Goal: Task Accomplishment & Management: Manage account settings

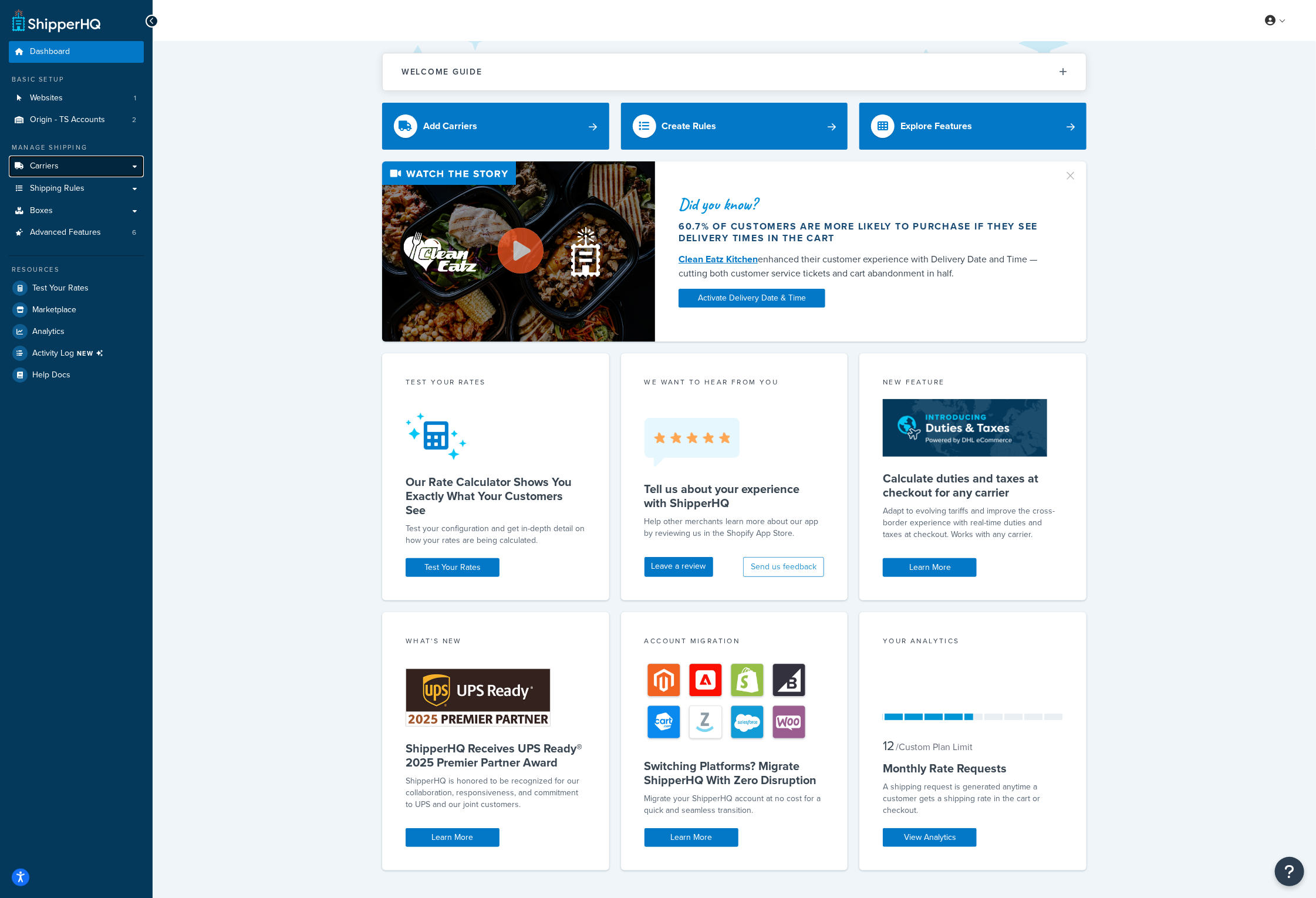
click at [76, 166] on link "Carriers" at bounding box center [76, 167] width 135 height 22
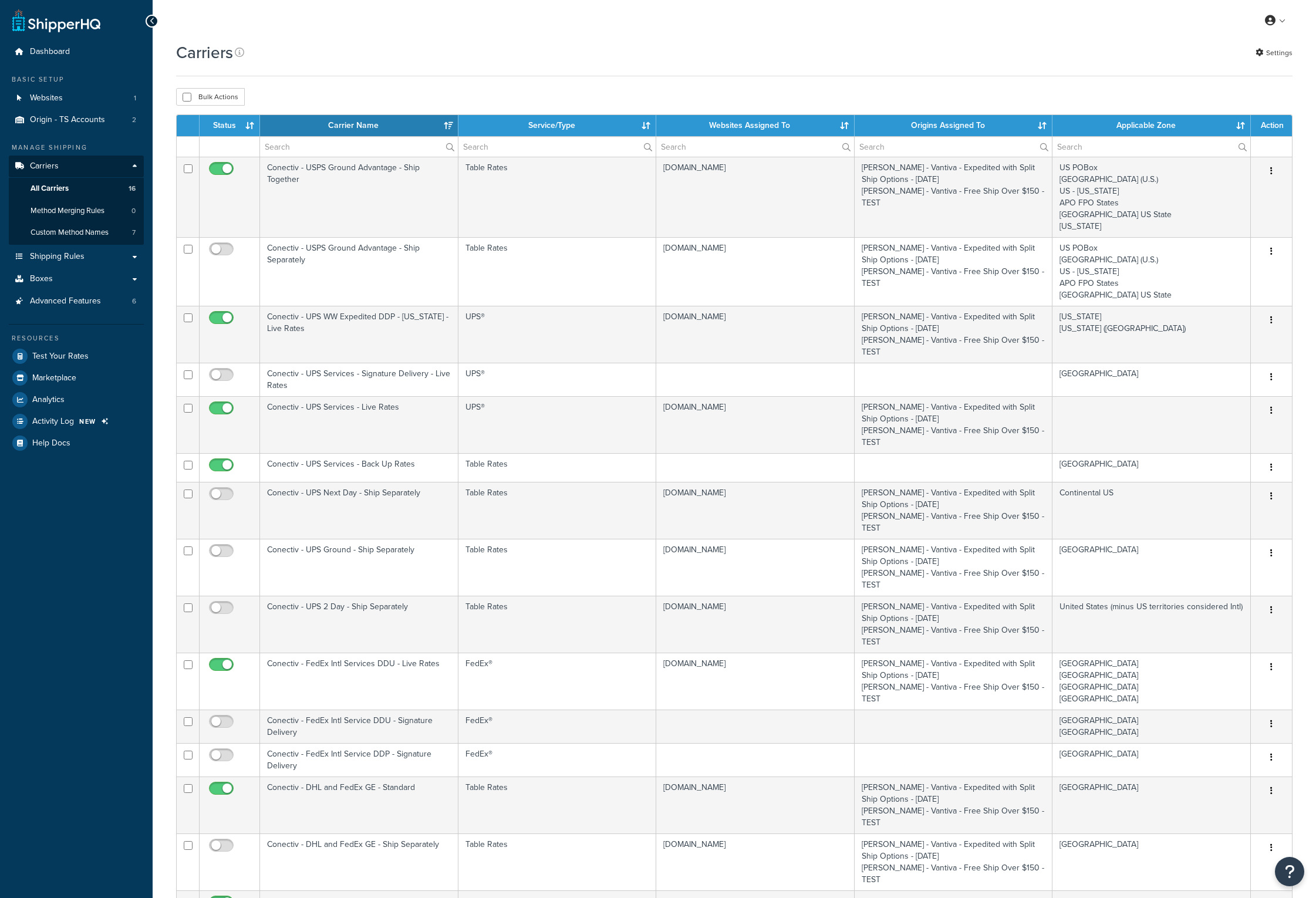
select select "15"
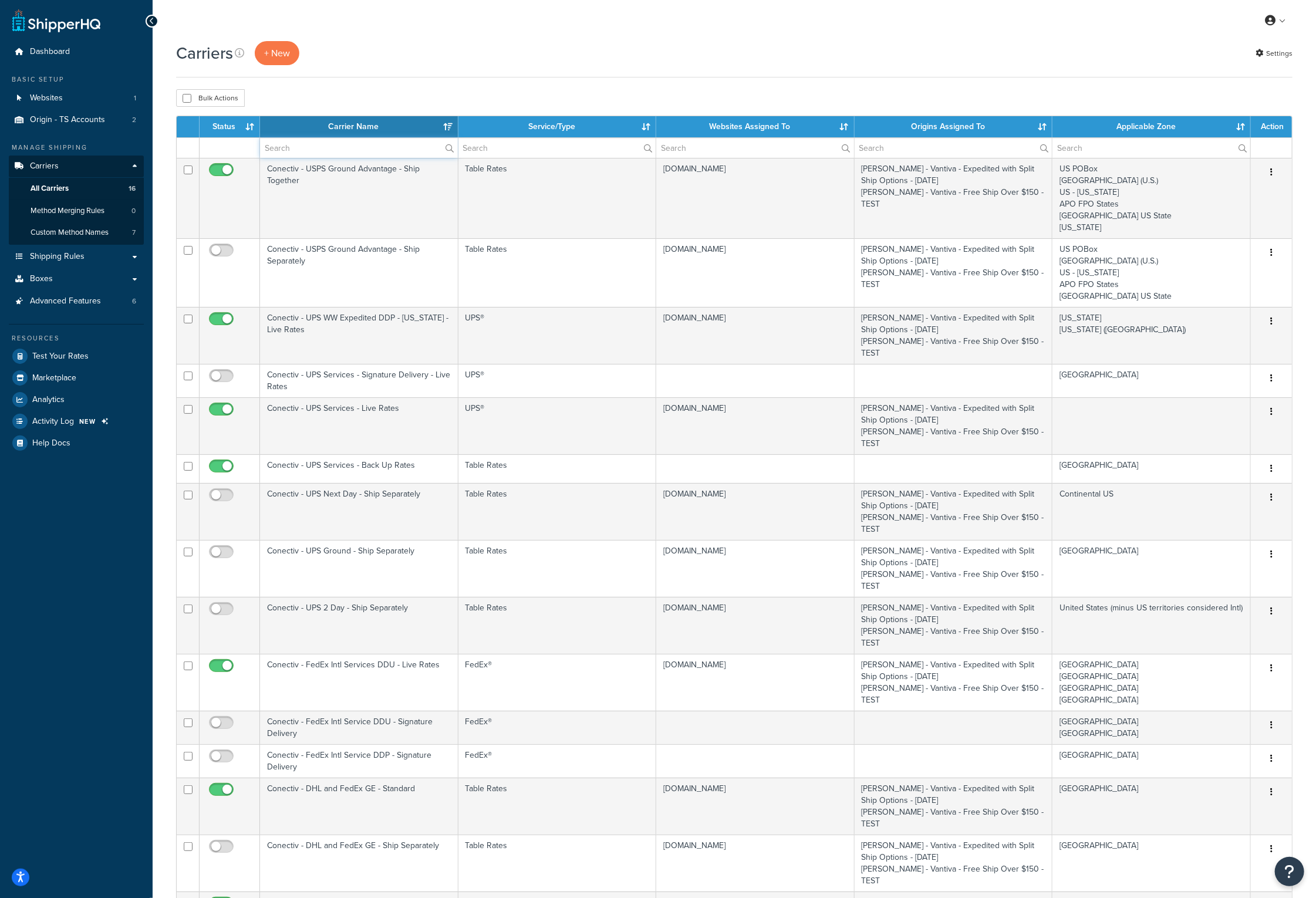
click at [323, 152] on input "text" at bounding box center [359, 147] width 198 height 20
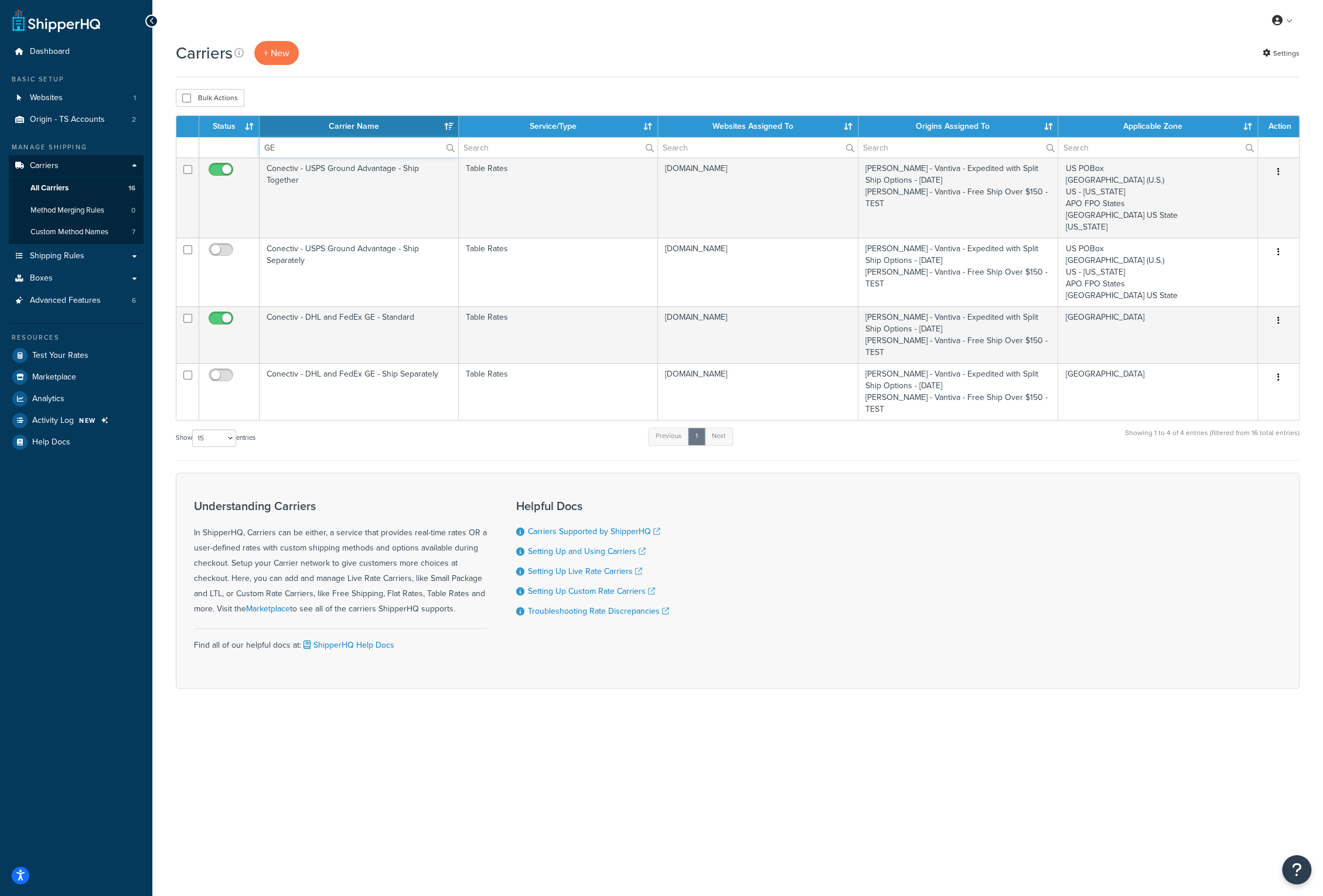
drag, startPoint x: 294, startPoint y: 146, endPoint x: 262, endPoint y: 142, distance: 32.2
click at [262, 142] on input "GE" at bounding box center [358, 147] width 198 height 20
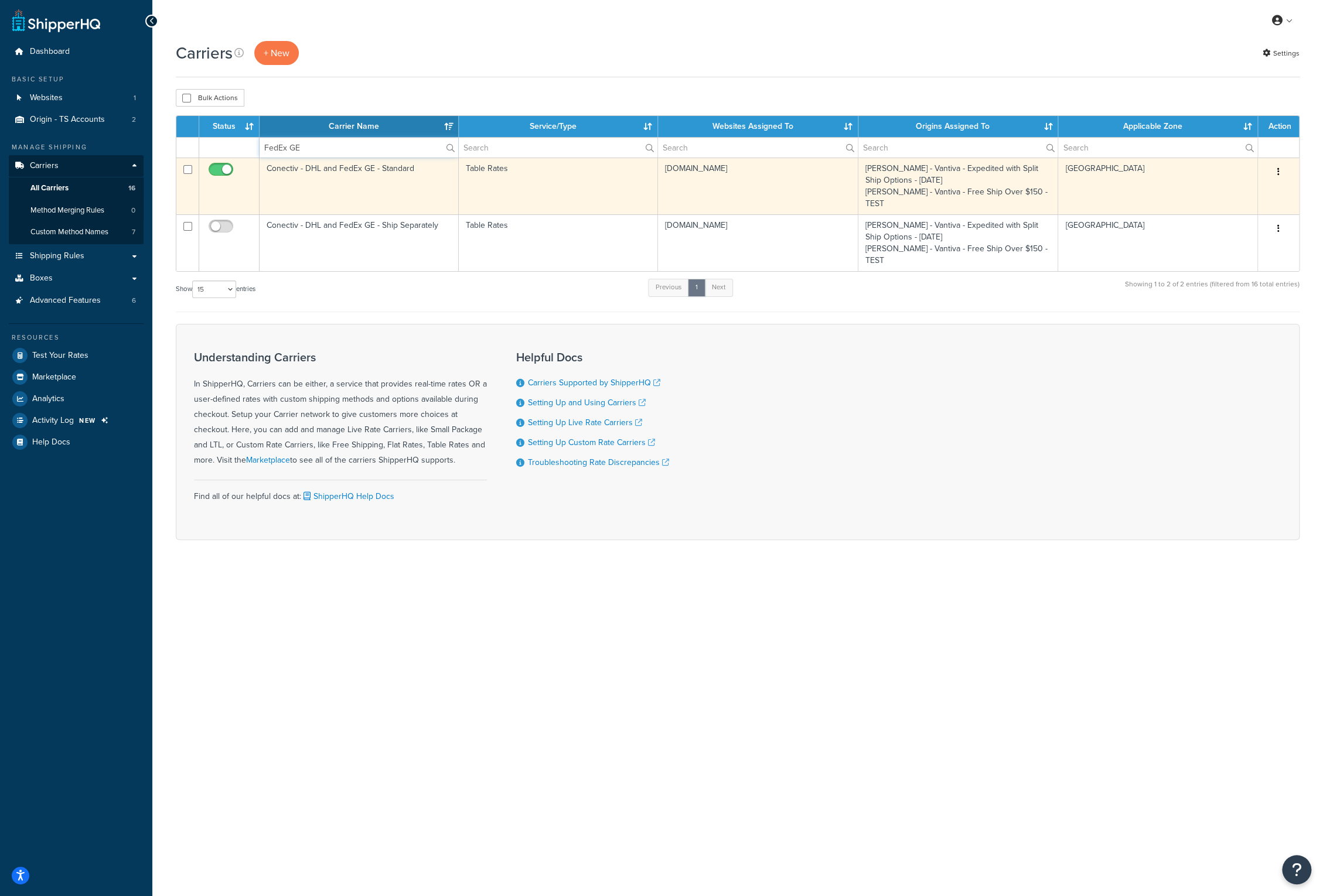
type input "FedEx GE"
click at [299, 165] on td "Conectiv - DHL and FedEx GE - Standard" at bounding box center [359, 186] width 199 height 57
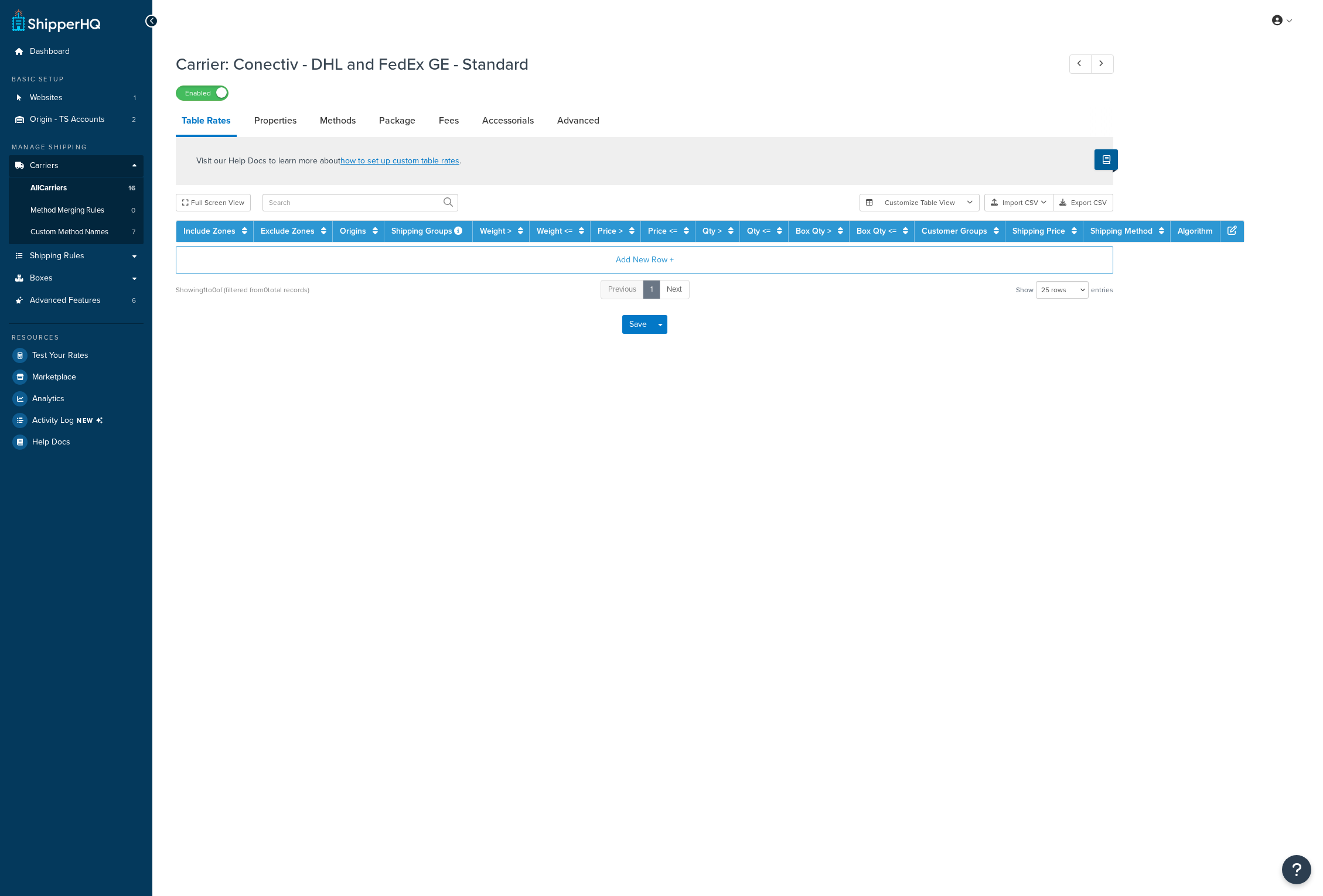
select select "25"
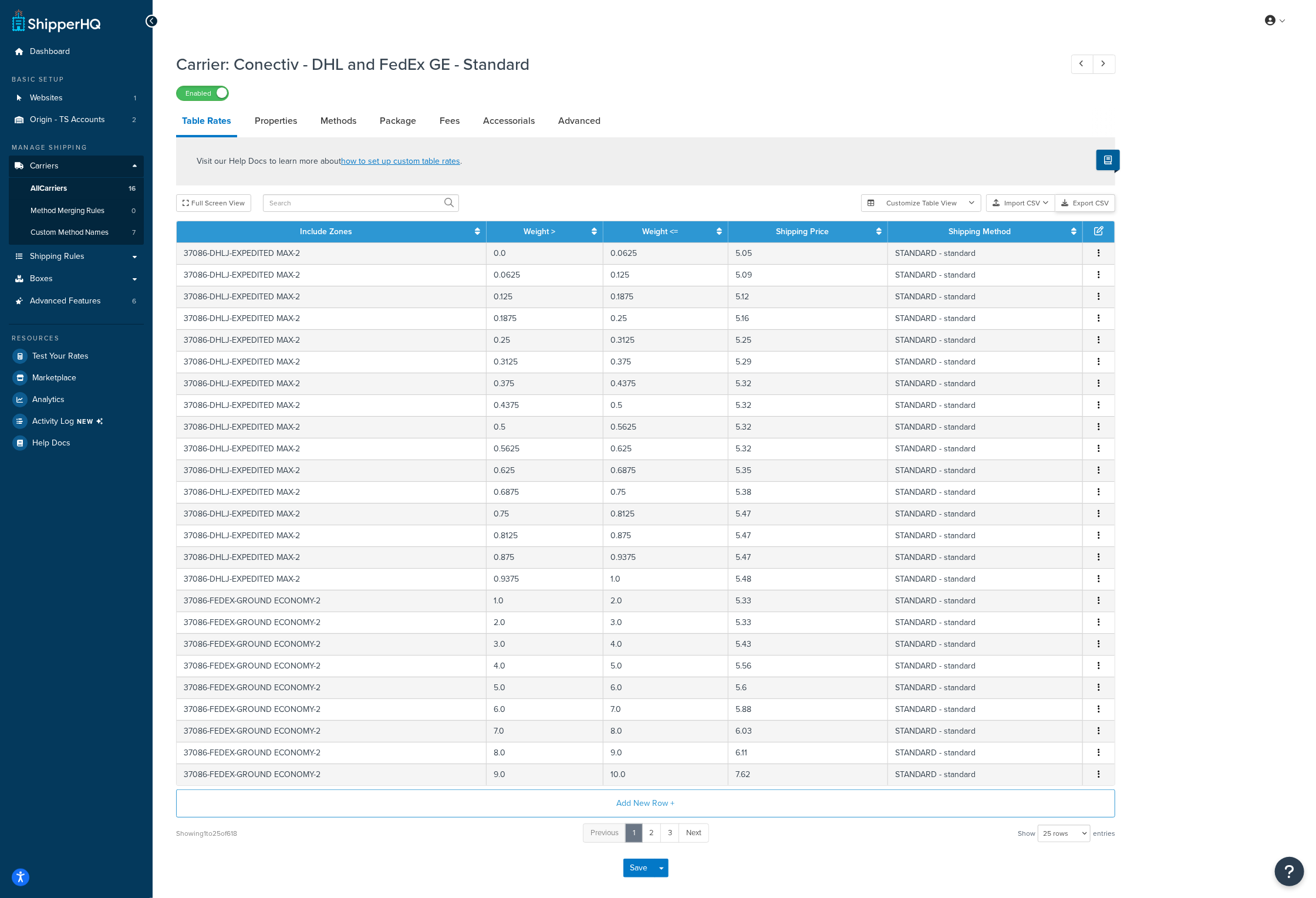
click at [1084, 203] on button "Export CSV" at bounding box center [1086, 203] width 60 height 18
drag, startPoint x: 535, startPoint y: 61, endPoint x: 238, endPoint y: 73, distance: 297.2
click at [238, 73] on h1 "Carrier: Conectiv - DHL and FedEx GE - Standard" at bounding box center [613, 64] width 874 height 23
copy h1 "Conectiv - DHL and FedEx GE - Standard"
click at [1282, 15] on link at bounding box center [1276, 21] width 34 height 18
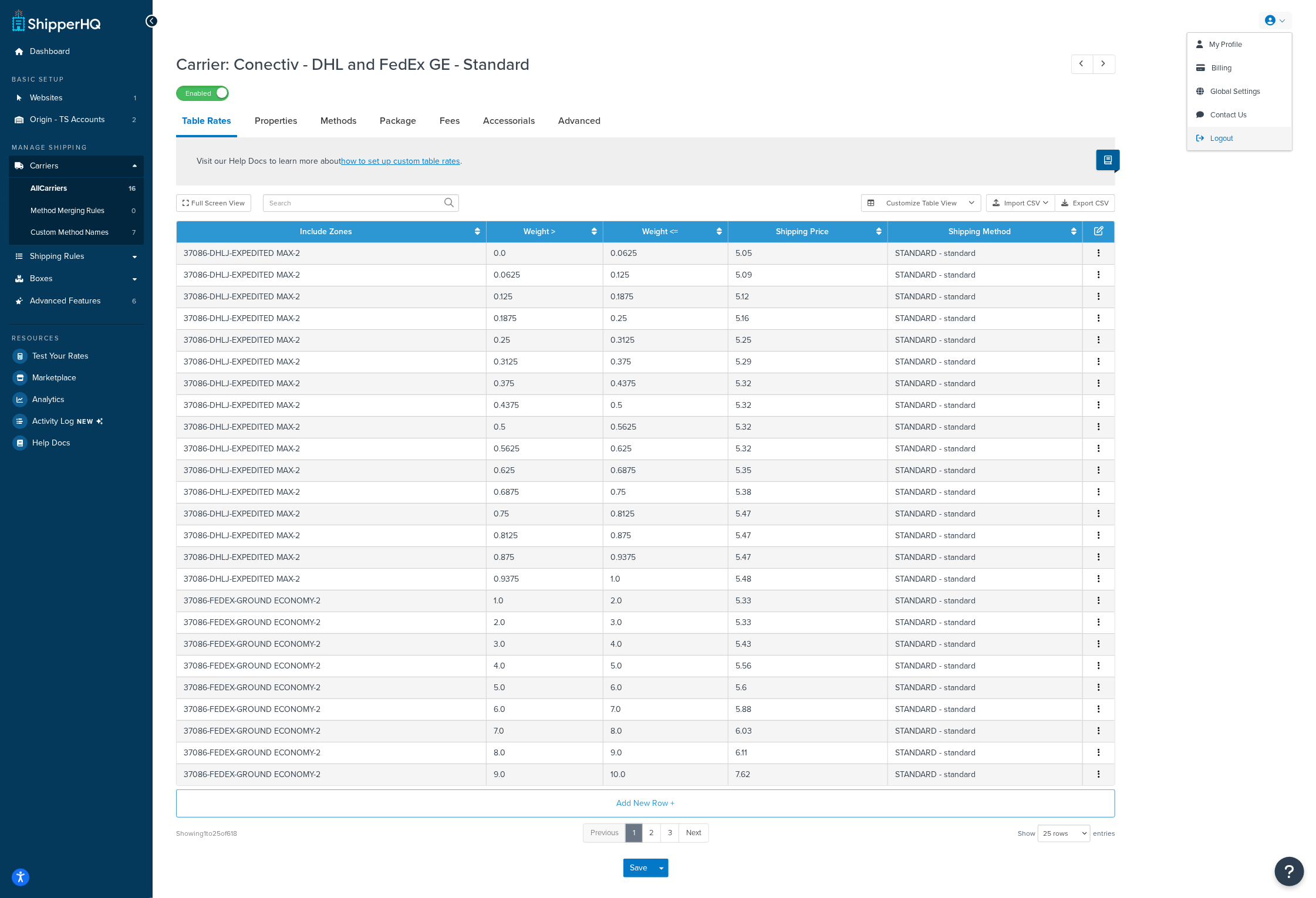
click at [1238, 139] on link "Logout" at bounding box center [1240, 139] width 104 height 23
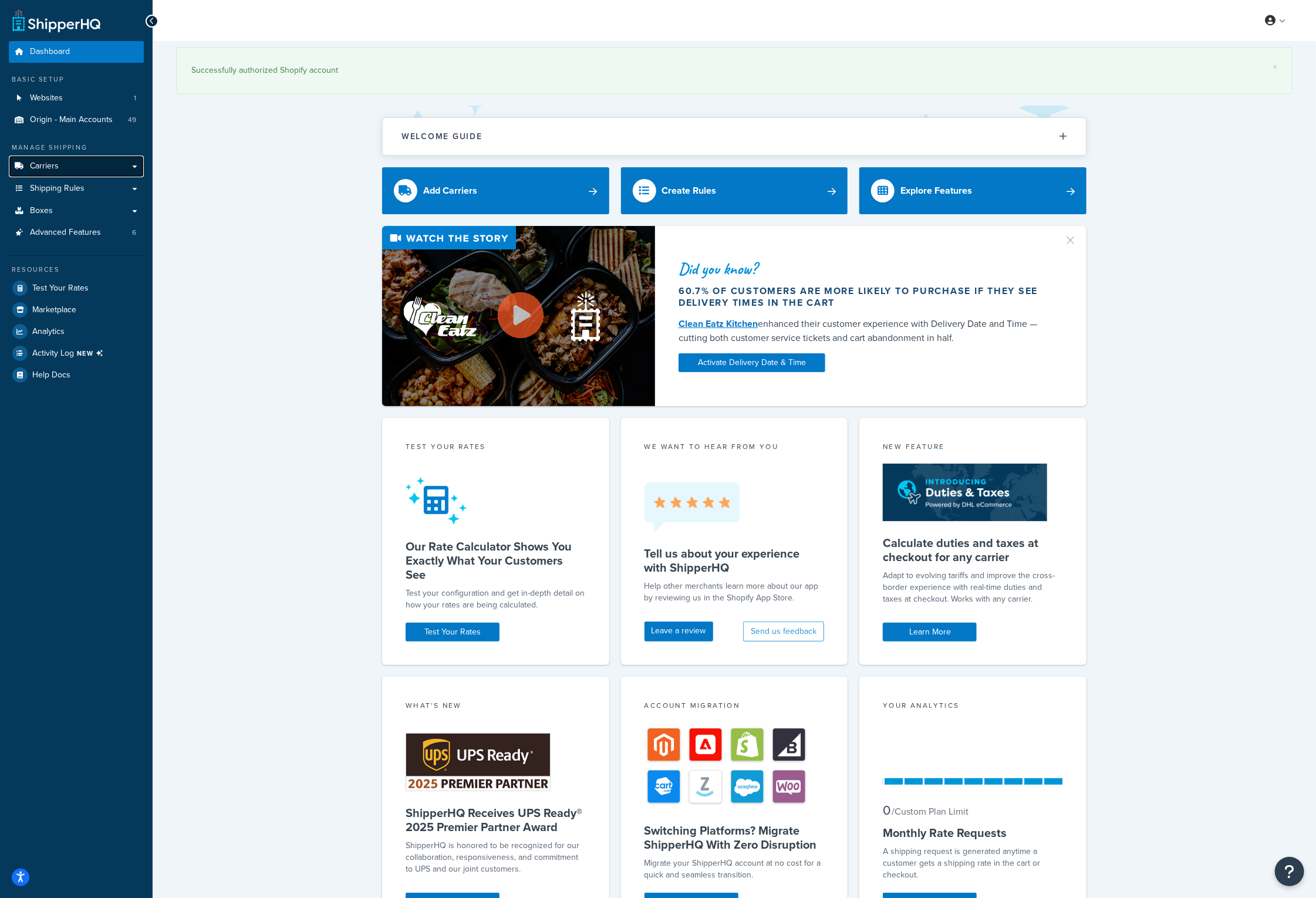
click at [67, 169] on link "Carriers" at bounding box center [76, 167] width 135 height 22
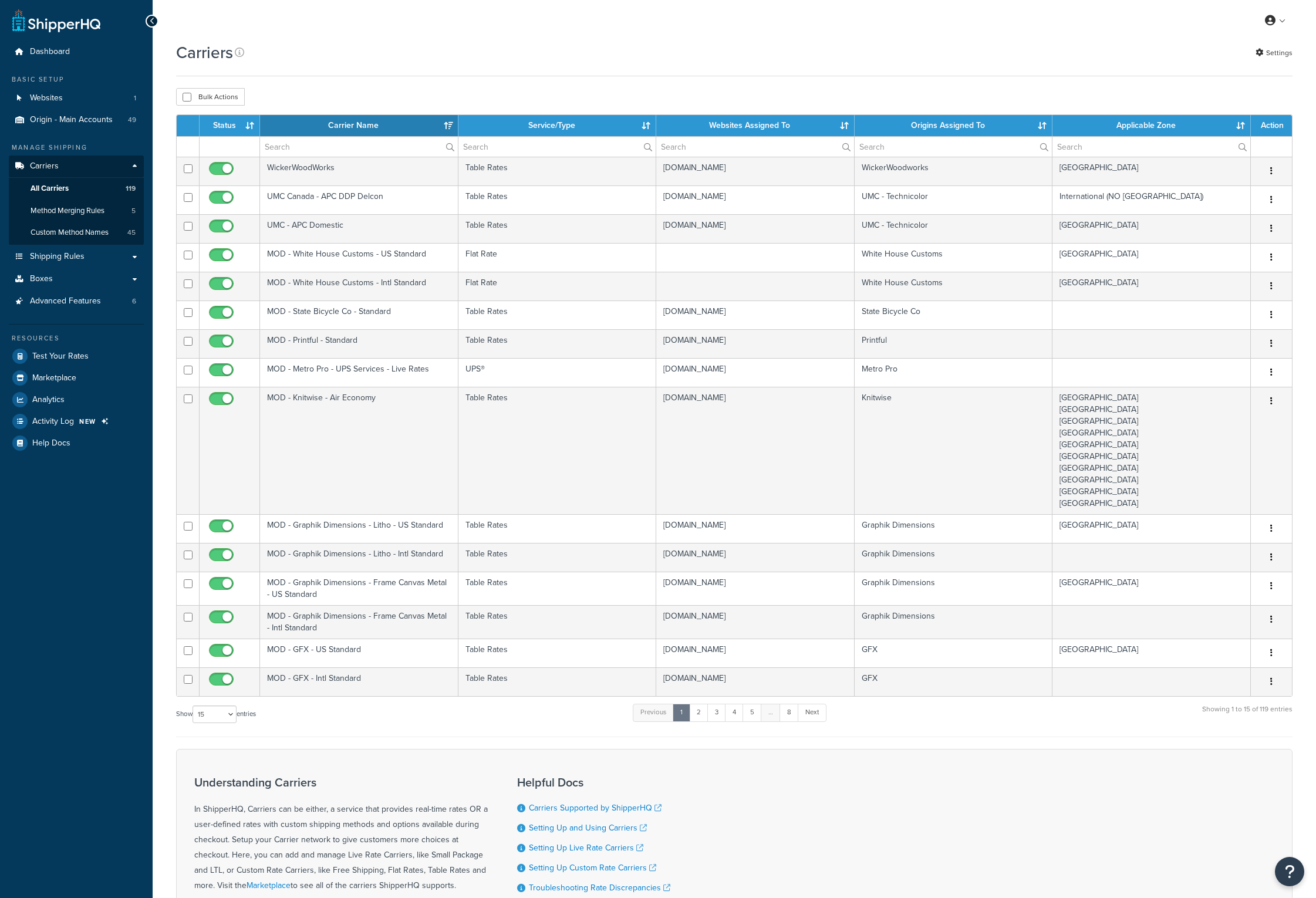
select select "15"
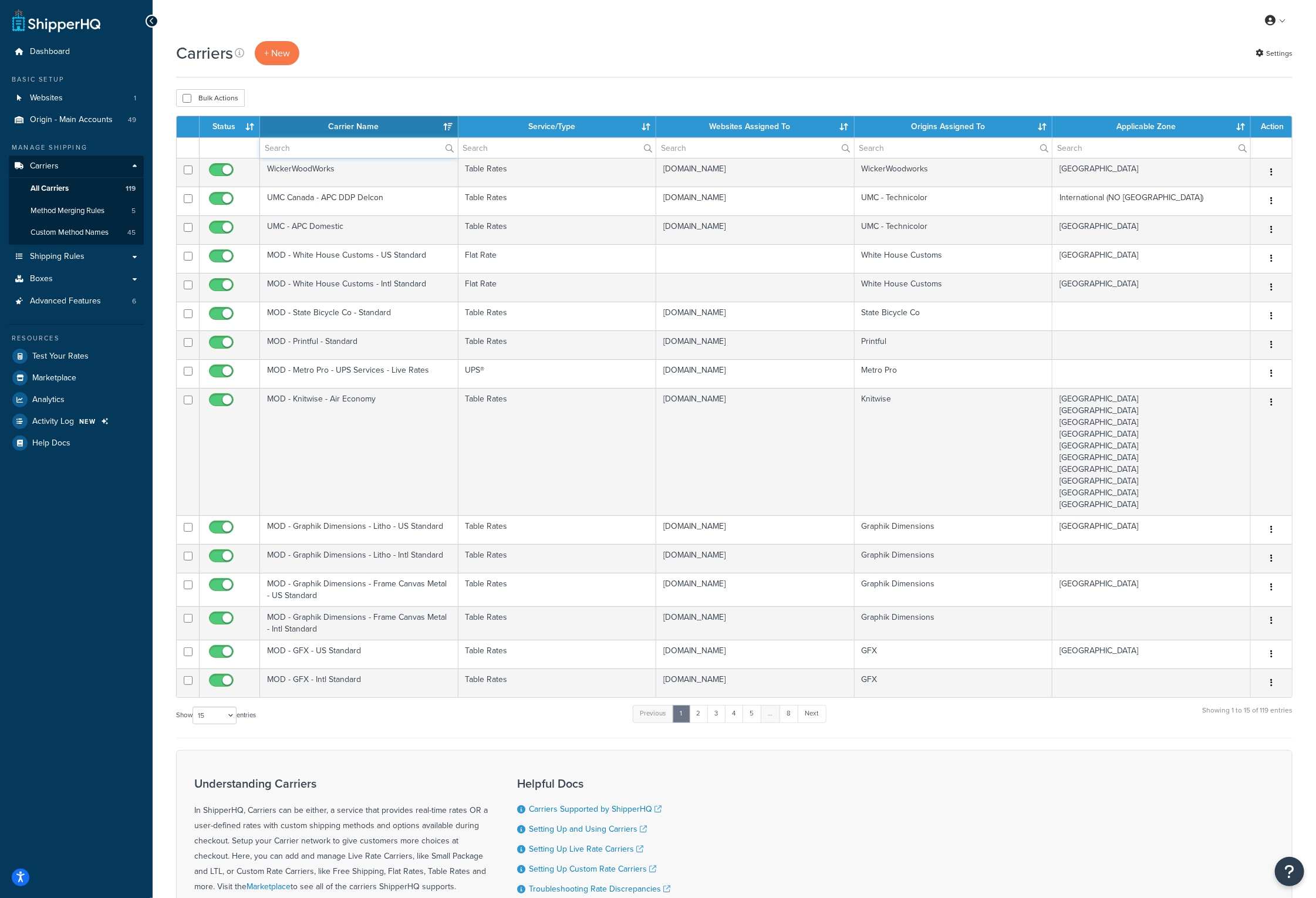
click at [336, 152] on input "text" at bounding box center [359, 147] width 198 height 20
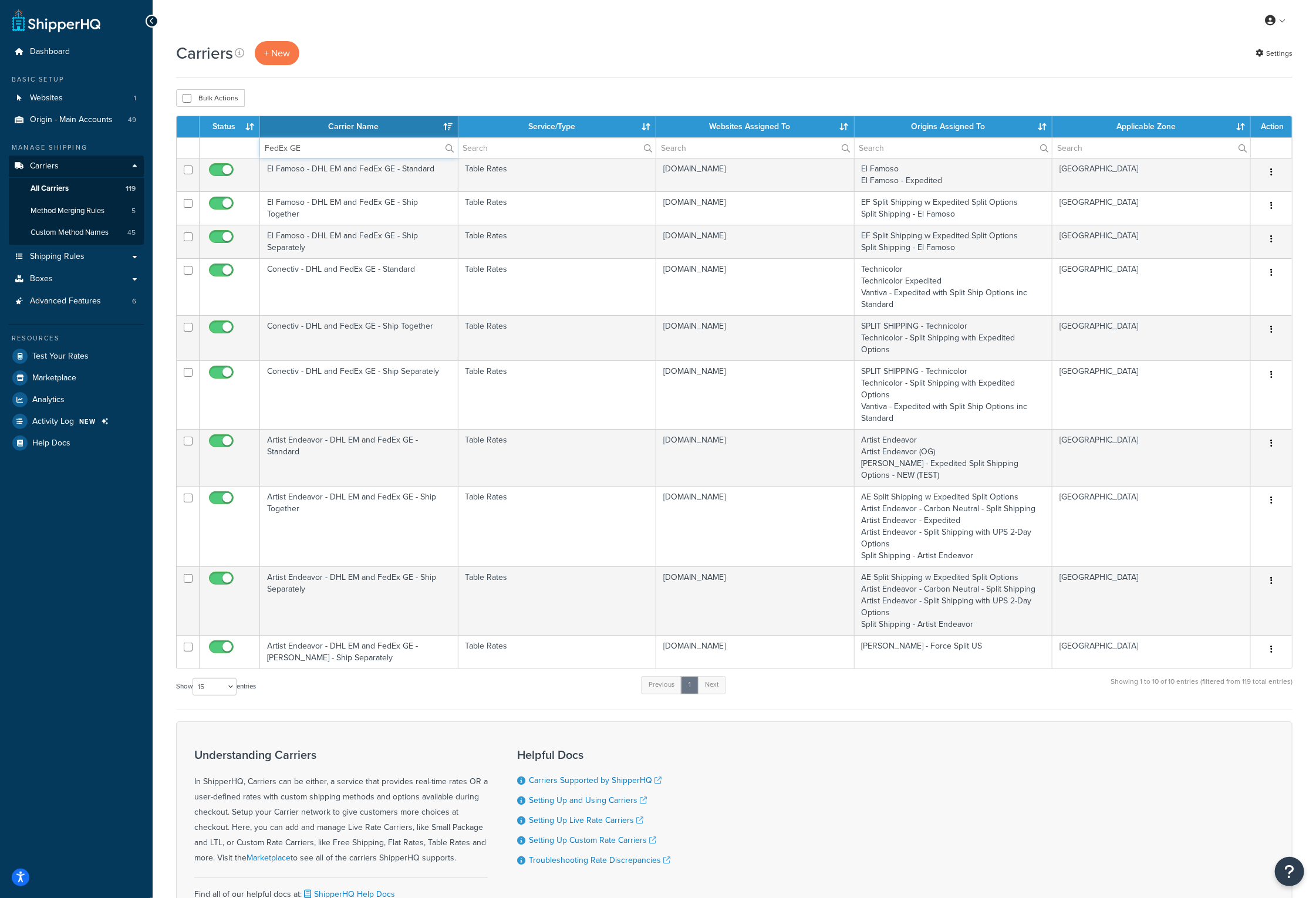
type input "FedEx GE"
click at [350, 122] on th "Carrier Name" at bounding box center [359, 126] width 198 height 21
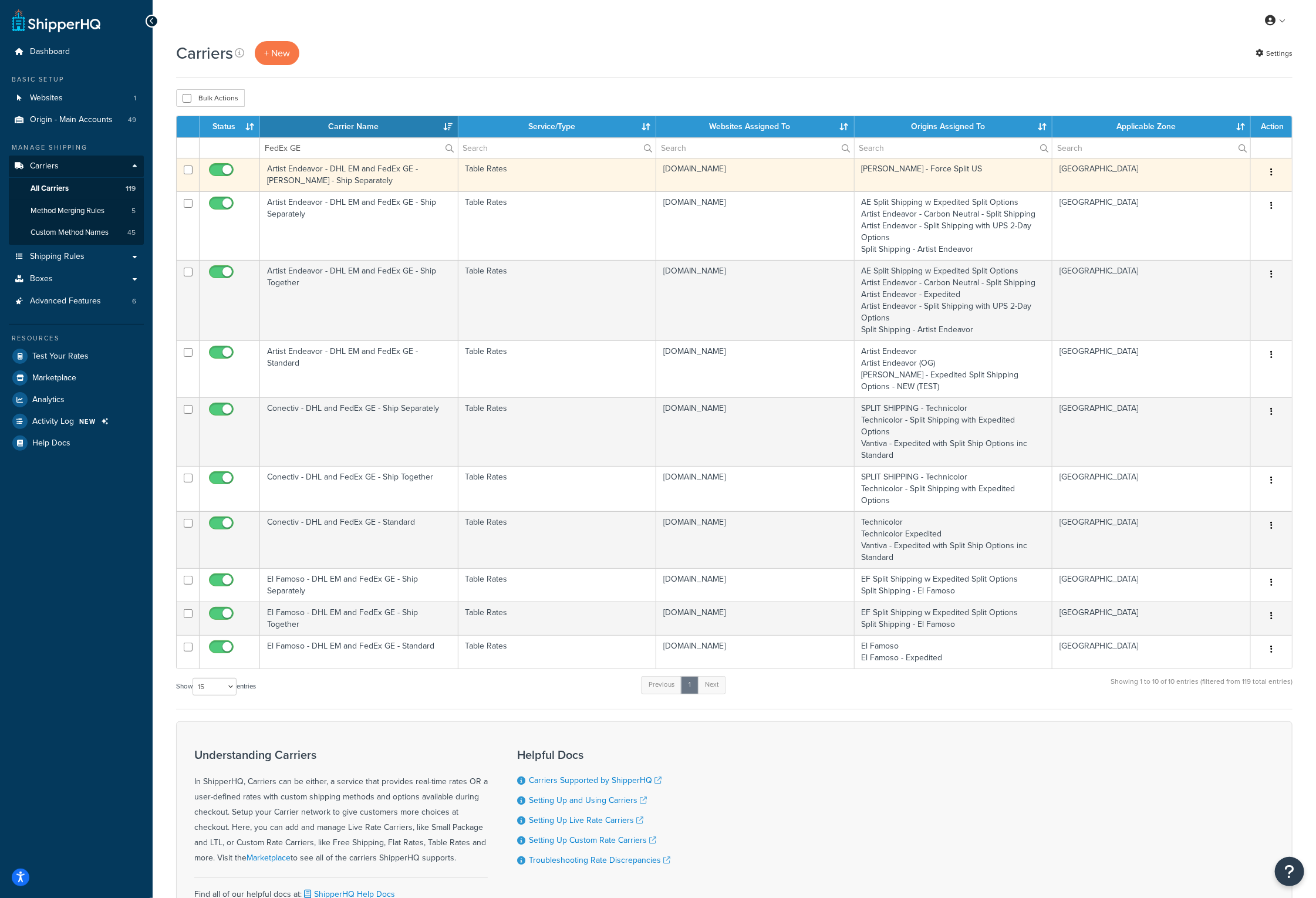
click at [305, 172] on td "Artist Endeavor - DHL EM and FedEx GE - [PERSON_NAME] - Ship Separately" at bounding box center [359, 175] width 198 height 34
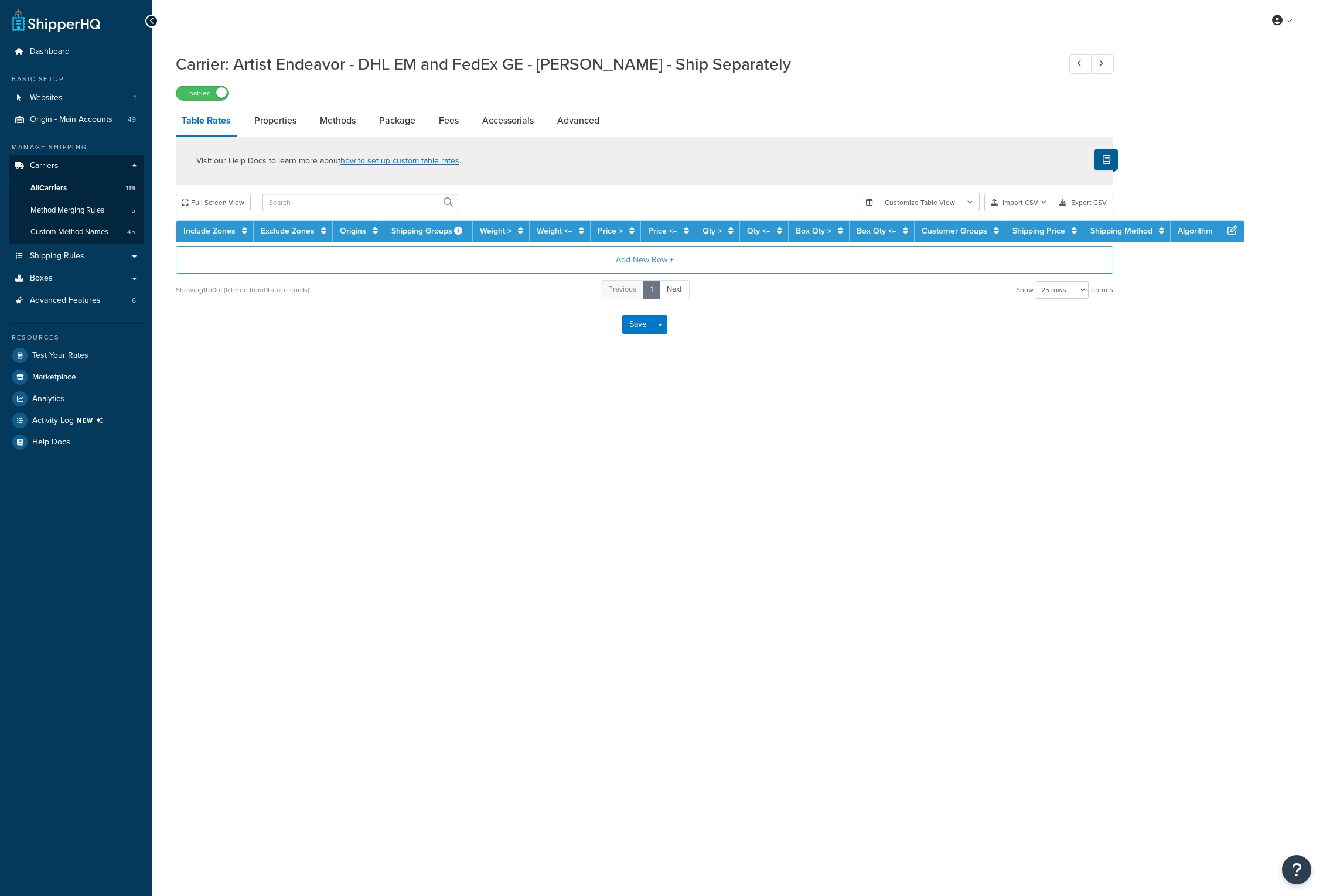
select select "25"
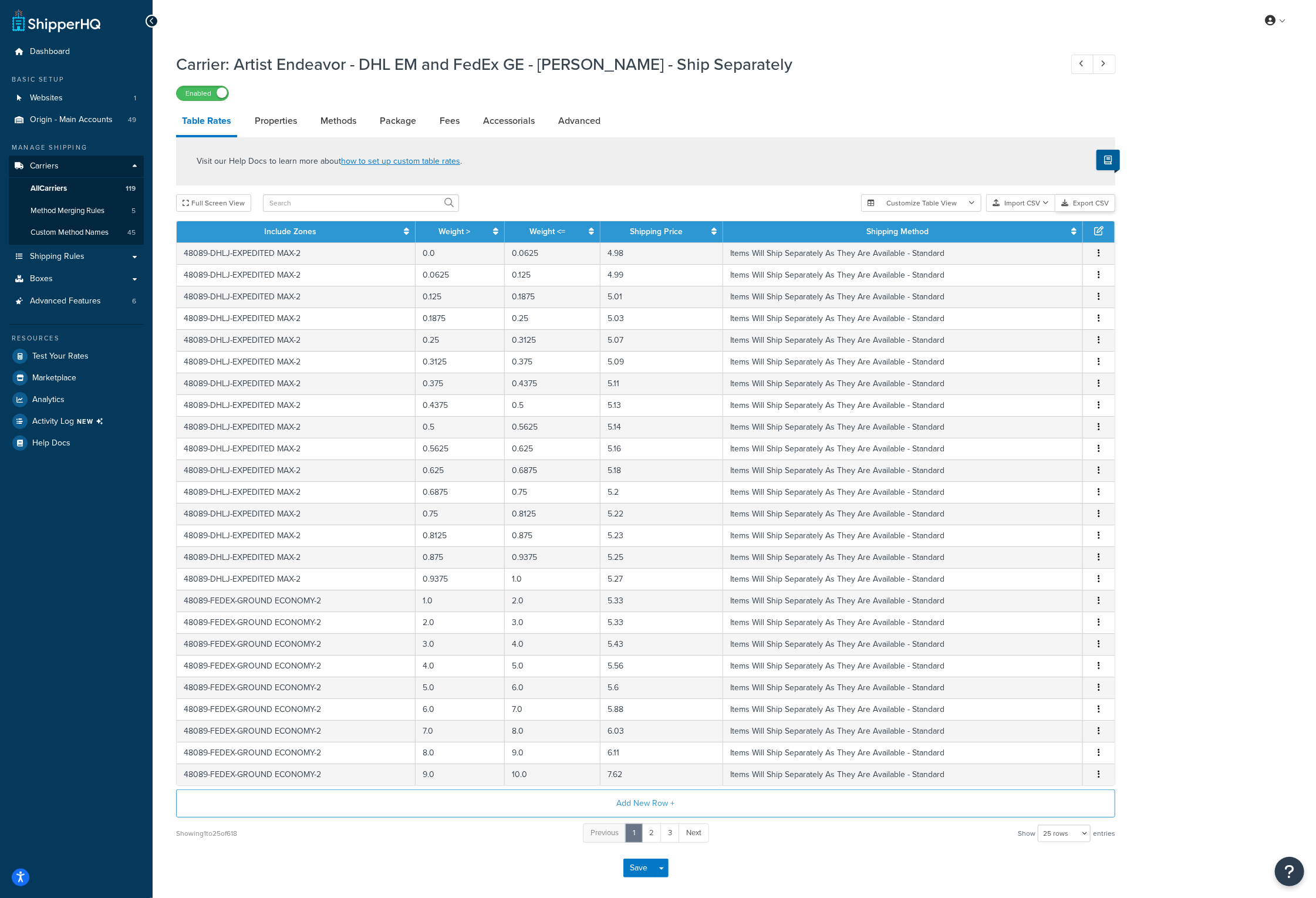
click at [1078, 202] on button "Export CSV" at bounding box center [1086, 203] width 60 height 18
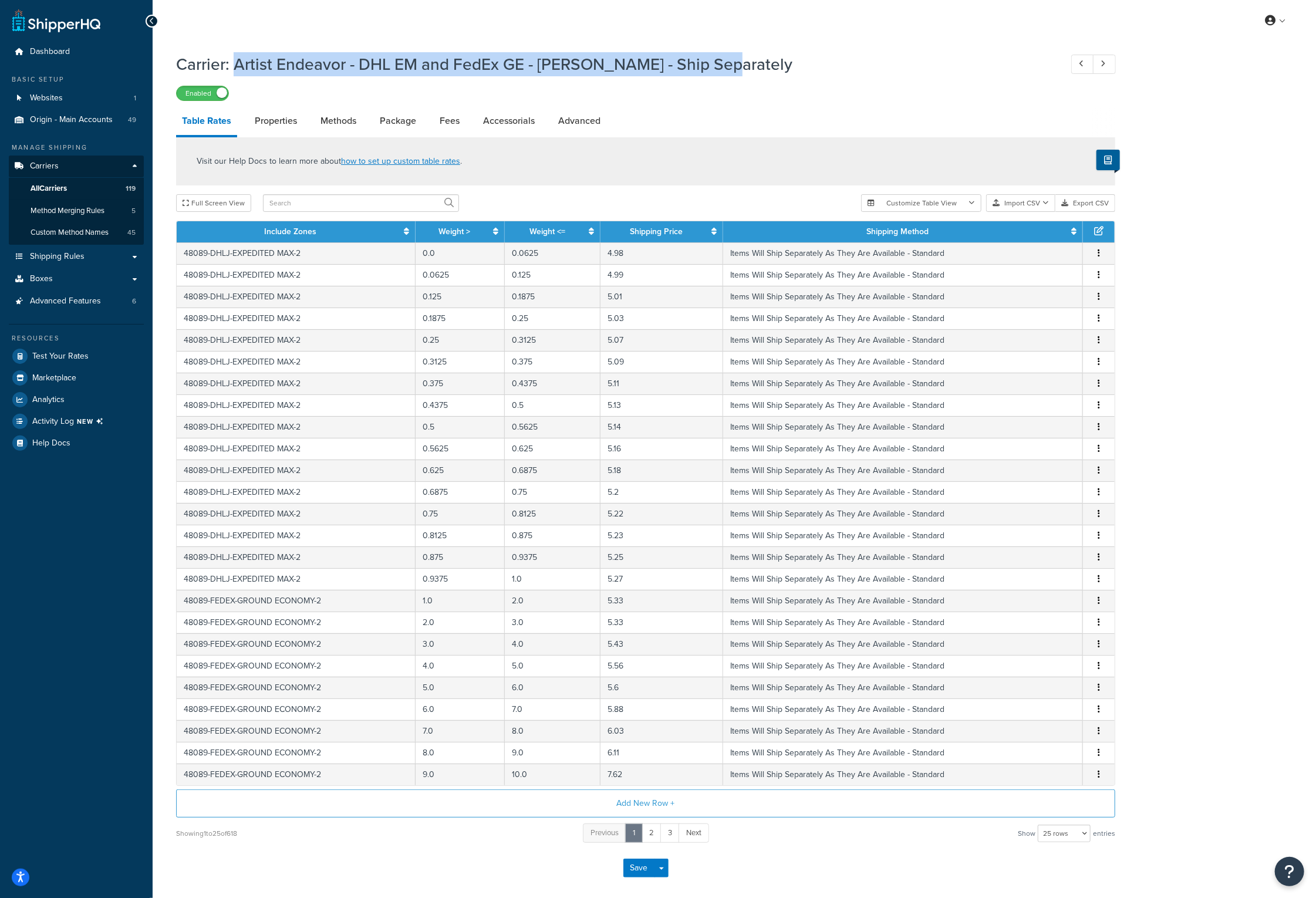
drag, startPoint x: 725, startPoint y: 66, endPoint x: 234, endPoint y: 77, distance: 491.1
click at [234, 77] on div "Carrier: Artist Endeavor - DHL EM and FedEx GE - Eminem - Ship Separately Enabl…" at bounding box center [646, 74] width 939 height 54
copy h1 "Artist Endeavor - DHL EM and FedEx GE - [PERSON_NAME] - Ship Separately"
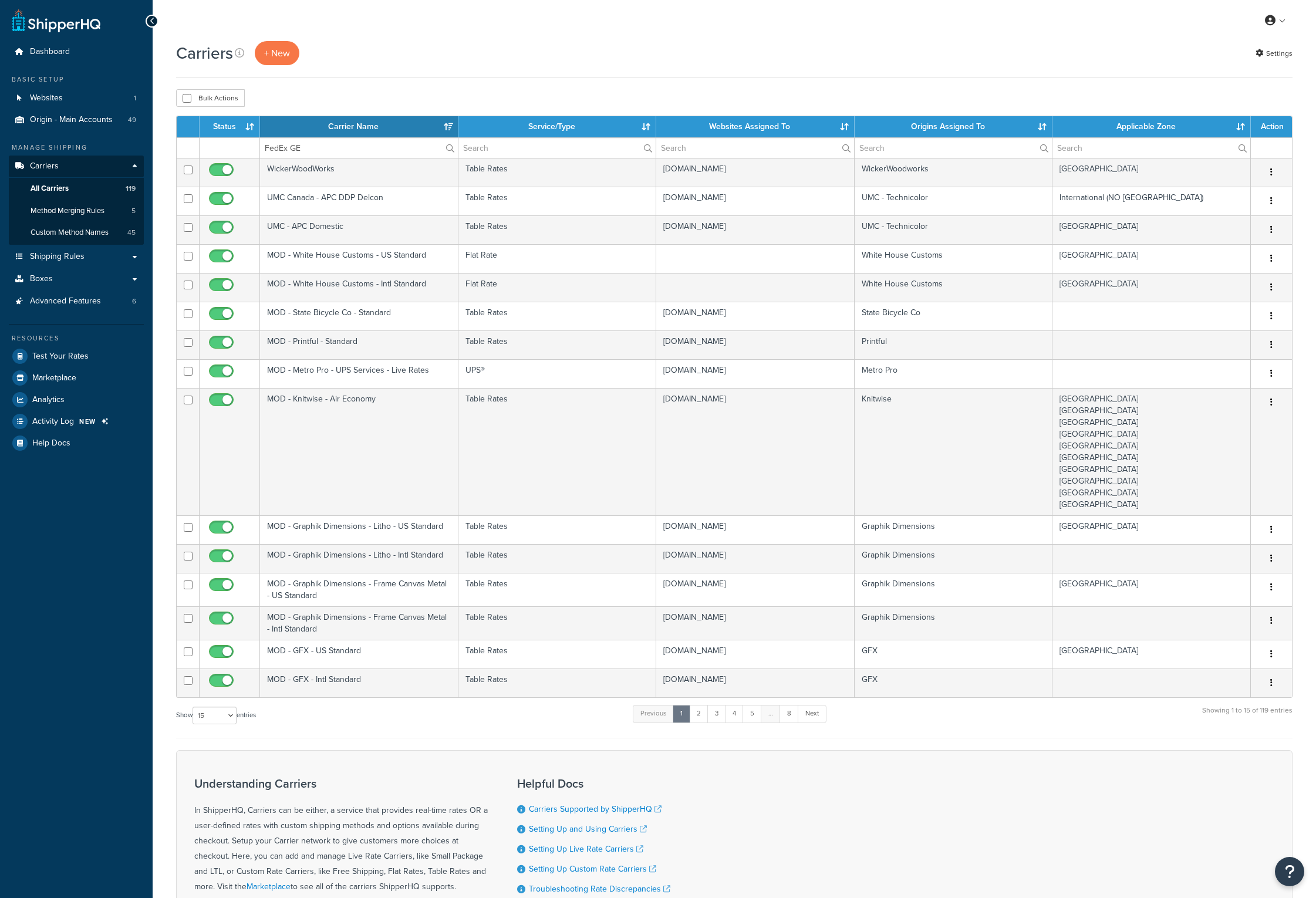
select select "15"
click at [323, 142] on input "FedEx GE" at bounding box center [359, 147] width 198 height 20
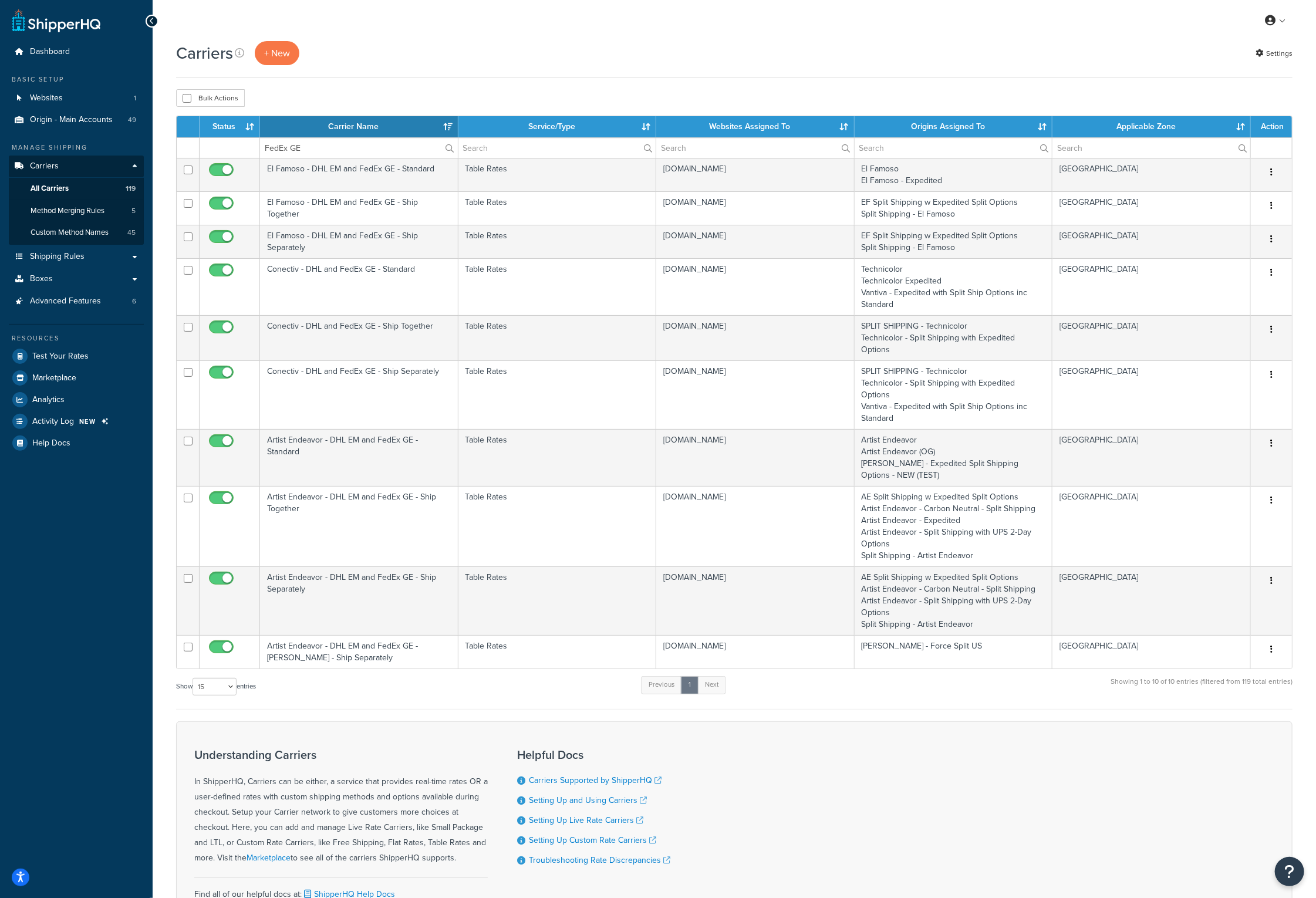
click at [323, 131] on th "Carrier Name" at bounding box center [359, 126] width 198 height 21
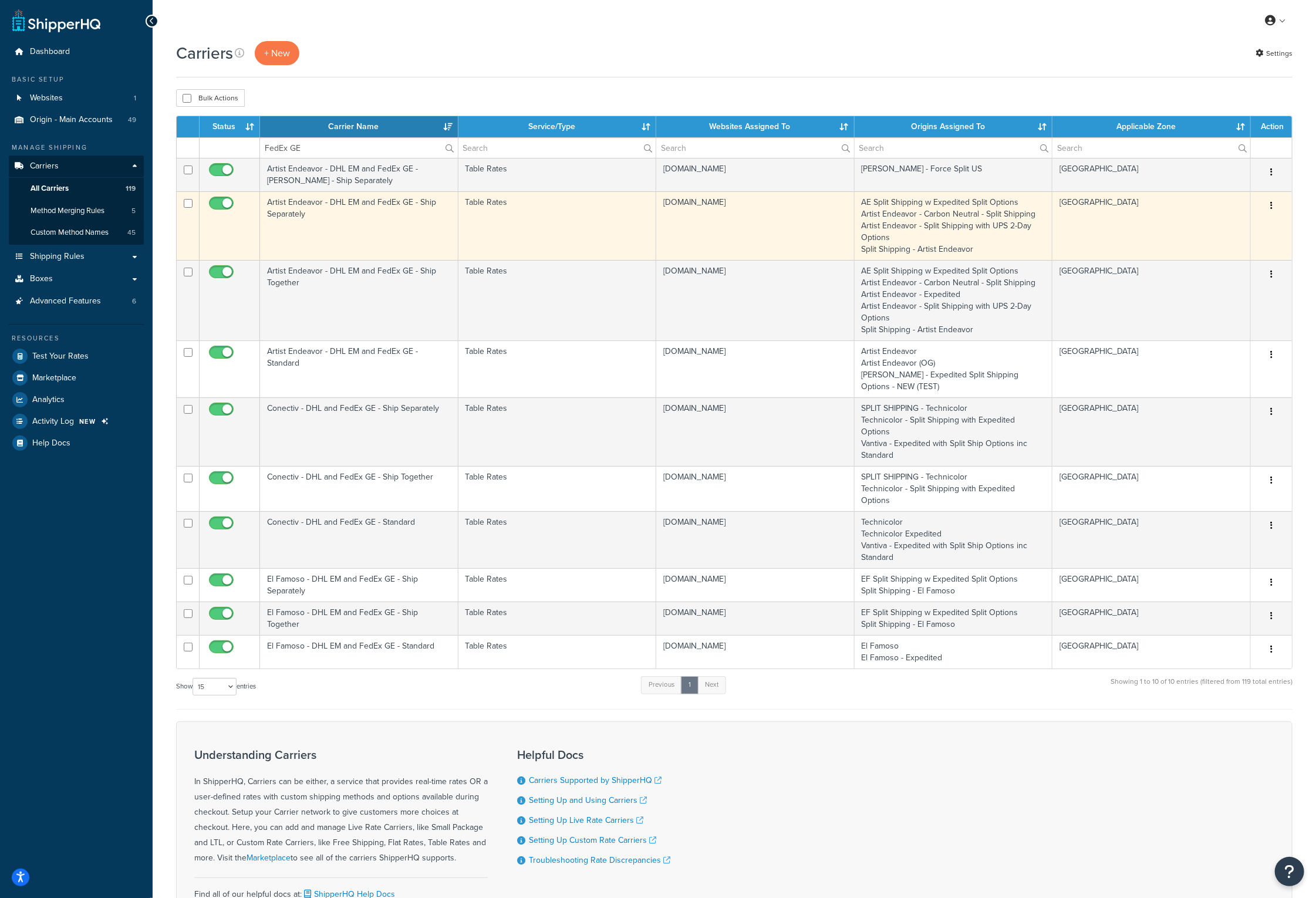
click at [307, 205] on td "Artist Endeavor - DHL EM and FedEx GE - Ship Separately" at bounding box center [359, 226] width 198 height 69
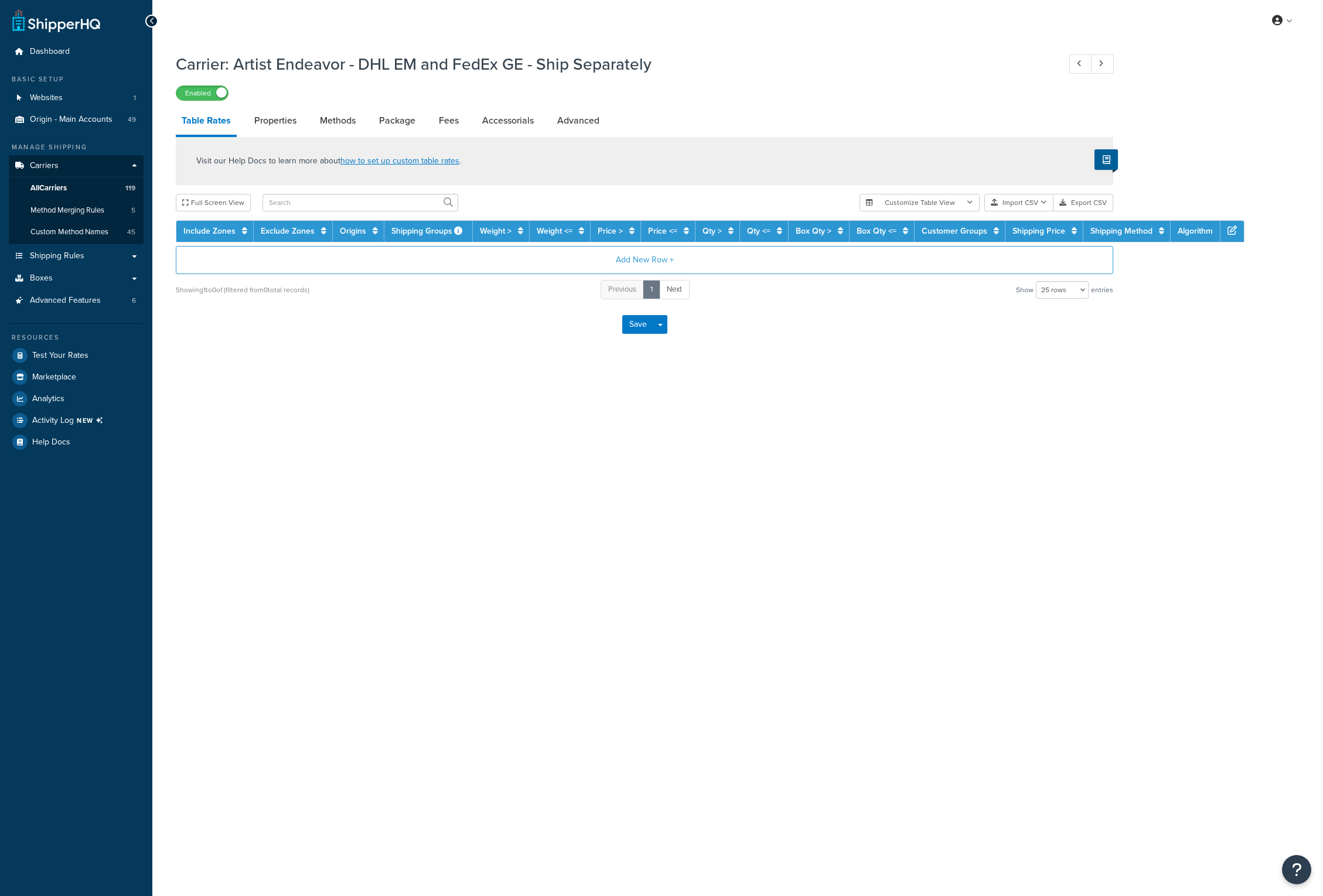
select select "25"
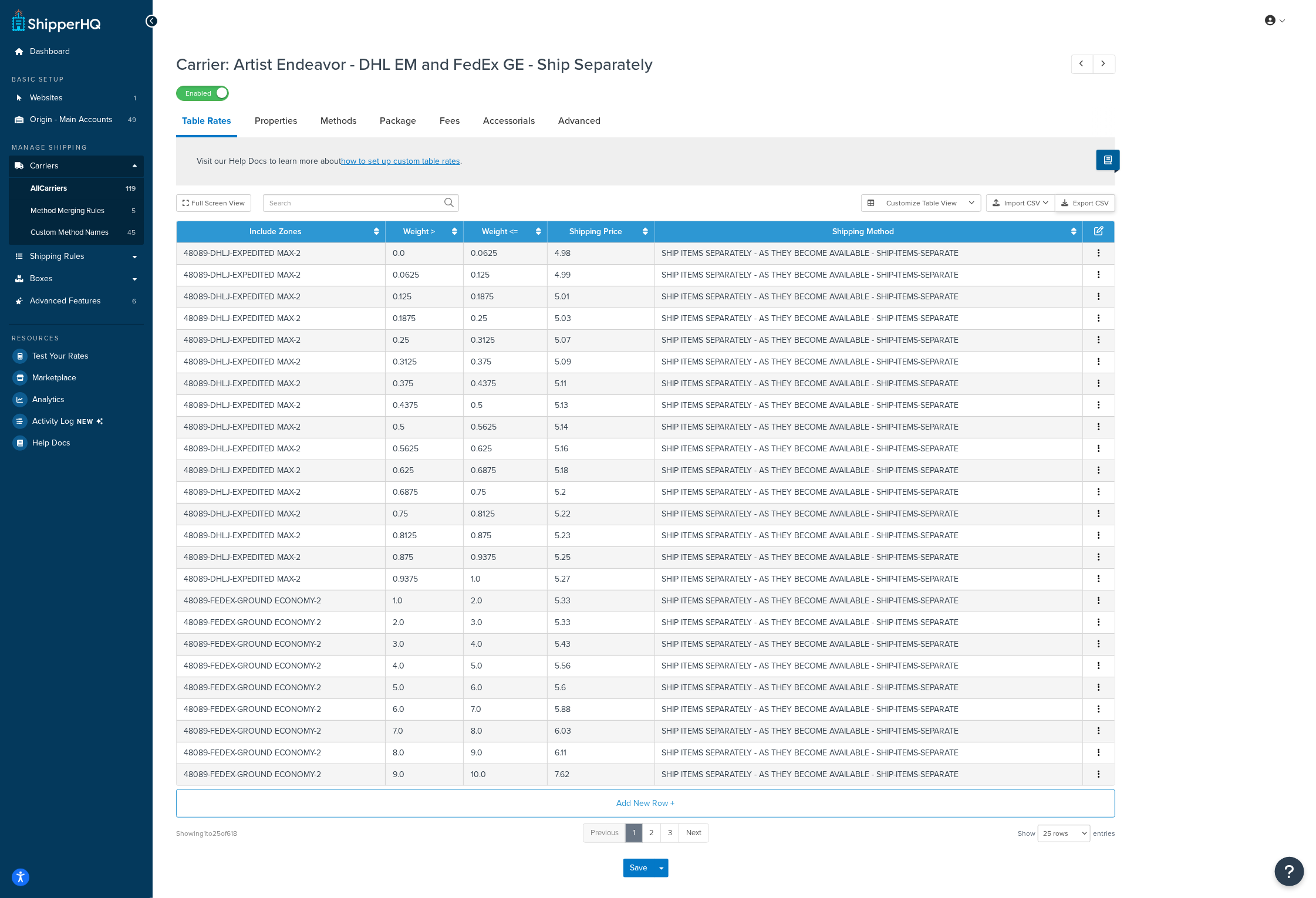
click at [1097, 207] on button "Export CSV" at bounding box center [1086, 203] width 60 height 18
drag, startPoint x: 656, startPoint y: 65, endPoint x: 235, endPoint y: 75, distance: 421.1
click at [235, 75] on h1 "Carrier: Artist Endeavor - DHL EM and FedEx GE - Ship Separately" at bounding box center [613, 64] width 874 height 23
copy h1 "Artist Endeavor - DHL EM and FedEx GE - Ship Separately"
click at [772, 95] on div "Enabled" at bounding box center [646, 92] width 939 height 16
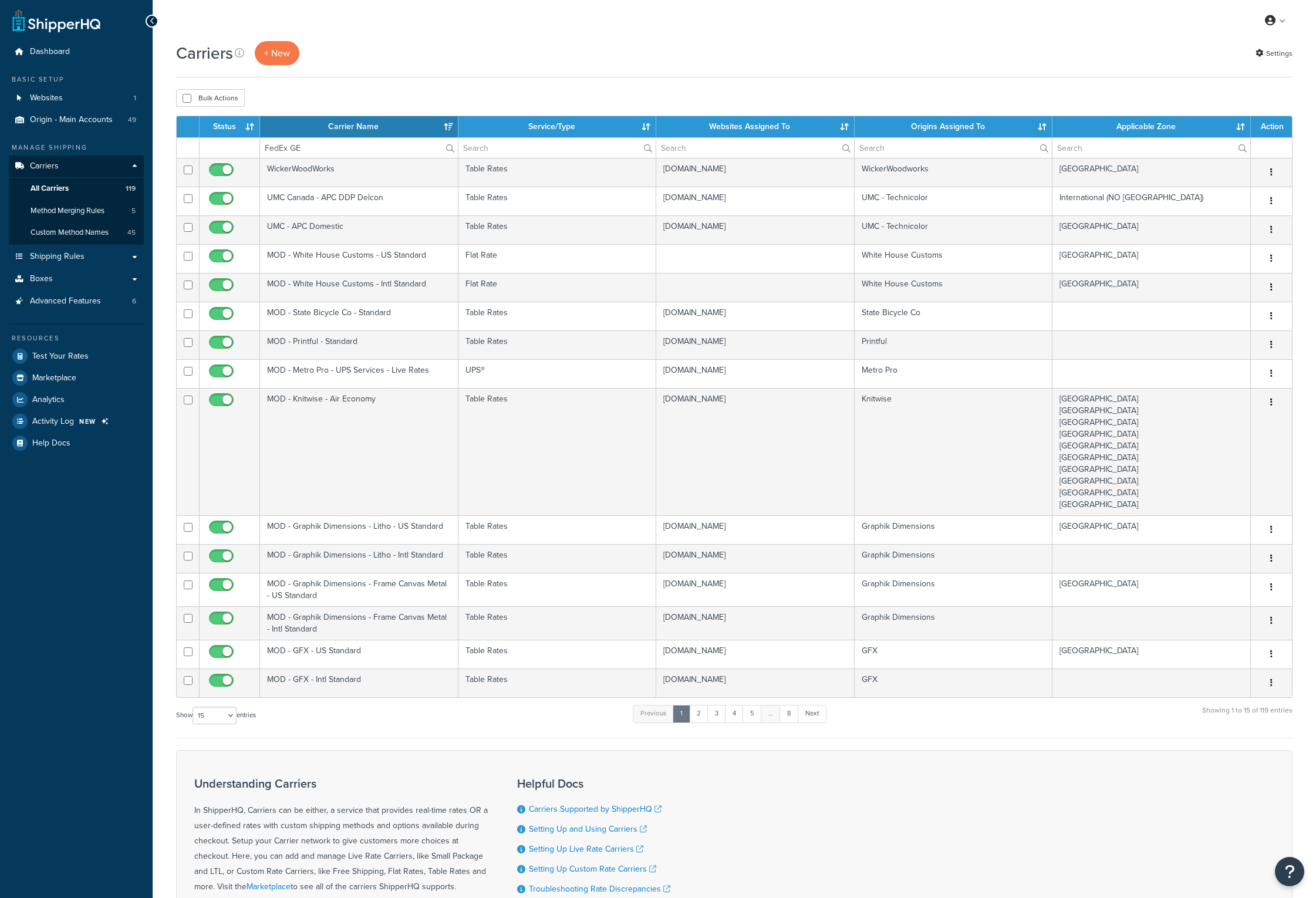
select select "15"
click at [330, 145] on input "FedEx GE" at bounding box center [359, 147] width 198 height 20
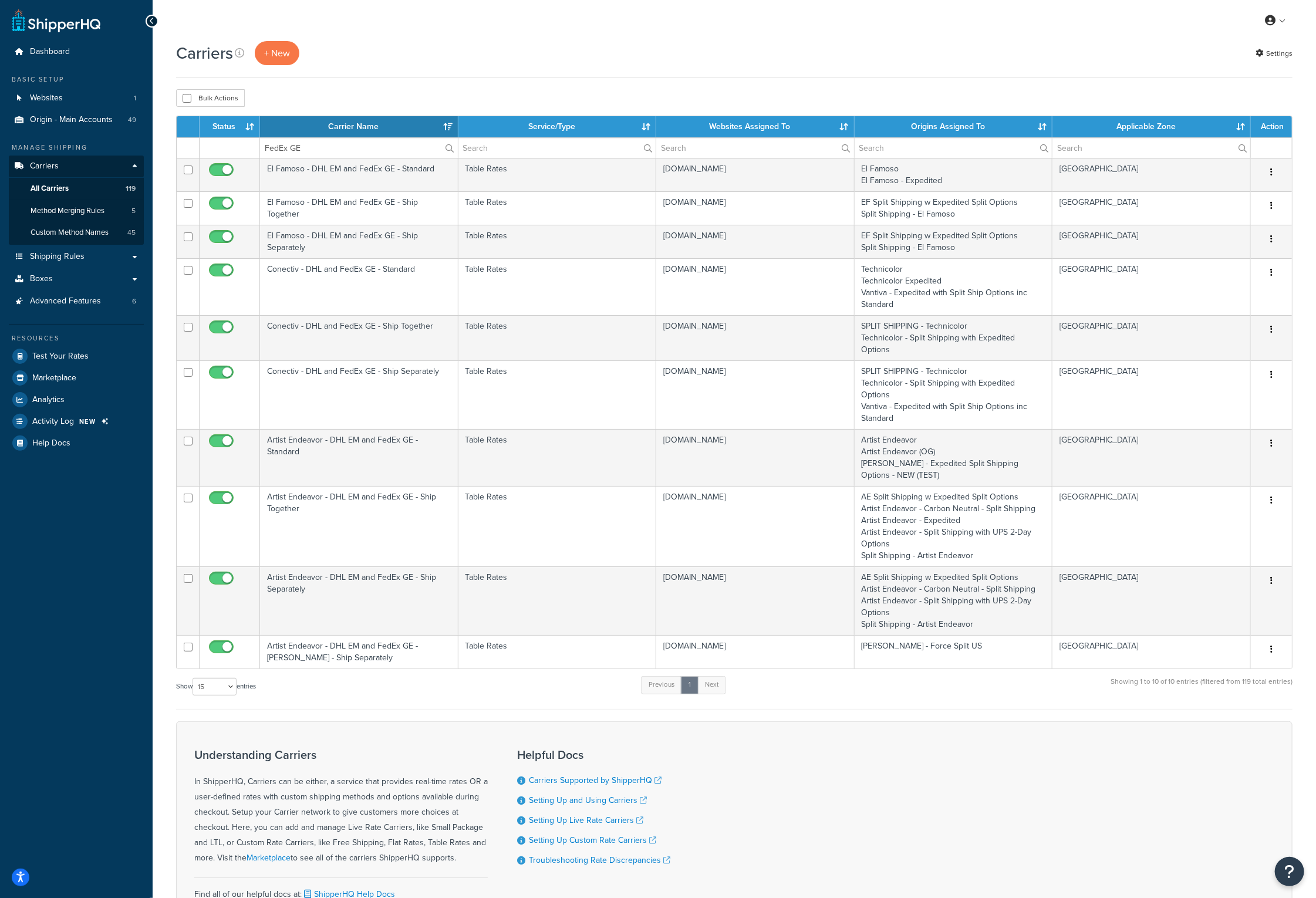
click at [331, 134] on th "Carrier Name" at bounding box center [359, 126] width 198 height 21
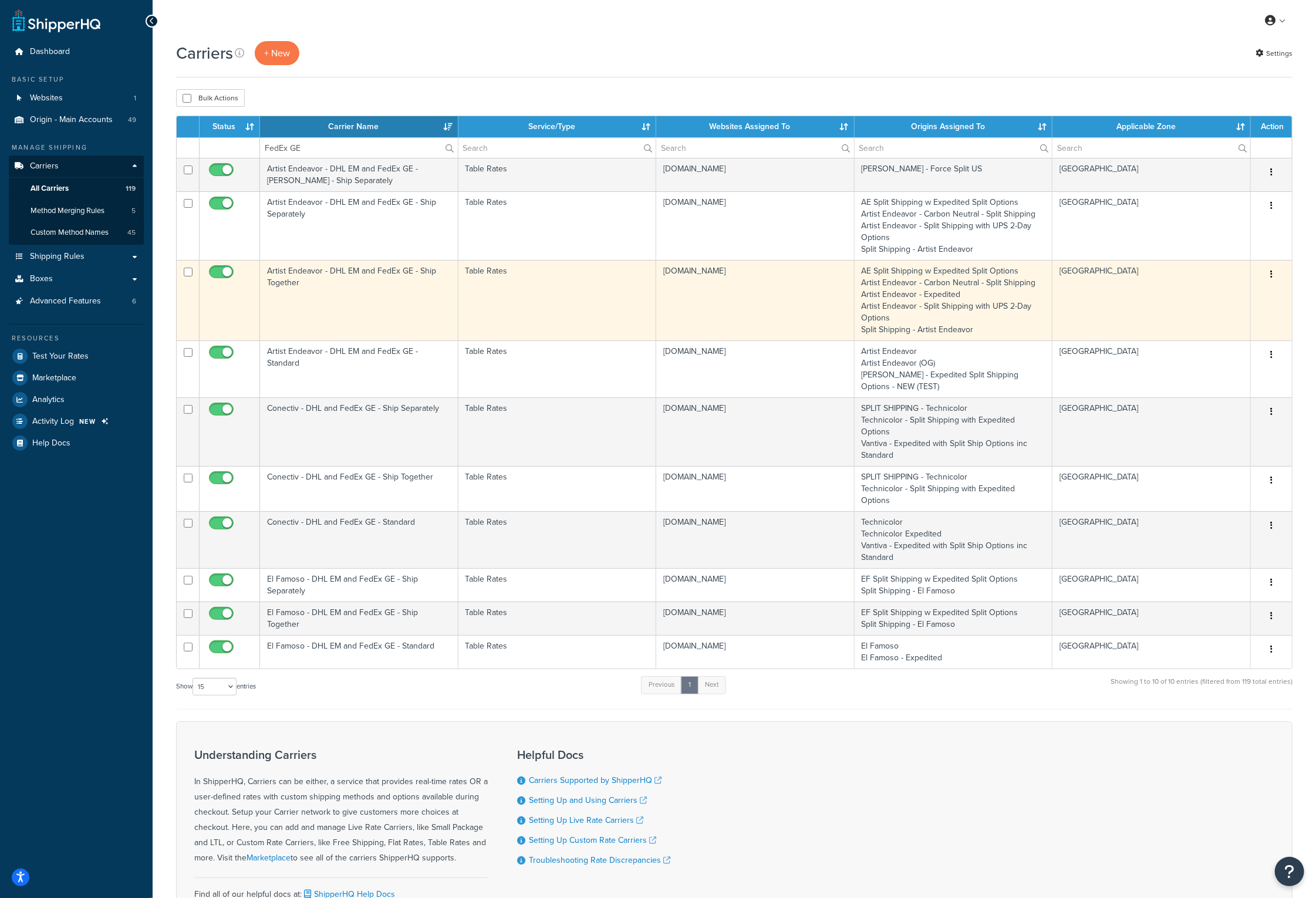
click at [322, 274] on td "Artist Endeavor - DHL EM and FedEx GE - Ship Together" at bounding box center [359, 300] width 198 height 81
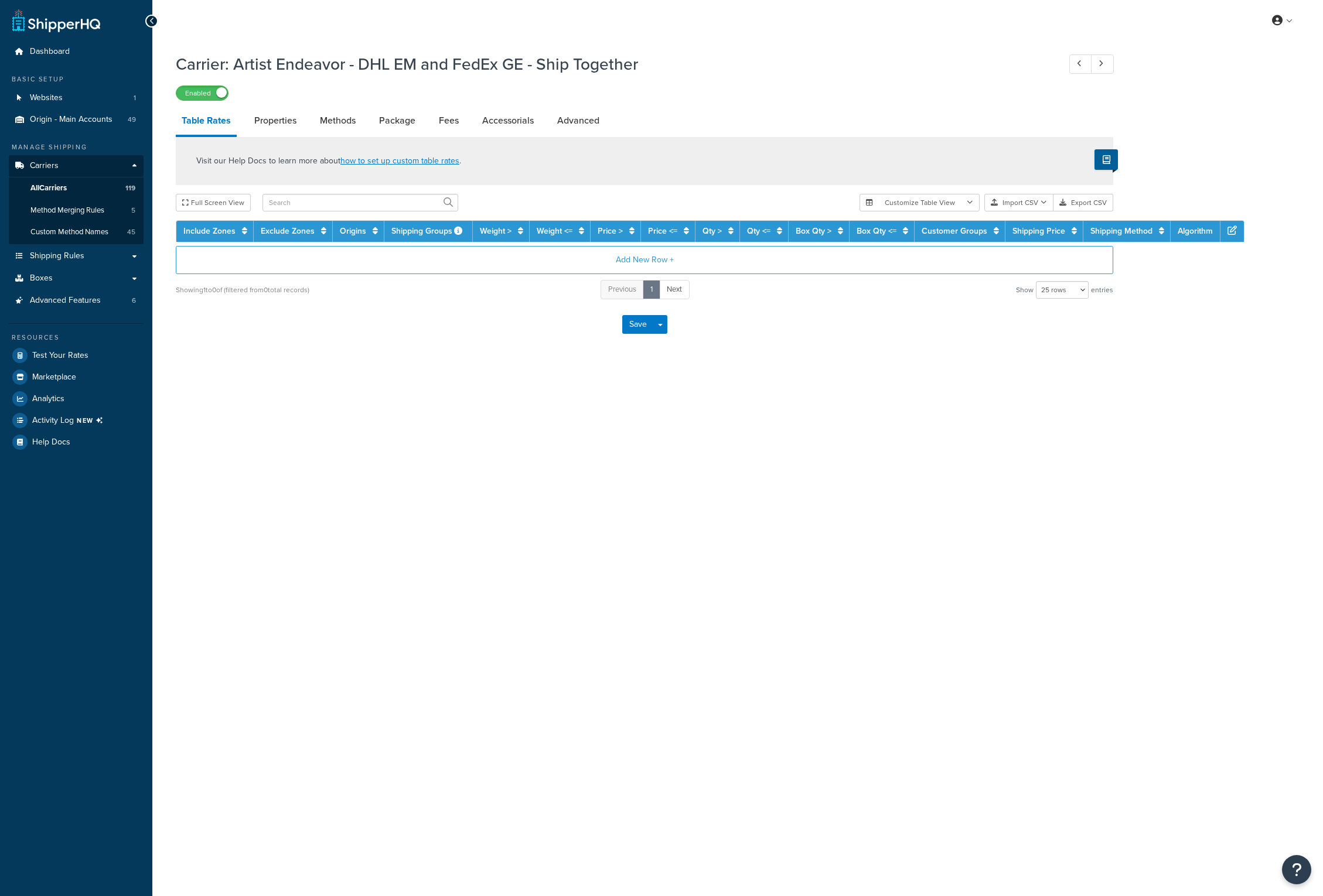
select select "25"
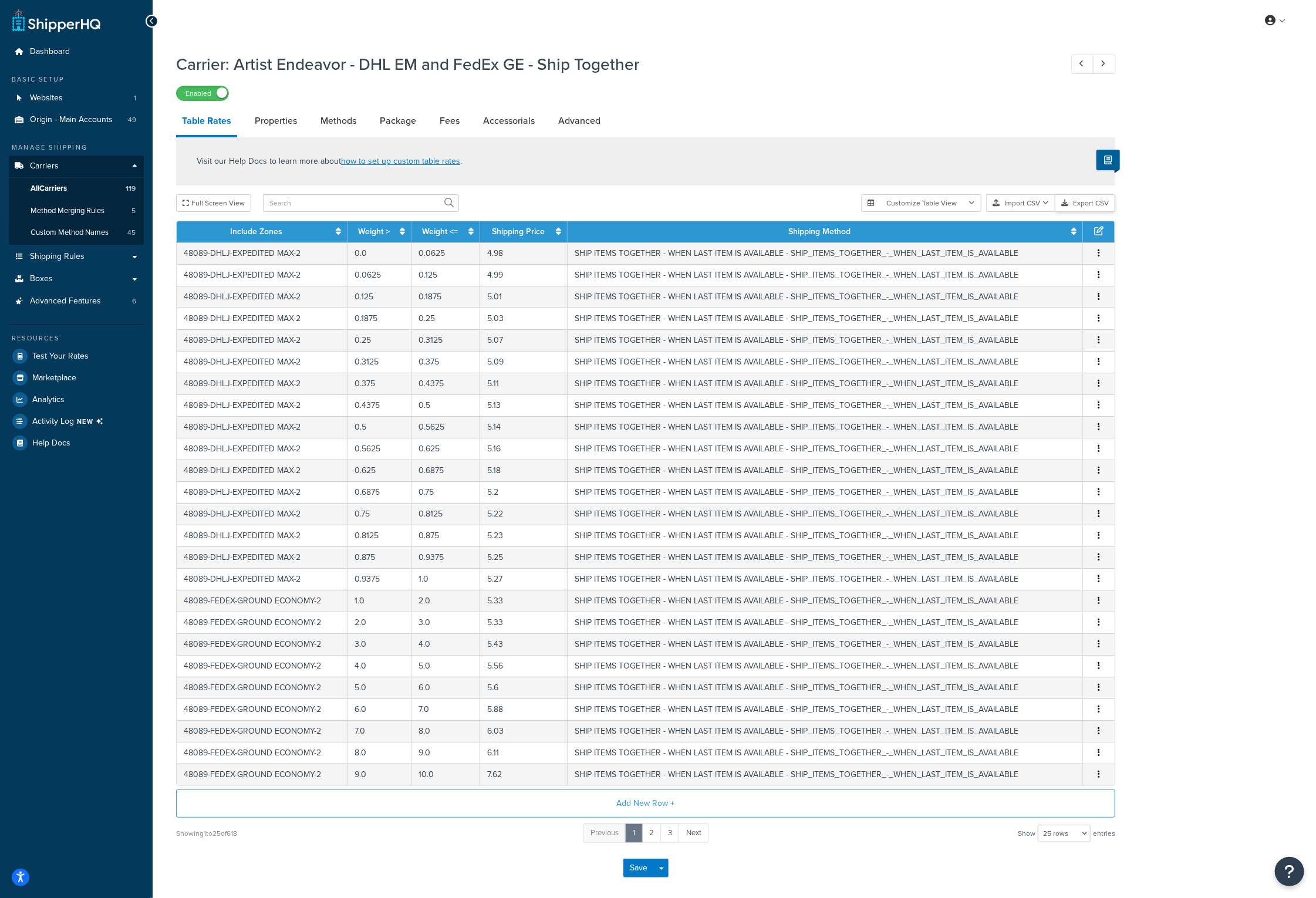
click at [1093, 202] on button "Export CSV" at bounding box center [1086, 203] width 60 height 18
drag, startPoint x: 640, startPoint y: 65, endPoint x: 235, endPoint y: 65, distance: 405.0
click at [235, 65] on h1 "Carrier: Artist Endeavor - DHL EM and FedEx GE - Ship Together" at bounding box center [613, 64] width 874 height 23
copy h1 "Artist Endeavor - DHL EM and FedEx GE - Ship Together"
click at [775, 89] on div "Enabled" at bounding box center [646, 92] width 939 height 16
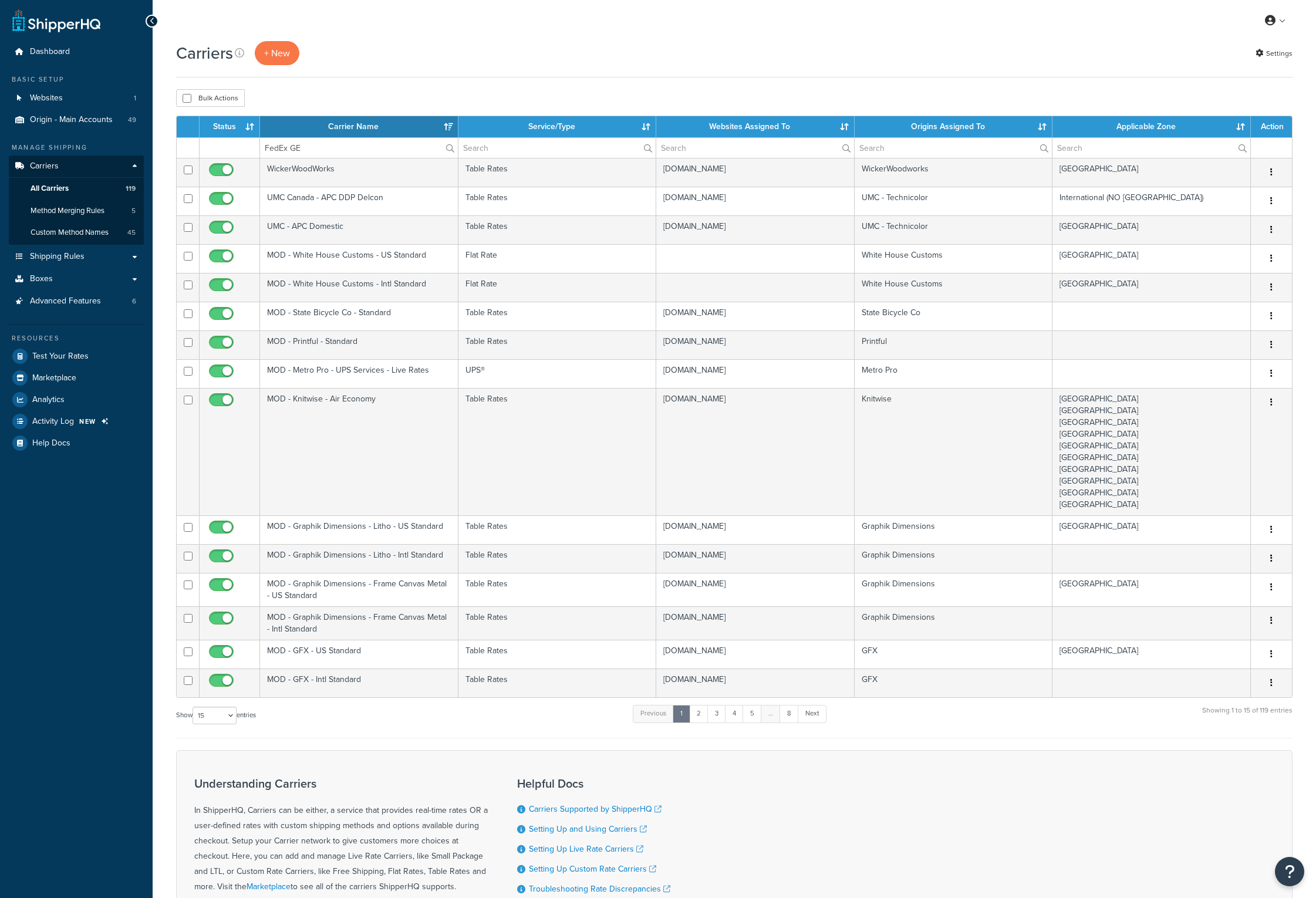
select select "15"
click at [450, 150] on label "FedEx GE" at bounding box center [359, 147] width 198 height 20
click at [450, 150] on input "FedEx GE" at bounding box center [359, 147] width 198 height 20
click at [411, 145] on input "FedEx GE" at bounding box center [359, 147] width 198 height 20
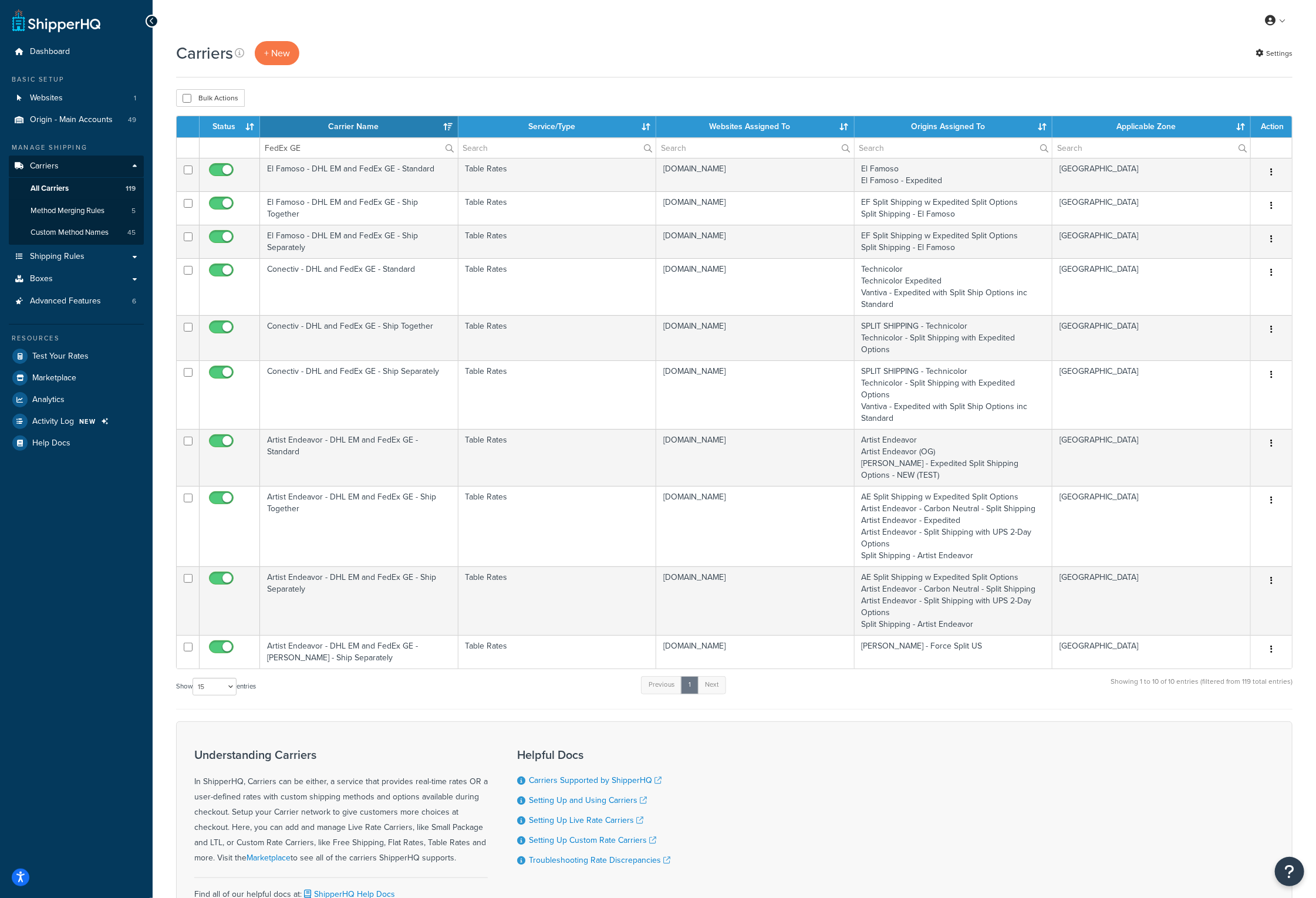
click at [390, 131] on th "Carrier Name" at bounding box center [359, 126] width 198 height 21
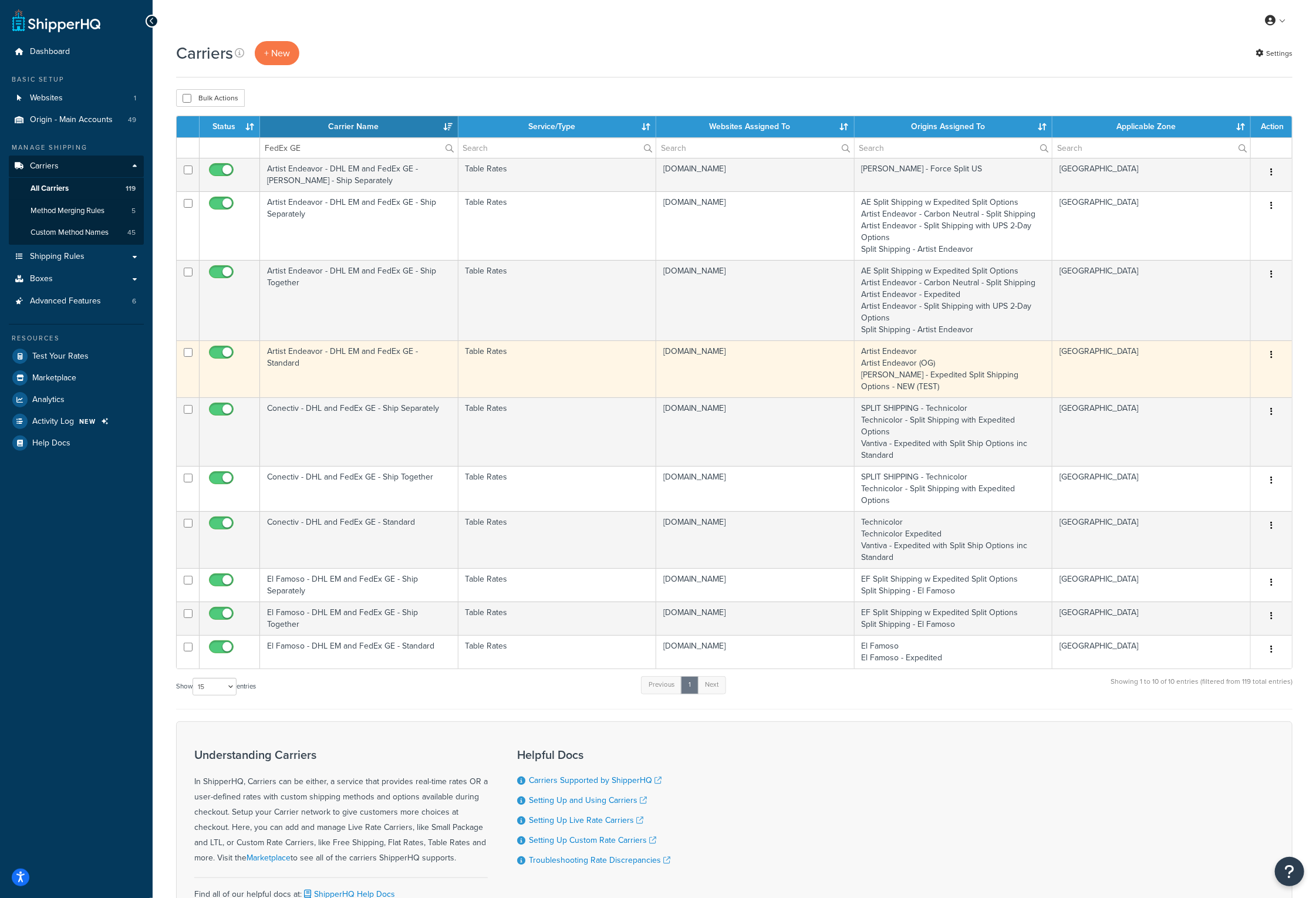
click at [334, 349] on td "Artist Endeavor - DHL EM and FedEx GE - Standard" at bounding box center [359, 369] width 198 height 57
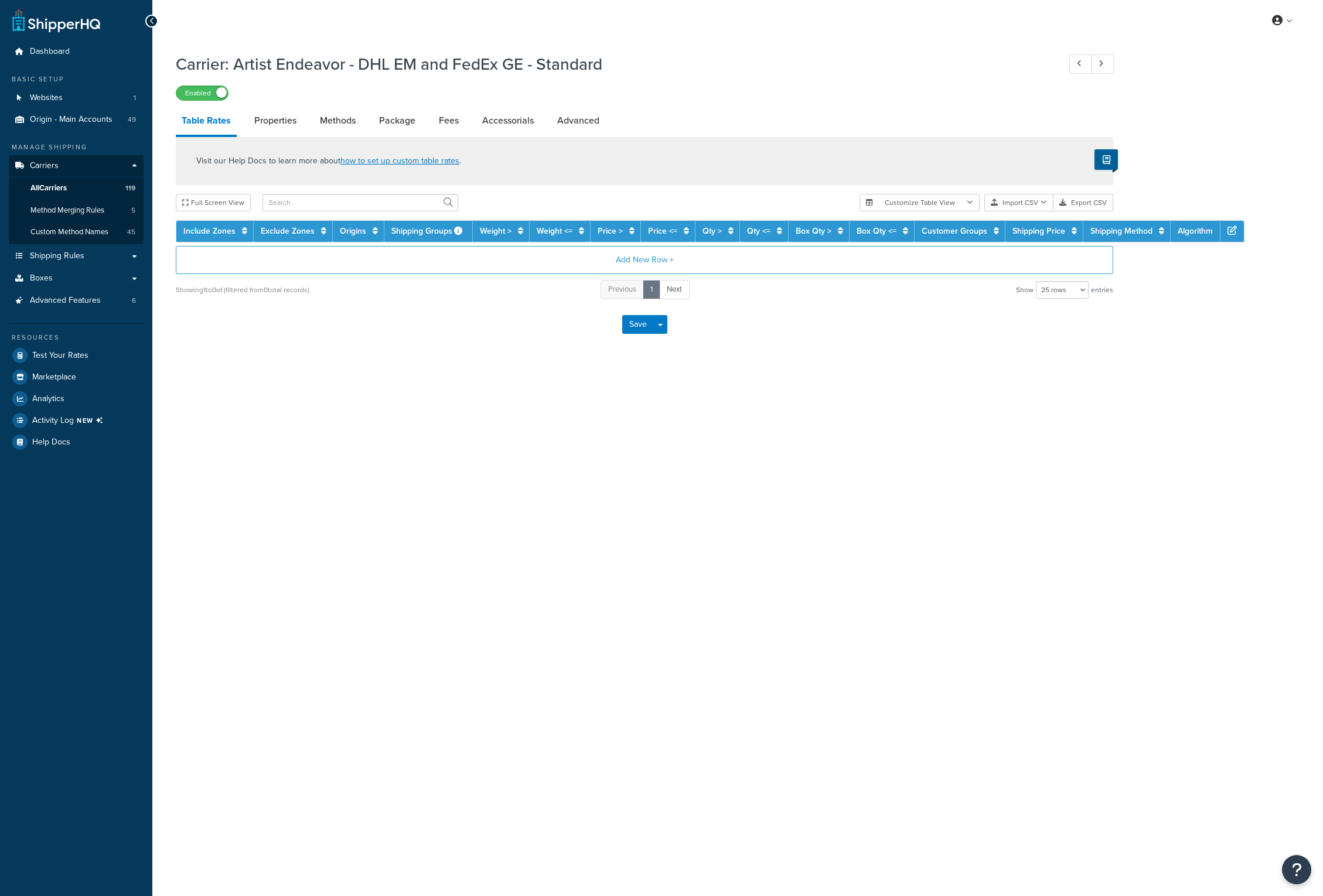
select select "25"
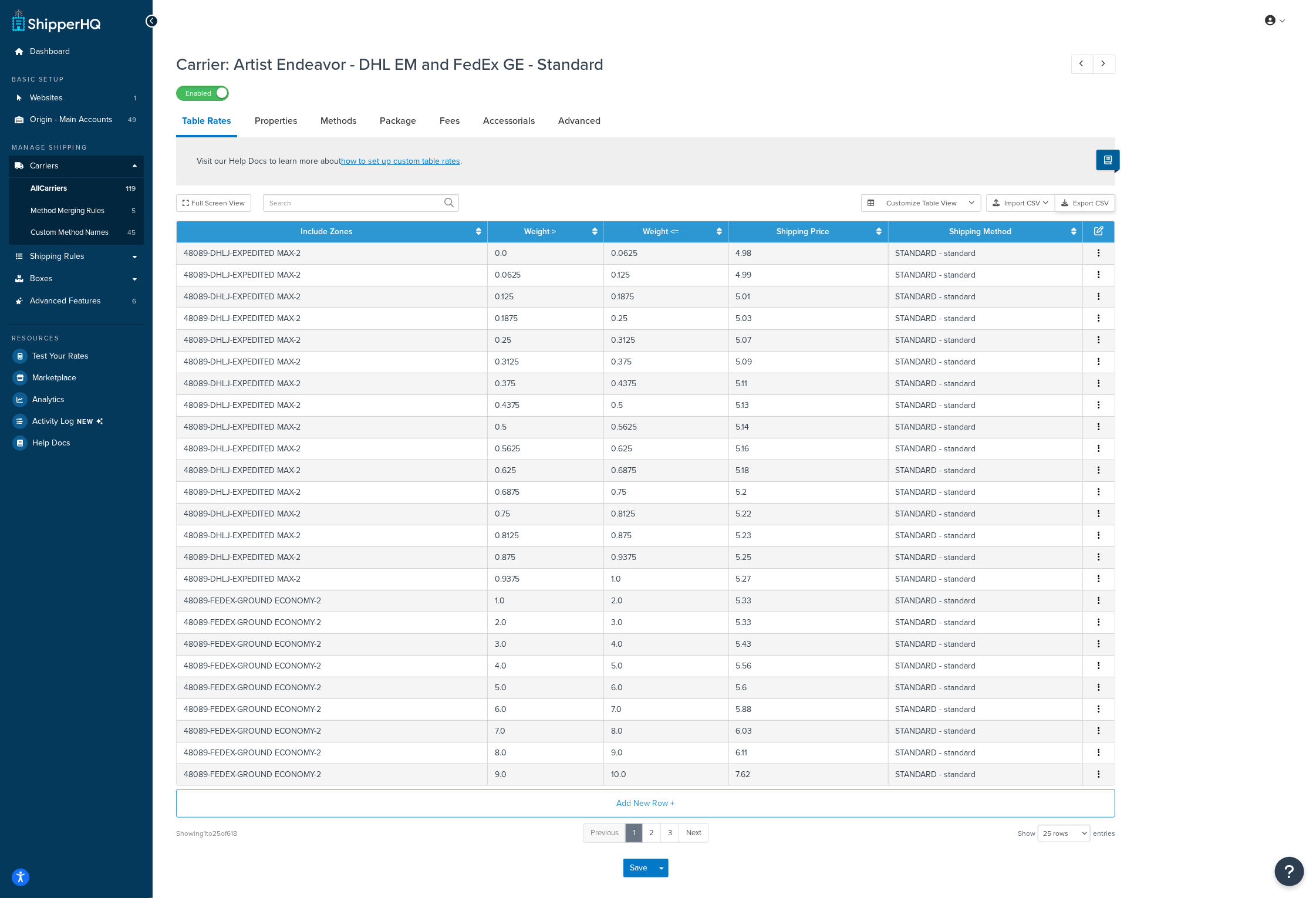
click at [1086, 205] on button "Export CSV" at bounding box center [1086, 203] width 60 height 18
drag, startPoint x: 606, startPoint y: 66, endPoint x: 237, endPoint y: 77, distance: 369.2
click at [237, 77] on div "Carrier: Artist Endeavor - DHL EM and FedEx GE - Standard Enabled" at bounding box center [646, 74] width 939 height 54
copy h1 "Artist Endeavor - DHL EM and FedEx GE - Standard"
click at [938, 104] on div "Carrier: Artist Endeavor - DHL EM and FedEx GE - Standard Enabled Table Rates P…" at bounding box center [646, 470] width 939 height 845
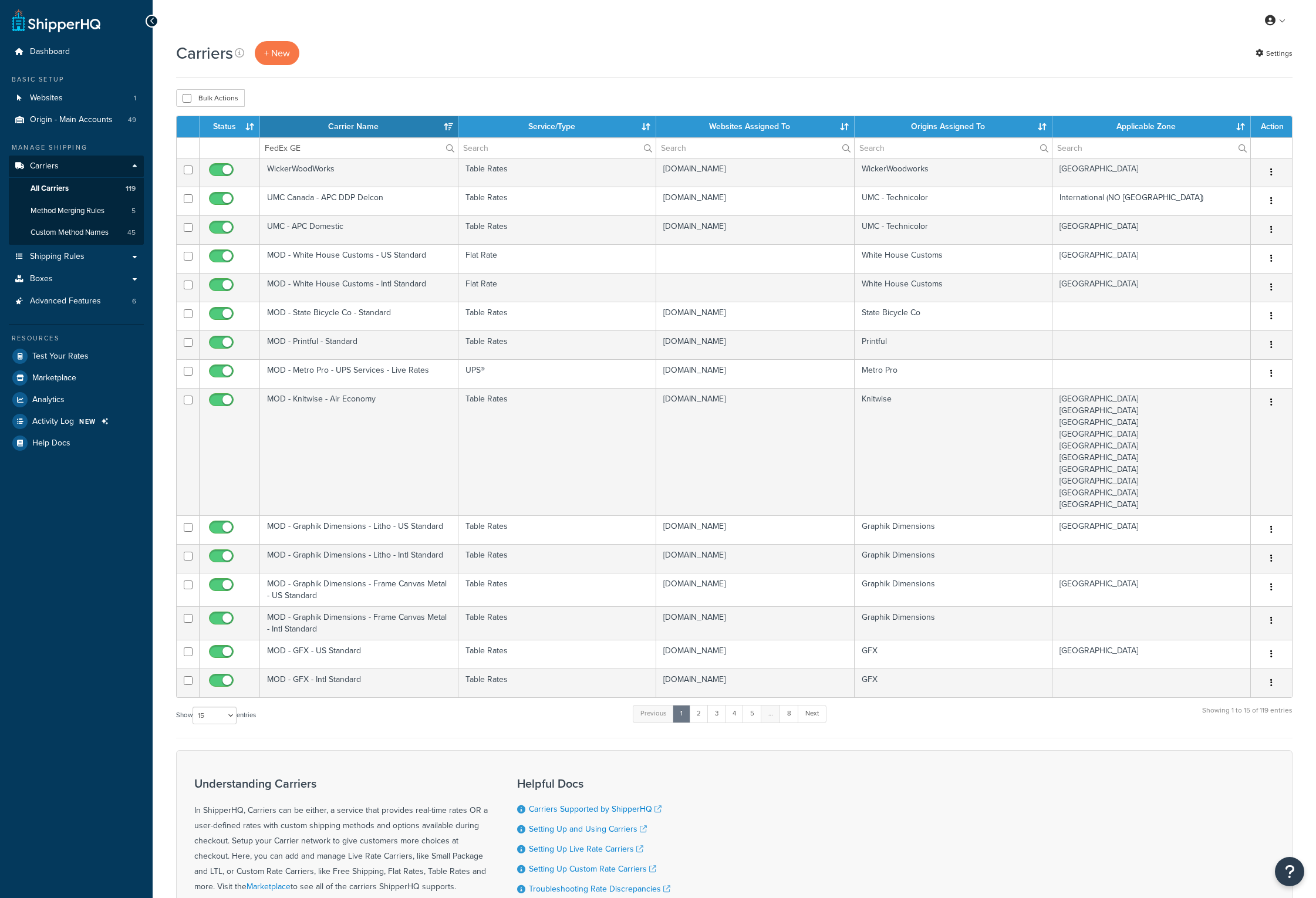
select select "15"
click at [332, 156] on input "FedEx GE" at bounding box center [359, 147] width 198 height 20
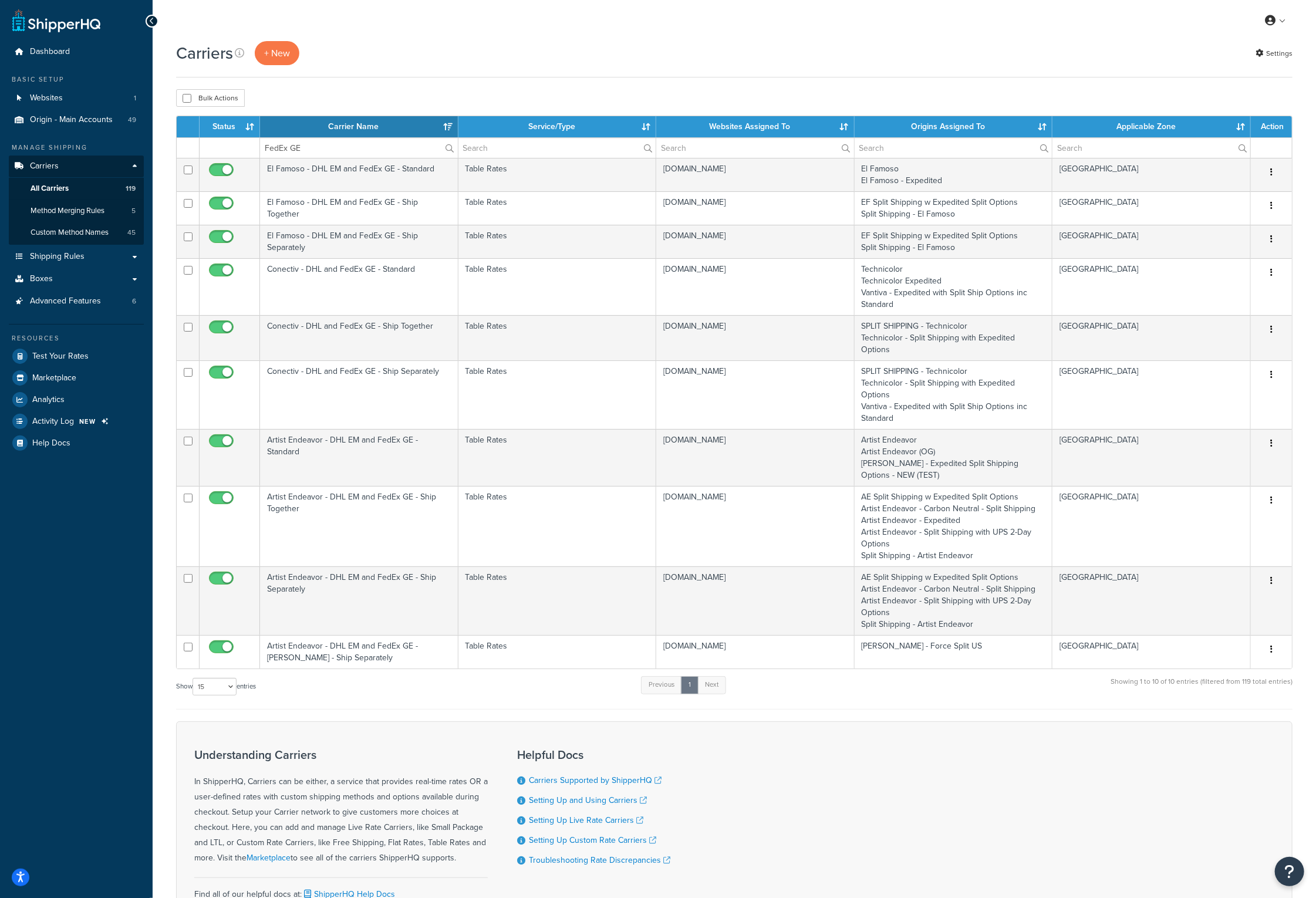
click at [368, 131] on th "Carrier Name" at bounding box center [359, 126] width 198 height 21
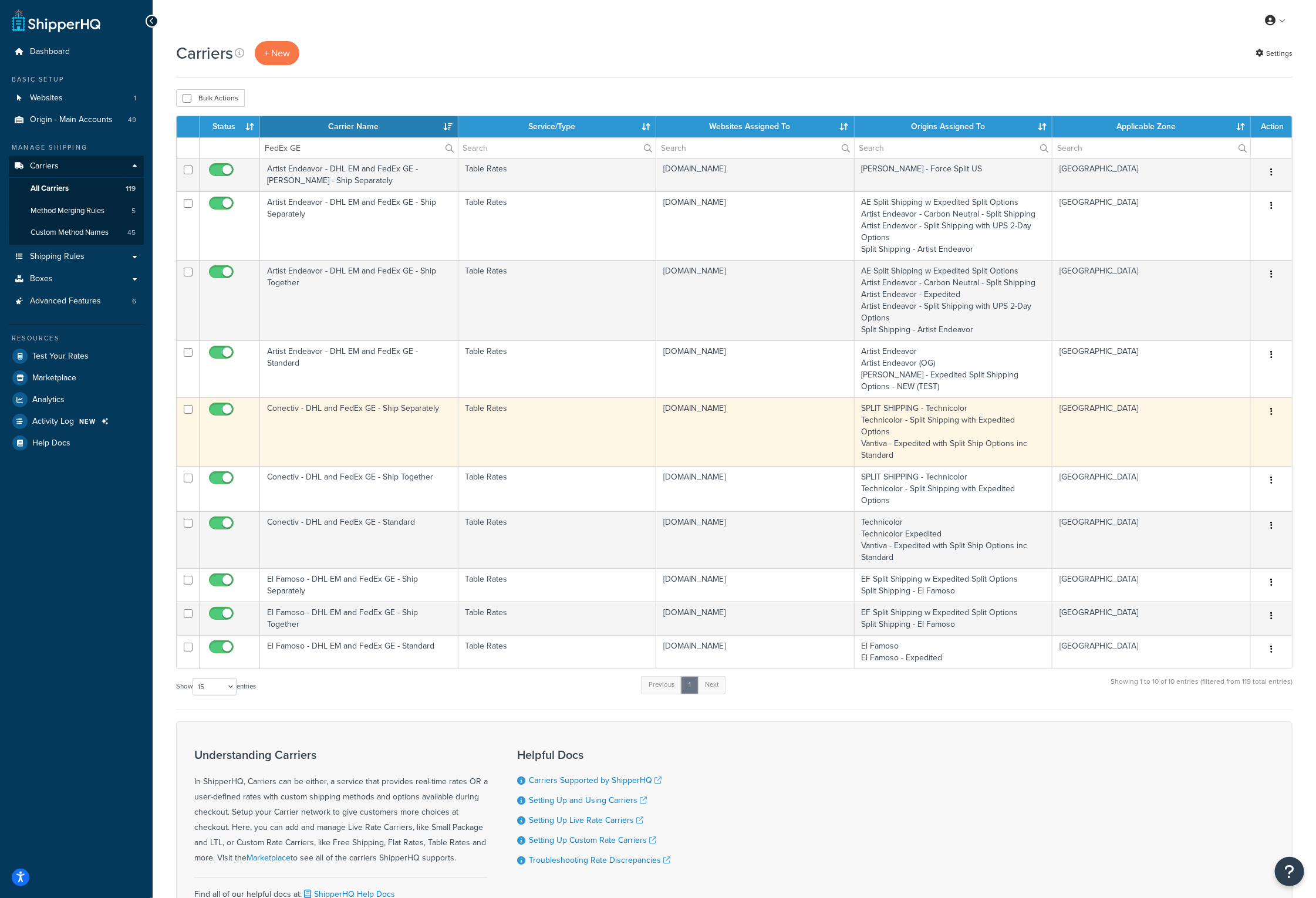
click at [308, 409] on td "Conectiv - DHL and FedEx GE - Ship Separately" at bounding box center [359, 432] width 198 height 69
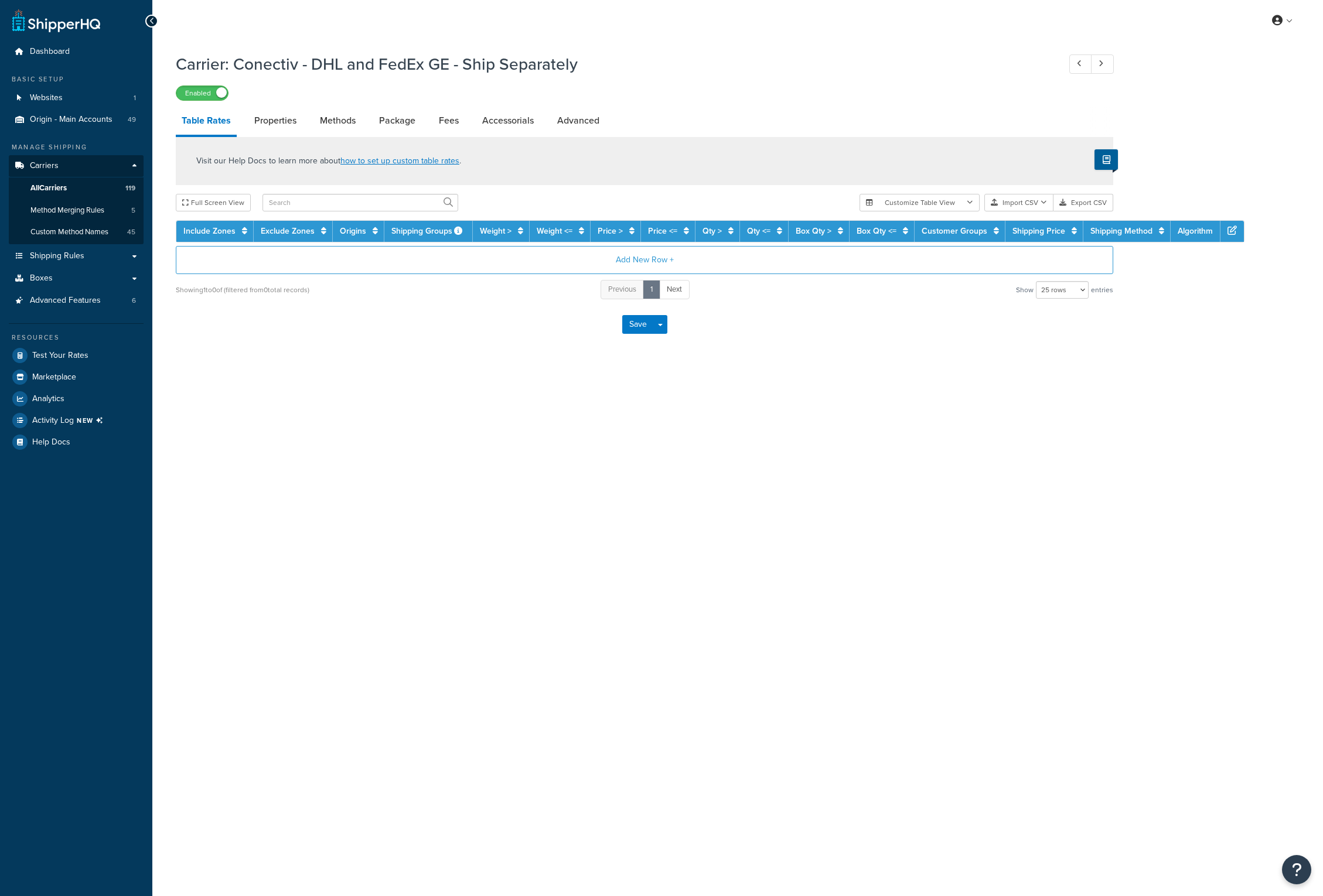
select select "25"
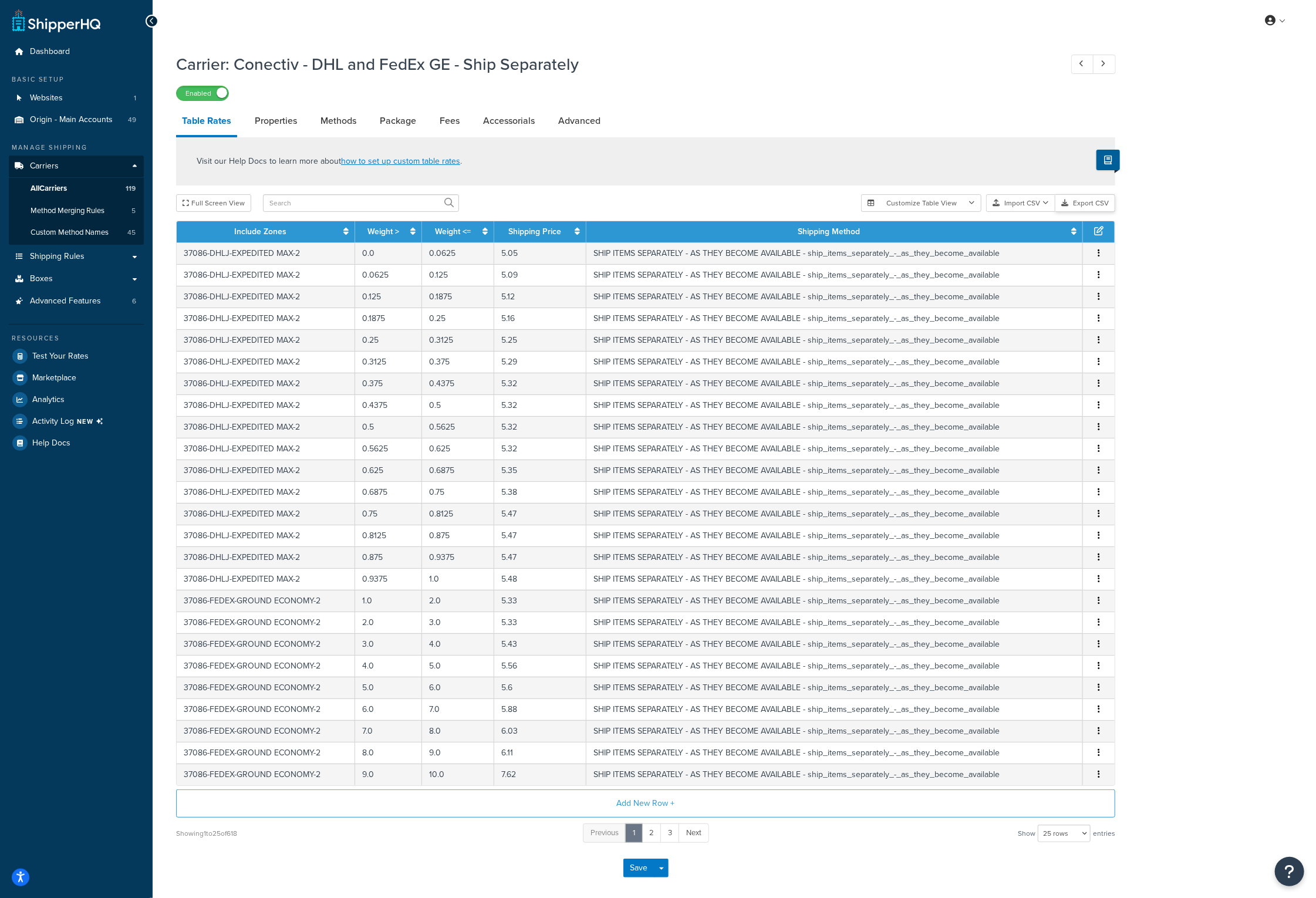
click at [1089, 204] on button "Export CSV" at bounding box center [1086, 203] width 60 height 18
drag, startPoint x: 580, startPoint y: 63, endPoint x: 236, endPoint y: 76, distance: 344.2
click at [236, 76] on div "Carrier: Conectiv - DHL and FedEx GE - Ship Separately Enabled" at bounding box center [646, 74] width 939 height 54
copy h1 "Conectiv - DHL and FedEx GE - Ship Separately"
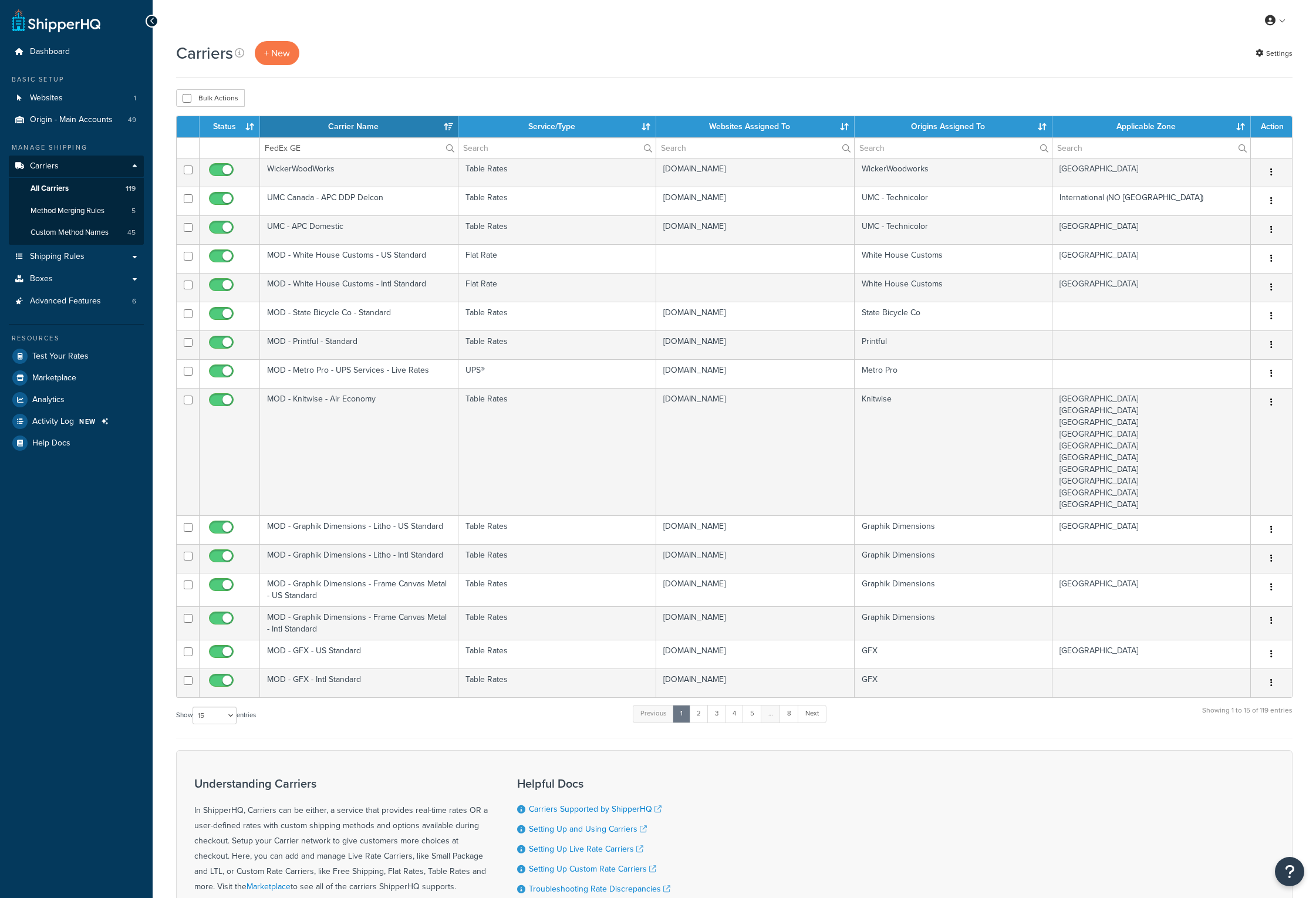
select select "15"
click at [418, 150] on input "FedEx GE" at bounding box center [359, 147] width 198 height 20
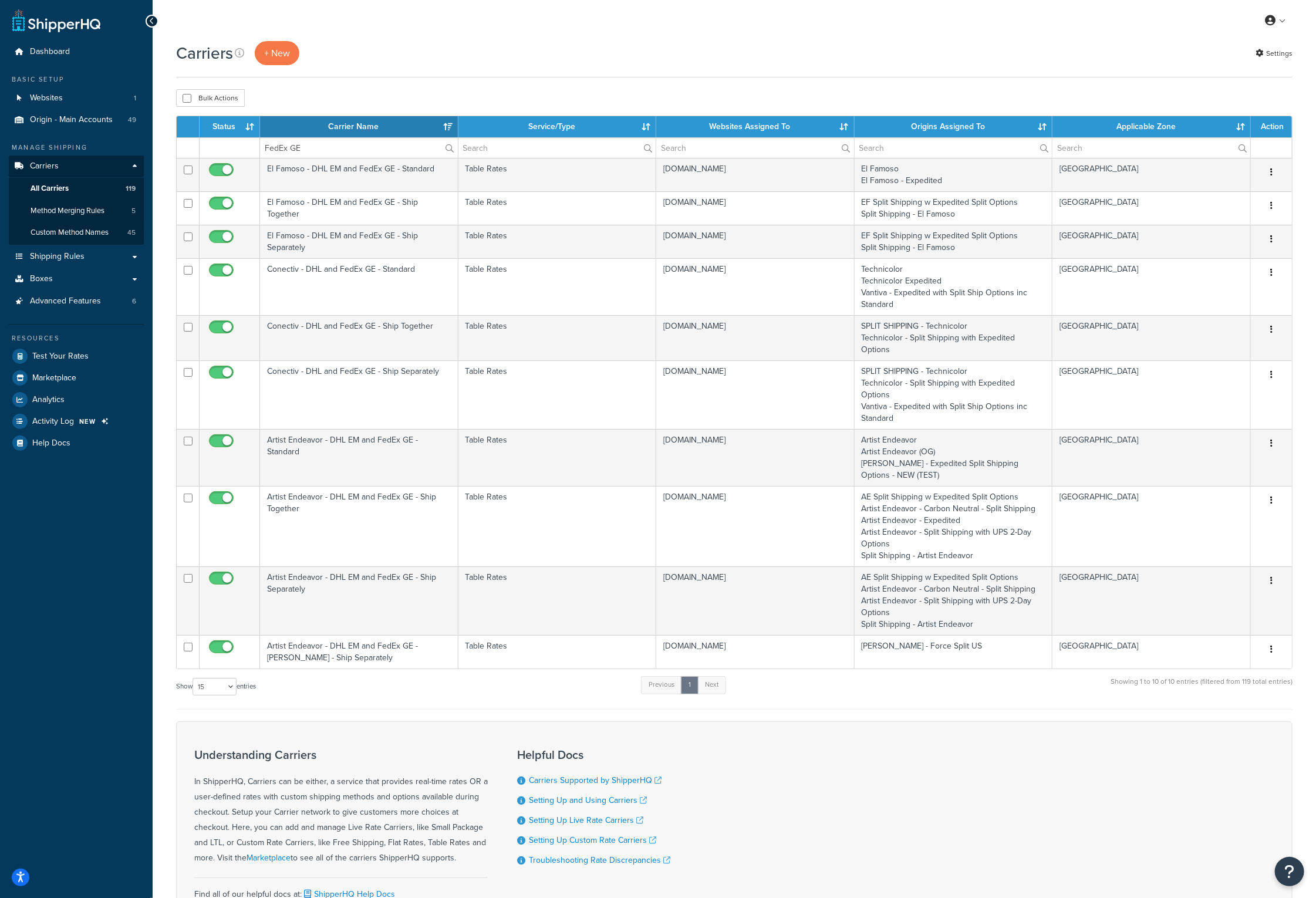
click at [403, 131] on th "Carrier Name" at bounding box center [359, 126] width 198 height 21
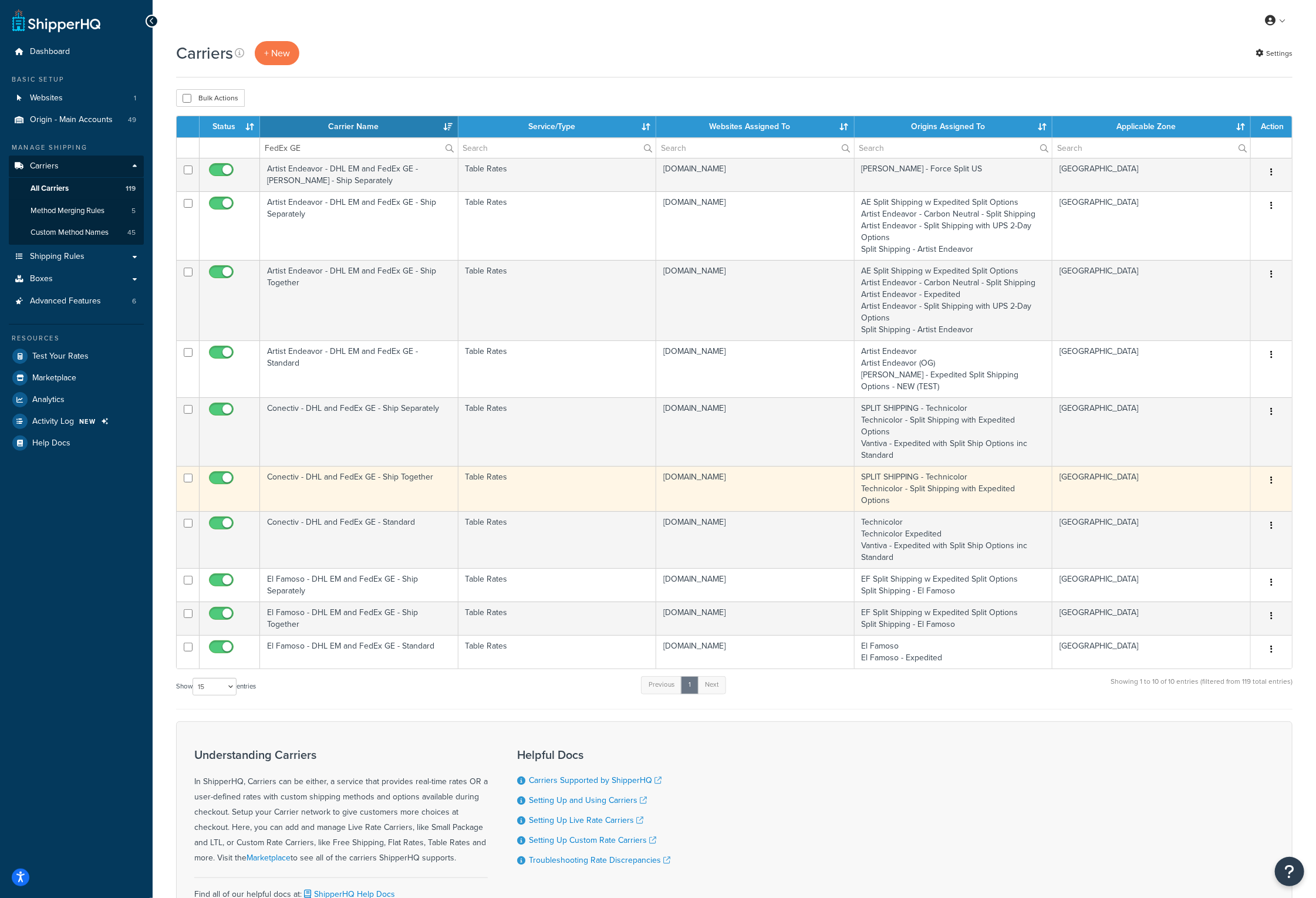
click at [390, 466] on td "Conectiv - DHL and FedEx GE - Ship Together" at bounding box center [359, 489] width 198 height 45
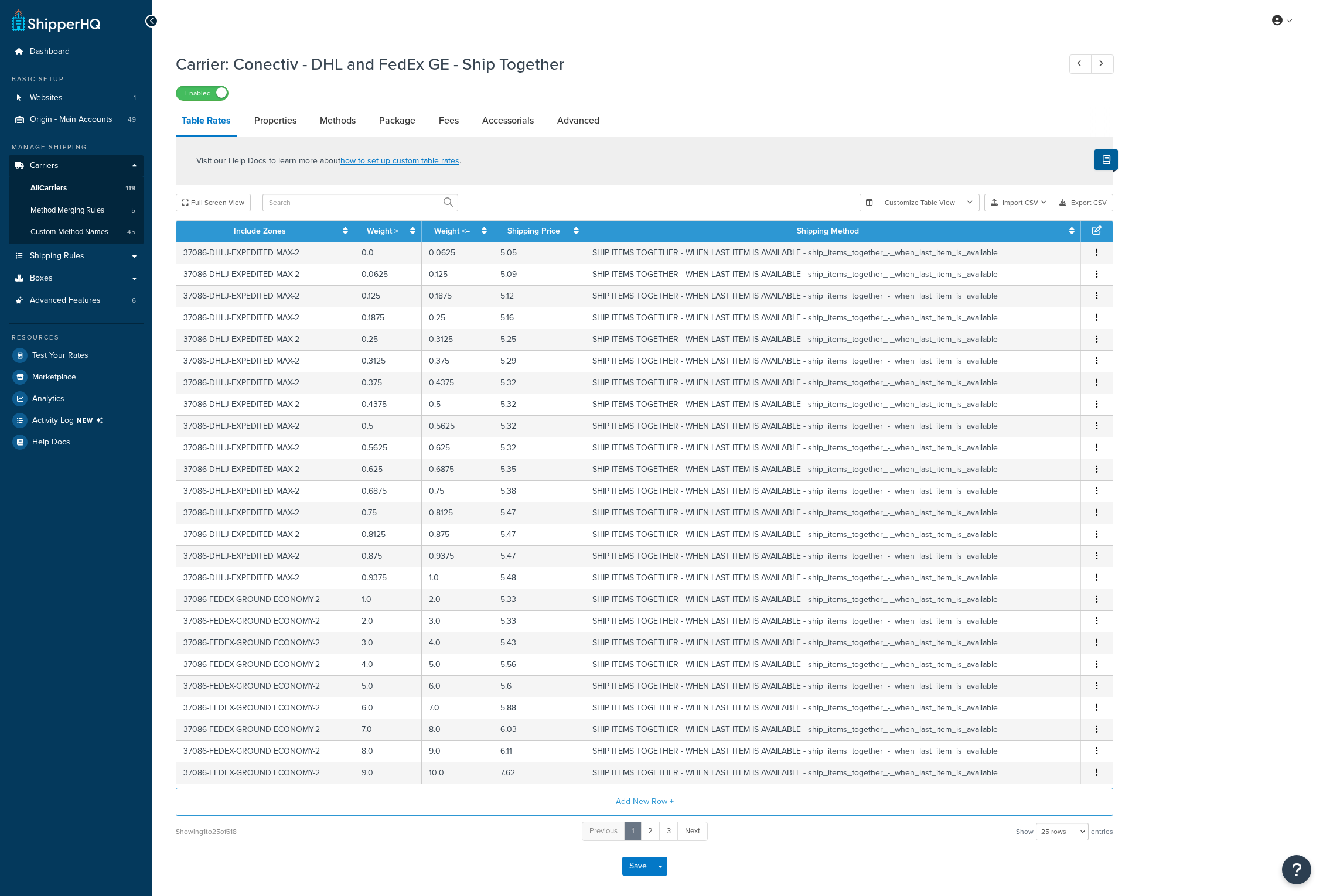
select select "25"
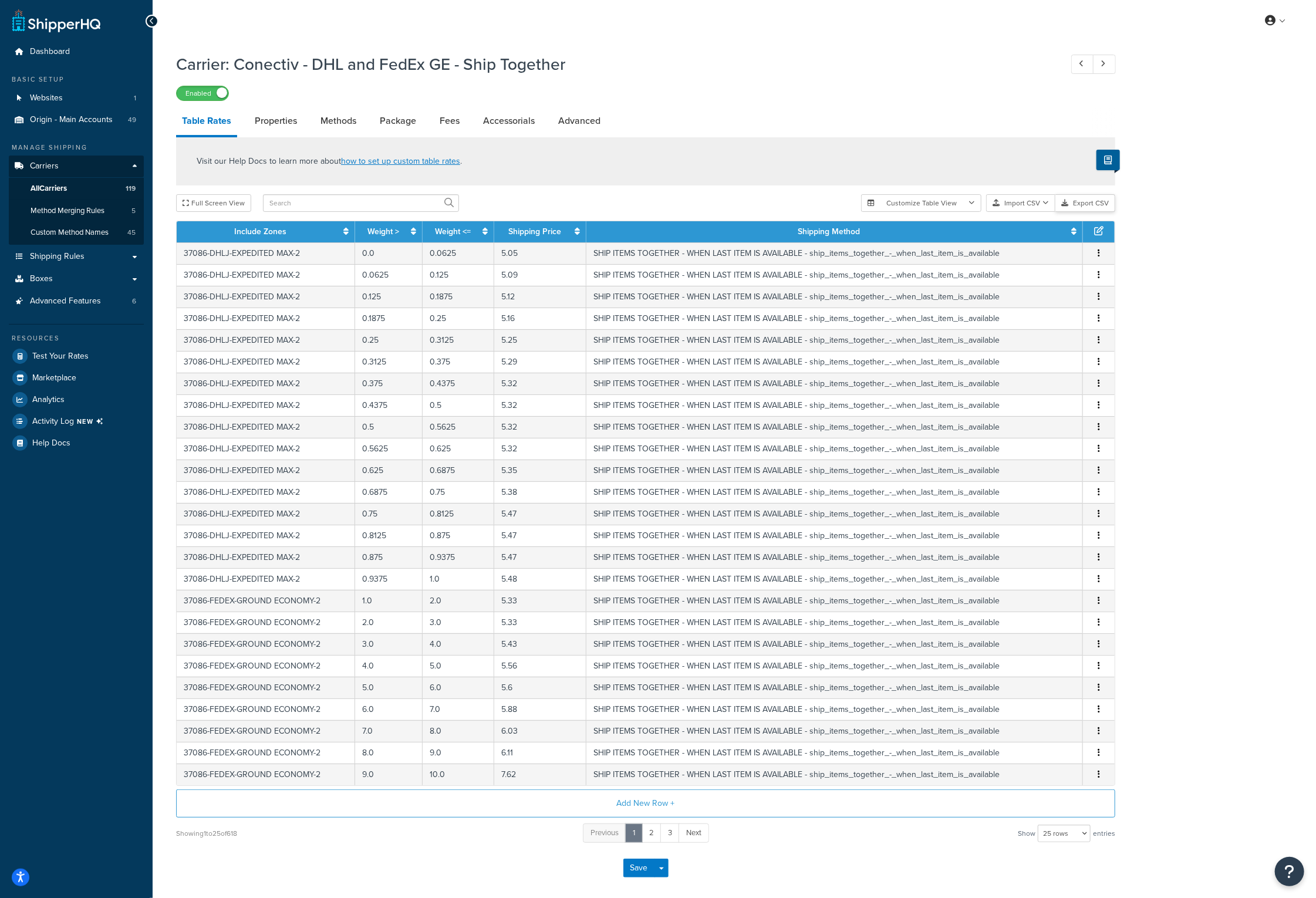
click at [1094, 203] on button "Export CSV" at bounding box center [1086, 203] width 60 height 18
drag, startPoint x: 569, startPoint y: 64, endPoint x: 235, endPoint y: 65, distance: 334.0
click at [235, 65] on h1 "Carrier: Conectiv - DHL and FedEx GE - Ship Together" at bounding box center [613, 64] width 874 height 23
copy h1 "Conectiv - DHL and FedEx GE - Ship Together"
click at [698, 82] on div "Carrier: Conectiv - DHL and FedEx GE - Ship Together Enabled" at bounding box center [646, 74] width 939 height 54
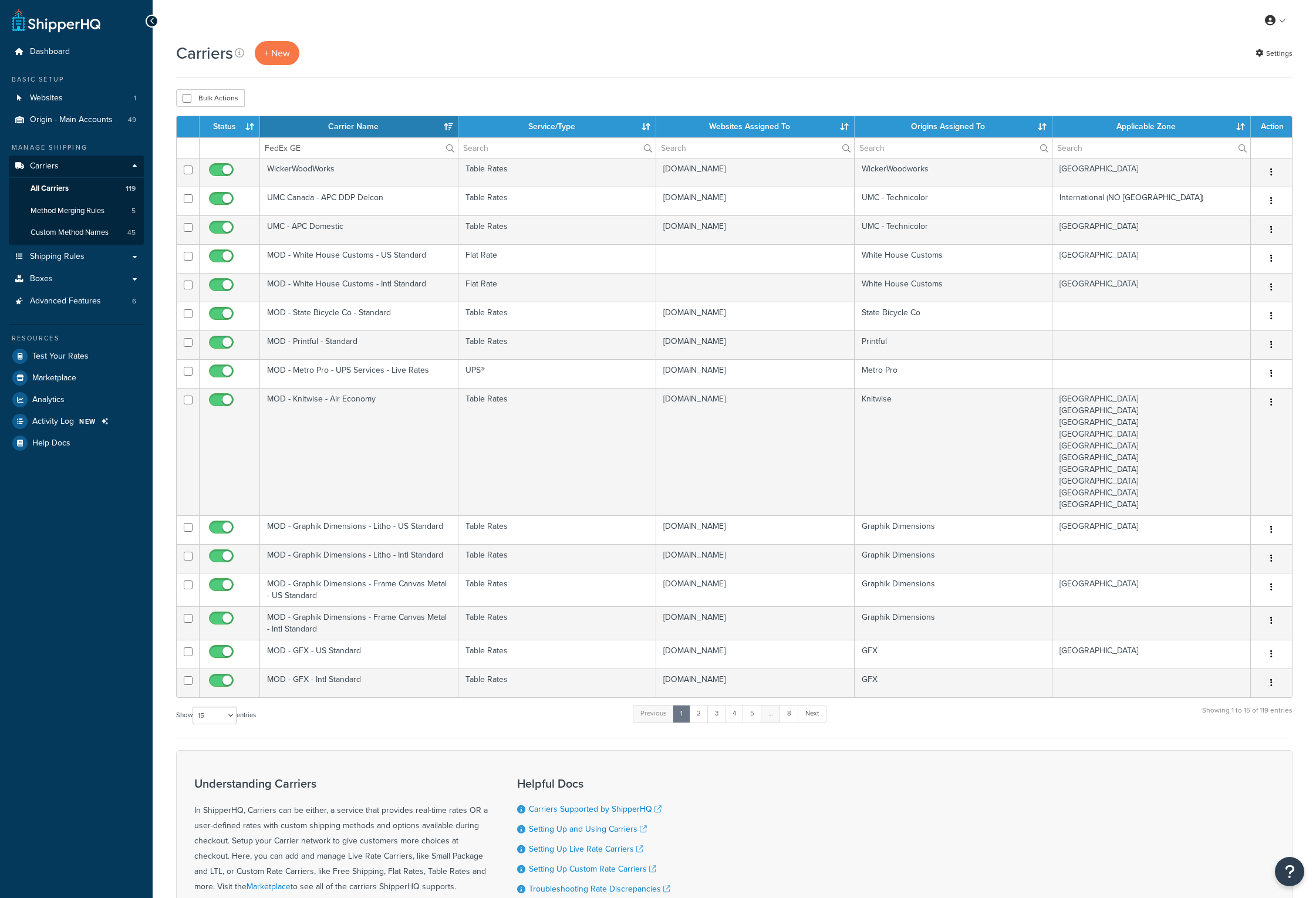
select select "15"
click at [324, 145] on input "FedEx GE" at bounding box center [359, 147] width 198 height 20
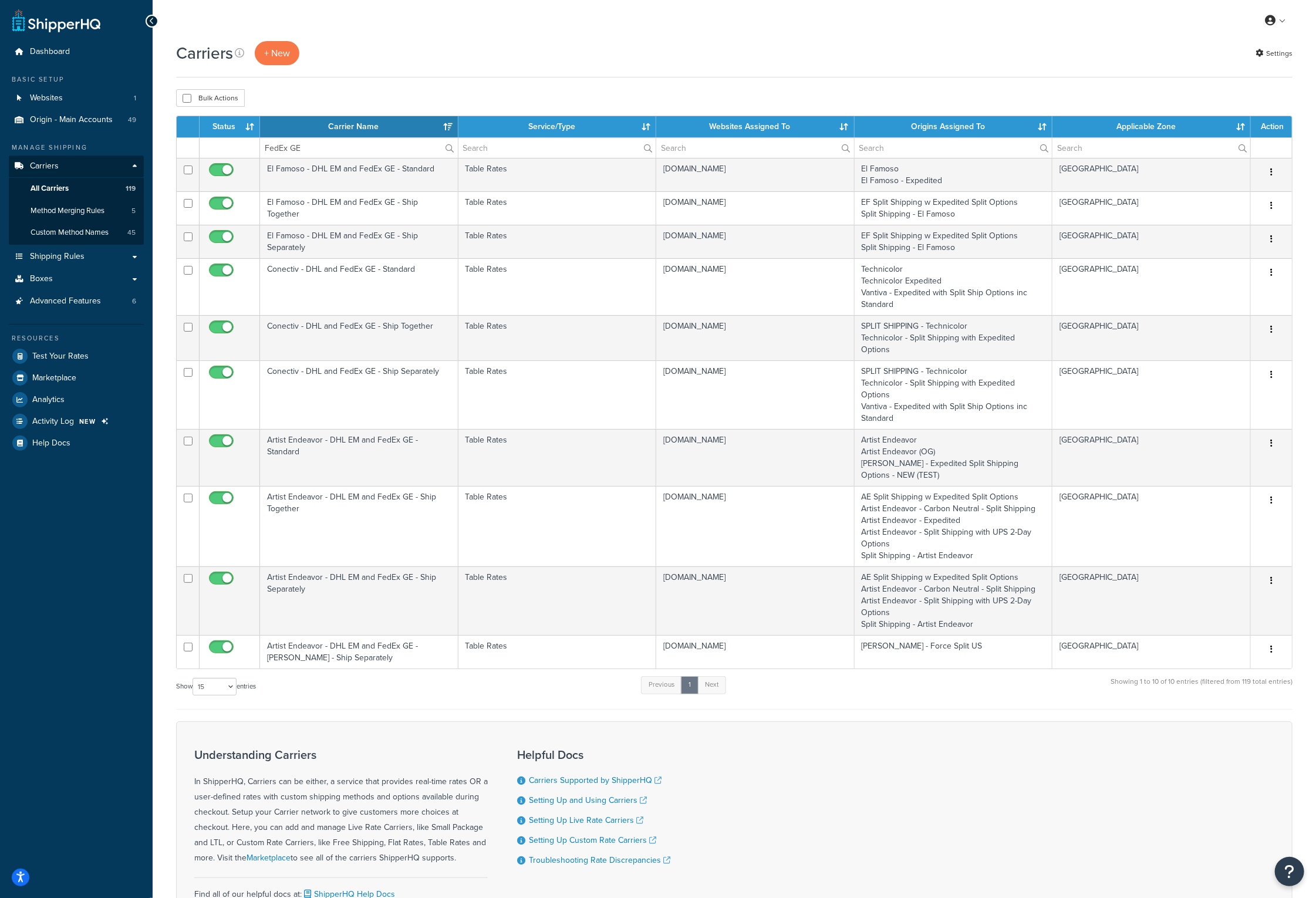
click at [321, 131] on th "Carrier Name" at bounding box center [359, 126] width 198 height 21
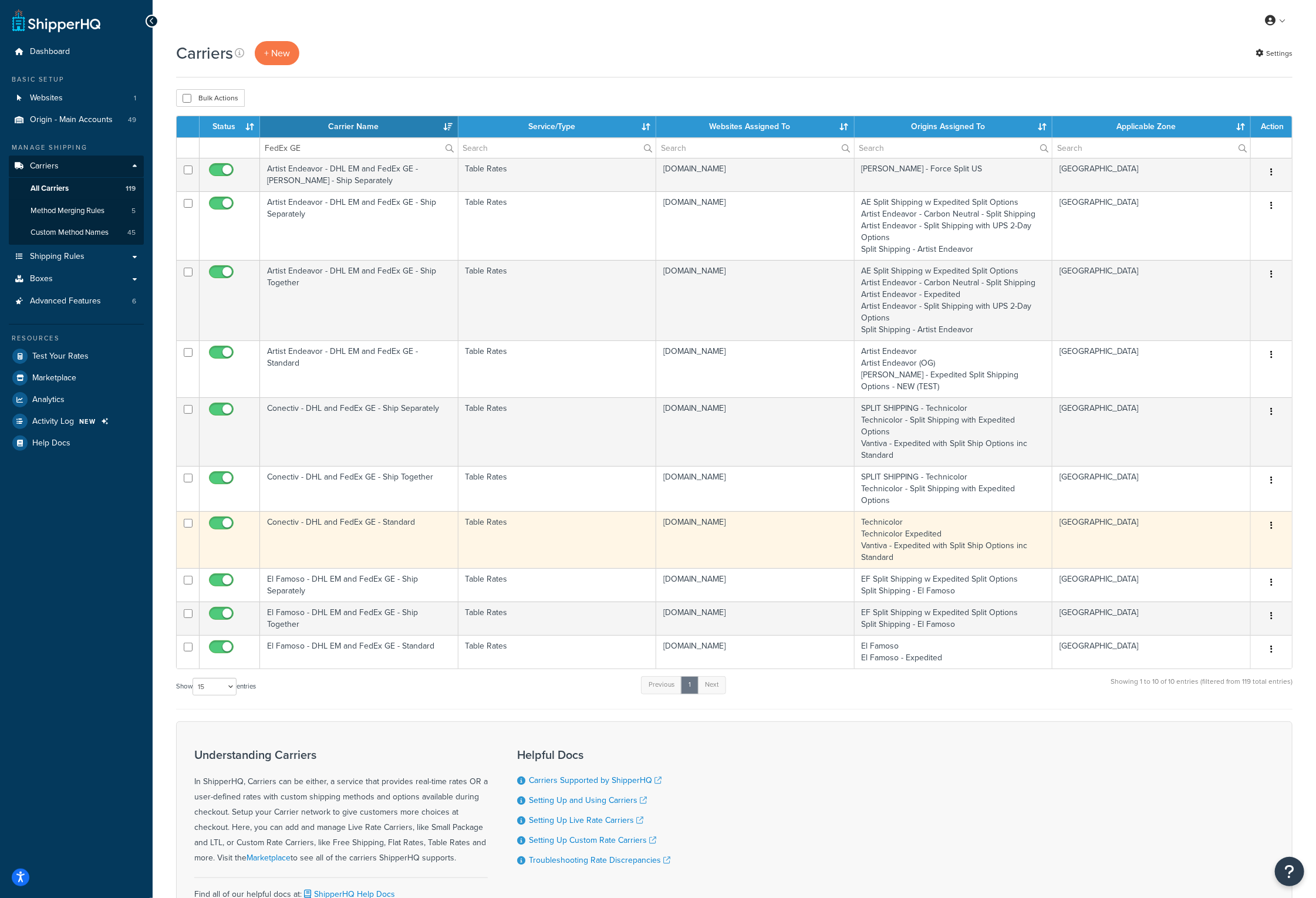
click at [323, 511] on td "Conectiv - DHL and FedEx GE - Standard" at bounding box center [359, 540] width 198 height 57
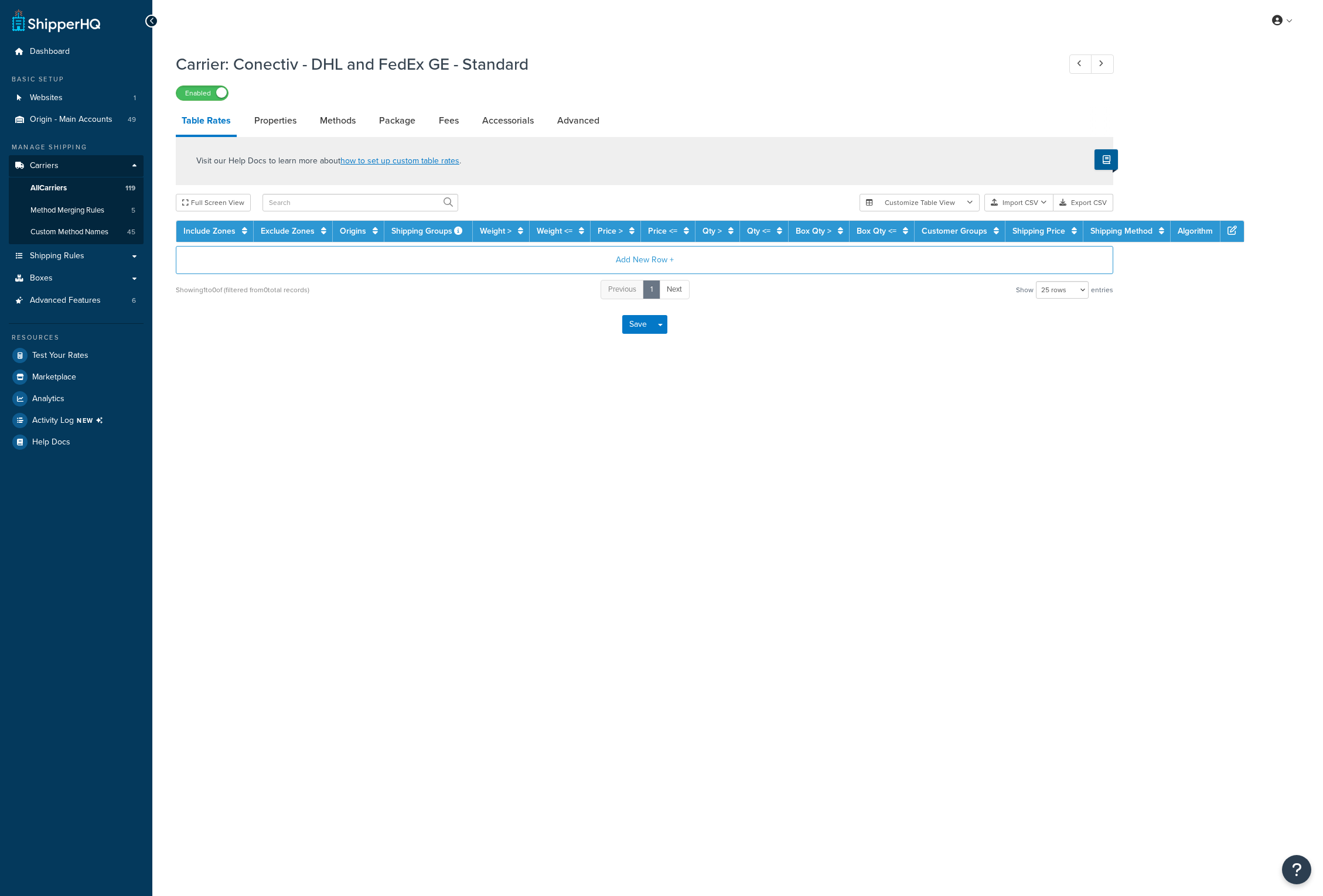
select select "25"
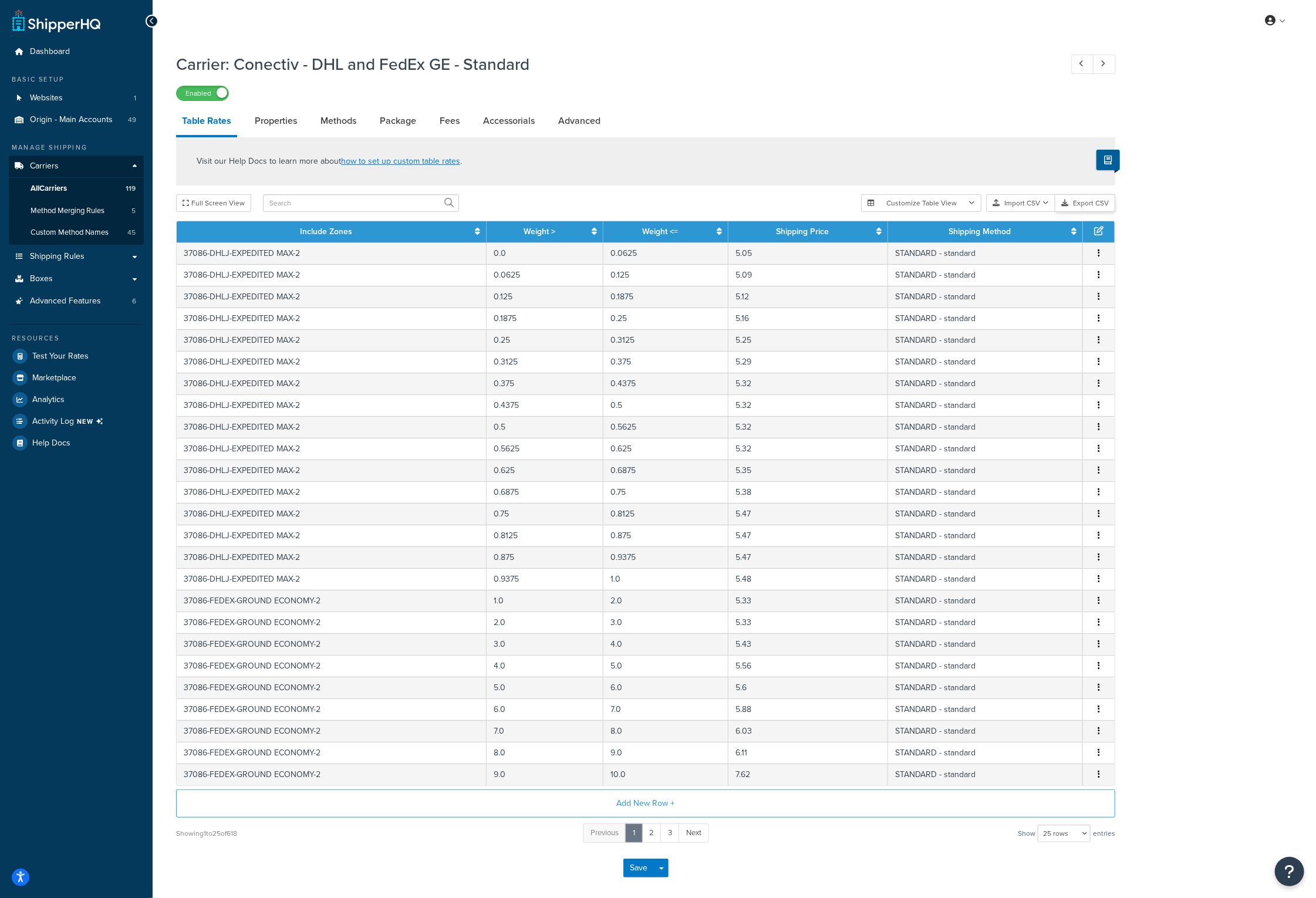
click at [1080, 203] on button "Export CSV" at bounding box center [1086, 203] width 60 height 18
drag, startPoint x: 530, startPoint y: 66, endPoint x: 238, endPoint y: 66, distance: 292.0
click at [238, 66] on h1 "Carrier: Conectiv - DHL and FedEx GE - Standard" at bounding box center [613, 64] width 874 height 23
copy h1 "Conectiv - DHL and FedEx GE - Standard"
click at [682, 81] on div "Carrier: Conectiv - DHL and FedEx GE - Standard Enabled" at bounding box center [646, 74] width 939 height 54
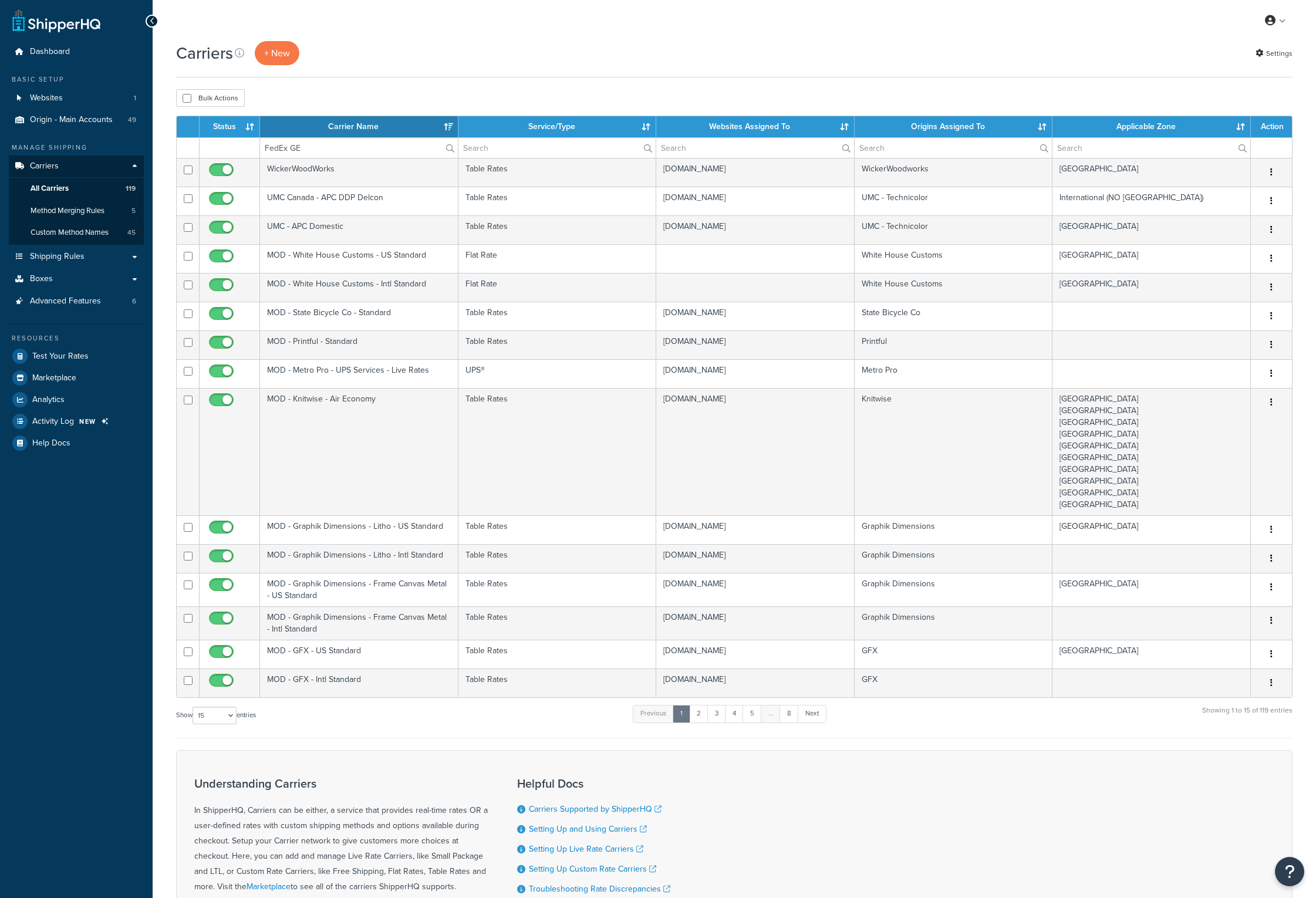
select select "15"
click at [318, 147] on input "FedEx GE" at bounding box center [359, 147] width 198 height 20
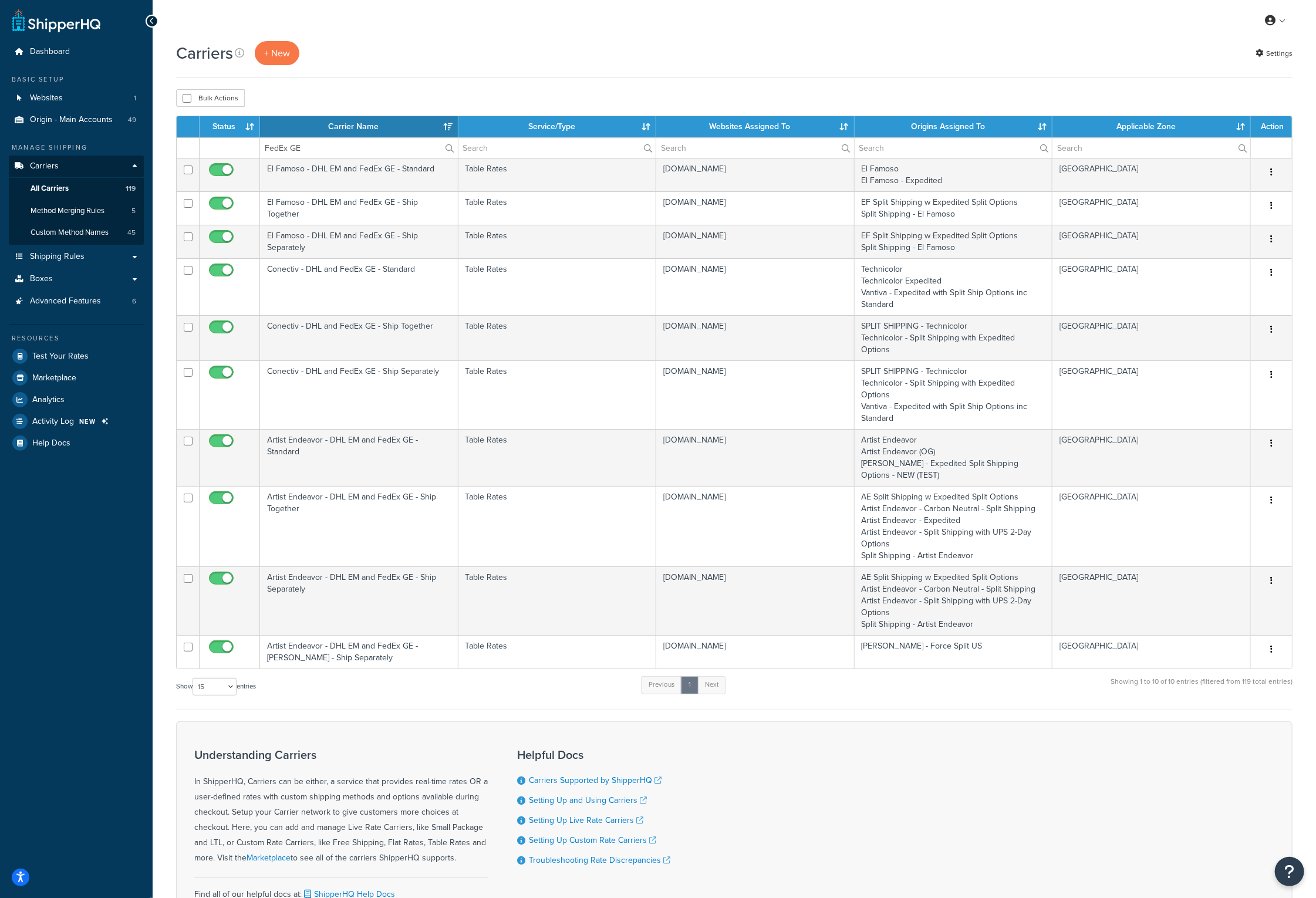
click at [321, 131] on th "Carrier Name" at bounding box center [359, 126] width 198 height 21
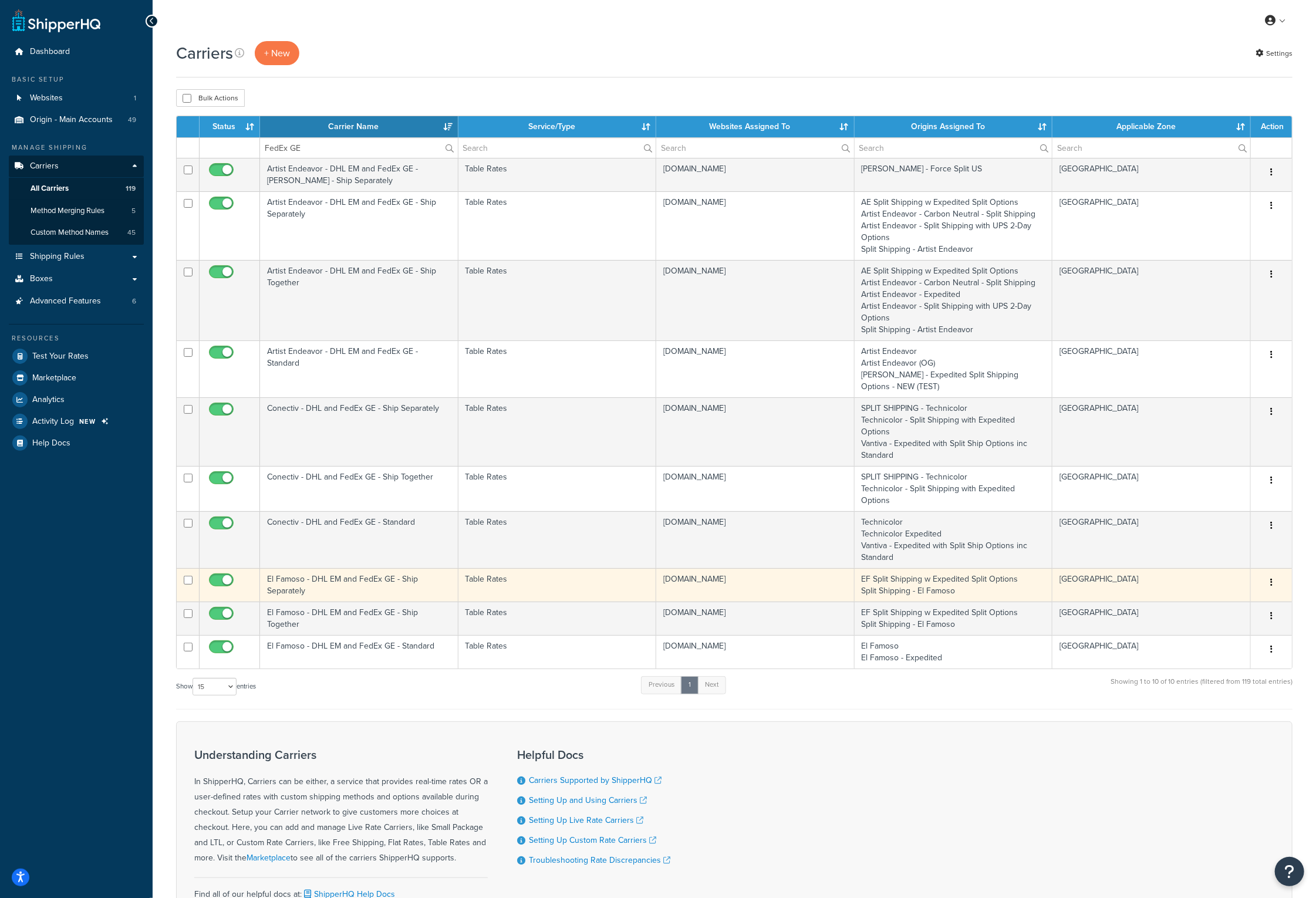
click at [315, 569] on td "El Famoso - DHL EM and FedEx GE - Ship Separately" at bounding box center [359, 585] width 198 height 34
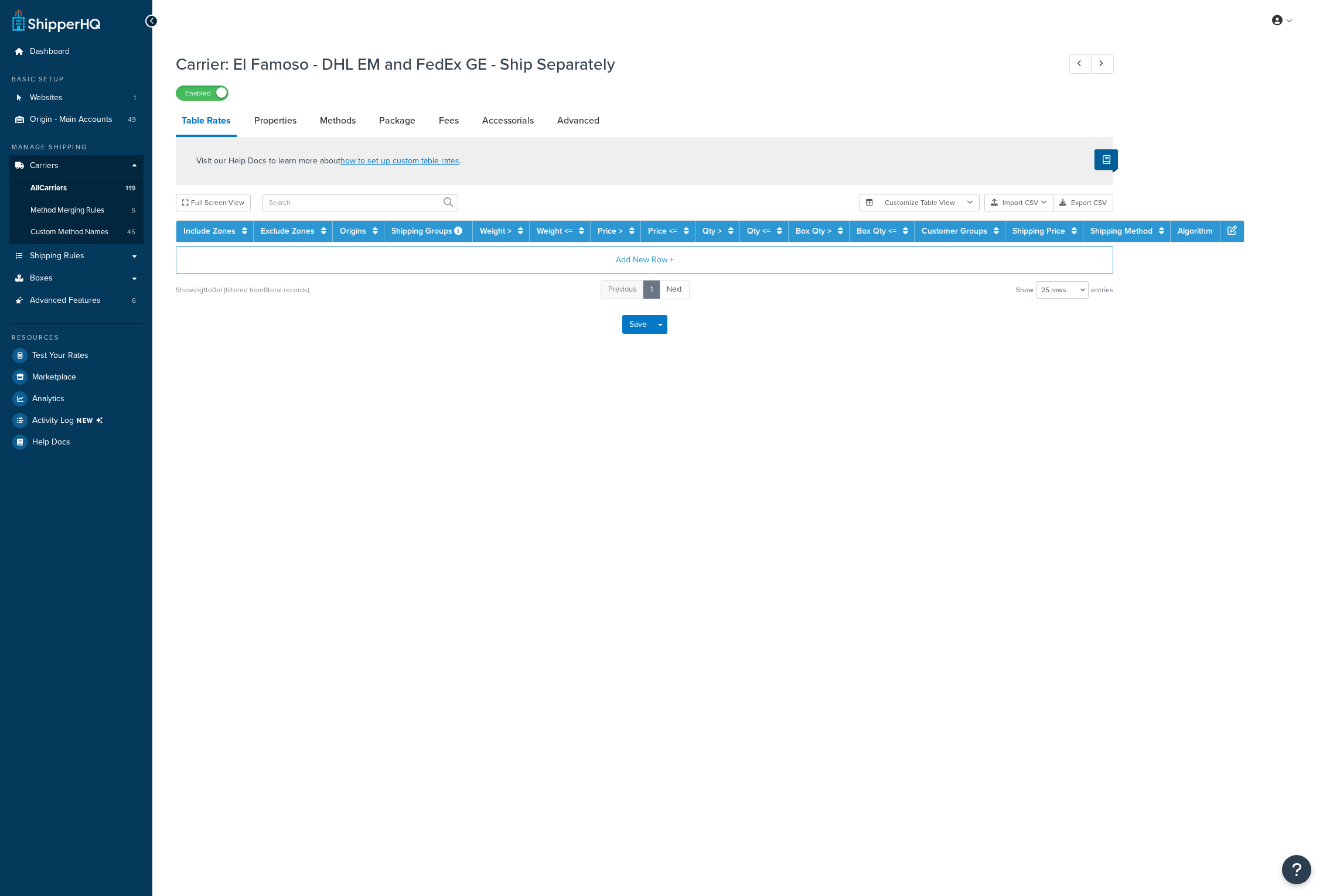
select select "25"
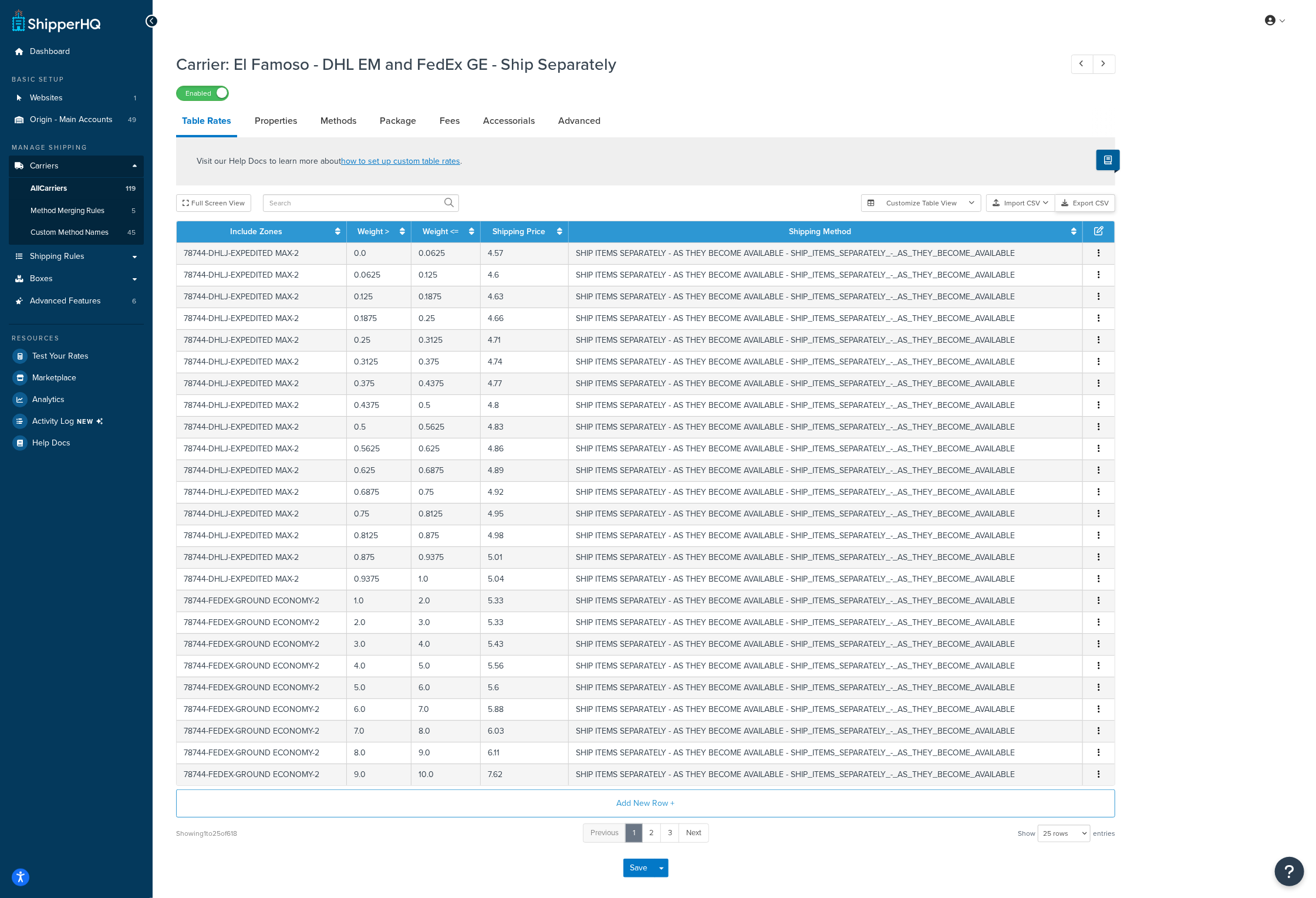
click at [1086, 206] on button "Export CSV" at bounding box center [1086, 203] width 60 height 18
drag, startPoint x: 621, startPoint y: 65, endPoint x: 236, endPoint y: 69, distance: 385.0
click at [236, 69] on h1 "Carrier: El Famoso - DHL EM and FedEx GE - Ship Separately" at bounding box center [613, 64] width 874 height 23
copy h1 "El Famoso - DHL EM and FedEx GE - Ship Separately"
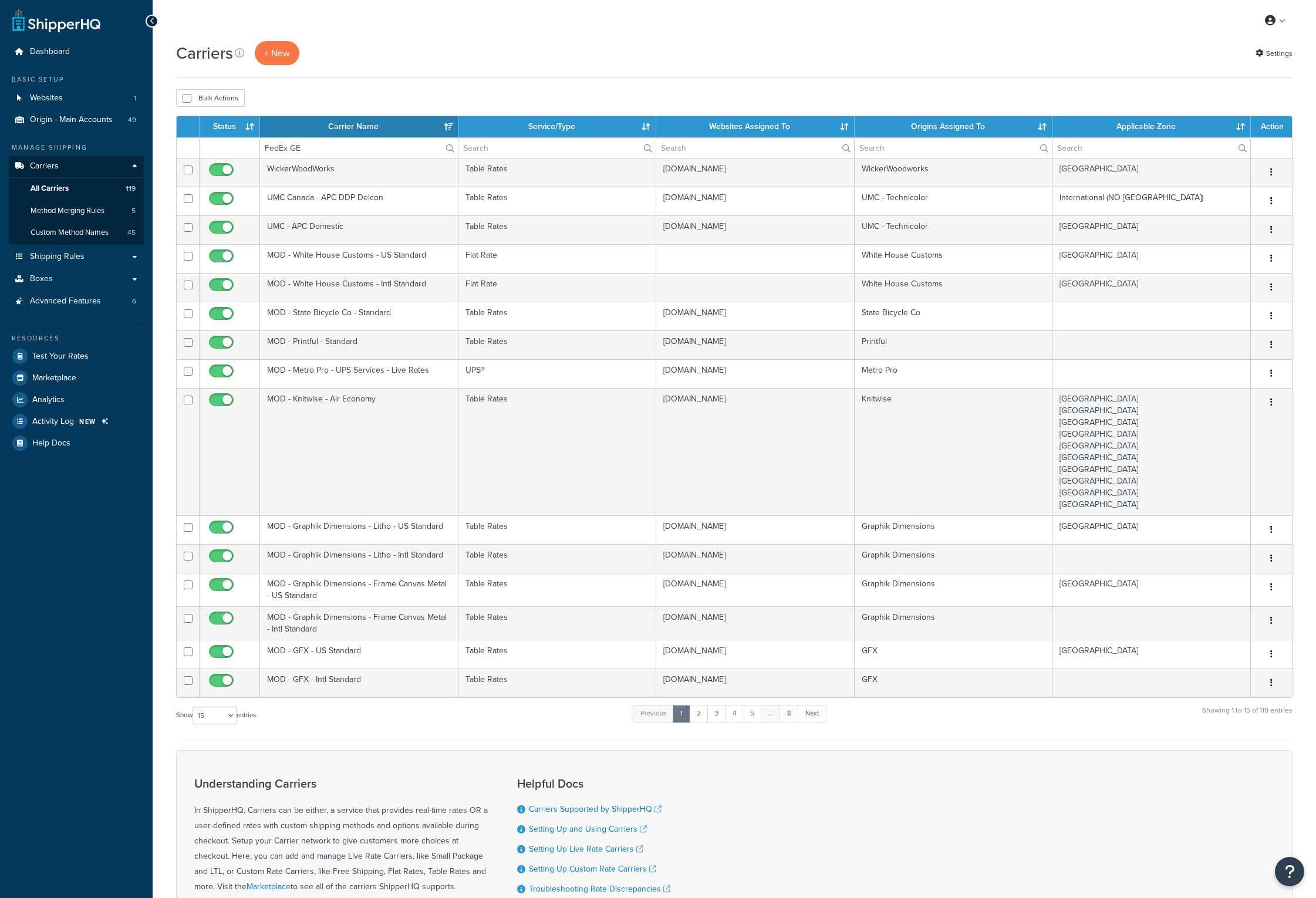
select select "15"
click at [342, 151] on input "FedEx GE" at bounding box center [359, 147] width 198 height 20
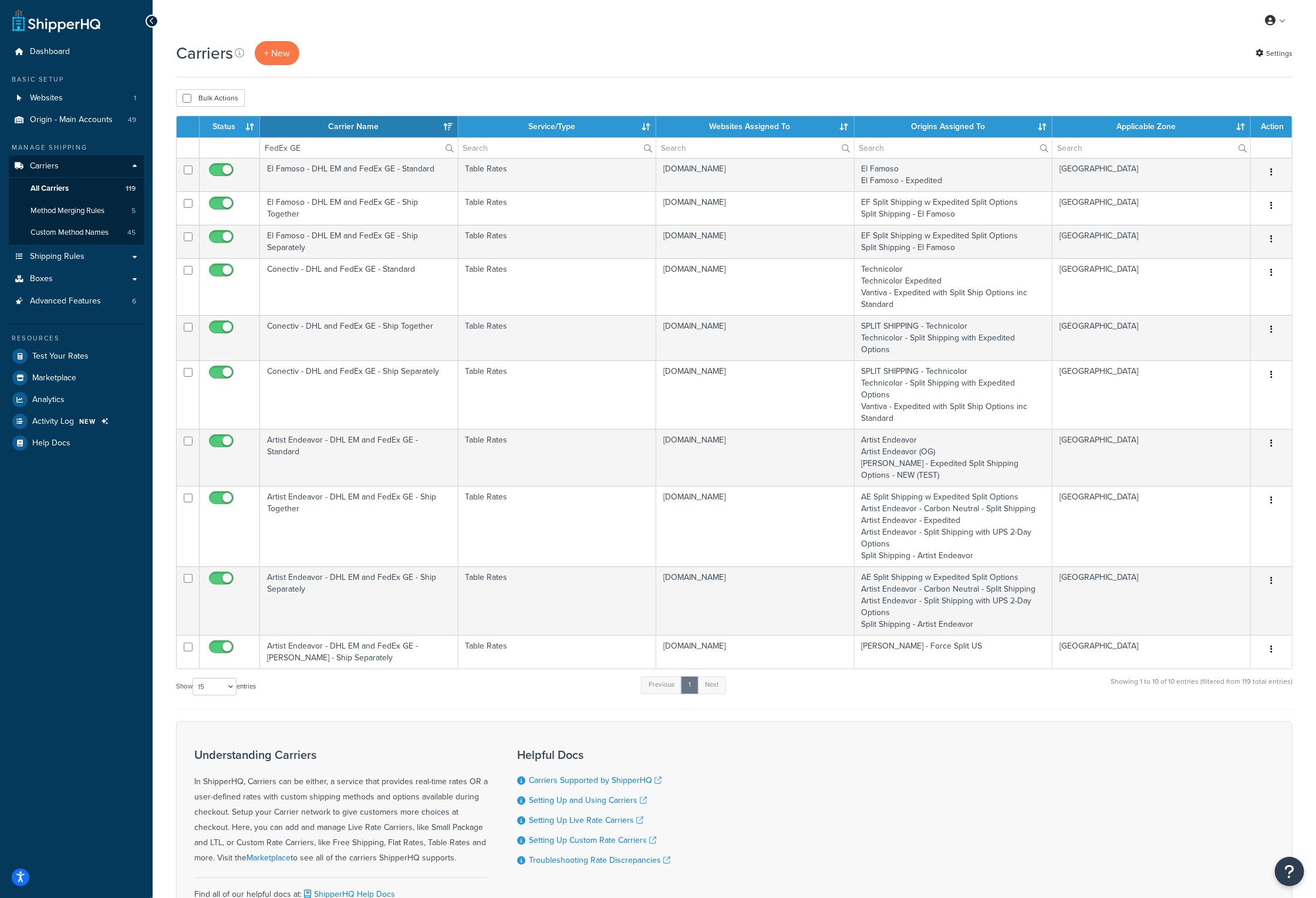
click at [328, 131] on th "Carrier Name" at bounding box center [359, 126] width 198 height 21
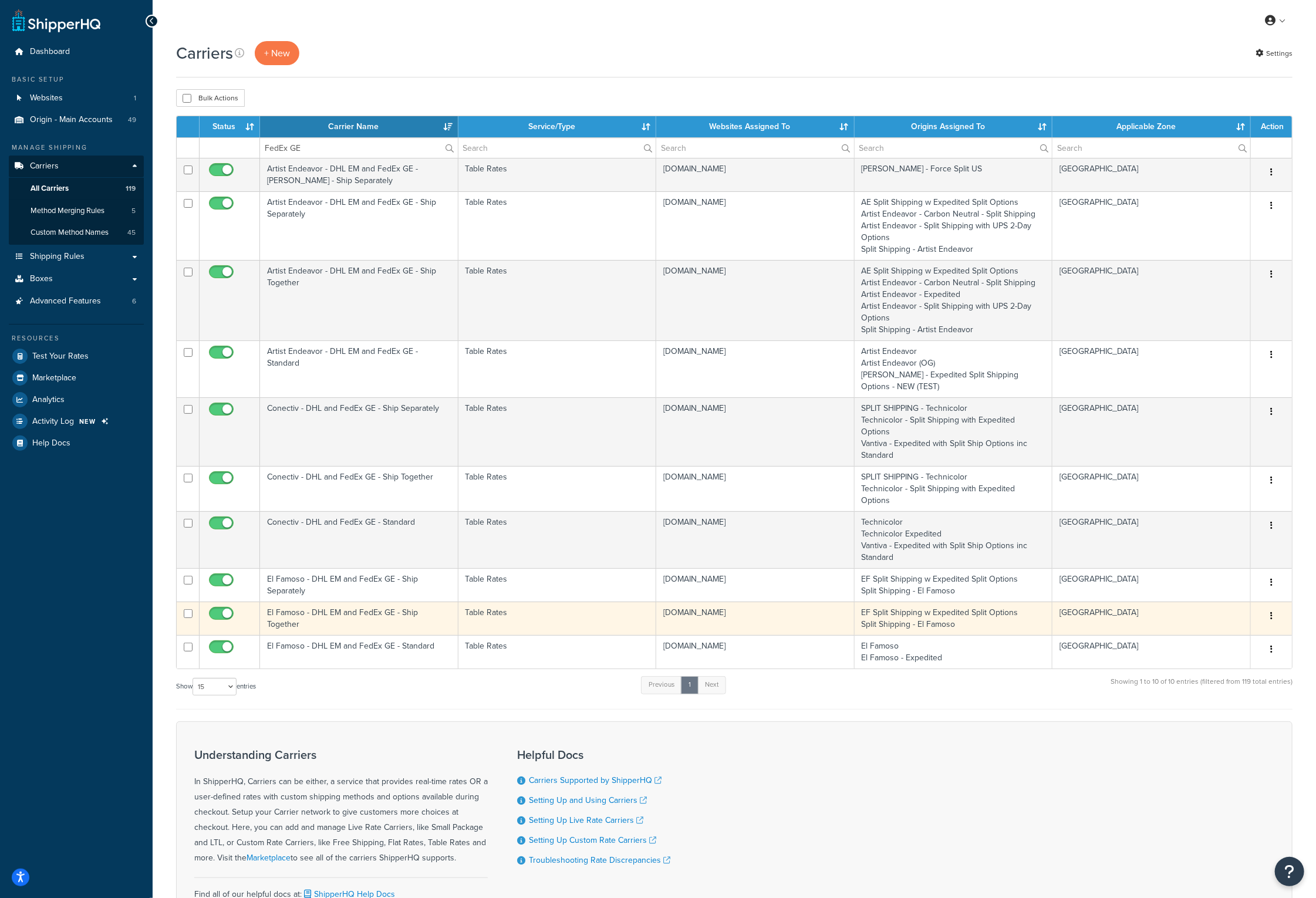
click at [315, 602] on td "El Famoso - DHL EM and FedEx GE - Ship Together" at bounding box center [359, 618] width 198 height 34
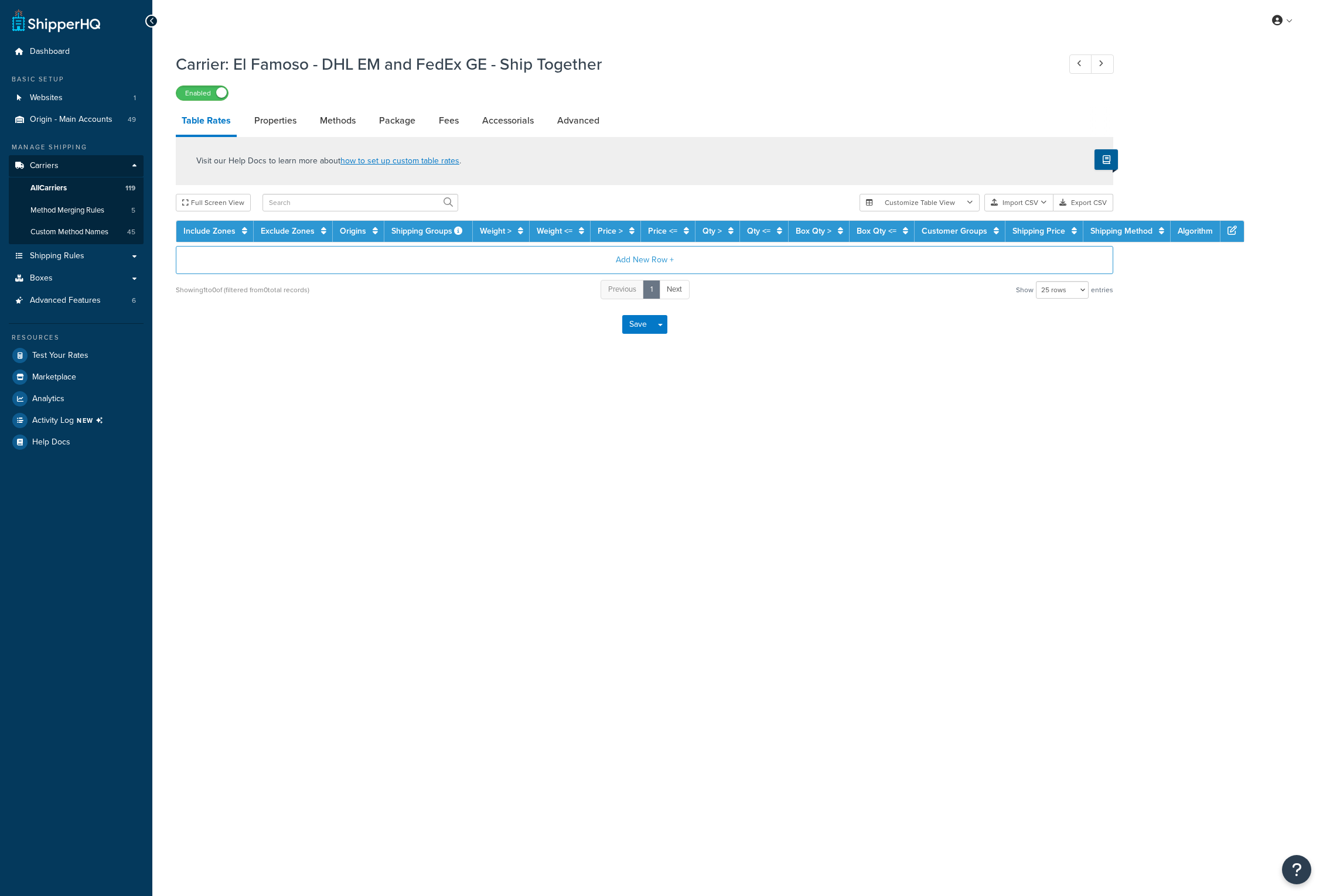
select select "25"
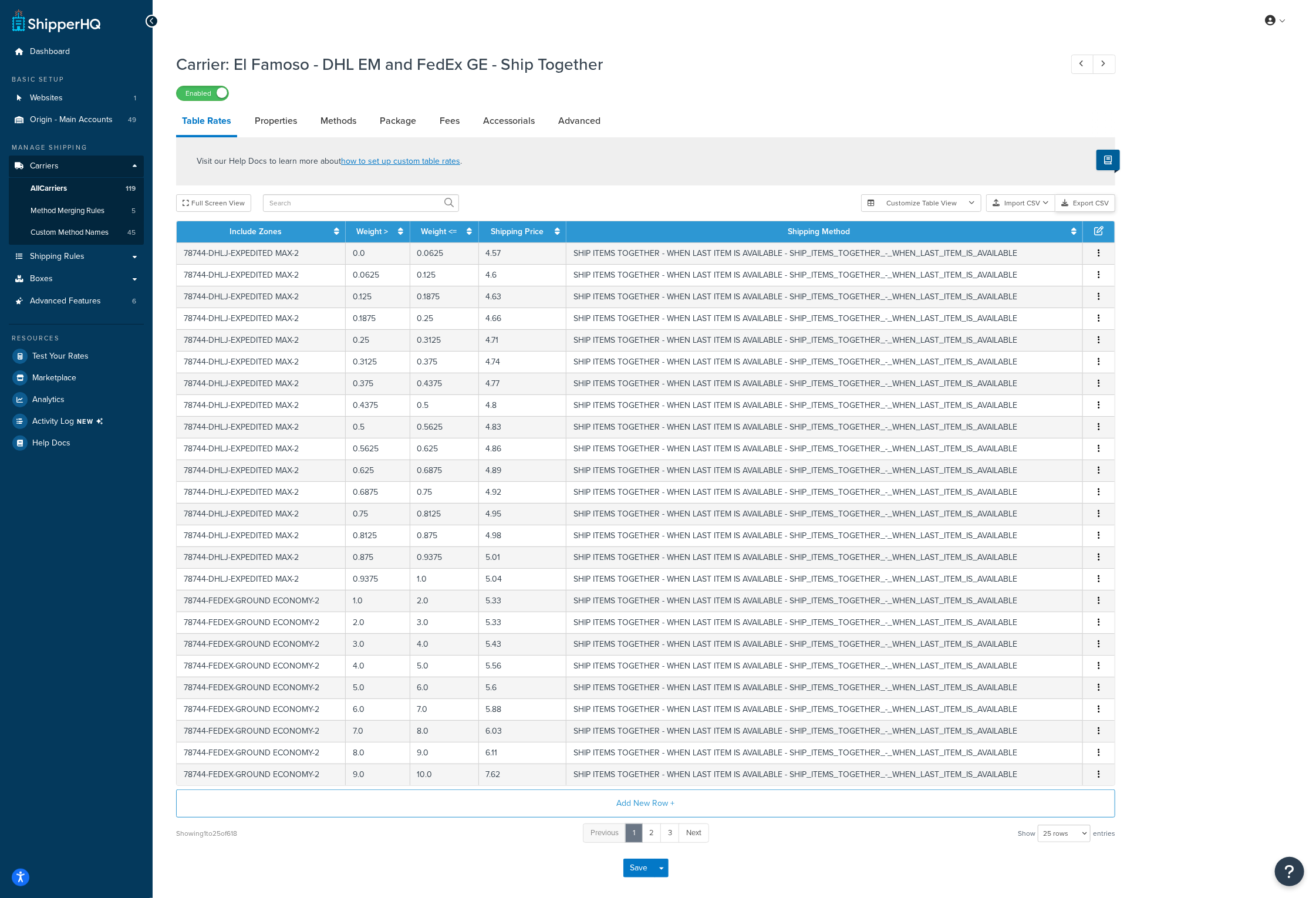
click at [1089, 206] on button "Export CSV" at bounding box center [1086, 203] width 60 height 18
drag, startPoint x: 608, startPoint y: 66, endPoint x: 235, endPoint y: 72, distance: 373.0
click at [235, 72] on h1 "Carrier: El Famoso - DHL EM and FedEx GE - Ship Together" at bounding box center [613, 64] width 874 height 23
copy h1 "El Famoso - DHL EM and FedEx GE - Ship Together"
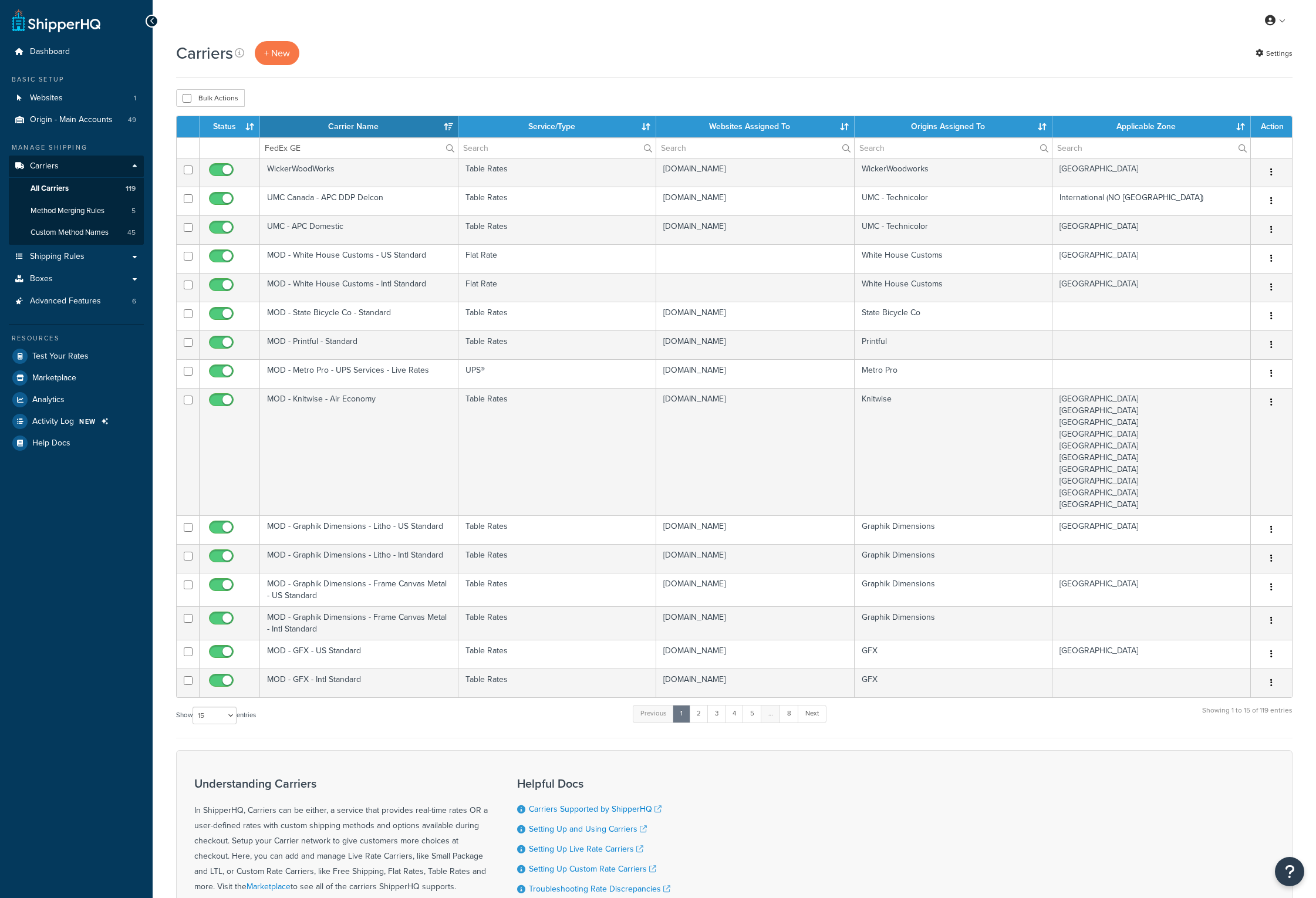
select select "15"
click at [316, 145] on input "FedEx GE" at bounding box center [359, 147] width 198 height 20
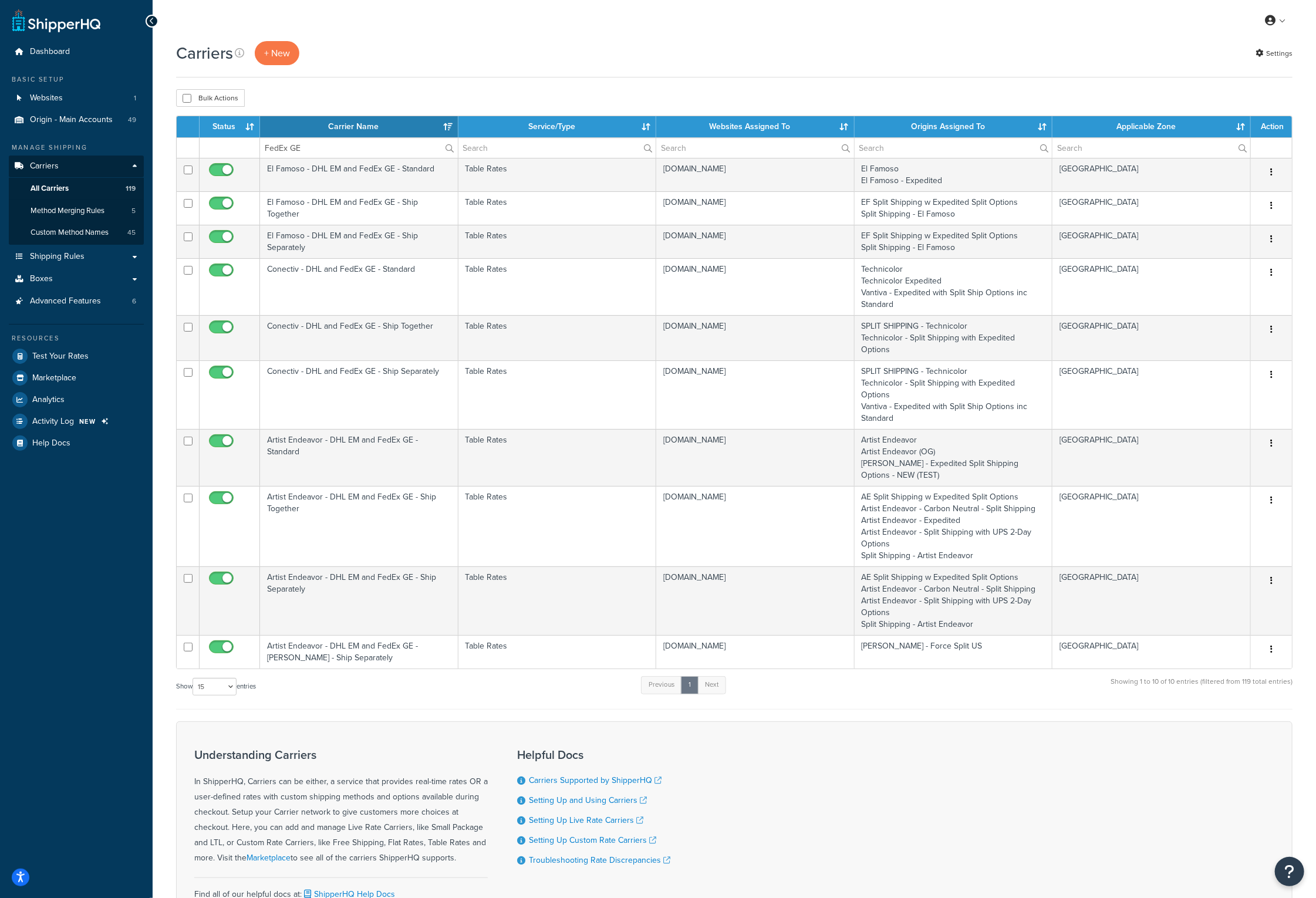
click at [317, 131] on th "Carrier Name" at bounding box center [359, 126] width 198 height 21
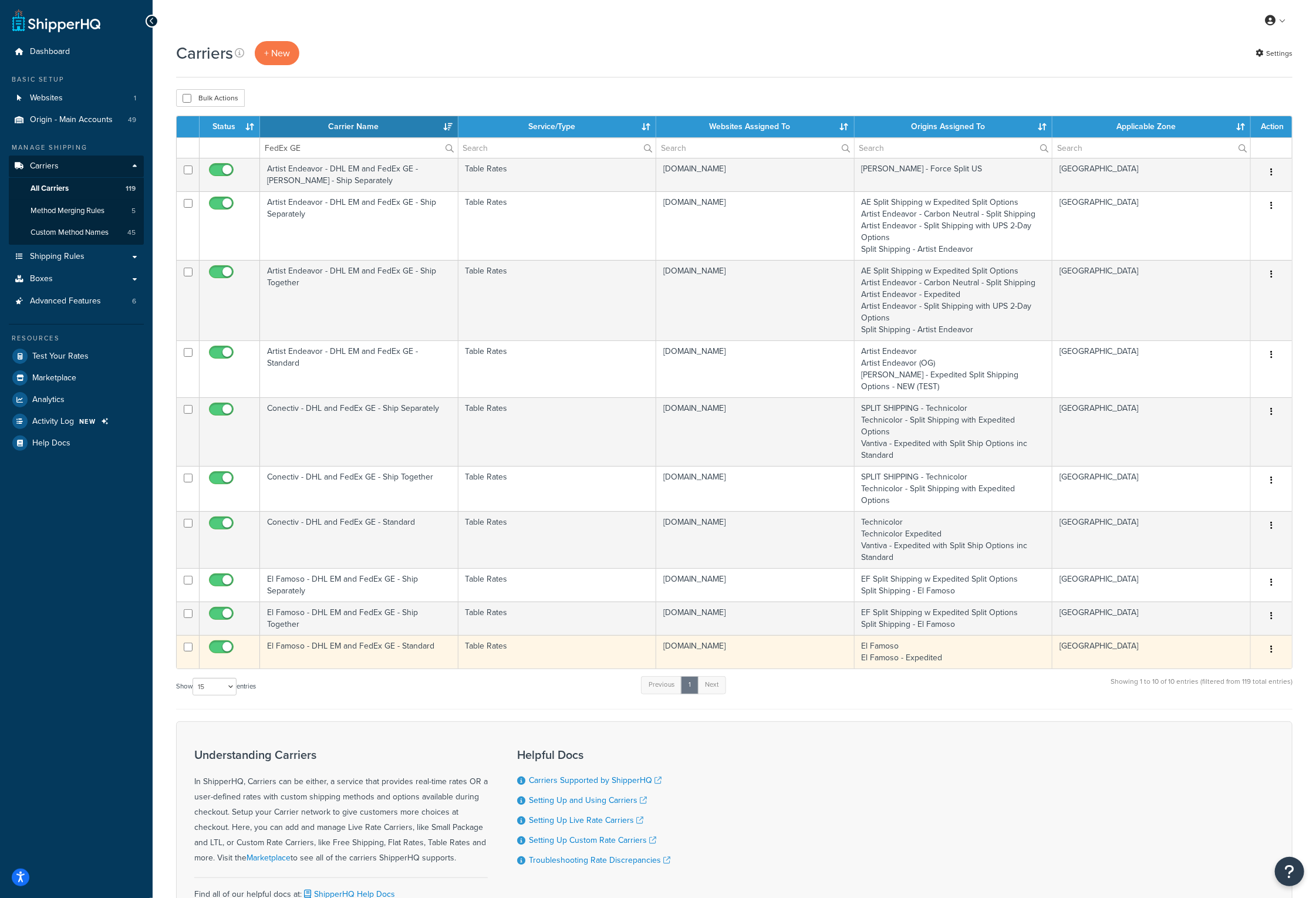
click at [336, 635] on td "El Famoso - DHL EM and FedEx GE - Standard" at bounding box center [359, 652] width 198 height 34
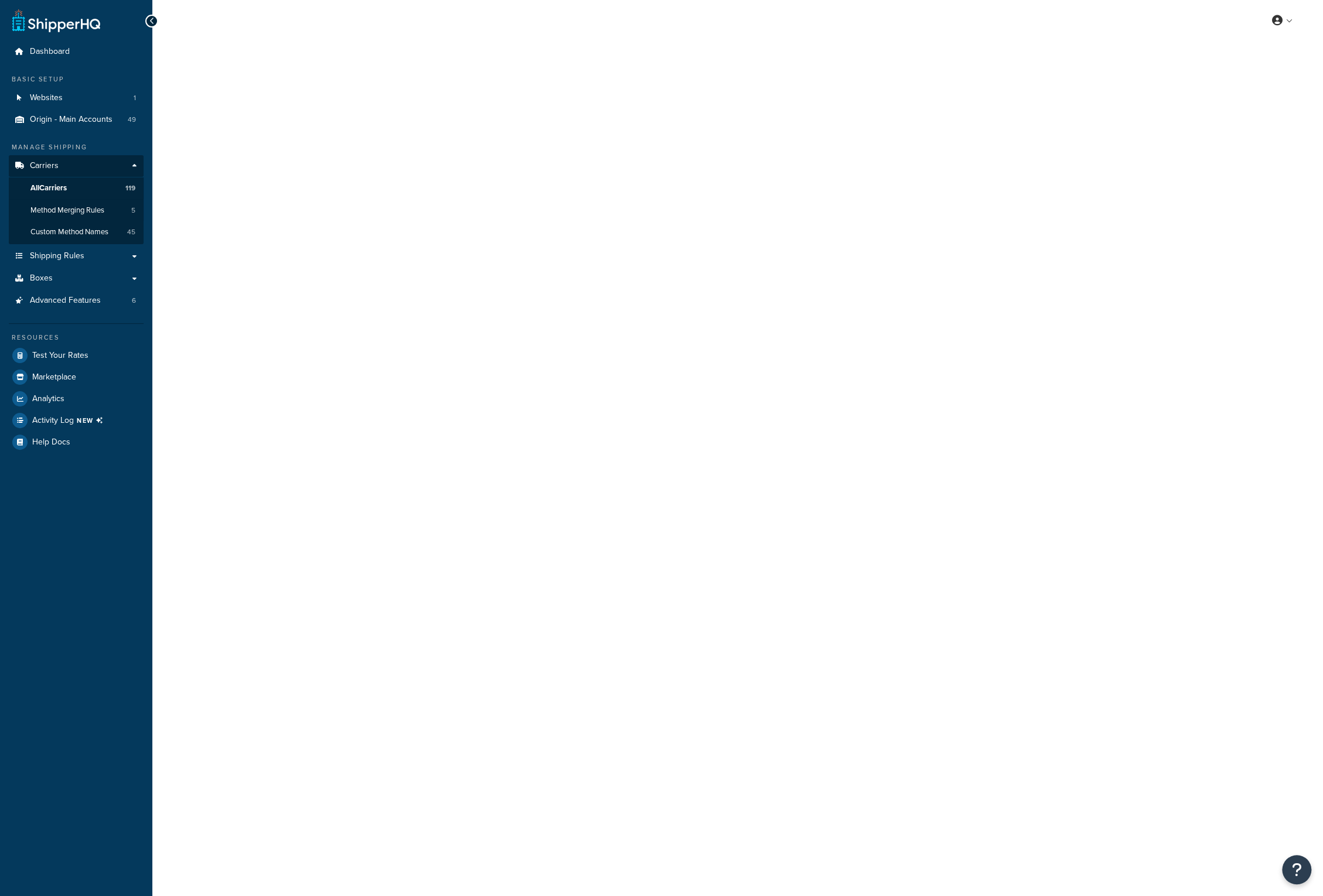
select select "25"
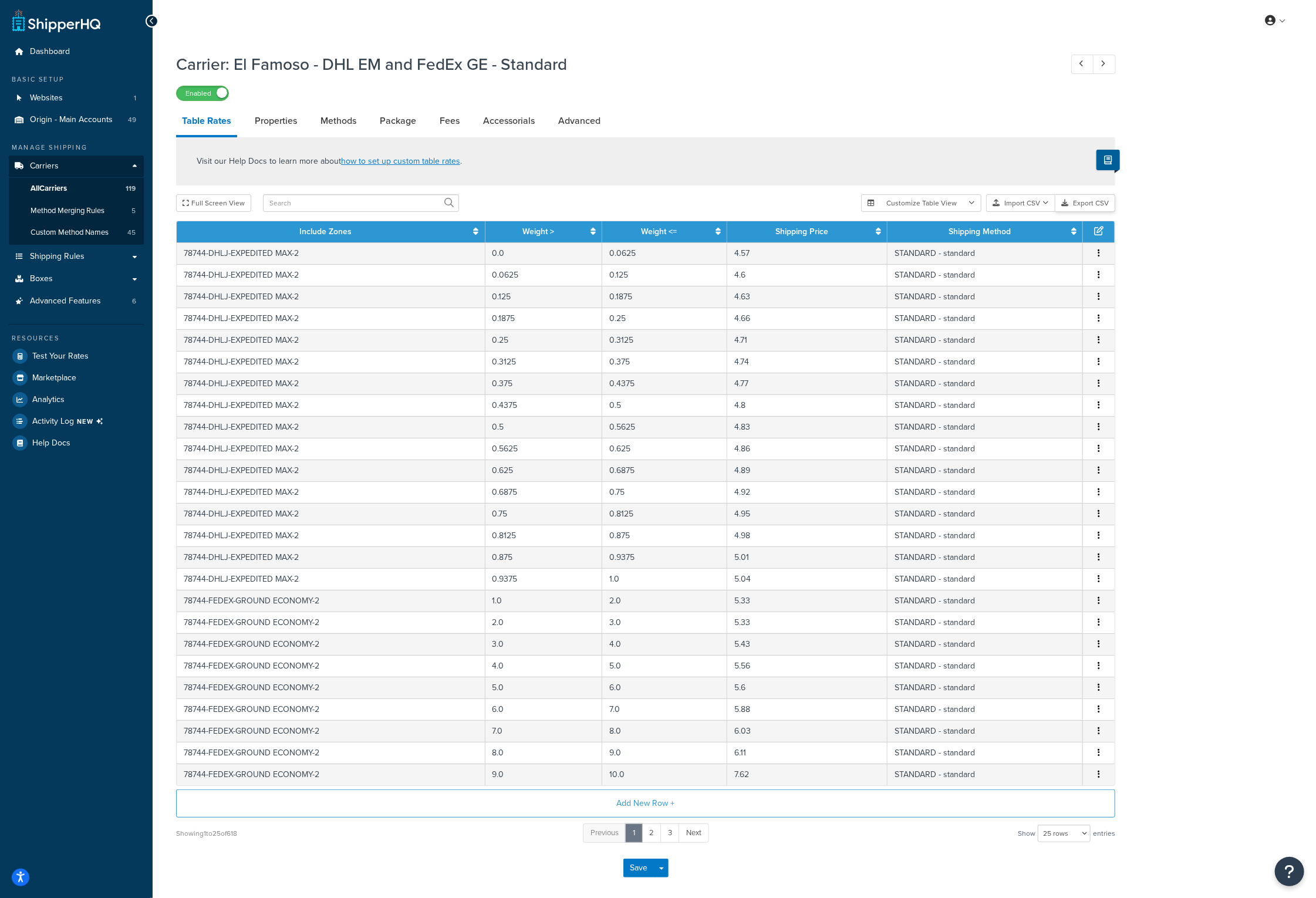
click at [1078, 202] on button "Export CSV" at bounding box center [1086, 203] width 60 height 18
drag, startPoint x: 569, startPoint y: 65, endPoint x: 235, endPoint y: 63, distance: 334.0
click at [235, 63] on h1 "Carrier: El Famoso - DHL EM and FedEx GE - Standard" at bounding box center [613, 64] width 874 height 23
copy h1 "El Famoso - DHL EM and FedEx GE - Standard"
click at [737, 102] on div "Carrier: El Famoso - DHL EM and FedEx GE - Standard Enabled Table Rates Propert…" at bounding box center [646, 470] width 939 height 845
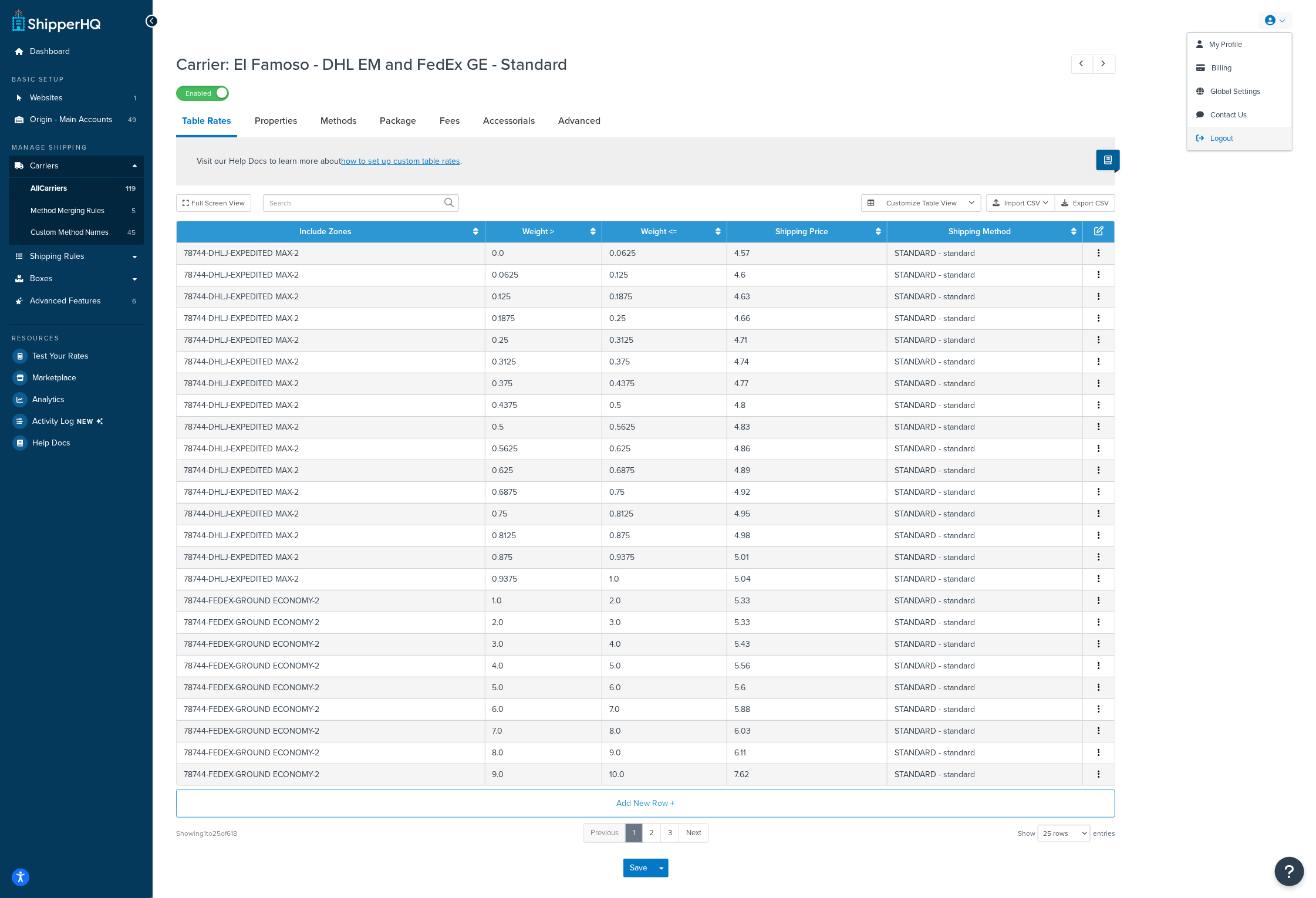
click at [1223, 136] on span "Logout" at bounding box center [1221, 138] width 23 height 11
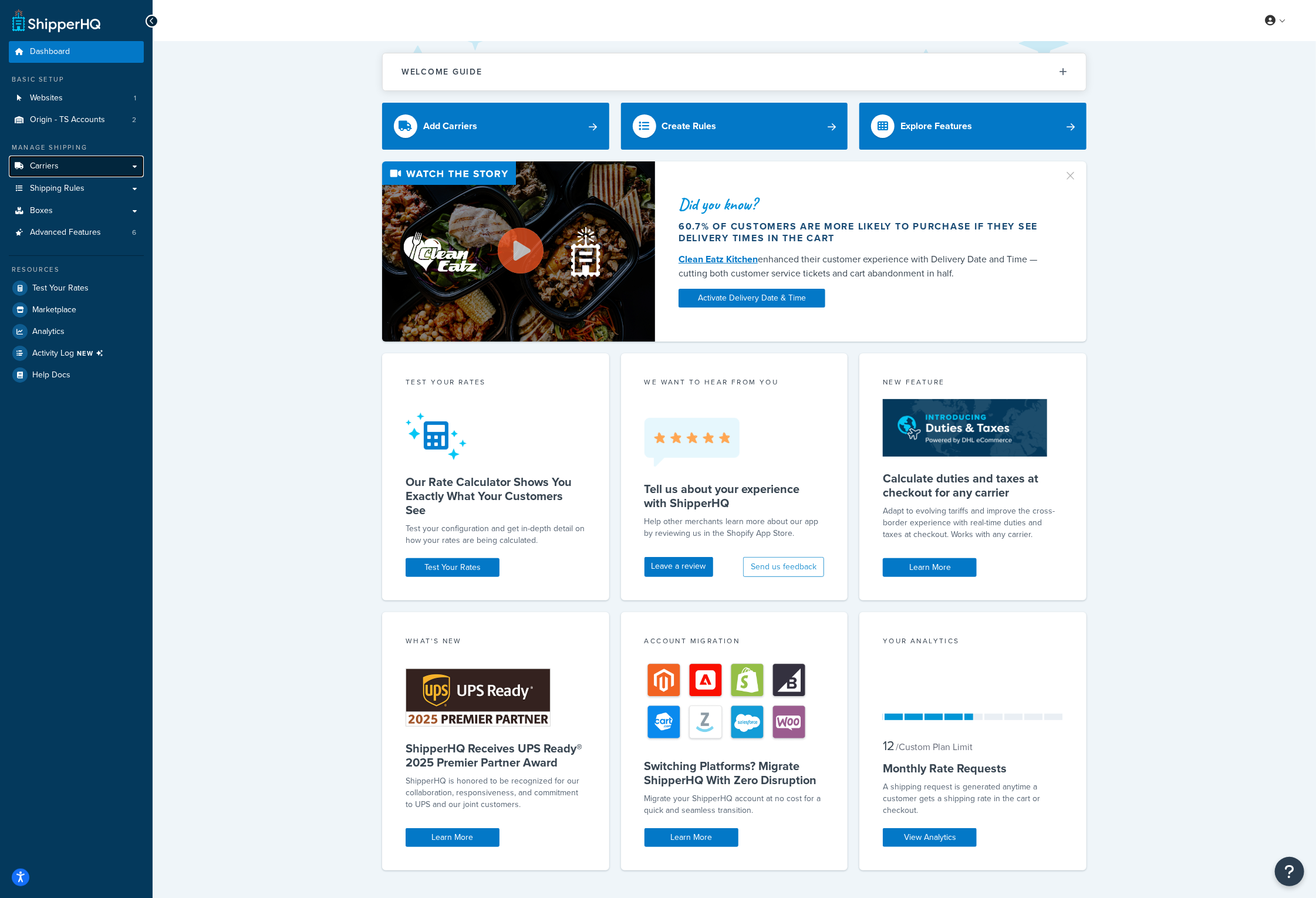
click at [51, 167] on span "Carriers" at bounding box center [44, 167] width 29 height 10
click at [56, 171] on span "Carriers" at bounding box center [44, 167] width 29 height 10
click at [96, 169] on link "Carriers" at bounding box center [76, 167] width 135 height 22
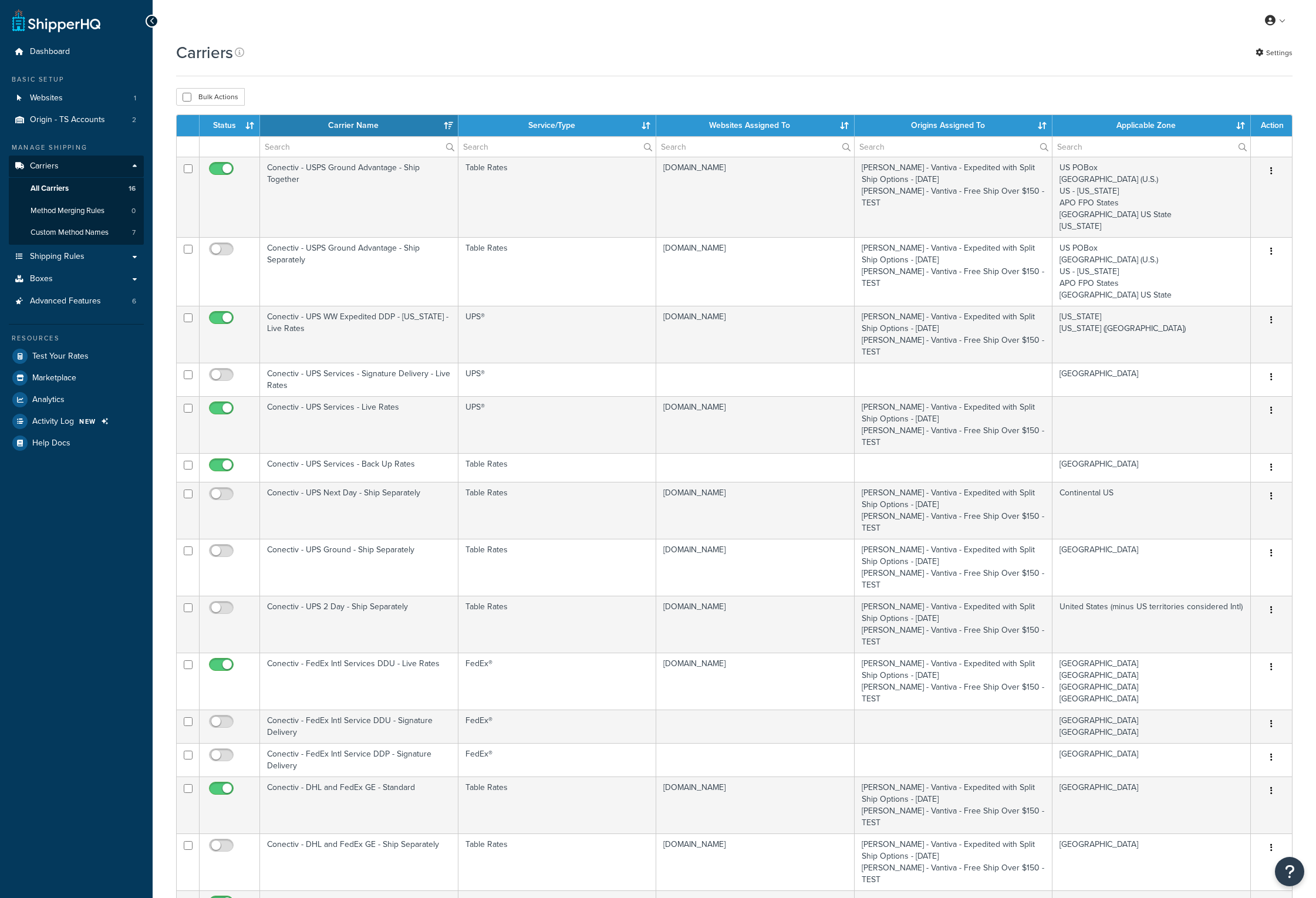
select select "15"
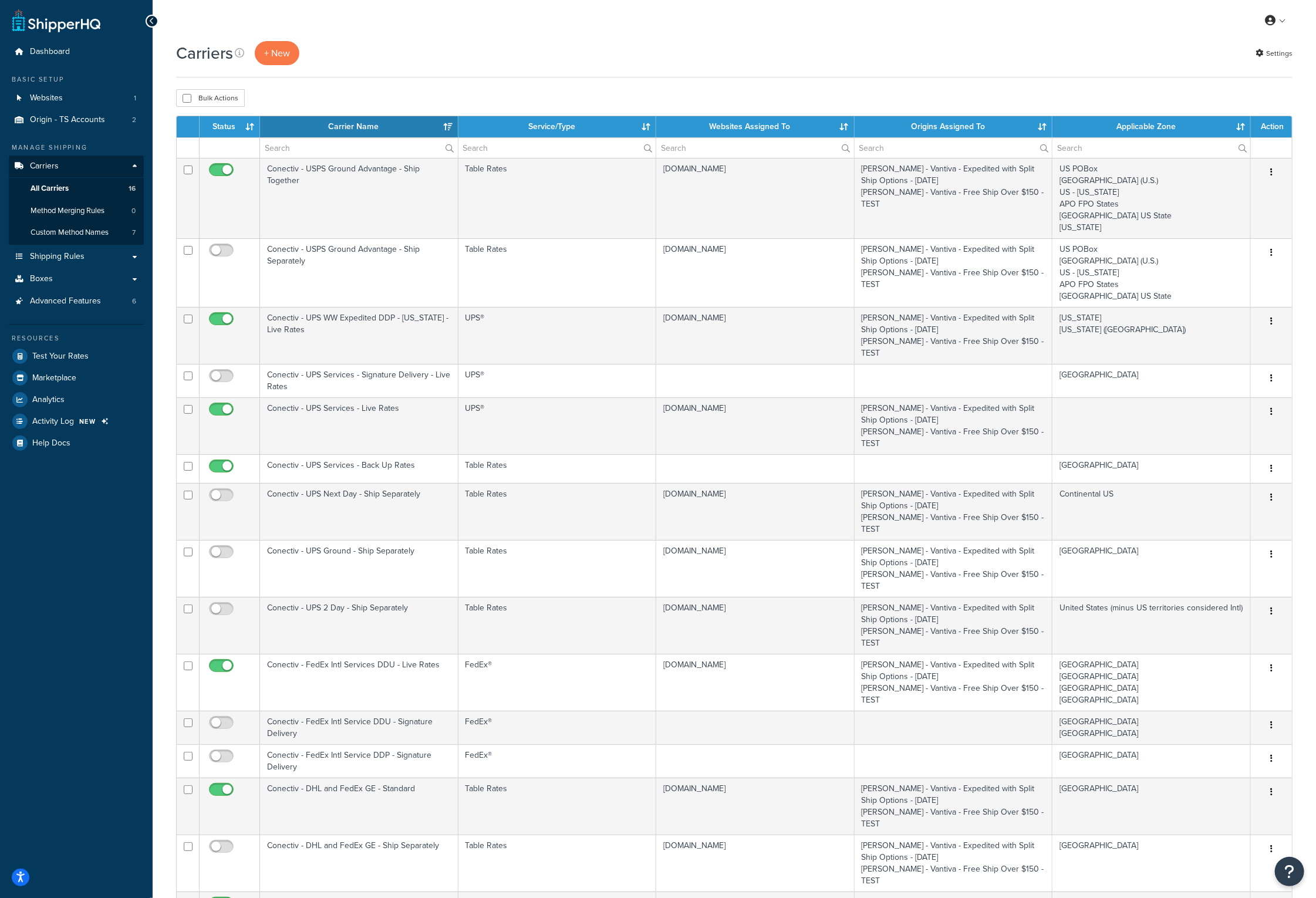
click at [339, 127] on th "Carrier Name" at bounding box center [359, 126] width 198 height 21
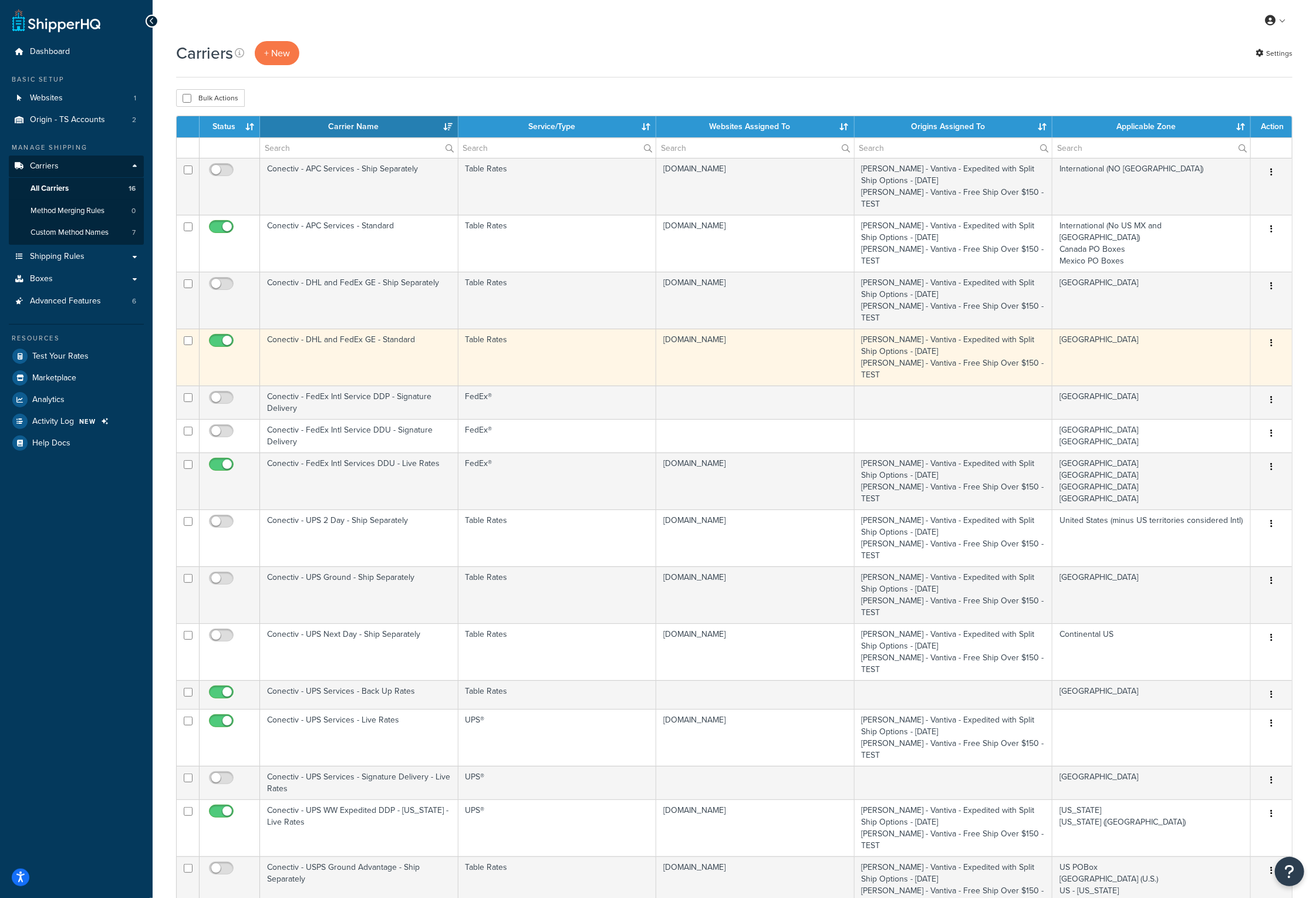
click at [324, 329] on td "Conectiv - DHL and FedEx GE - Standard" at bounding box center [359, 357] width 198 height 57
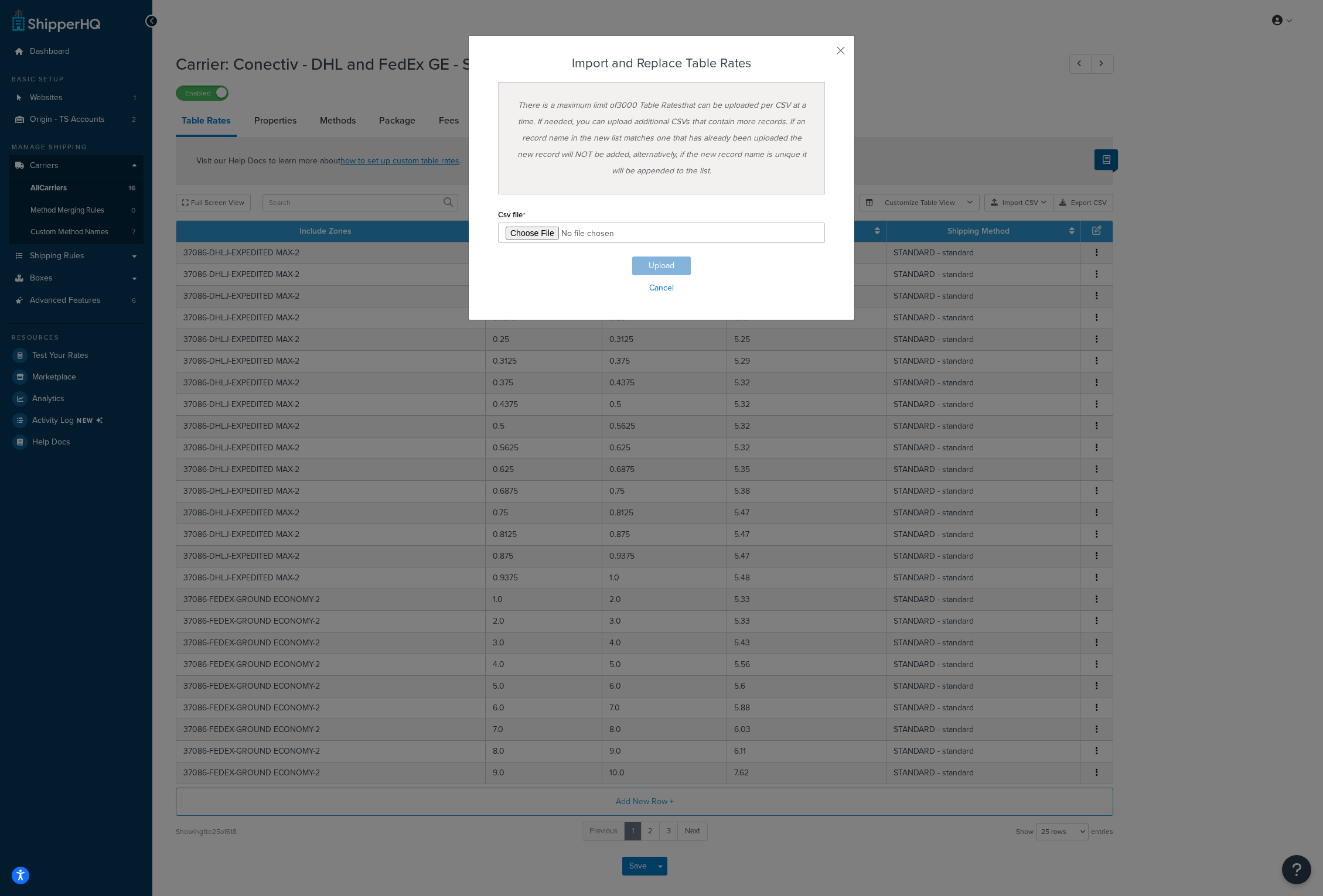
select select "25"
type input "C:\fakepath\TS Conectiv - DHL and FedEx GE - Standard-2025-10-14 0451.csv"
click at [665, 266] on button "Upload" at bounding box center [661, 266] width 59 height 19
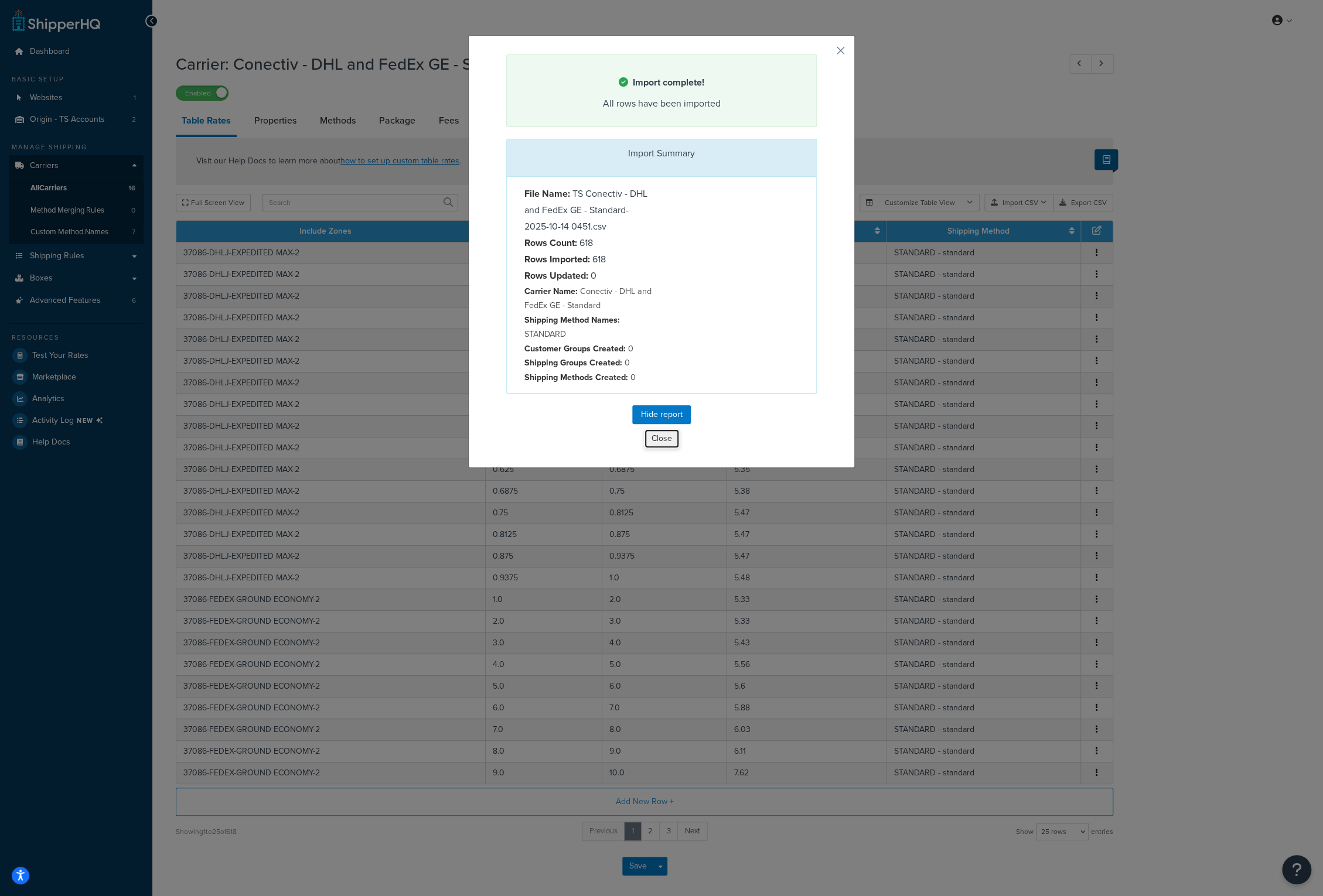
click at [657, 437] on button "Close" at bounding box center [661, 438] width 36 height 20
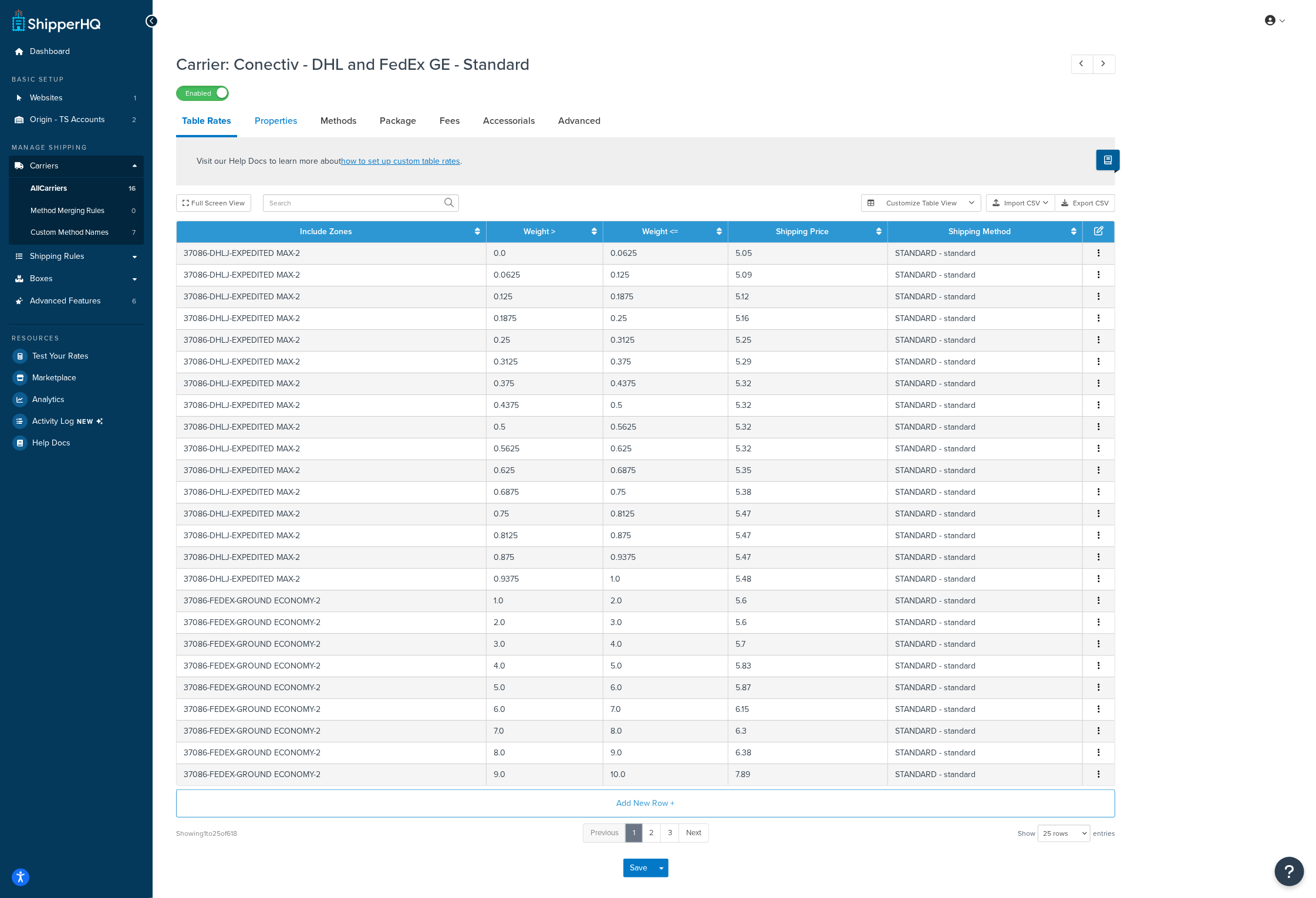
click at [282, 122] on link "Properties" at bounding box center [276, 121] width 54 height 28
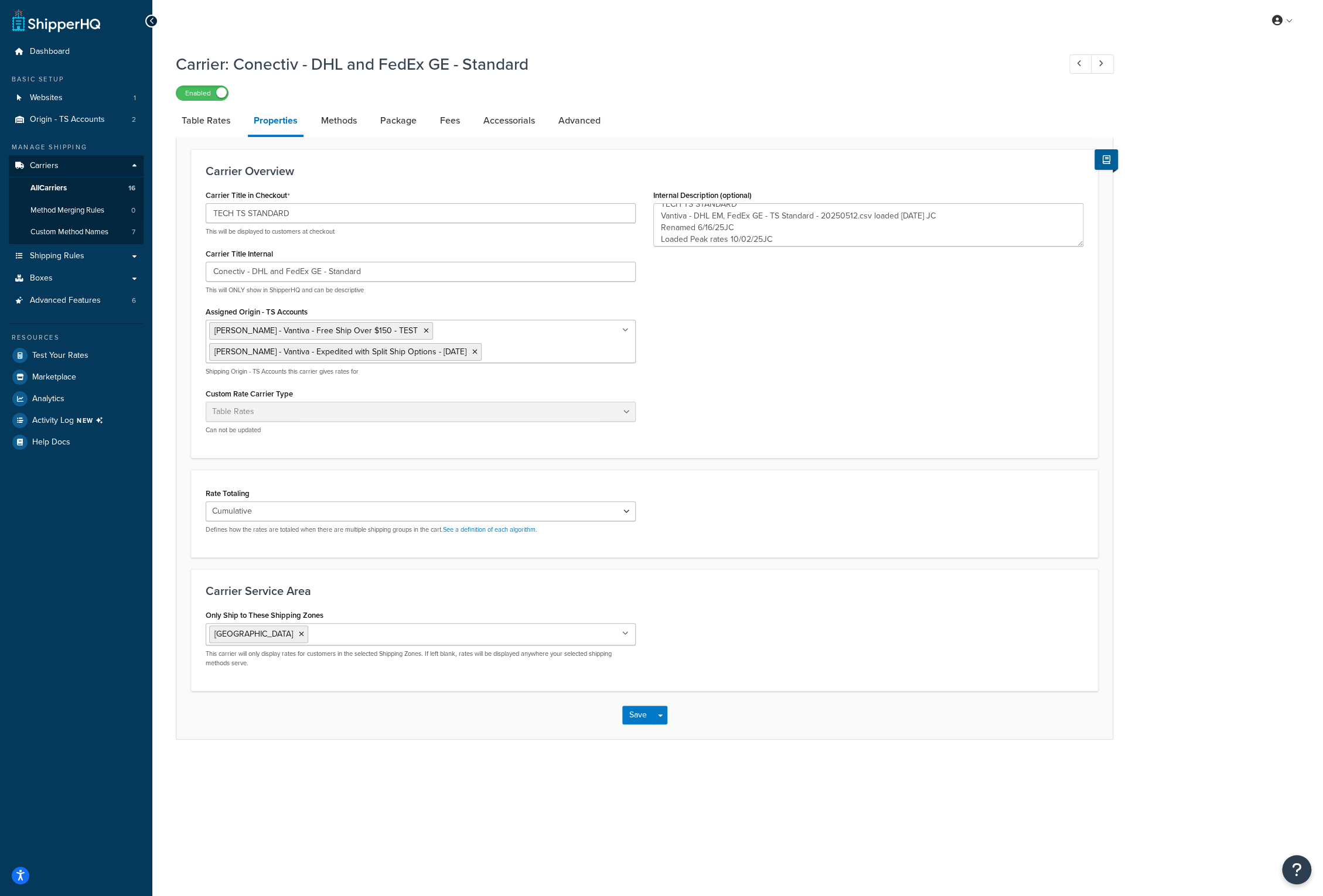
scroll to position [12, 0]
click at [822, 239] on textarea "TECH TS STANDARD Vantiva - DHL EM, FedEx GE - TS Standard - 20250512.csv loaded…" at bounding box center [868, 225] width 430 height 43
type textarea "TECH TS STANDARD Vantiva - DHL EM, FedEx GE - TS Standard - 20250512.csv loaded…"
click at [643, 711] on button "Save" at bounding box center [638, 715] width 31 height 19
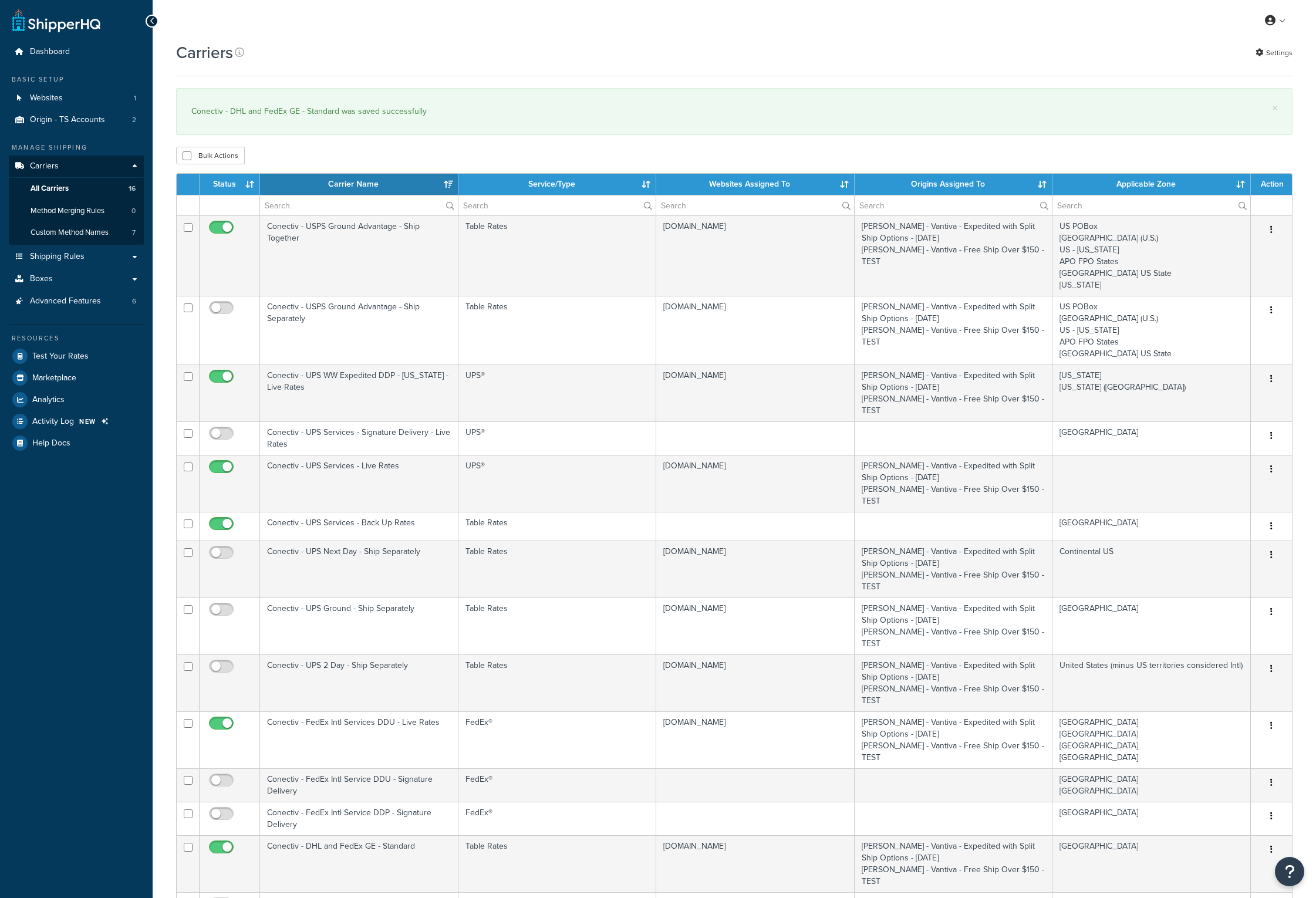
select select "15"
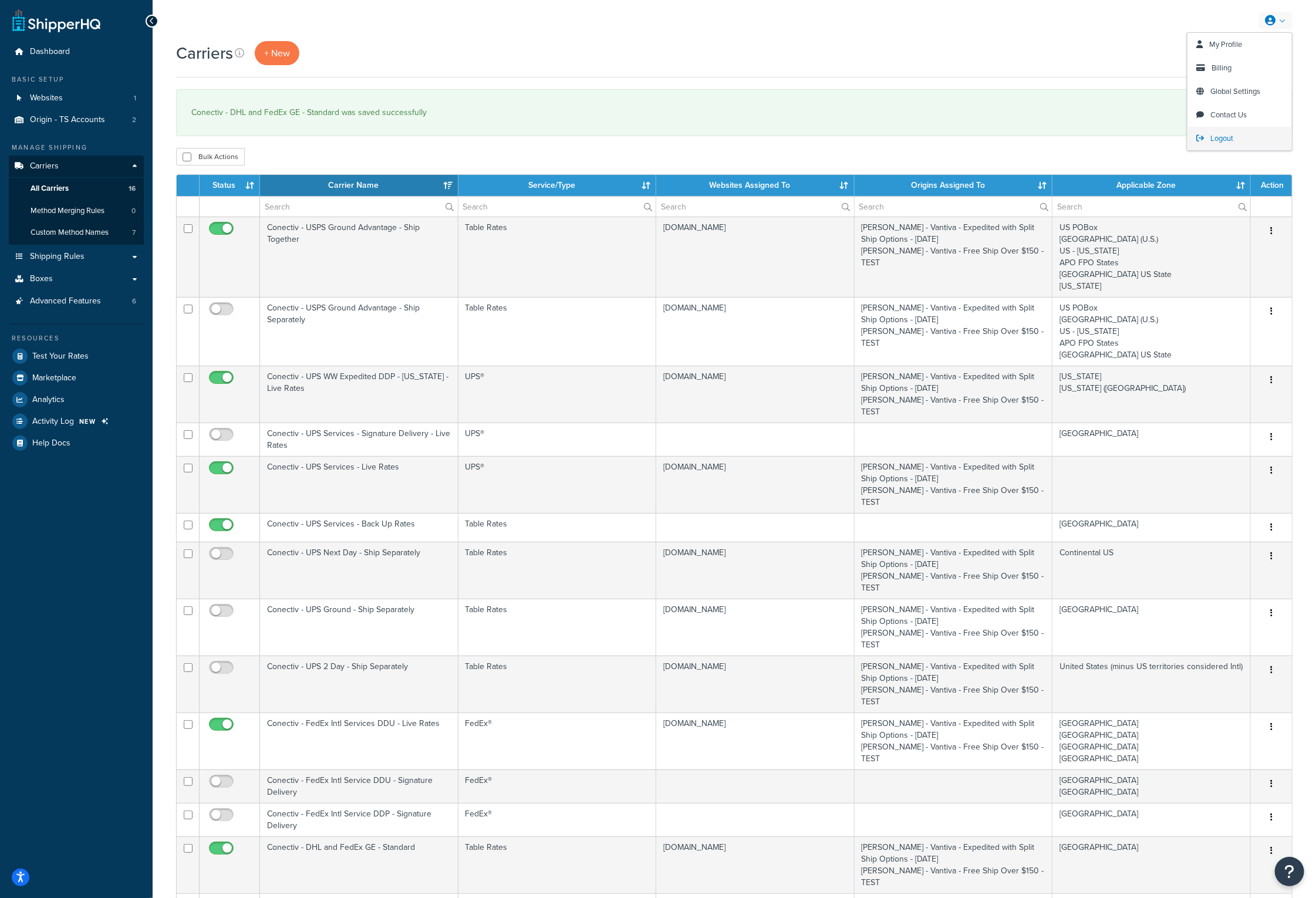
click at [1226, 135] on span "Logout" at bounding box center [1221, 138] width 23 height 11
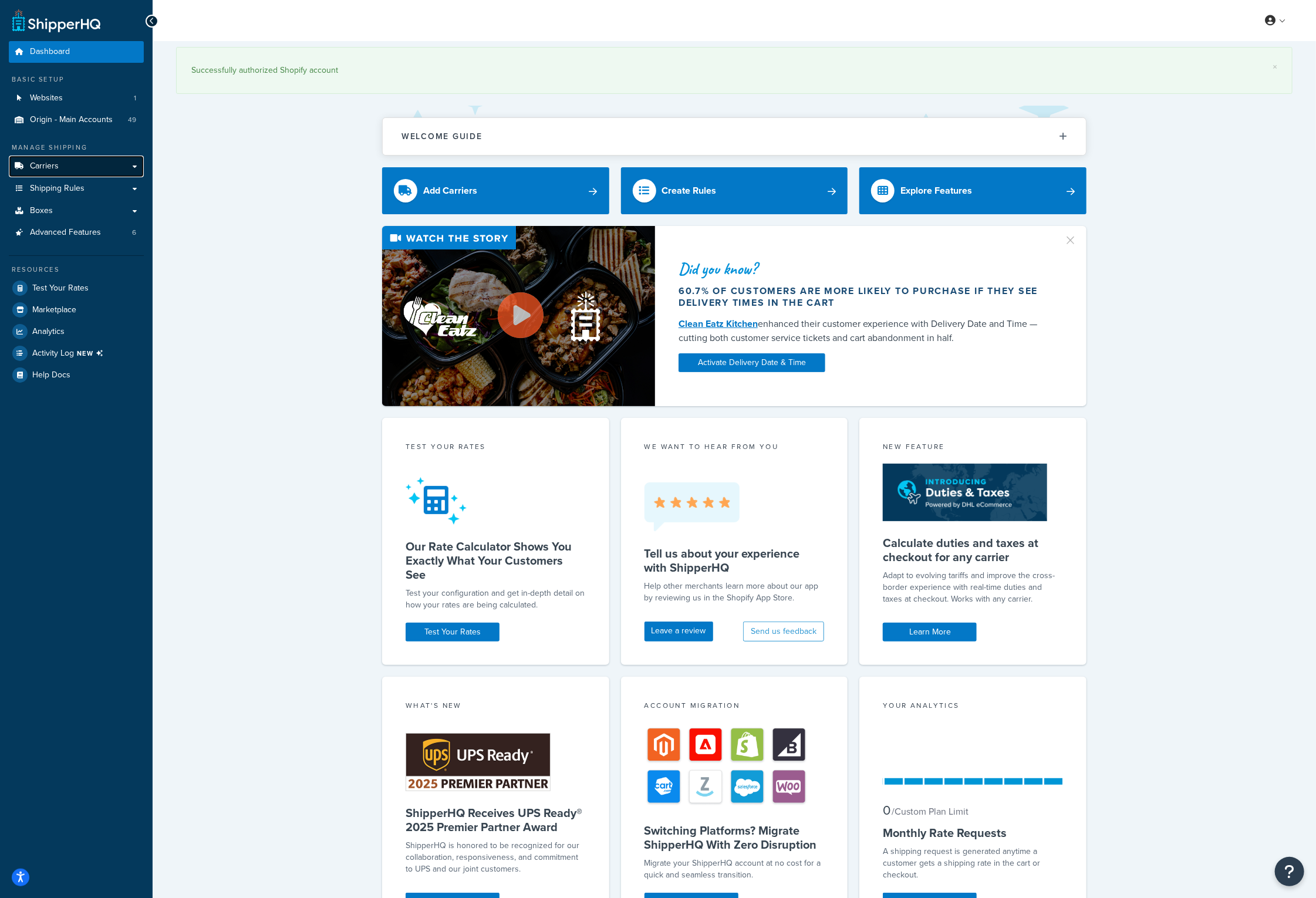
click at [49, 172] on span "Carriers" at bounding box center [44, 167] width 29 height 10
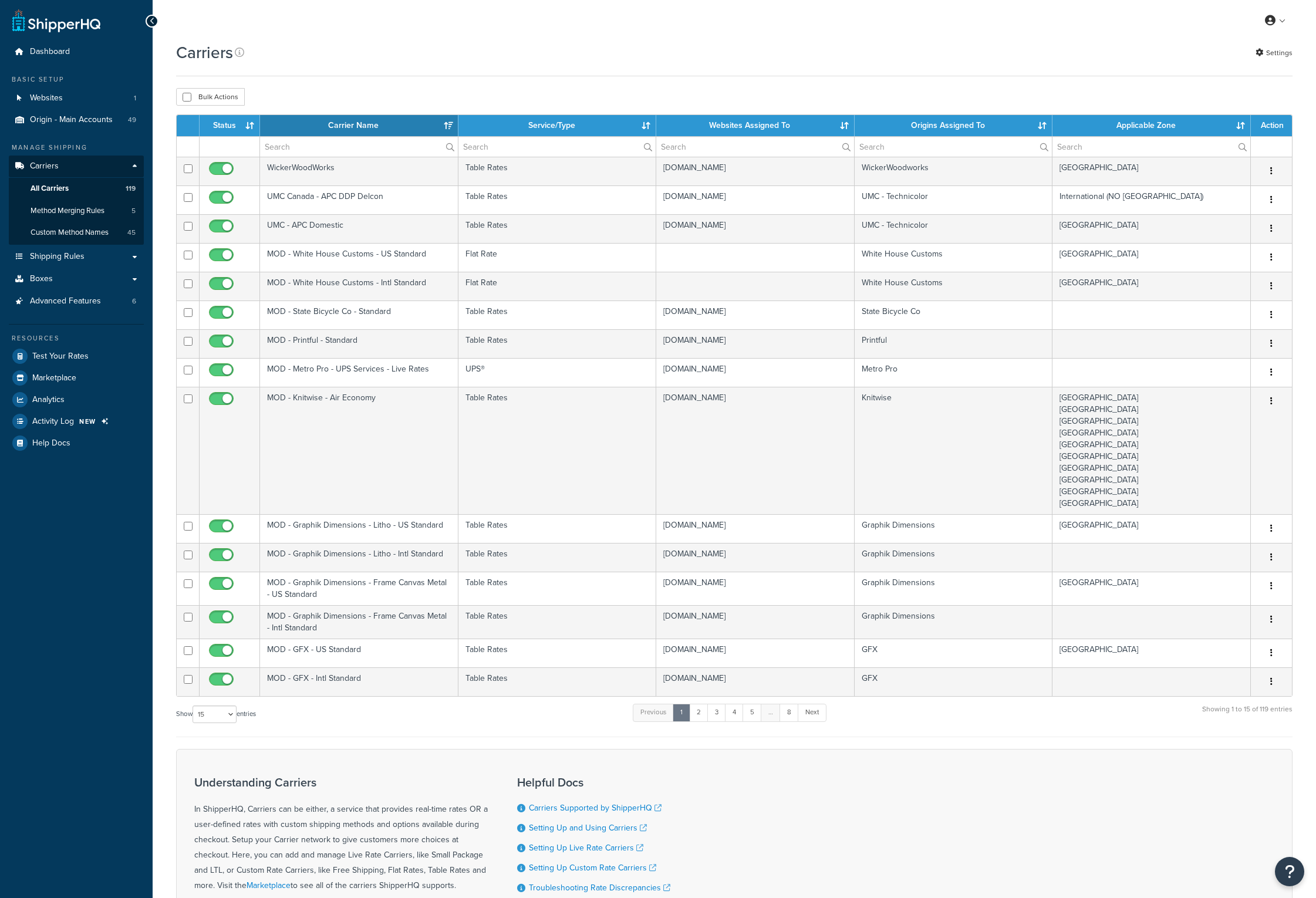
select select "15"
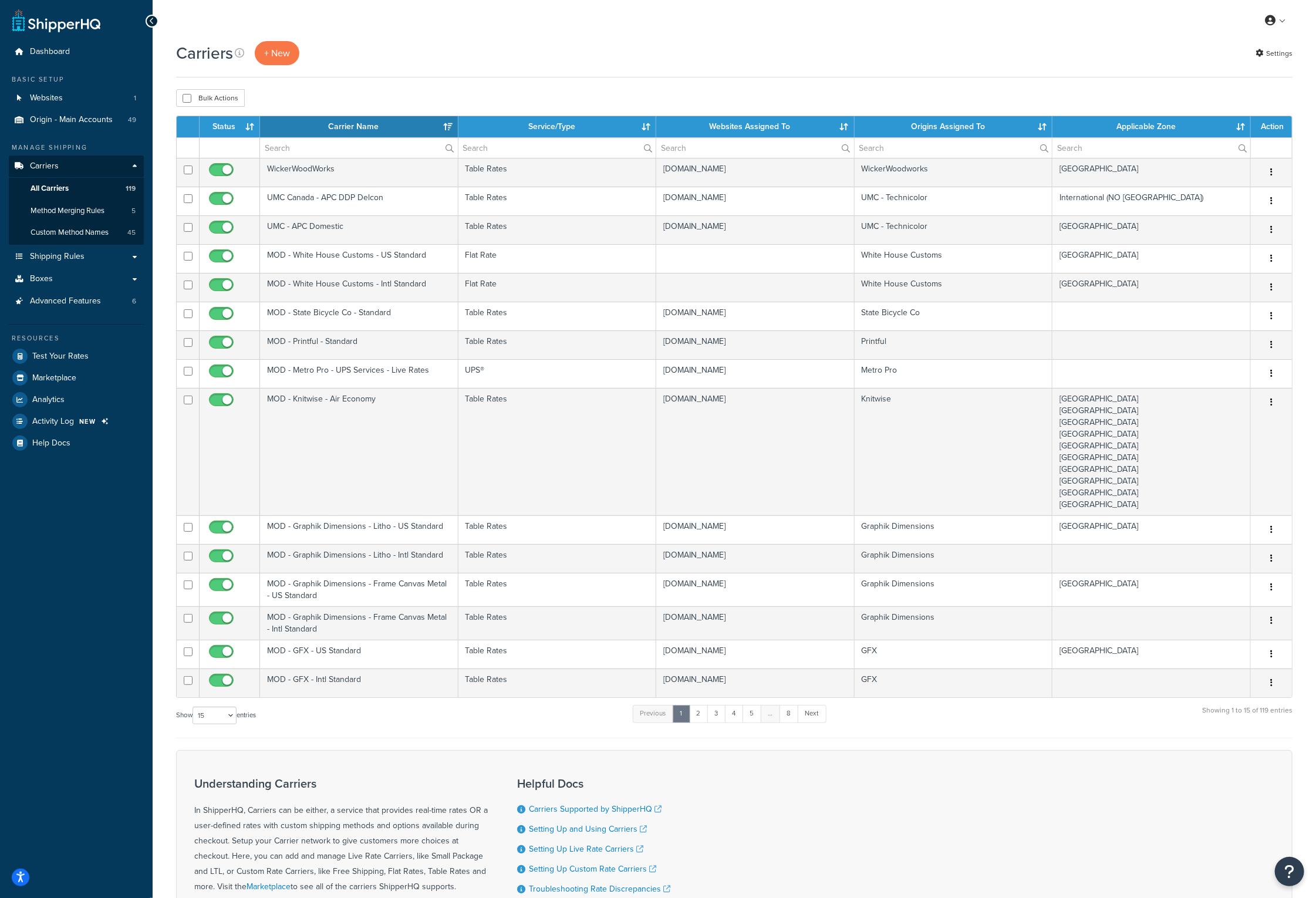
click at [356, 131] on th "Carrier Name" at bounding box center [359, 126] width 198 height 21
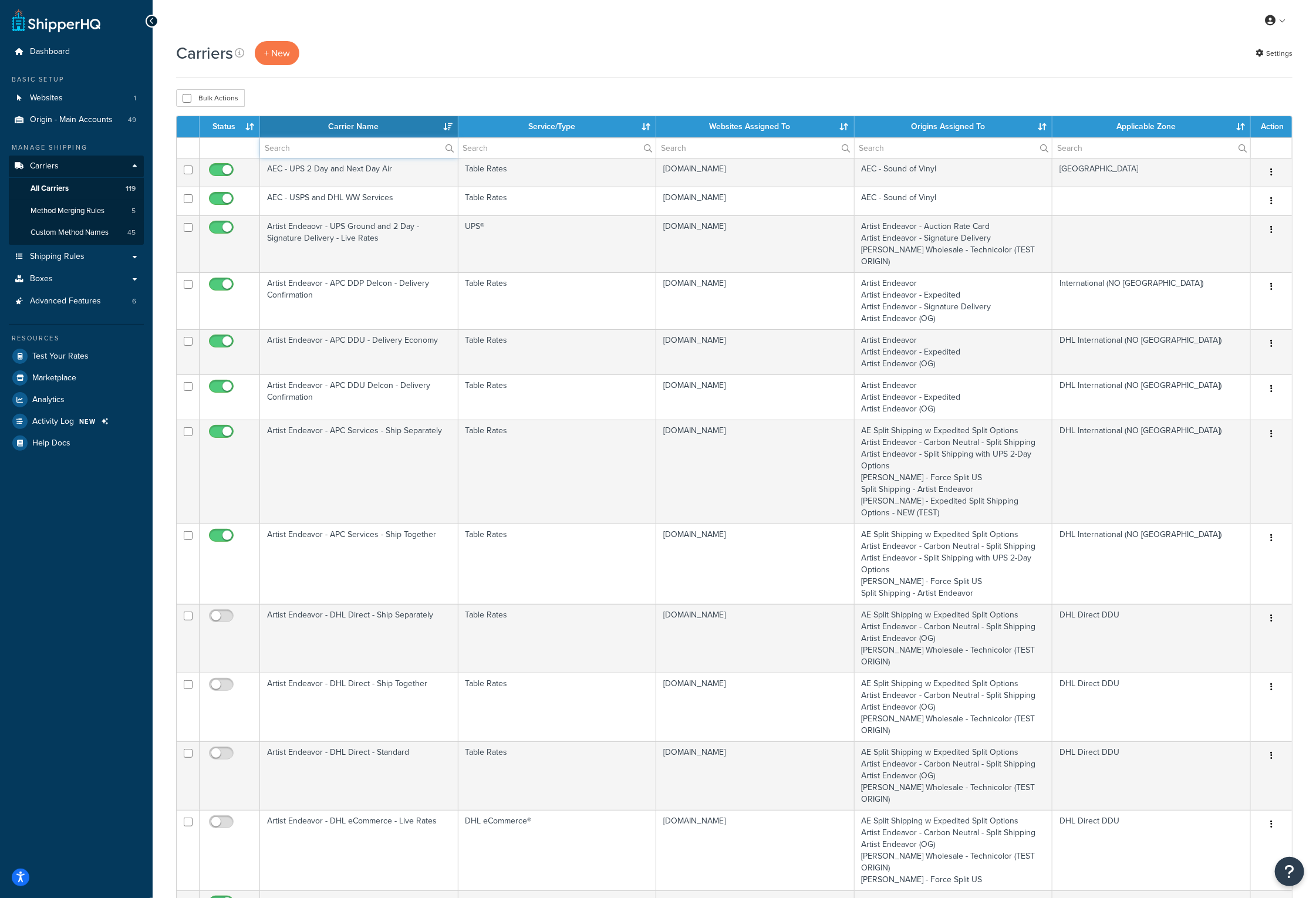
click at [340, 145] on input "text" at bounding box center [359, 147] width 198 height 20
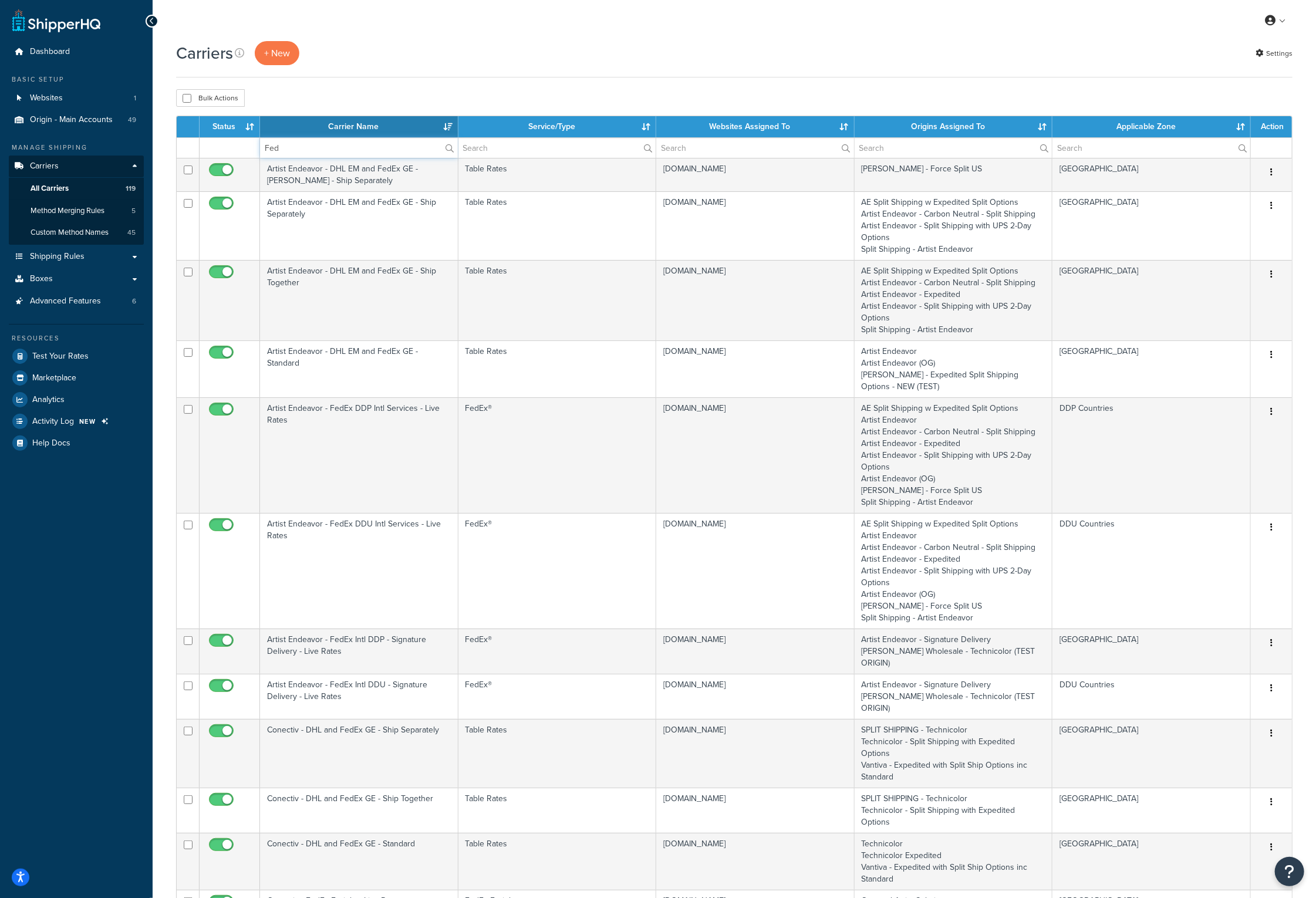
type input "FedEx GE"
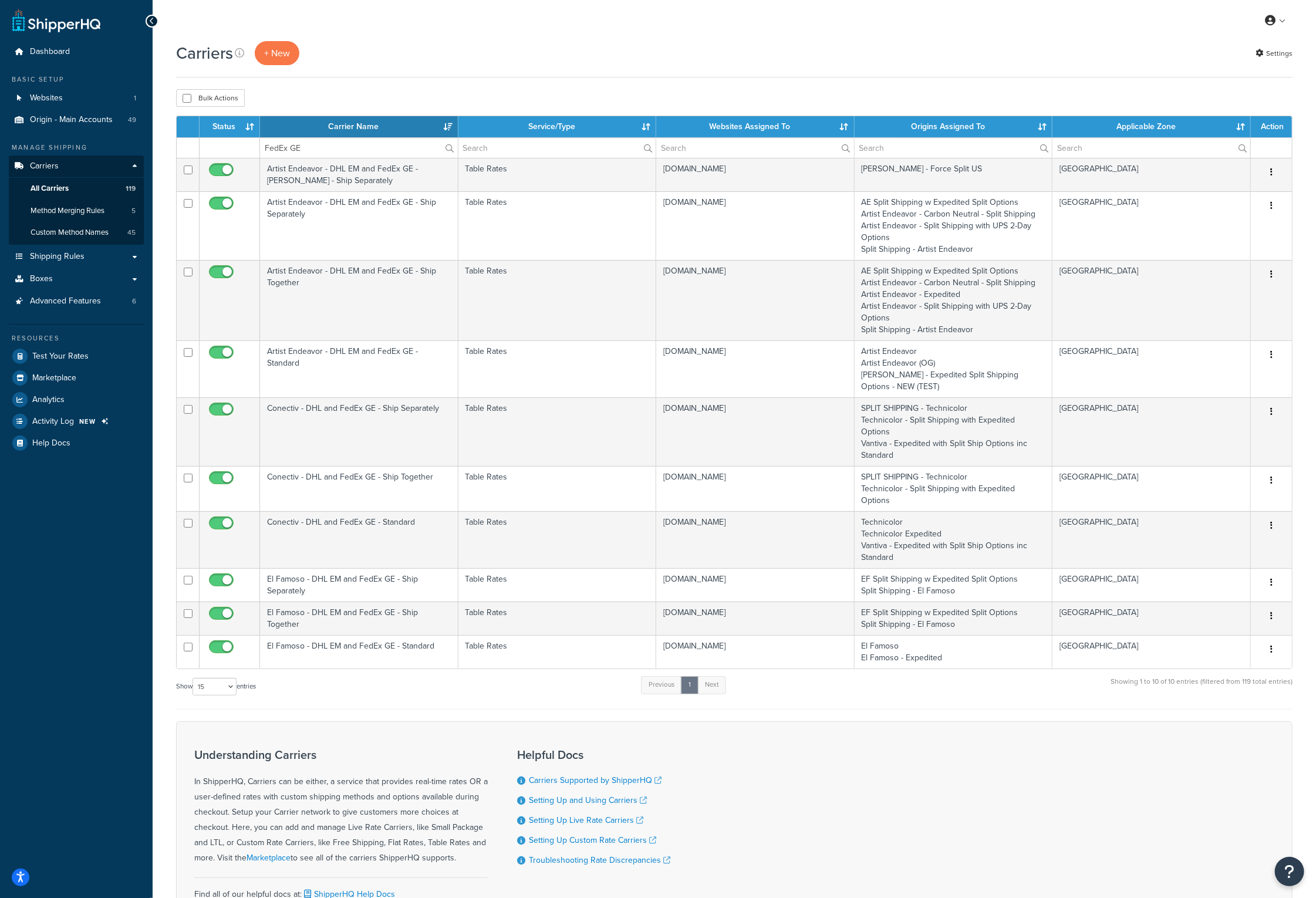
click at [348, 125] on th "Carrier Name" at bounding box center [359, 126] width 198 height 21
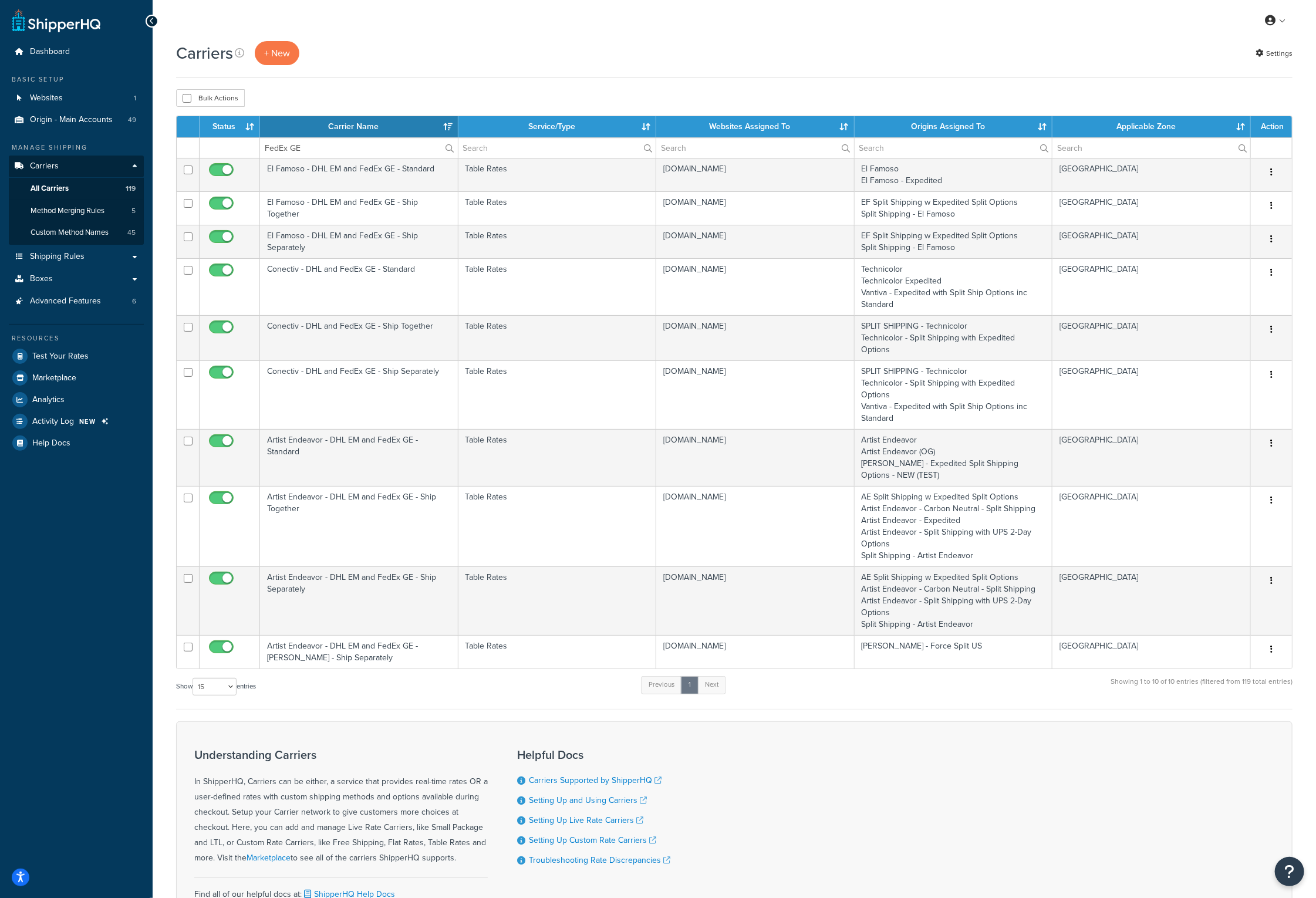
click at [349, 129] on th "Carrier Name" at bounding box center [359, 126] width 198 height 21
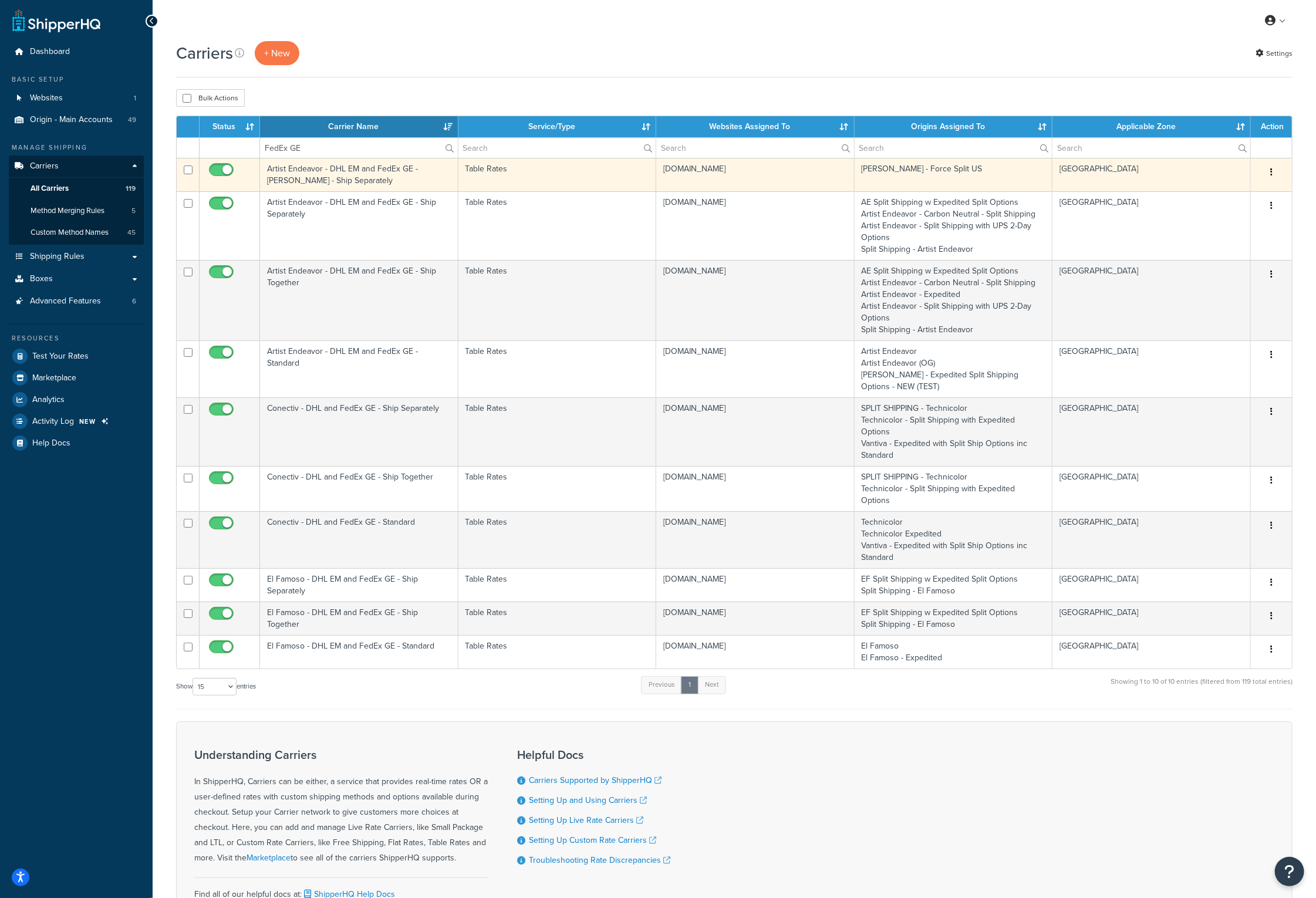
click at [328, 174] on td "Artist Endeavor - DHL EM and FedEx GE - Eminem - Ship Separately" at bounding box center [359, 175] width 198 height 34
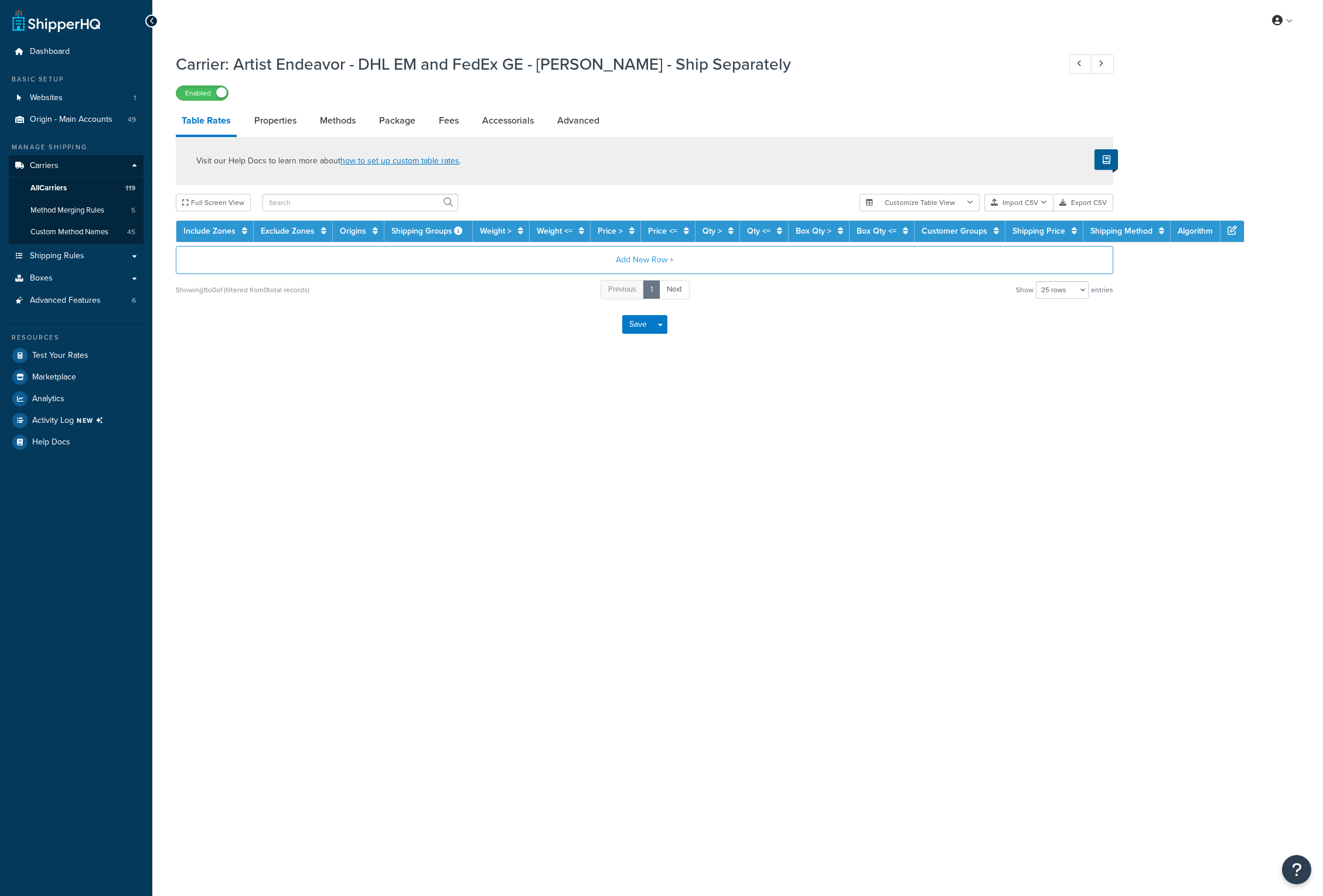
select select "25"
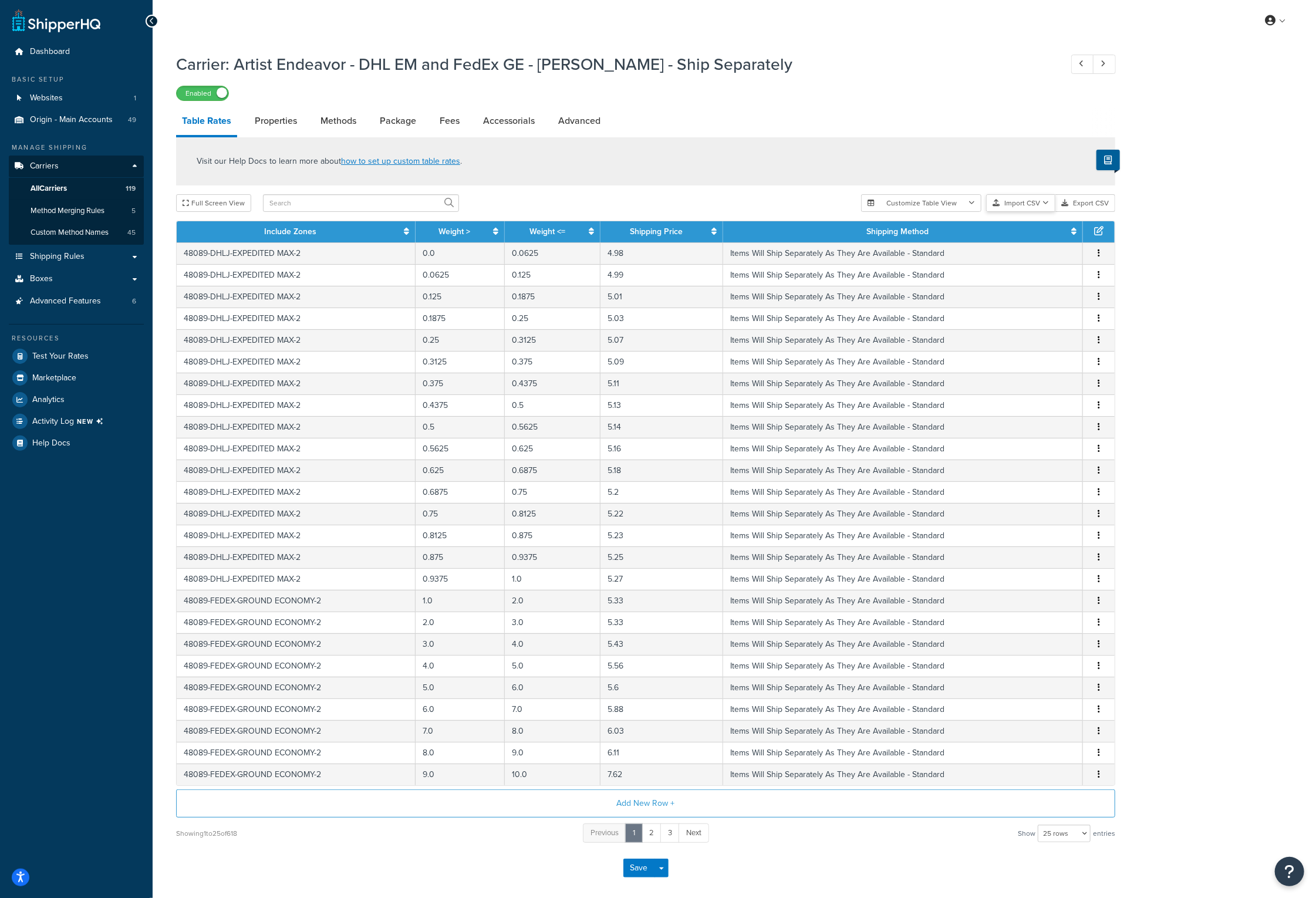
click at [1029, 205] on button "Import CSV" at bounding box center [1020, 203] width 69 height 18
click at [1030, 212] on div "Customize Table View Show all columns Show selected columns Import CSV Import a…" at bounding box center [988, 203] width 254 height 18
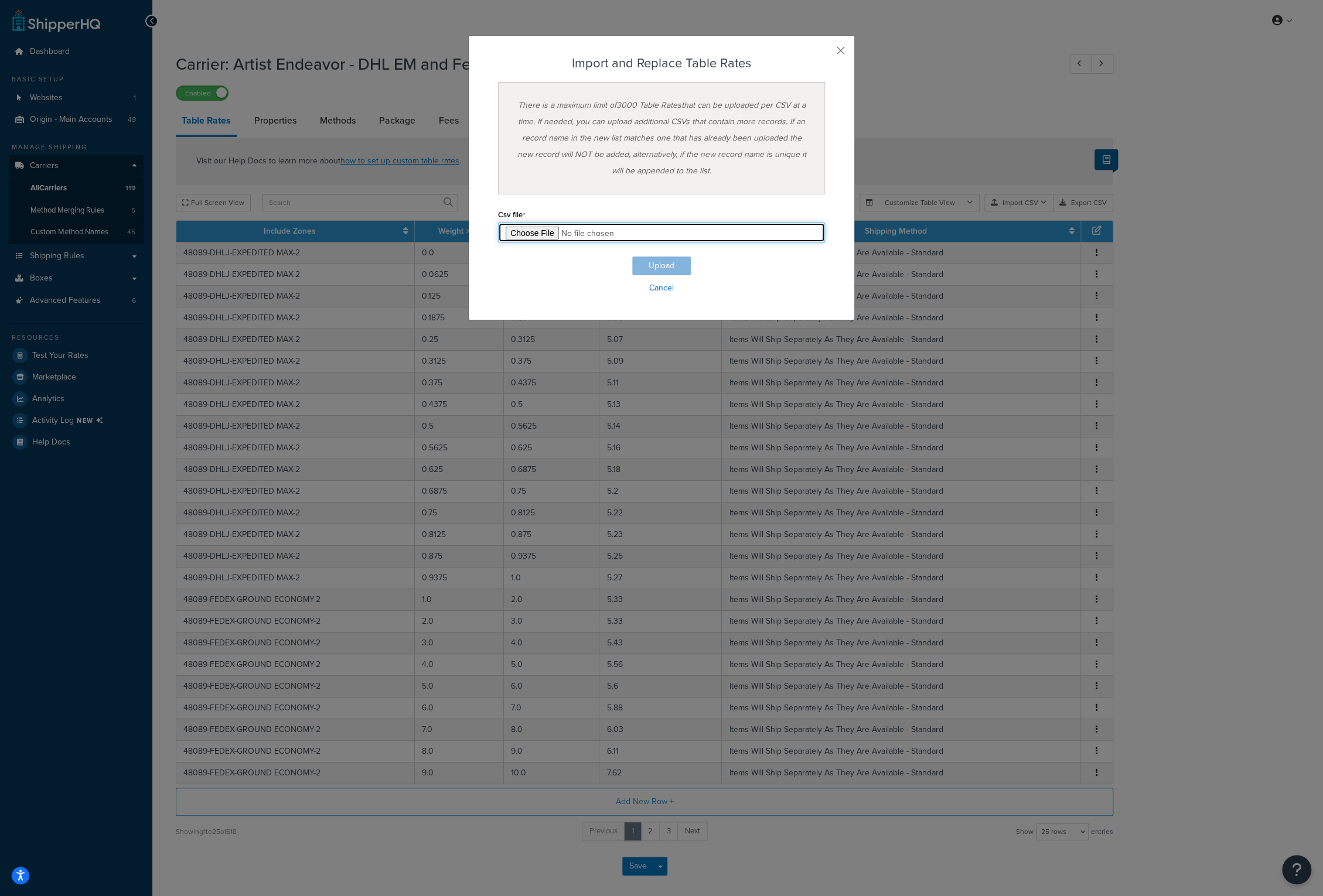
click at [548, 230] on input "file" at bounding box center [661, 232] width 327 height 20
type input "C:\fakepath\Artist Endeavor - DHL EM and FedEx GE - [PERSON_NAME] - Ship Separa…"
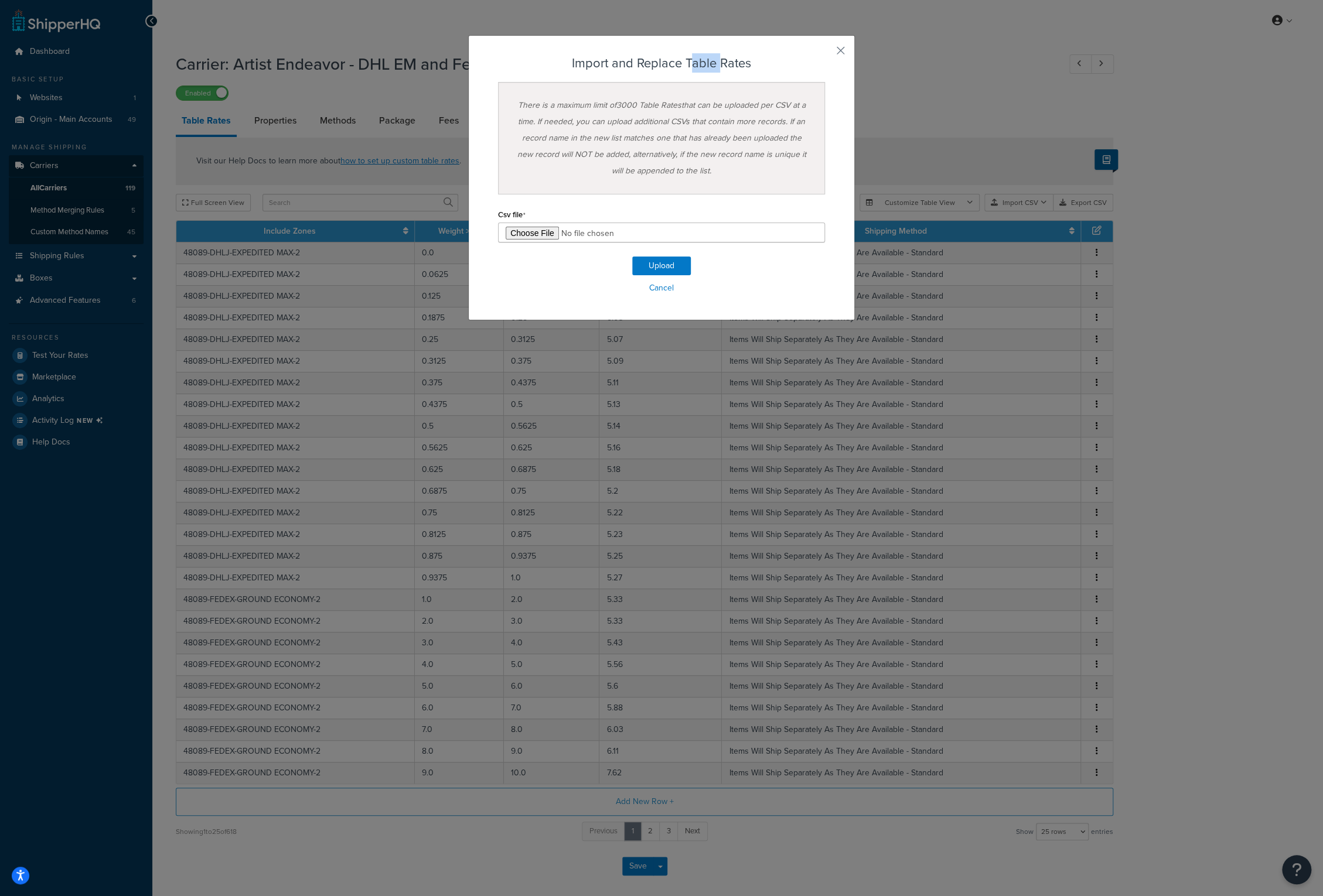
drag, startPoint x: 685, startPoint y: 45, endPoint x: 714, endPoint y: 58, distance: 31.8
click at [714, 58] on div "Import and Replace Table Rates There is a maximum limit of 3000 Table Rates tha…" at bounding box center [661, 178] width 387 height 285
click at [653, 262] on button "Upload" at bounding box center [661, 266] width 59 height 19
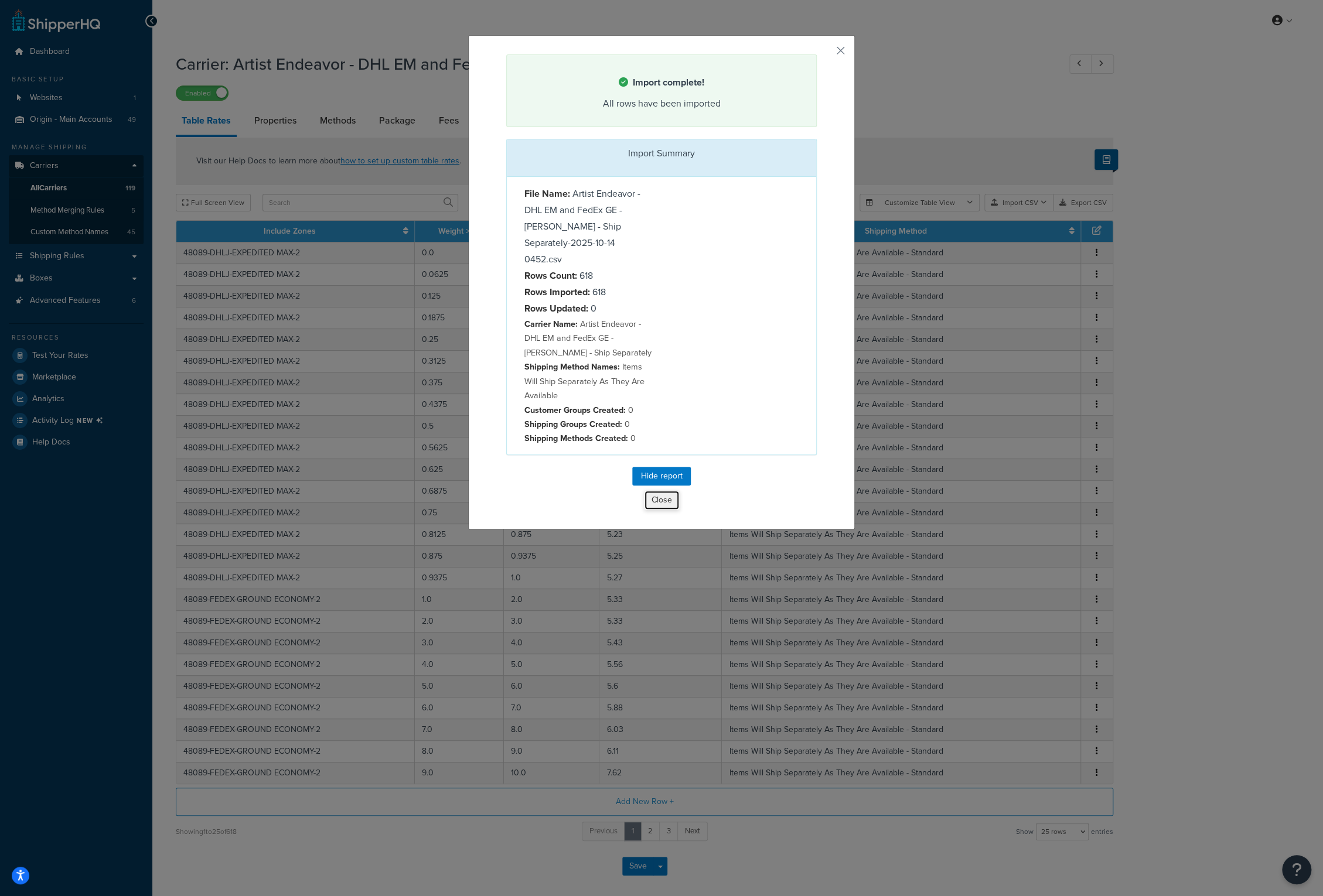
click at [655, 490] on button "Close" at bounding box center [661, 500] width 36 height 20
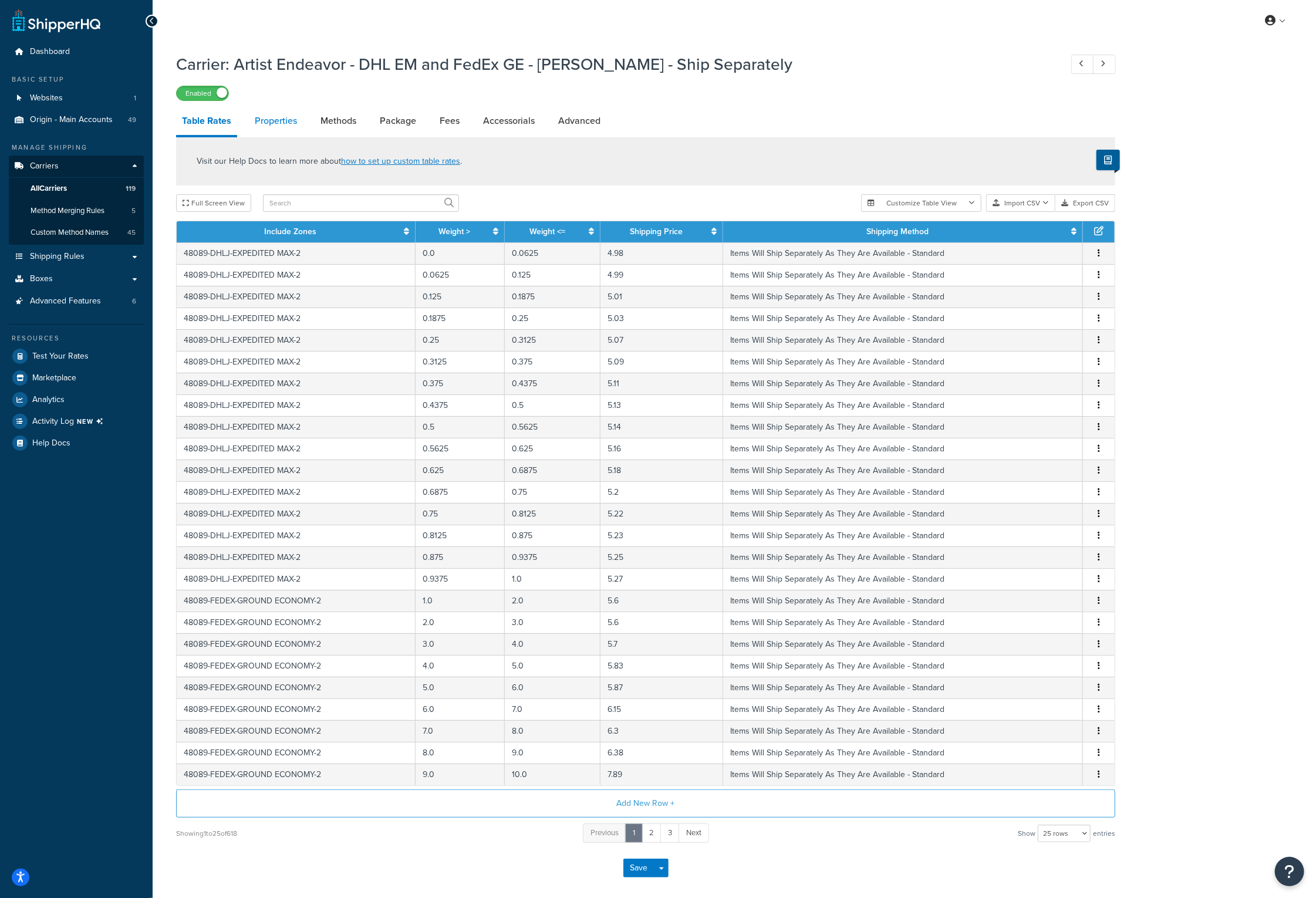
click at [290, 123] on link "Properties" at bounding box center [276, 121] width 54 height 28
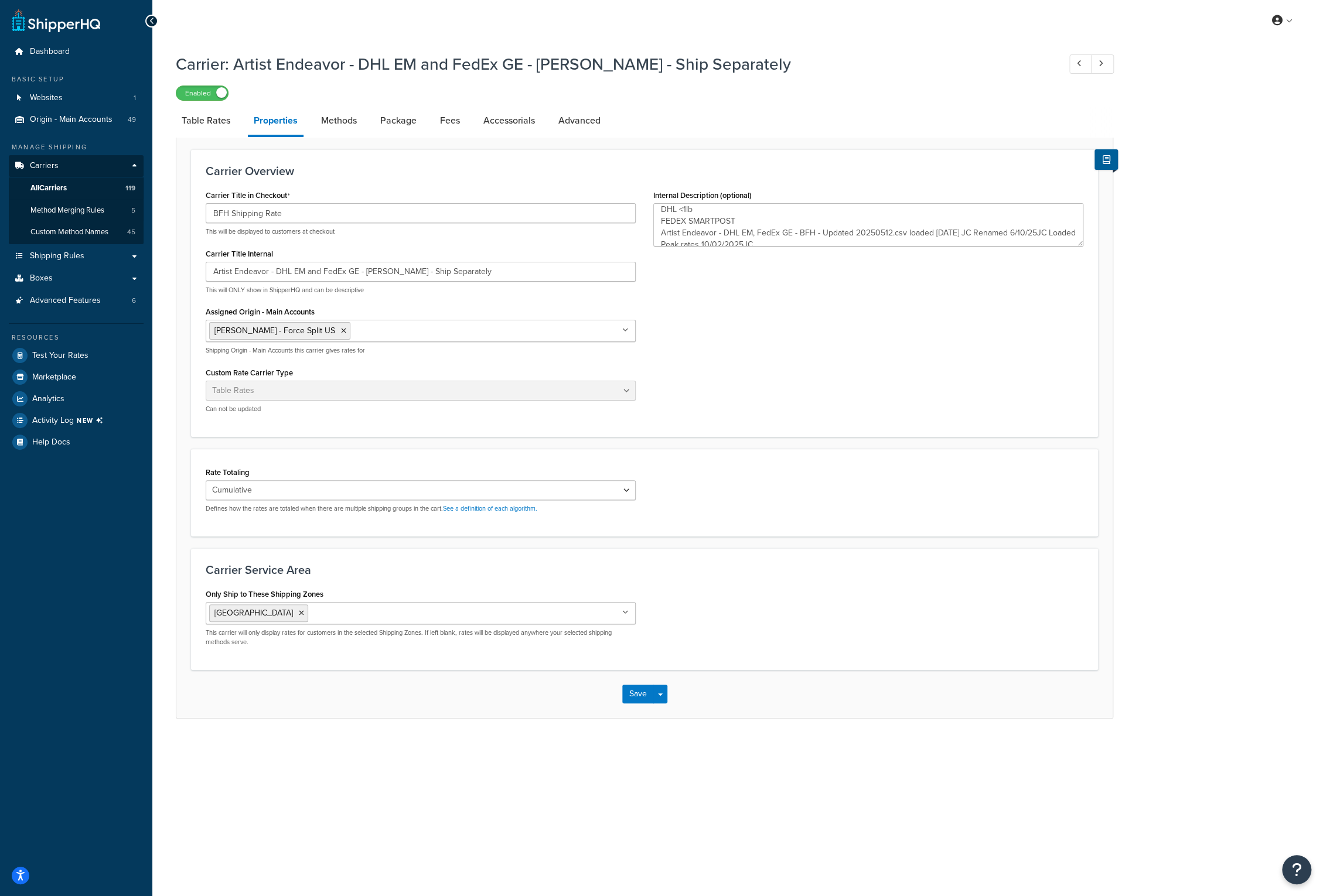
scroll to position [23, 0]
click at [832, 239] on textarea "AE SPLIT (SHIP TOGETHER) - US DHL <1lb FEDEX SMARTPOST Artist Endeavor - DHL EM…" at bounding box center [868, 225] width 430 height 43
type textarea "AE SPLIT (SHIP TOGETHER) - US DHL <1lb FEDEX SMARTPOST Artist Endeavor - DHL EM…"
click at [1200, 297] on div "Carrier: Artist Endeavor - DHL EM and FedEx GE - [PERSON_NAME] - Ship Separatel…" at bounding box center [737, 397] width 1171 height 701
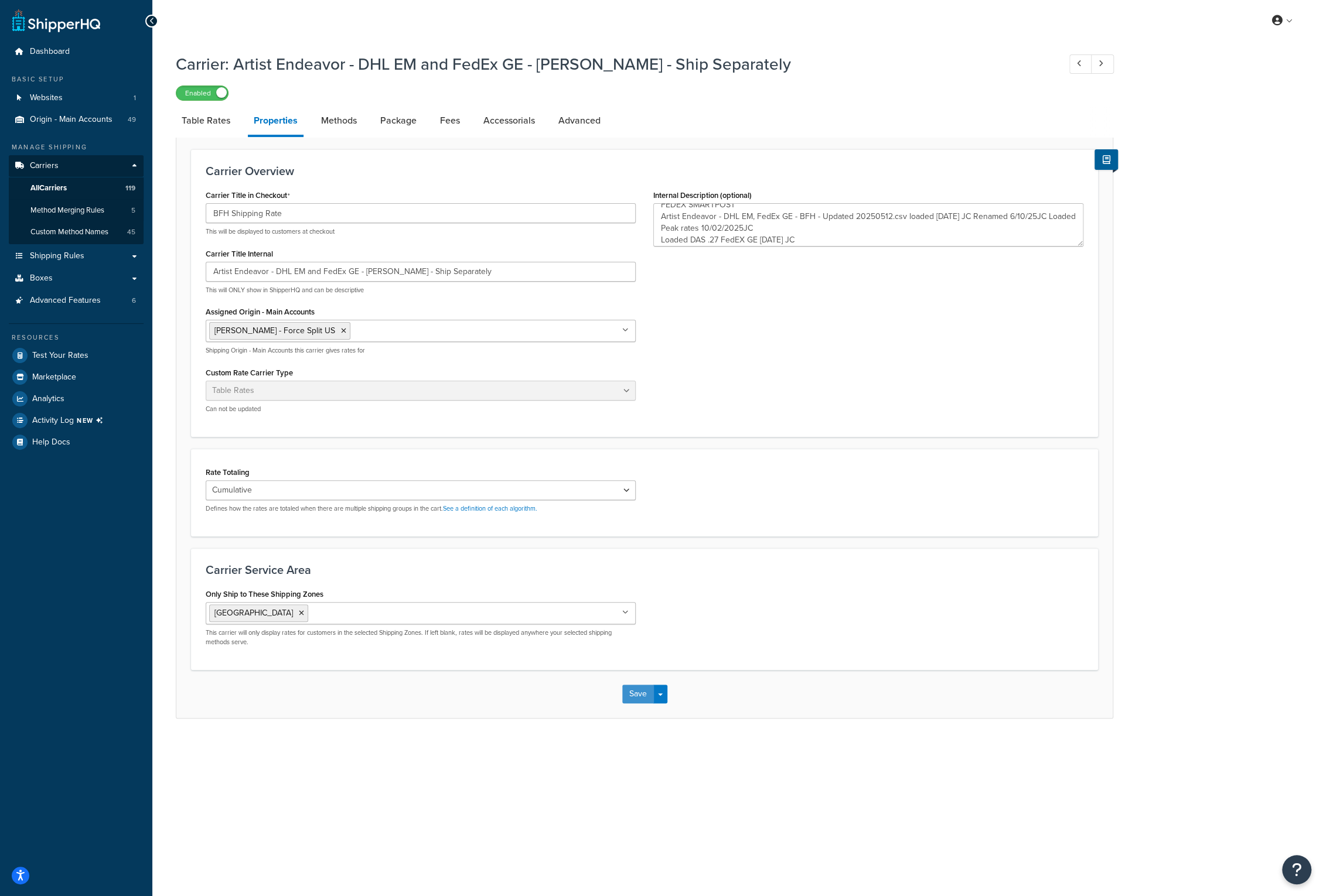
click at [630, 698] on button "Save" at bounding box center [638, 694] width 31 height 19
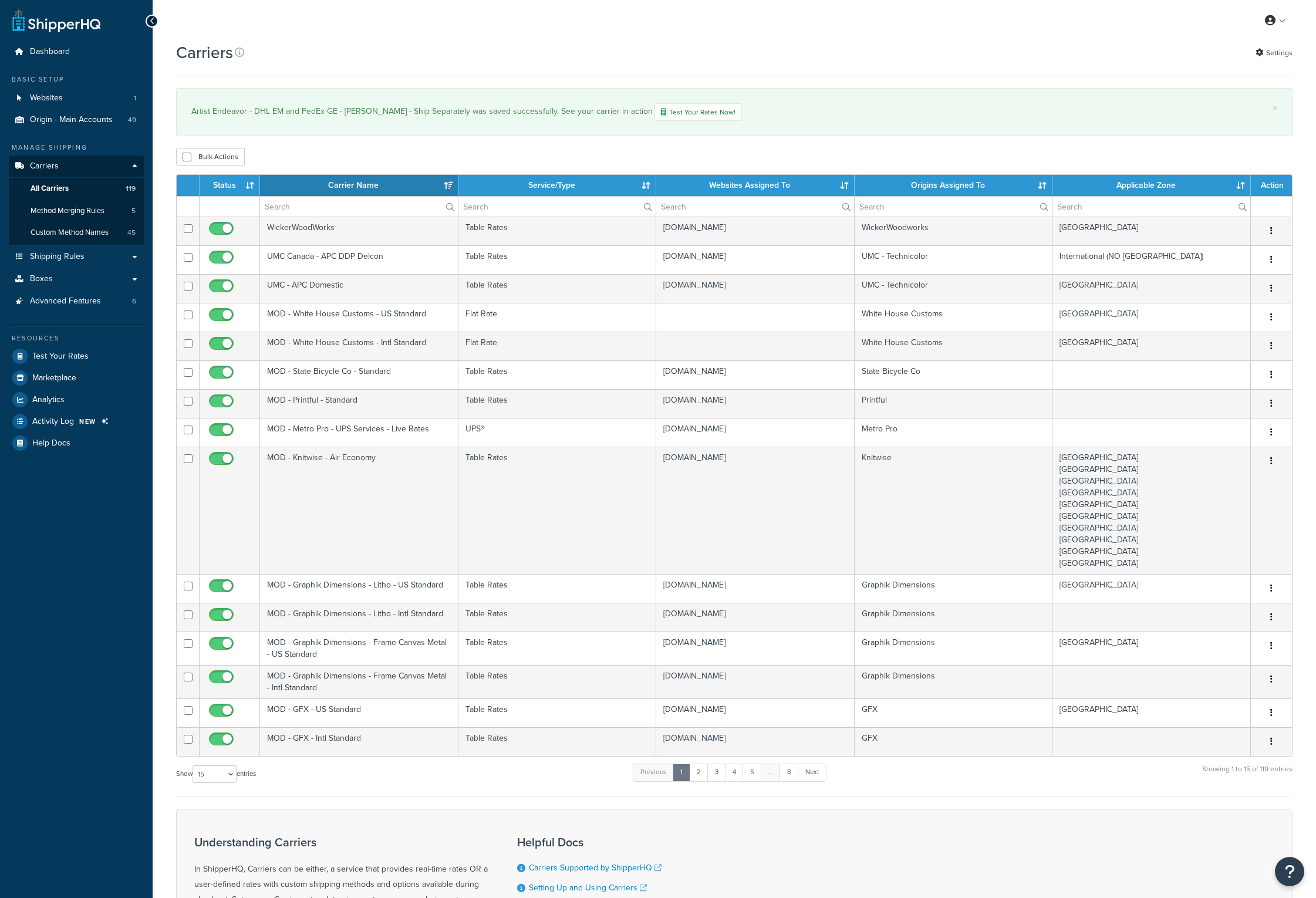
select select "15"
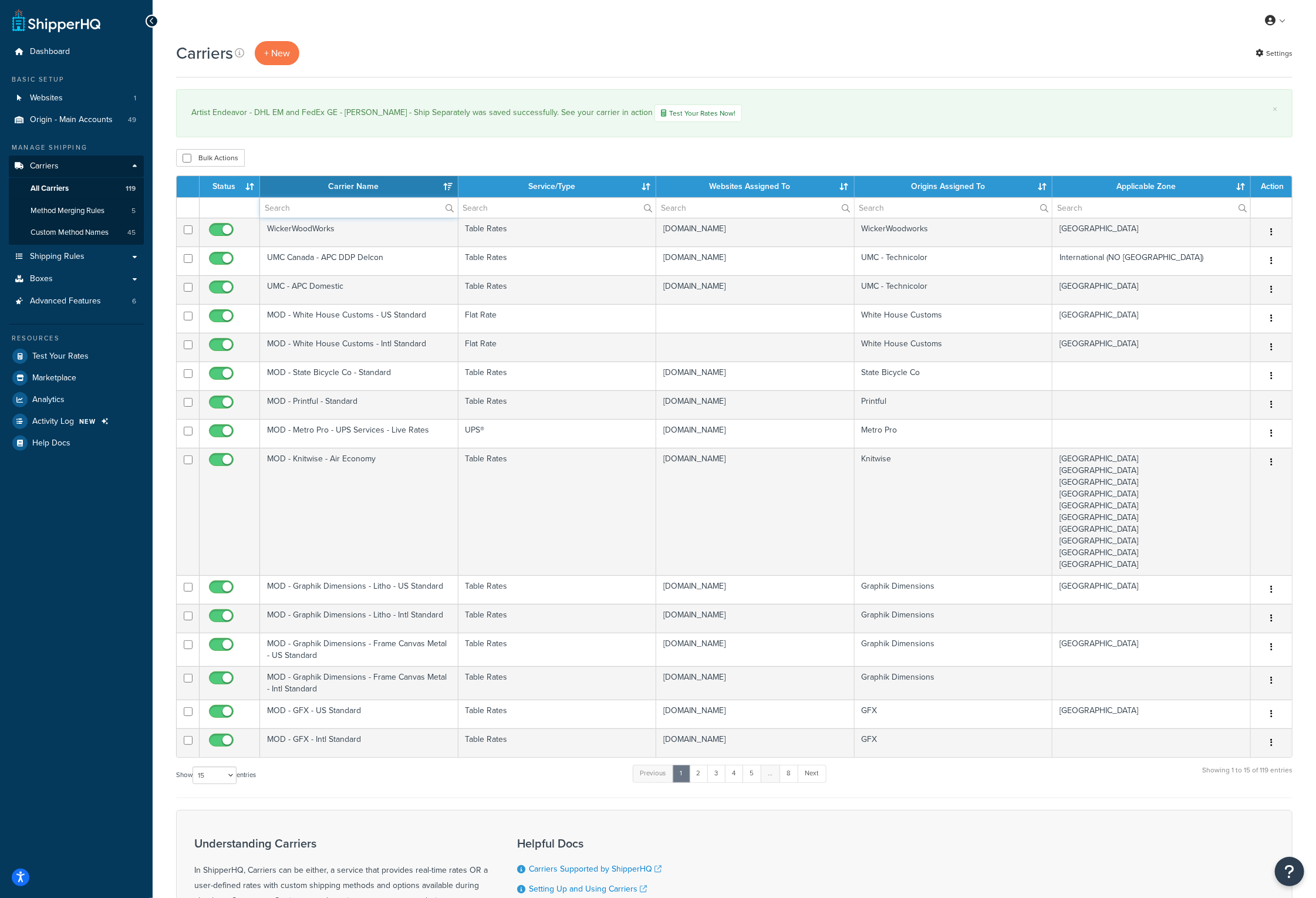
click at [330, 204] on input "text" at bounding box center [359, 208] width 198 height 20
type input "FedEx GE"
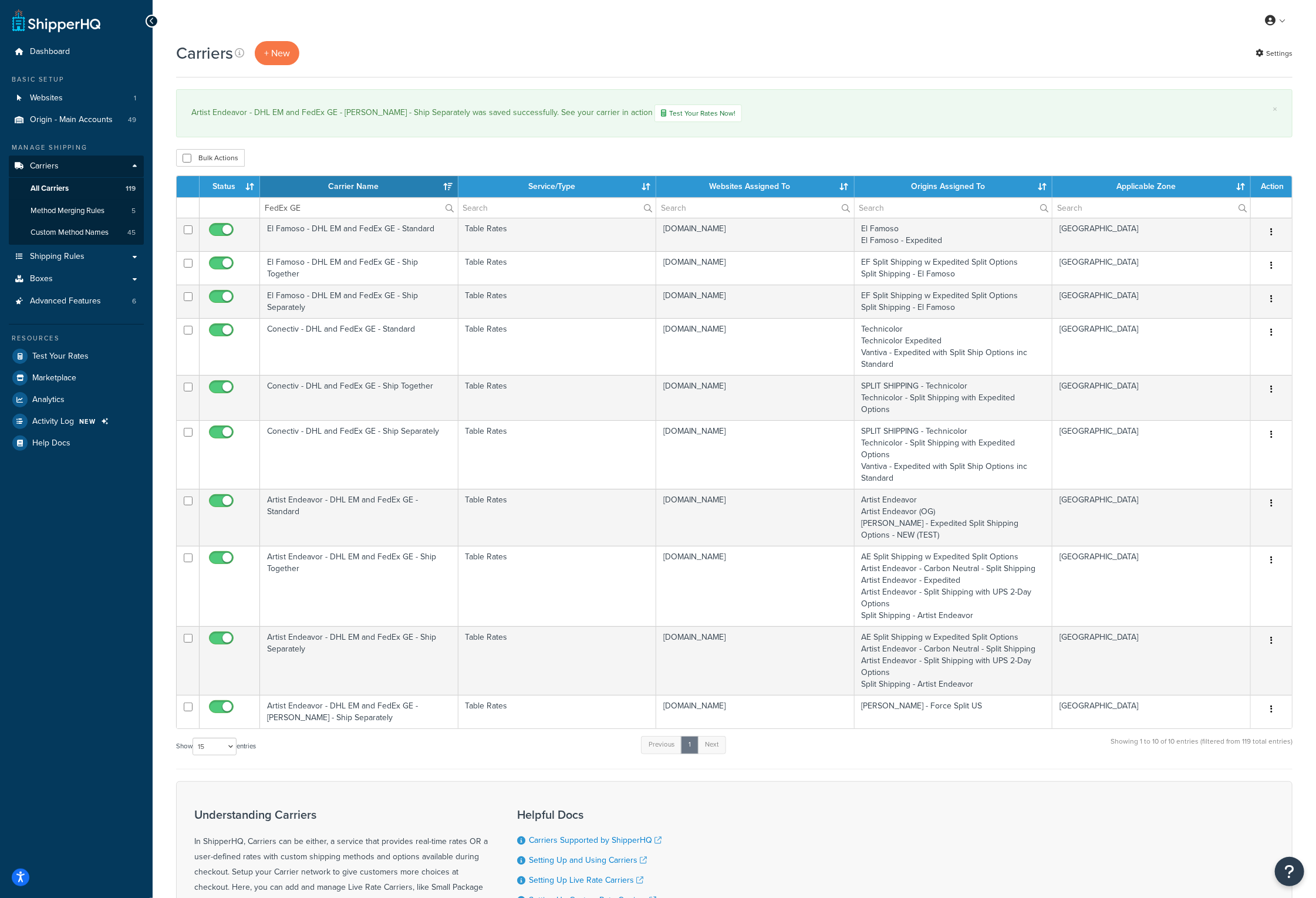
click at [362, 187] on th "Carrier Name" at bounding box center [359, 186] width 198 height 21
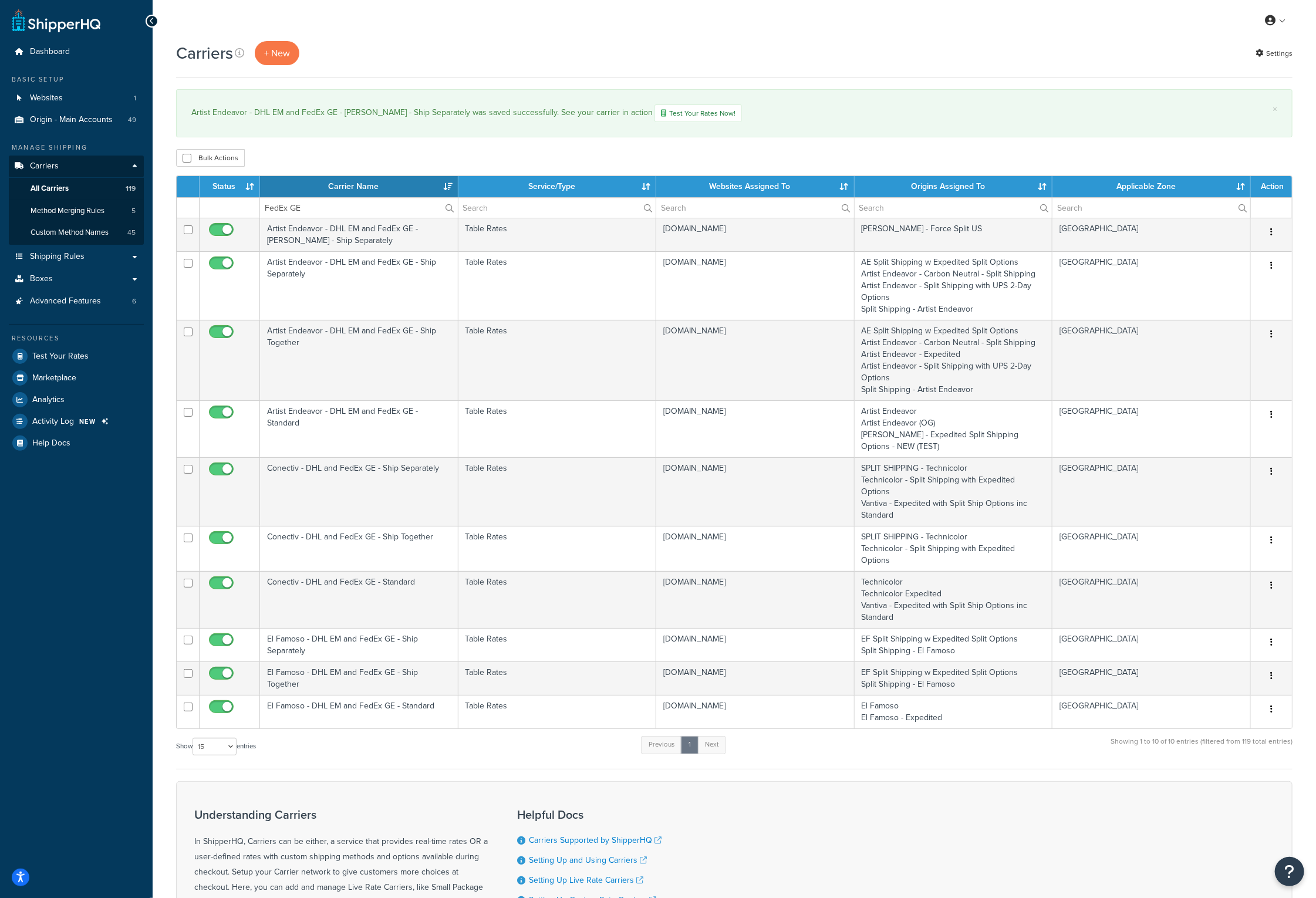
click at [788, 142] on div "Carriers + New Settings × Artist Endeavor - DHL EM and FedEx GE - Eminem - Ship…" at bounding box center [734, 540] width 1163 height 998
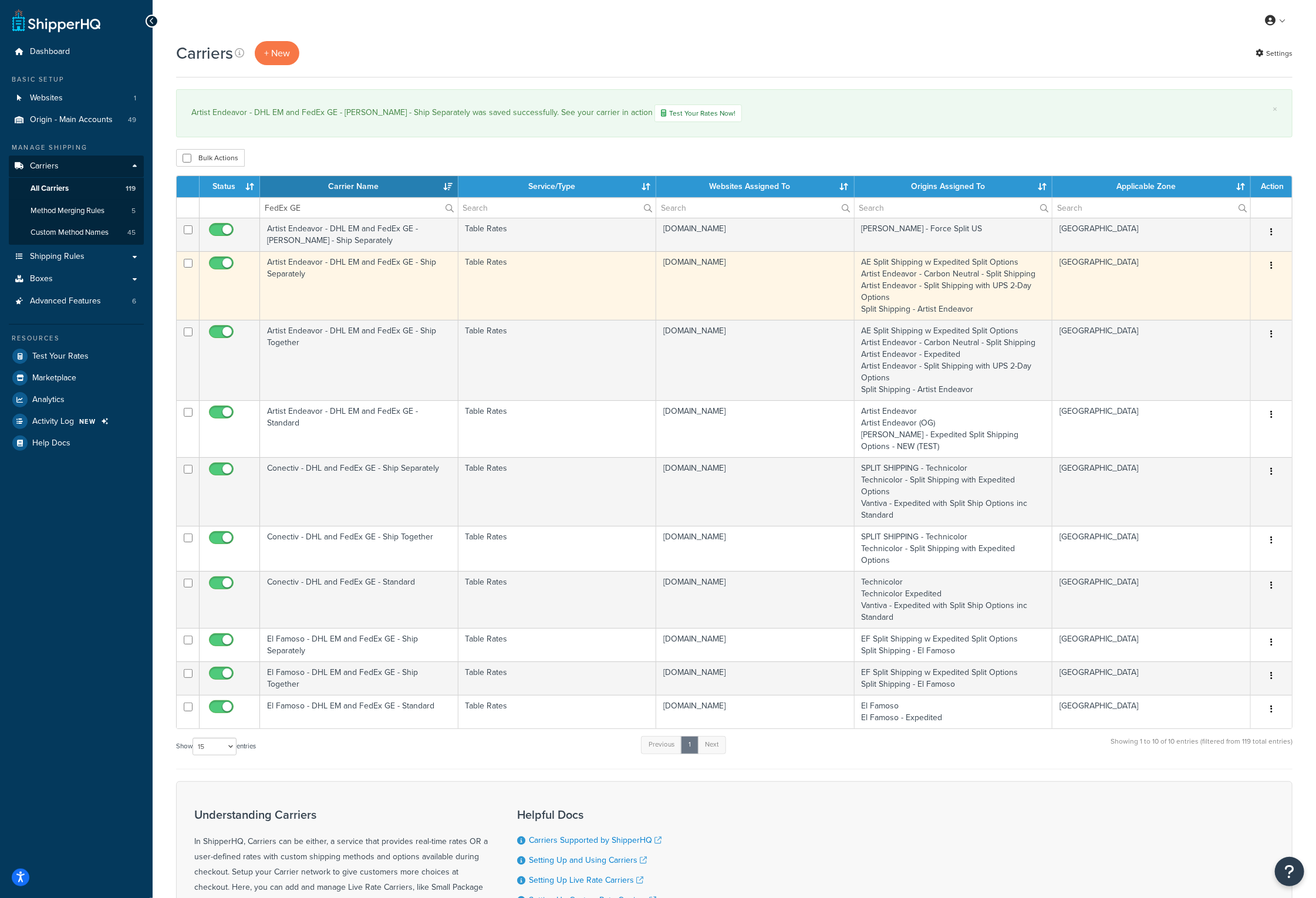
click at [301, 263] on td "Artist Endeavor - DHL EM and FedEx GE - Ship Separately" at bounding box center [359, 285] width 198 height 69
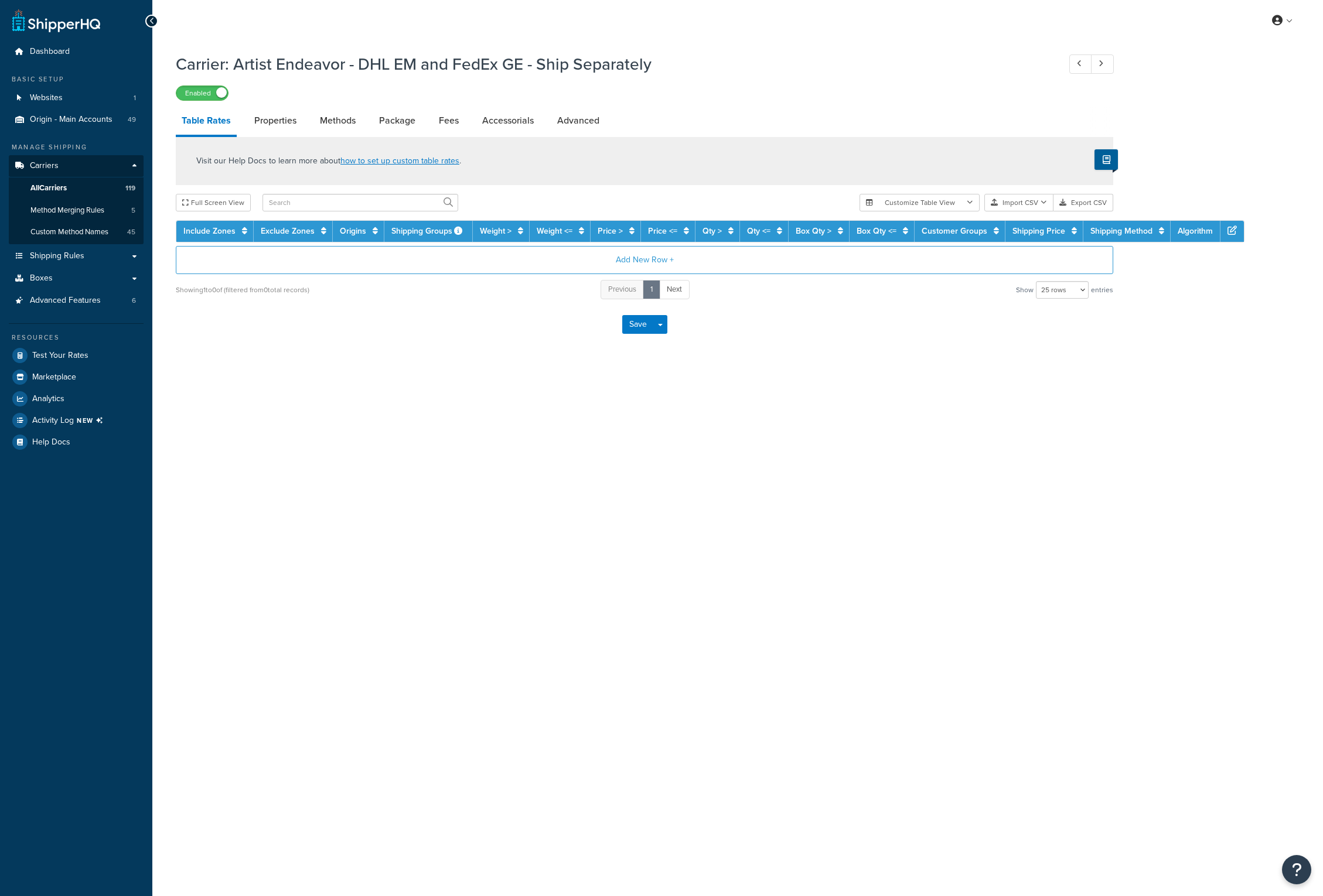
select select "25"
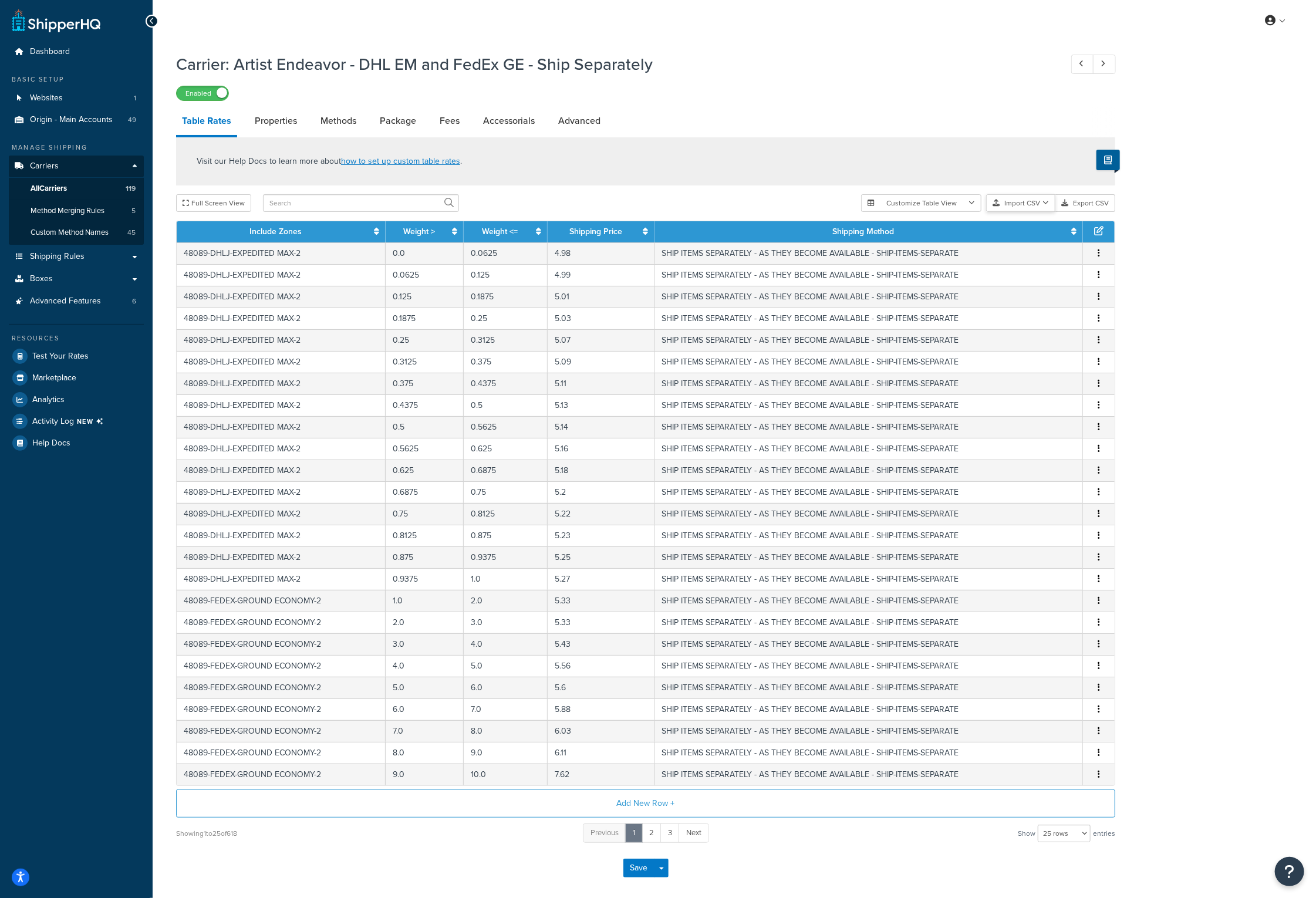
click at [1047, 201] on icon "button" at bounding box center [1045, 203] width 7 height 7
click at [1041, 212] on div "Customize Table View Show all columns Show selected columns Import CSV Import a…" at bounding box center [988, 203] width 254 height 18
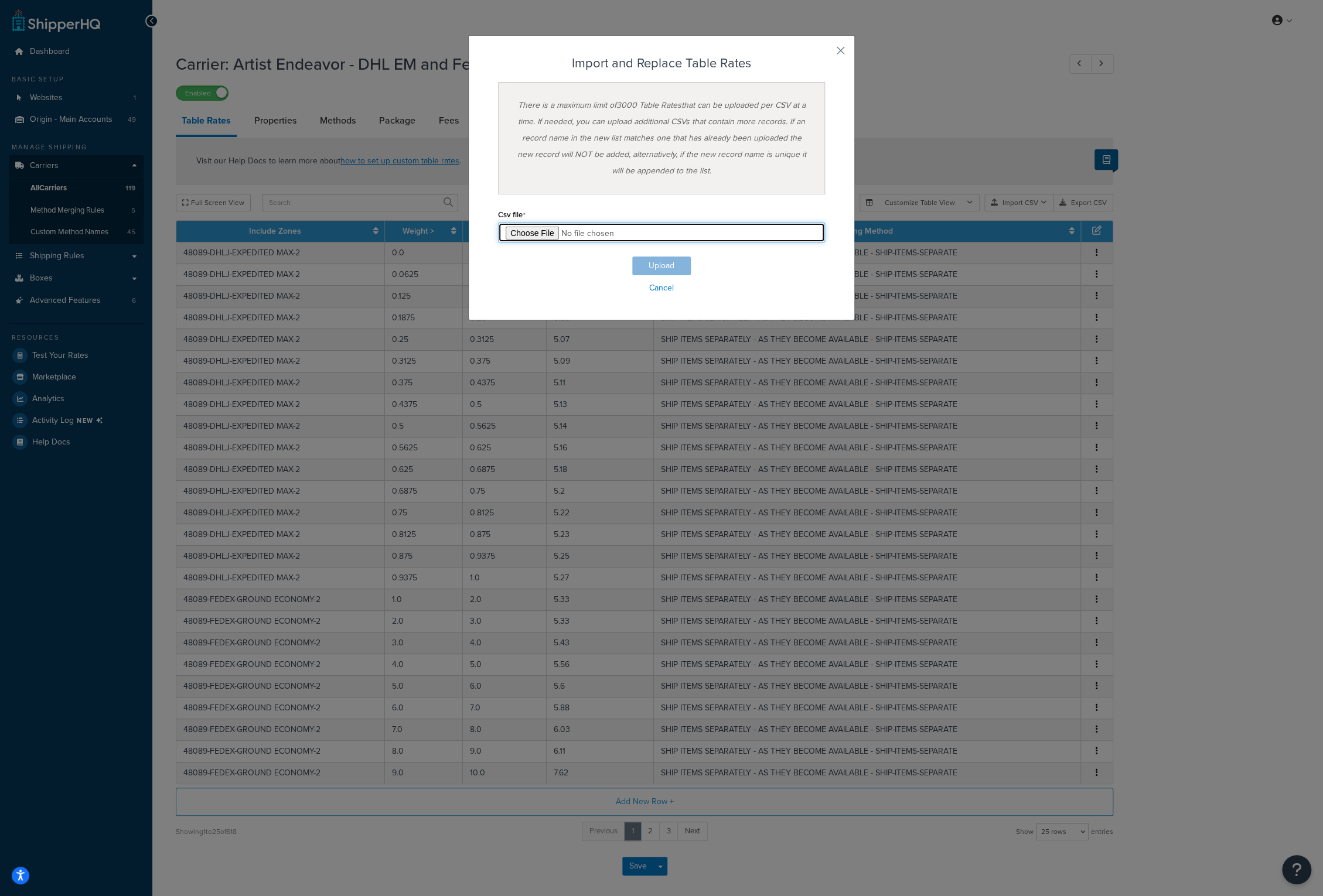
click at [521, 233] on input "file" at bounding box center [661, 232] width 327 height 20
type input "C:\fakepath\Artist Endeavor - DHL EM and FedEx GE - Ship Separately-2025-10-14 …"
click at [648, 266] on button "Upload" at bounding box center [661, 266] width 59 height 19
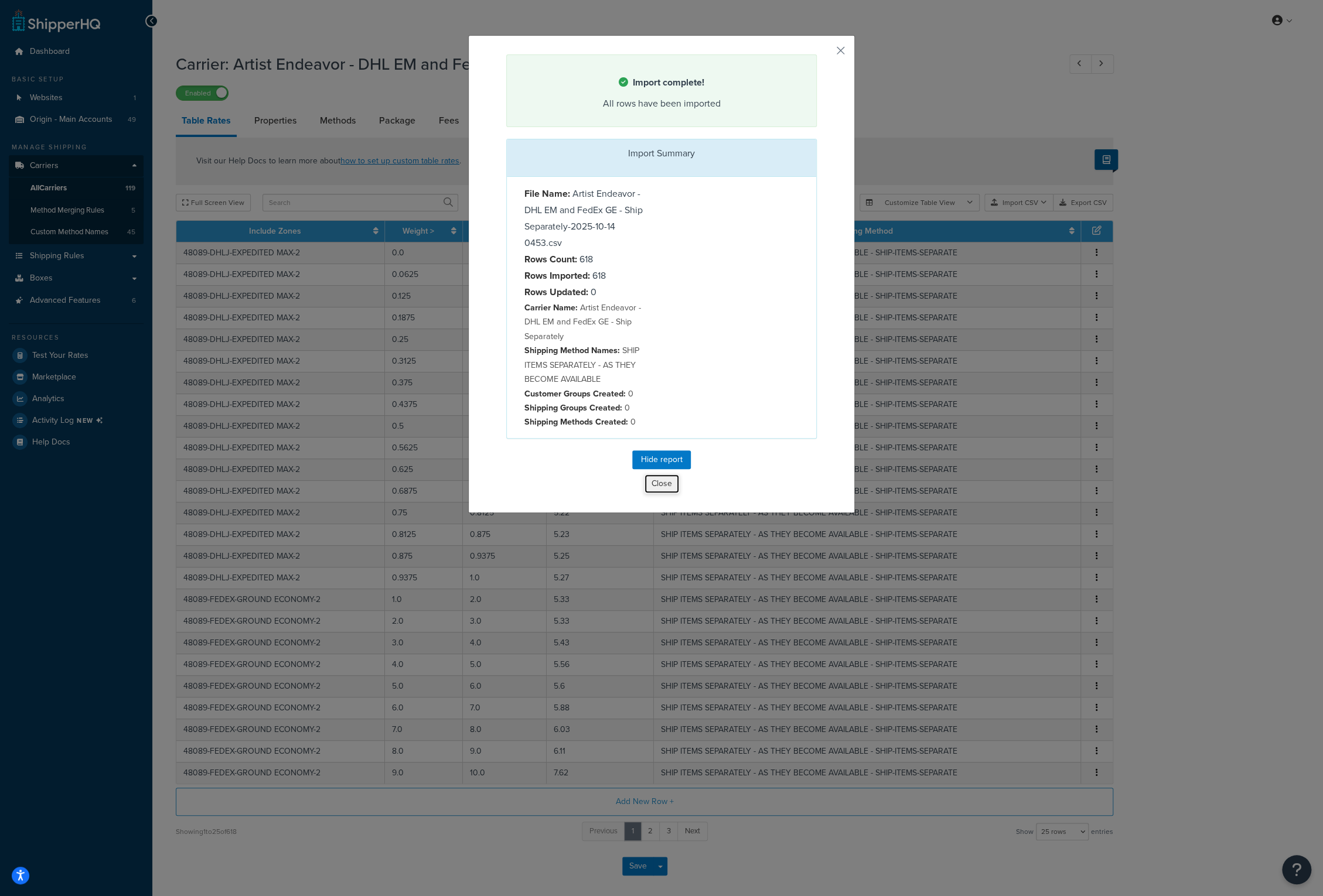
click at [658, 479] on button "Close" at bounding box center [661, 483] width 36 height 20
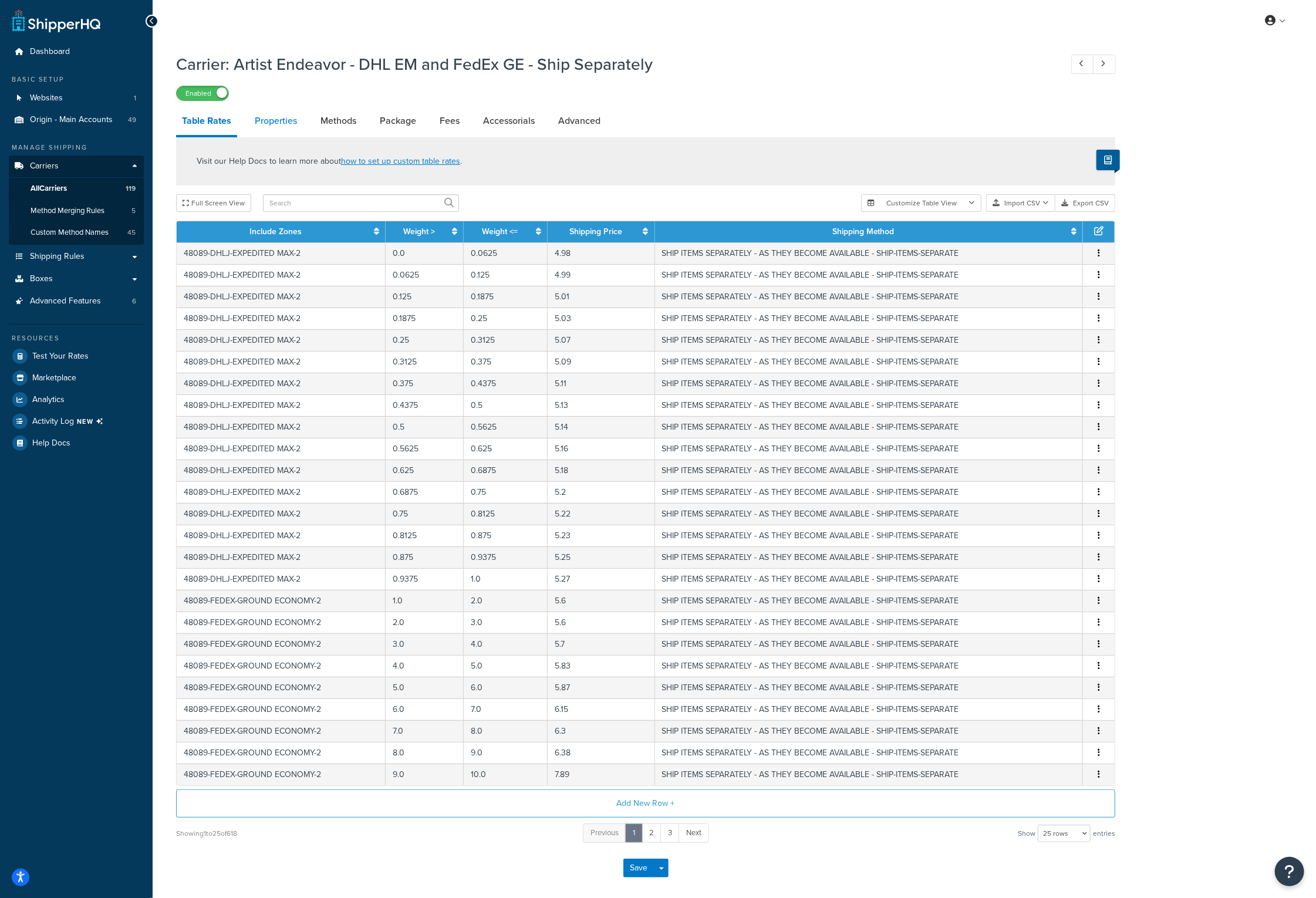
click at [263, 113] on link "Properties" at bounding box center [276, 121] width 54 height 28
select select "PERITEM"
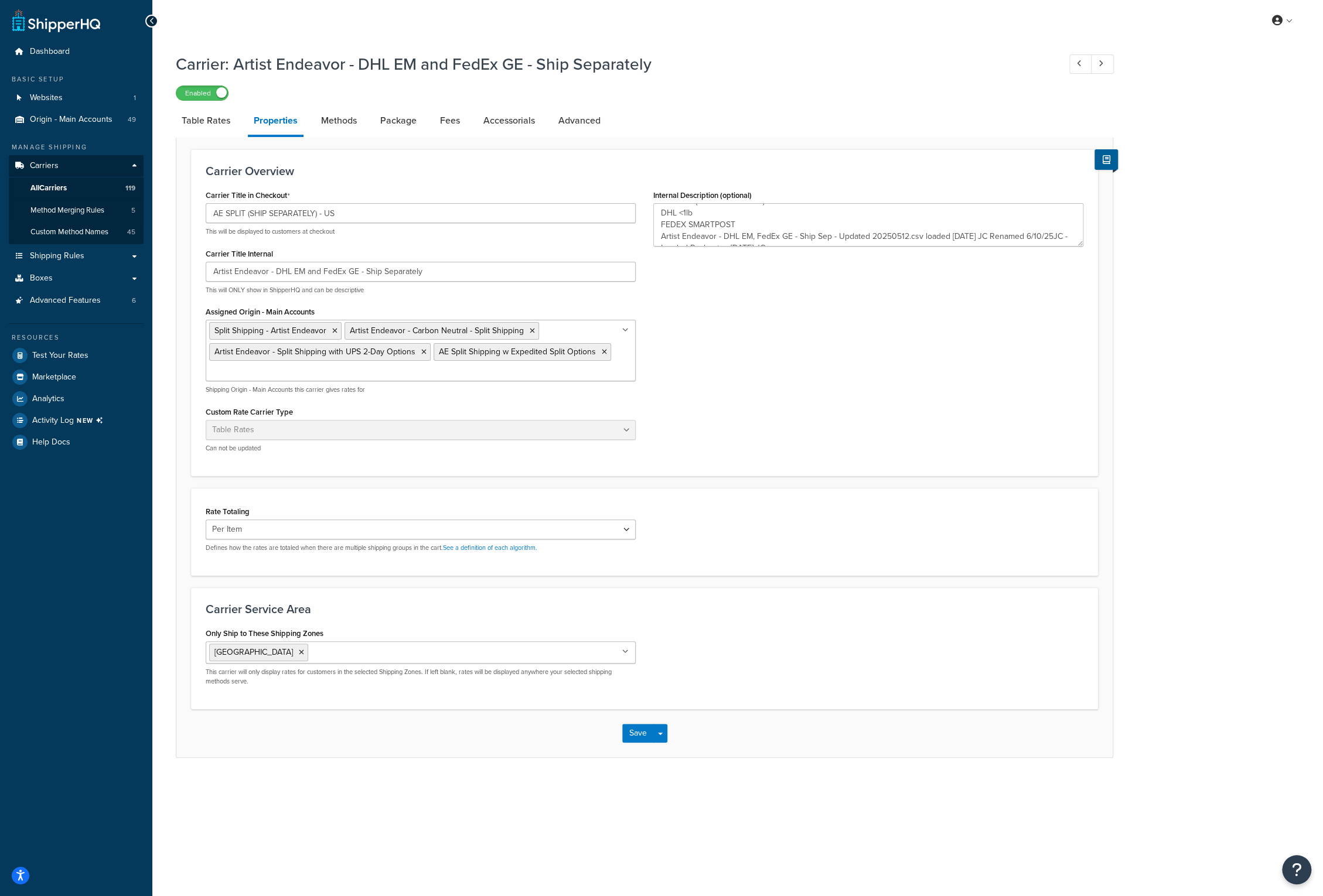
scroll to position [23, 0]
click at [852, 236] on textarea "AE SPLIT (SHIP SEPARATELY) - US DHL <1lb FEDEX SMARTPOST Artist Endeavor - DHL …" at bounding box center [868, 225] width 430 height 43
paste textarea "Loaded DAS .27 FedEX GE 10/14/25 JC"
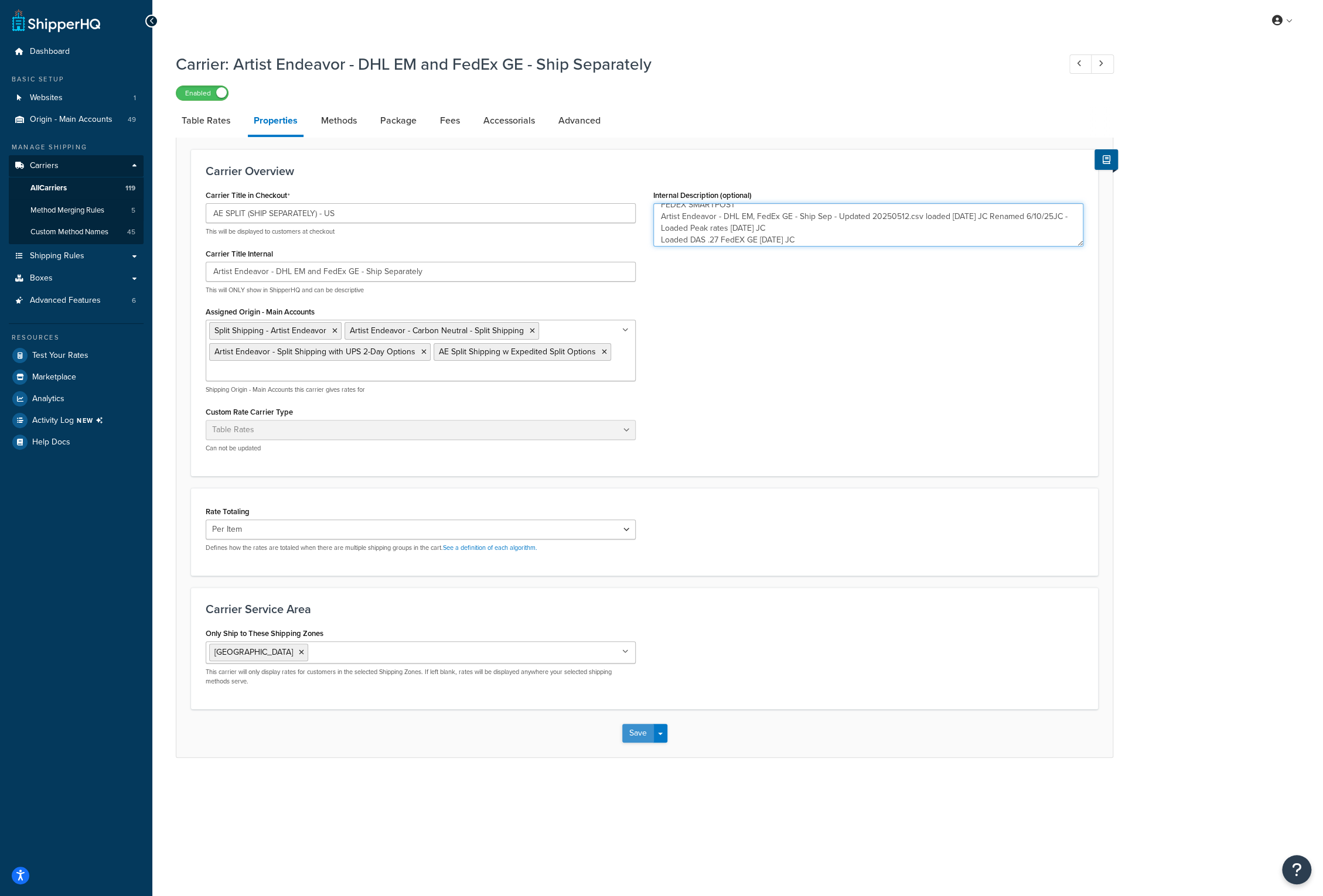
type textarea "AE SPLIT (SHIP SEPARATELY) - US DHL <1lb FEDEX SMARTPOST Artist Endeavor - DHL …"
click at [644, 726] on button "Save" at bounding box center [638, 733] width 31 height 19
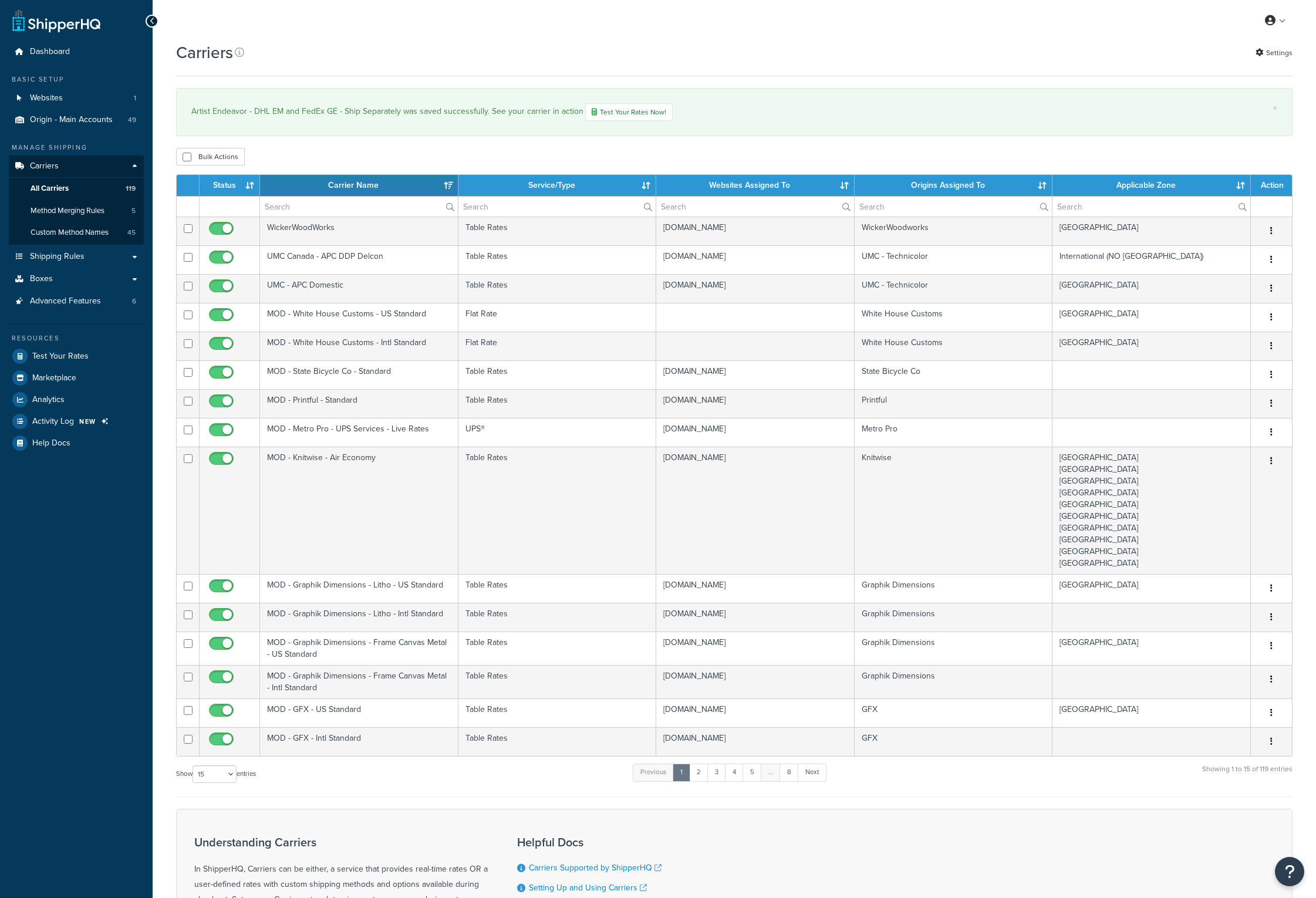
select select "15"
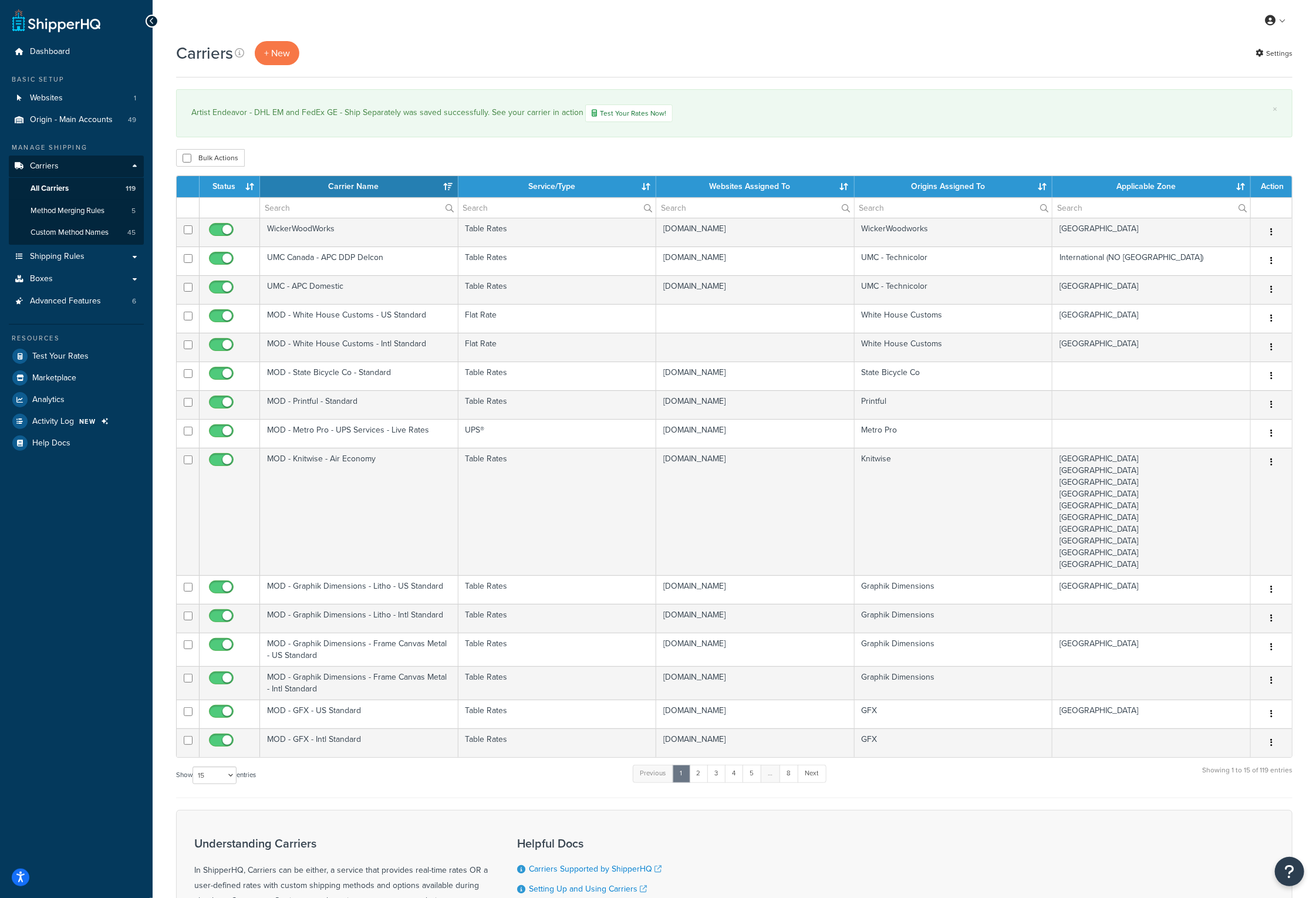
click at [900, 113] on div "Artist Endeavor - DHL EM and FedEx GE - Ship Separately was saved successfully.…" at bounding box center [734, 113] width 1086 height 18
click at [348, 208] on input "text" at bounding box center [359, 208] width 198 height 20
type input "FedEx GE"
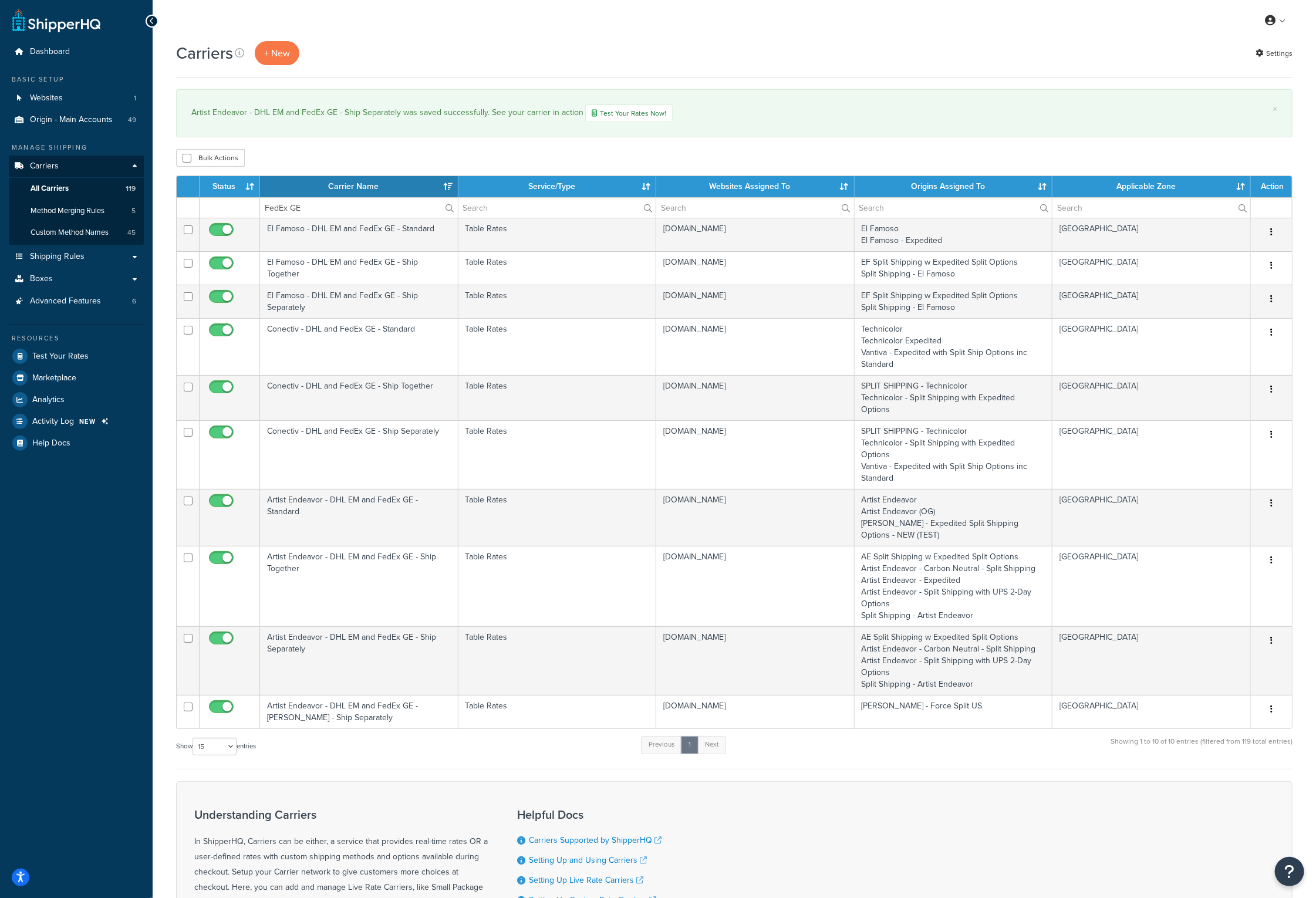
click at [424, 180] on th "Carrier Name" at bounding box center [359, 186] width 198 height 21
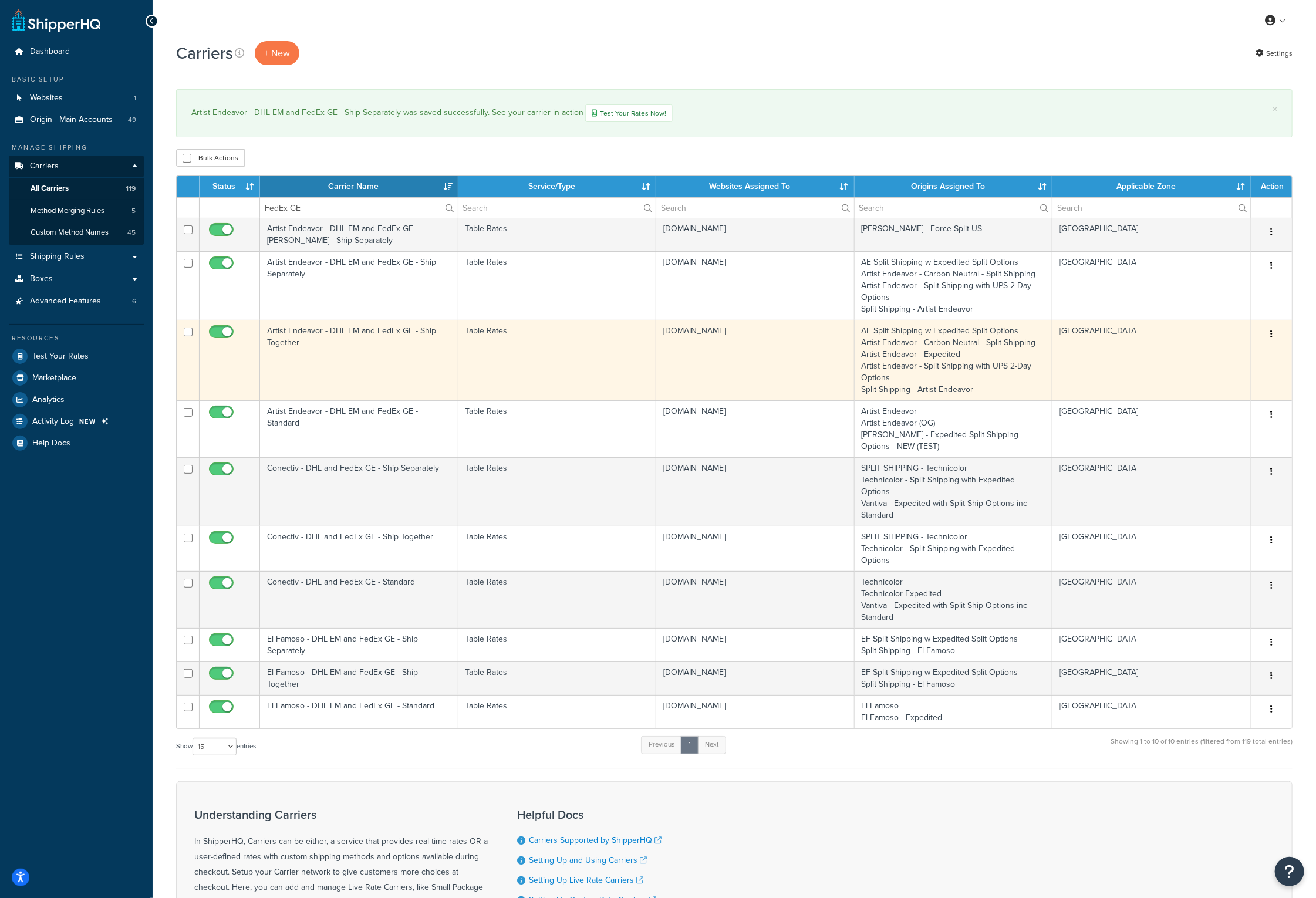
click at [379, 333] on td "Artist Endeavor - DHL EM and FedEx GE - Ship Together" at bounding box center [359, 360] width 198 height 81
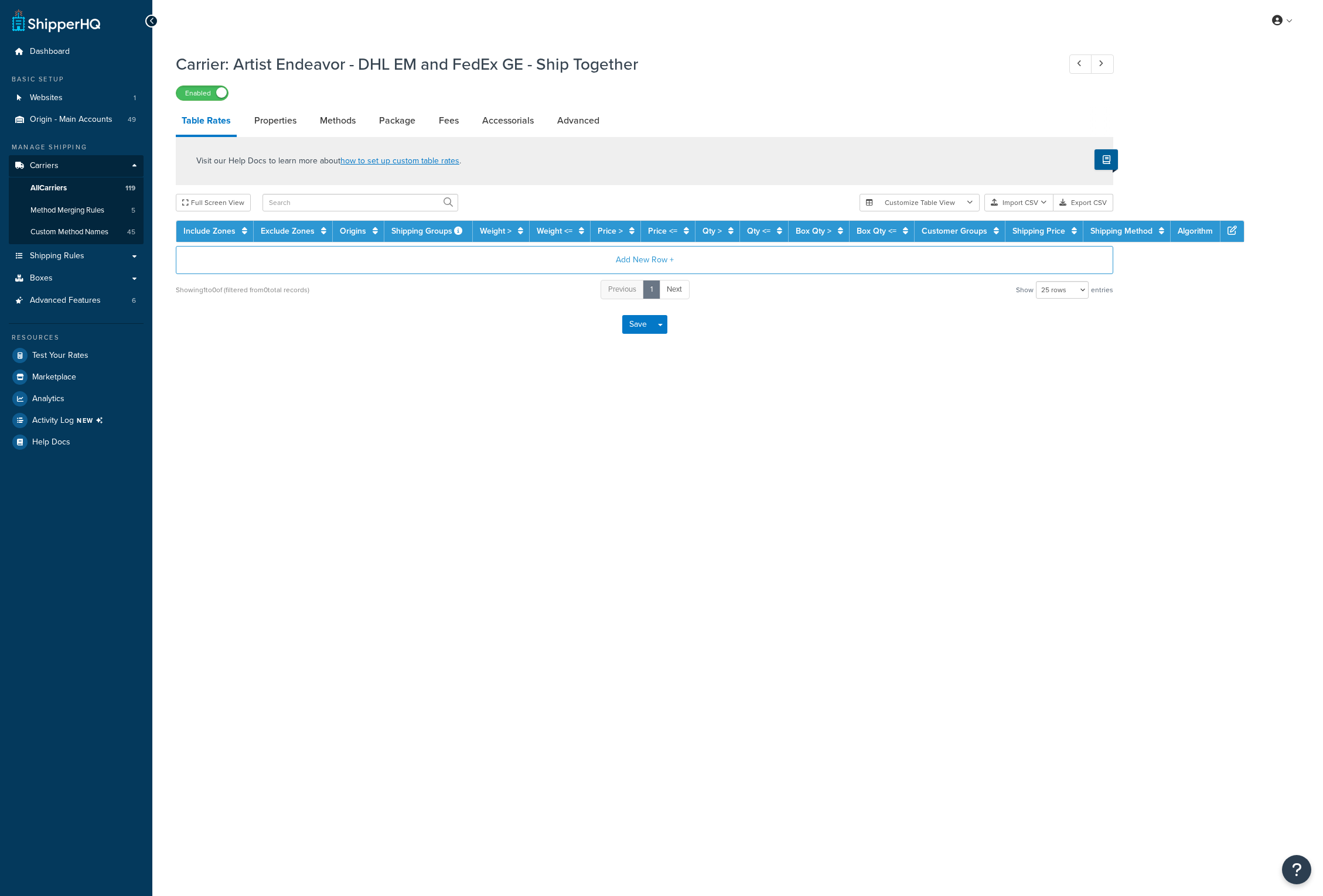
select select "25"
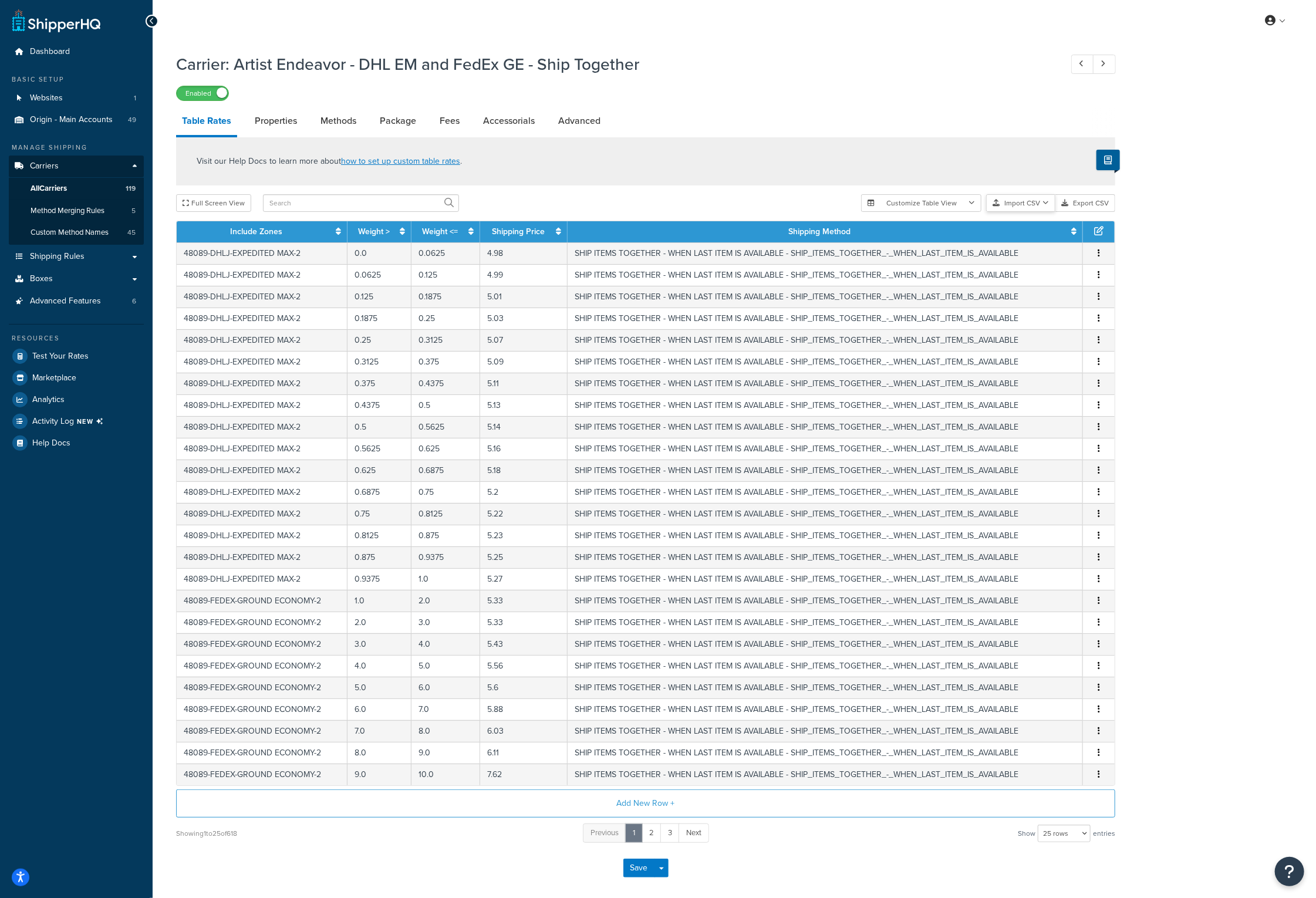
click at [1045, 204] on icon "button" at bounding box center [1045, 203] width 7 height 7
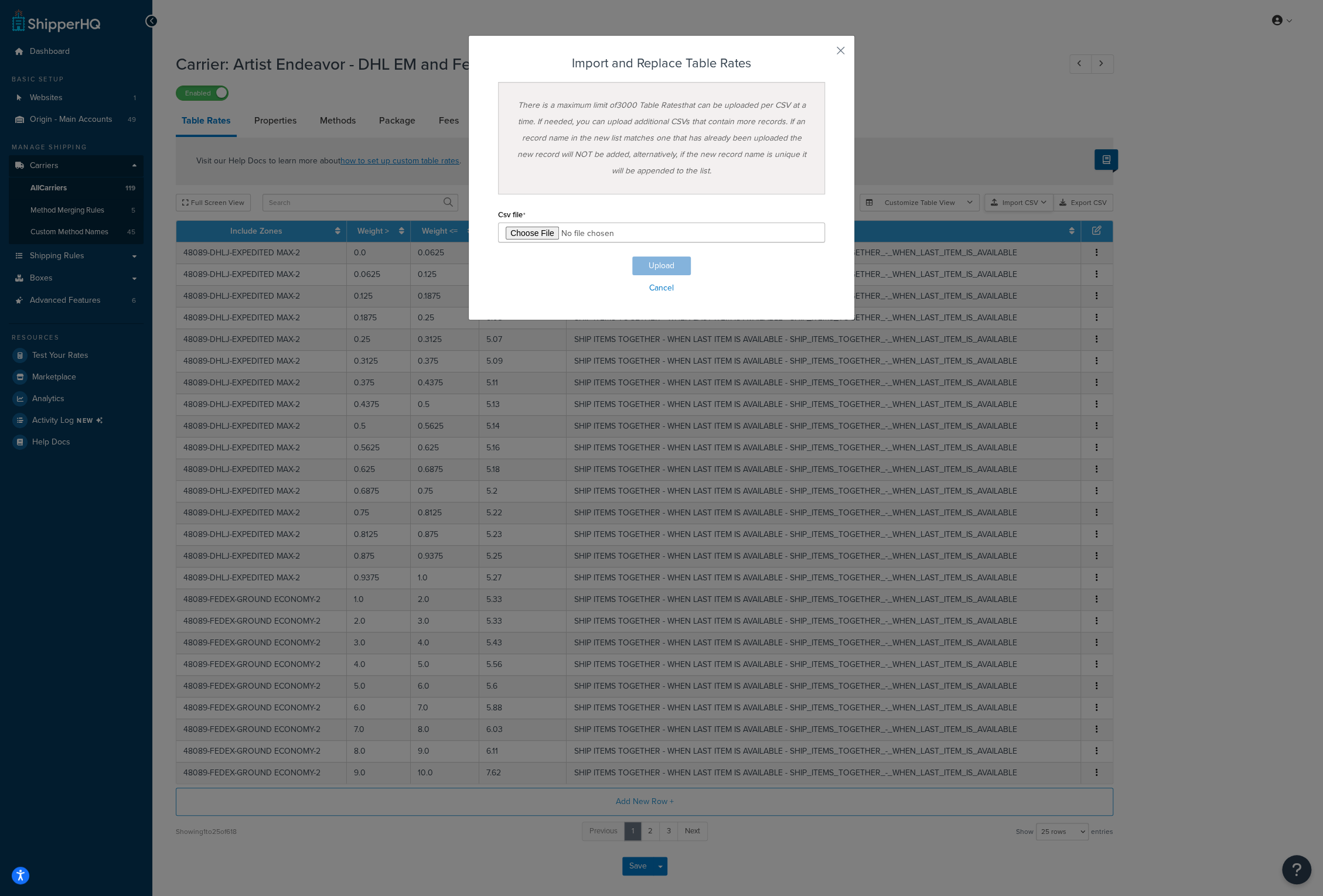
click at [1032, 212] on div "Customize Table View Show all columns Show selected columns Import CSV Import a…" at bounding box center [986, 203] width 253 height 18
click at [526, 232] on input "file" at bounding box center [661, 232] width 327 height 20
type input "C:\fakepath\Artist Endeavor - DHL EM and FedEx GE - Ship Together-2025-10-14 04…"
click at [646, 266] on button "Upload" at bounding box center [661, 266] width 59 height 19
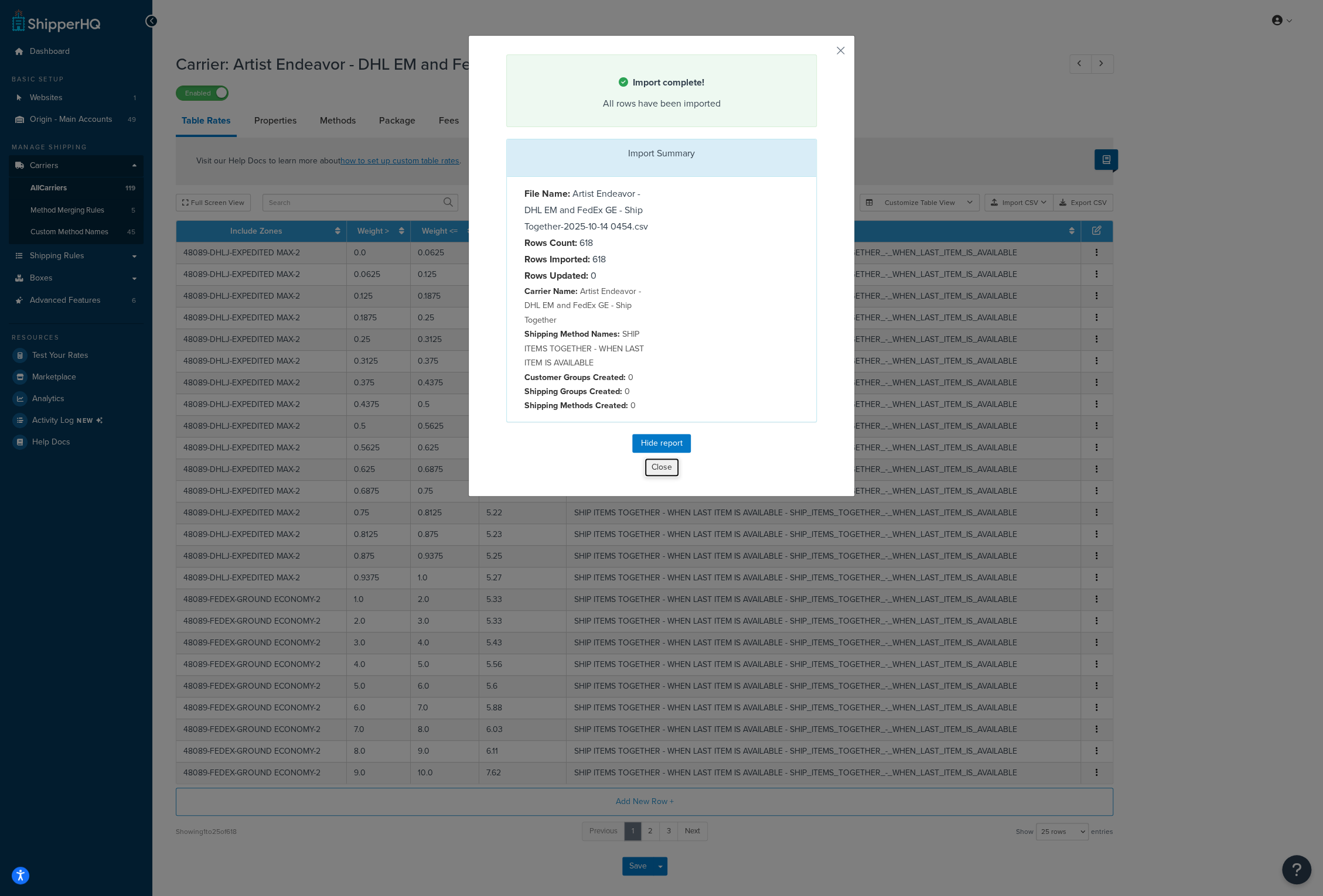
click at [664, 466] on button "Close" at bounding box center [661, 467] width 36 height 20
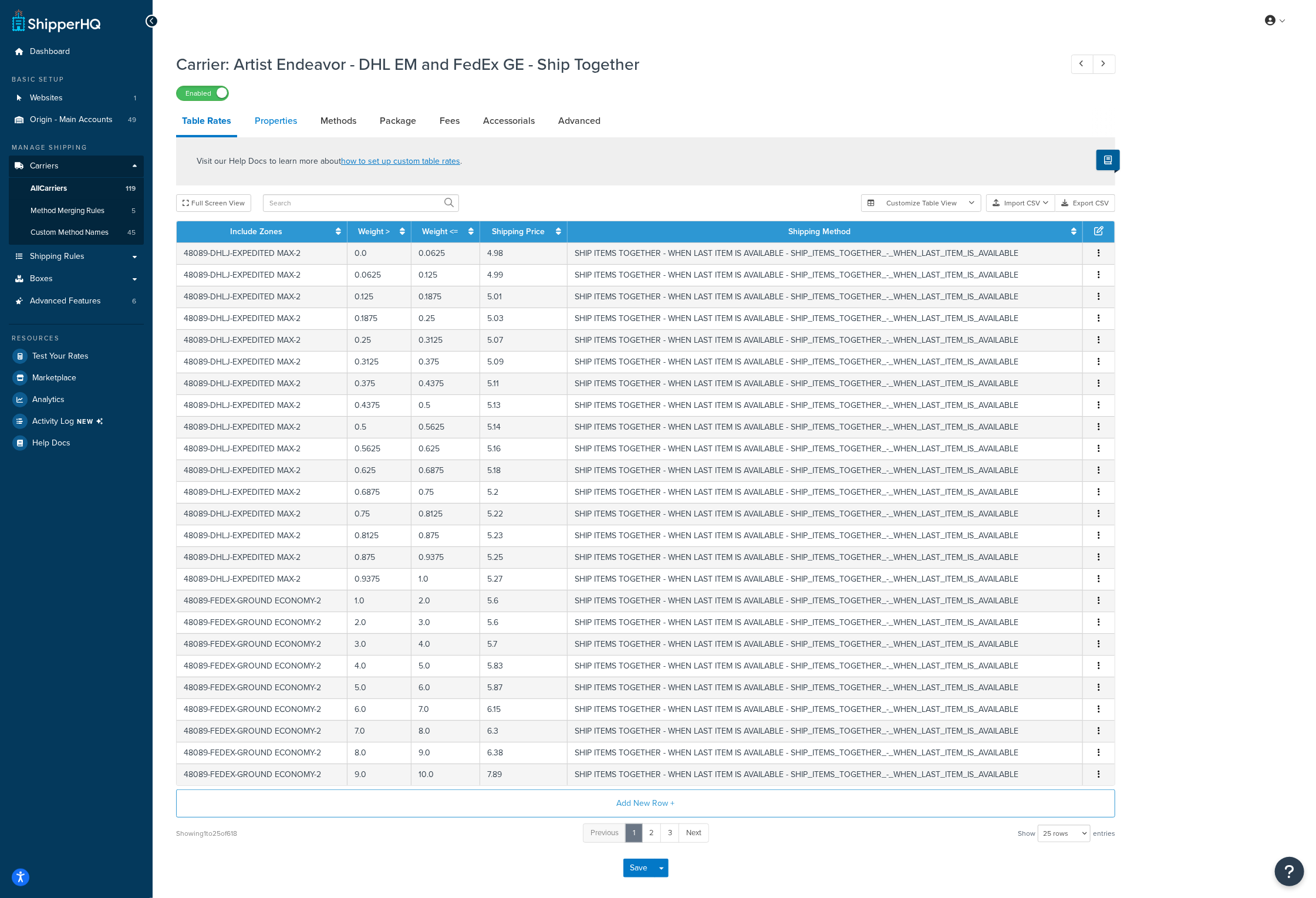
click at [279, 119] on link "Properties" at bounding box center [276, 121] width 54 height 28
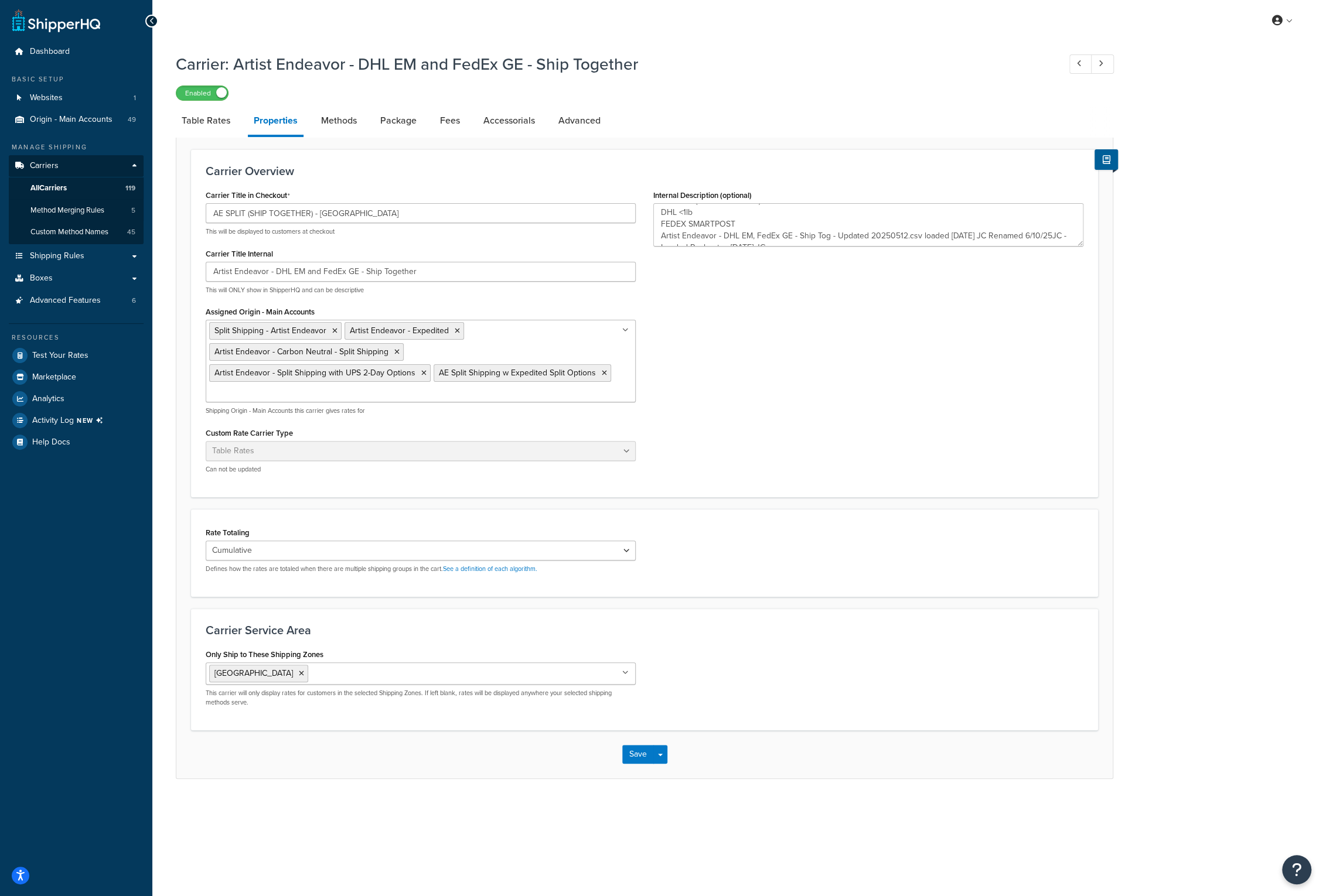
scroll to position [23, 0]
click at [862, 240] on textarea "AE SPLIT (SHIP TOGETHER) - US DHL <1lb FEDEX SMARTPOST Artist Endeavor - DHL EM…" at bounding box center [868, 225] width 430 height 43
paste textarea "Loaded DAS .27 FedEX GE [DATE] JC"
type textarea "AE SPLIT (SHIP TOGETHER) - US DHL <1lb FEDEX SMARTPOST Artist Endeavor - DHL EM…"
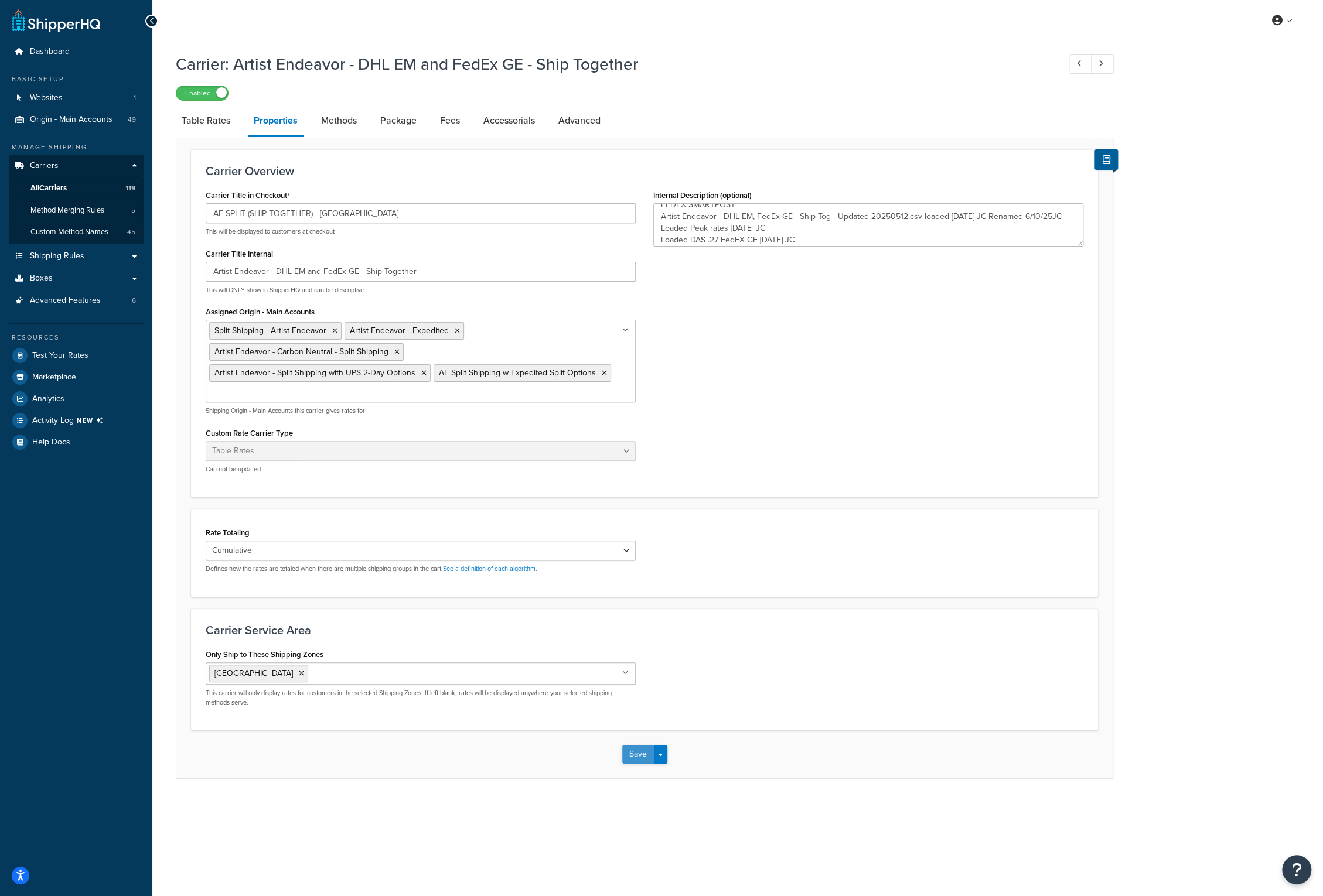
click at [635, 750] on button "Save" at bounding box center [638, 755] width 31 height 19
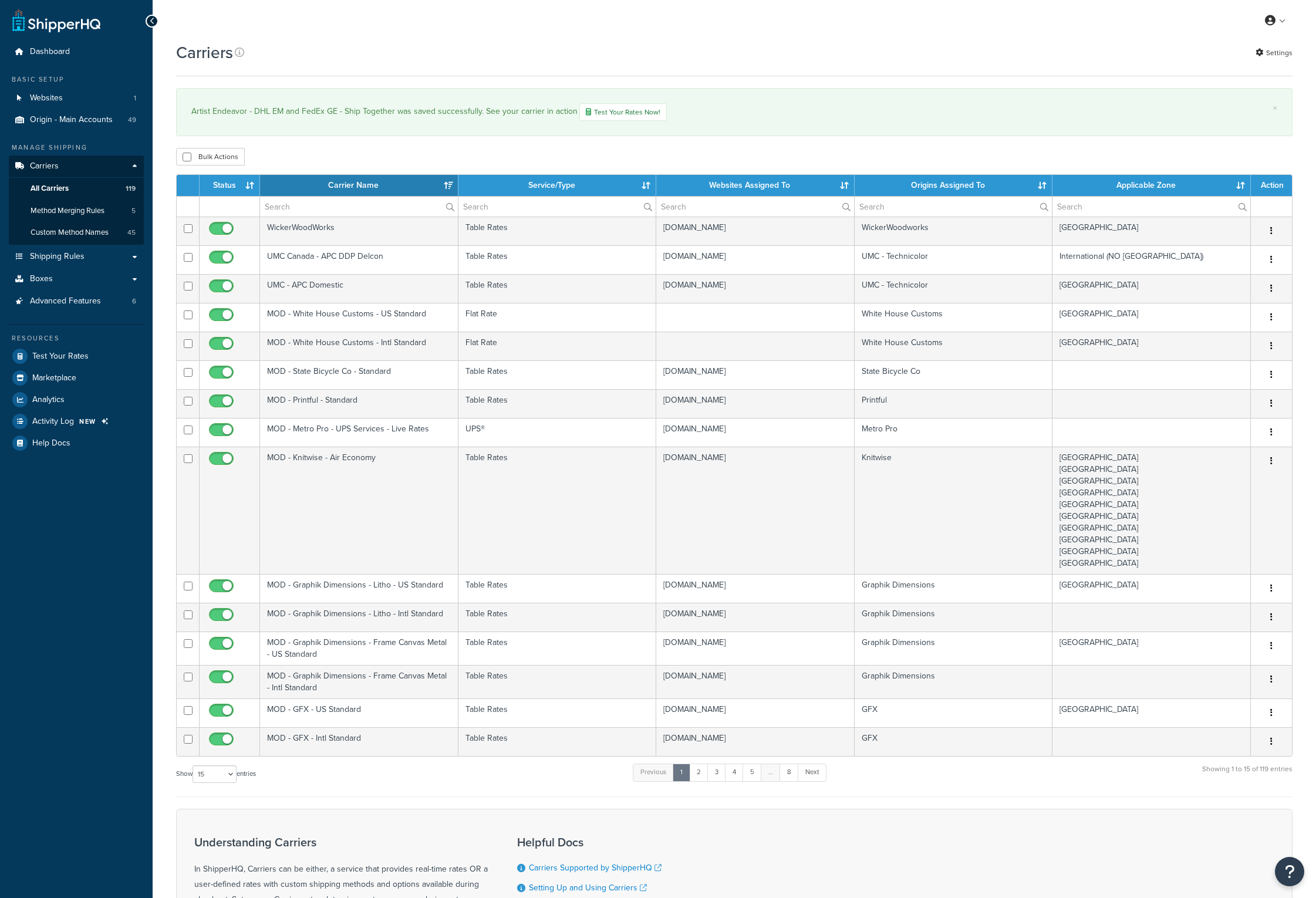
select select "15"
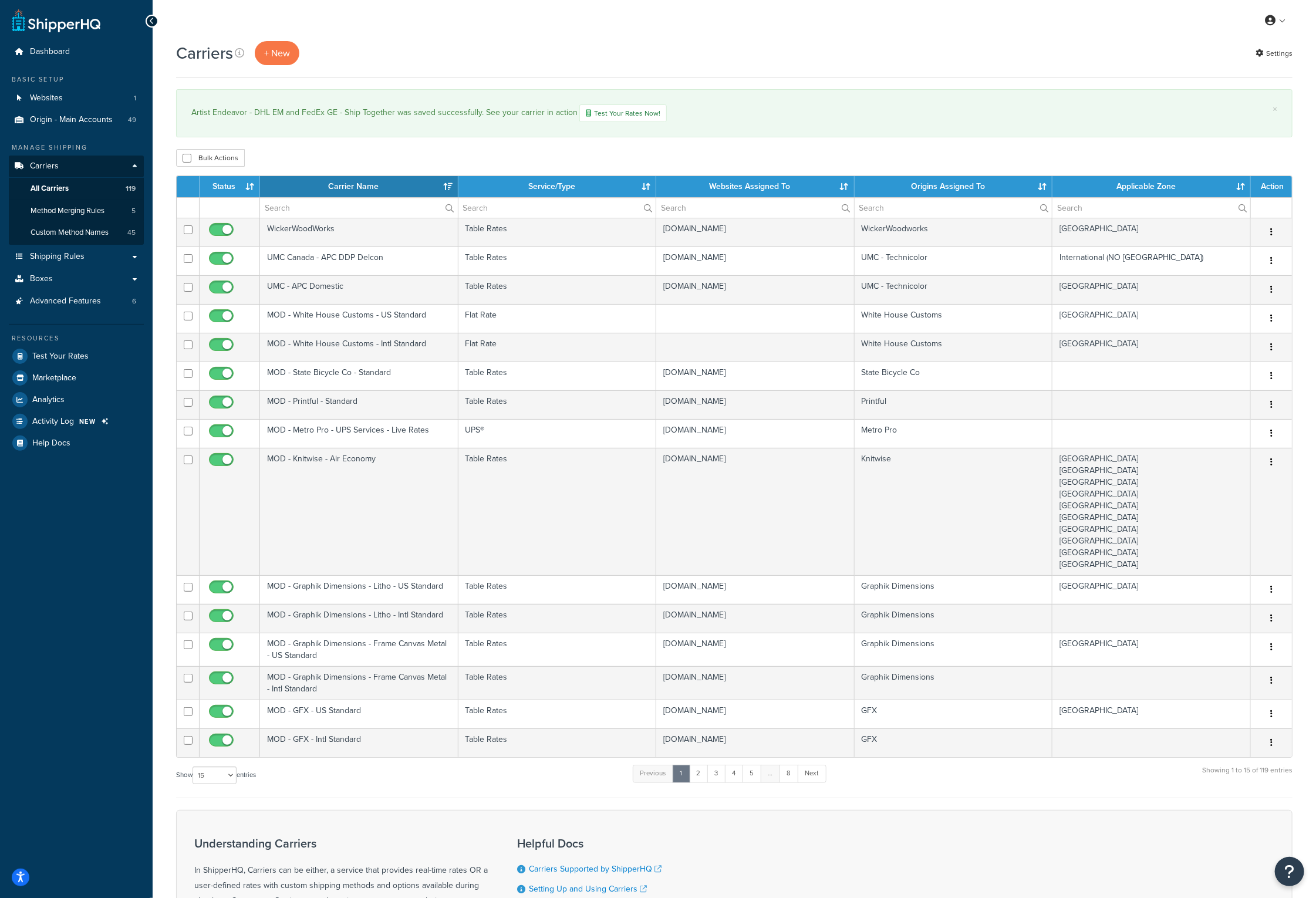
click at [478, 142] on div "Carriers + New Settings × Artist Endeavor - DHL EM and FedEx GE - Ship Together…" at bounding box center [734, 554] width 1163 height 1026
click at [324, 208] on input "text" at bounding box center [359, 208] width 198 height 20
type input "FedEx GE"
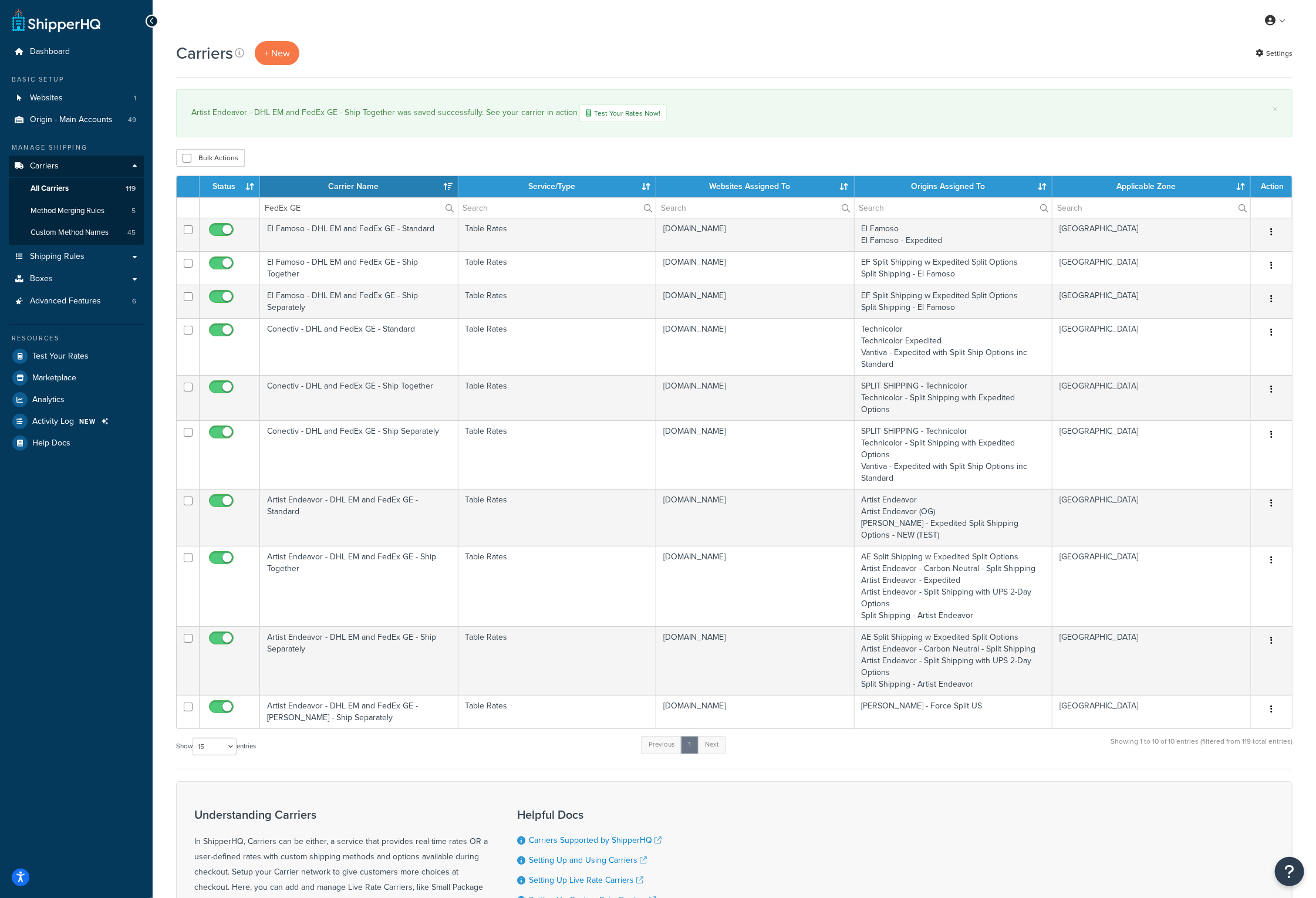
click at [361, 185] on th "Carrier Name" at bounding box center [359, 186] width 198 height 21
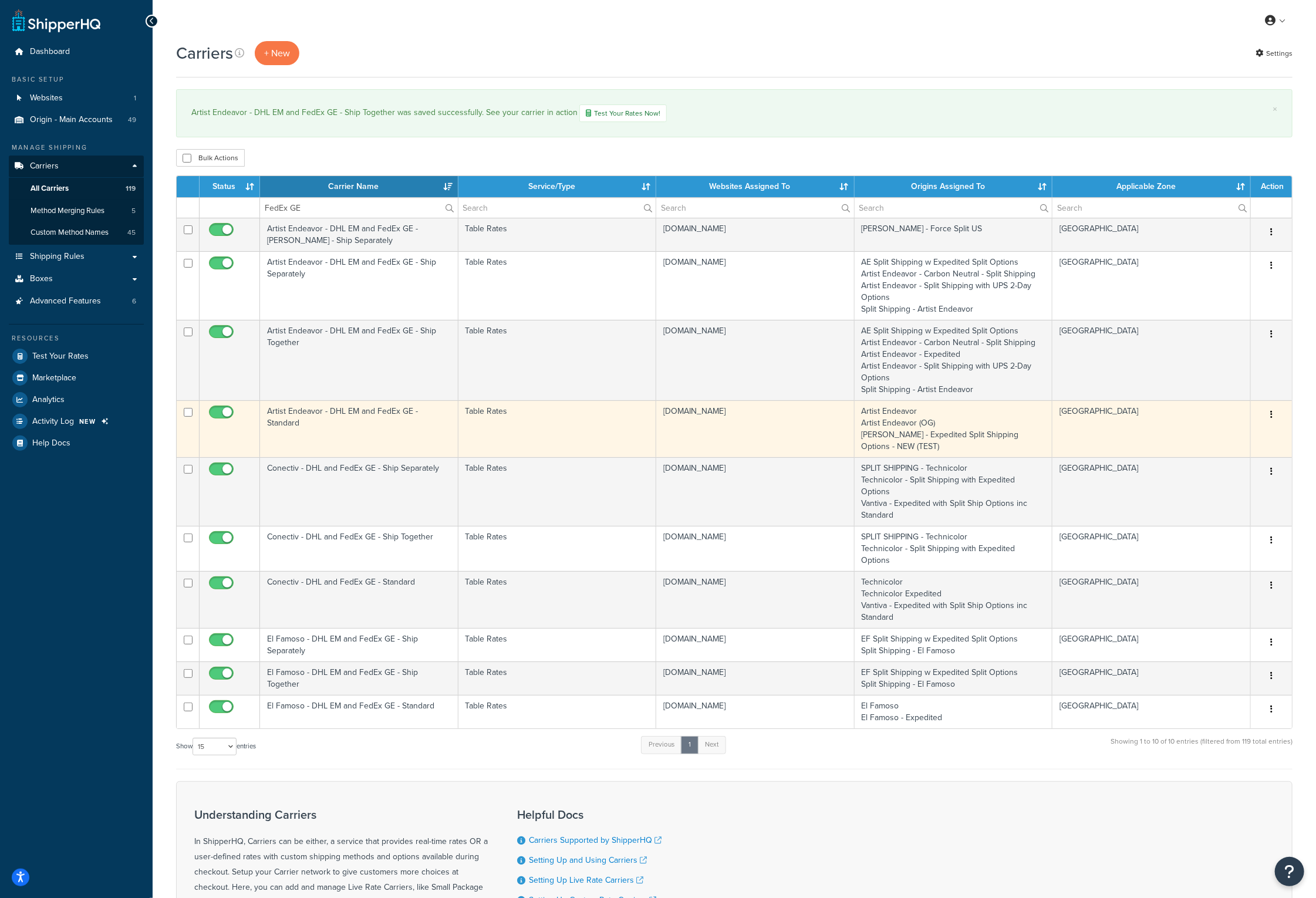
click at [332, 412] on td "Artist Endeavor - DHL EM and FedEx GE - Standard" at bounding box center [359, 429] width 198 height 57
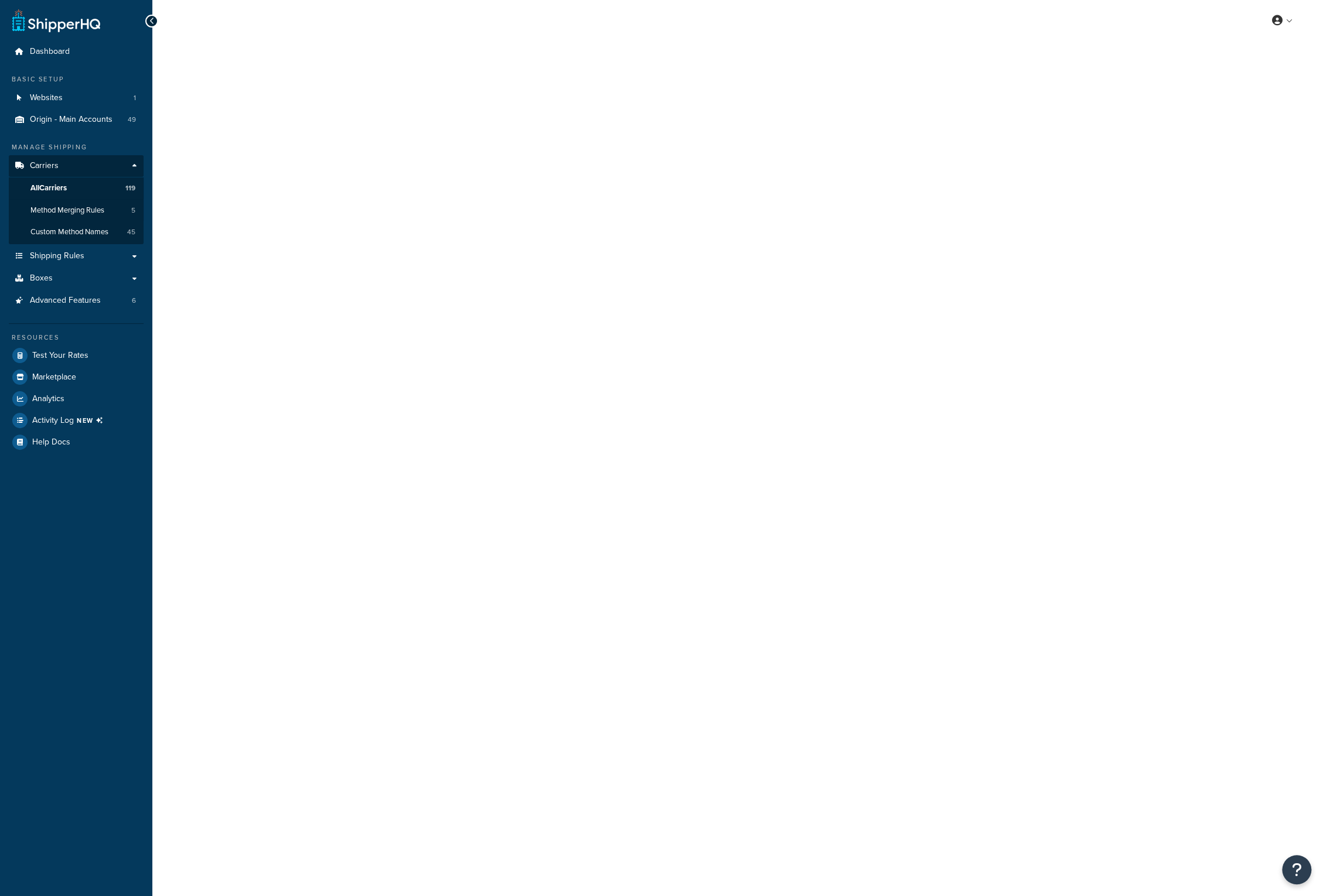
select select "25"
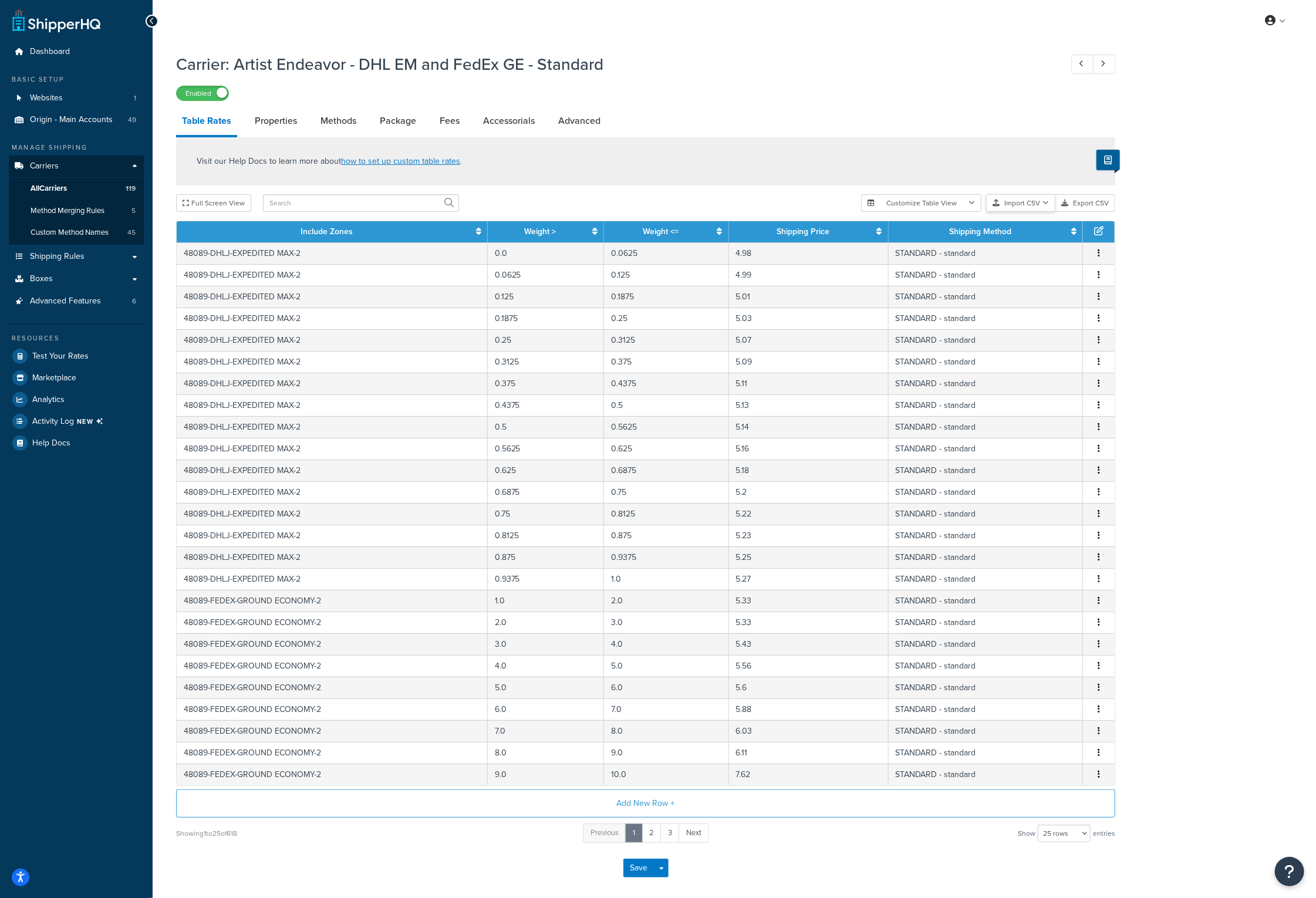
click at [1050, 201] on button "Import CSV" at bounding box center [1020, 203] width 69 height 18
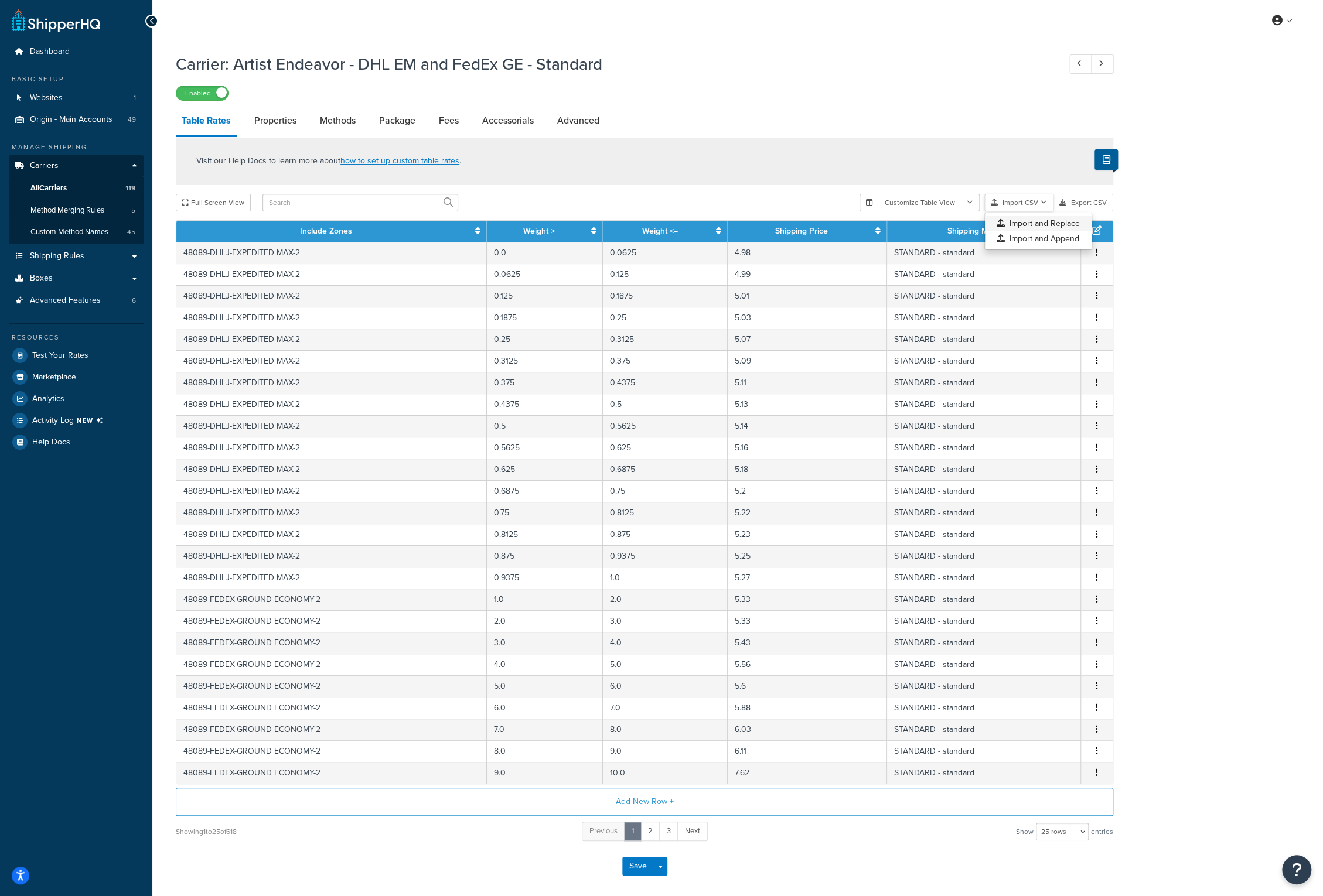
click at [1043, 212] on div "Customize Table View Show all columns Show selected columns Import CSV Import a…" at bounding box center [986, 203] width 253 height 18
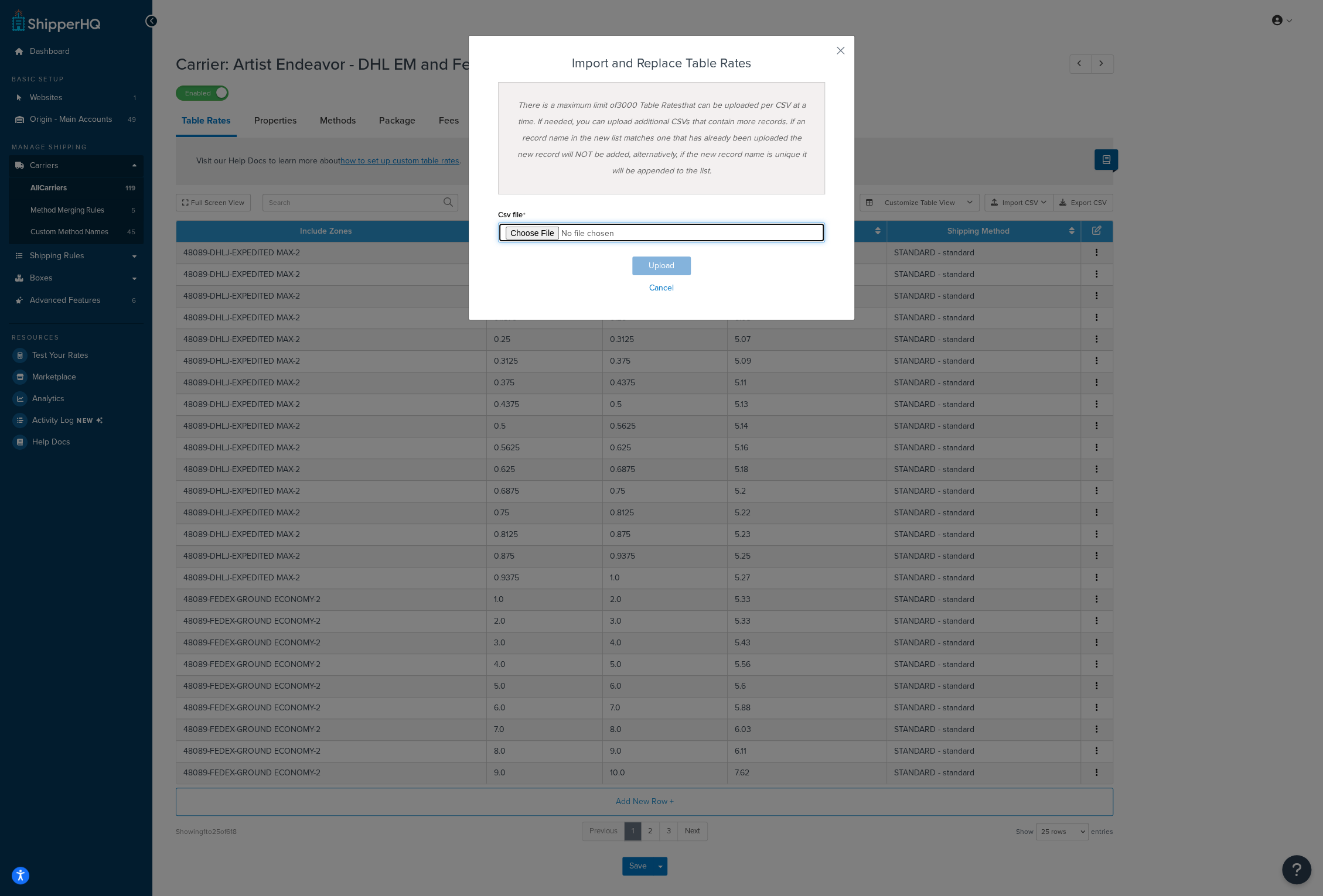
click at [529, 232] on input "file" at bounding box center [661, 232] width 327 height 20
type input "C:\fakepath\Artist Endeavor - DHL EM and FedEx GE - Standard-2025-10-14 0455.csv"
click at [671, 267] on button "Upload" at bounding box center [661, 266] width 59 height 19
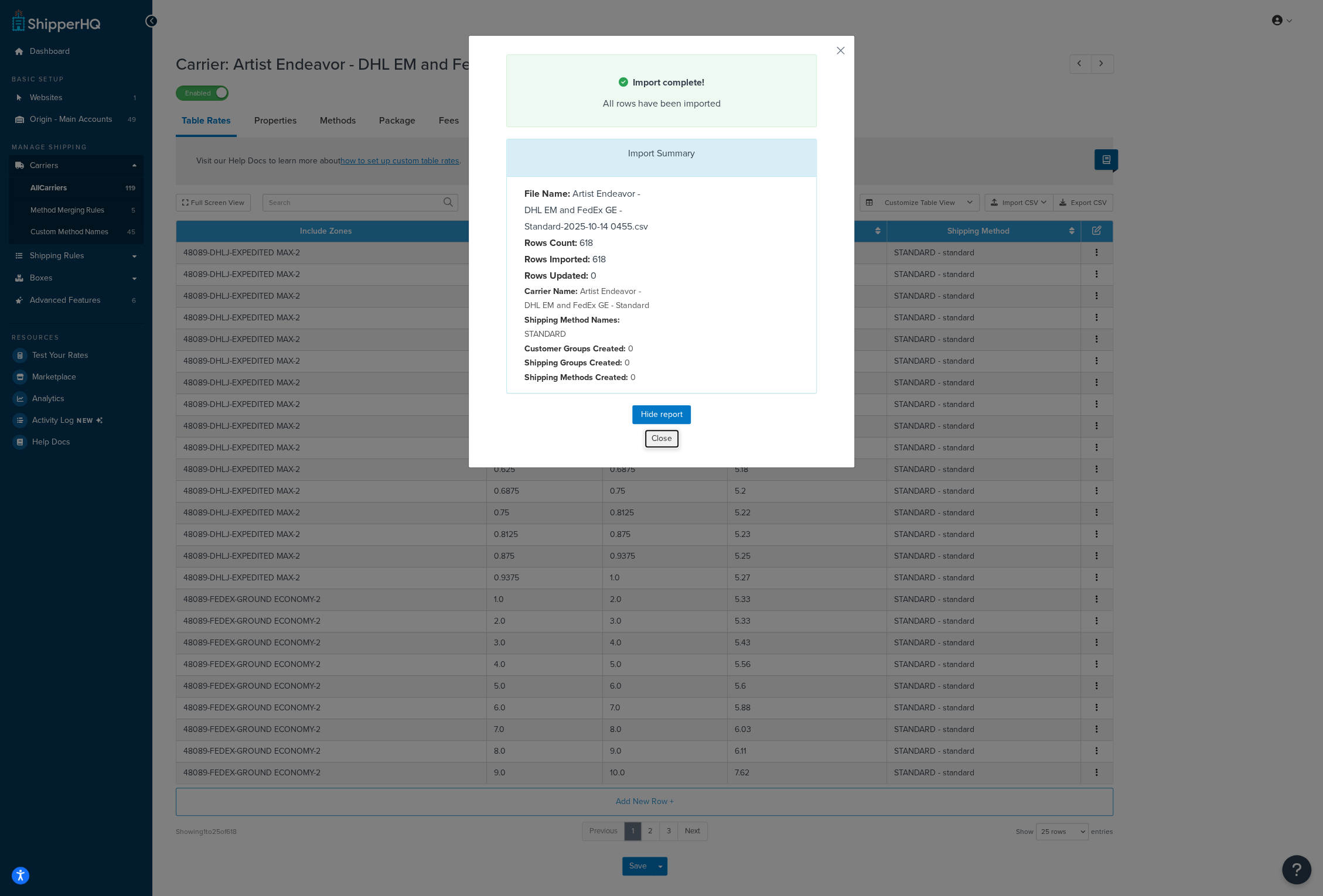
click at [658, 435] on button "Close" at bounding box center [661, 438] width 36 height 20
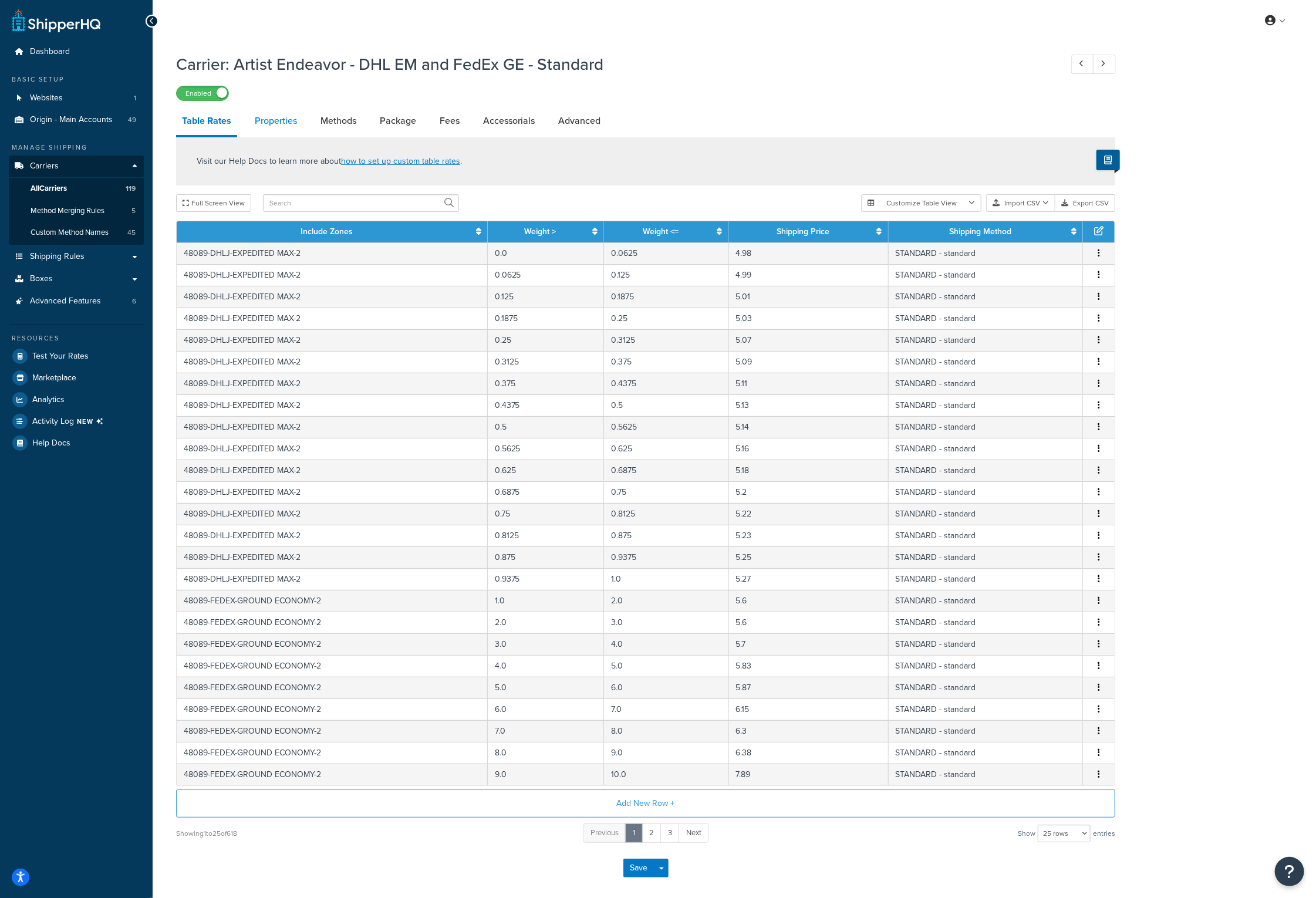
click at [284, 120] on link "Properties" at bounding box center [276, 121] width 54 height 28
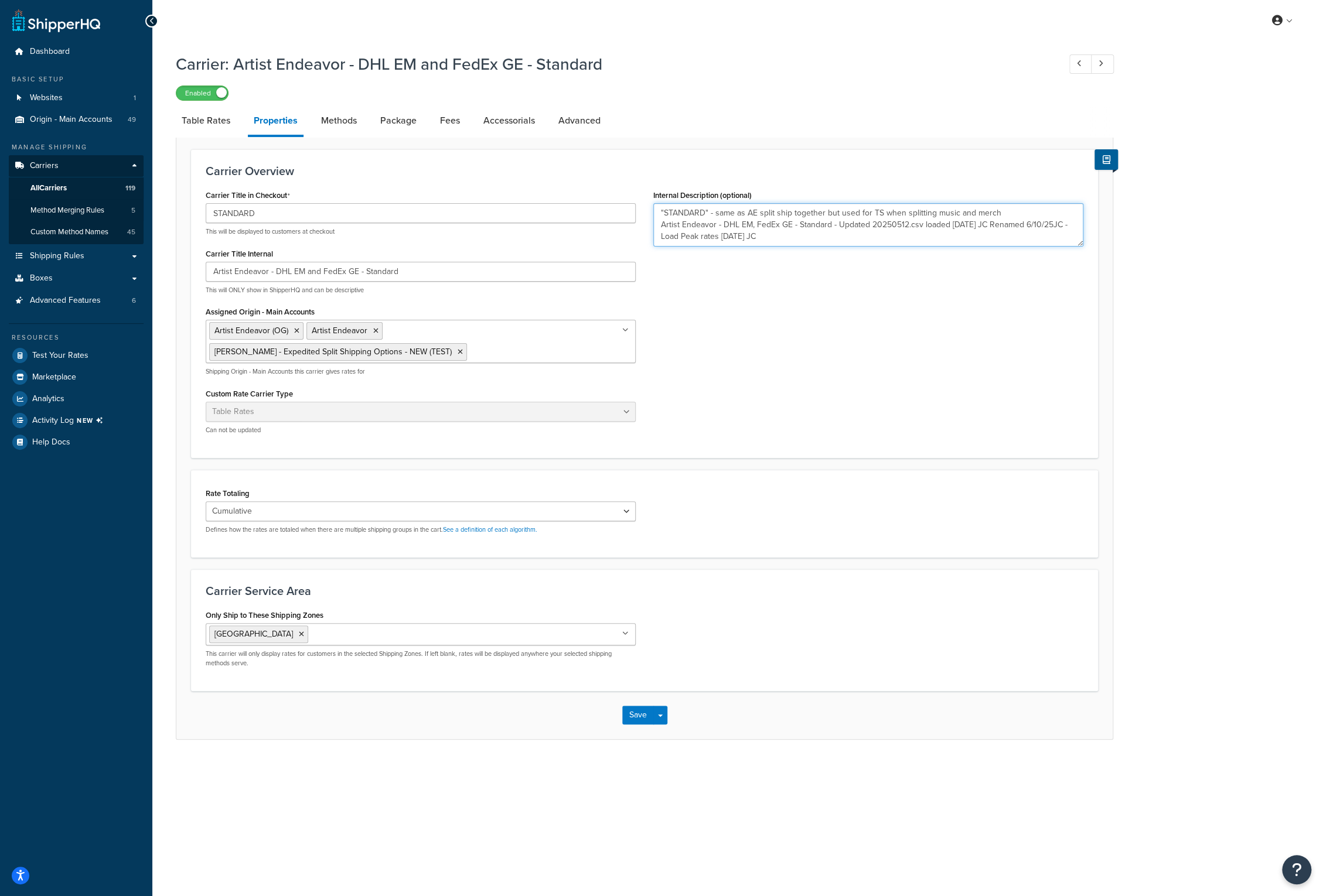
click at [834, 236] on textarea ""STANDARD" - same as AE split ship together but used for TS when splitting musi…" at bounding box center [868, 225] width 430 height 43
paste textarea "Loaded DAS .27 FedEX GE [DATE] JC"
click at [644, 714] on button "Save" at bounding box center [638, 715] width 31 height 19
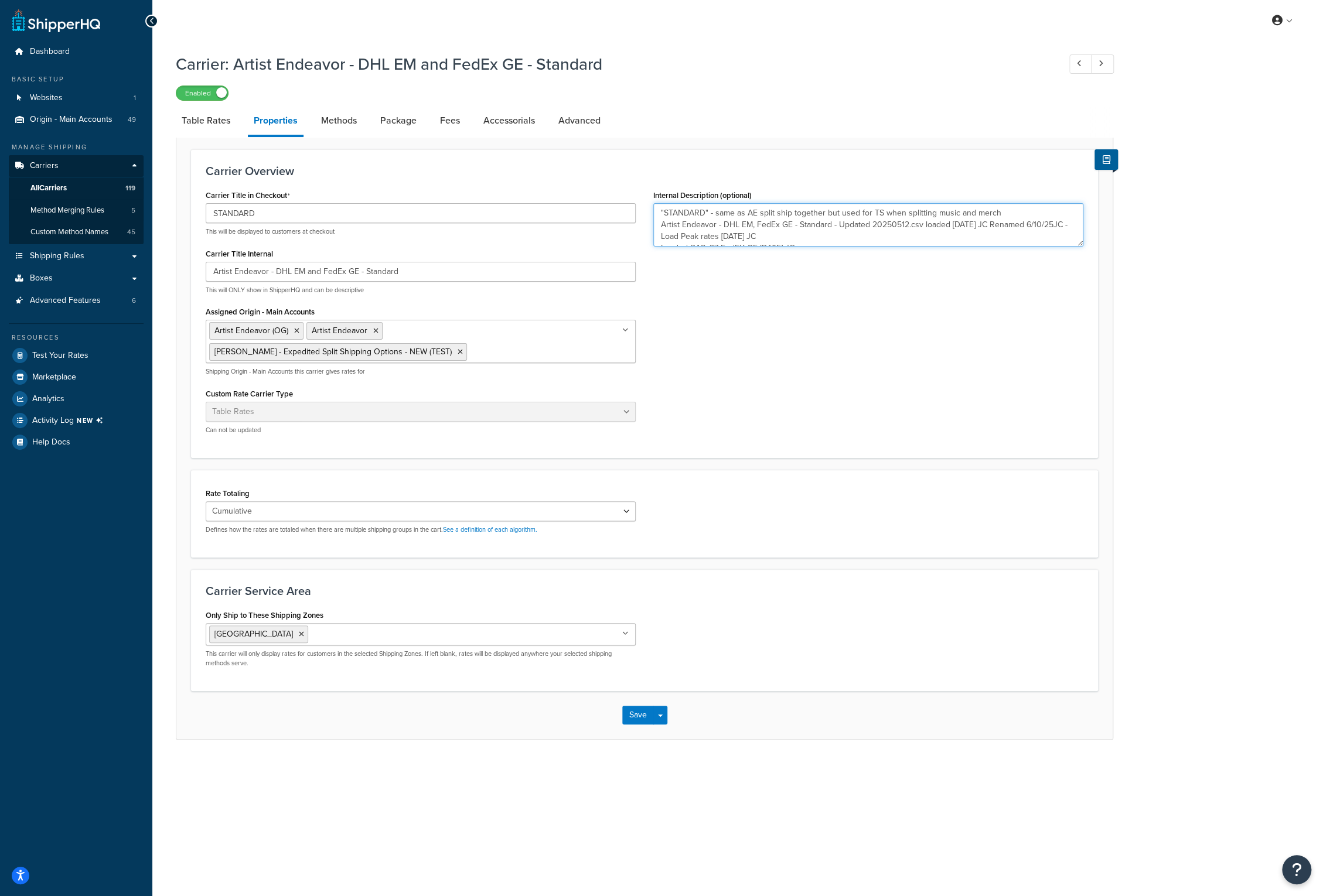
drag, startPoint x: 1007, startPoint y: 277, endPoint x: 634, endPoint y: 168, distance: 388.6
click at [634, 168] on div "Carrier Overview Carrier Title in Checkout STANDARD This will be displayed to c…" at bounding box center [644, 304] width 907 height 309
type textarea "Artist Endeavor - DHL EM, FedEx GE - Standard - Updated 20250512.csv loaded 05/…"
click at [632, 711] on button "Save" at bounding box center [638, 715] width 31 height 19
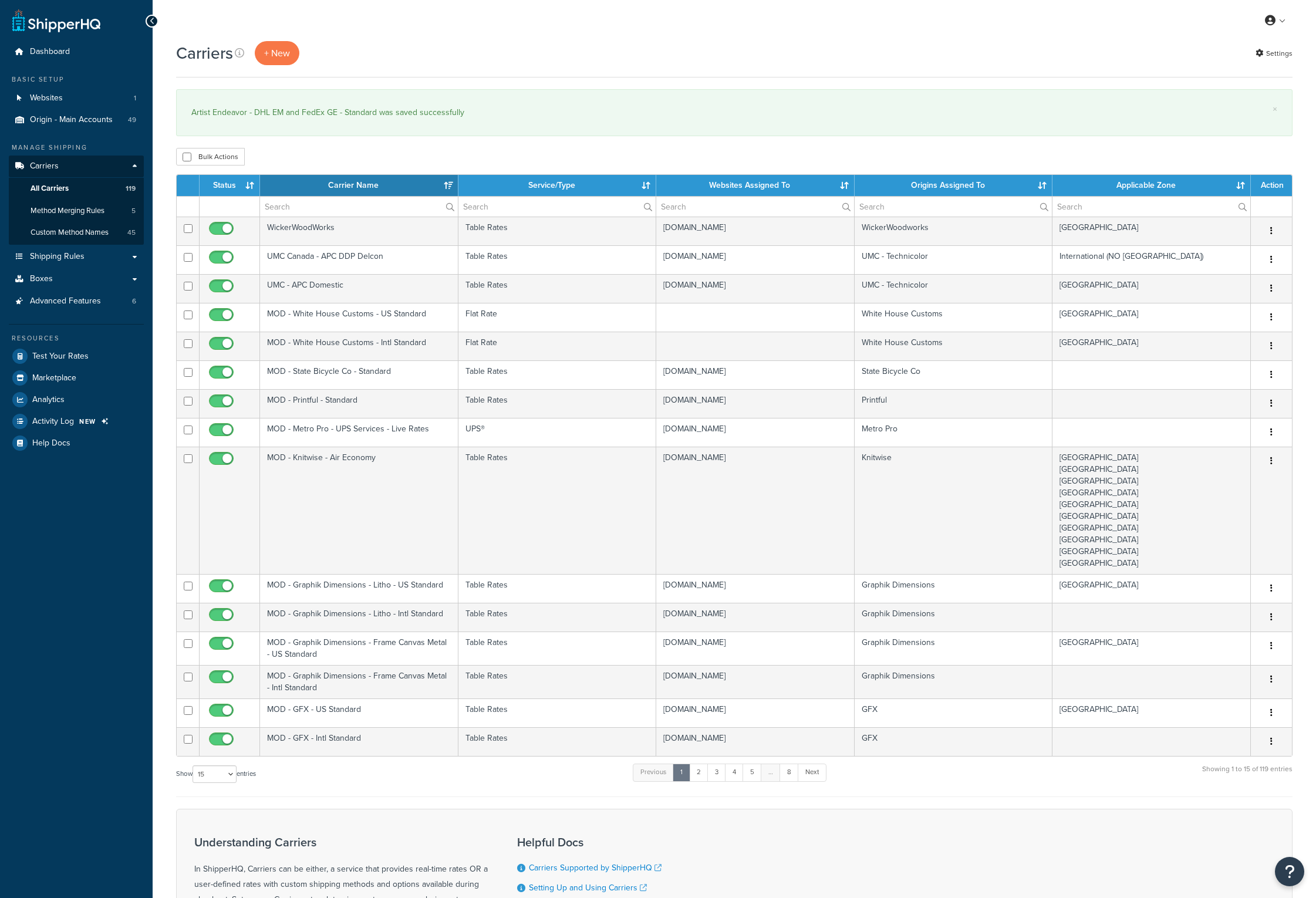
select select "15"
click at [588, 148] on div "Bulk Actions Duplicate [GEOGRAPHIC_DATA]" at bounding box center [734, 157] width 1116 height 18
click at [316, 199] on input "text" at bounding box center [359, 206] width 198 height 20
type input "FedEx GE"
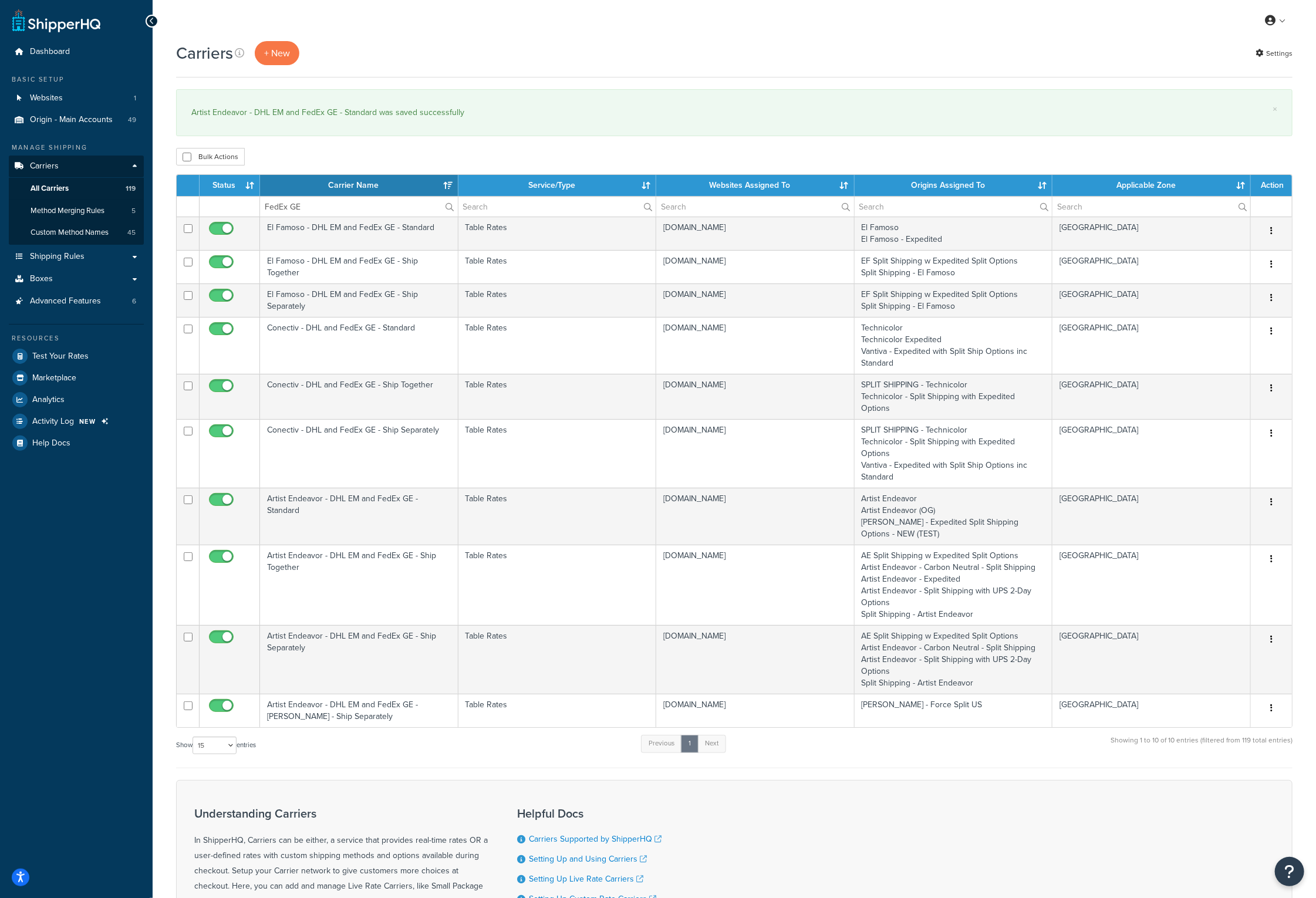
click at [360, 182] on th "Carrier Name" at bounding box center [359, 185] width 198 height 21
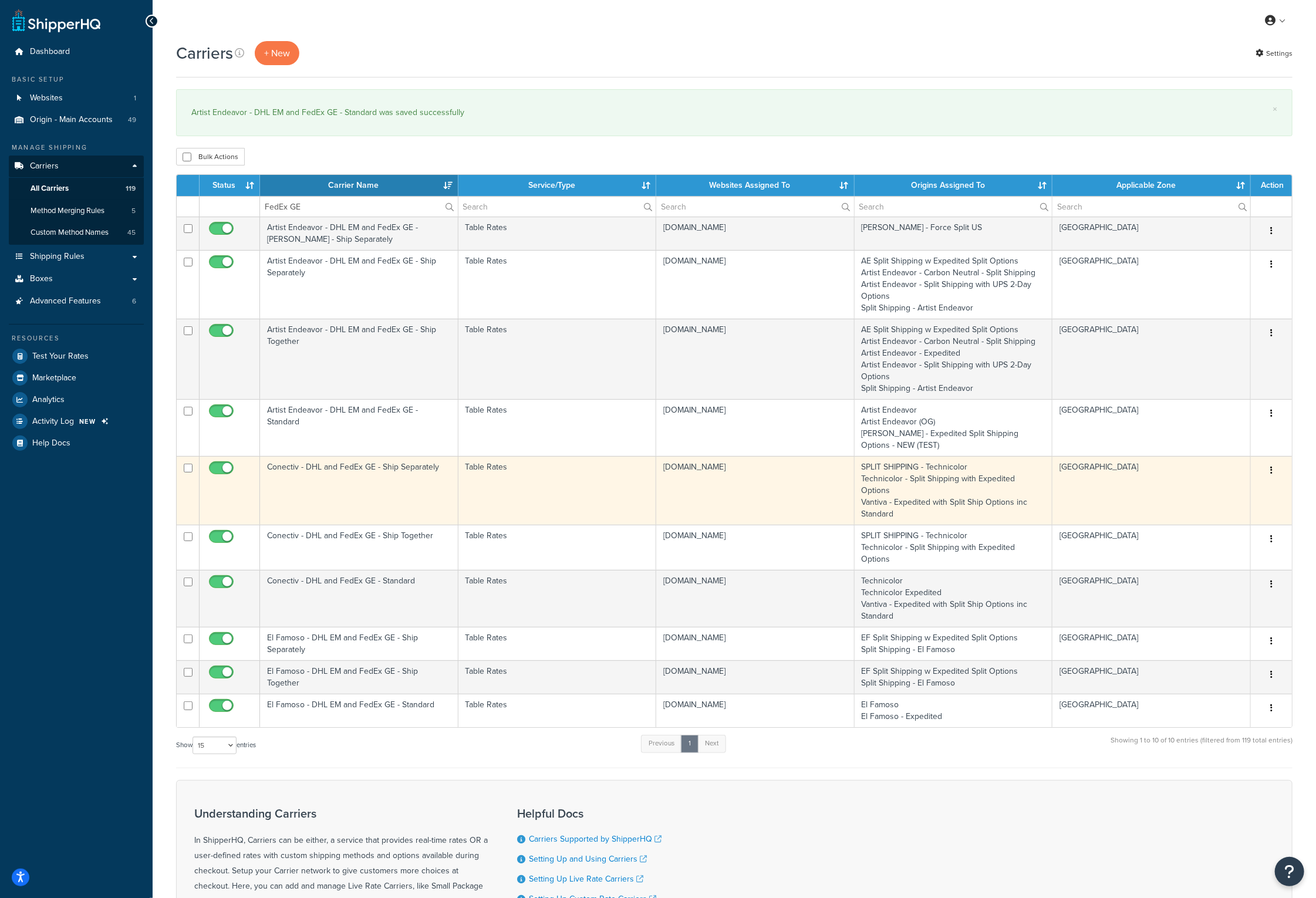
click at [337, 469] on td "Conectiv - DHL and FedEx GE - Ship Separately" at bounding box center [359, 491] width 198 height 69
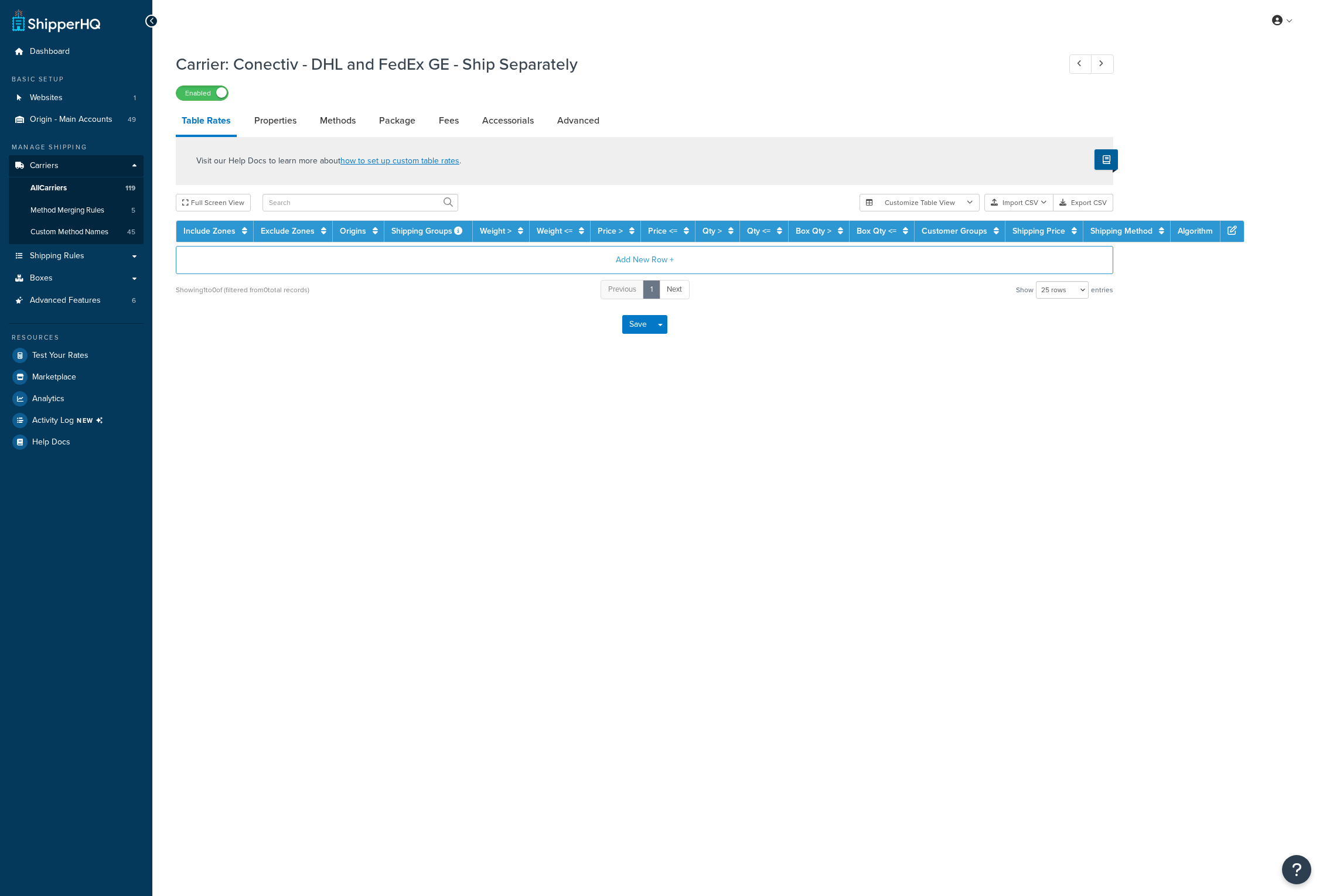
select select "25"
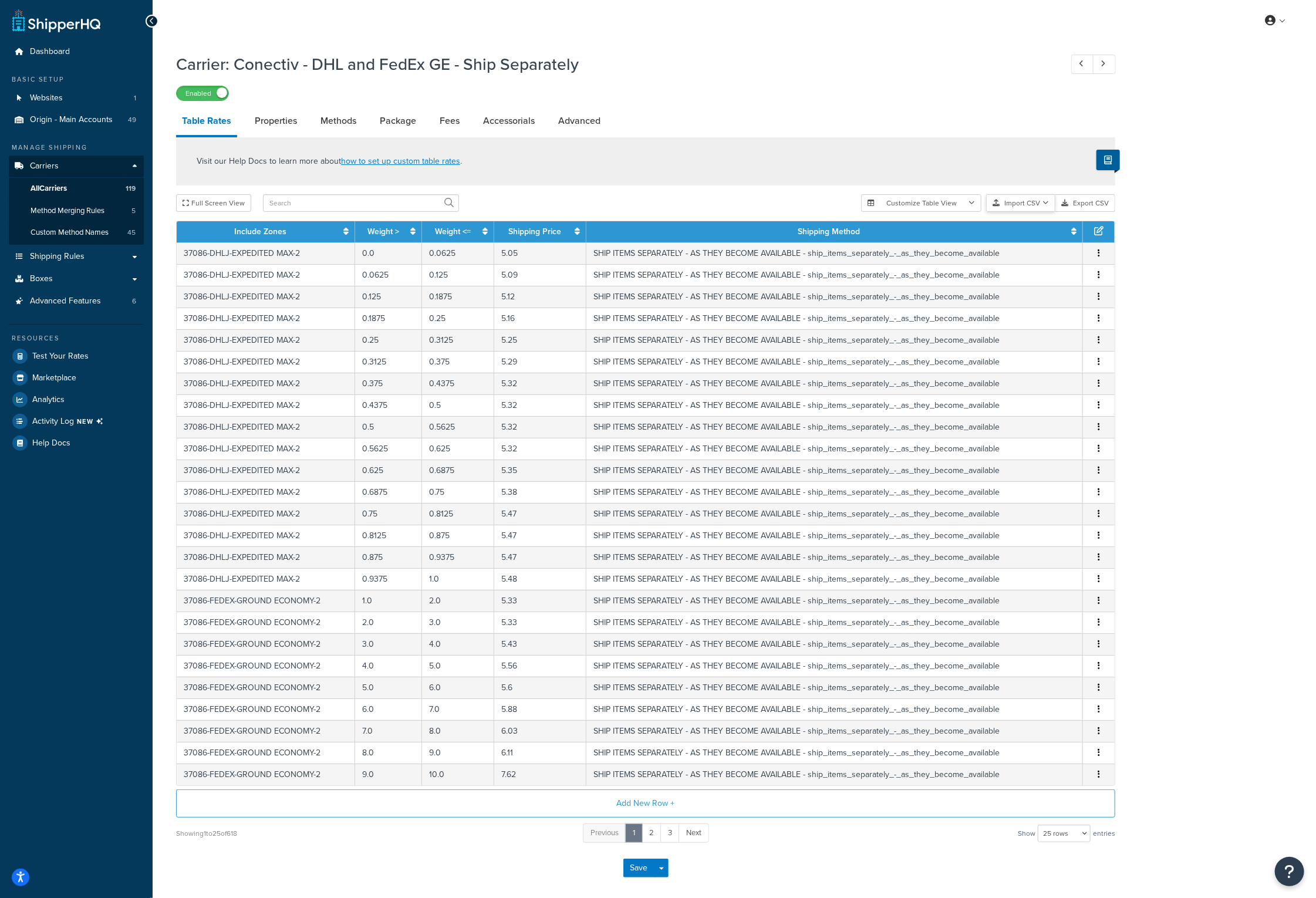
click at [1032, 206] on button "Import CSV" at bounding box center [1020, 203] width 69 height 18
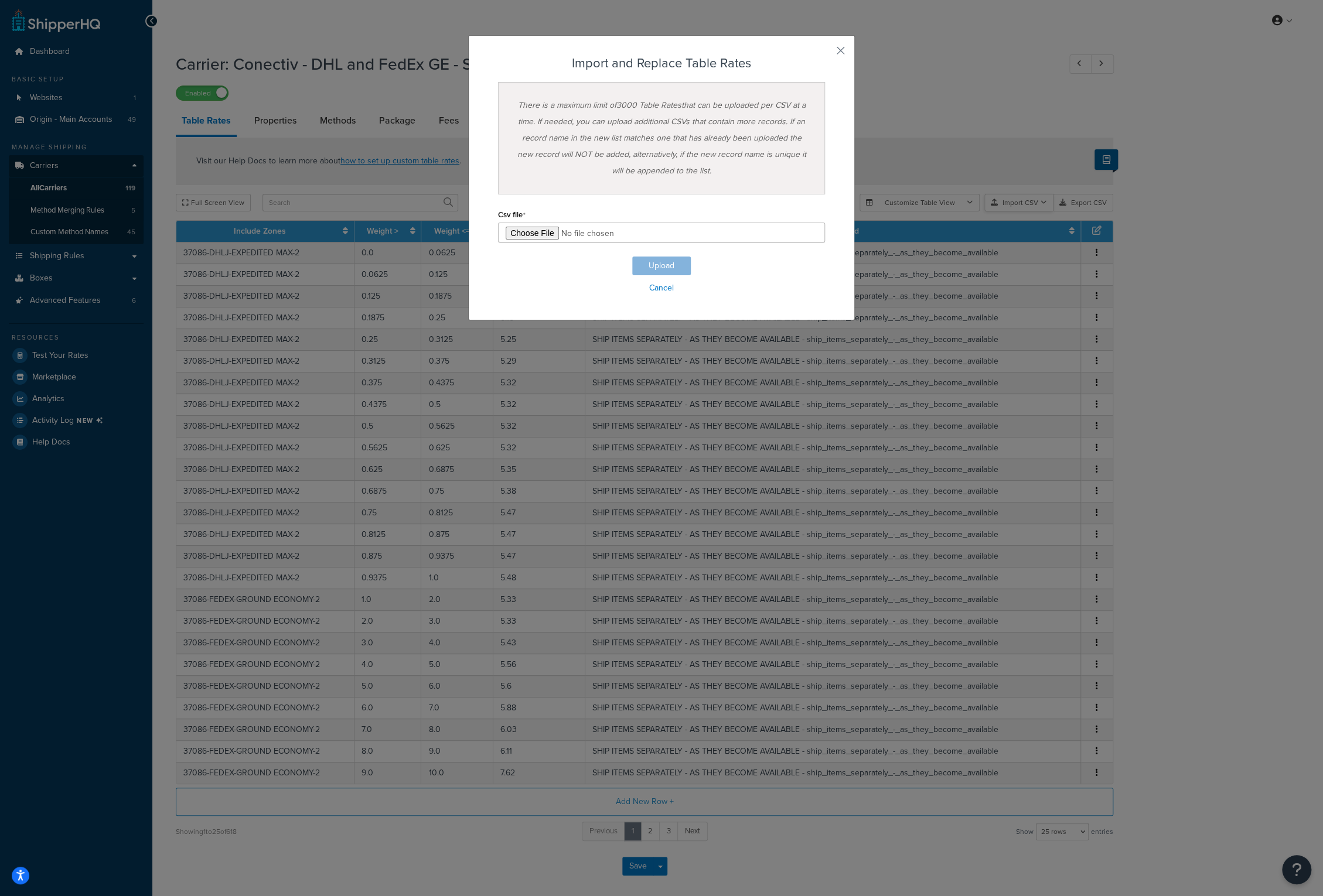
click at [1029, 212] on div "Customize Table View Show all columns Show selected columns Import CSV Import a…" at bounding box center [986, 203] width 253 height 18
click at [544, 238] on input "file" at bounding box center [661, 232] width 327 height 20
type input "C:\fakepath\Conectiv - DHL and FedEx GE - Ship Separately-2025-10-14 0455.csv"
click at [655, 264] on button "Upload" at bounding box center [661, 266] width 59 height 19
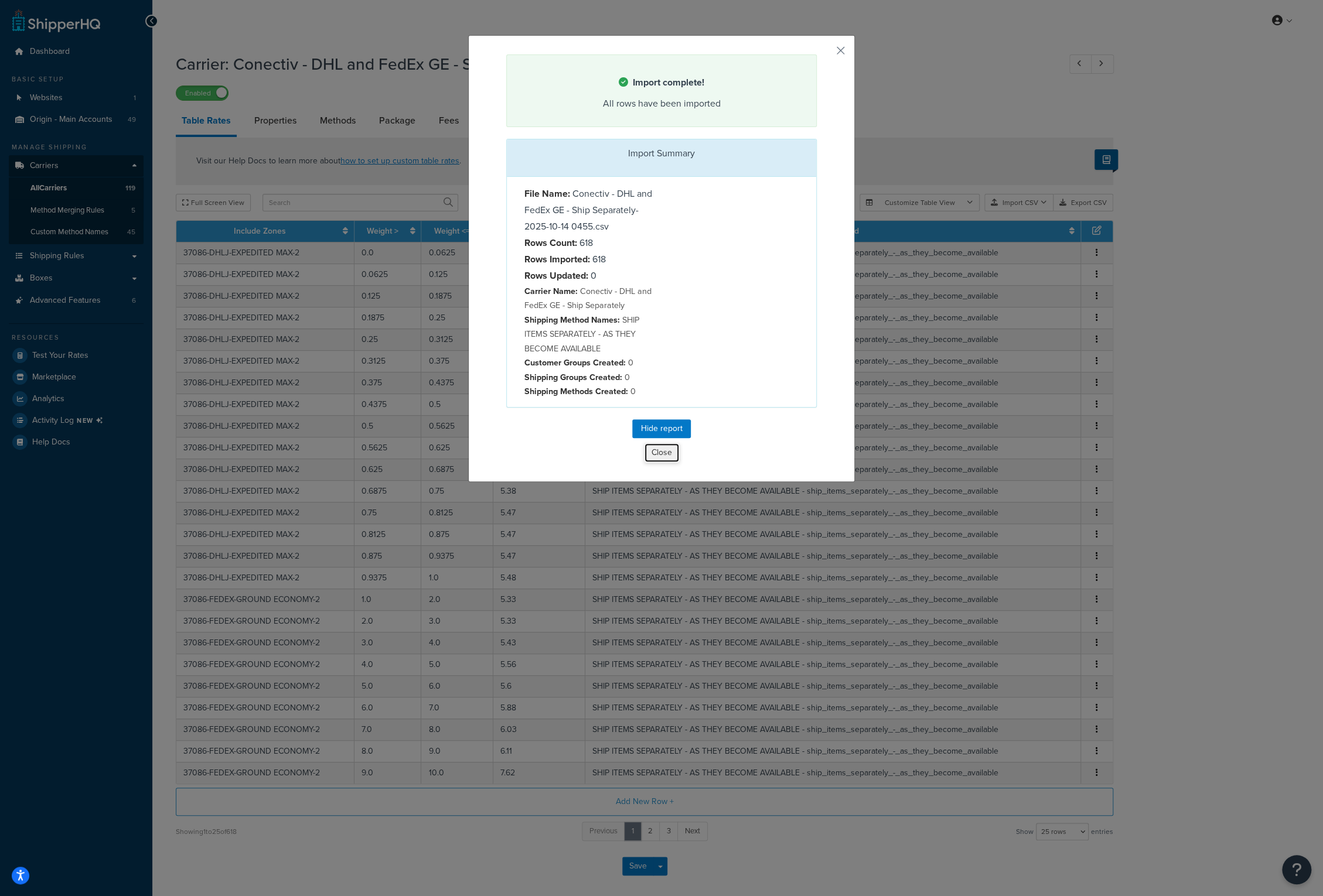
click at [666, 450] on button "Close" at bounding box center [661, 452] width 36 height 20
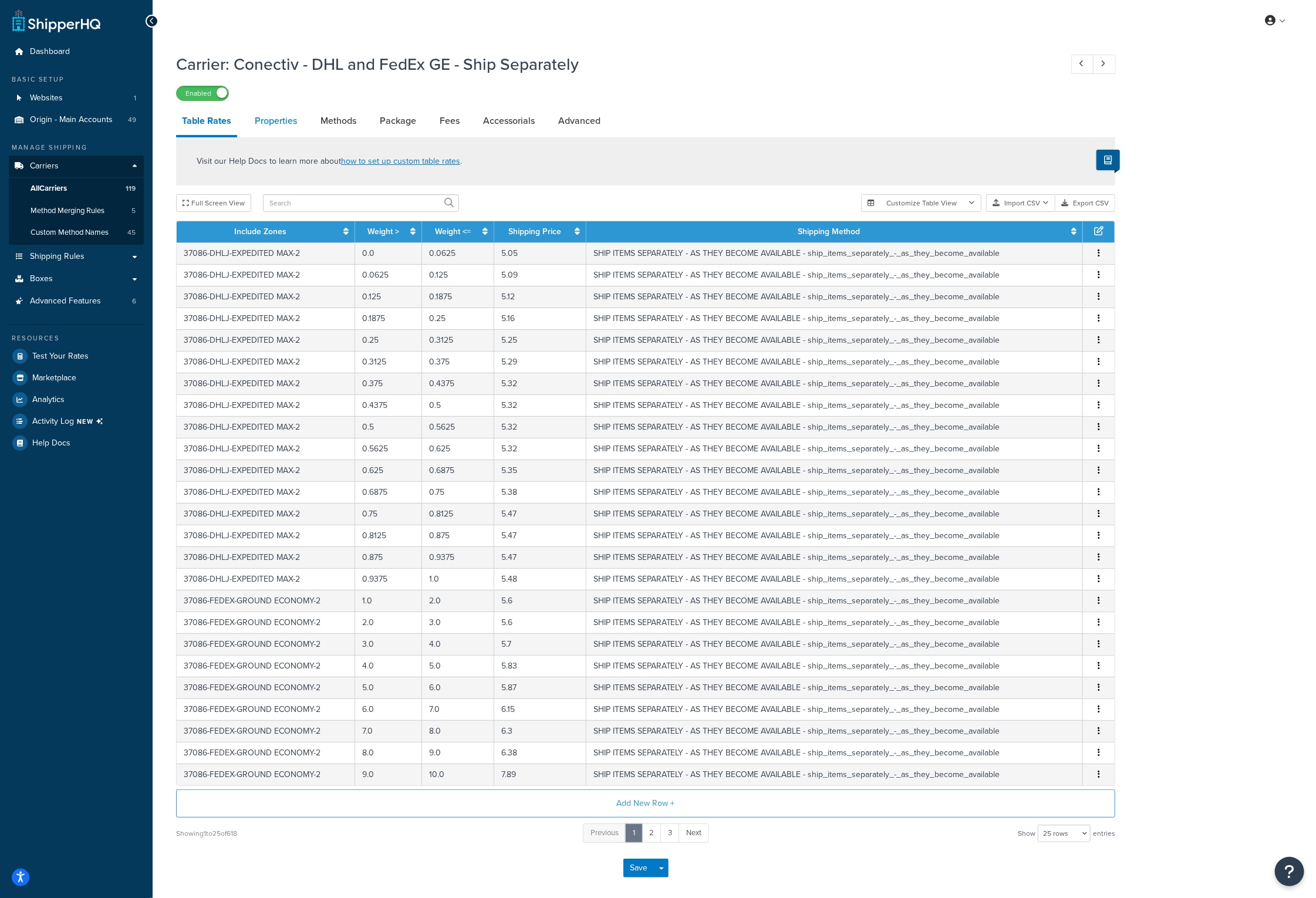
click at [277, 114] on link "Properties" at bounding box center [276, 121] width 54 height 28
select select "PERITEM"
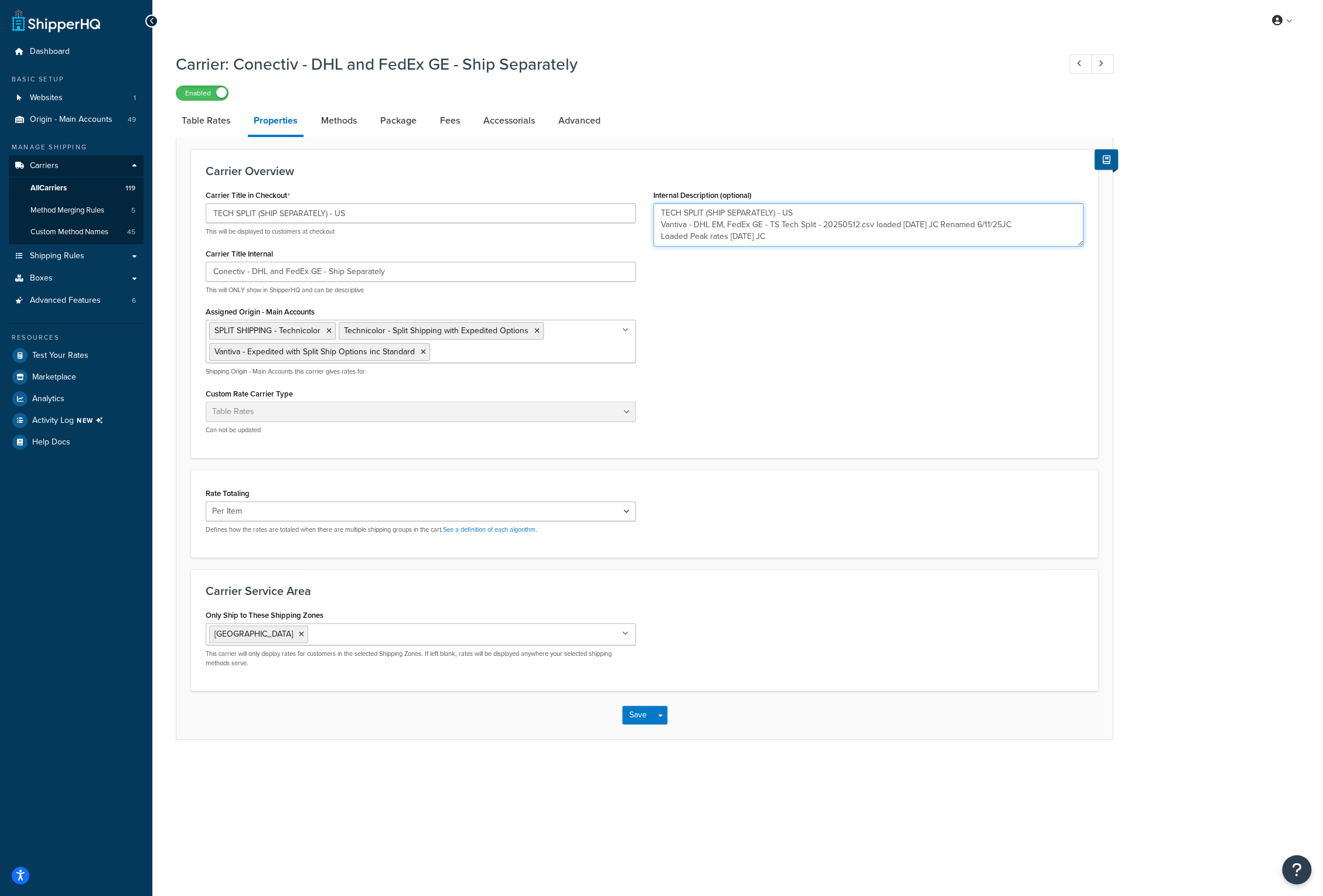
click at [791, 239] on textarea "TECH SPLIT (SHIP SEPARATELY) - US Vantiva - DHL EM, FedEx GE - TS Tech Split - …" at bounding box center [868, 225] width 430 height 43
paste textarea "Loaded DAS .27 FedEX GE [DATE] JC"
type textarea "TECH SPLIT (SHIP SEPARATELY) - US Vantiva - DHL EM, FedEx GE - TS Tech Split - …"
click at [642, 714] on button "Save" at bounding box center [638, 715] width 31 height 19
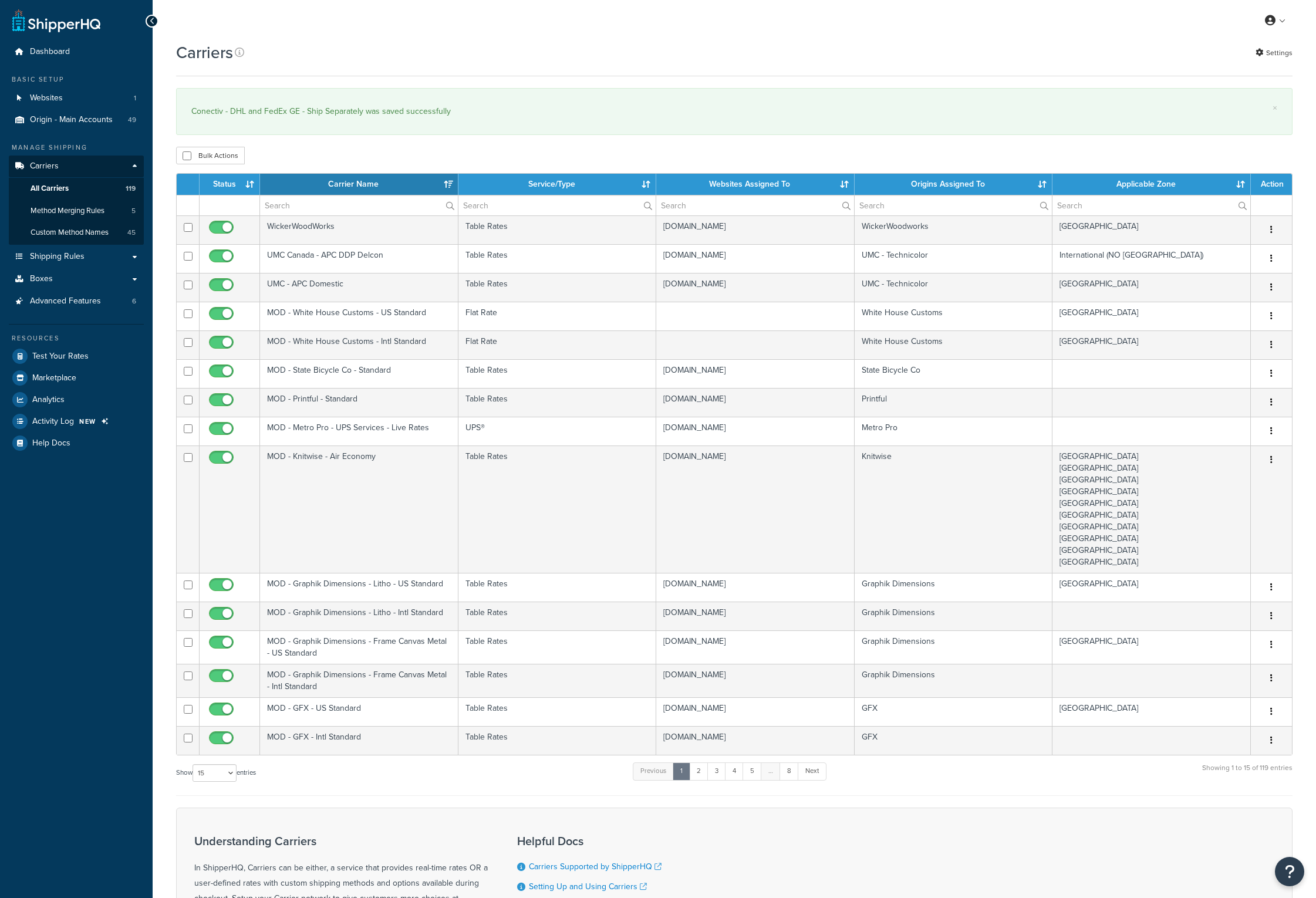
select select "15"
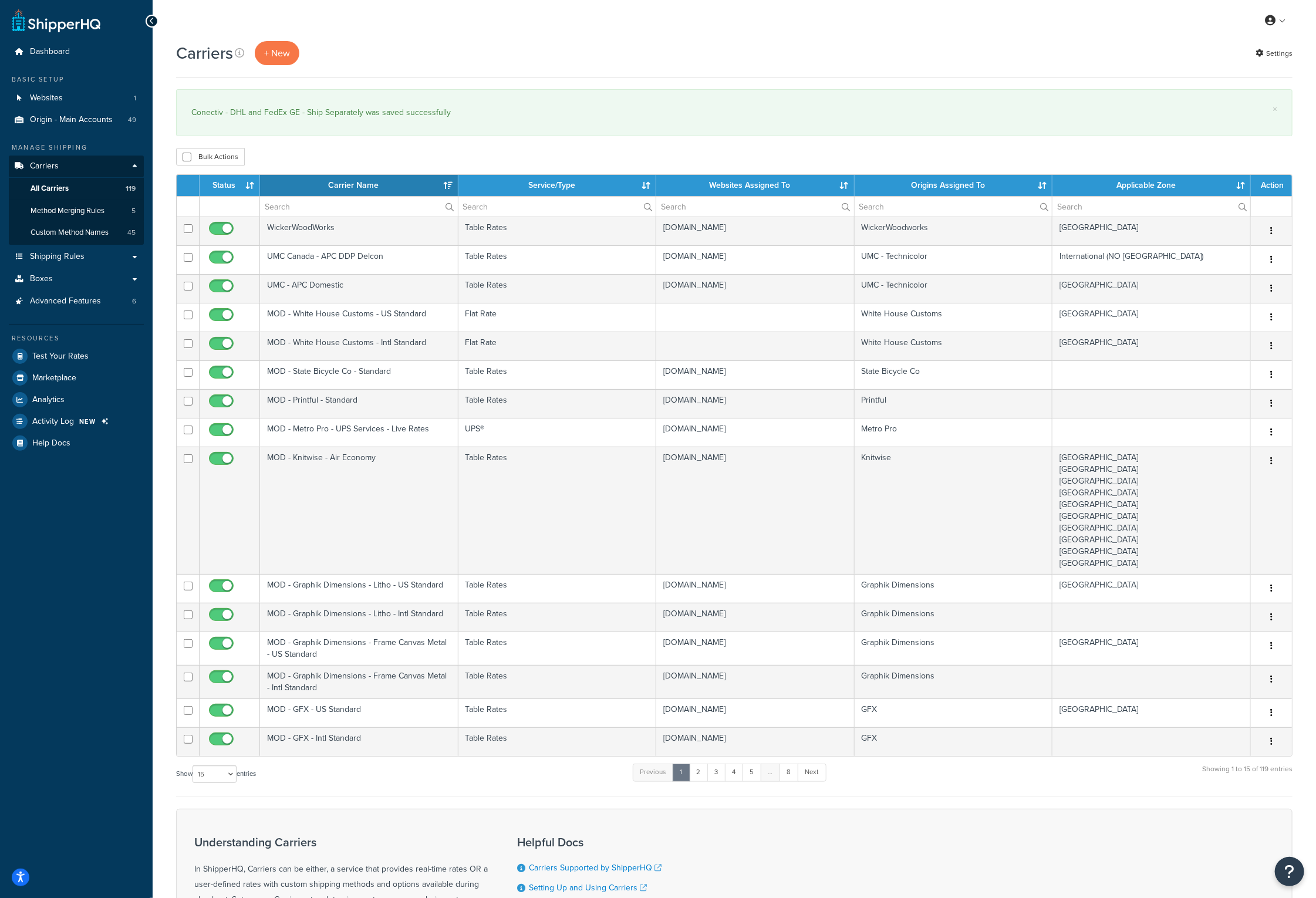
click at [479, 152] on div "Bulk Actions Duplicate [GEOGRAPHIC_DATA]" at bounding box center [734, 157] width 1116 height 18
click at [357, 199] on input "text" at bounding box center [359, 206] width 198 height 20
type input "FedEx GE"
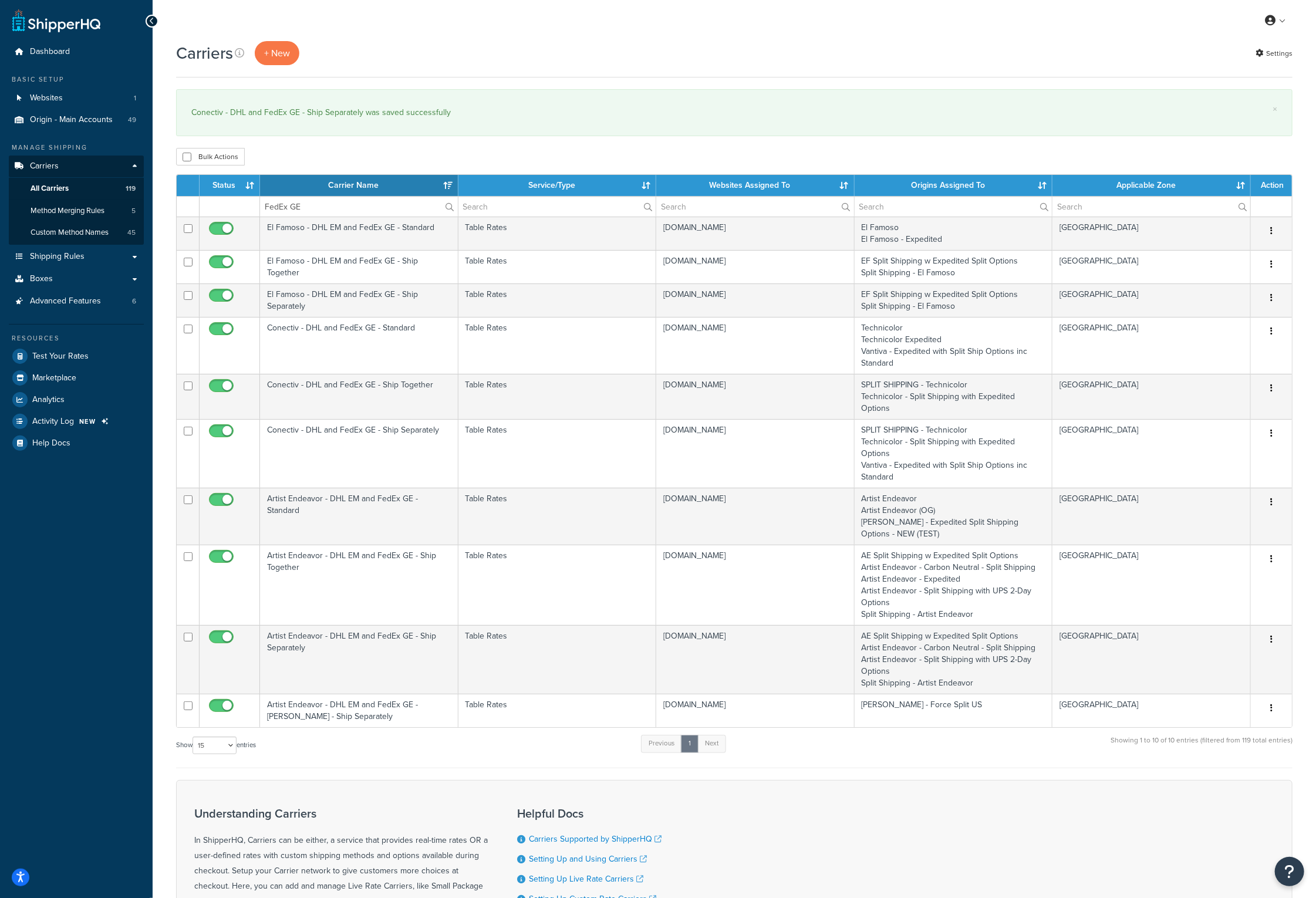
click at [418, 183] on th "Carrier Name" at bounding box center [359, 185] width 198 height 21
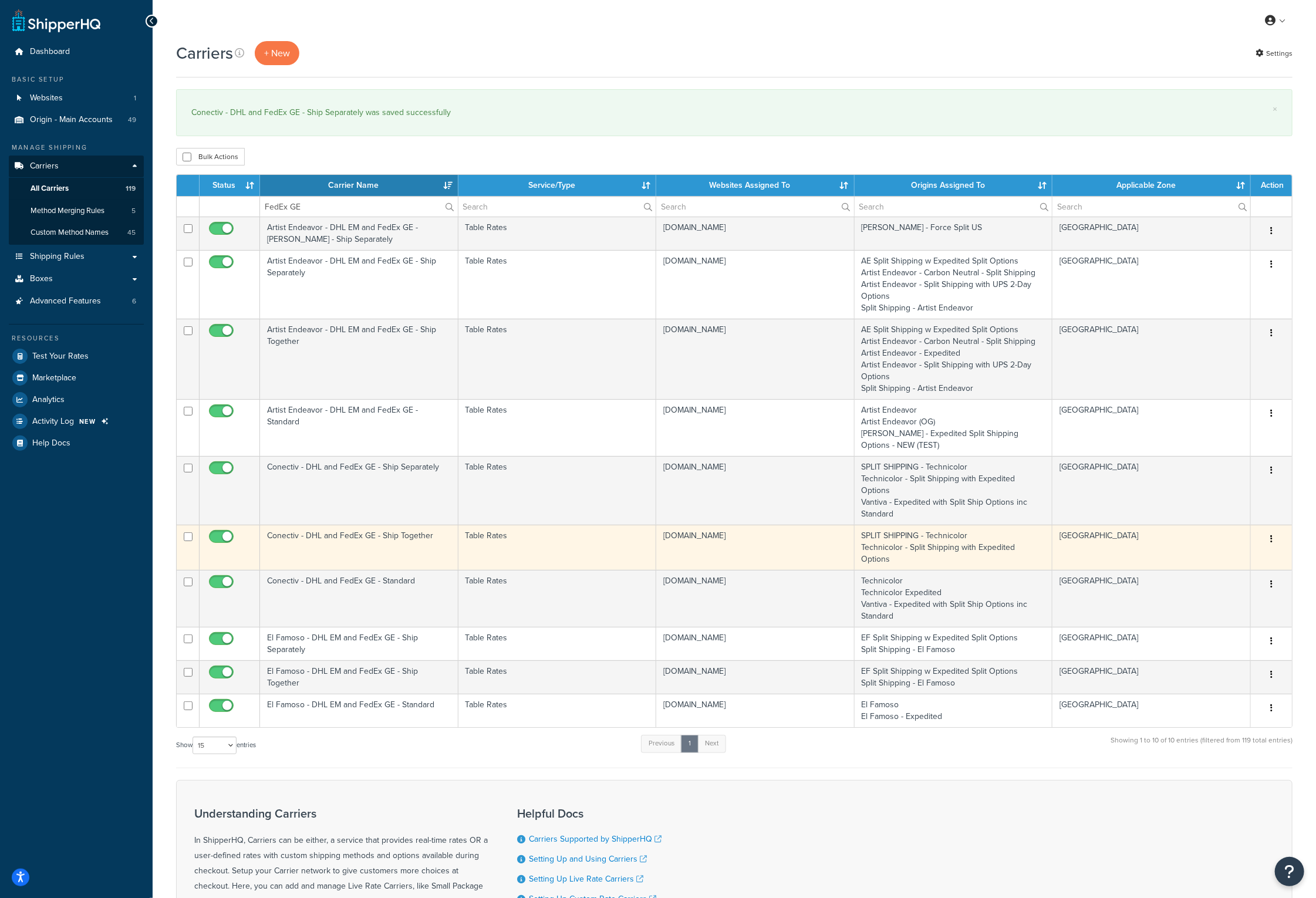
click at [365, 525] on td "Conectiv - DHL and FedEx GE - Ship Together" at bounding box center [359, 547] width 198 height 45
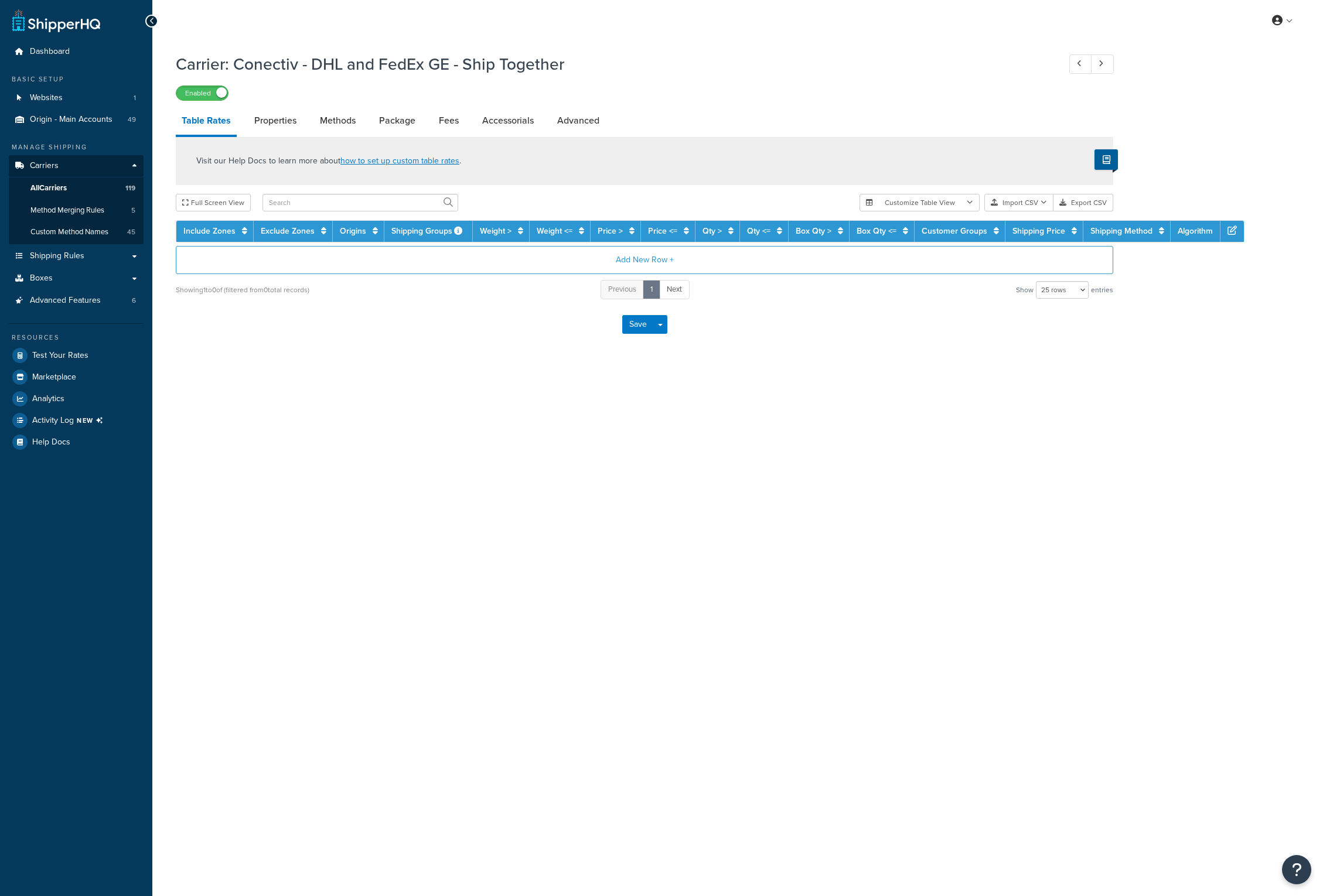
select select "25"
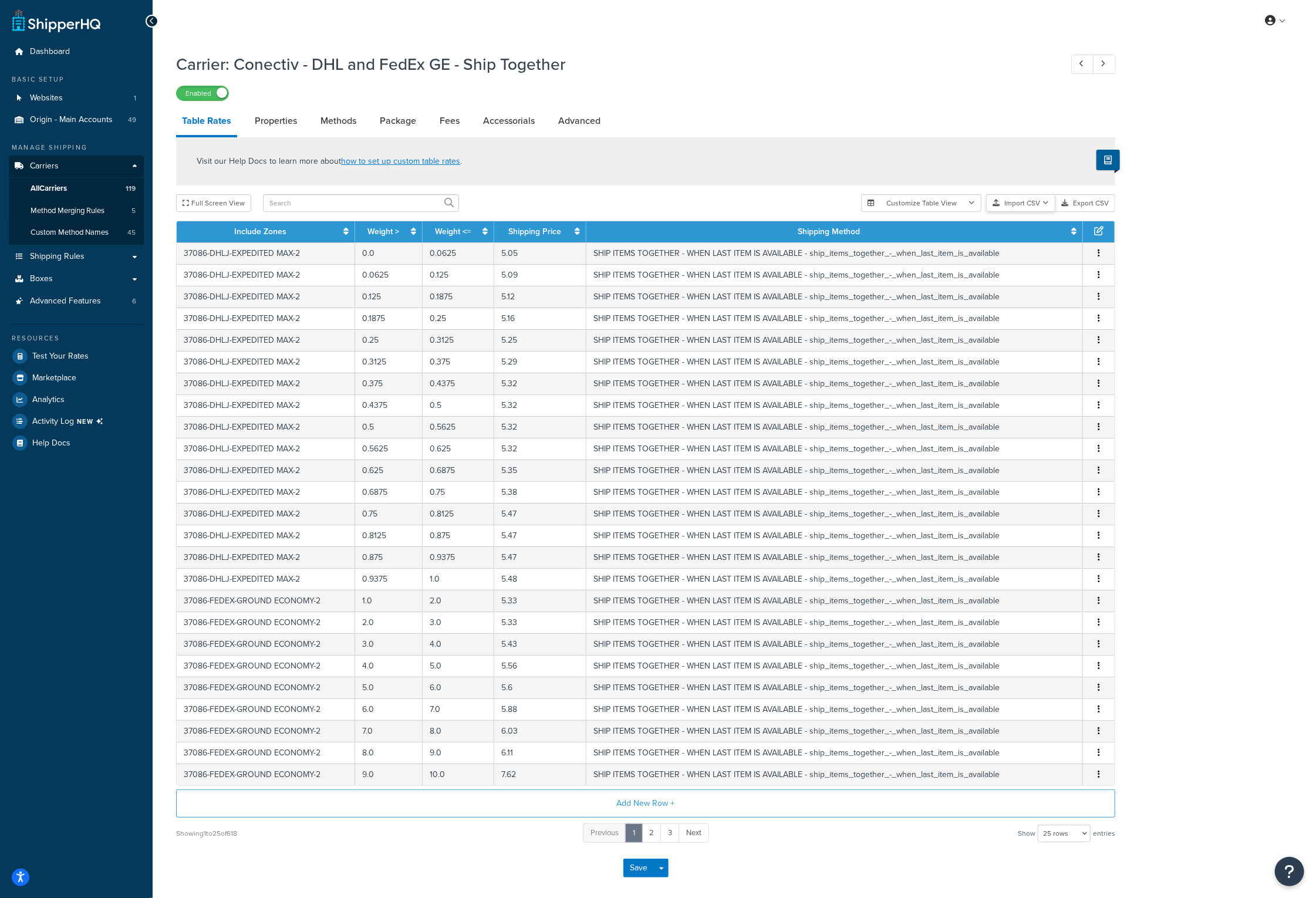
click at [1047, 204] on icon "button" at bounding box center [1045, 203] width 7 height 7
click at [1043, 212] on div "Customize Table View Show all columns Show selected columns Import CSV Import a…" at bounding box center [988, 203] width 254 height 18
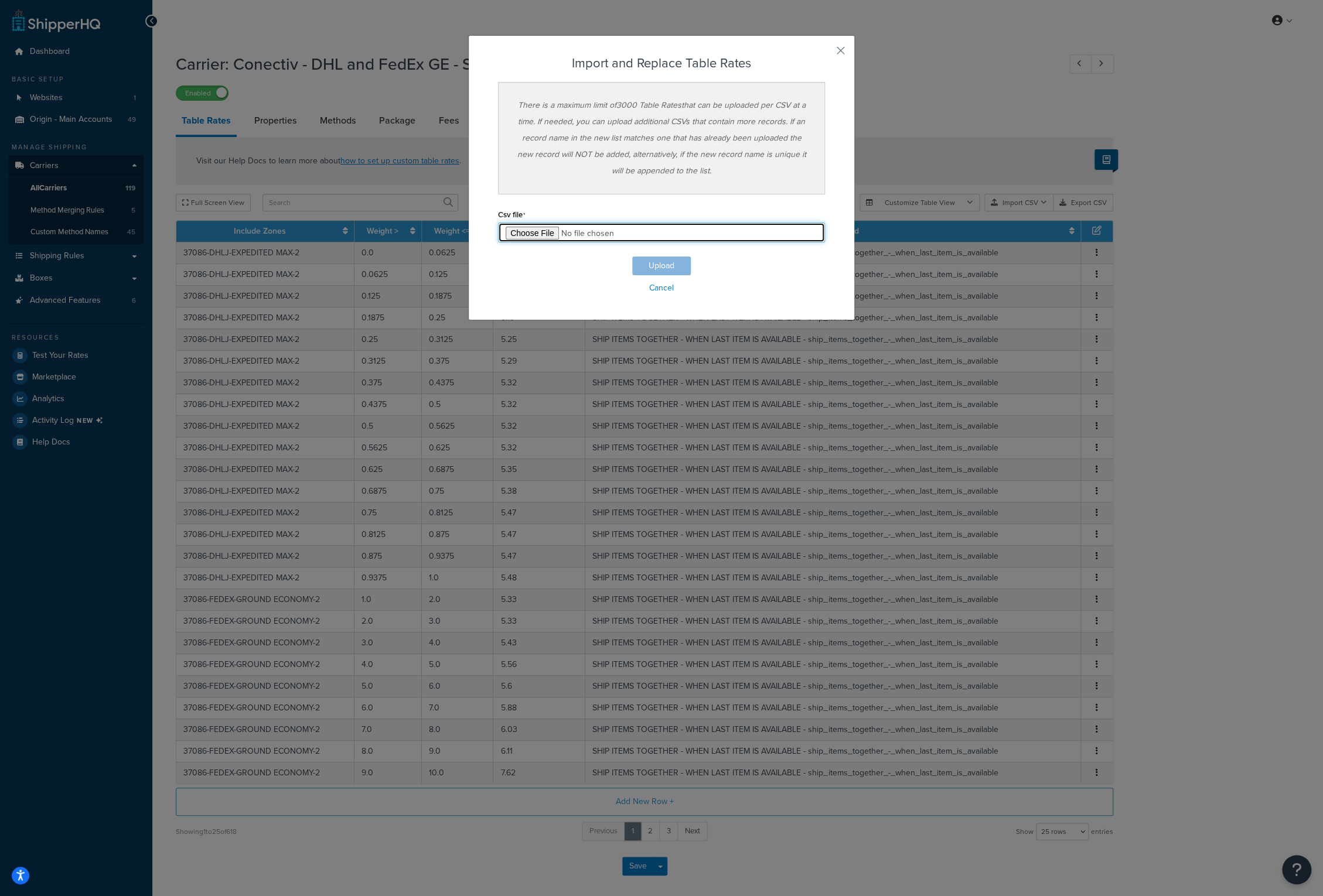
click at [527, 233] on input "file" at bounding box center [661, 232] width 327 height 20
type input "C:\fakepath\Conectiv - DHL and FedEx GE - Ship Together-2025-10-14 0510.csv"
click at [671, 261] on button "Upload" at bounding box center [661, 266] width 59 height 19
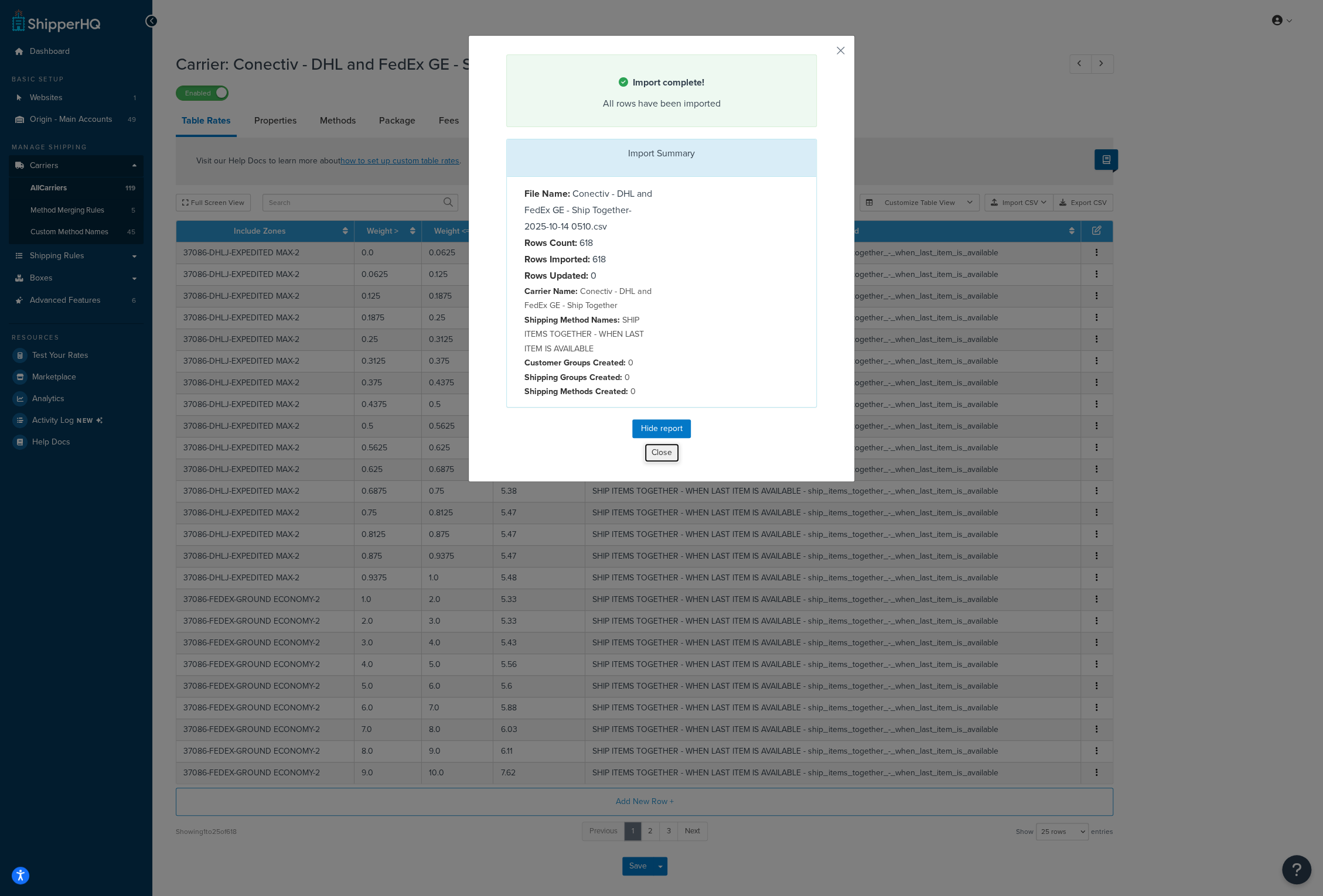
click at [660, 454] on button "Close" at bounding box center [661, 452] width 36 height 20
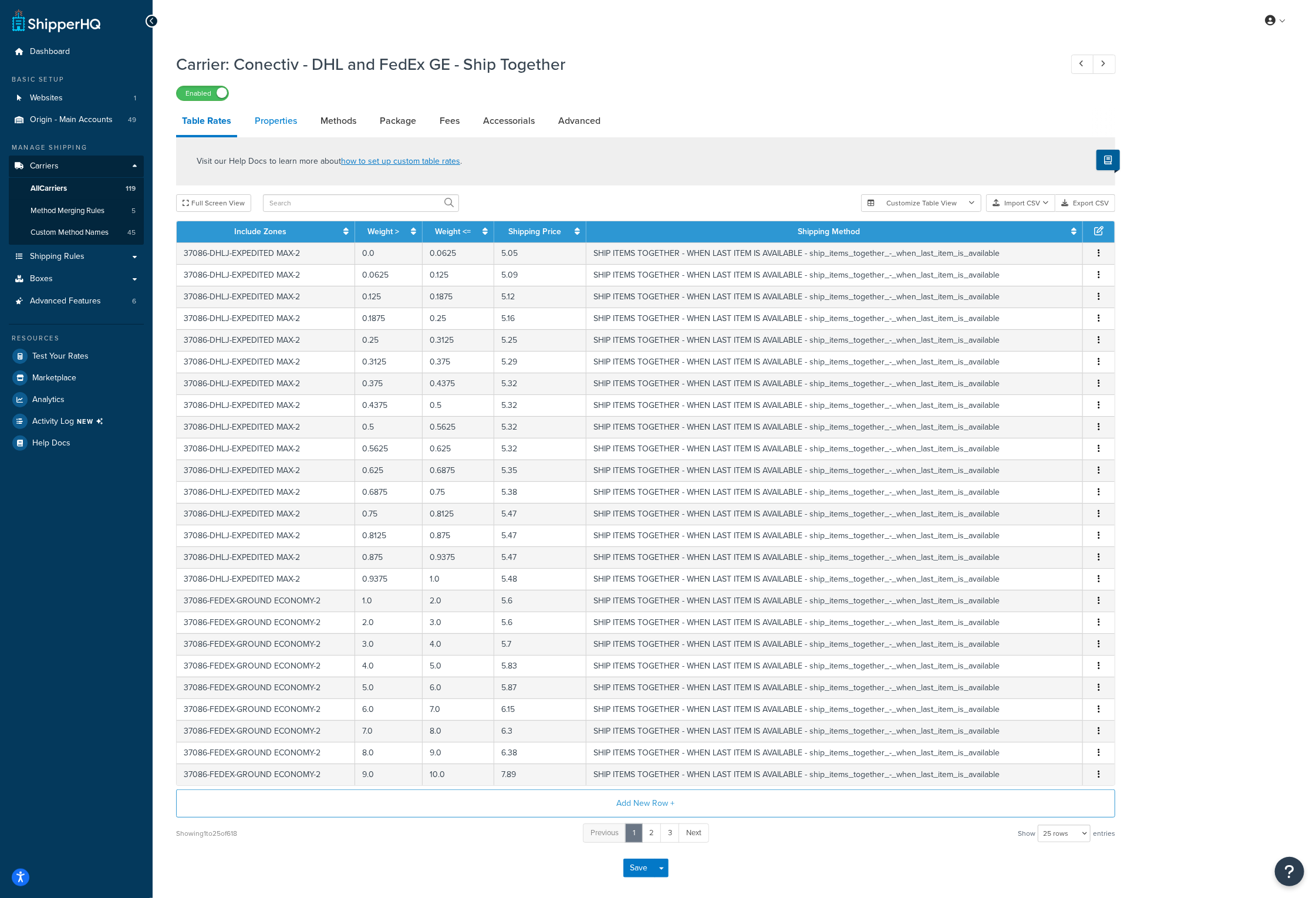
click at [290, 126] on link "Properties" at bounding box center [276, 121] width 54 height 28
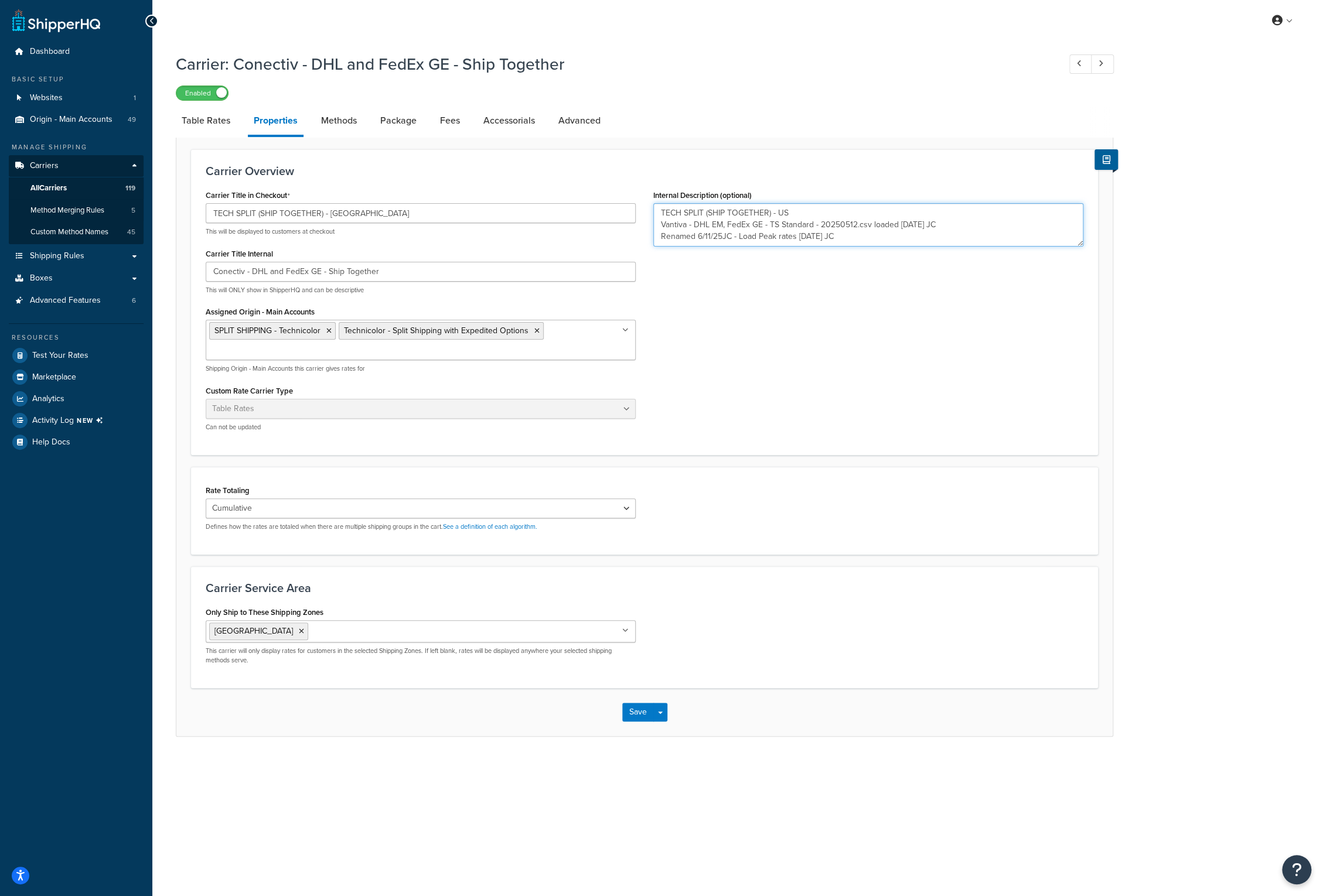
click at [876, 242] on textarea "TECH SPLIT (SHIP TOGETHER) - US Vantiva - DHL EM, FedEx GE - TS Standard - 2025…" at bounding box center [868, 225] width 430 height 43
paste textarea "Loaded DAS .27 FedEX GE 10/14/25 JC"
type textarea "TECH SPLIT (SHIP TOGETHER) - US Vantiva - DHL EM, FedEx GE - TS Standard - 2025…"
click at [640, 714] on button "Save" at bounding box center [638, 712] width 31 height 19
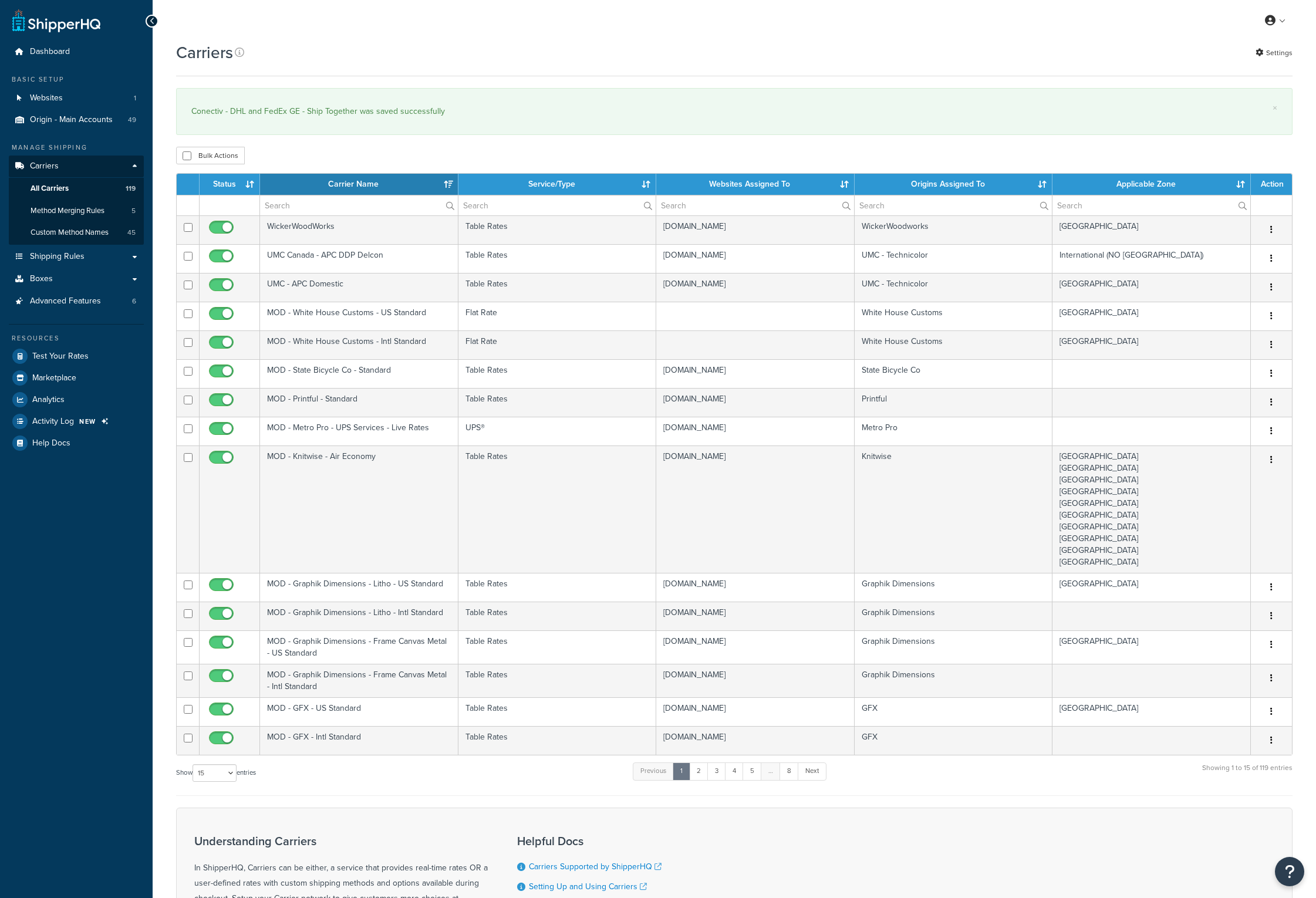
select select "15"
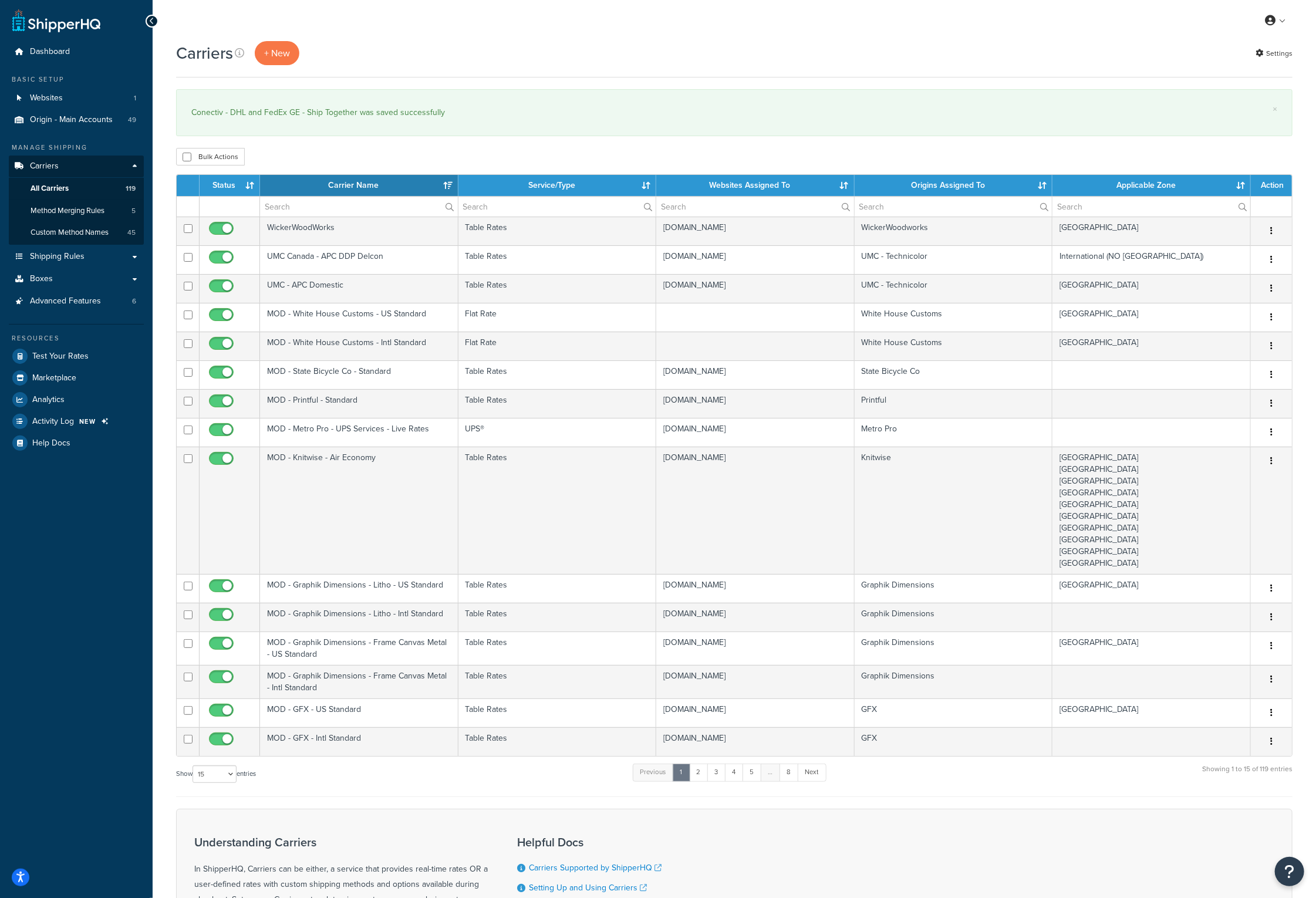
click at [475, 155] on div "Bulk Actions Duplicate [GEOGRAPHIC_DATA]" at bounding box center [734, 157] width 1116 height 18
click at [346, 205] on input "text" at bounding box center [359, 206] width 198 height 20
type input "FedEx GE"
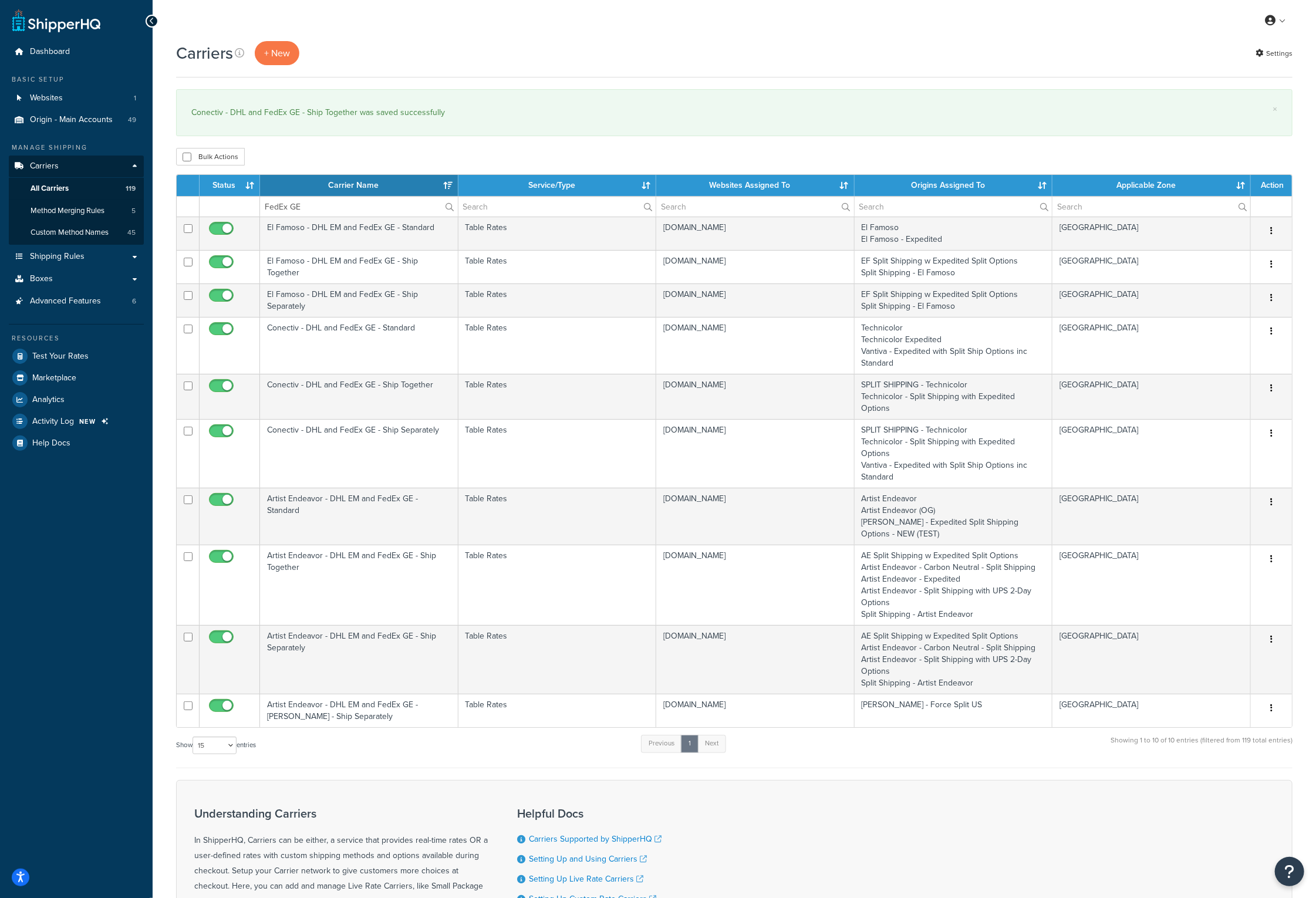
click at [342, 191] on th "Carrier Name" at bounding box center [359, 185] width 198 height 21
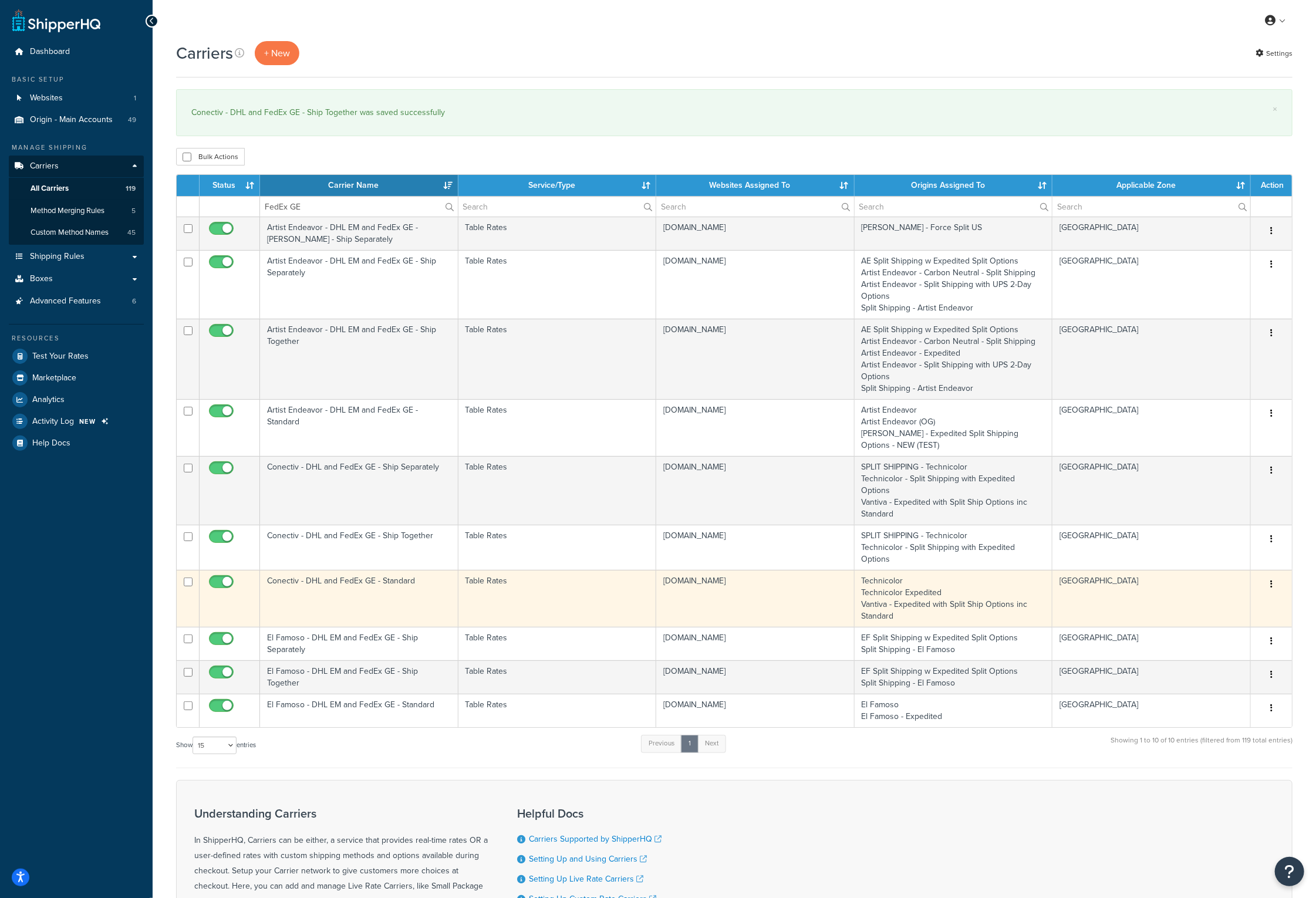
click at [329, 570] on td "Conectiv - DHL and FedEx GE - Standard" at bounding box center [359, 599] width 198 height 57
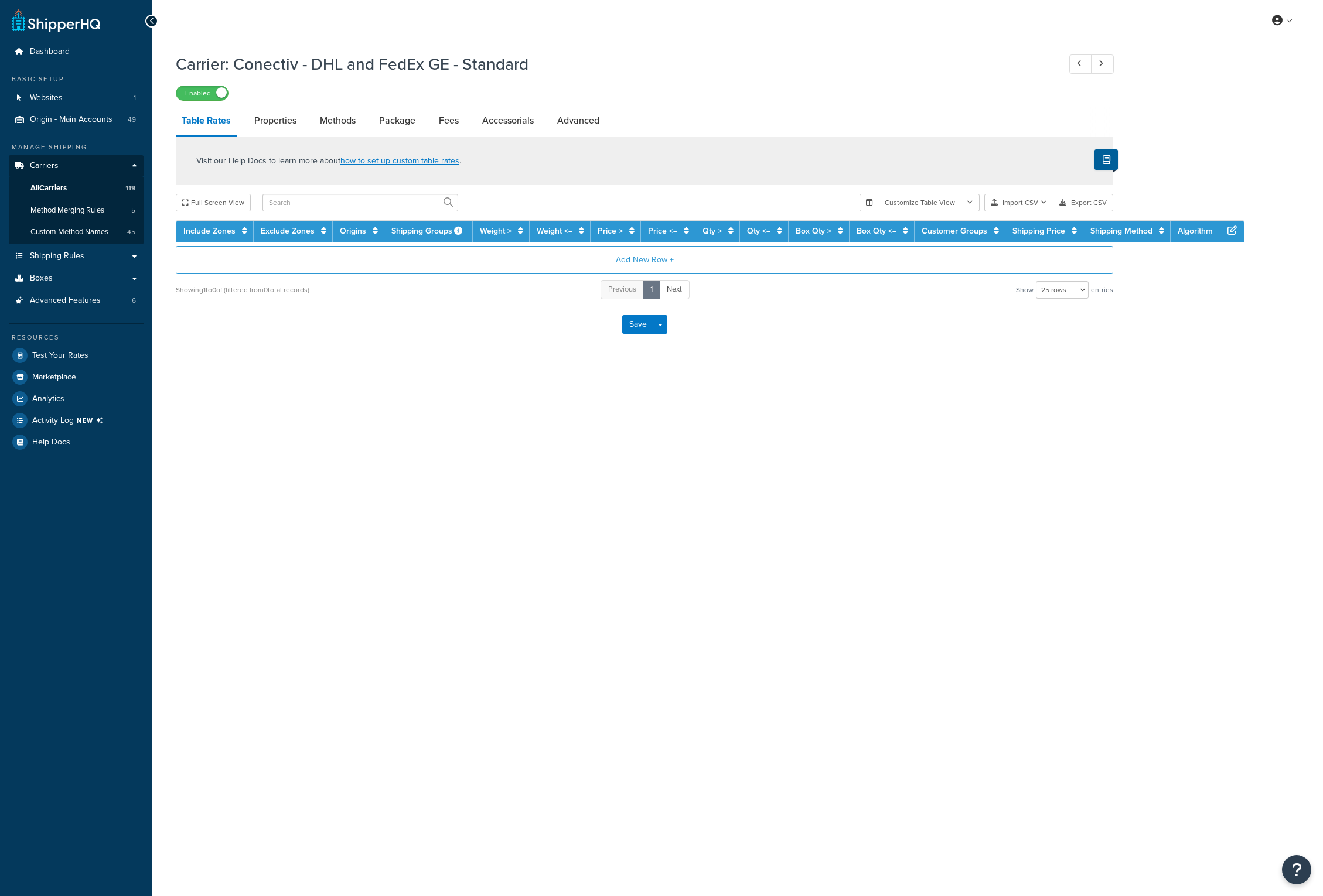
select select "25"
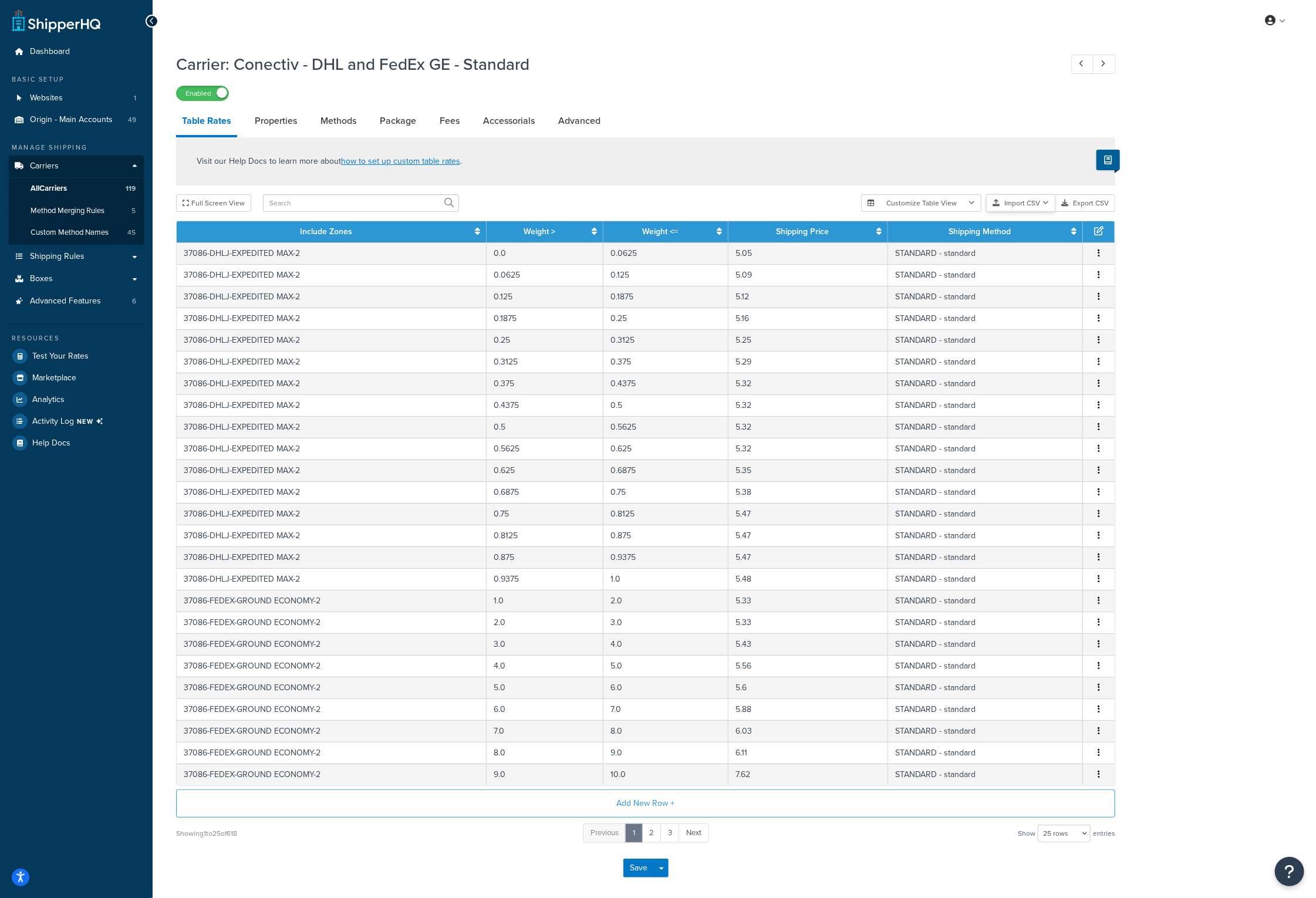
click at [1045, 206] on icon "button" at bounding box center [1045, 203] width 7 height 7
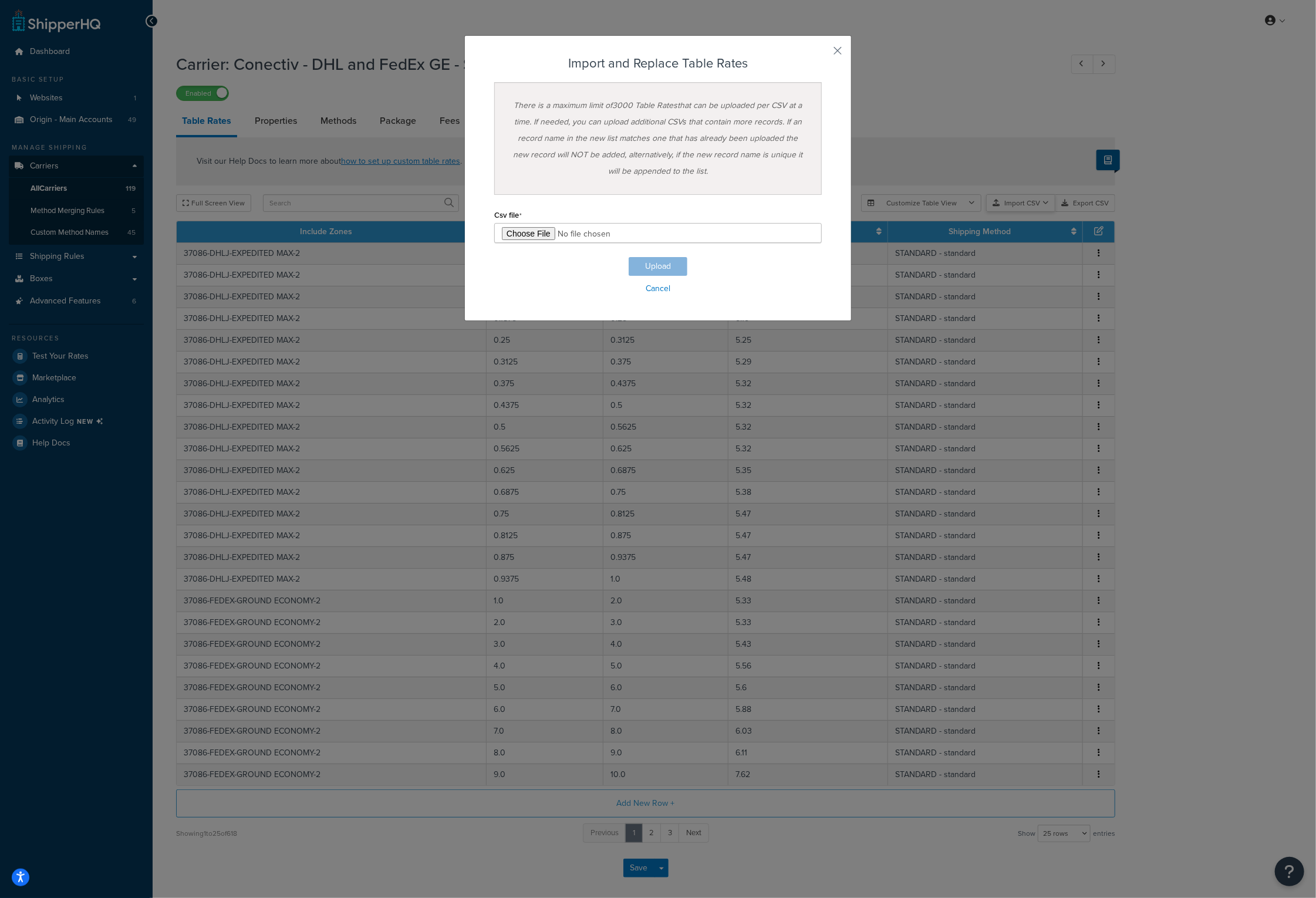
click at [1038, 212] on div "Customize Table View Show all columns Show selected columns Import CSV Import a…" at bounding box center [988, 203] width 254 height 18
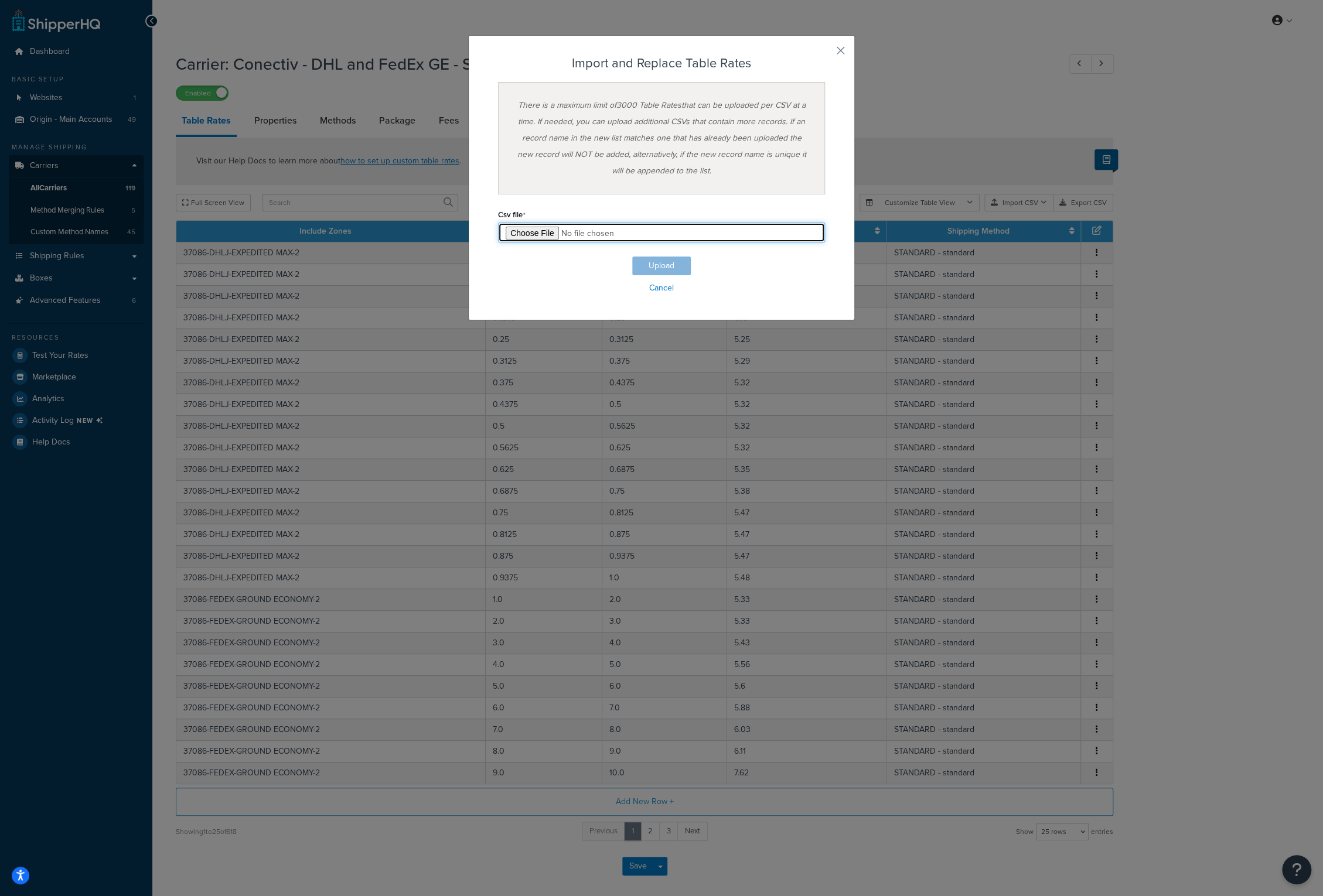
click at [521, 231] on input "file" at bounding box center [661, 232] width 327 height 20
type input "C:\fakepath\Conectiv - DHL and FedEx GE - Standard-2025-10-14 0510.csv"
click at [646, 265] on button "Upload" at bounding box center [661, 266] width 59 height 19
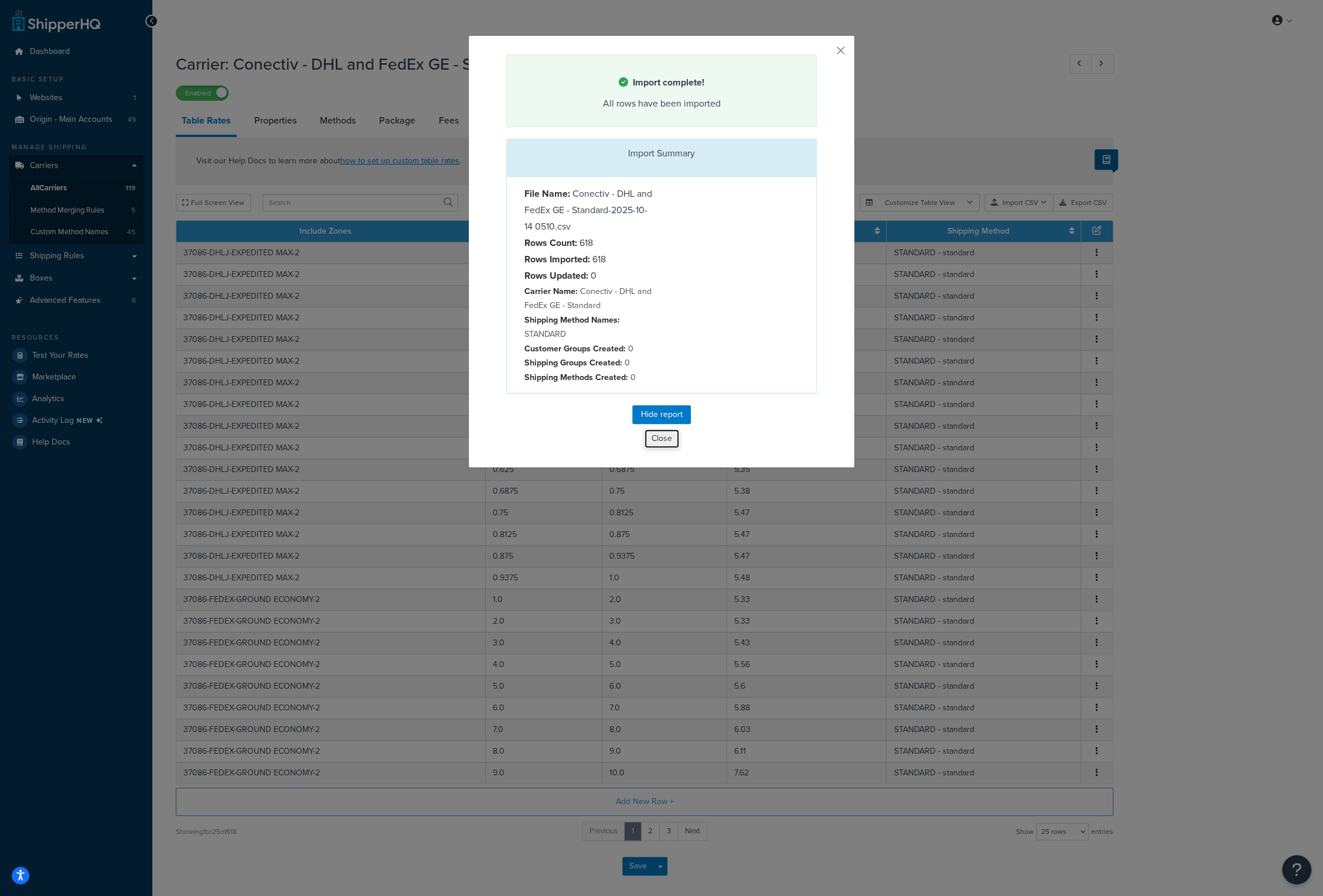
click at [657, 438] on button "Close" at bounding box center [661, 438] width 36 height 20
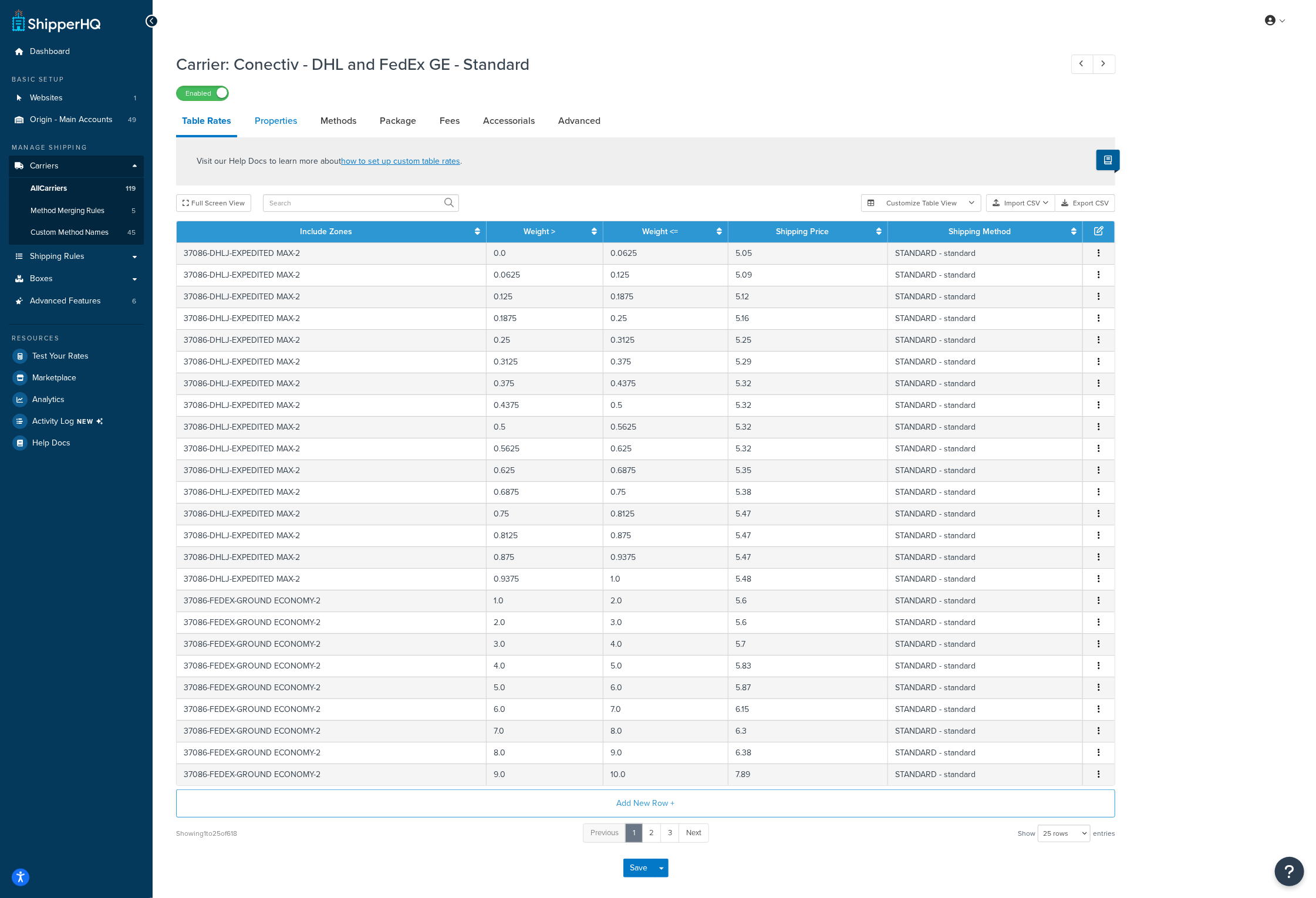
click at [287, 123] on link "Properties" at bounding box center [276, 121] width 54 height 28
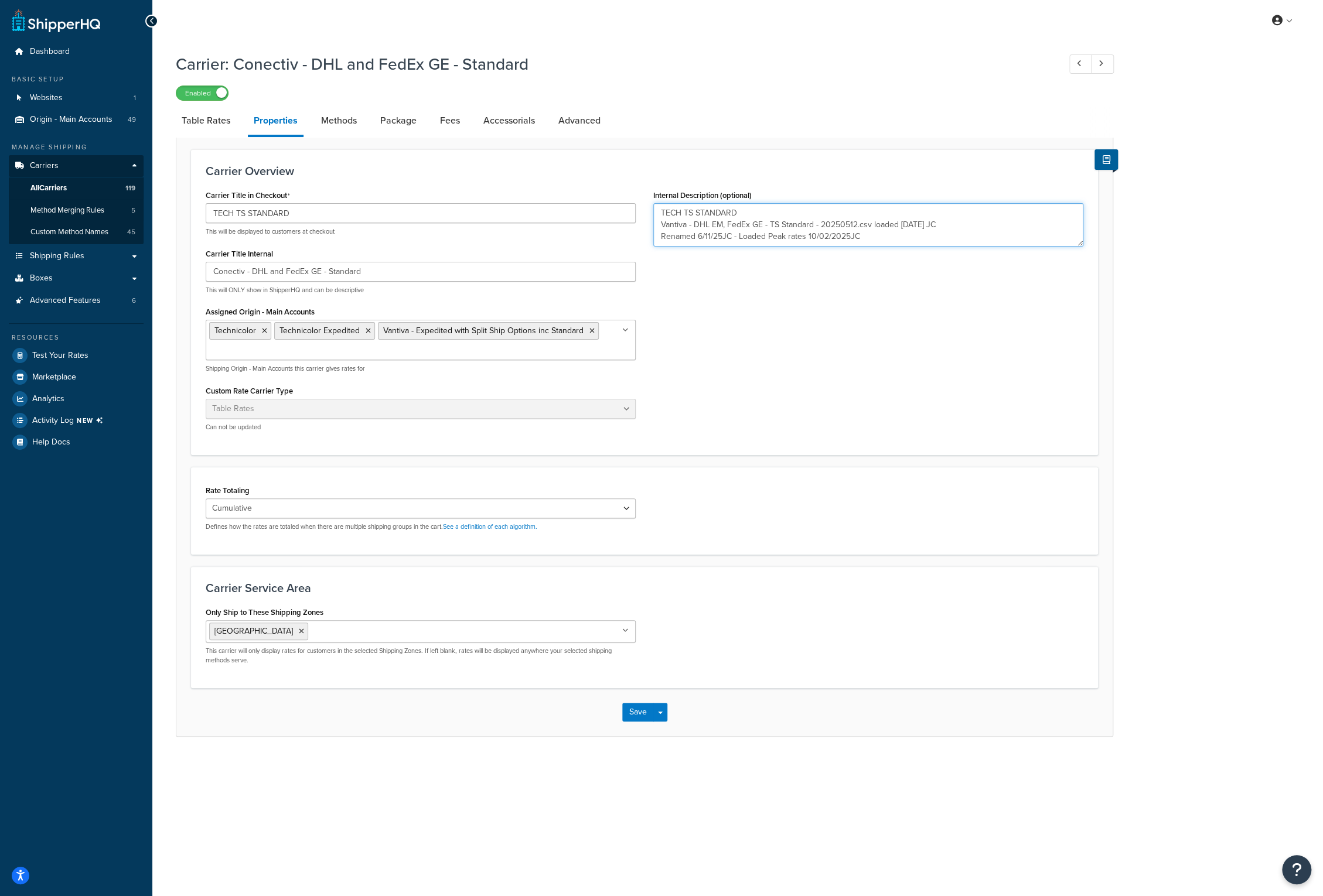
click at [886, 239] on textarea "TECH TS STANDARD Vantiva - DHL EM, FedEx GE - TS Standard - 20250512.csv loaded…" at bounding box center [868, 225] width 430 height 43
paste textarea "Loaded DAS .27 FedEX GE [DATE] JC"
type textarea "TECH TS STANDARD Vantiva - DHL EM, FedEx GE - TS Standard - 20250512.csv loaded…"
click at [634, 714] on button "Save" at bounding box center [638, 712] width 31 height 19
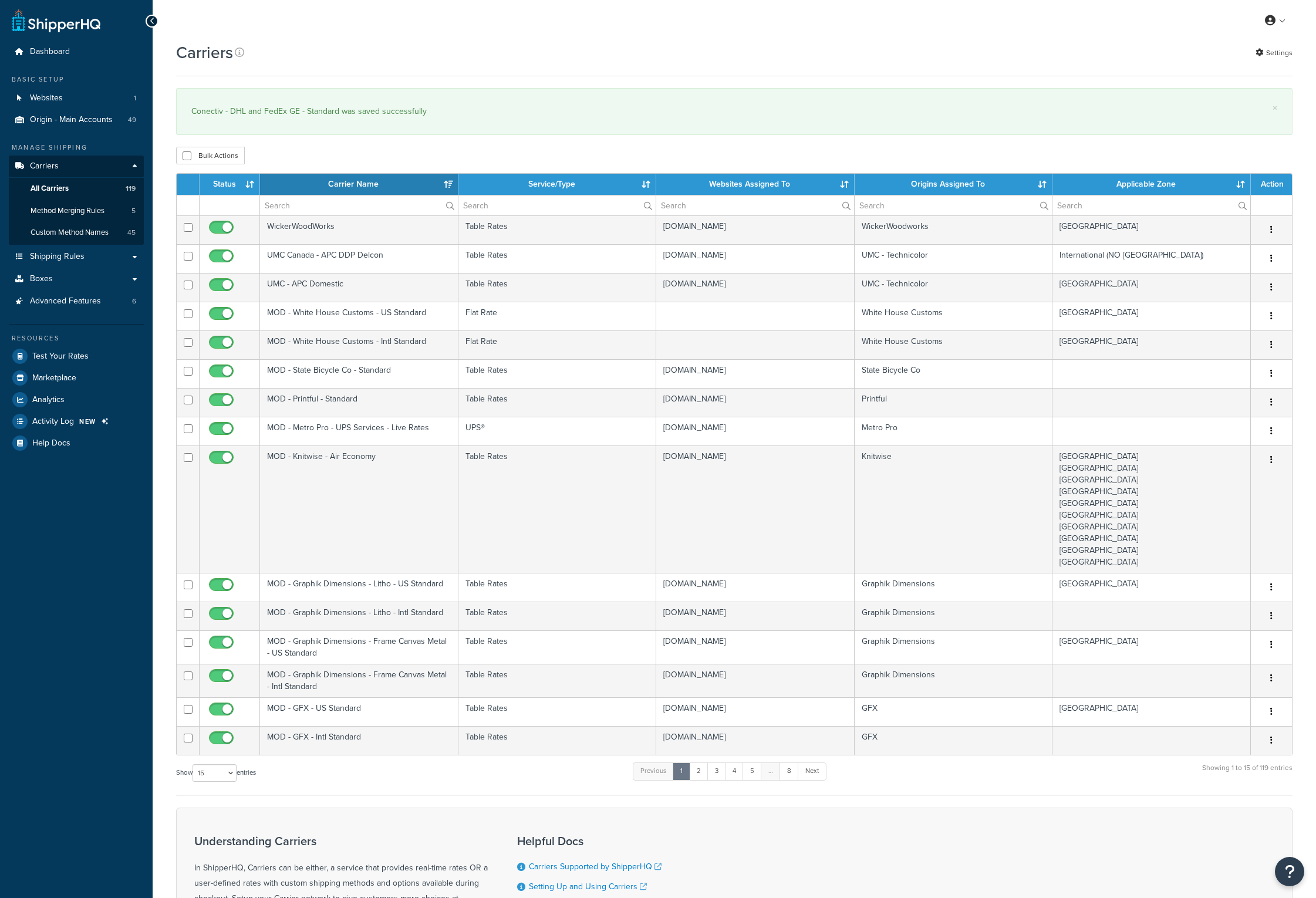
select select "15"
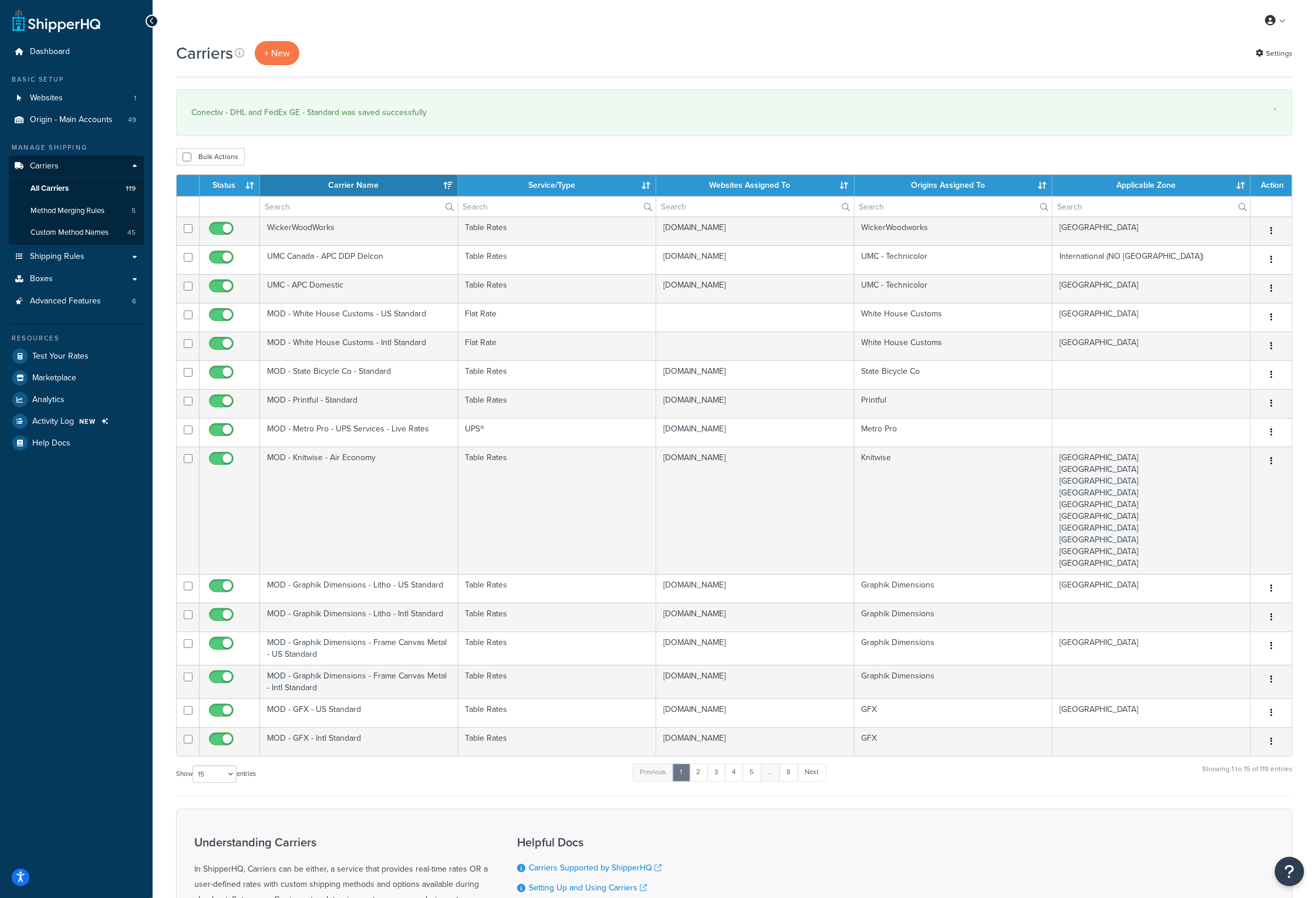
click at [549, 142] on div "Carriers + New Settings × Conectiv - DHL and FedEx GE - Standard was saved succ…" at bounding box center [734, 554] width 1163 height 1026
click at [322, 200] on input "text" at bounding box center [359, 206] width 198 height 20
type input "FedEx GE"
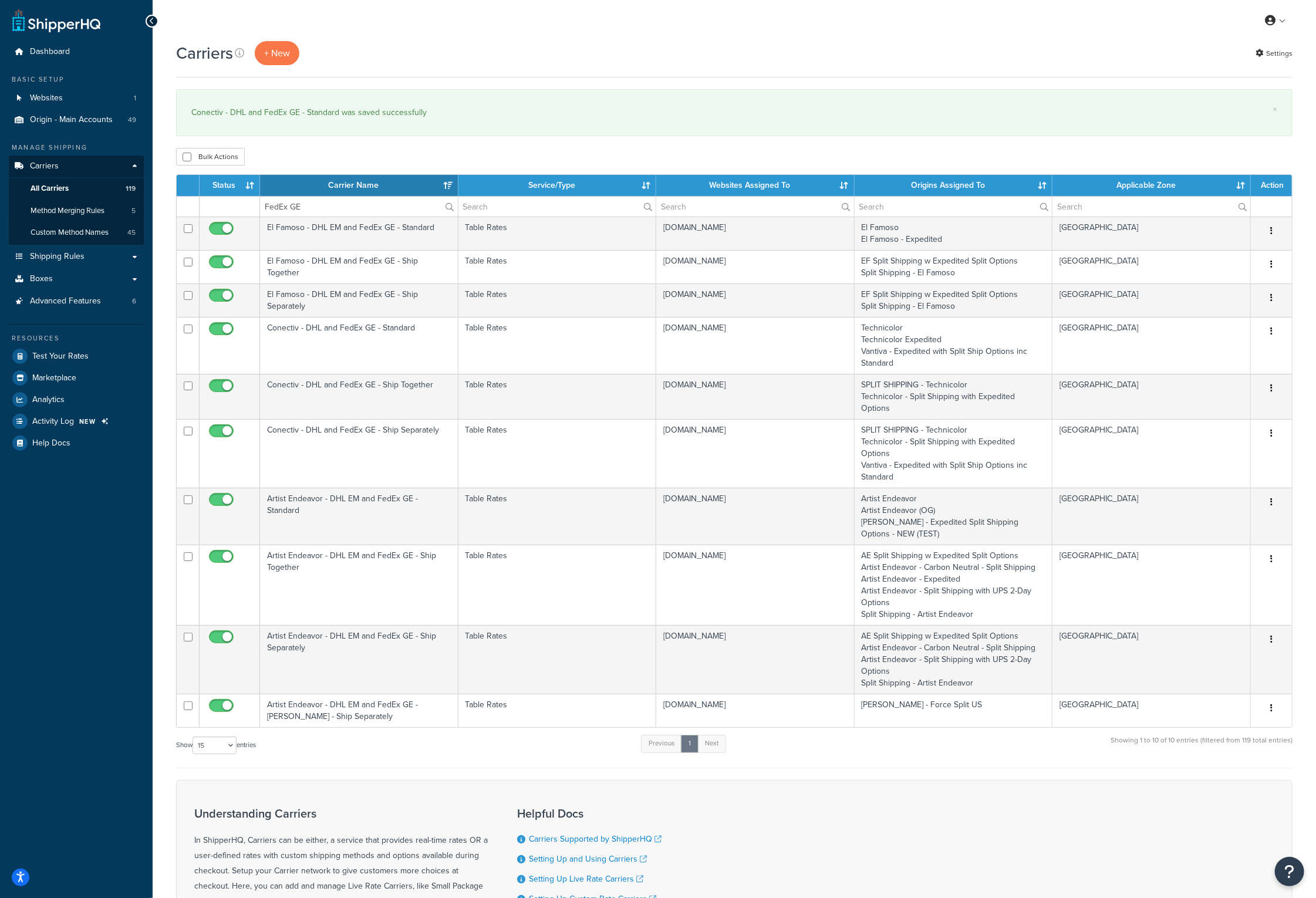
click th "Carrier Name"
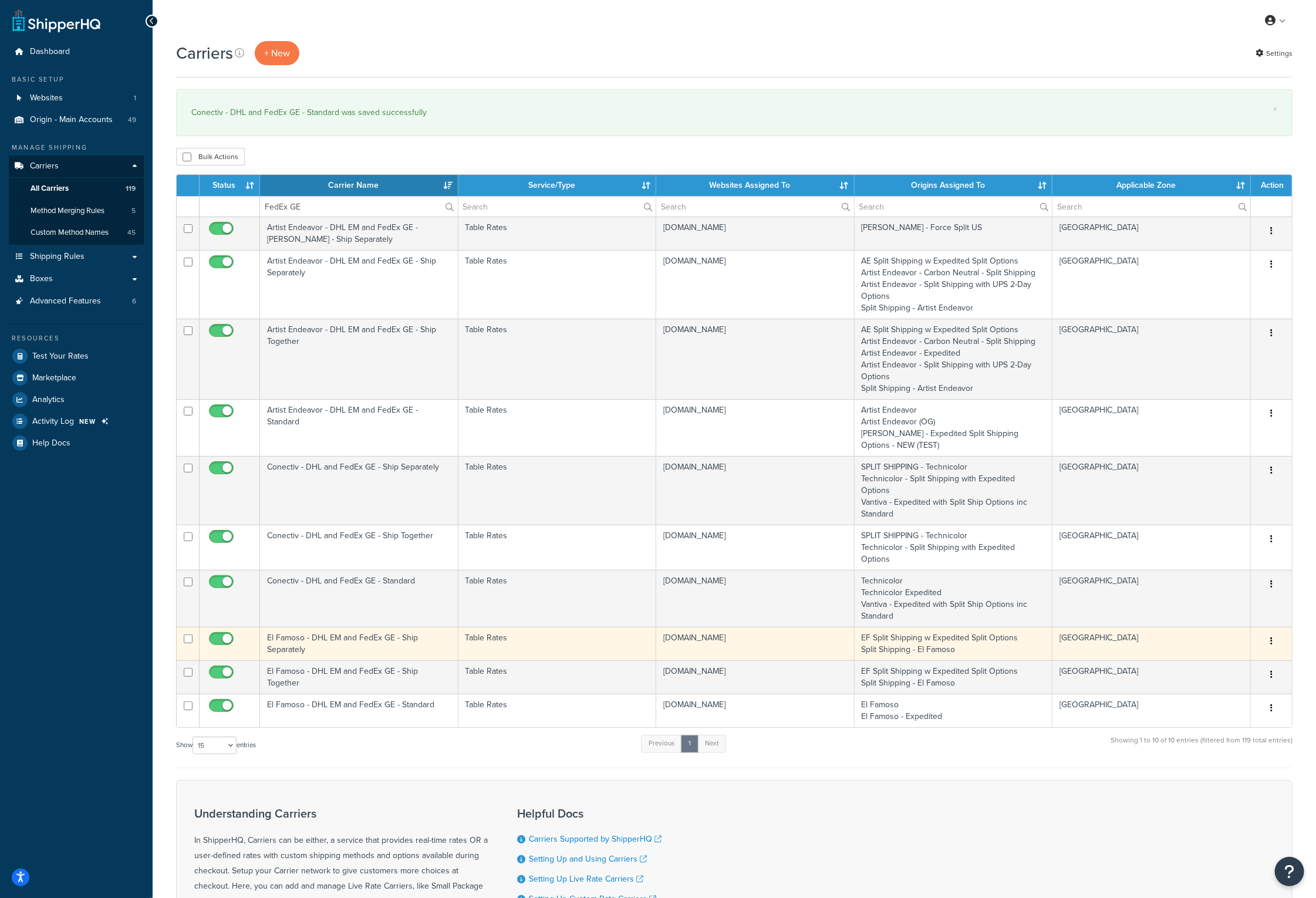
click td "El Famoso - DHL EM and FedEx GE - Ship Separately"
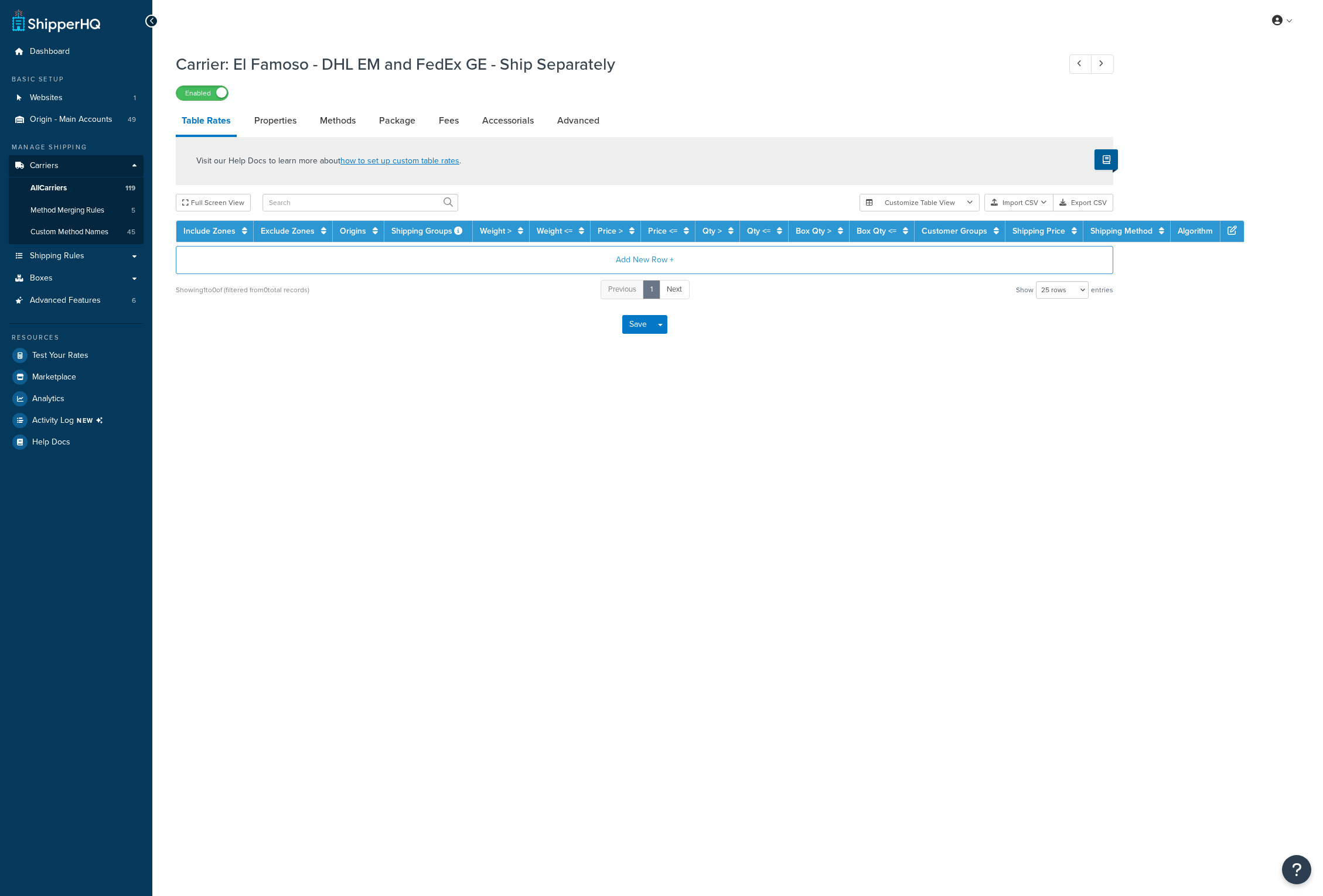
select select "25"
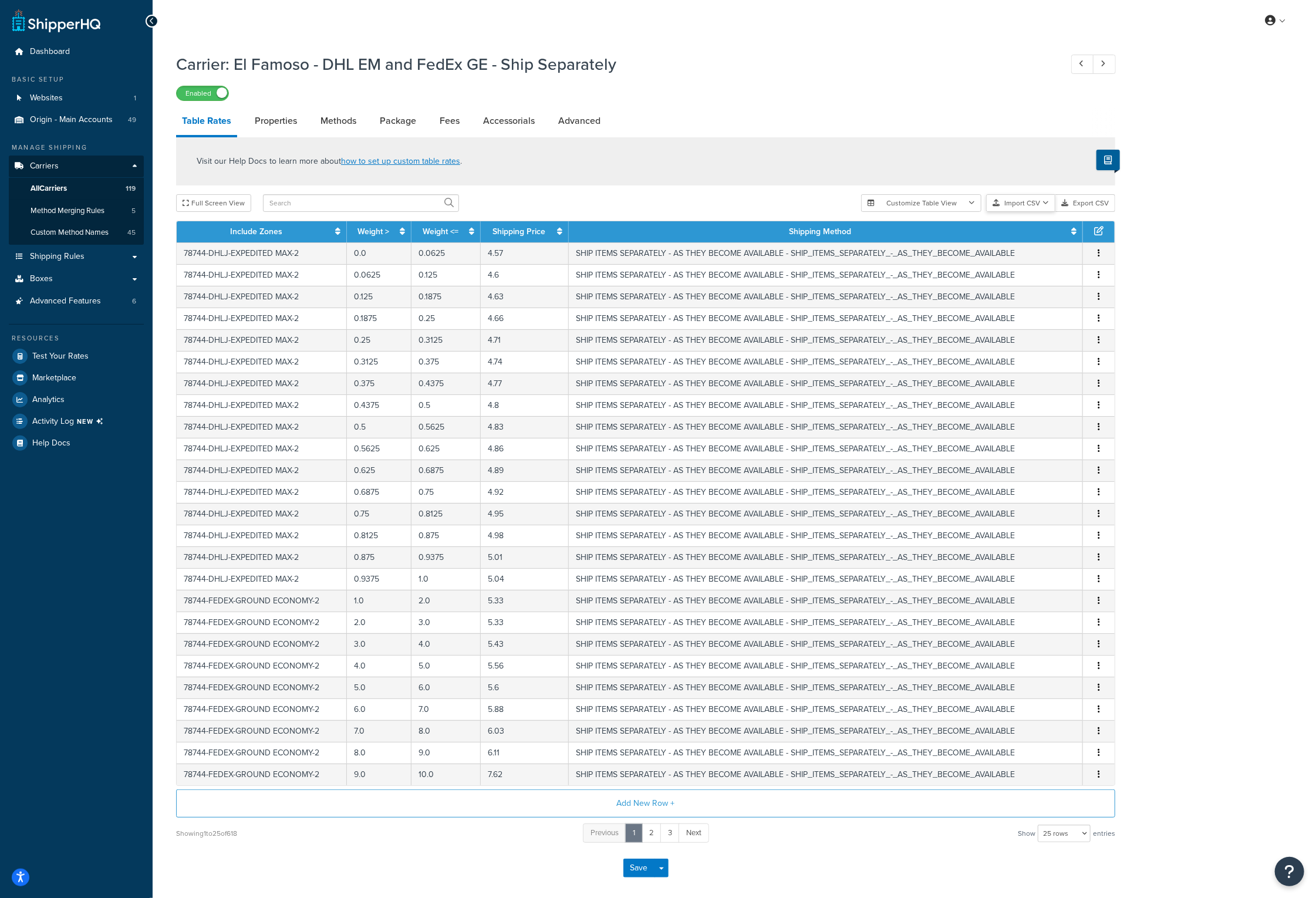
click at [1047, 206] on icon "button" at bounding box center [1045, 203] width 7 height 7
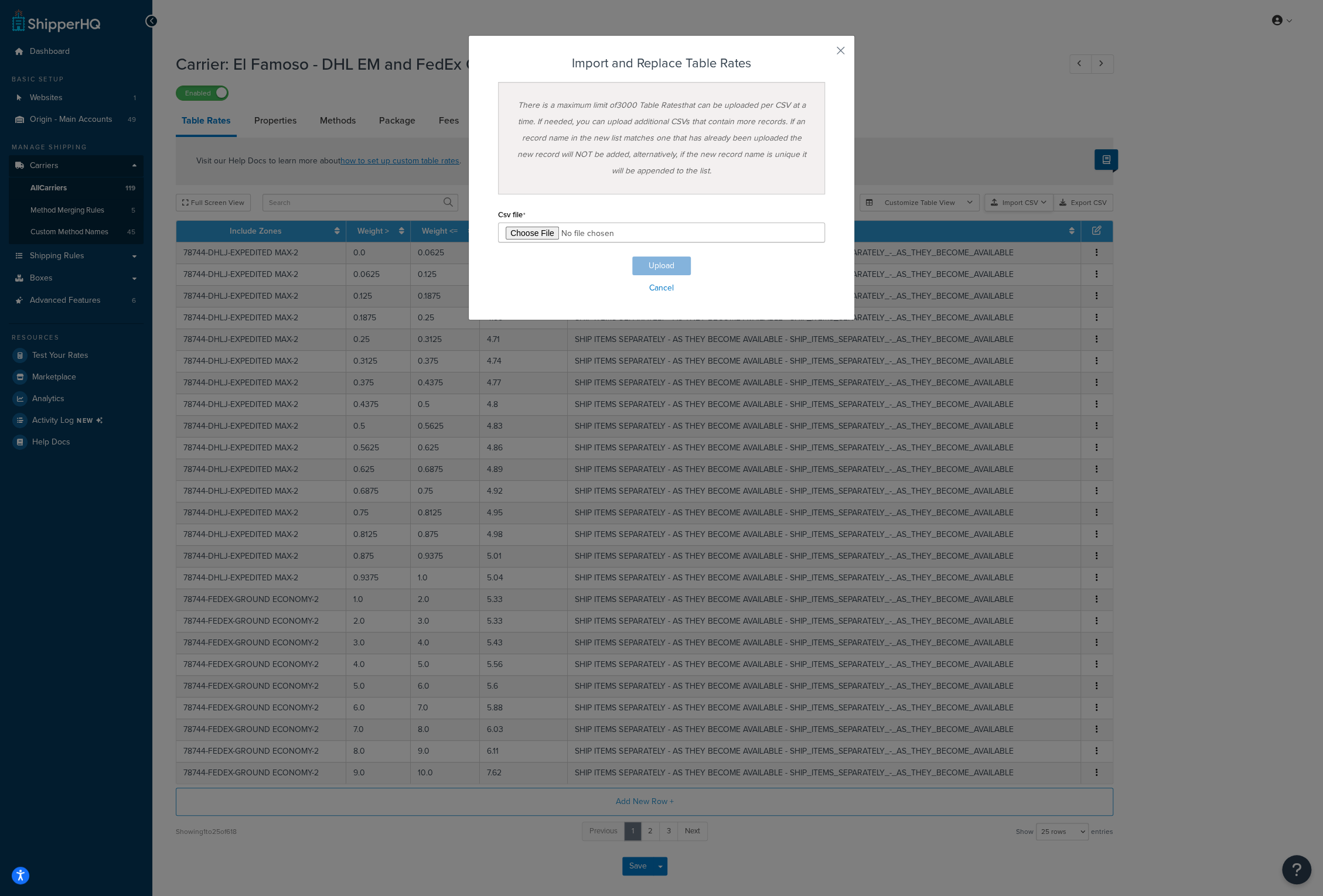
click at [1036, 212] on div "Customize Table View Show all columns Show selected columns Import CSV Import a…" at bounding box center [986, 203] width 253 height 18
click at [521, 239] on input "file" at bounding box center [661, 232] width 327 height 20
type input "C:\fakepath\El Famoso - DHL EM and FedEx GE - Ship Separately-2025-10-14 0511.c…"
click at [649, 261] on button "Upload" at bounding box center [661, 266] width 59 height 19
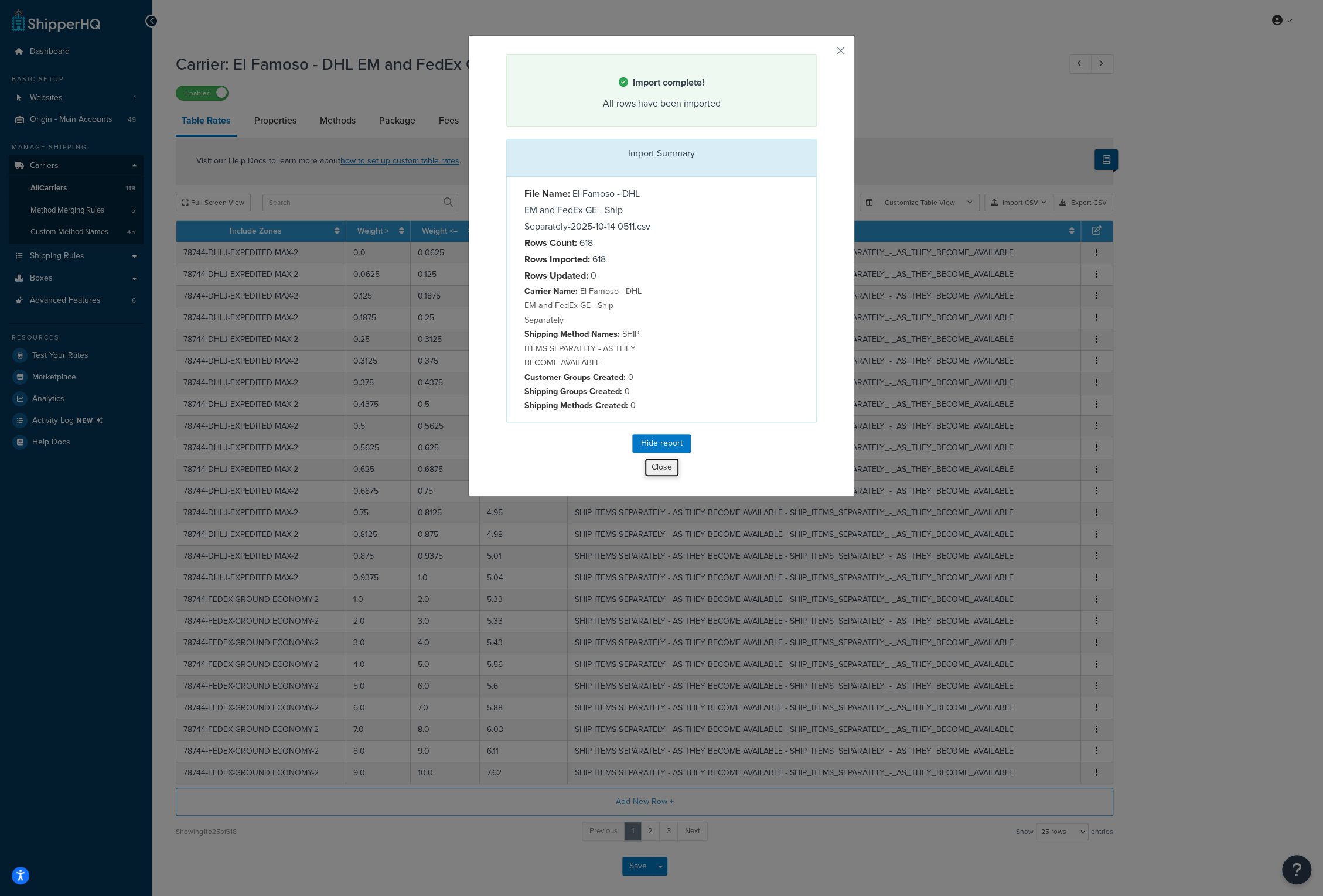
click at [644, 463] on button "Close" at bounding box center [661, 467] width 36 height 20
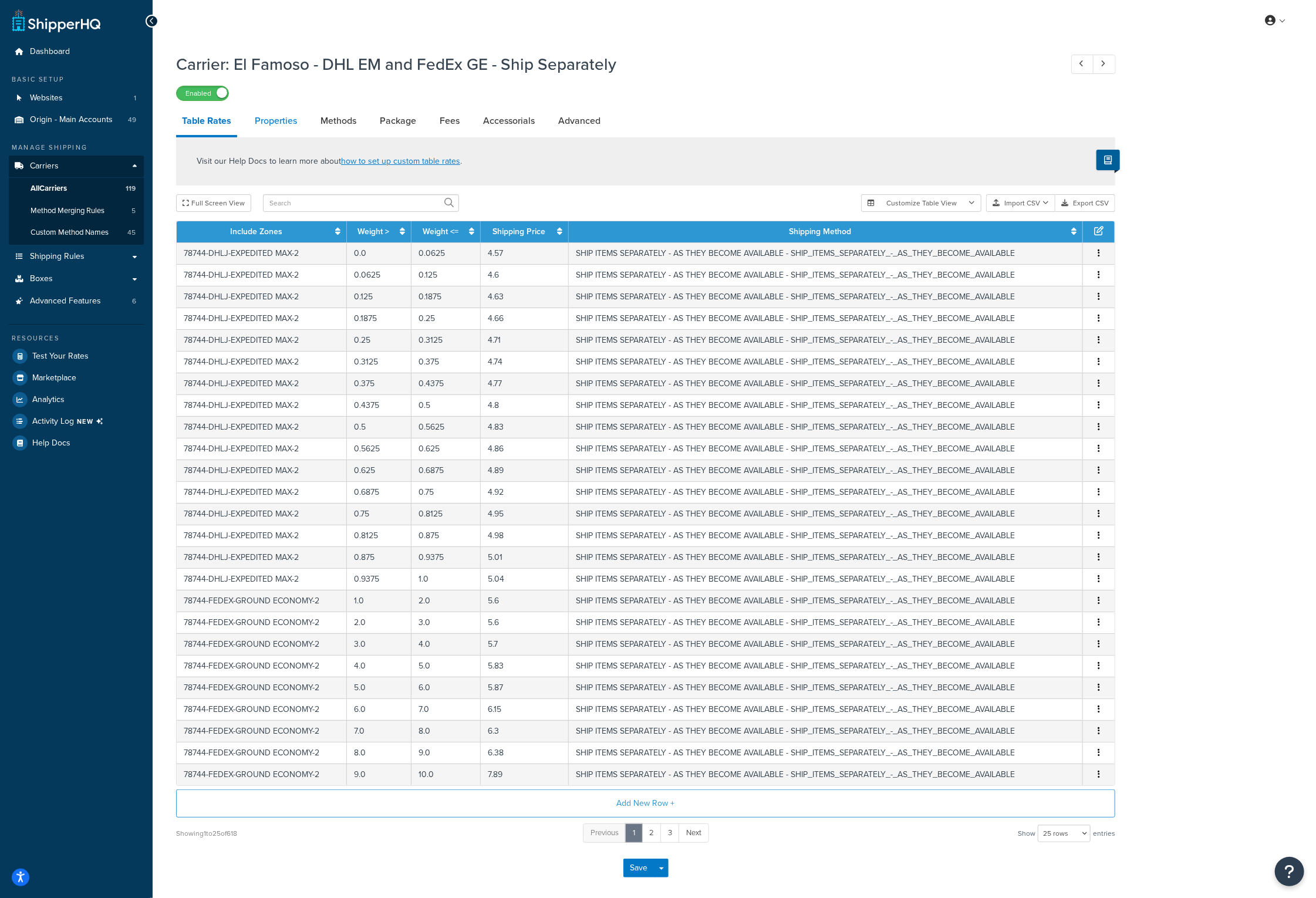
click at [274, 124] on link "Properties" at bounding box center [276, 121] width 54 height 28
select select "PERITEM"
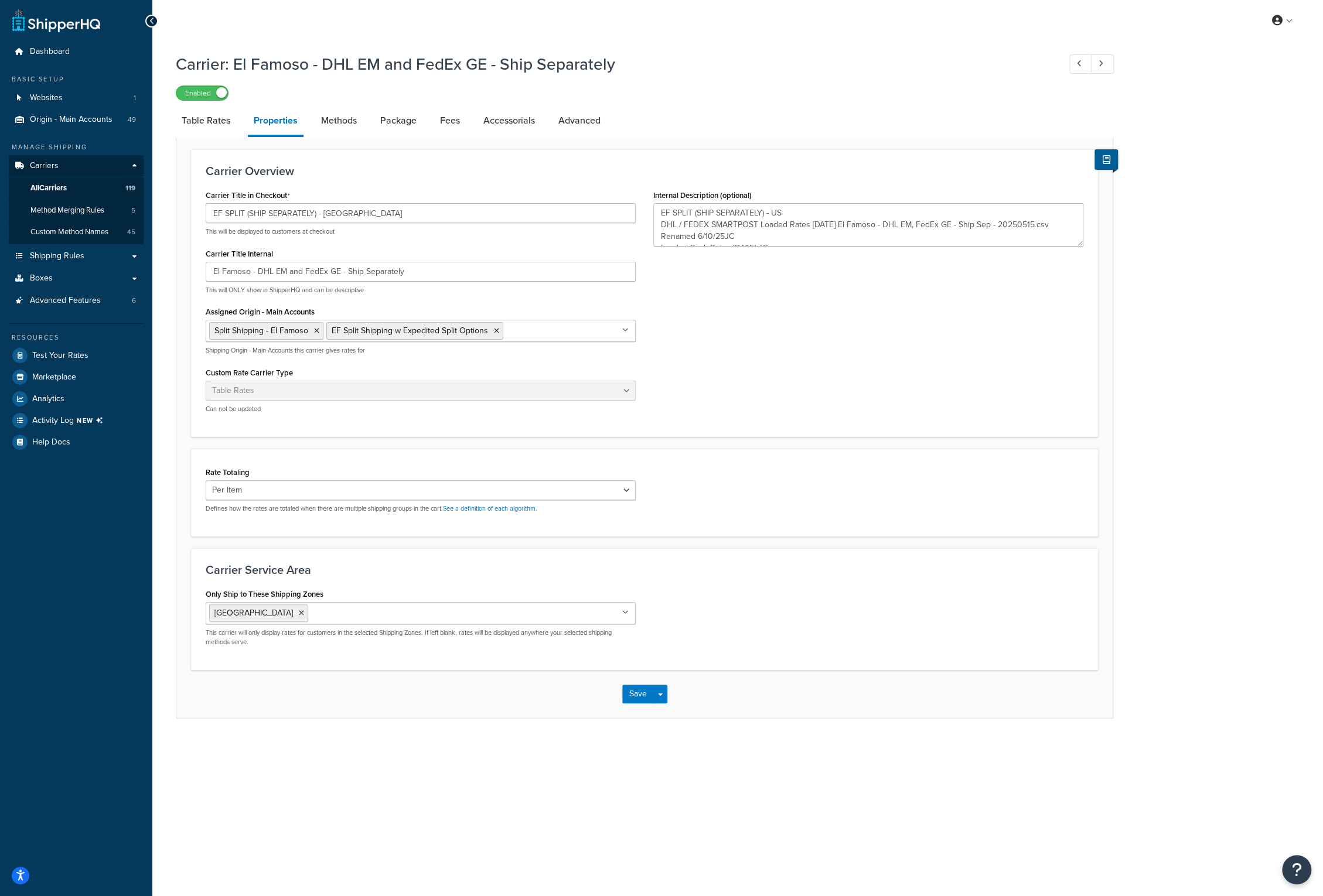
scroll to position [12, 0]
click at [799, 236] on textarea "EF SPLIT (SHIP SEPARATELY) - US DHL / FEDEX SMARTPOST Loaded Rates 05/23/2025 E…" at bounding box center [868, 225] width 430 height 43
paste textarea "Loaded DAS .27 FedEX GE [DATE] JC"
type textarea "EF SPLIT (SHIP SEPARATELY) - US DHL / FEDEX SMARTPOST Loaded Rates 05/23/2025 E…"
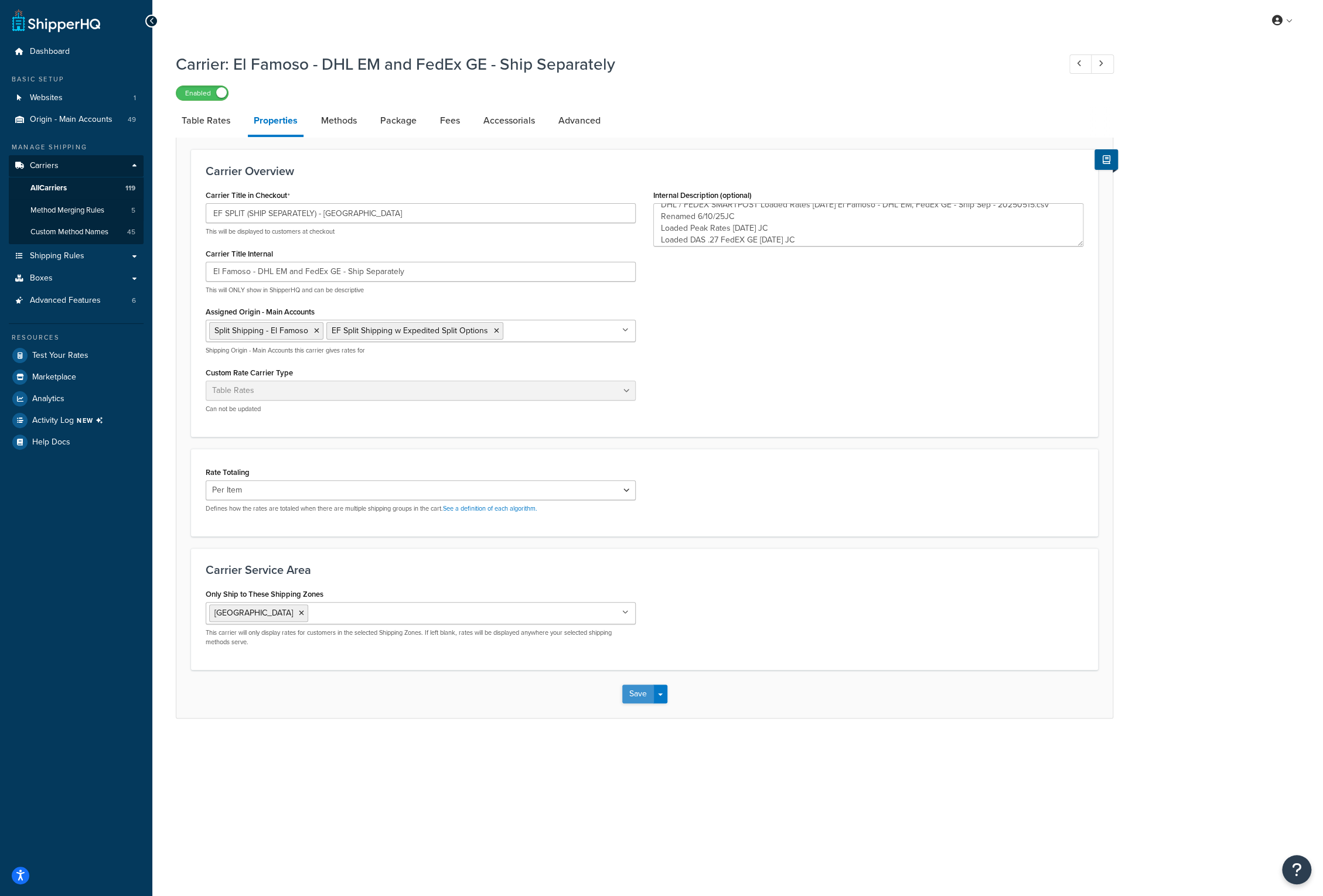
click at [633, 695] on button "Save" at bounding box center [638, 694] width 31 height 19
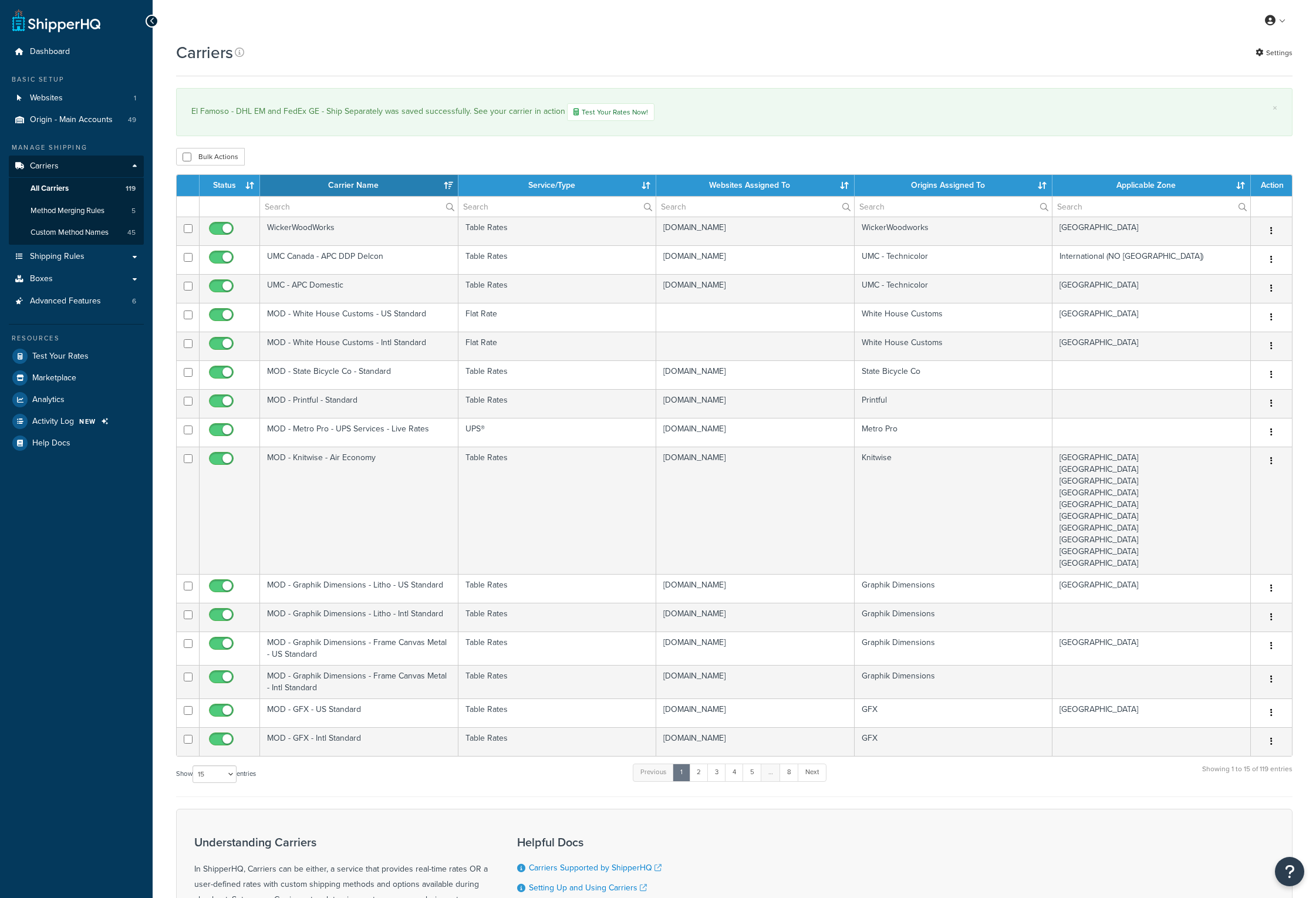
select select "15"
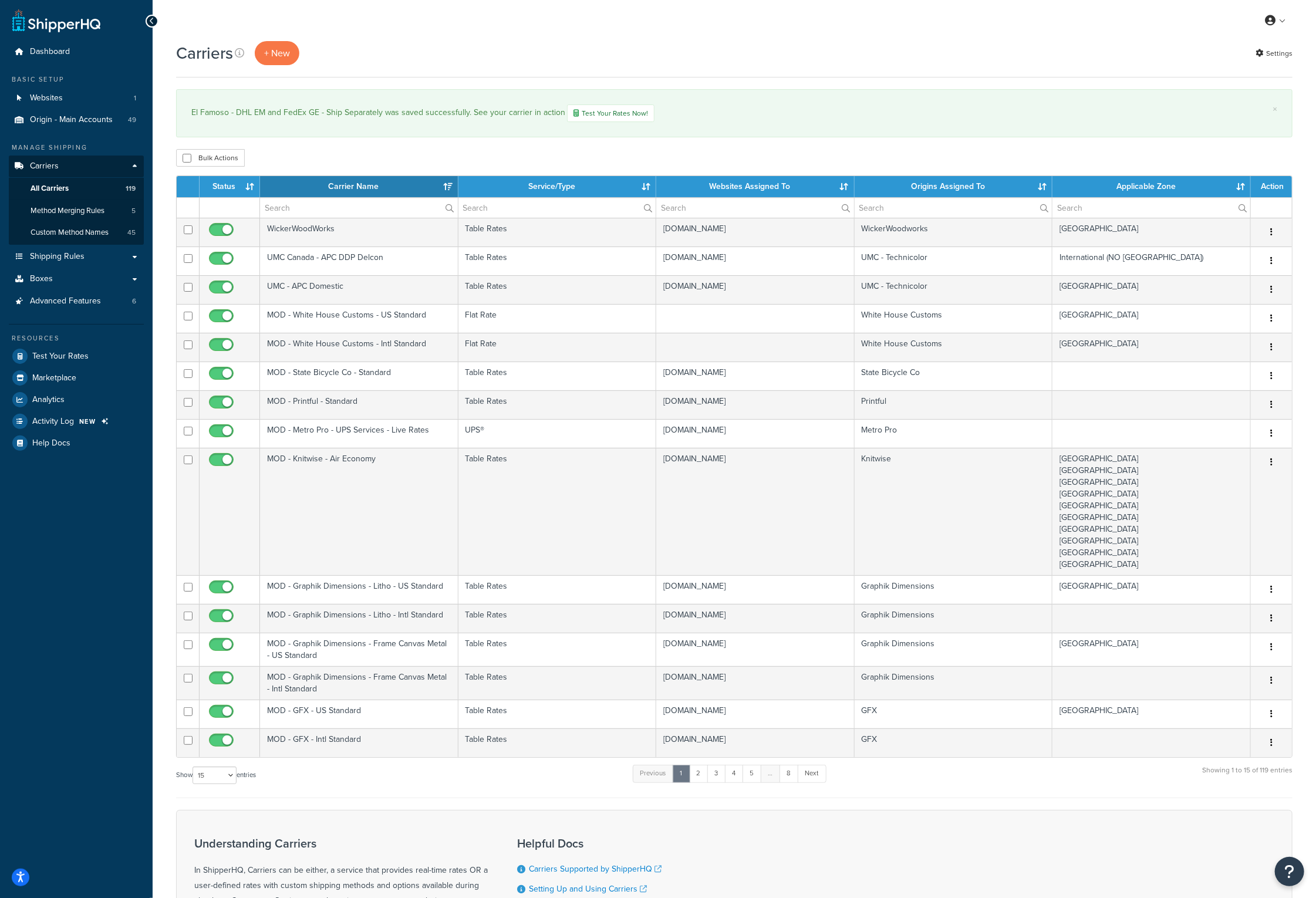
drag, startPoint x: 777, startPoint y: 37, endPoint x: 754, endPoint y: 43, distance: 23.8
click at [777, 37] on div "My Profile Billing Global Settings Contact Us Logout" at bounding box center [734, 21] width 1163 height 41
click at [315, 208] on input "text" at bounding box center [359, 208] width 198 height 20
type input "FedEx GE"
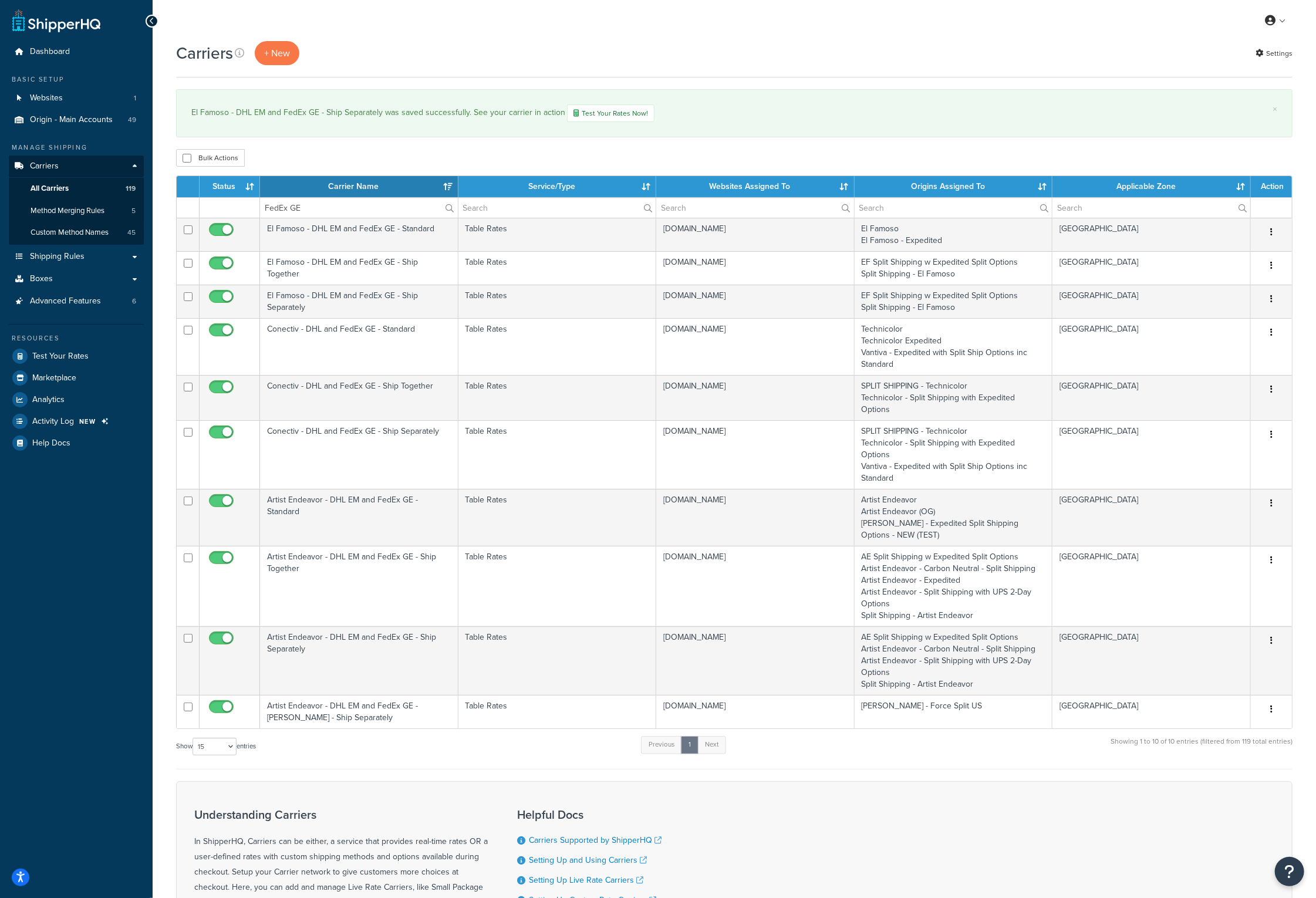
click at [357, 184] on th "Carrier Name" at bounding box center [359, 186] width 198 height 21
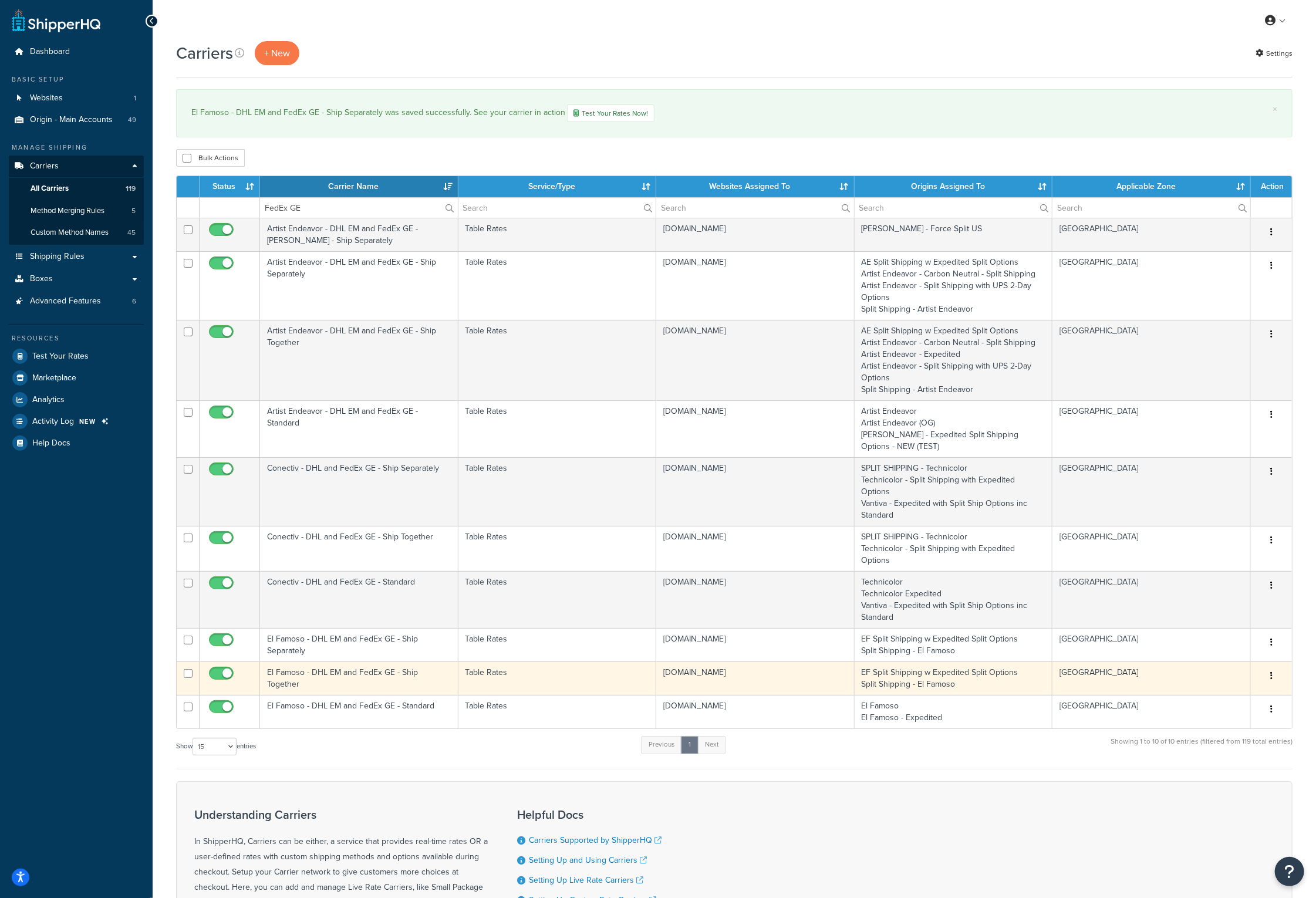
click at [332, 662] on td "El Famoso - DHL EM and FedEx GE - Ship Together" at bounding box center [359, 679] width 198 height 34
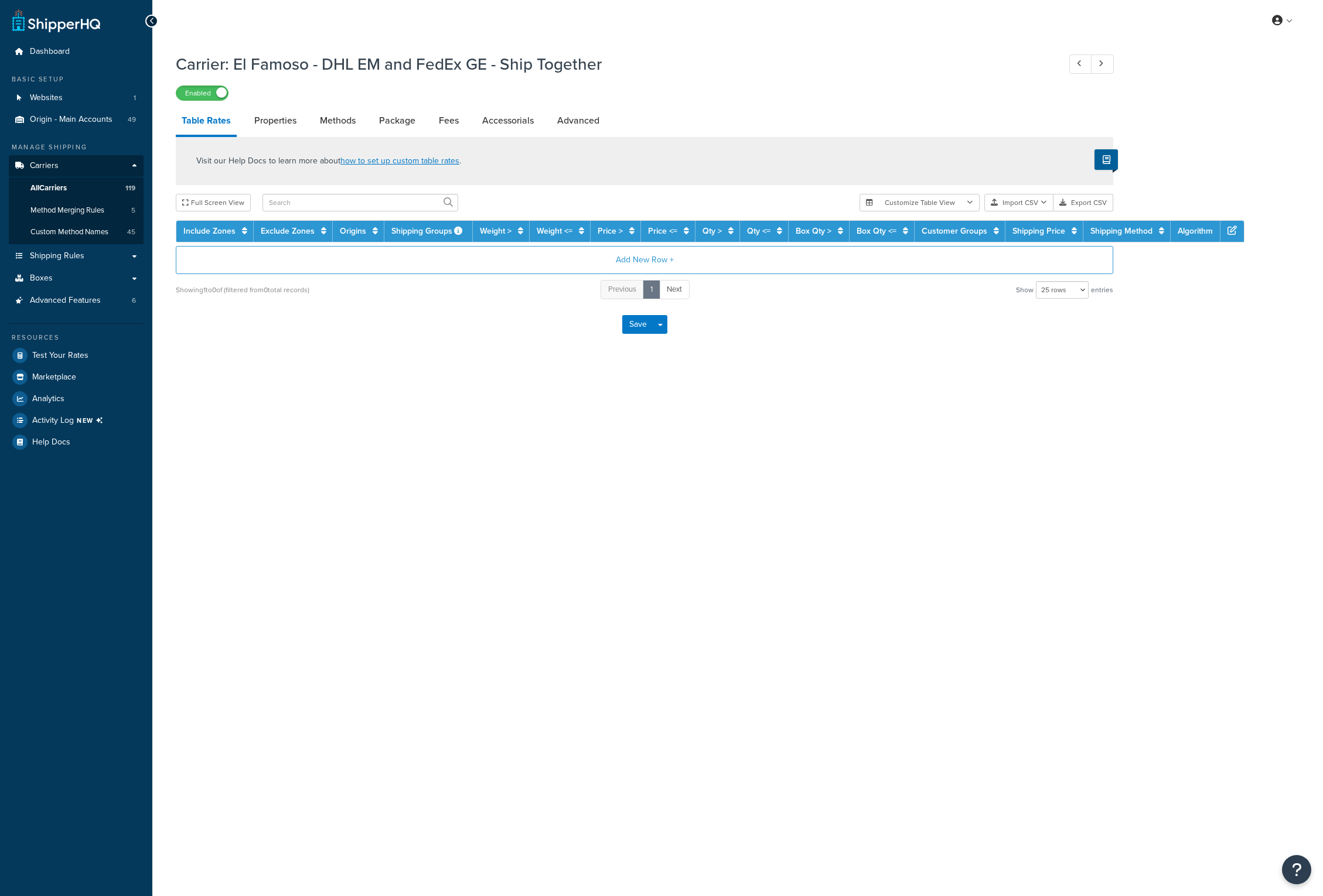
select select "25"
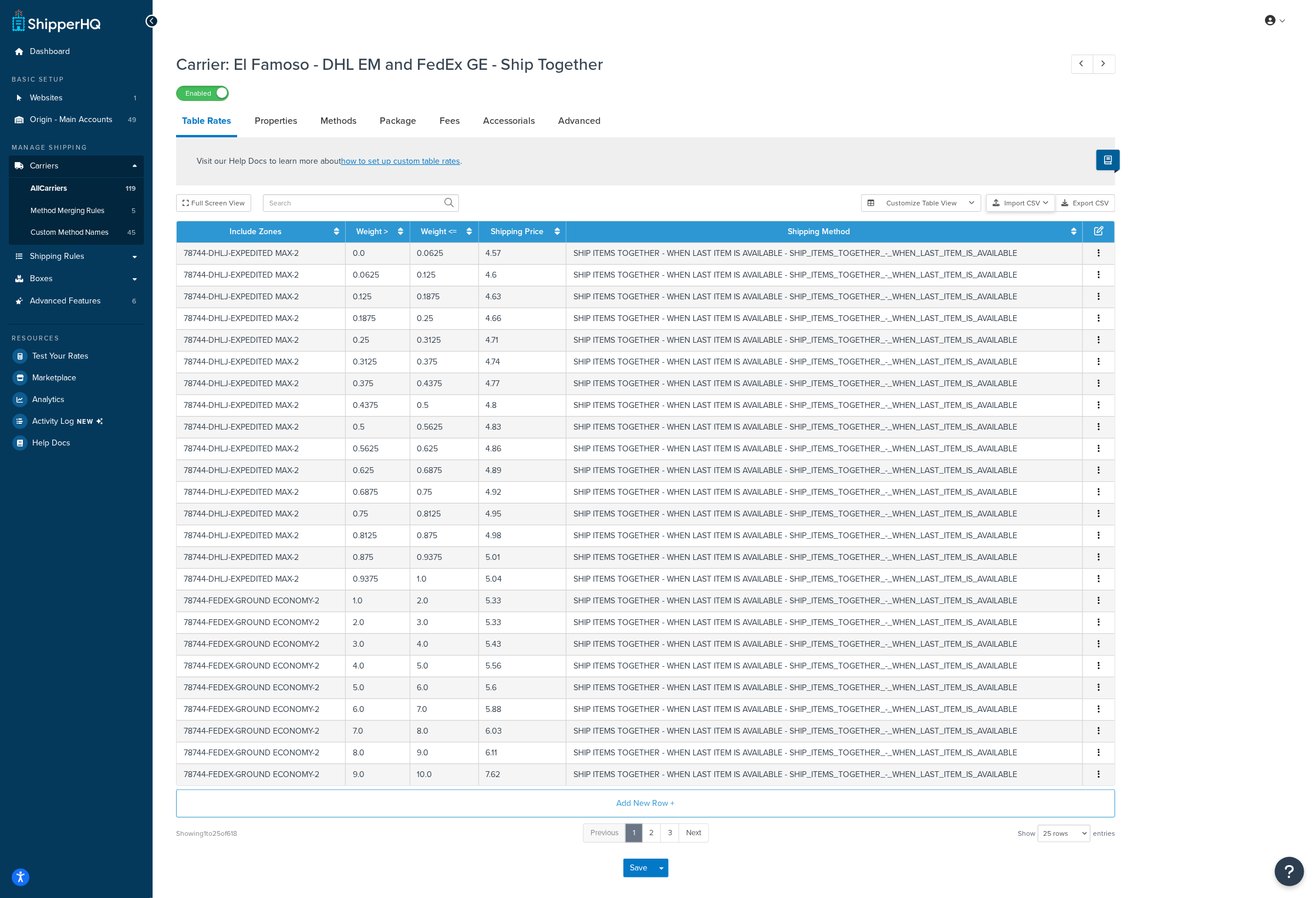
click at [1050, 202] on button "Import CSV" at bounding box center [1020, 203] width 69 height 18
click at [1047, 212] on div "Customize Table View Show all columns Show selected columns Import CSV Import a…" at bounding box center [988, 203] width 254 height 18
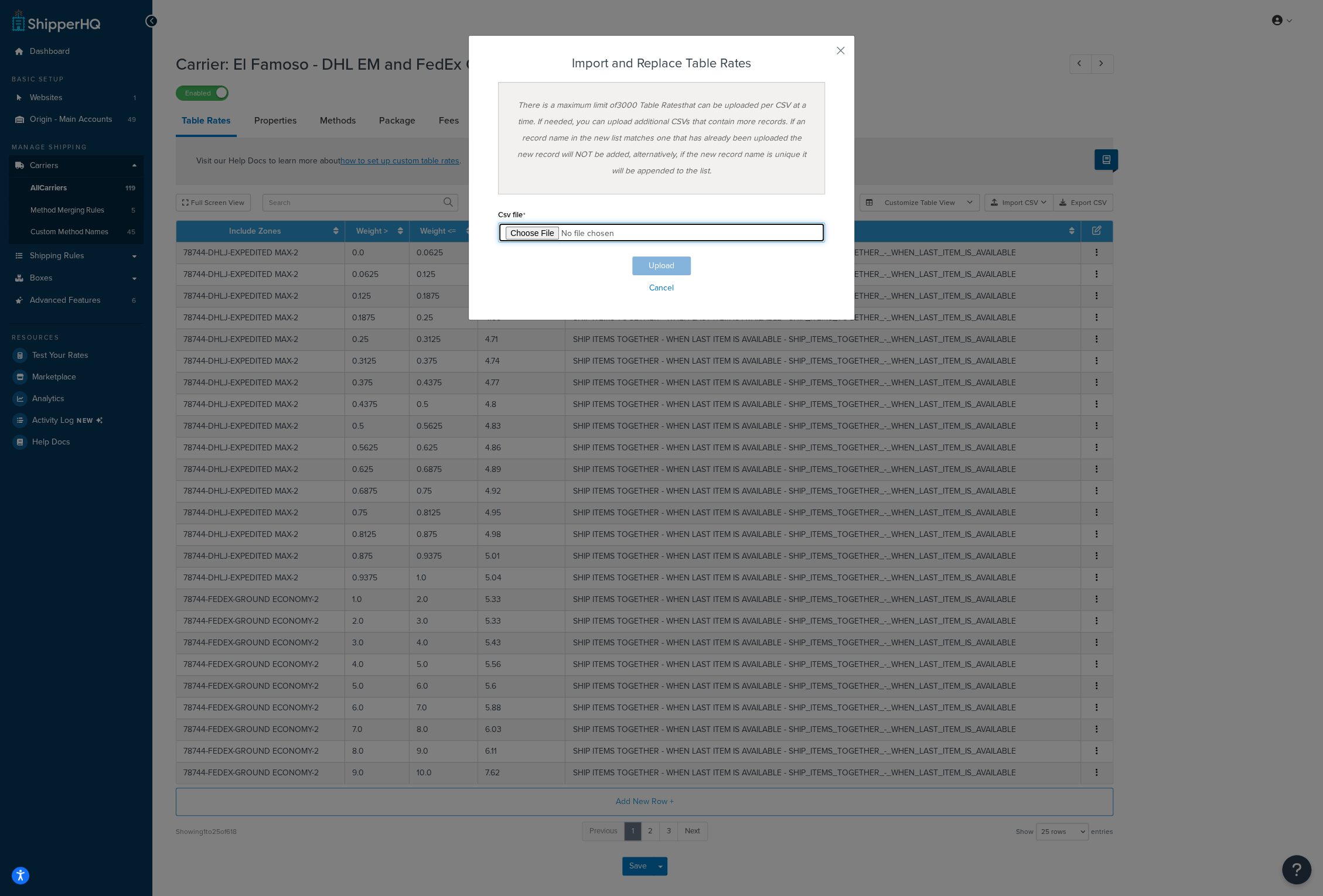
click at [533, 234] on input "file" at bounding box center [661, 232] width 327 height 20
type input "C:\fakepath\El Famoso - DHL EM and FedEx GE - Ship Together-2025-10-14 0512.csv"
click at [646, 269] on button "Upload" at bounding box center [661, 266] width 59 height 19
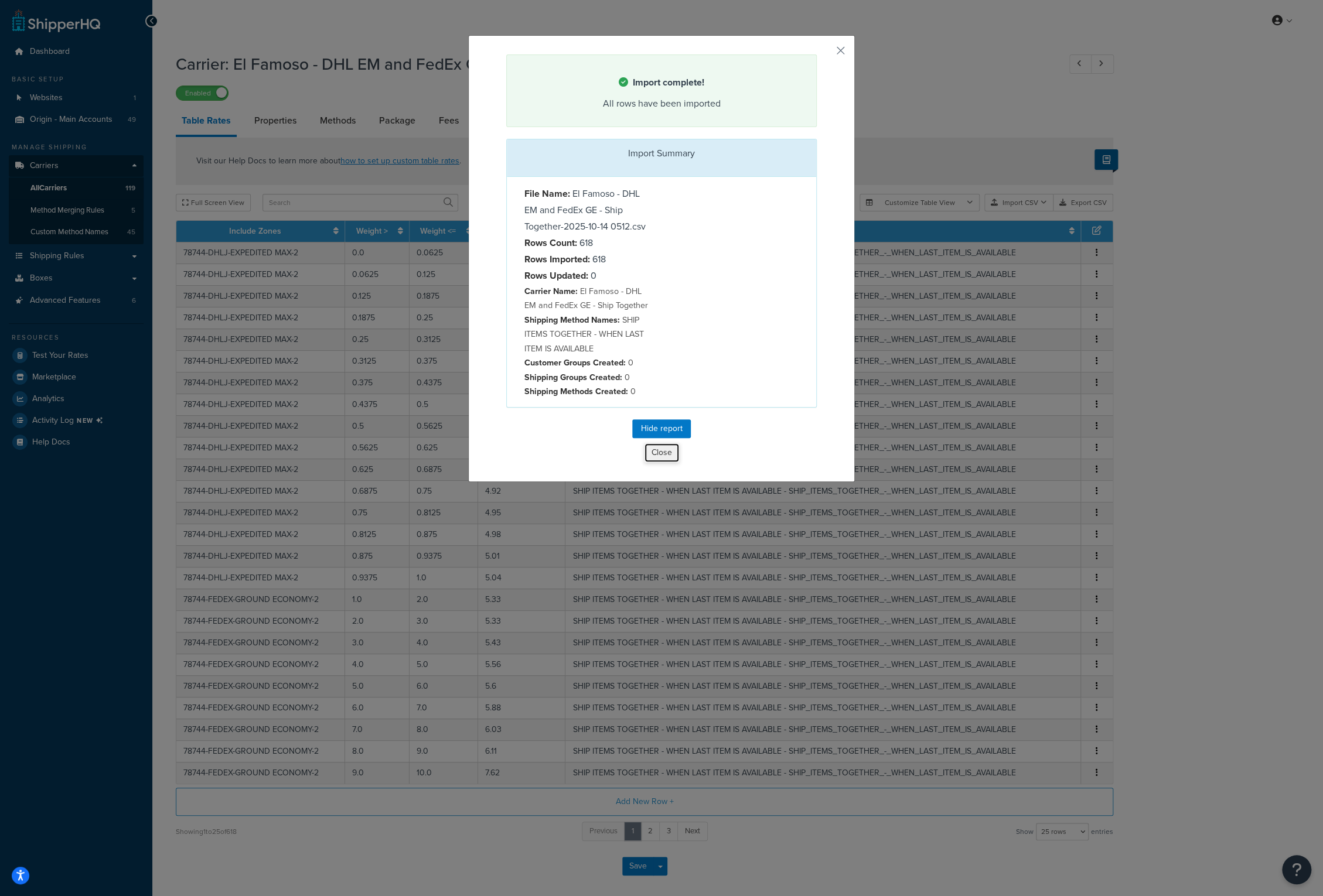
click at [653, 447] on button "Close" at bounding box center [661, 452] width 36 height 20
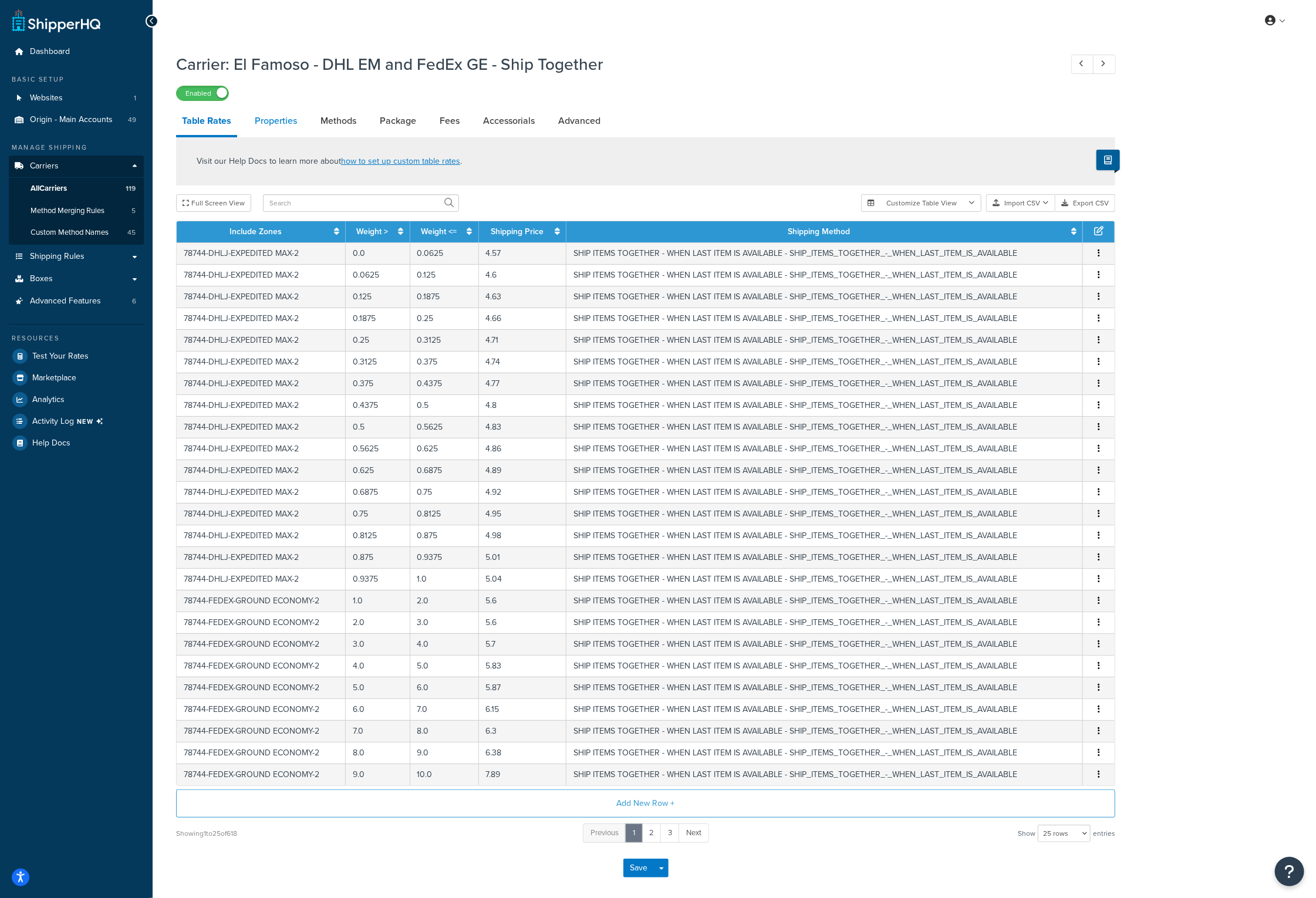
click at [282, 124] on link "Properties" at bounding box center [276, 121] width 54 height 28
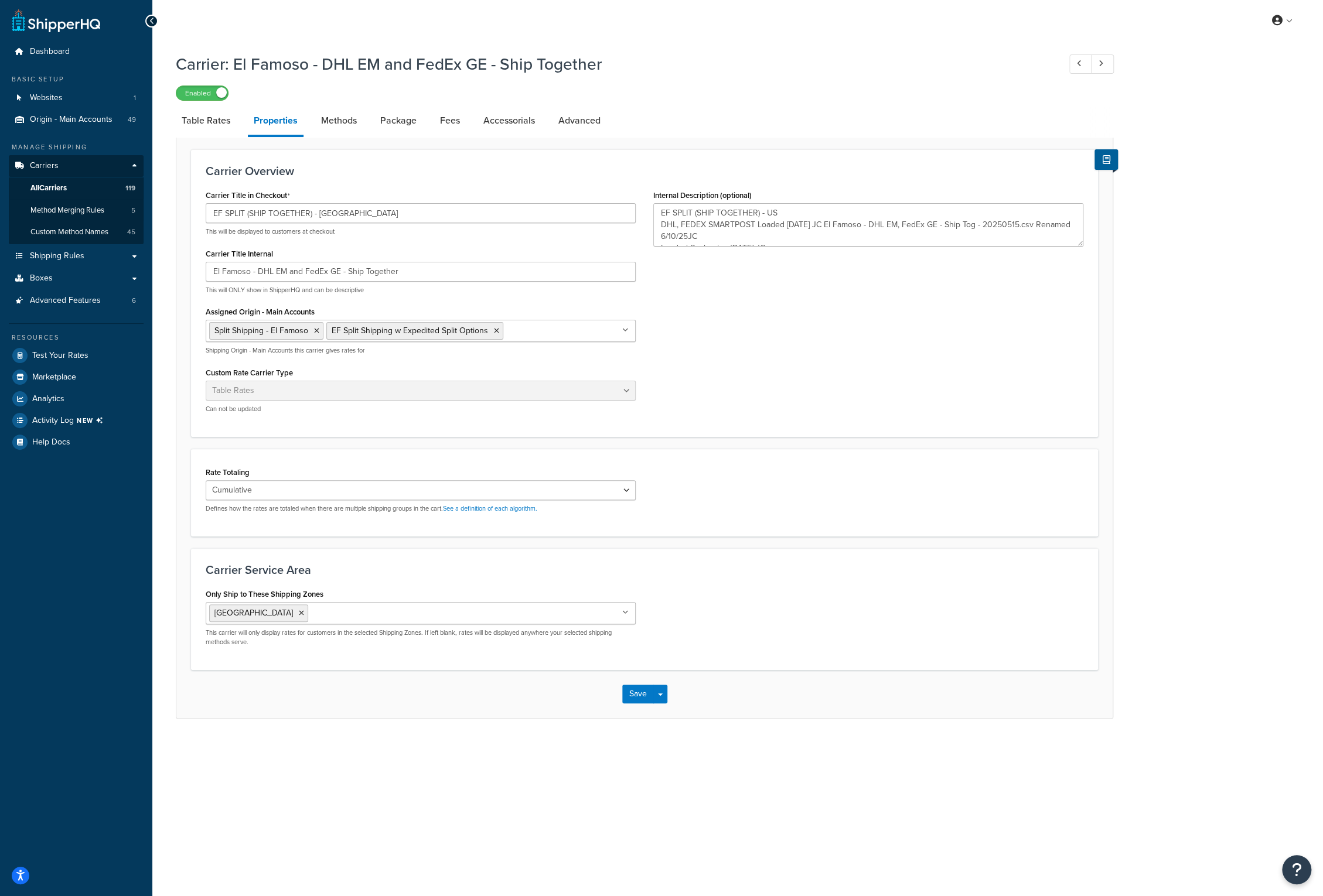
scroll to position [12, 0]
click at [788, 234] on textarea "EF SPLIT (SHIP TOGETHER) - US DHL, FEDEX SMARTPOST Loaded [DATE] JC El Famoso -…" at bounding box center [868, 225] width 430 height 43
paste textarea "Loaded DAS .27 FedEX GE [DATE] JC"
type textarea "EF SPLIT (SHIP TOGETHER) - US DHL, FEDEX SMARTPOST Loaded [DATE] JC El Famoso -…"
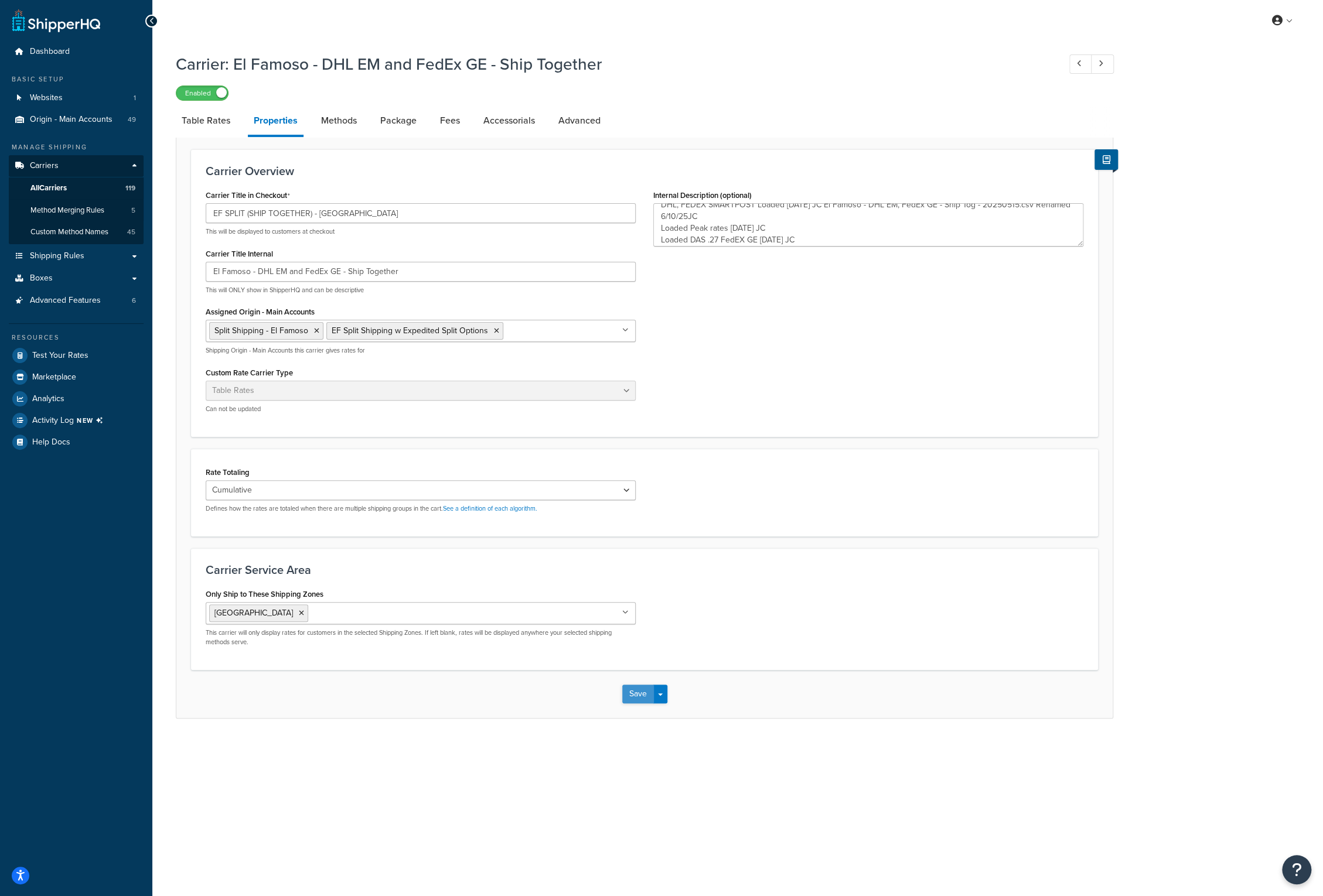
click at [640, 690] on button "Save" at bounding box center [638, 694] width 31 height 19
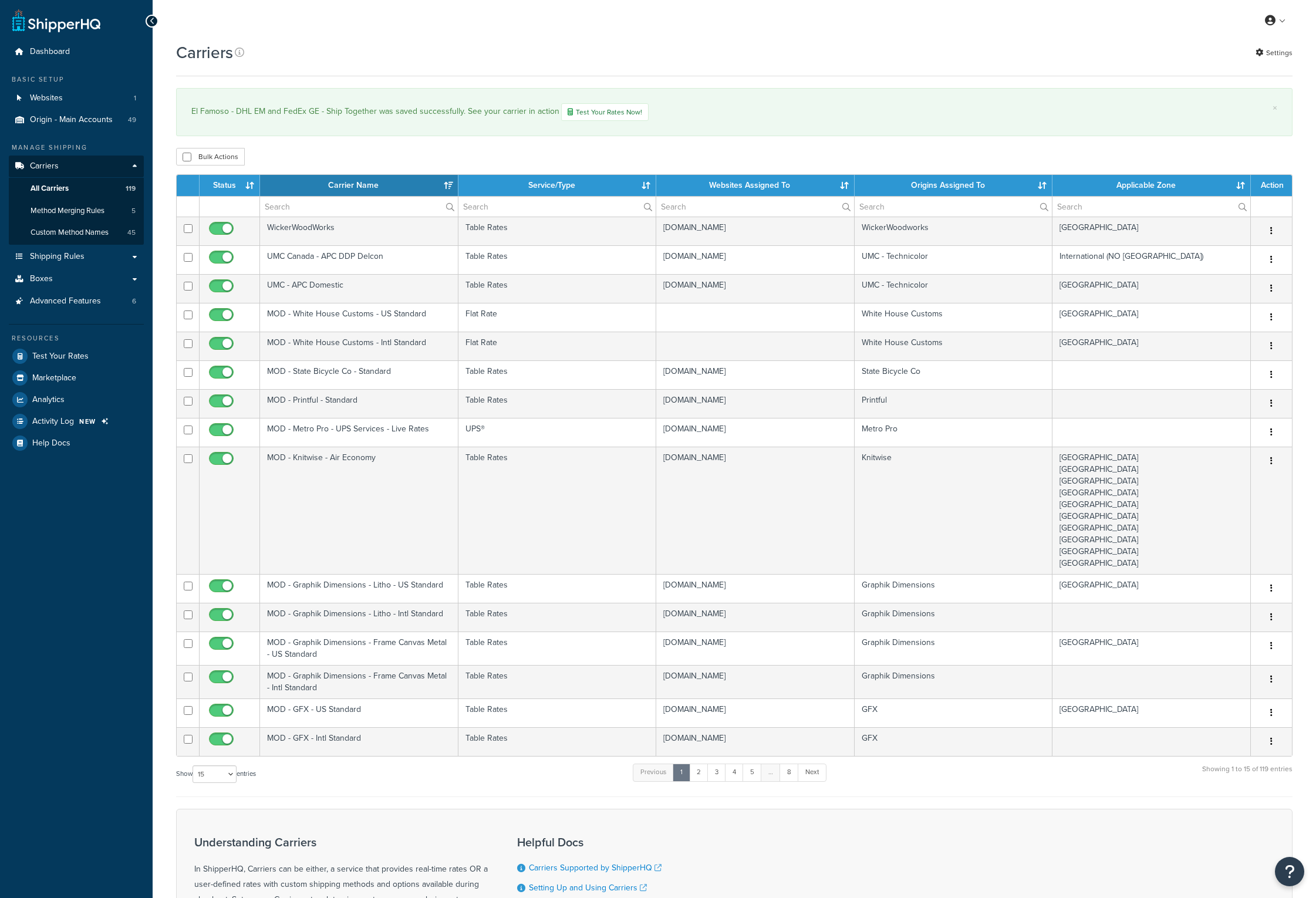
select select "15"
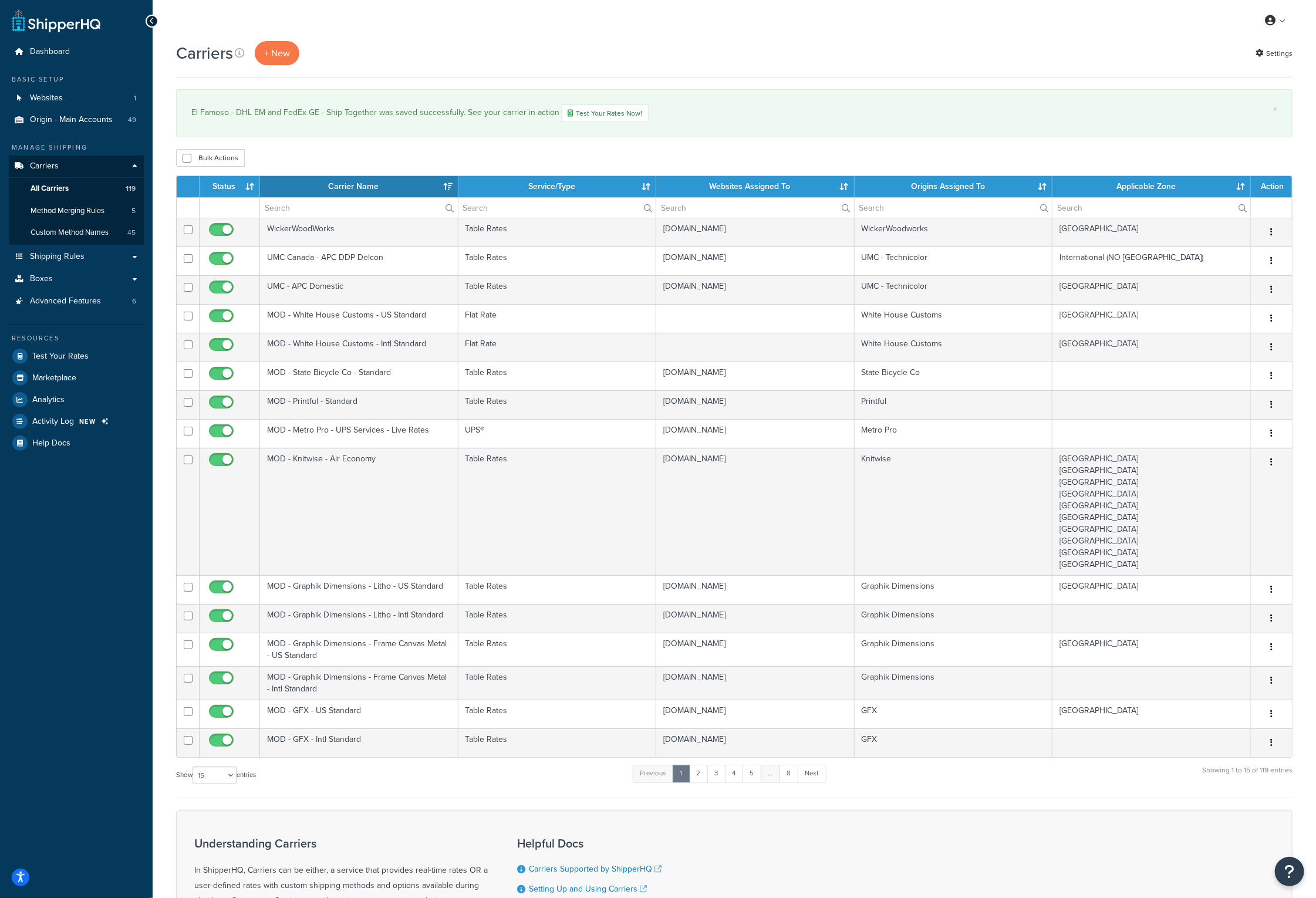
click at [875, 147] on div "Carriers + New Settings × El Famoso - DHL EM and FedEx GE - Ship Together was s…" at bounding box center [734, 554] width 1163 height 1026
click at [321, 206] on input "text" at bounding box center [359, 208] width 198 height 20
type input "FedEx GE"
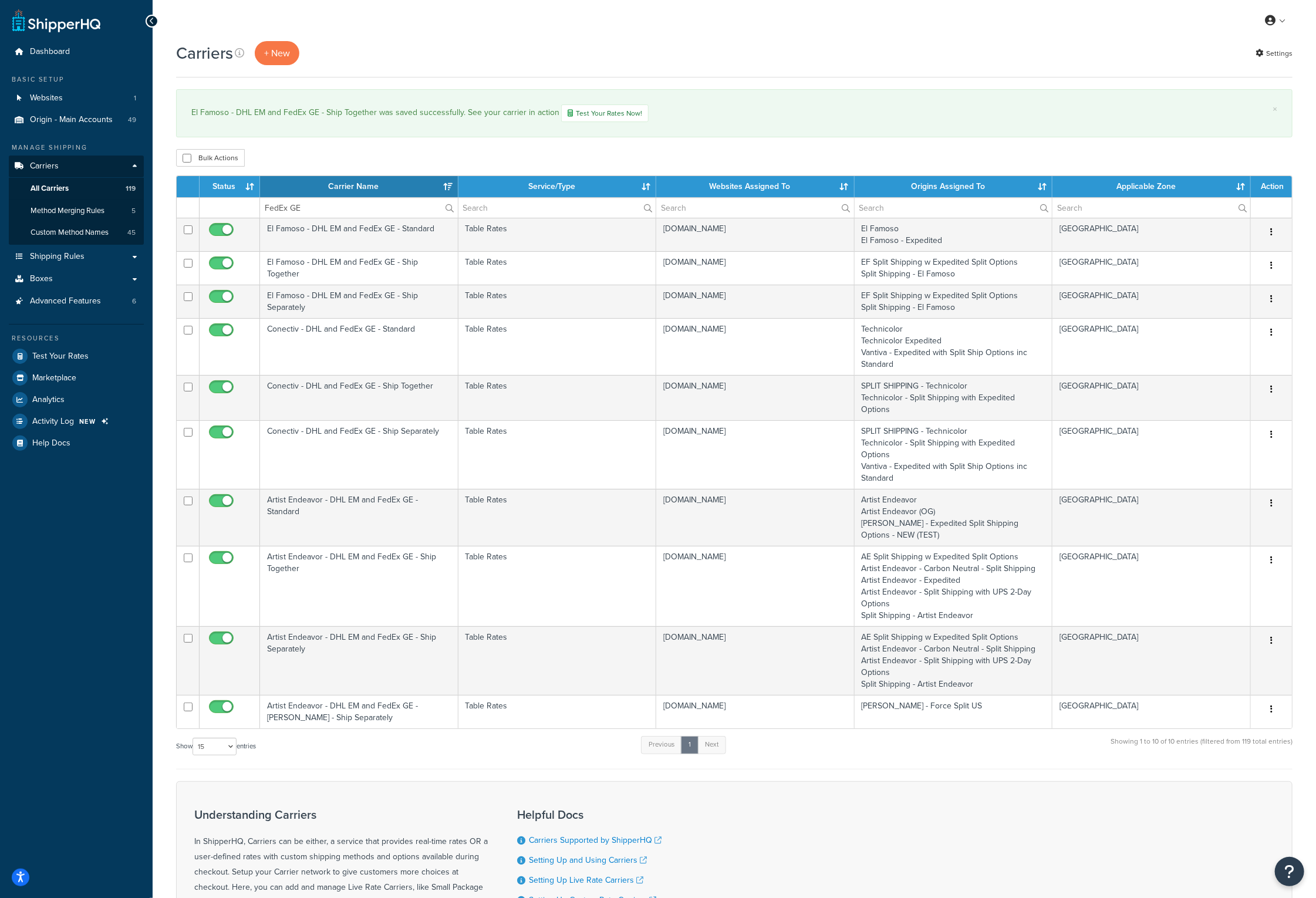
click at [345, 185] on th "Carrier Name" at bounding box center [359, 186] width 198 height 21
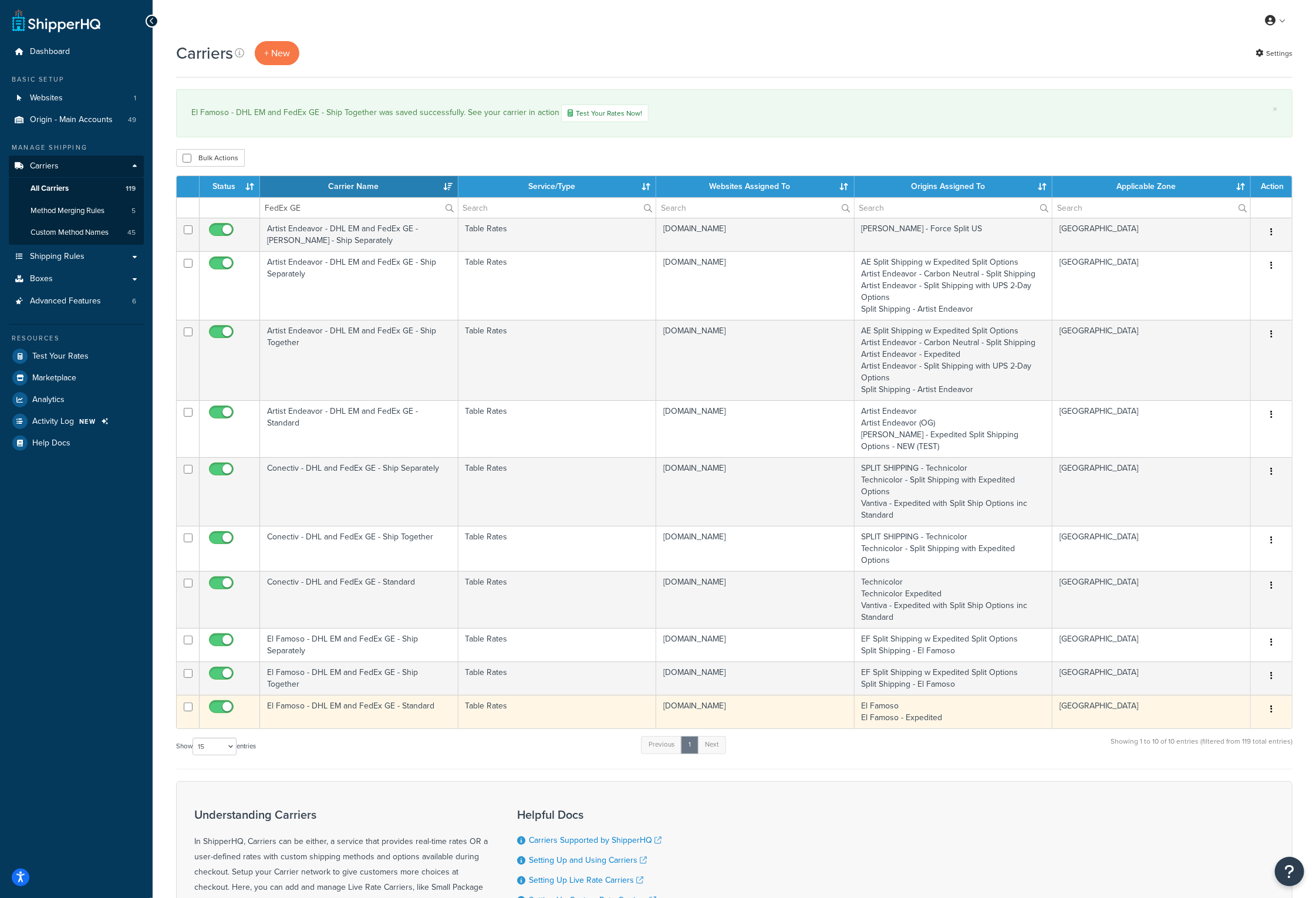
click at [336, 695] on td "El Famoso - DHL EM and FedEx GE - Standard" at bounding box center [359, 712] width 198 height 34
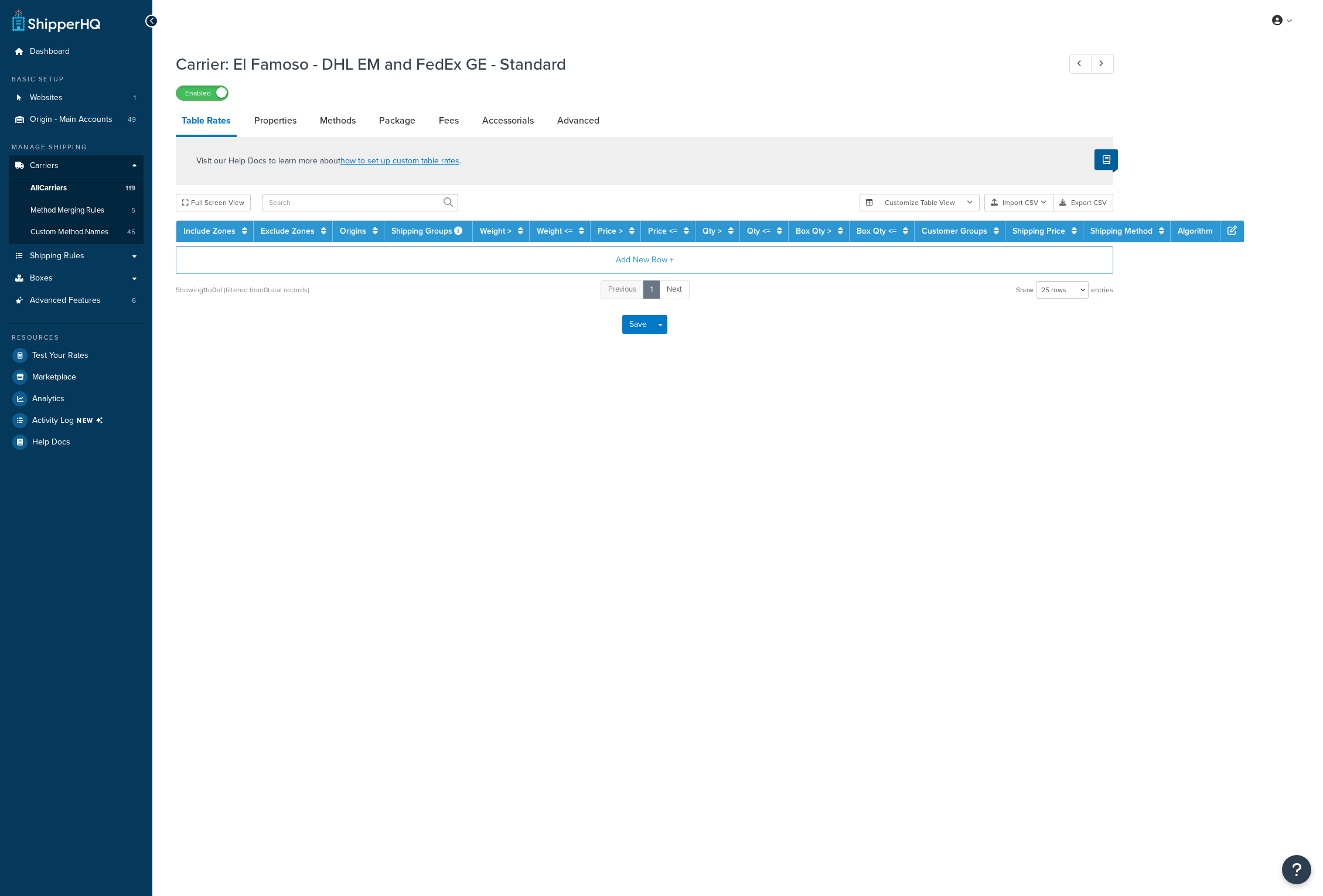
select select "25"
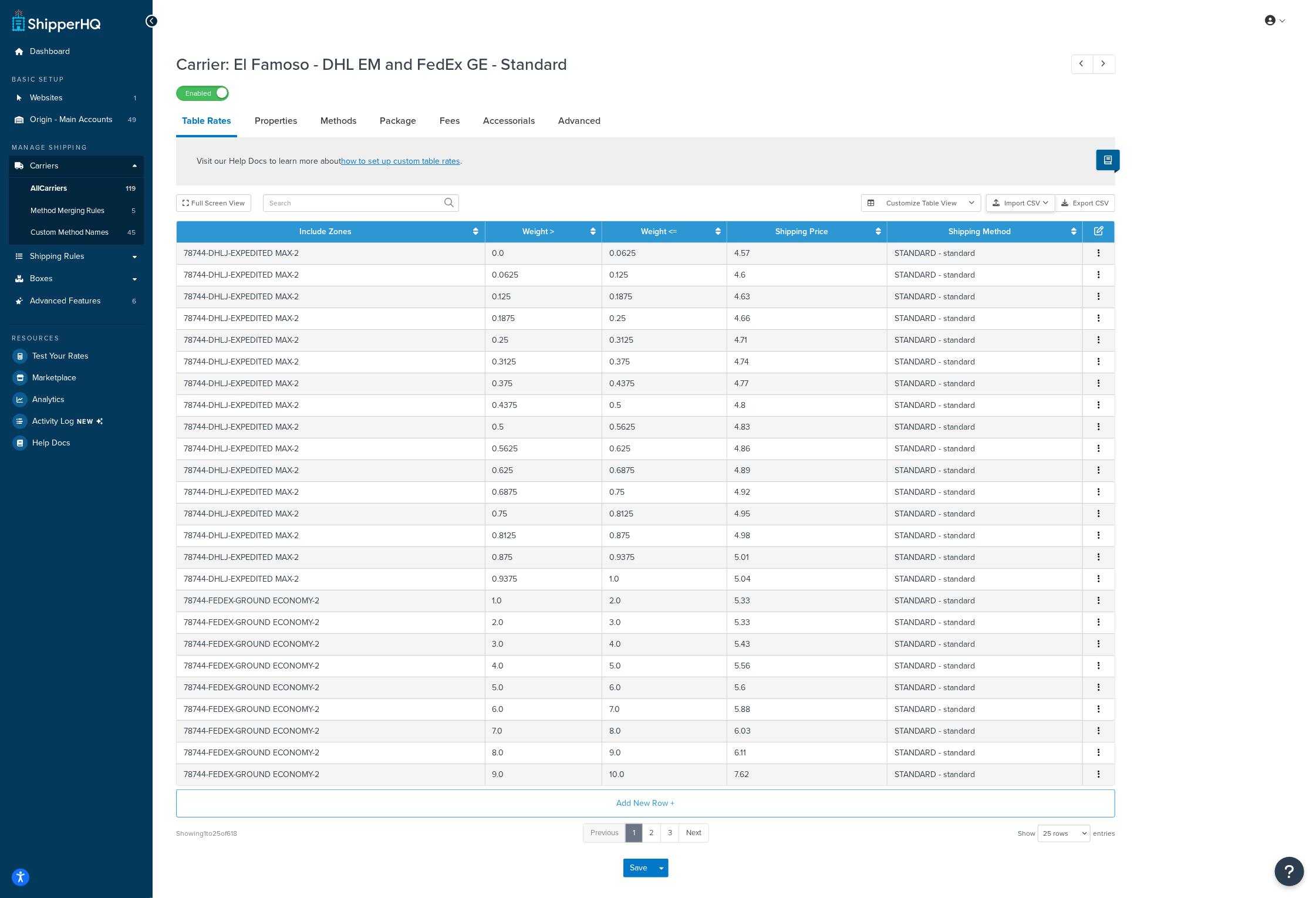
click at [1044, 202] on icon "button" at bounding box center [1045, 203] width 7 height 7
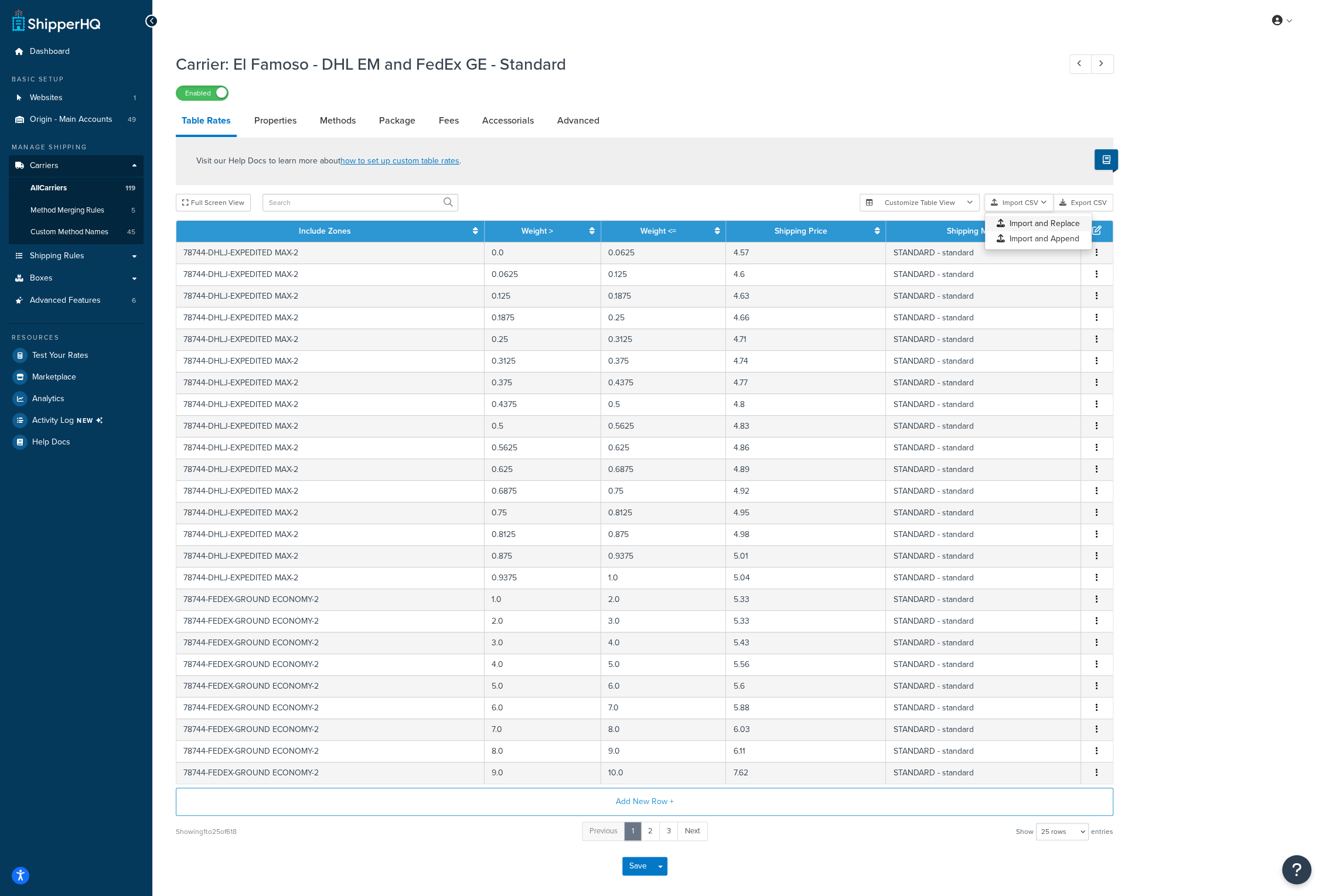
click at [1036, 212] on div "Customize Table View Show all columns Show selected columns Import CSV Import a…" at bounding box center [986, 203] width 253 height 18
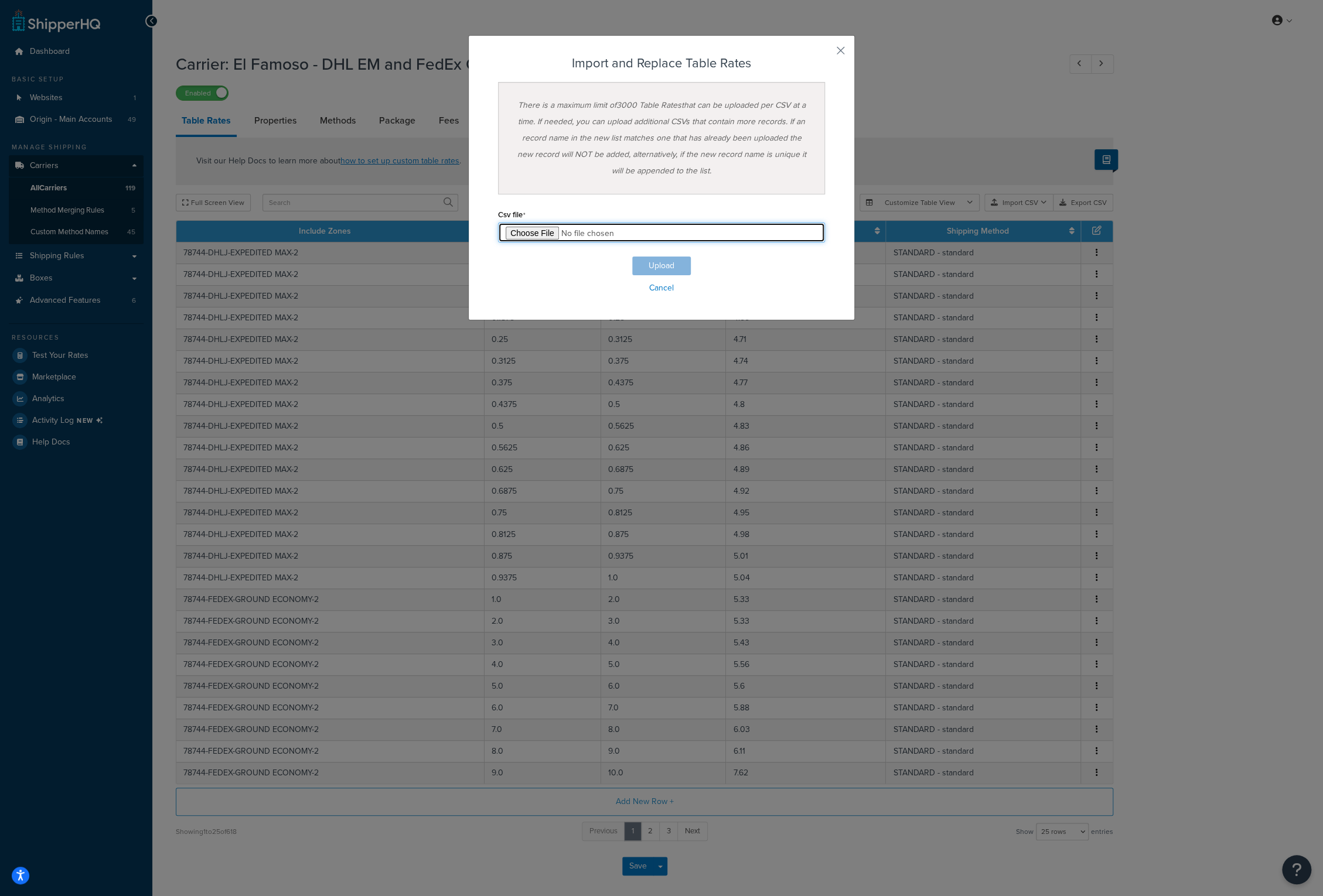
click at [529, 236] on input "file" at bounding box center [661, 232] width 327 height 20
type input "C:\fakepath\El Famoso - DHL EM and FedEx GE - Standard-2025-10-14 0512.csv"
click at [658, 261] on button "Upload" at bounding box center [661, 266] width 59 height 19
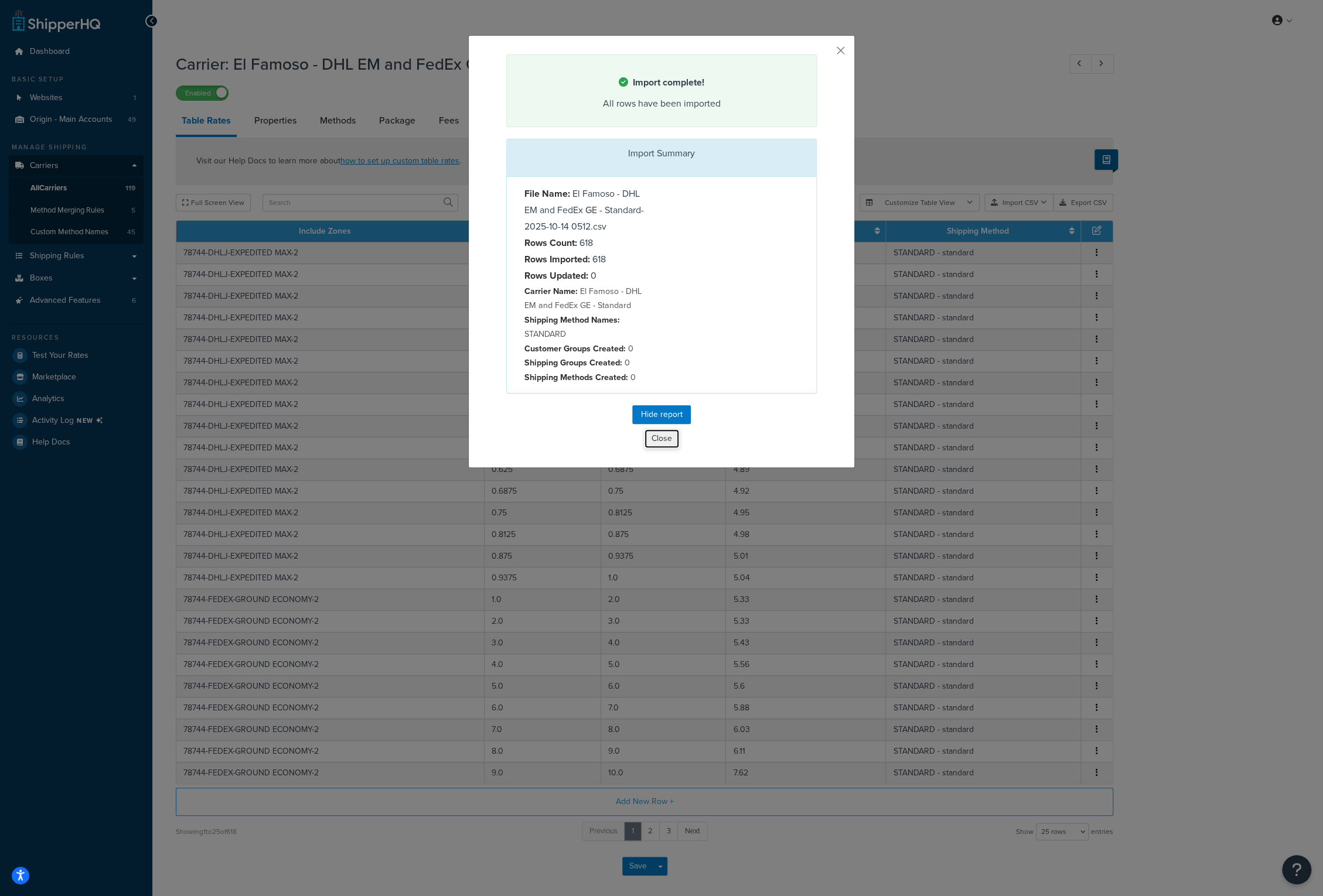
click at [658, 433] on button "Close" at bounding box center [661, 438] width 36 height 20
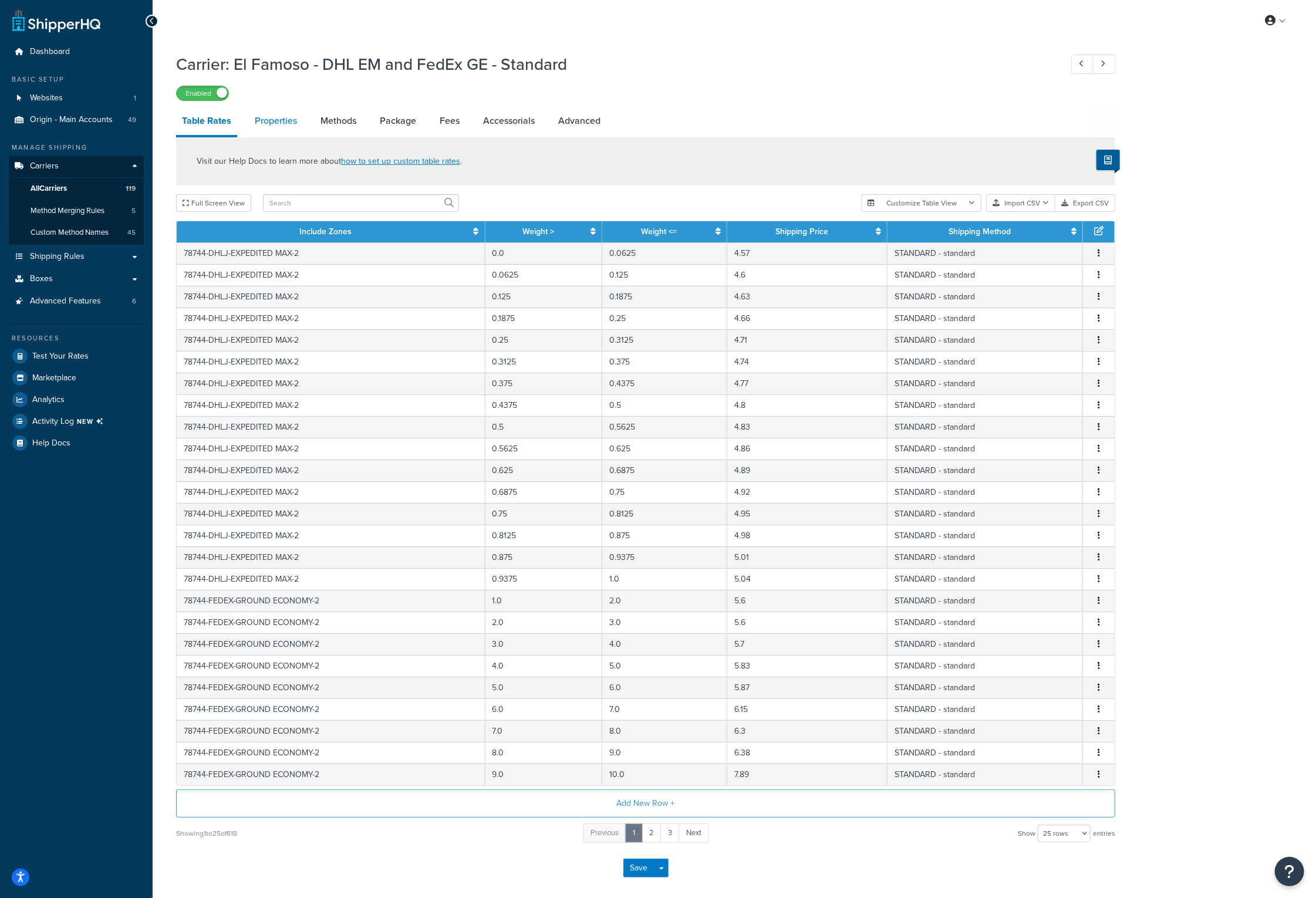
click at [276, 119] on link "Properties" at bounding box center [276, 121] width 54 height 28
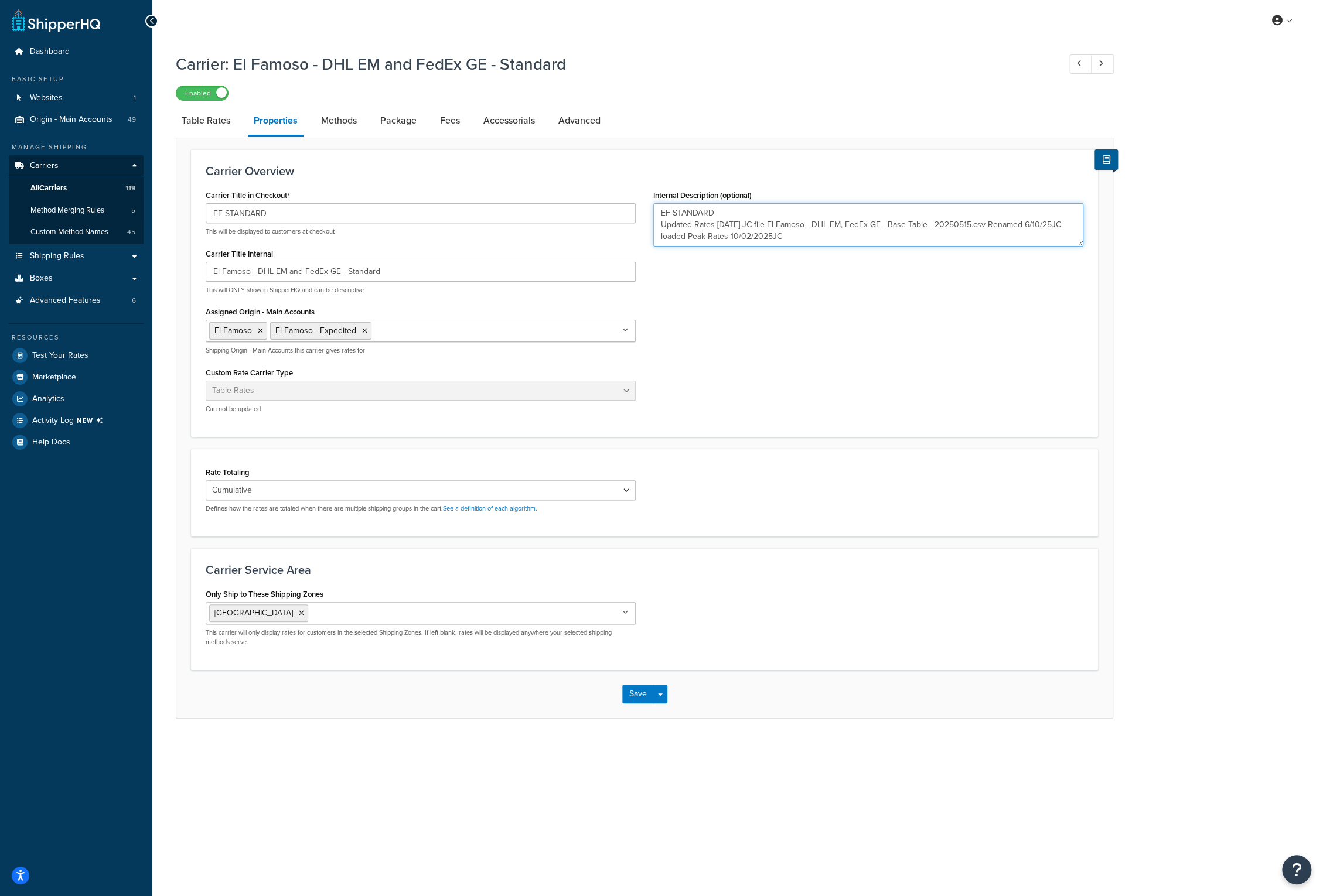
click at [792, 236] on textarea "EF STANDARD Updated Rates 05/23/25 JC file El Famoso - DHL EM, FedEx GE - Base …" at bounding box center [868, 225] width 430 height 43
paste textarea "Loaded DAS .27 FedEX GE 10/14/25 JC"
type textarea "EF STANDARD Updated Rates 05/23/25 JC file El Famoso - DHL EM, FedEx GE - Base …"
click at [644, 692] on button "Save" at bounding box center [638, 694] width 31 height 19
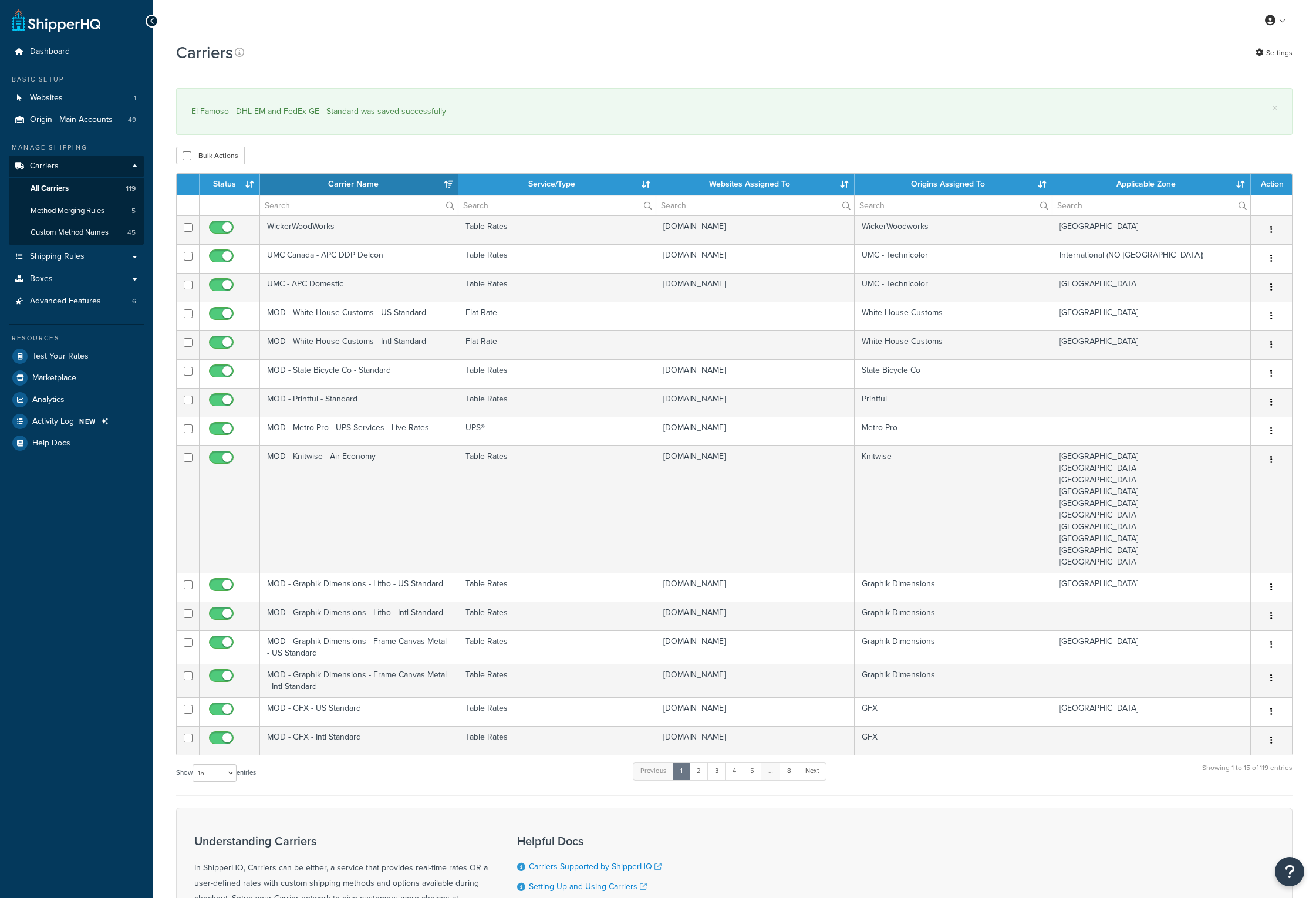
select select "15"
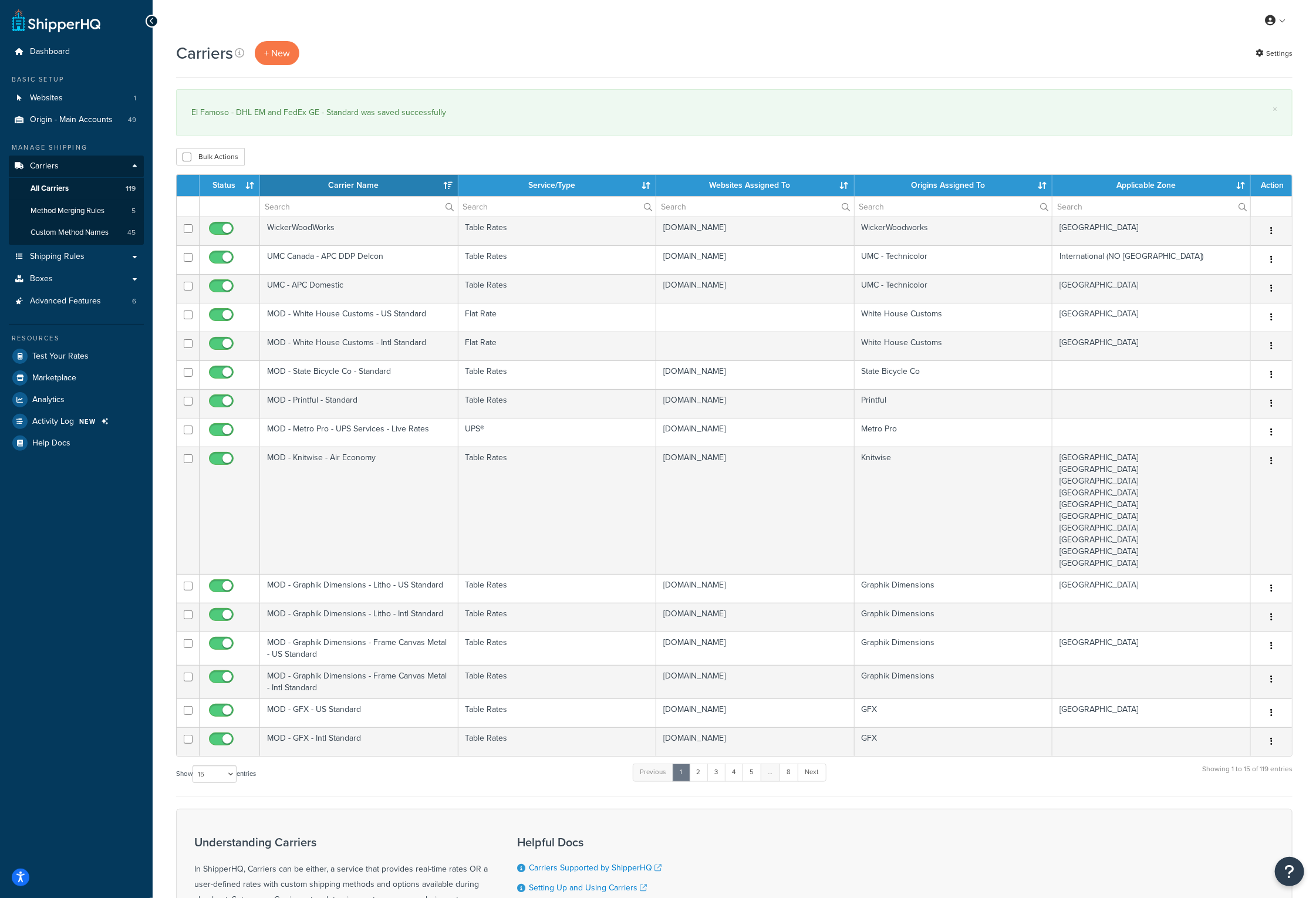
click at [1047, 145] on div "Carriers + New Settings × El Famoso - DHL EM and FedEx GE - Standard was saved …" at bounding box center [734, 554] width 1163 height 1026
click at [1226, 136] on span "Logout" at bounding box center [1221, 138] width 23 height 11
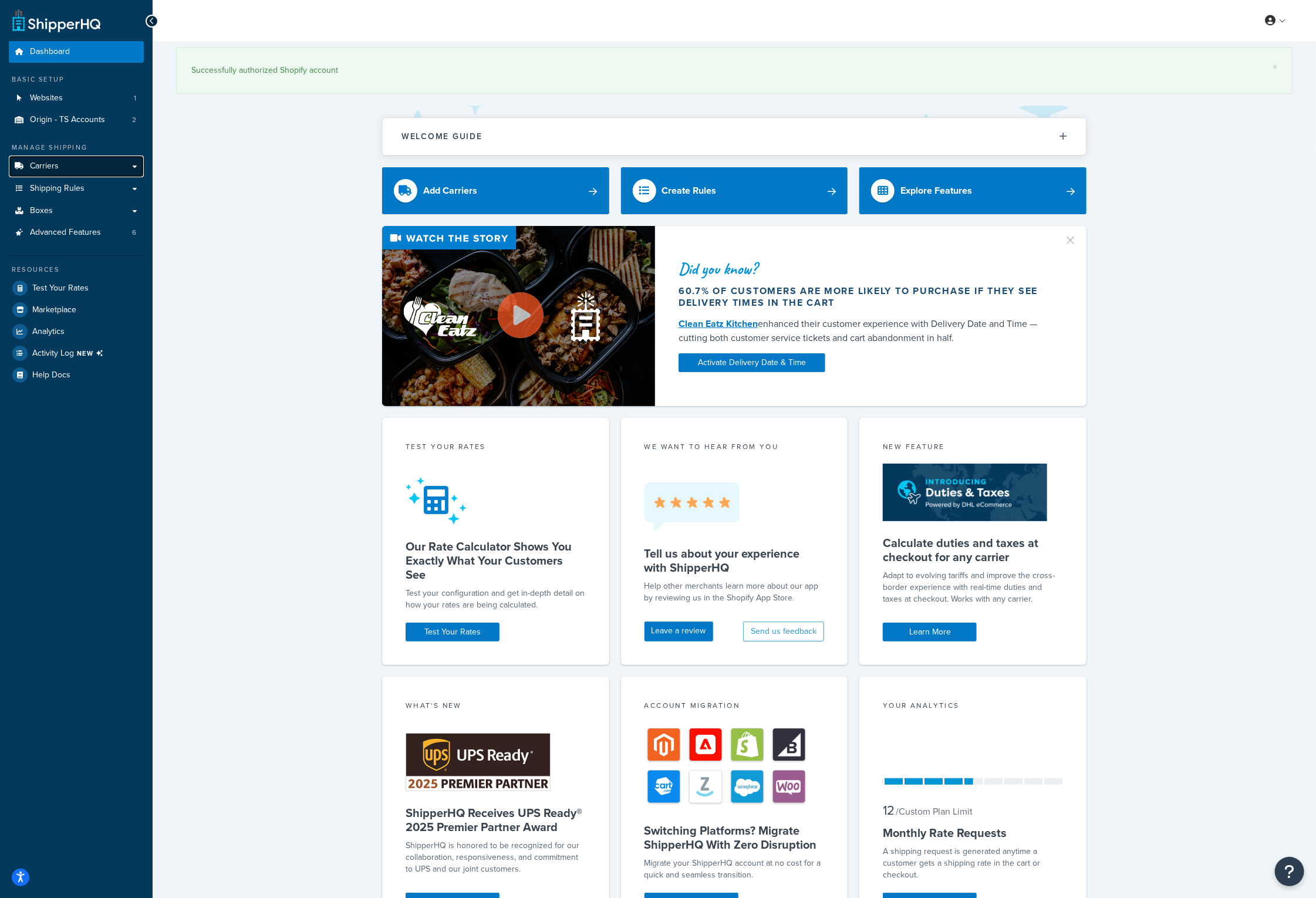
click at [76, 161] on link "Carriers" at bounding box center [76, 167] width 135 height 22
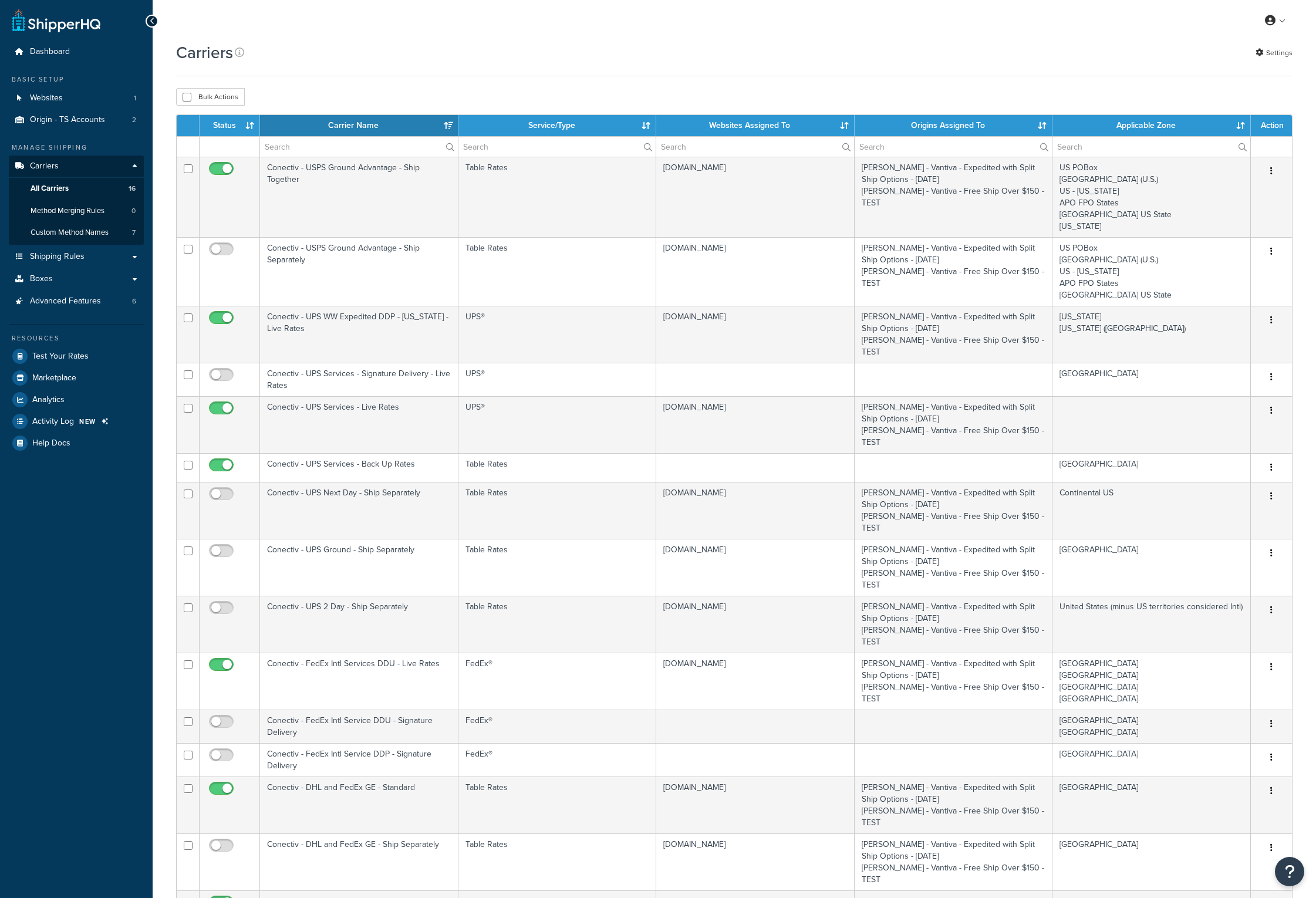
select select "15"
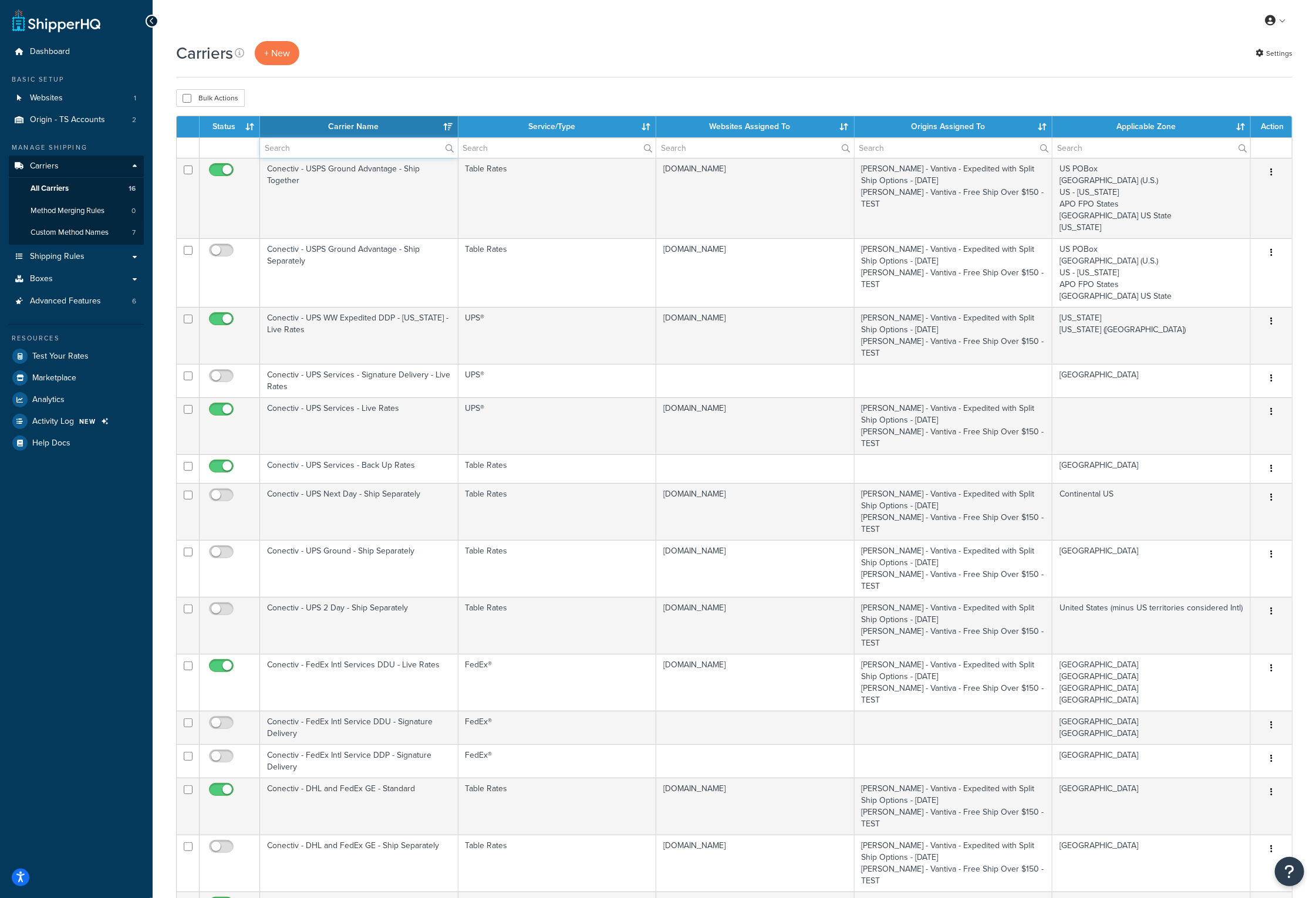
click at [304, 150] on input "text" at bounding box center [359, 147] width 198 height 20
type input "FedEx GE"
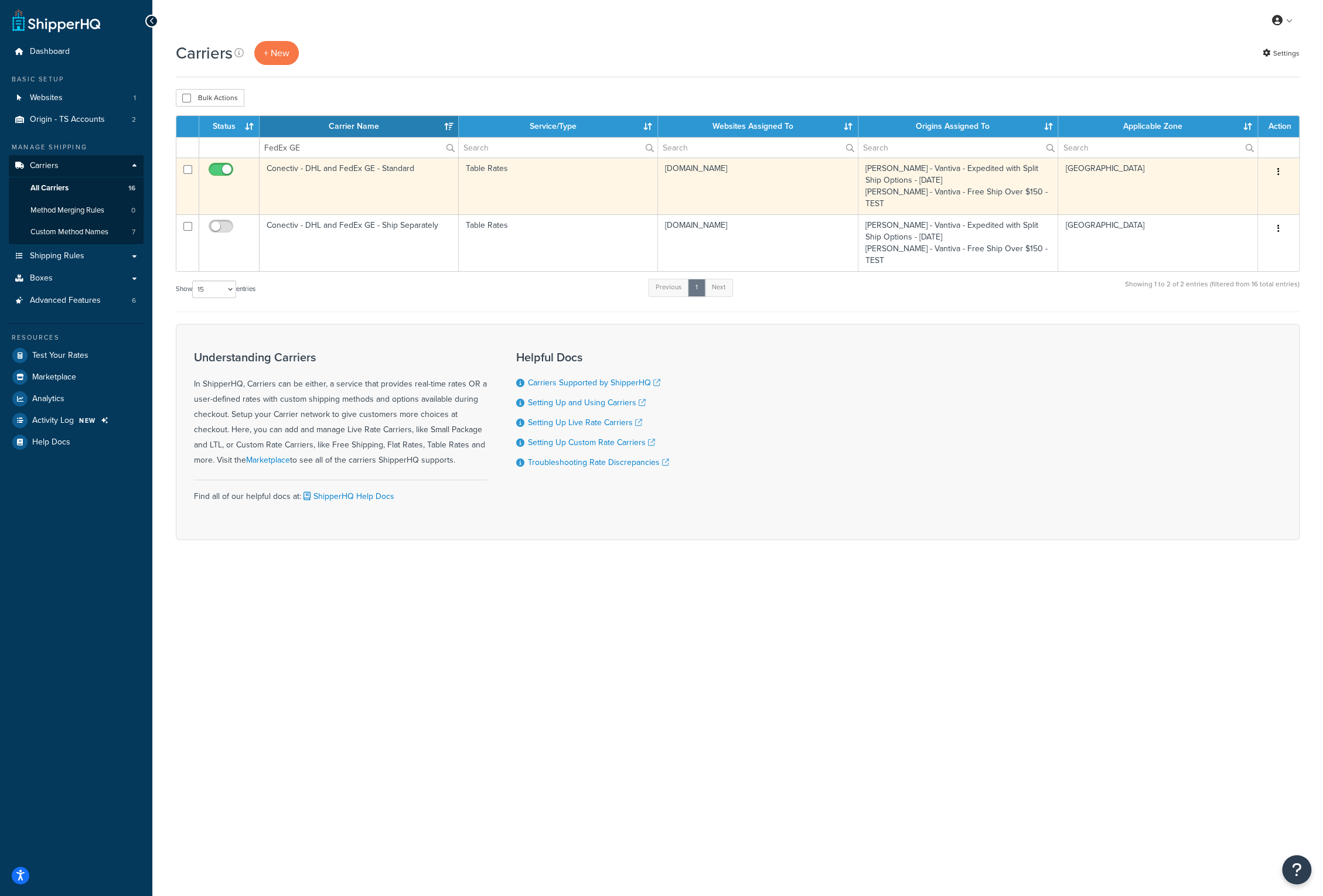
click at [327, 182] on td "Conectiv - DHL and FedEx GE - Standard" at bounding box center [359, 186] width 199 height 57
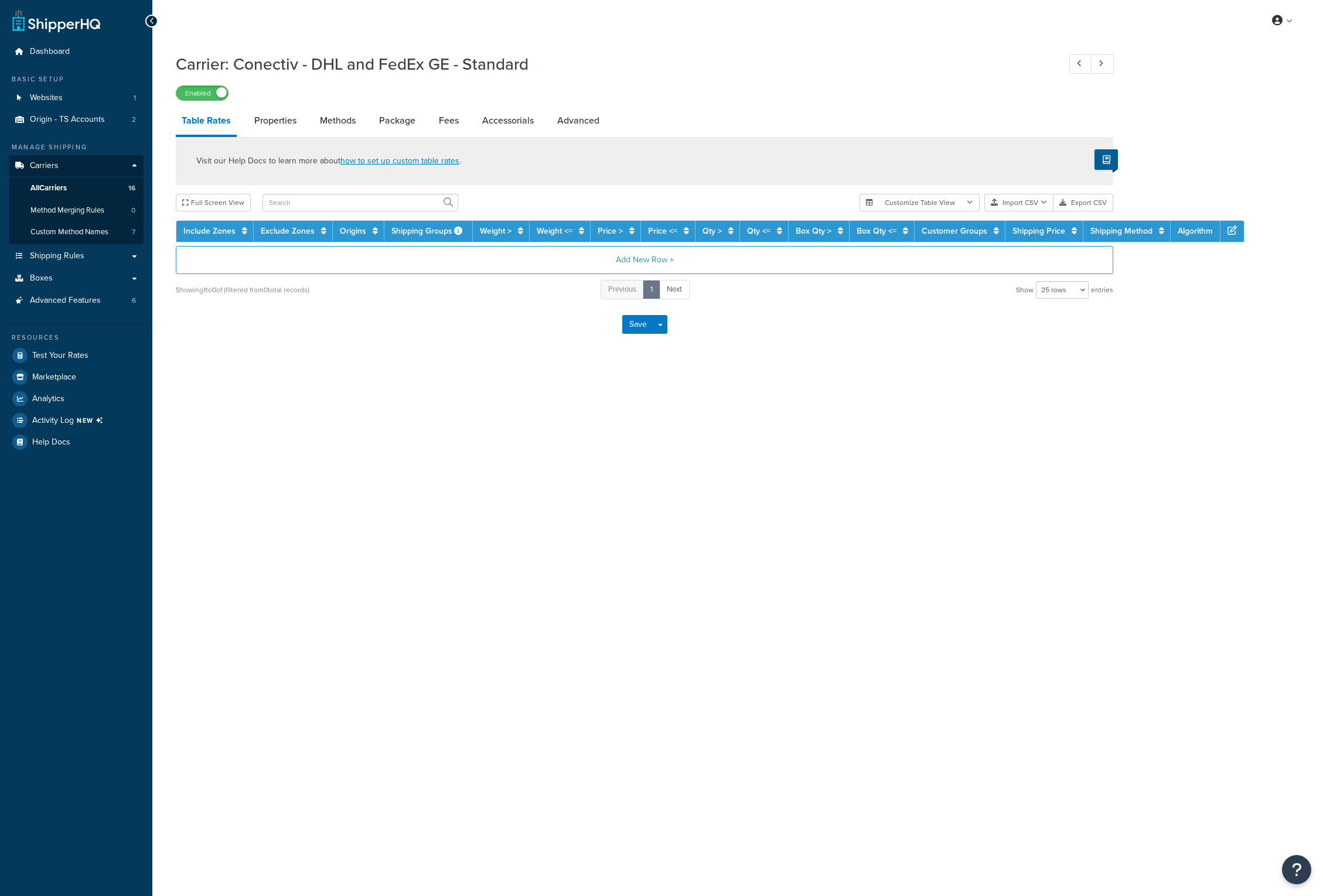
select select "25"
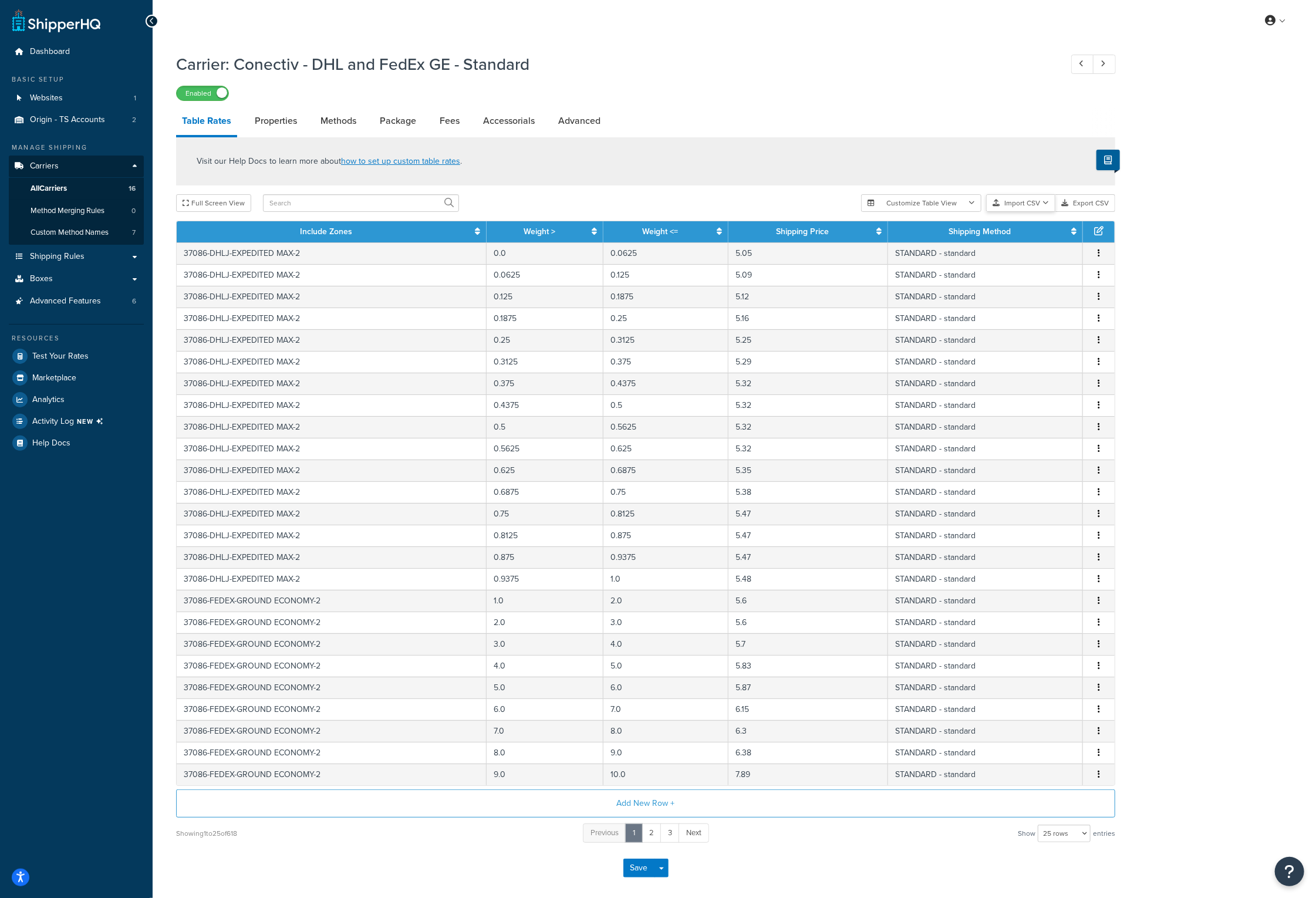
click at [1045, 204] on icon "button" at bounding box center [1045, 203] width 7 height 7
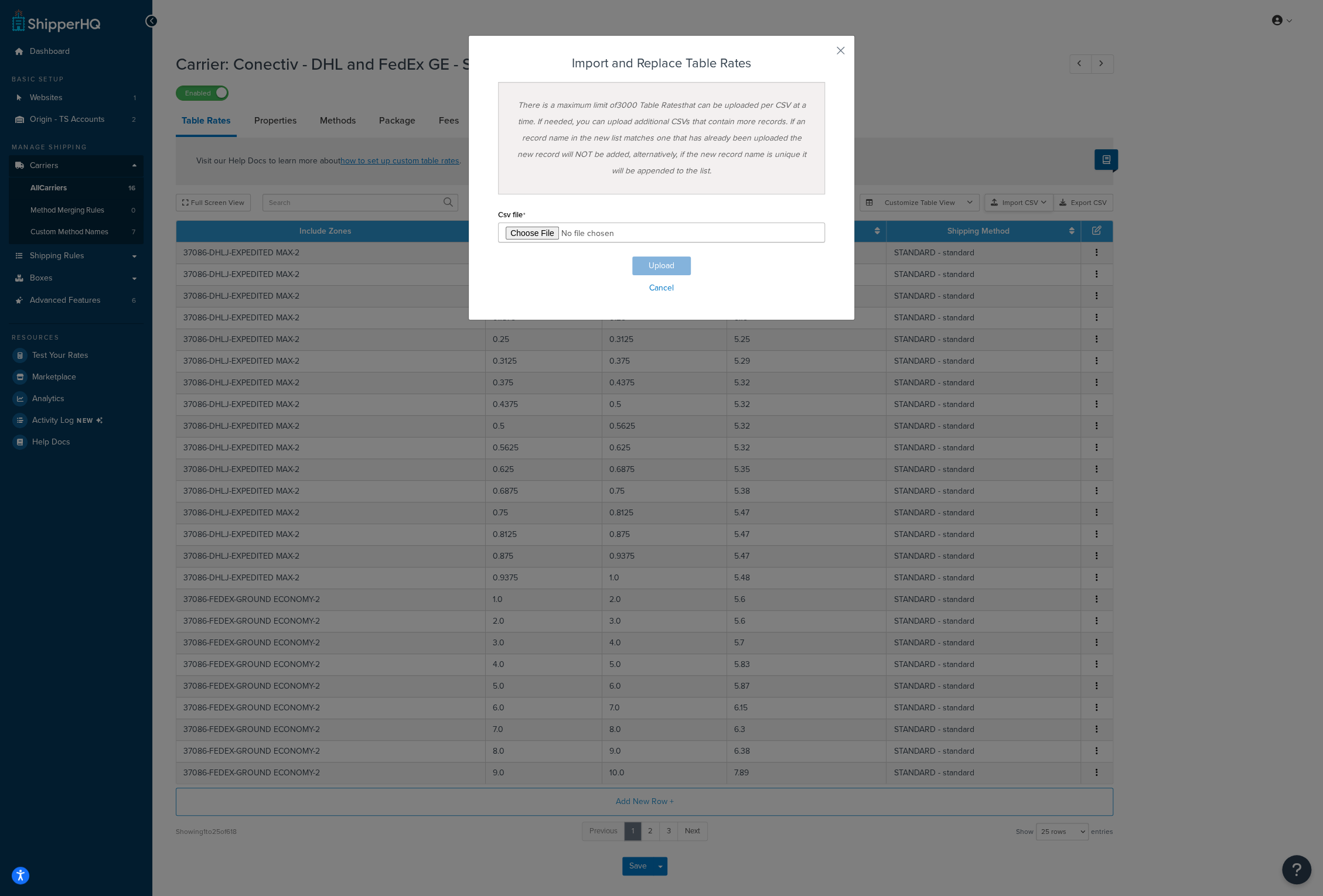
click at [1039, 212] on div "Customize Table View Show all columns Show selected columns Import CSV Import a…" at bounding box center [986, 203] width 253 height 18
click at [521, 230] on input "file" at bounding box center [661, 232] width 327 height 20
type input "C:\fakepath\Conectiv - DHL and FedEx GE - Standard_TS_101425.csv"
click at [663, 265] on button "Upload" at bounding box center [661, 266] width 59 height 19
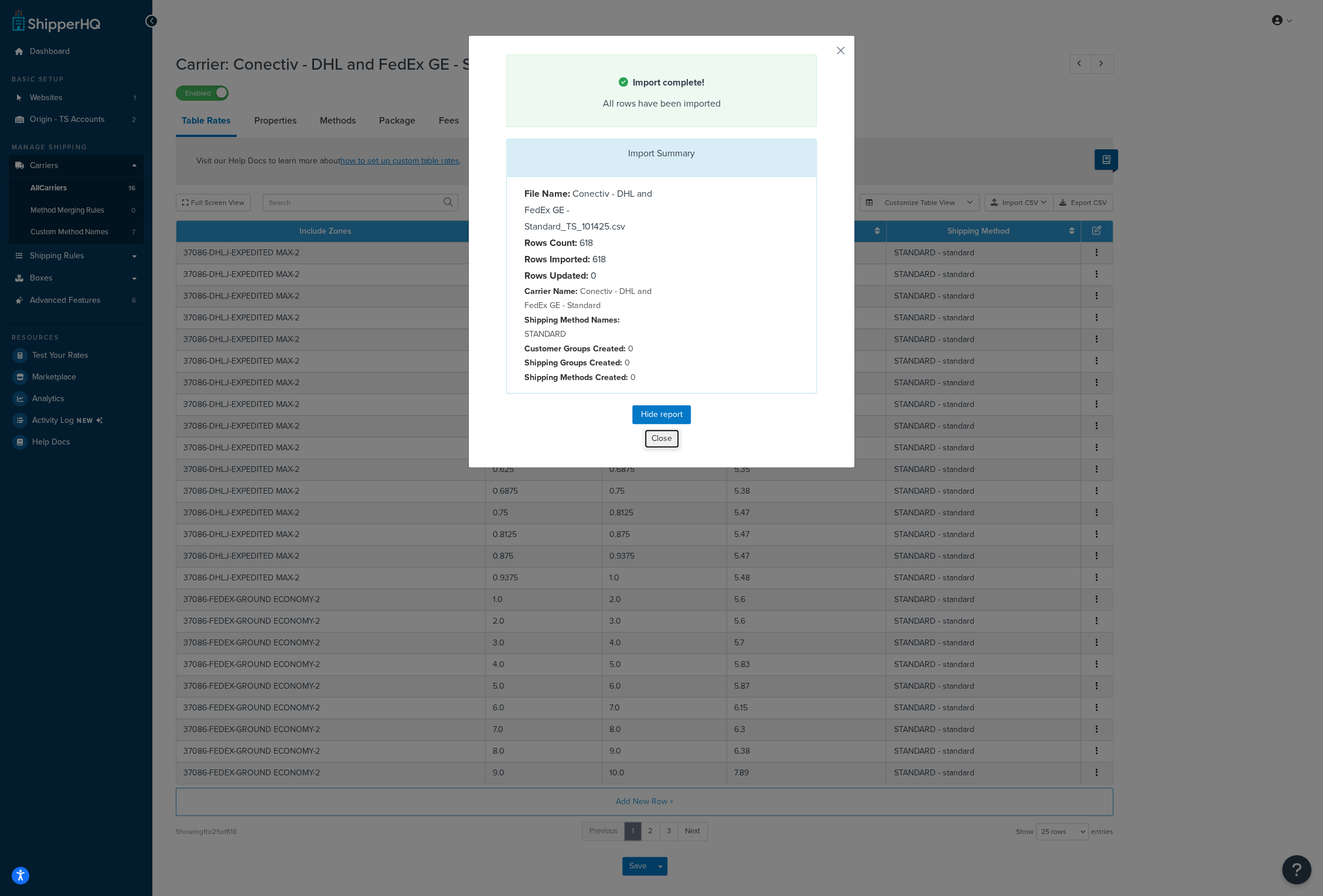
click at [652, 436] on button "Close" at bounding box center [661, 438] width 36 height 20
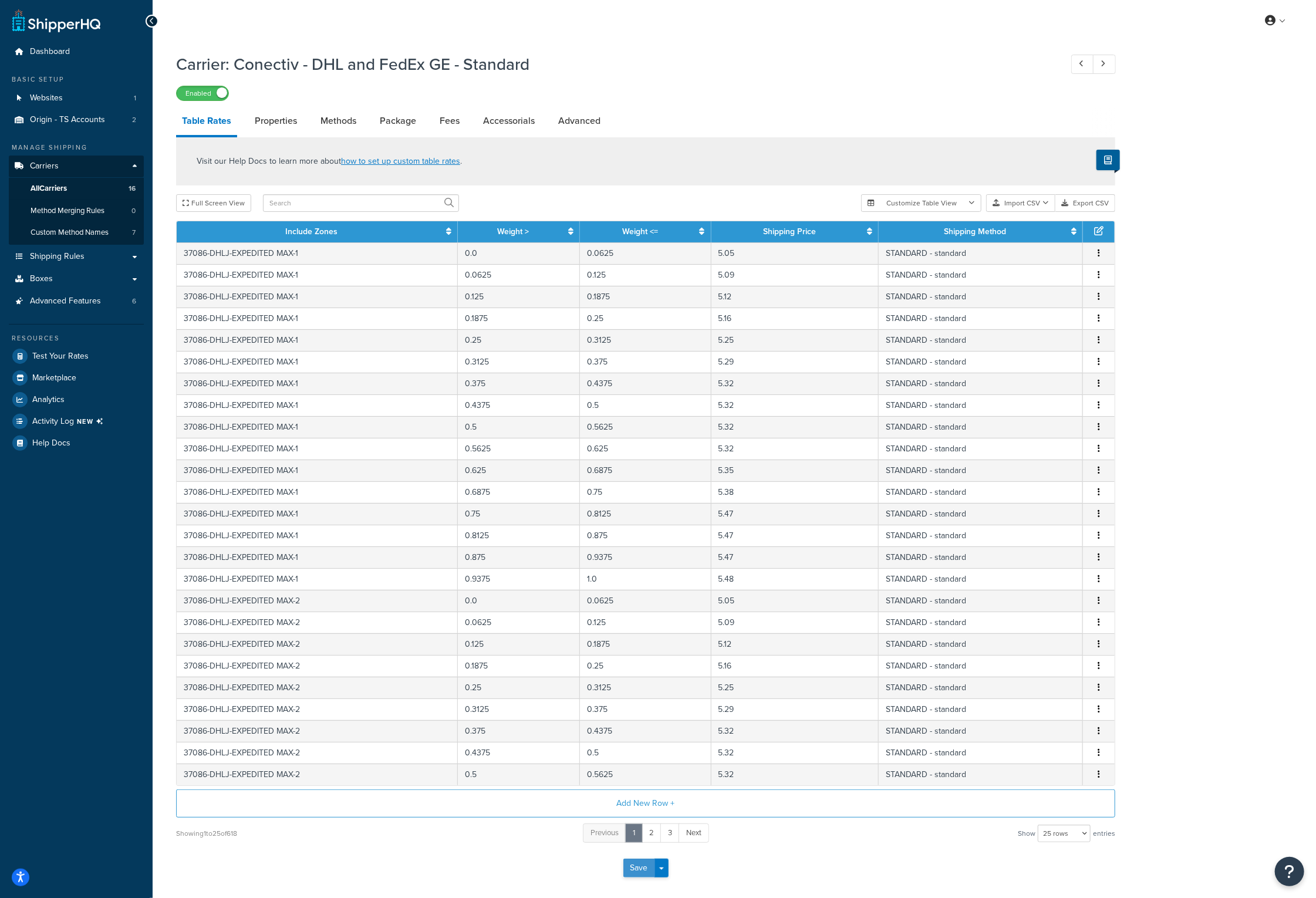
click at [645, 869] on button "Save" at bounding box center [639, 869] width 32 height 19
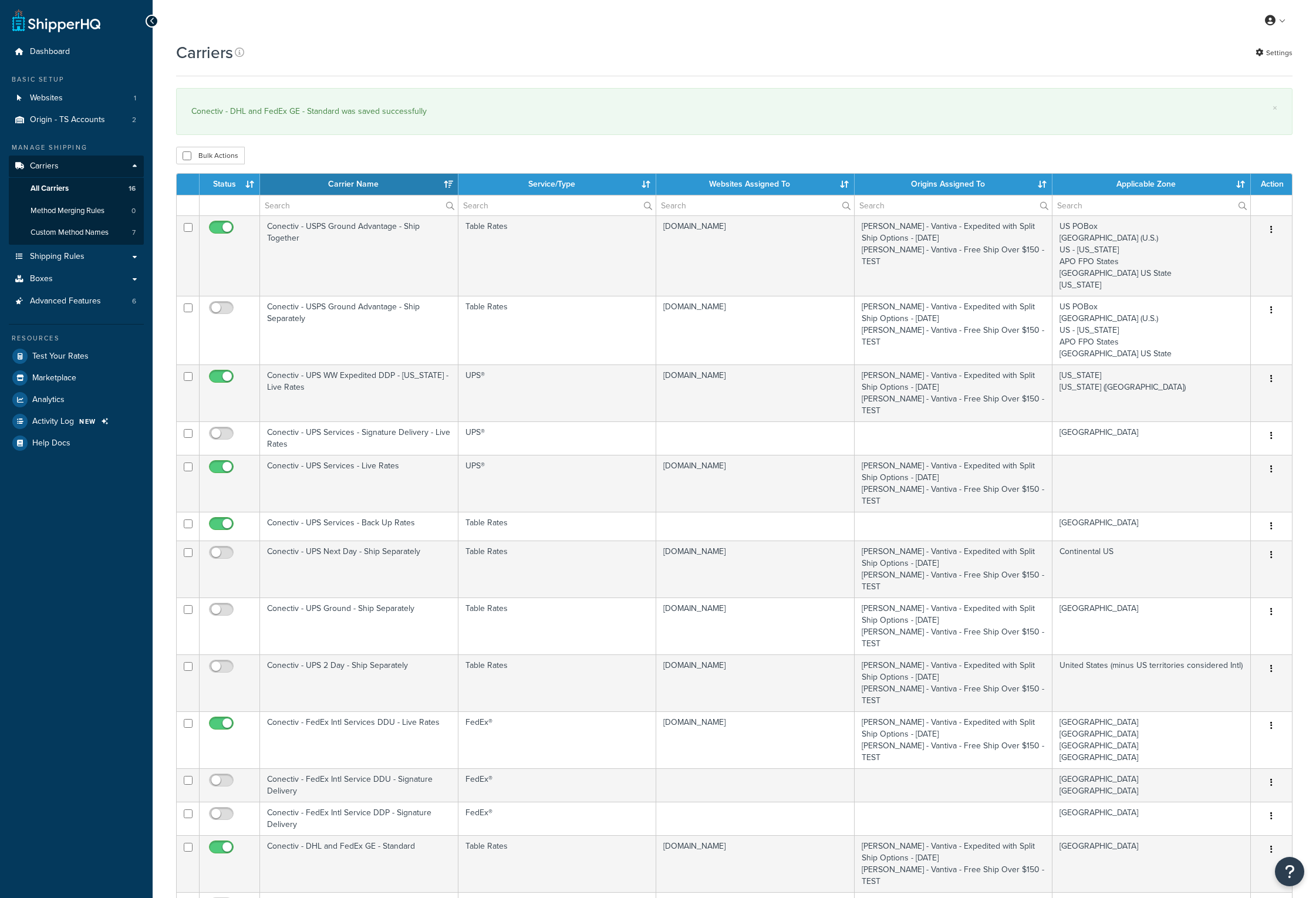
select select "15"
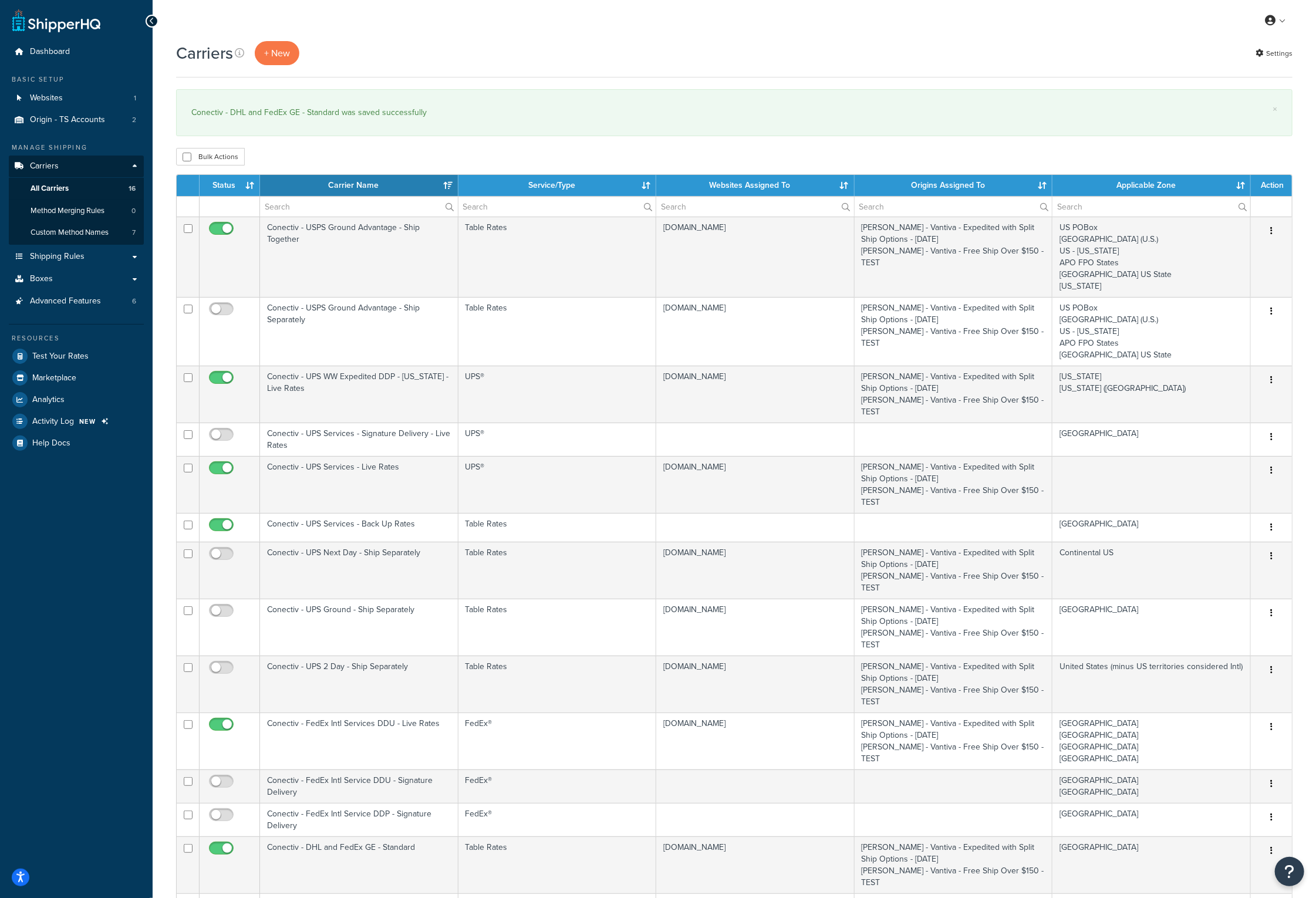
click at [605, 157] on div "Bulk Actions Duplicate [GEOGRAPHIC_DATA]" at bounding box center [734, 157] width 1116 height 18
click at [1238, 139] on link "Logout" at bounding box center [1240, 139] width 104 height 23
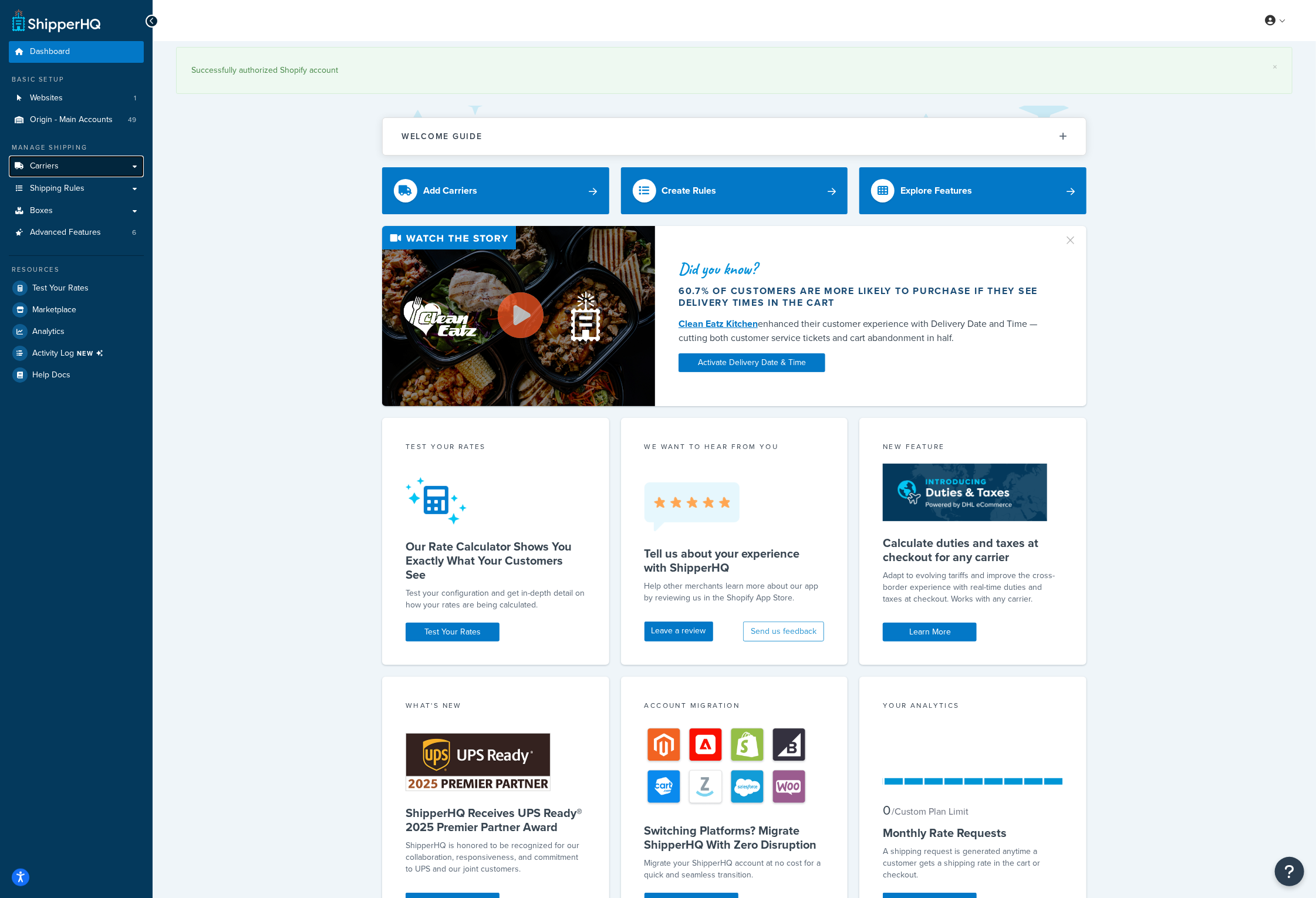
click at [94, 160] on link "Carriers" at bounding box center [76, 167] width 135 height 22
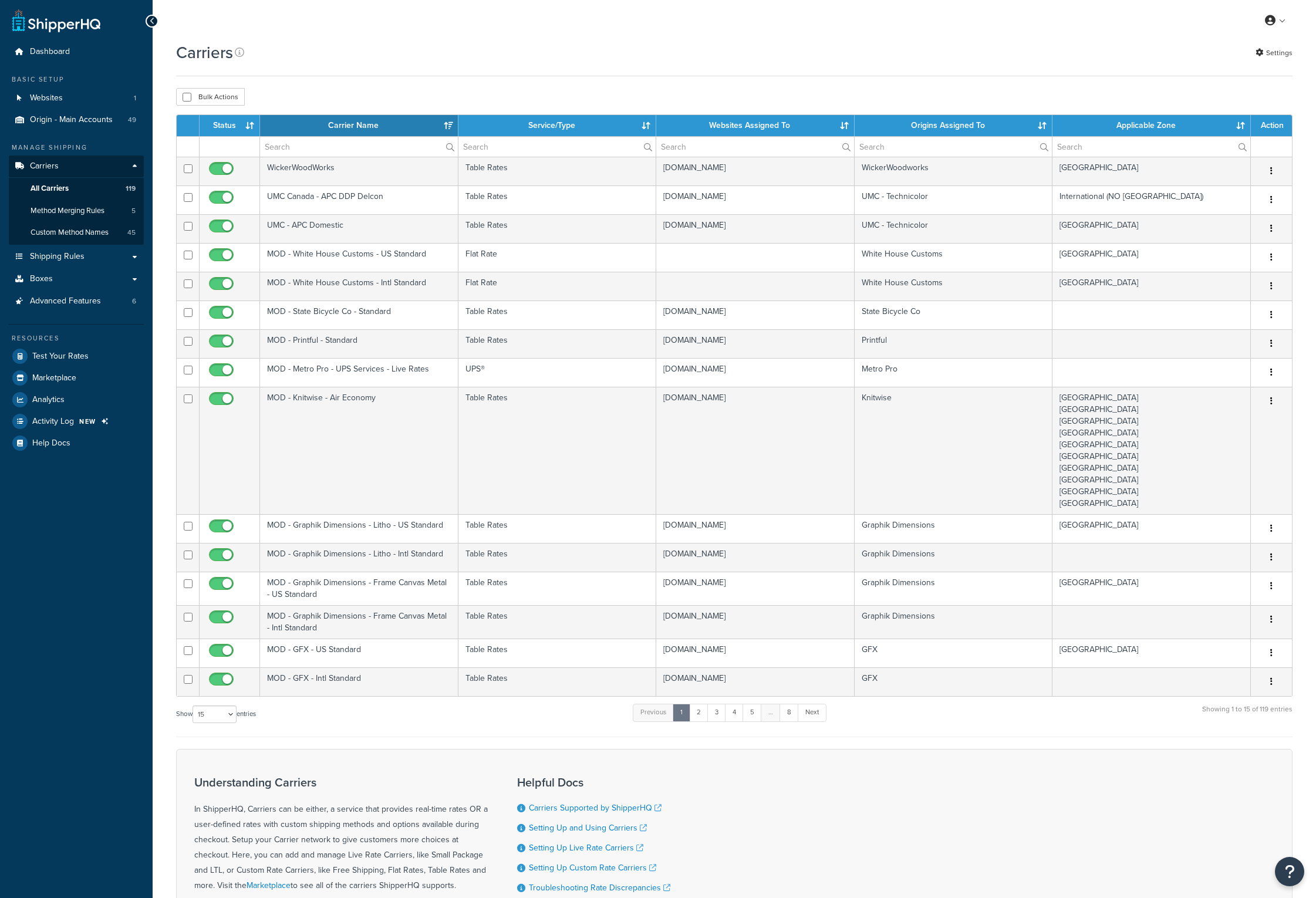
select select "15"
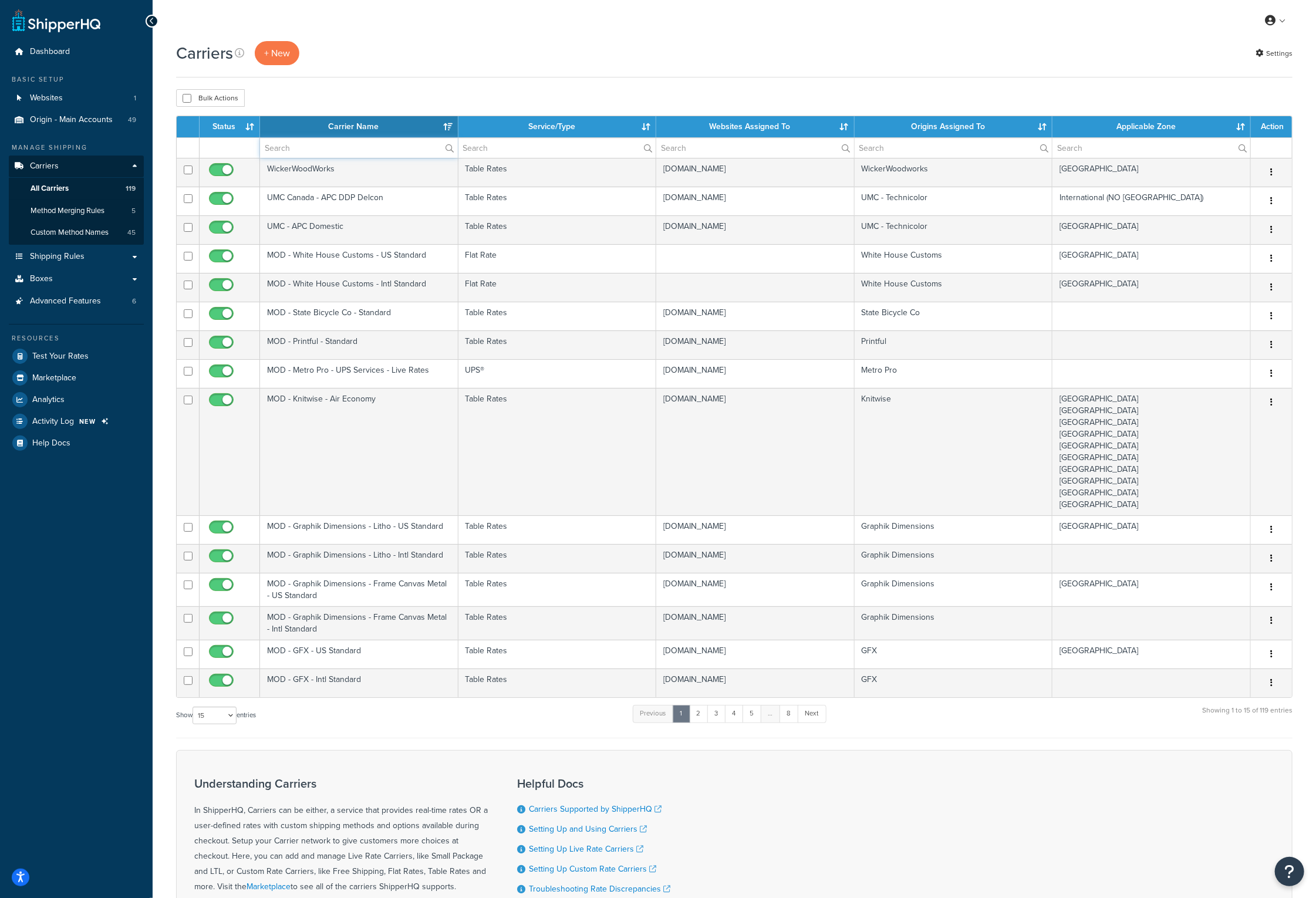
click at [317, 150] on input "text" at bounding box center [359, 147] width 198 height 20
type input "FedEx GE"
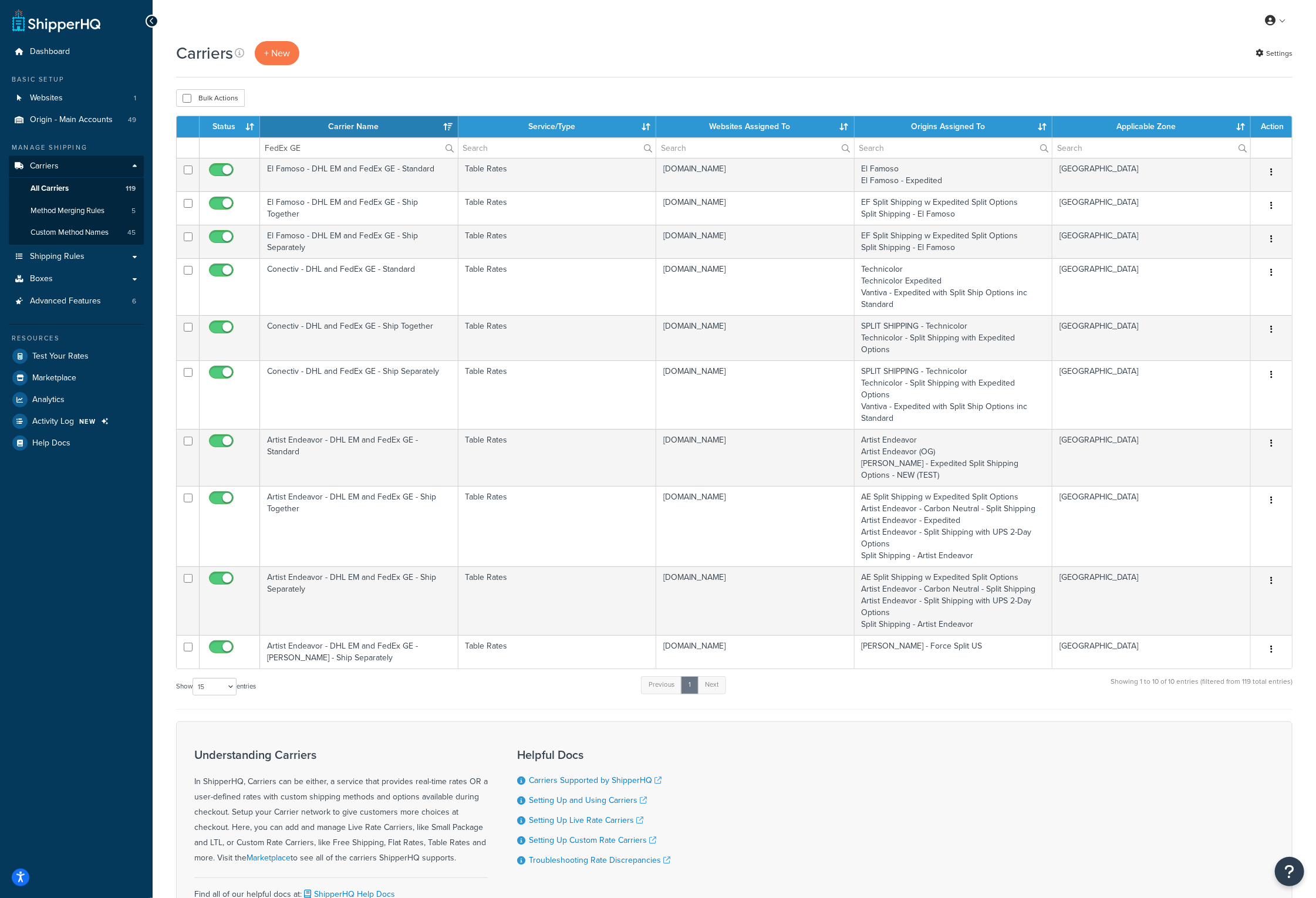
click at [348, 128] on th "Carrier Name" at bounding box center [359, 126] width 198 height 21
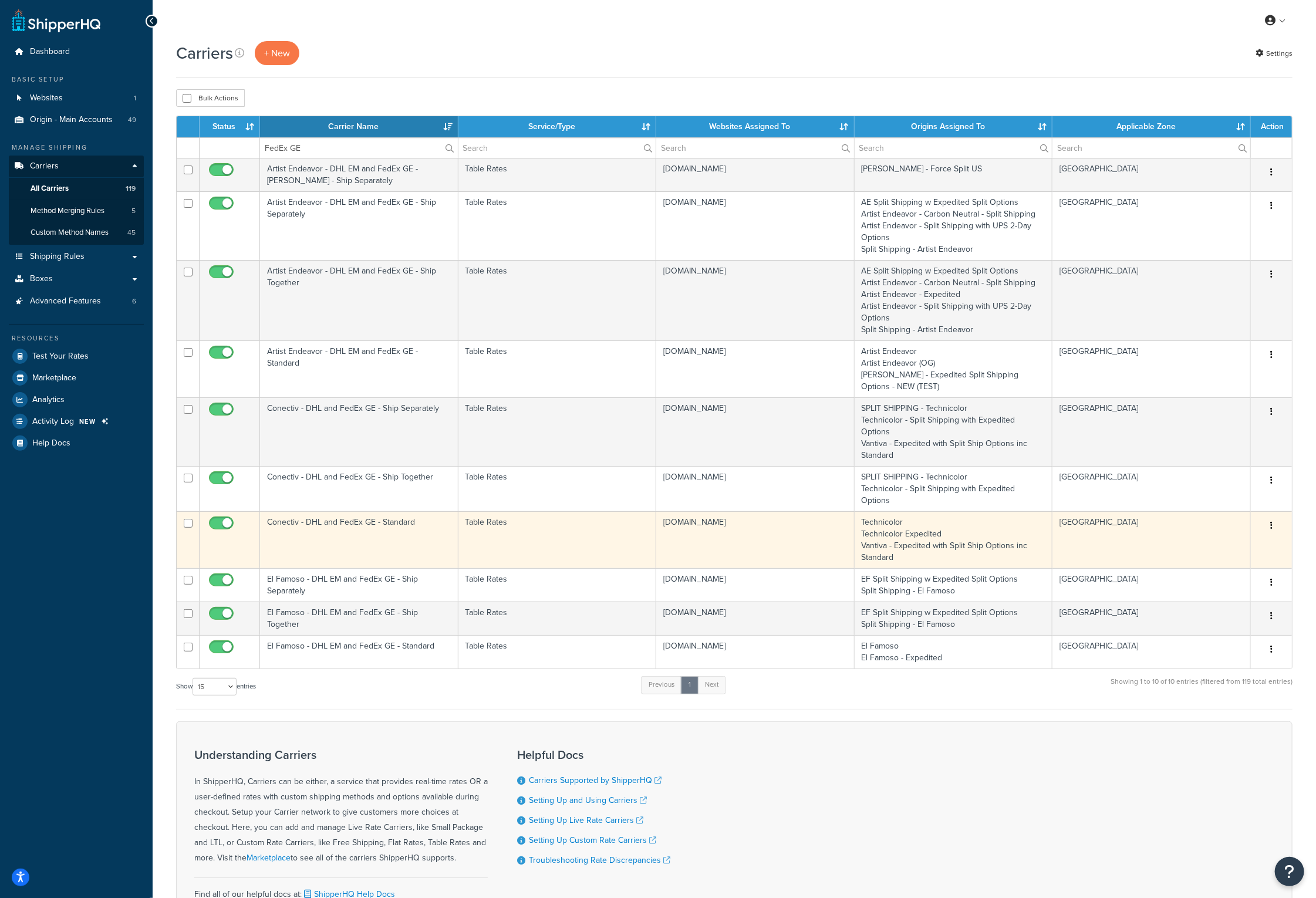
click at [343, 511] on td "Conectiv - DHL and FedEx GE - Standard" at bounding box center [359, 540] width 198 height 57
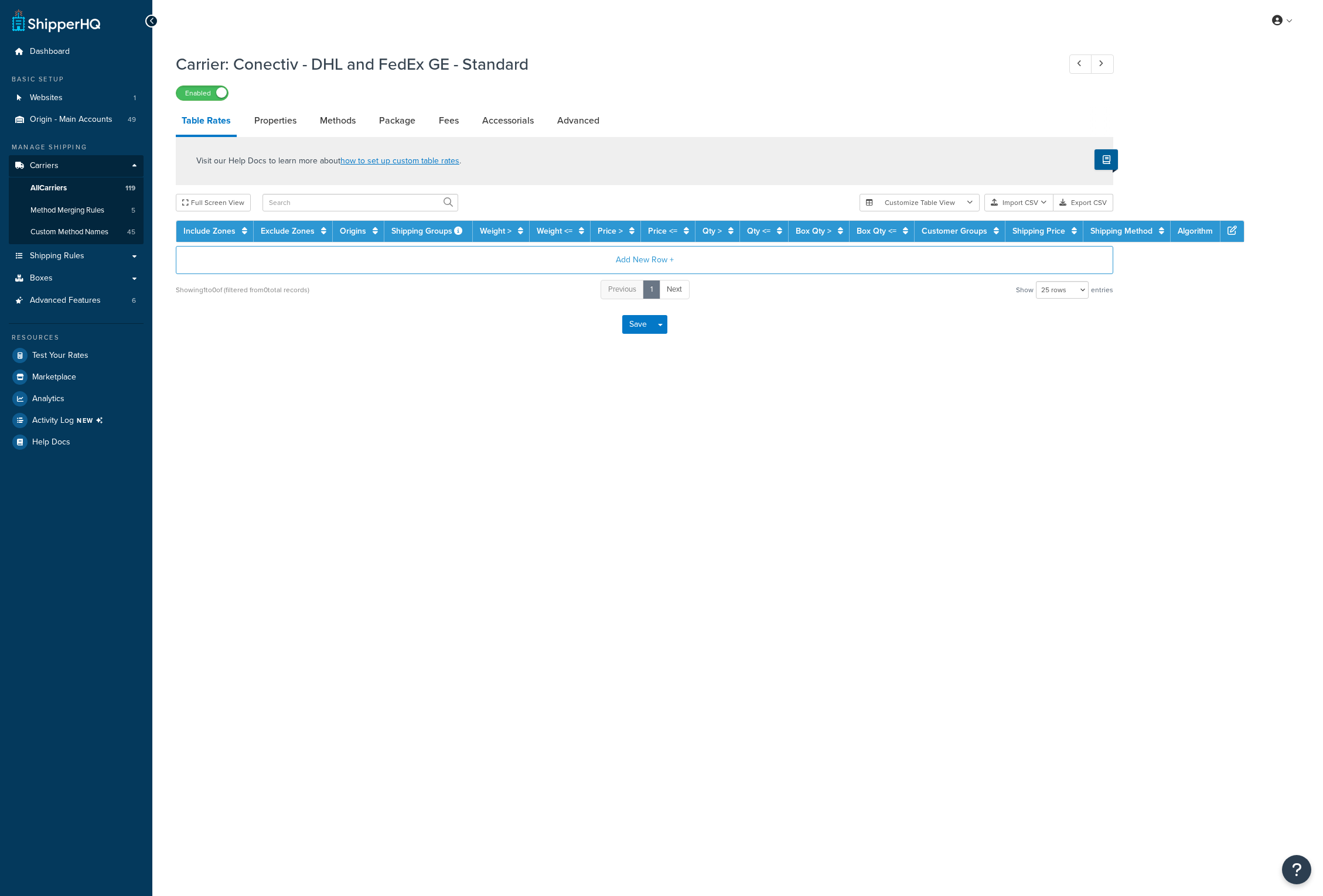
select select "25"
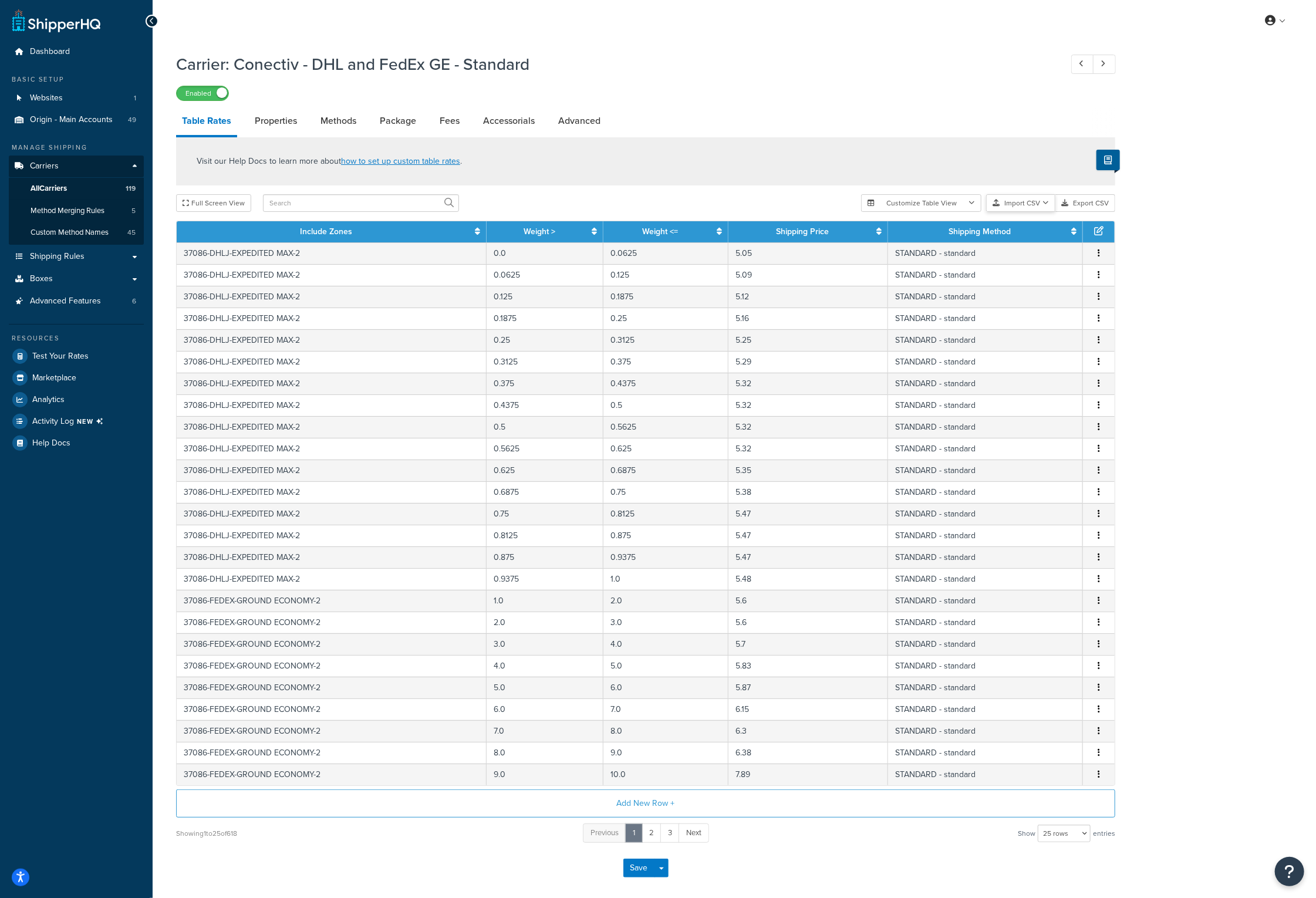
click at [1050, 204] on button "Import CSV" at bounding box center [1020, 203] width 69 height 18
click at [1050, 212] on div "Customize Table View Show all columns Show selected columns Import CSV Import a…" at bounding box center [988, 203] width 254 height 18
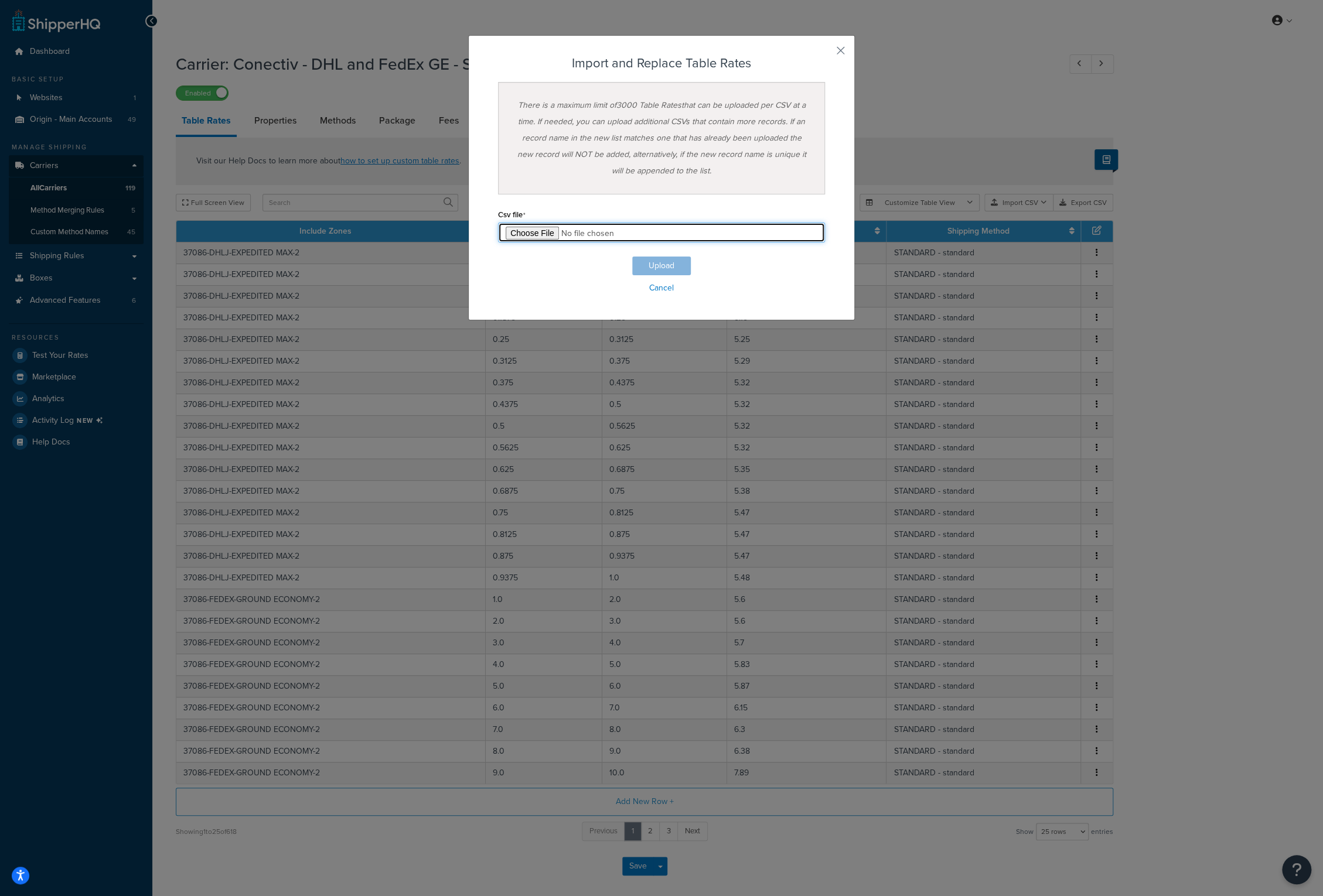
click at [537, 230] on input "file" at bounding box center [661, 232] width 327 height 20
type input "C:\fakepath\Conectiv - DHL and FedEx GE - Standard_101425.csv"
click at [662, 269] on button "Upload" at bounding box center [661, 266] width 59 height 19
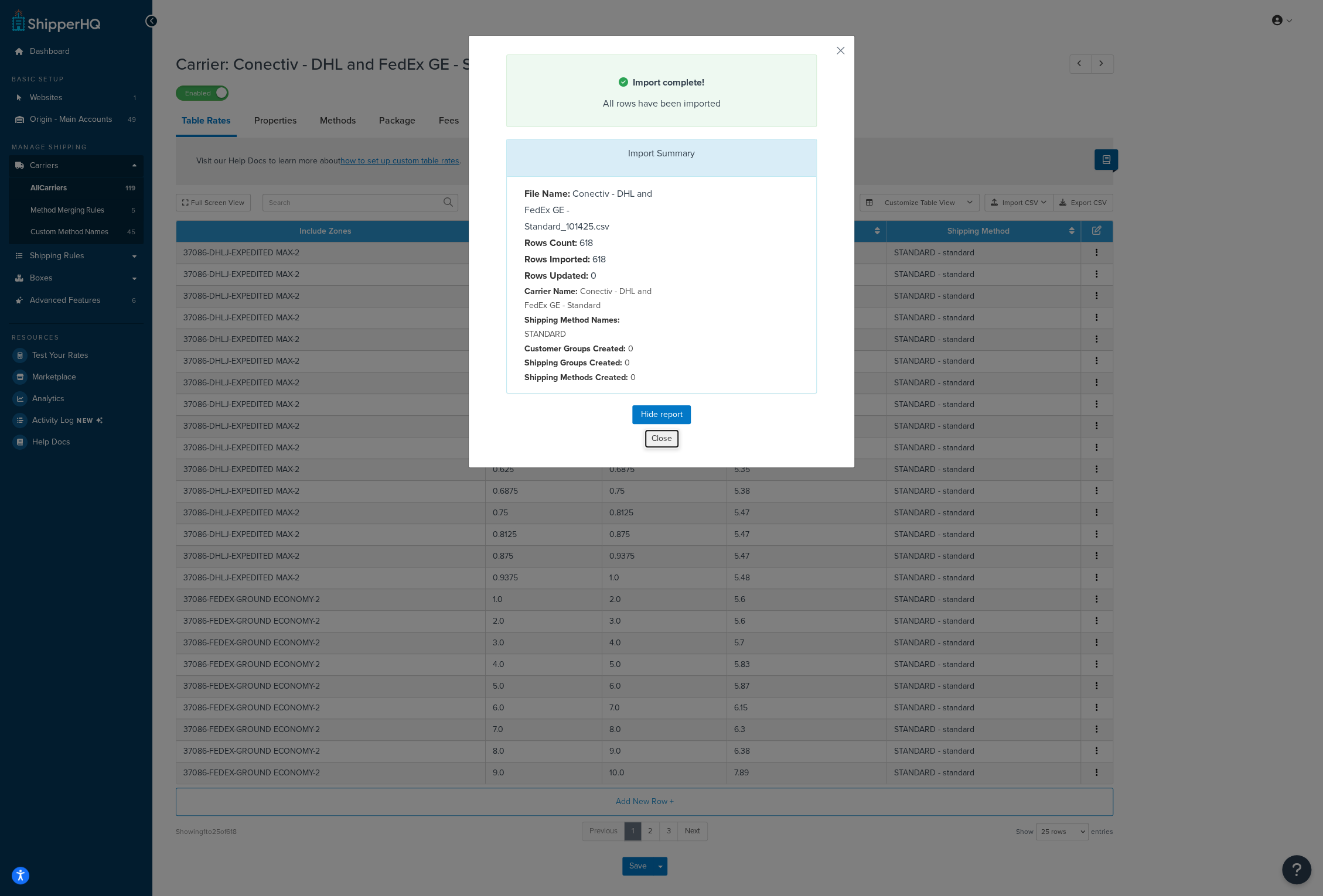
click at [658, 433] on button "Close" at bounding box center [661, 438] width 36 height 20
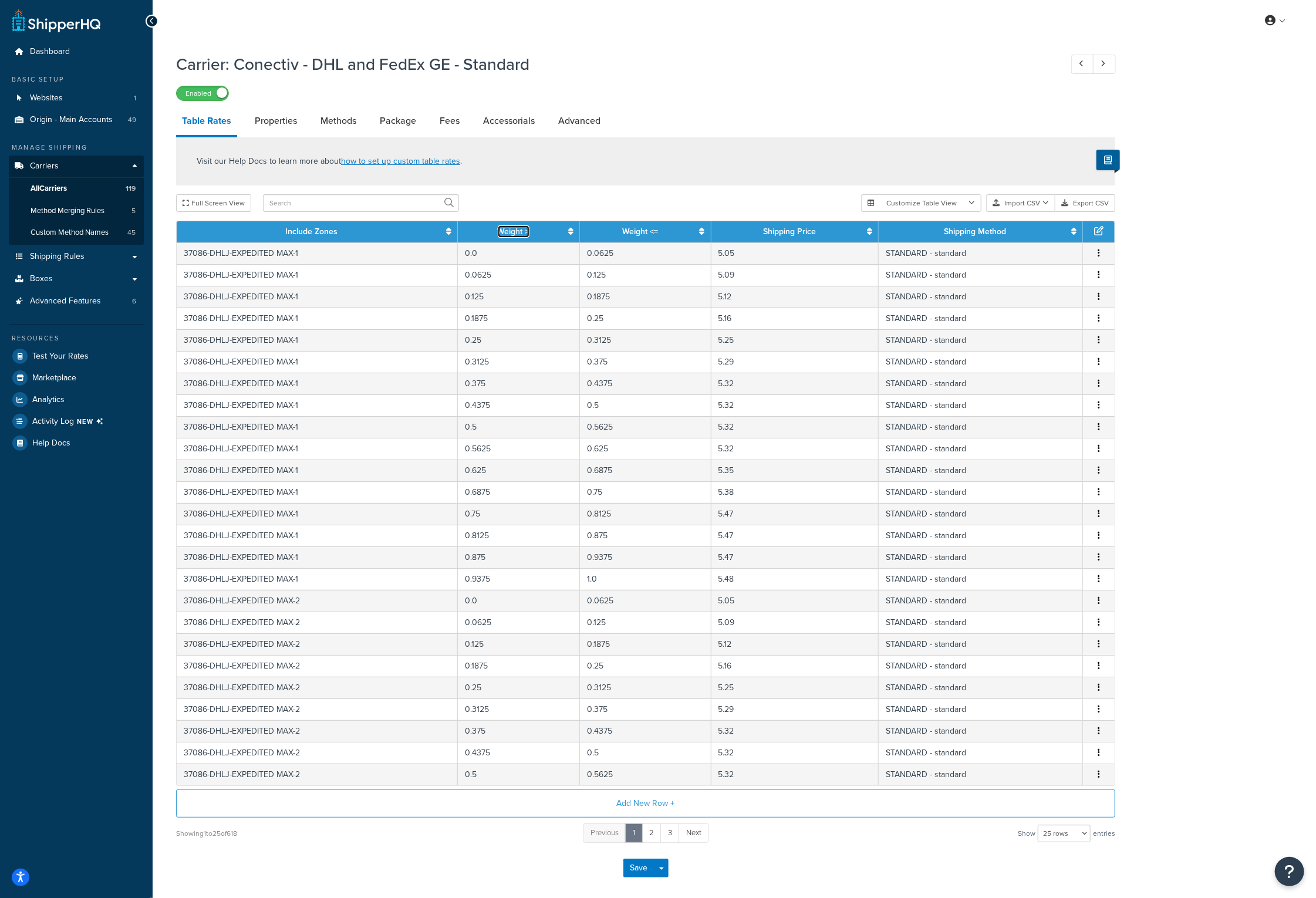
click at [522, 228] on link "Weight >" at bounding box center [513, 231] width 32 height 12
click at [657, 833] on link "2" at bounding box center [651, 833] width 20 height 19
click at [662, 833] on link "3" at bounding box center [661, 833] width 19 height 19
click at [662, 833] on link "4" at bounding box center [670, 833] width 19 height 19
click at [662, 833] on link "5" at bounding box center [670, 833] width 20 height 19
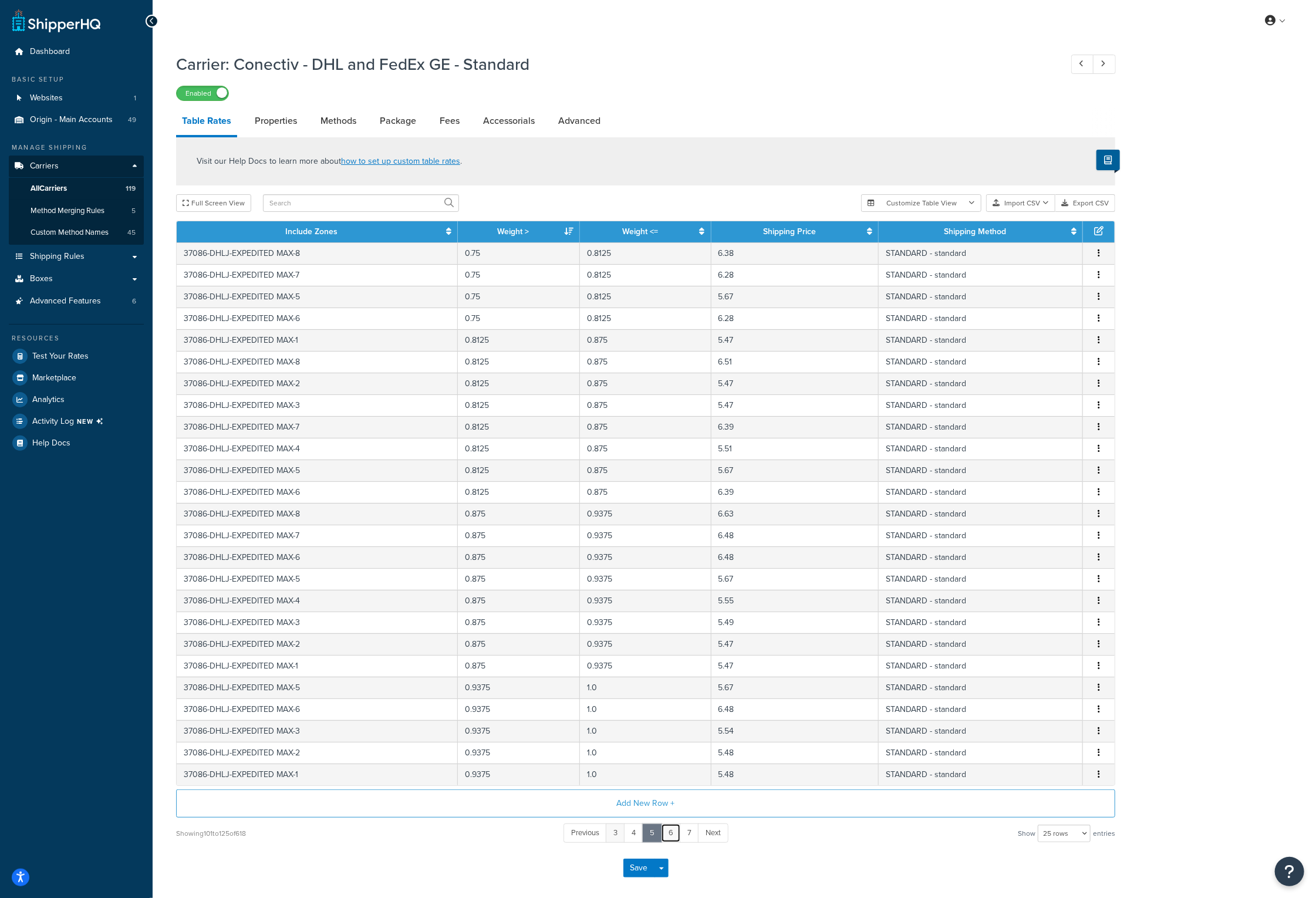
click at [662, 833] on link "6" at bounding box center [670, 833] width 20 height 19
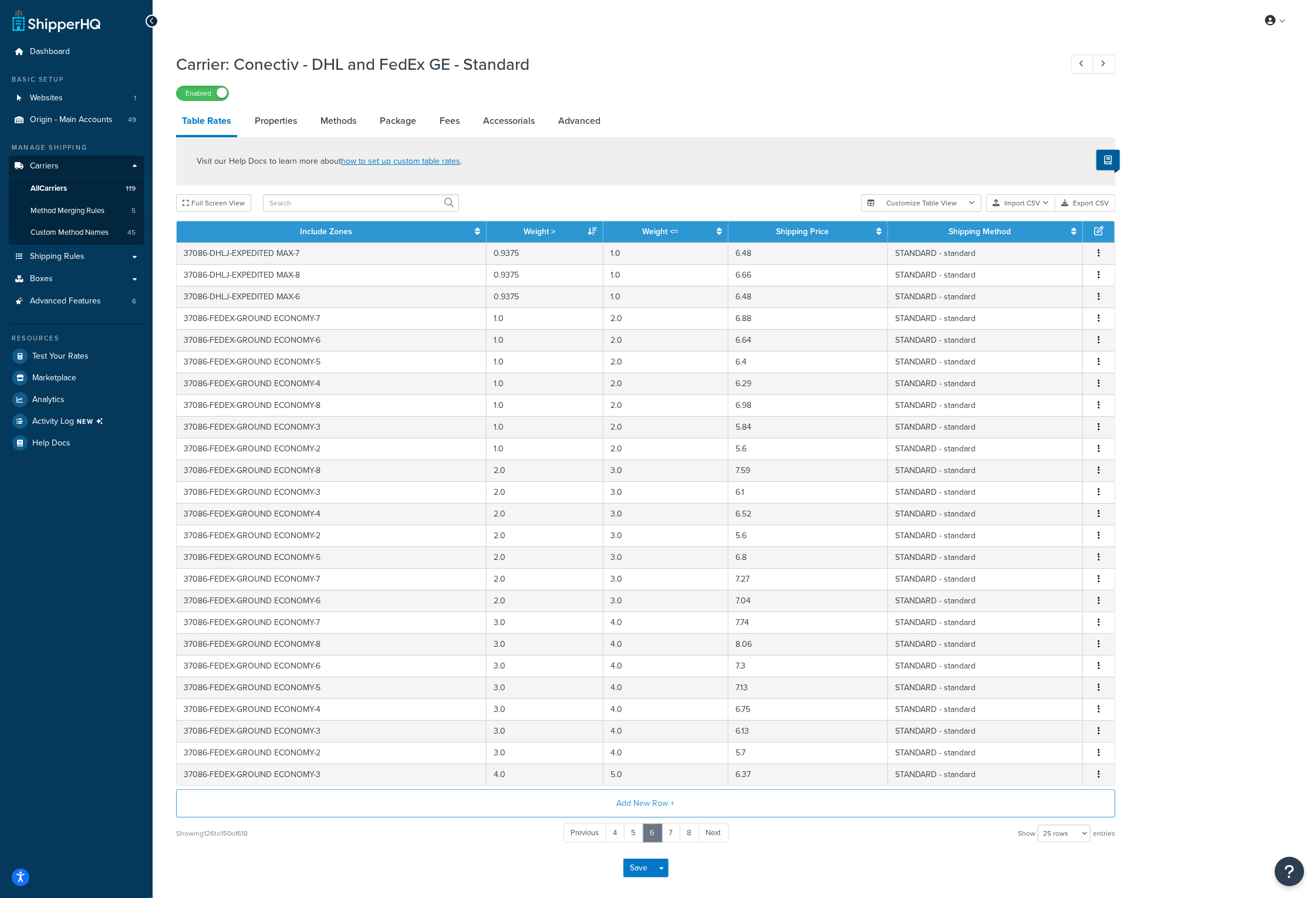
click at [385, 233] on th "Include Zones" at bounding box center [332, 232] width 310 height 21
click at [81, 189] on link "All Carriers 119" at bounding box center [76, 189] width 135 height 22
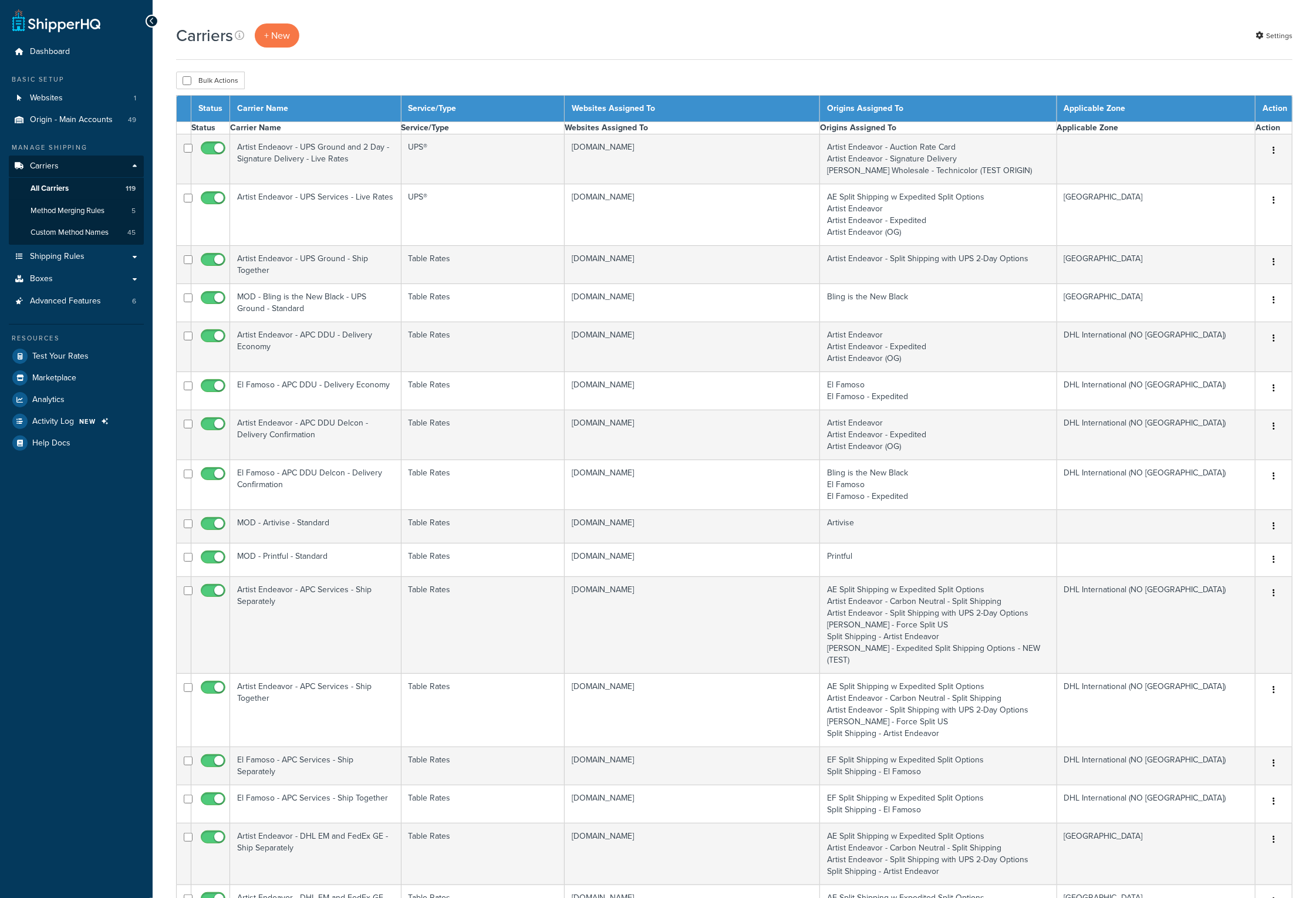
select select "15"
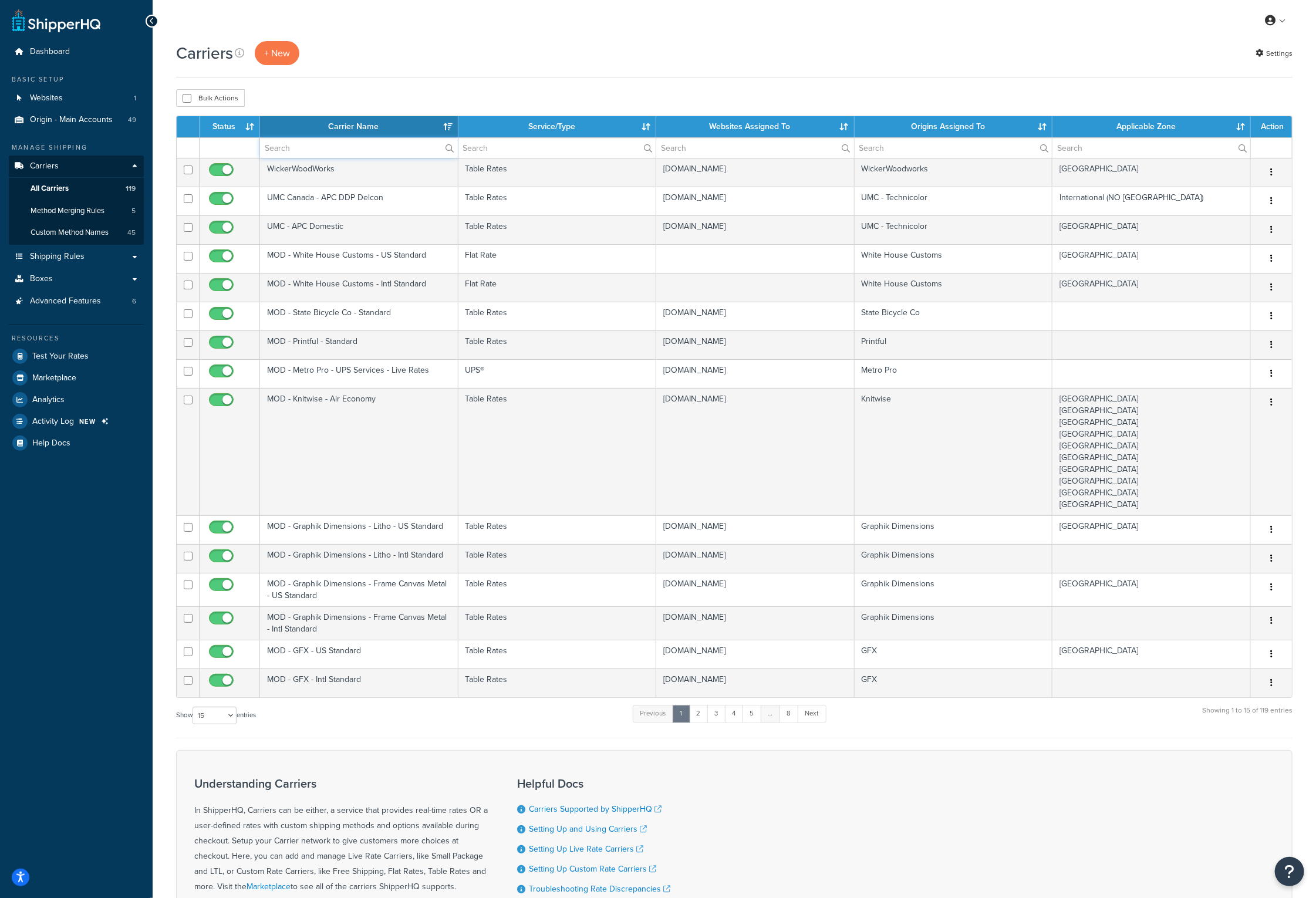
click at [301, 146] on input "text" at bounding box center [359, 147] width 198 height 20
type input "FedEx GE"
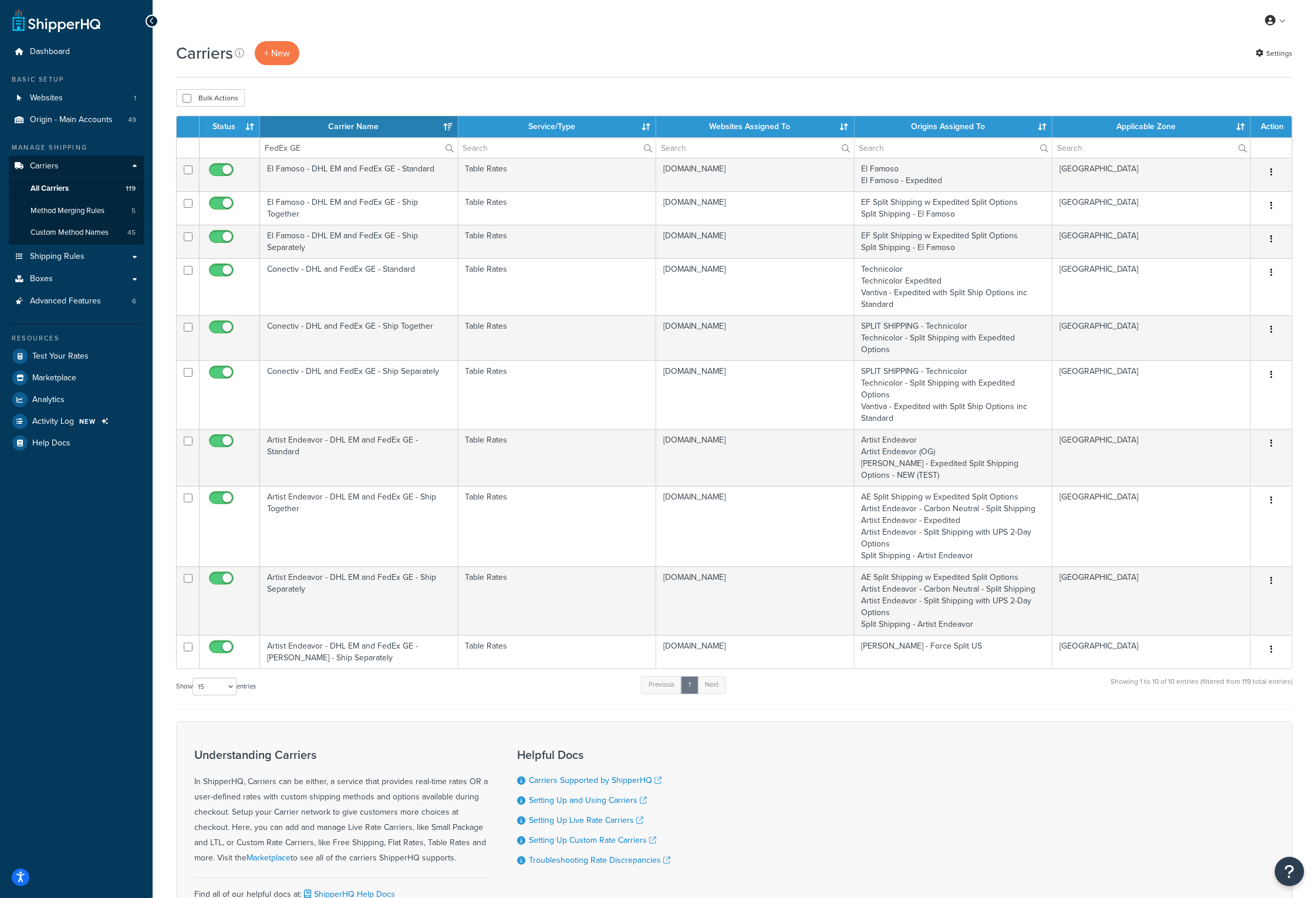
click at [332, 122] on th "Carrier Name" at bounding box center [359, 126] width 198 height 21
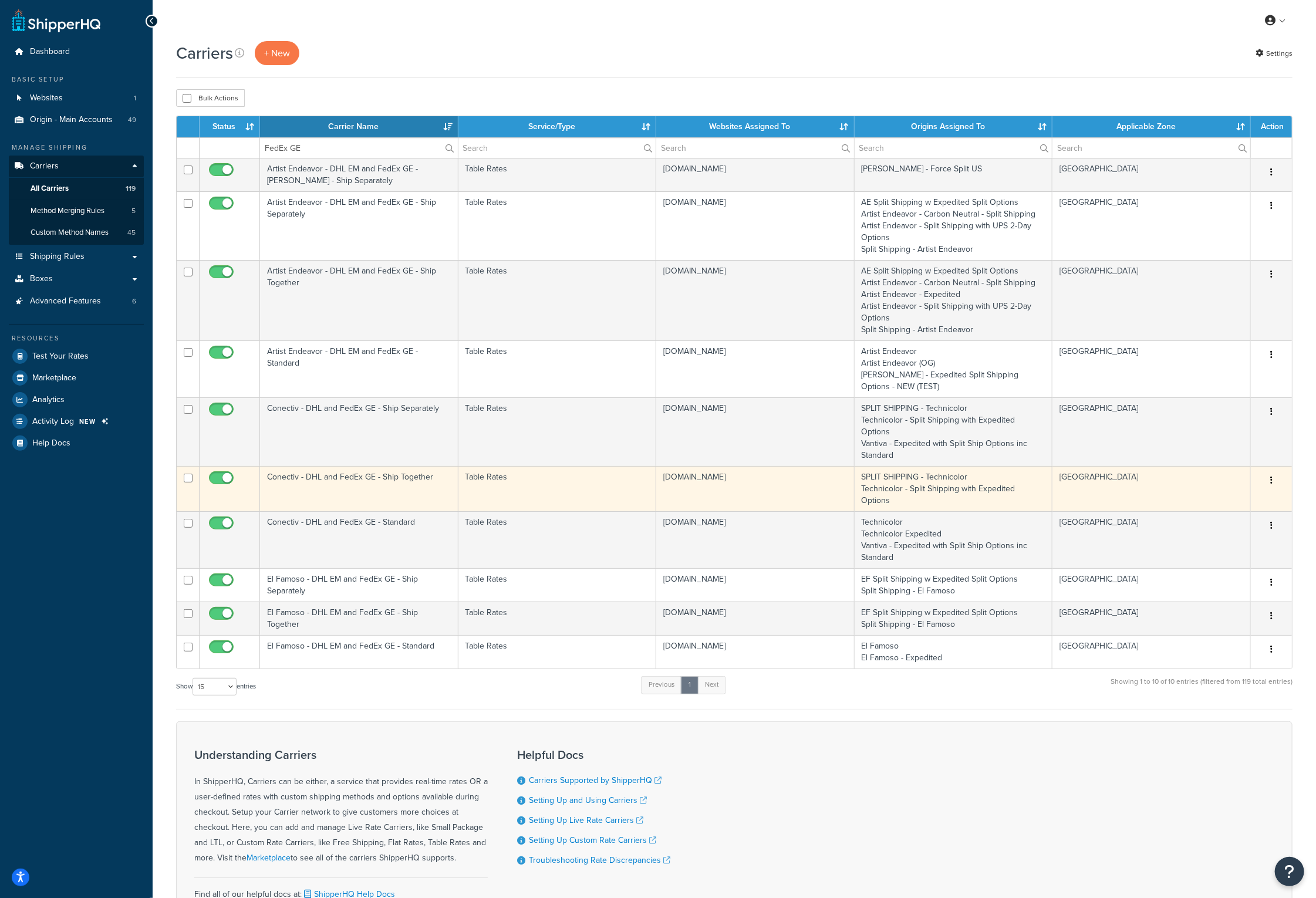
click at [330, 466] on td "Conectiv - DHL and FedEx GE - Ship Together" at bounding box center [359, 489] width 198 height 45
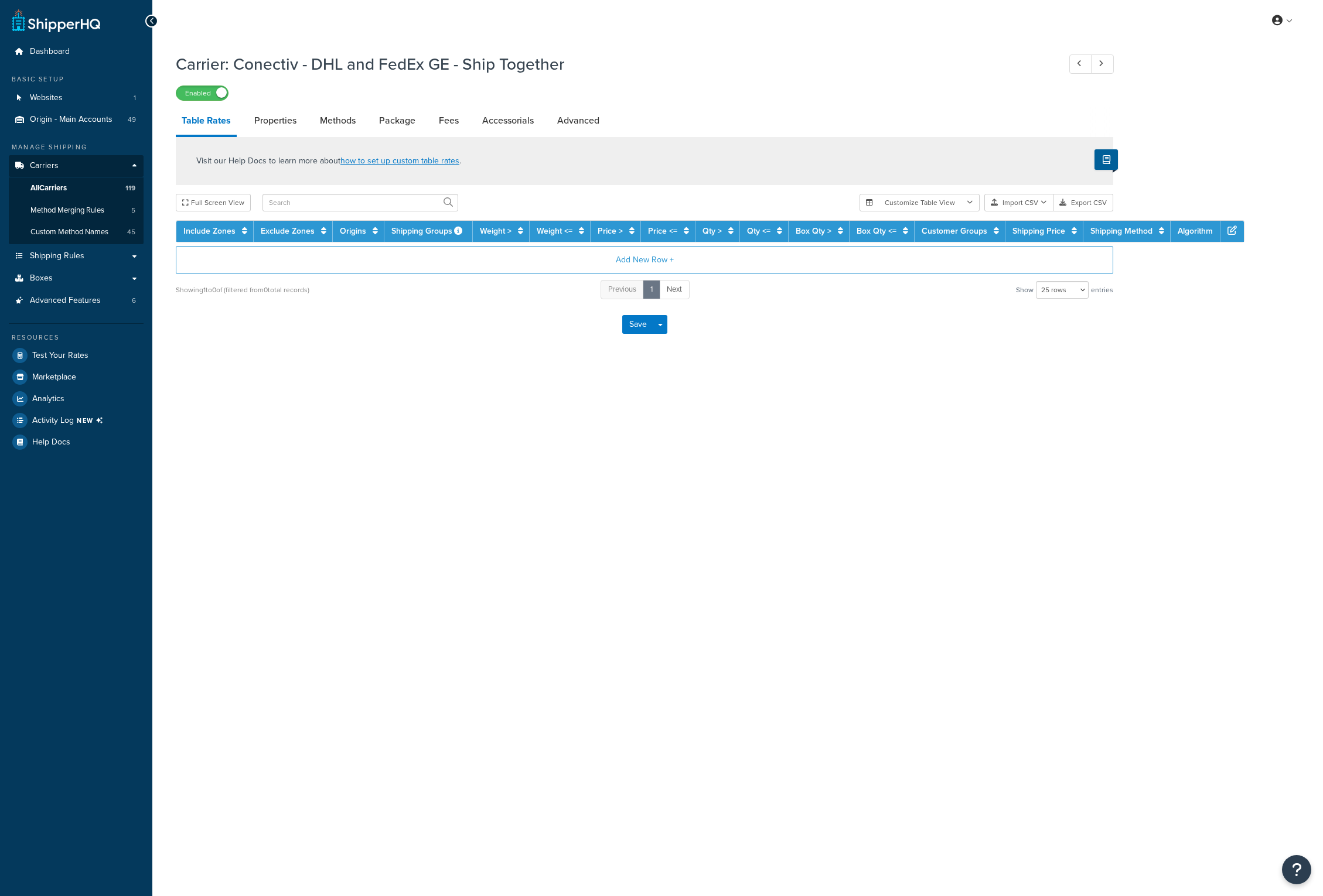
select select "25"
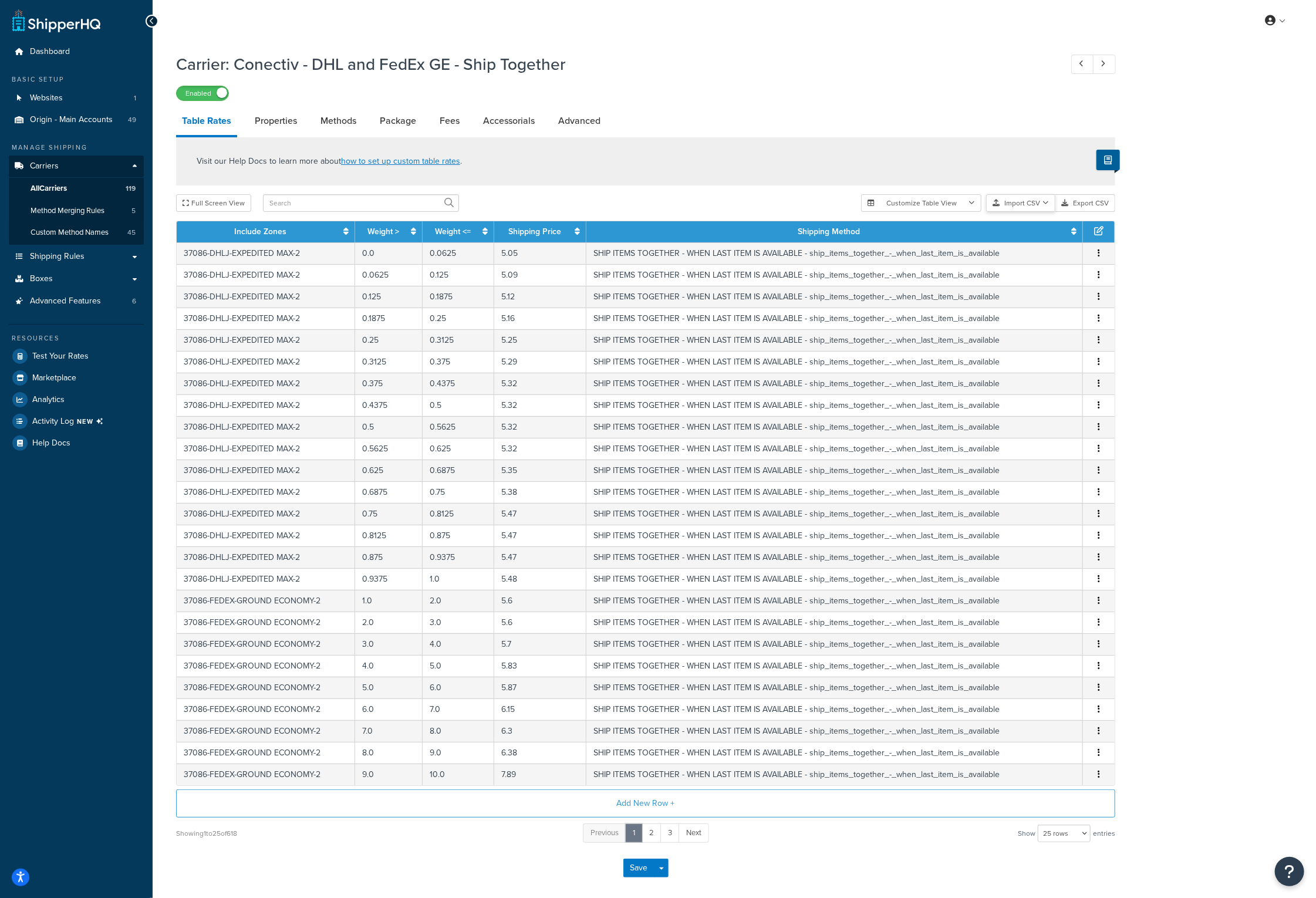
click at [1047, 201] on icon "button" at bounding box center [1045, 203] width 7 height 7
click at [1046, 212] on div "Customize Table View Show all columns Show selected columns Import CSV Import a…" at bounding box center [988, 203] width 254 height 18
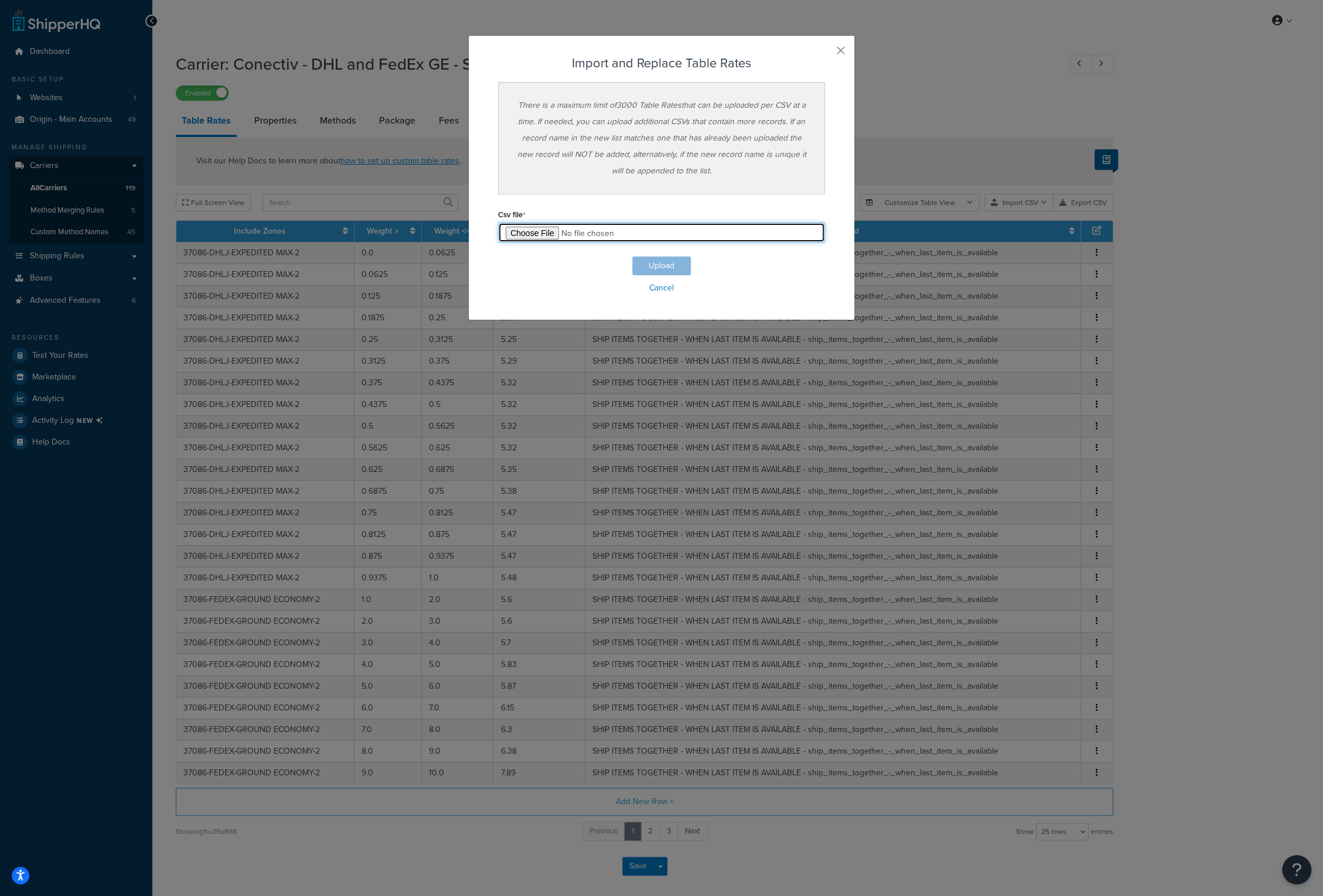
click at [526, 231] on input "file" at bounding box center [661, 232] width 327 height 20
type input "C:\fakepath\Conectiv - DHL and FedEx GE - Ship Together - 101425.csv"
click at [652, 259] on button "Upload" at bounding box center [661, 266] width 59 height 19
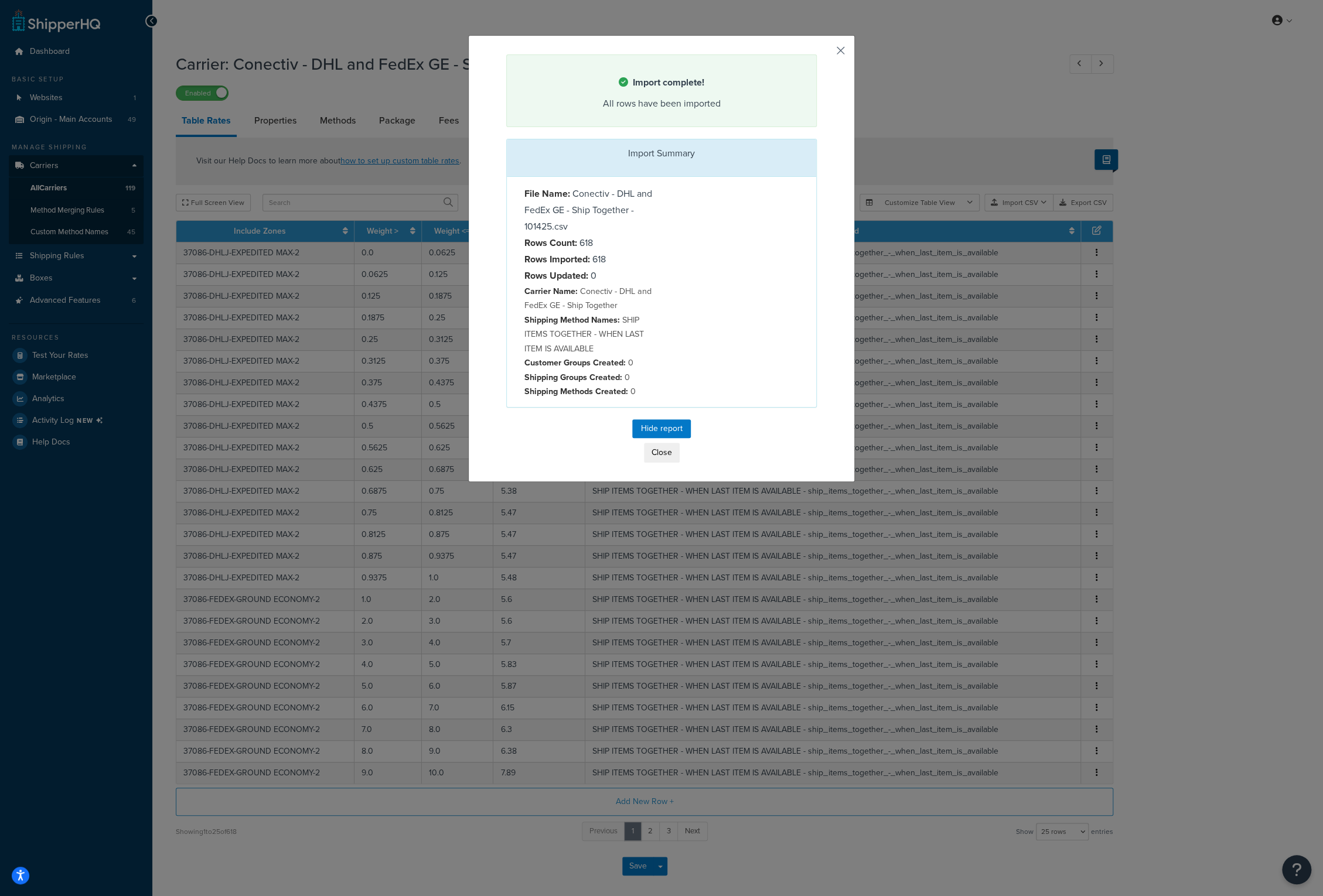
click at [816, 56] on button "button" at bounding box center [815, 56] width 3 height 3
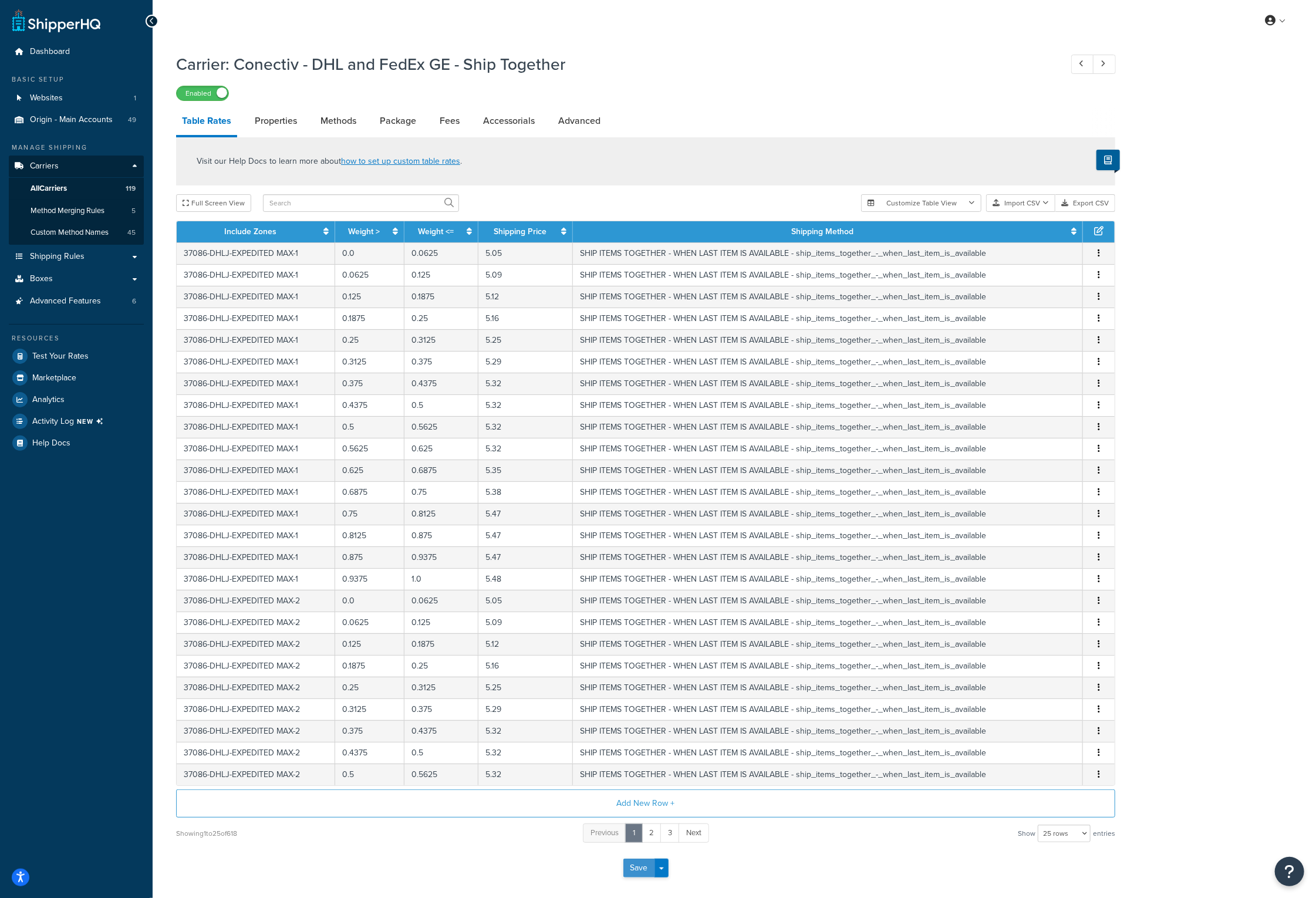
click at [647, 864] on button "Save" at bounding box center [639, 869] width 32 height 19
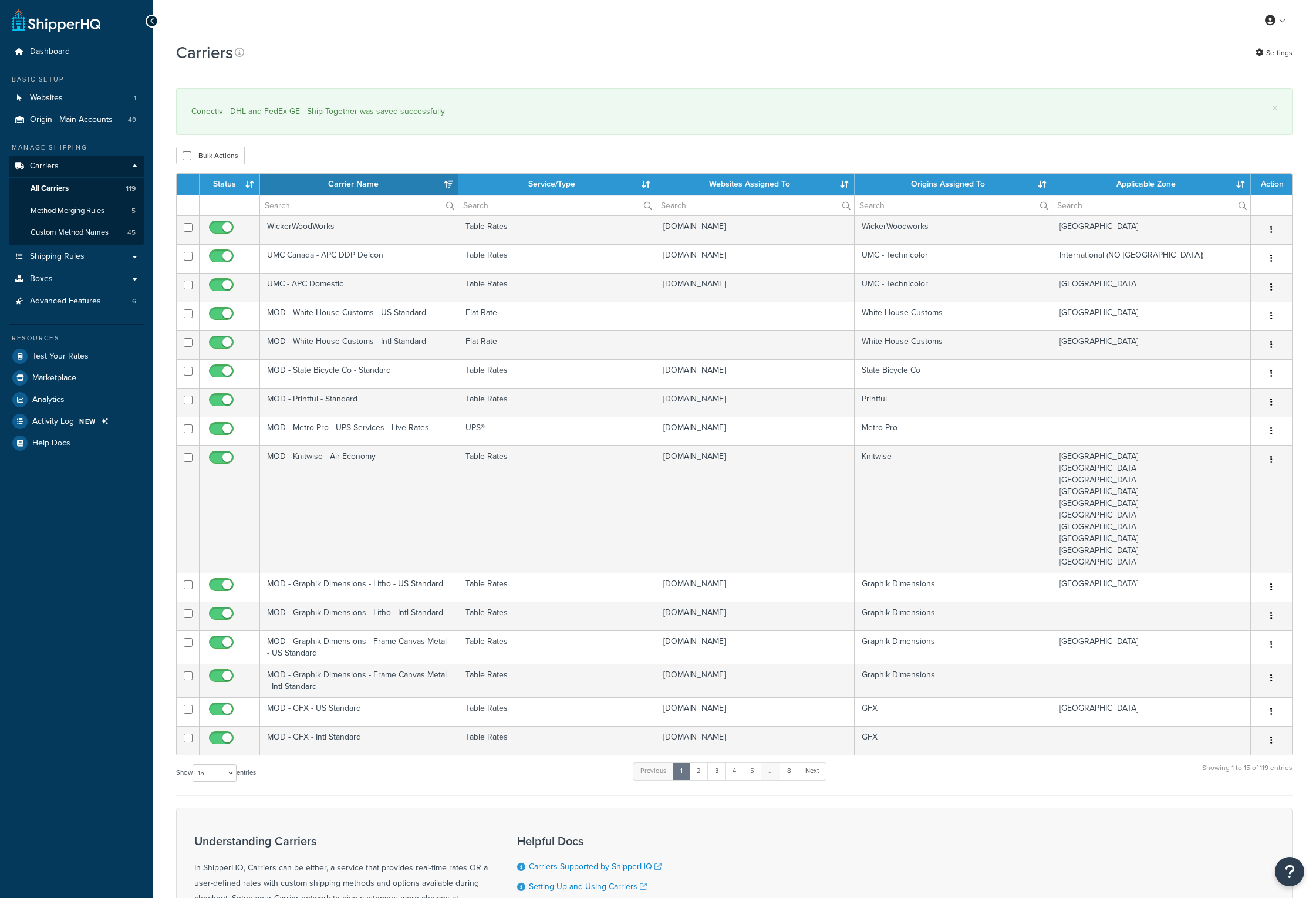
select select "15"
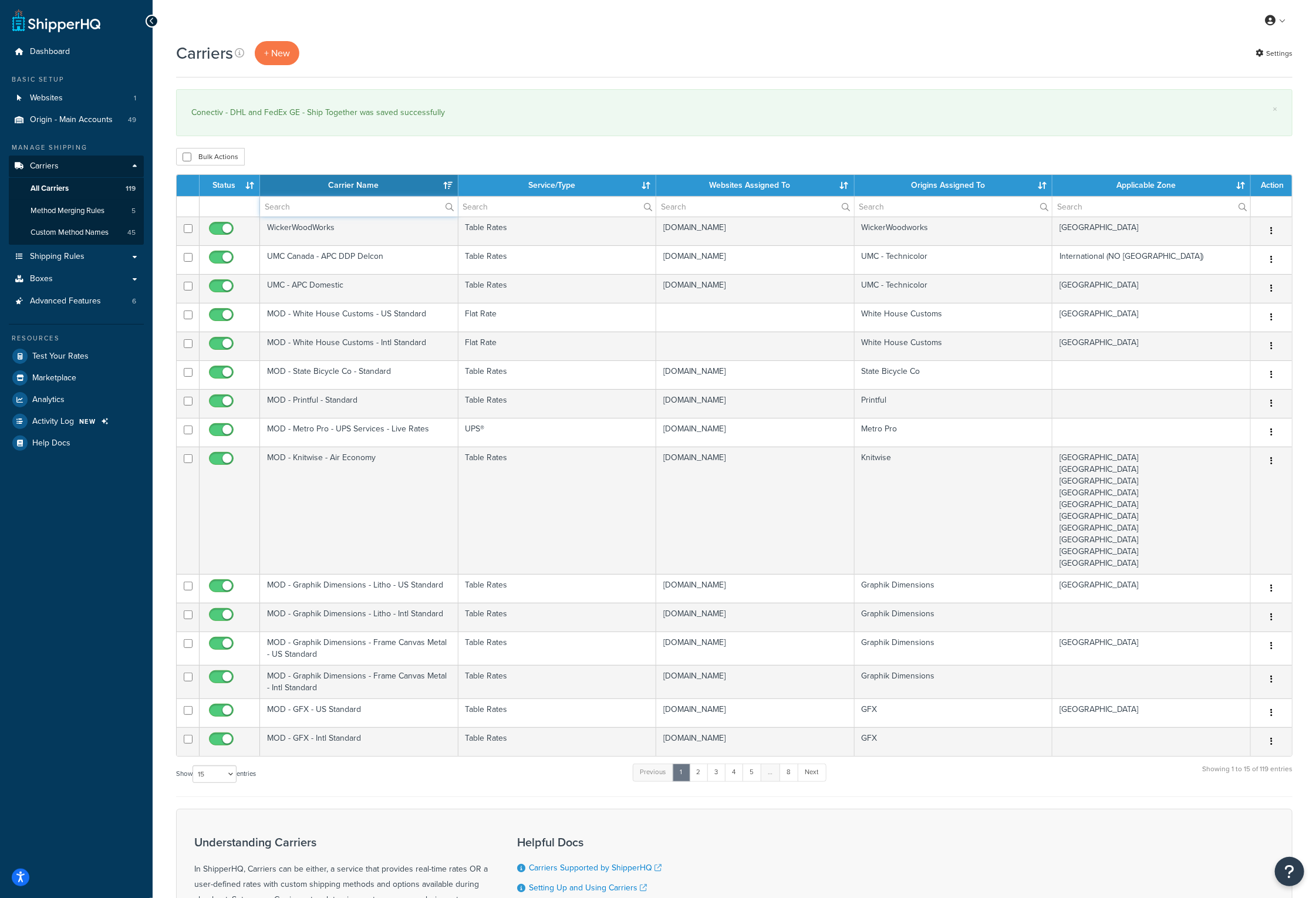
click at [347, 206] on input "text" at bounding box center [359, 206] width 198 height 20
type input "FedEx GE"
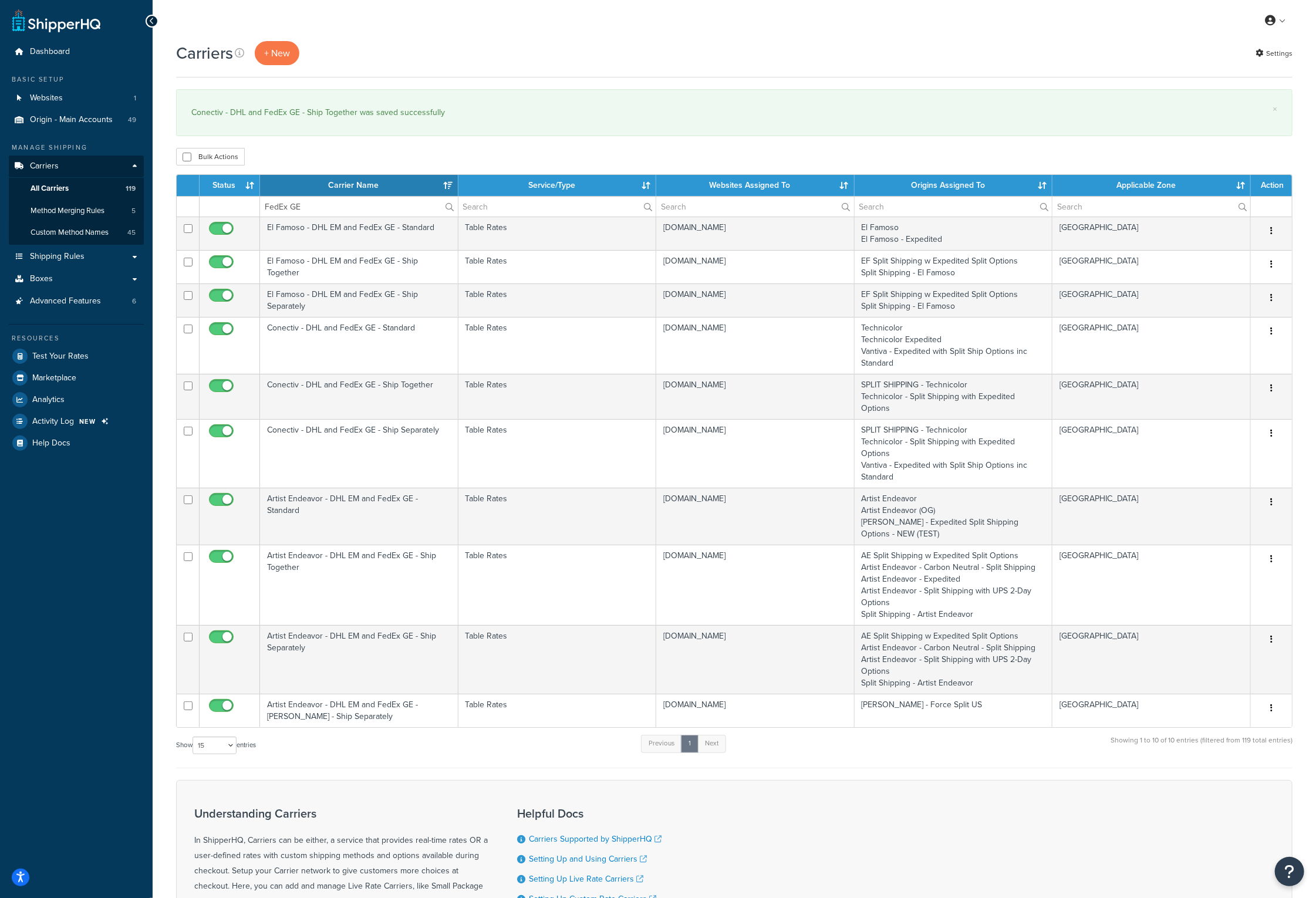
click at [717, 139] on div "Carriers + New Settings × Conectiv - DHL and FedEx GE - Ship Together was saved…" at bounding box center [734, 539] width 1163 height 997
click at [336, 189] on th "Carrier Name" at bounding box center [359, 185] width 198 height 21
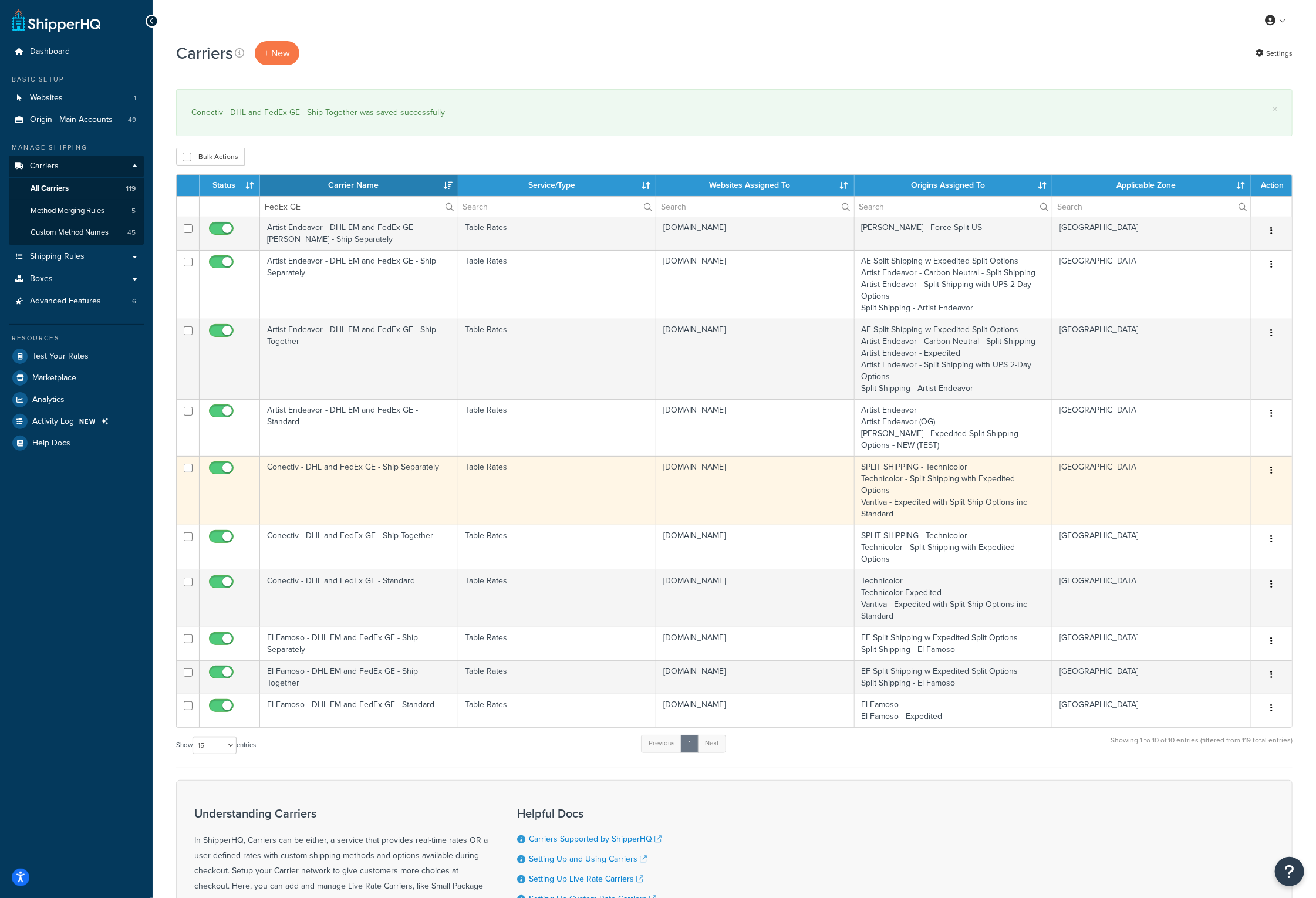
click at [380, 470] on td "Conectiv - DHL and FedEx GE - Ship Separately" at bounding box center [359, 491] width 198 height 69
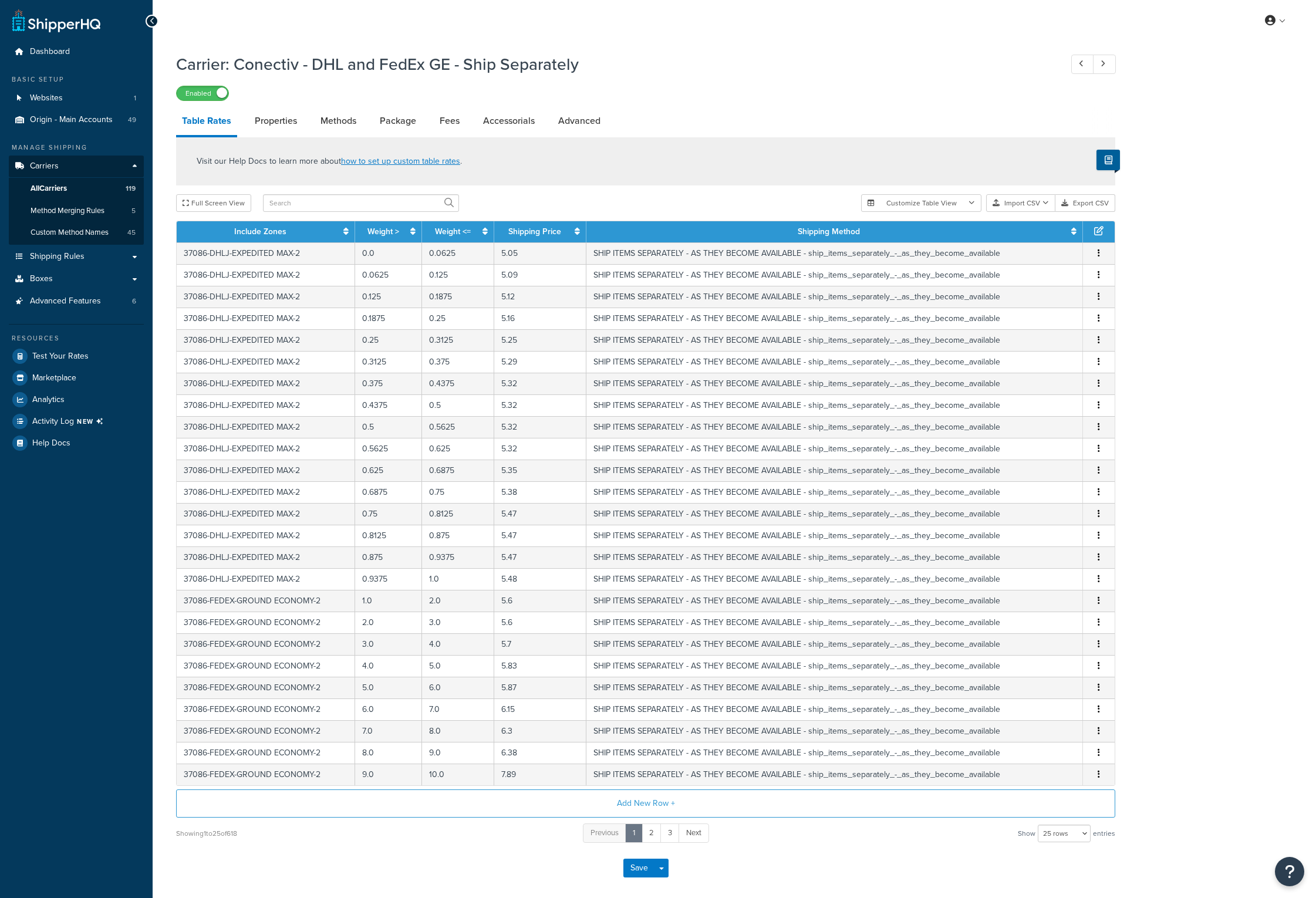
select select "25"
click at [1045, 204] on icon "button" at bounding box center [1045, 203] width 7 height 7
click at [1035, 212] on div "Customize Table View Show all columns Show selected columns Import CSV Import a…" at bounding box center [988, 203] width 254 height 18
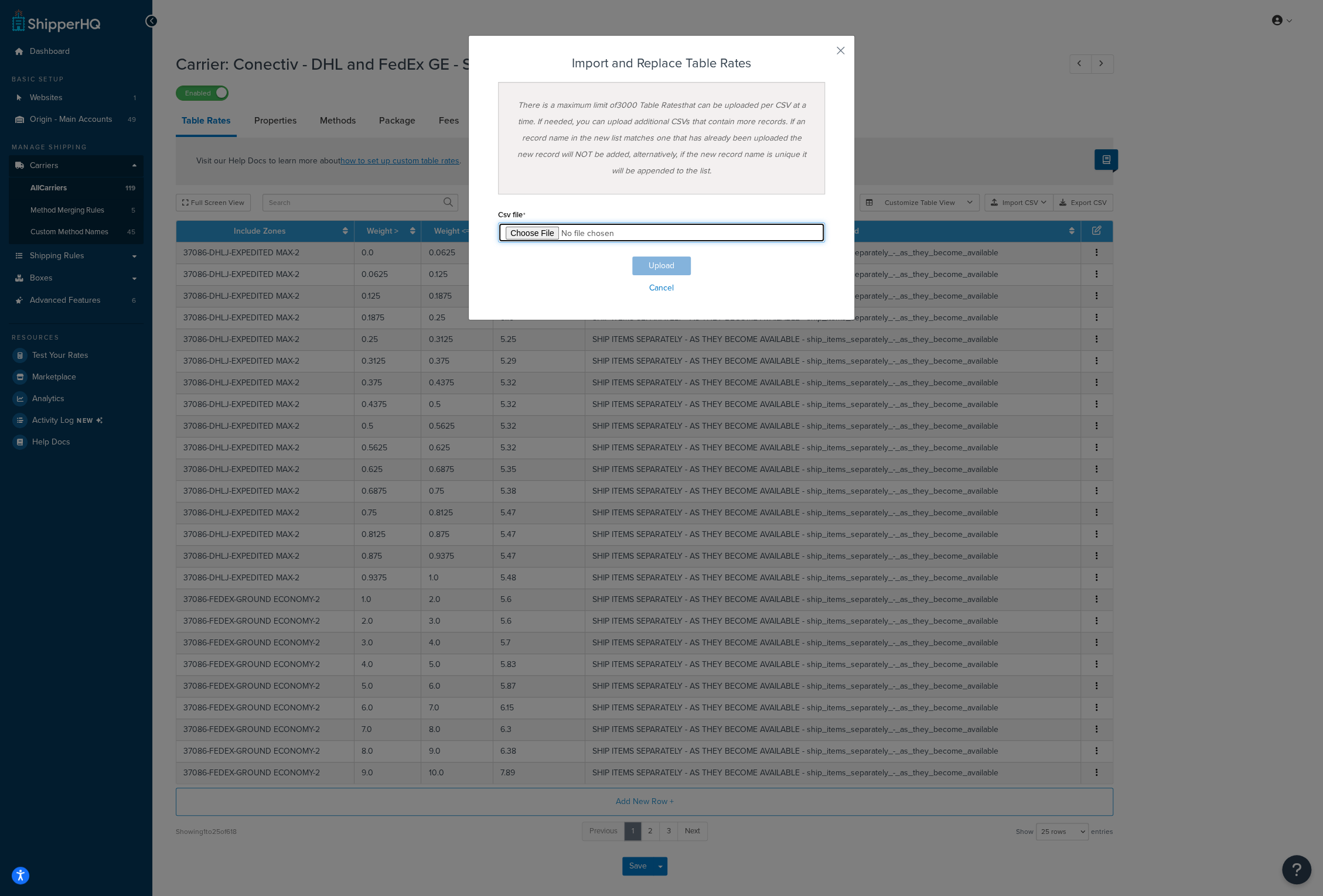
click at [526, 232] on input "file" at bounding box center [661, 232] width 327 height 20
type input "C:\fakepath\Conectiv - DHL and FedEx GE - Ship Separately_101425.csv"
click at [646, 264] on button "Upload" at bounding box center [661, 266] width 59 height 19
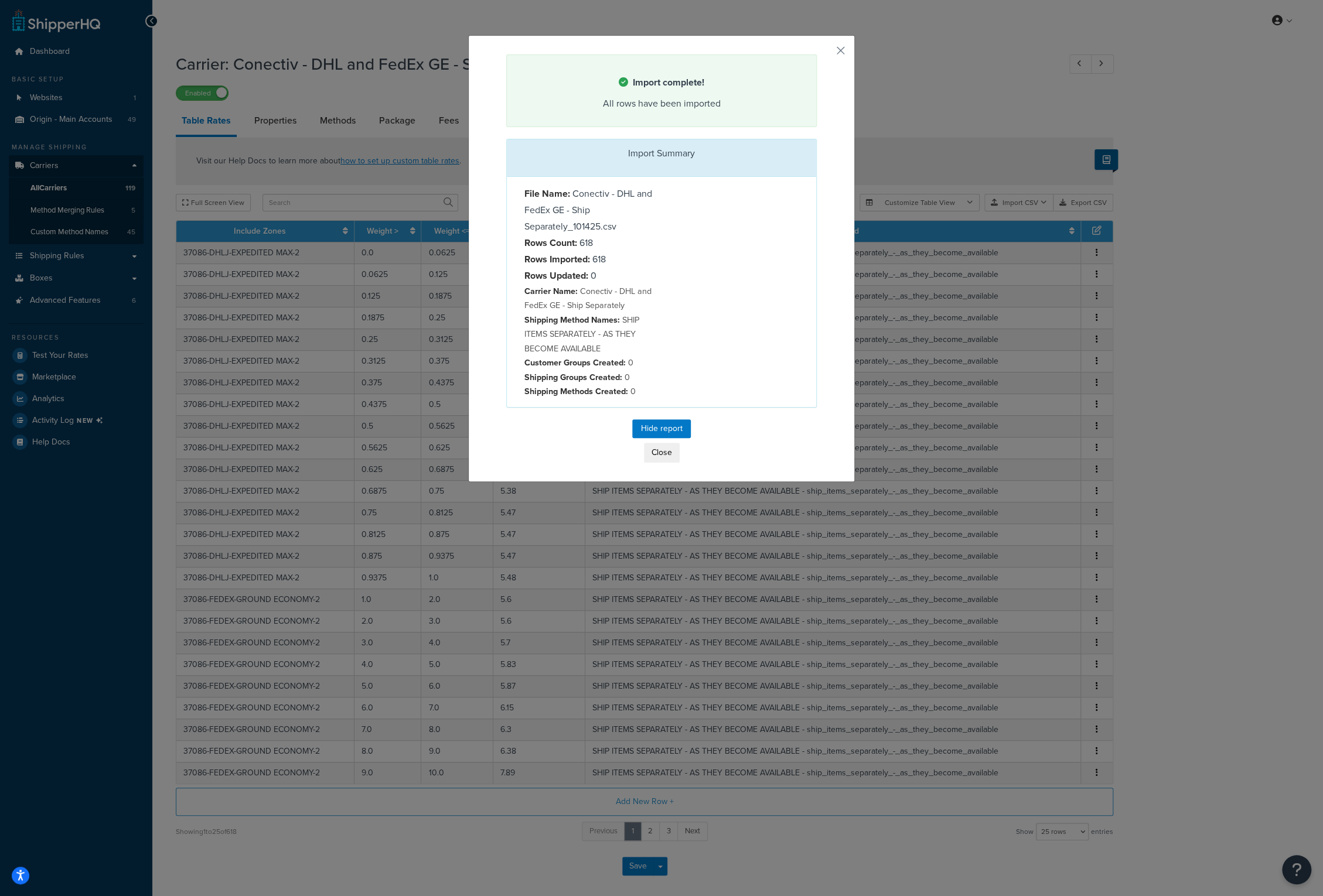
click at [503, 129] on div "Import complete! All rows have been imported Import Summary File Name: Conectiv…" at bounding box center [661, 258] width 387 height 447
click at [664, 447] on button "Close" at bounding box center [661, 452] width 36 height 20
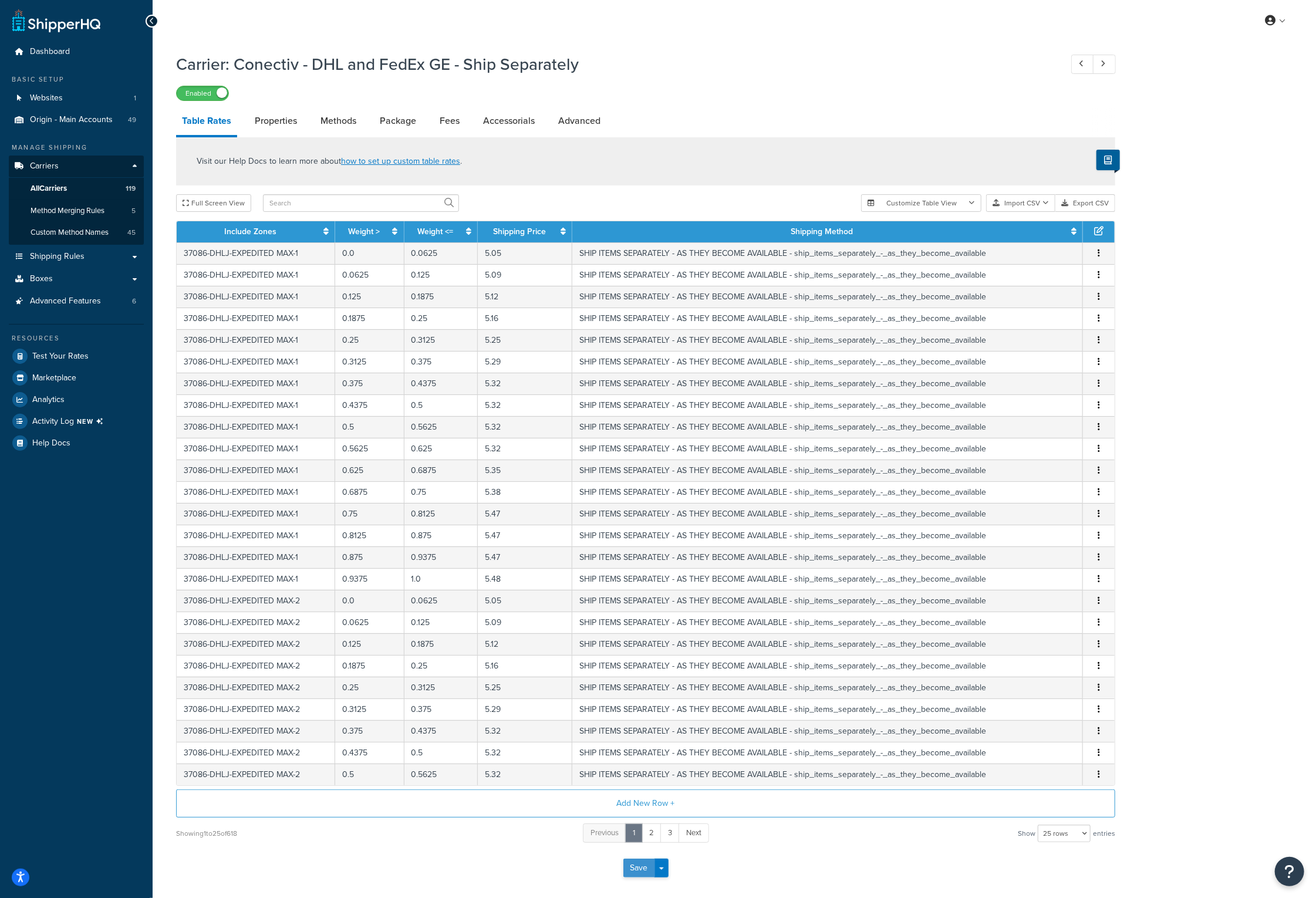
click at [646, 862] on button "Save" at bounding box center [639, 869] width 32 height 19
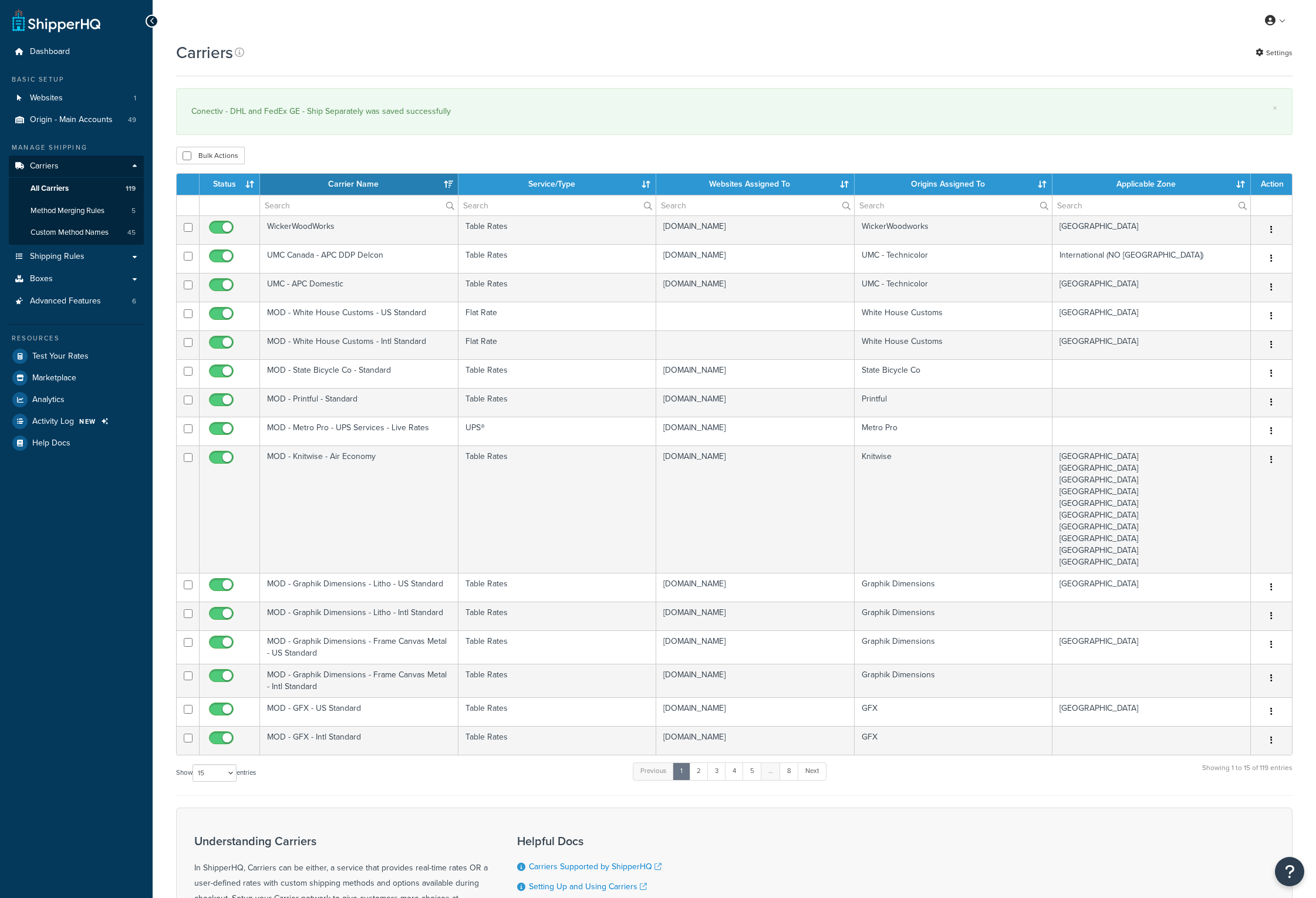
select select "15"
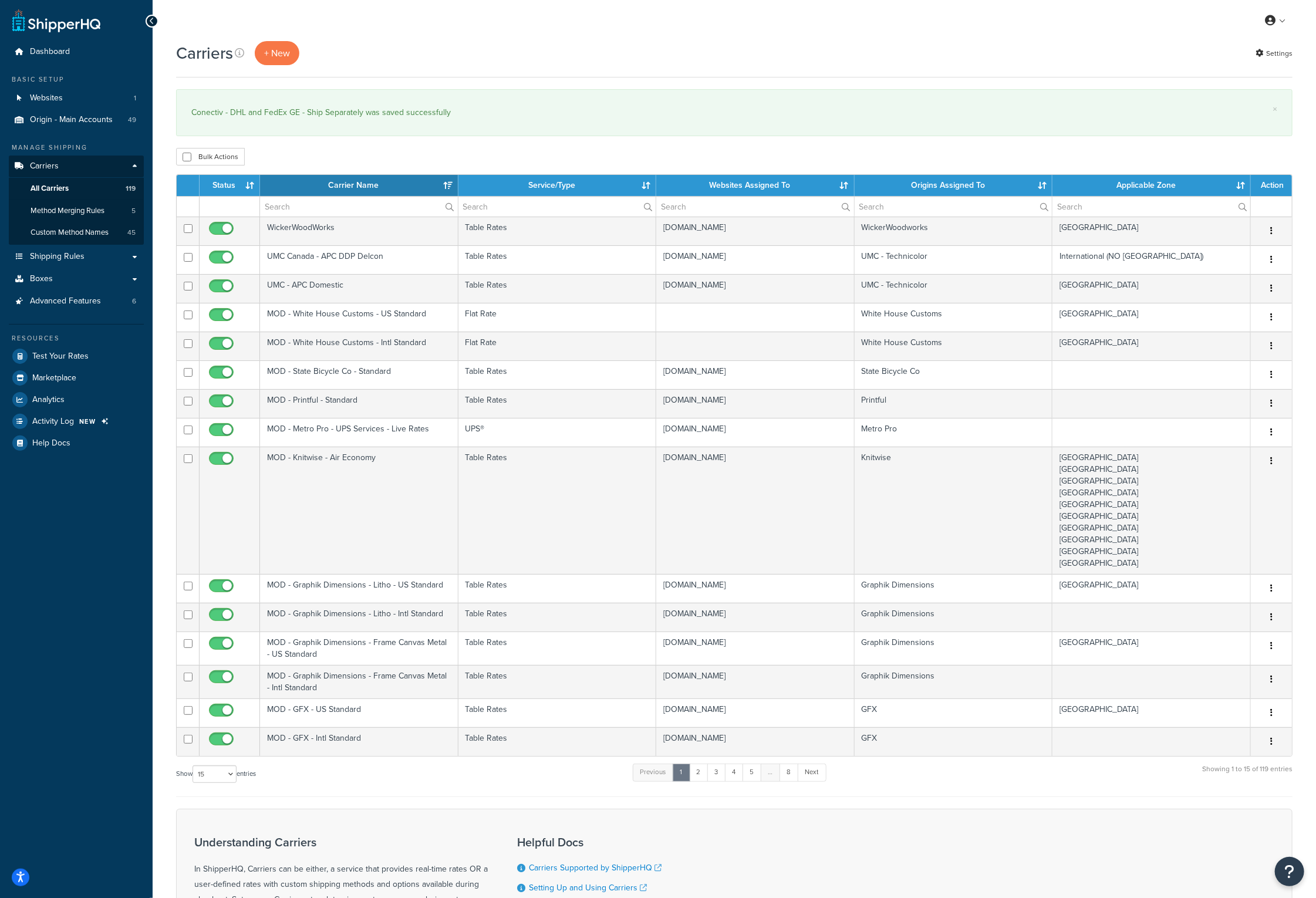
click at [389, 189] on th "Carrier Name" at bounding box center [359, 185] width 198 height 21
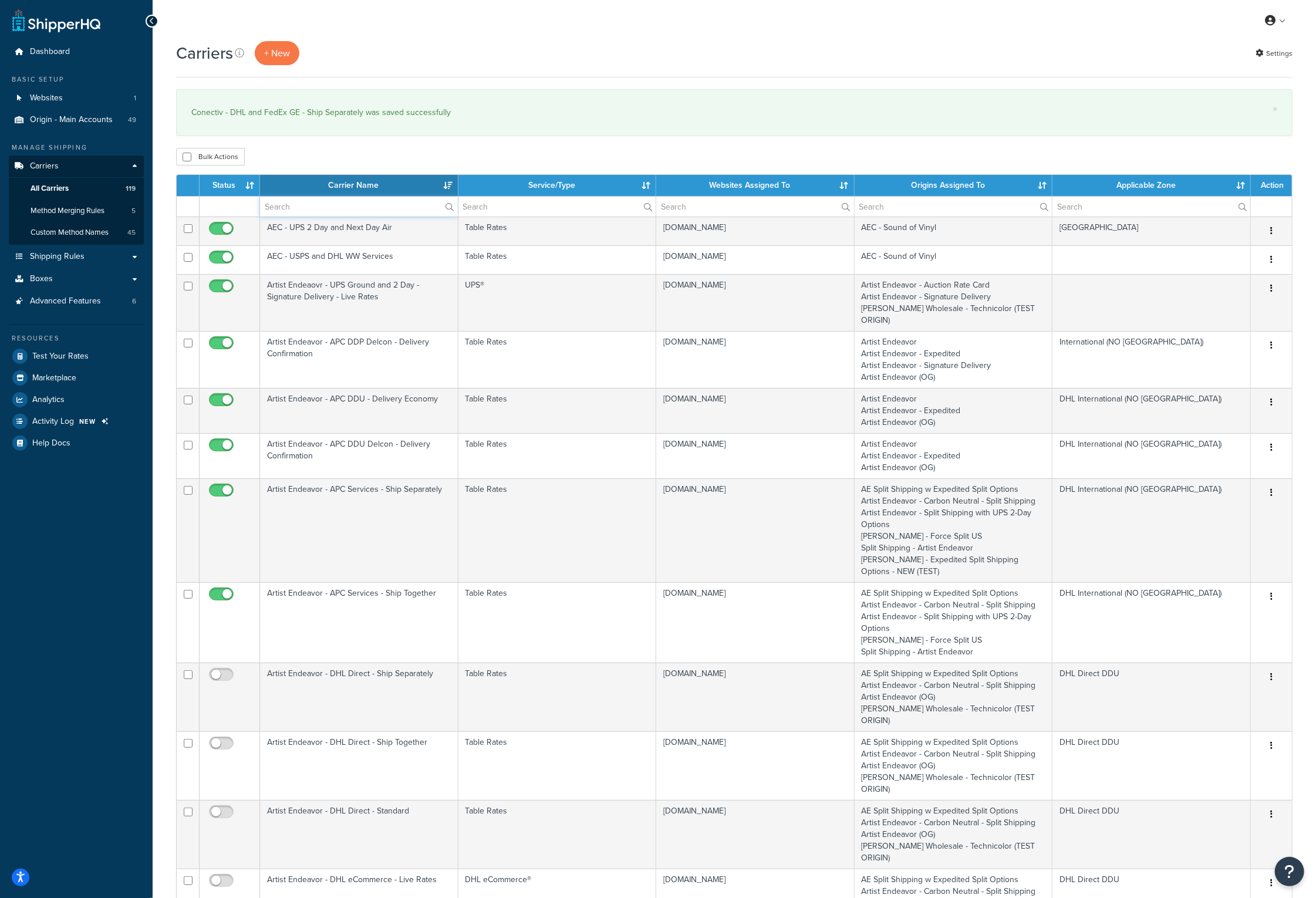
click at [354, 207] on input "text" at bounding box center [359, 206] width 198 height 20
type input "FedEx GE"
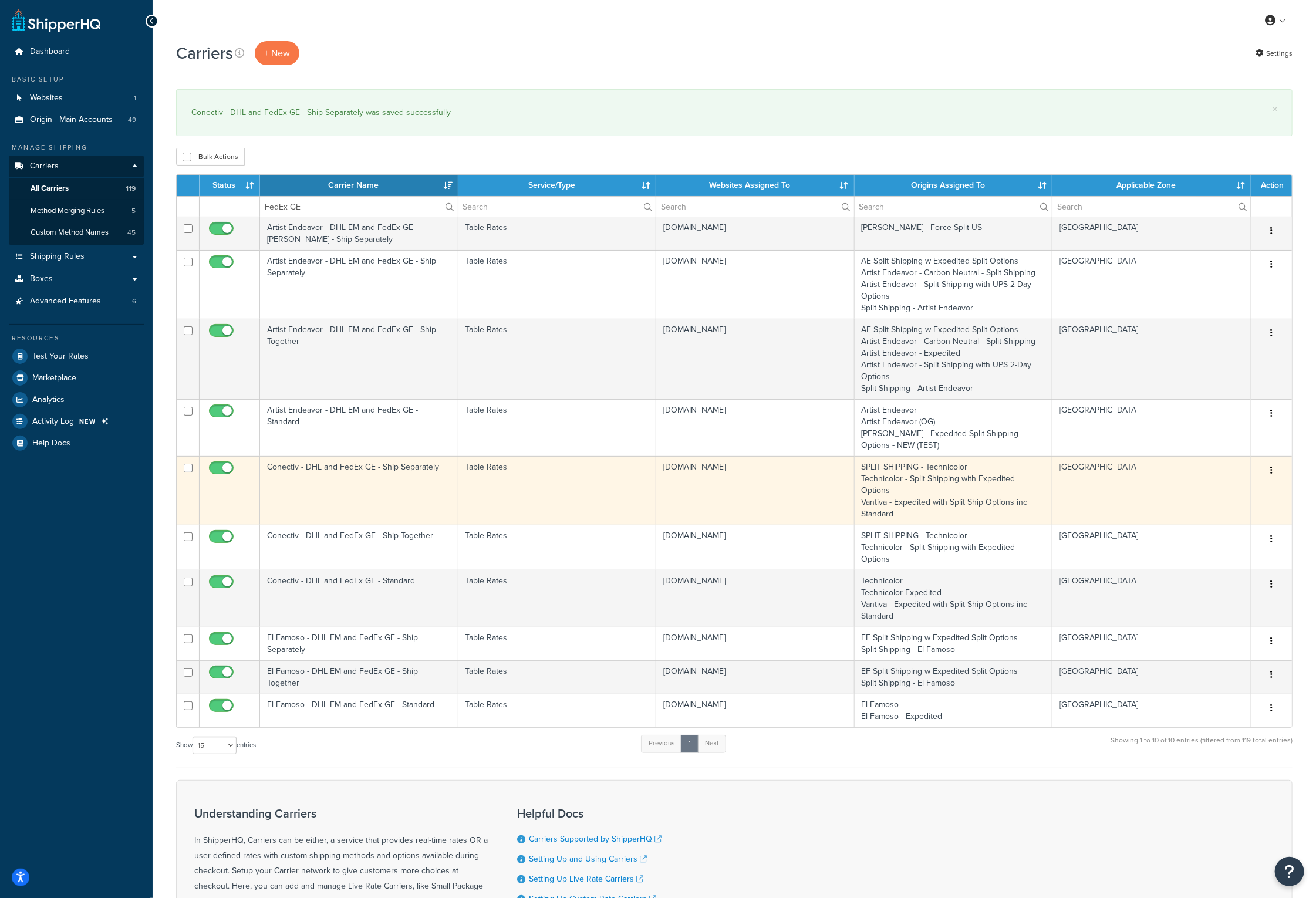
click at [352, 462] on td "Conectiv - DHL and FedEx GE - Ship Separately" at bounding box center [359, 491] width 198 height 69
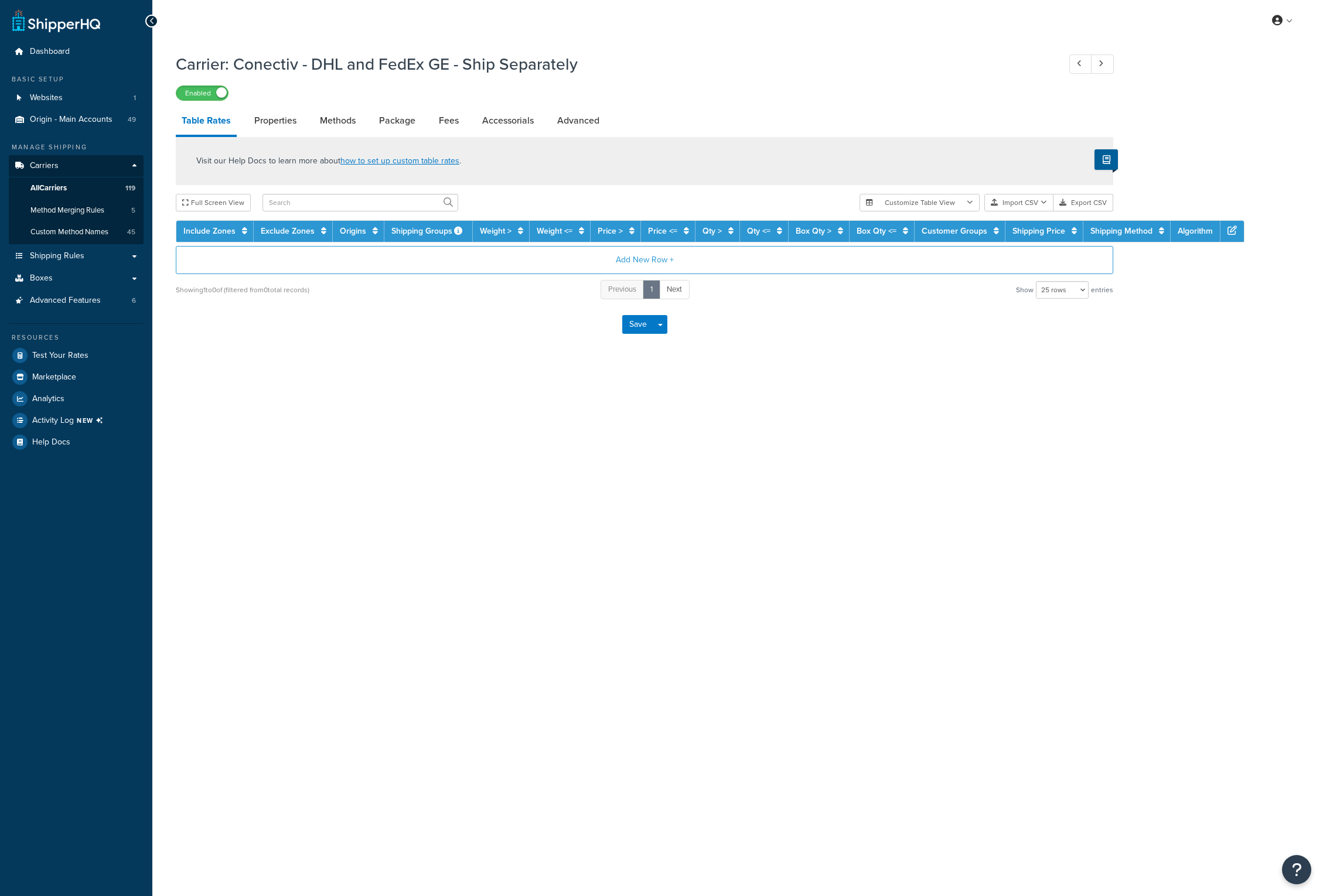
select select "25"
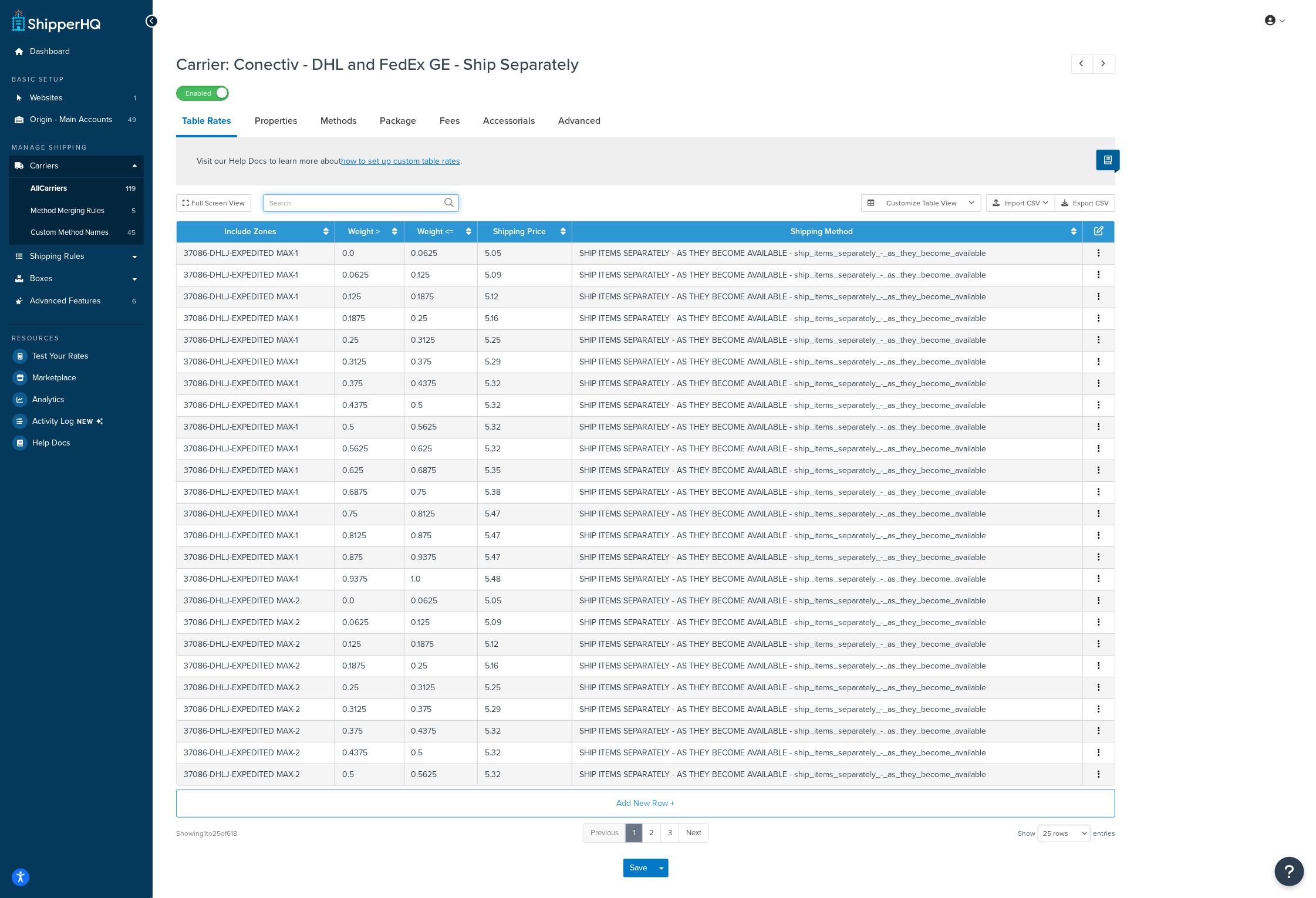
click at [359, 202] on input "text" at bounding box center [360, 203] width 196 height 18
type input "1.0"
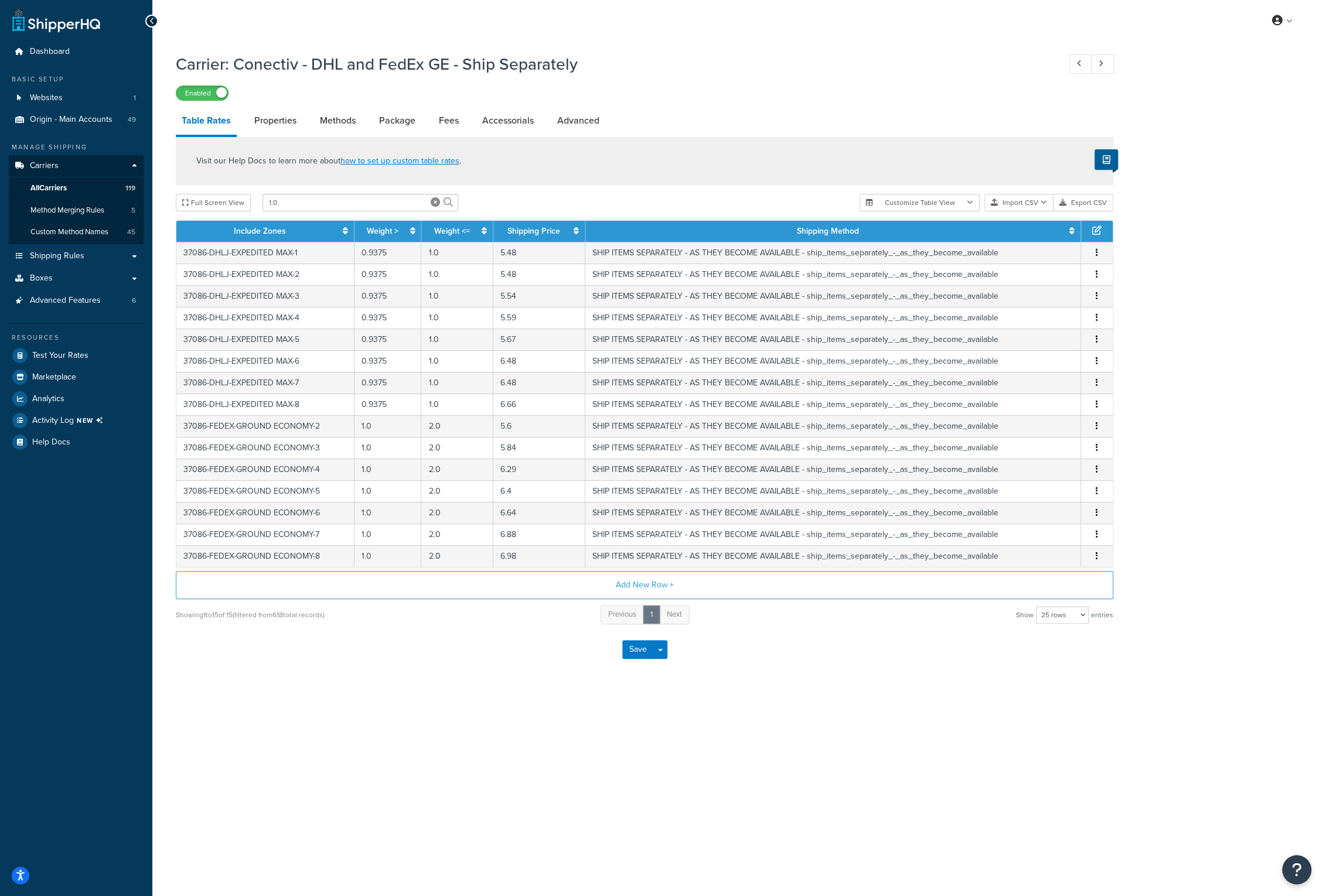
click at [198, 125] on link "Table Rates" at bounding box center [206, 122] width 61 height 31
click at [89, 182] on link "All Carriers 119" at bounding box center [76, 188] width 135 height 22
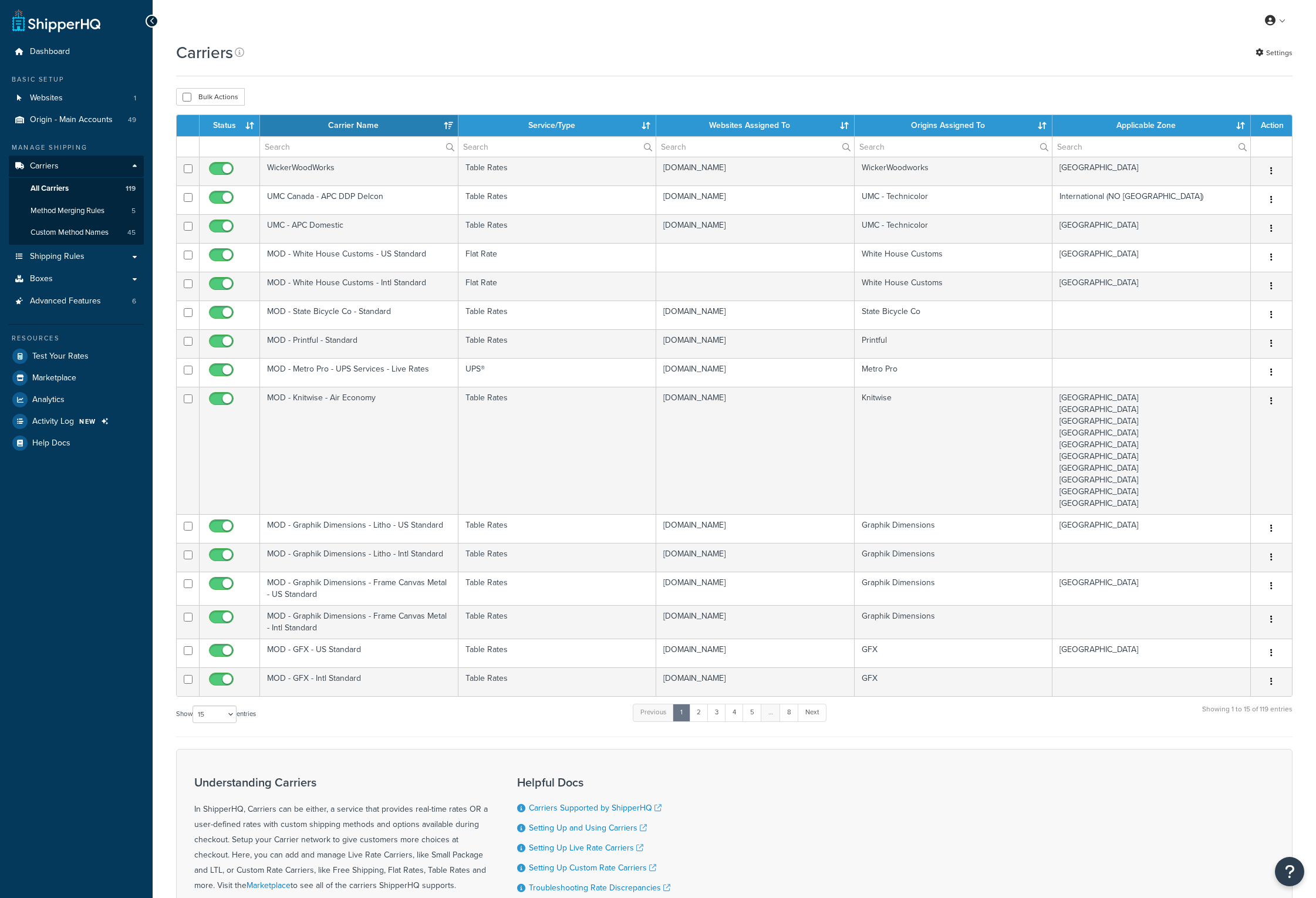
select select "15"
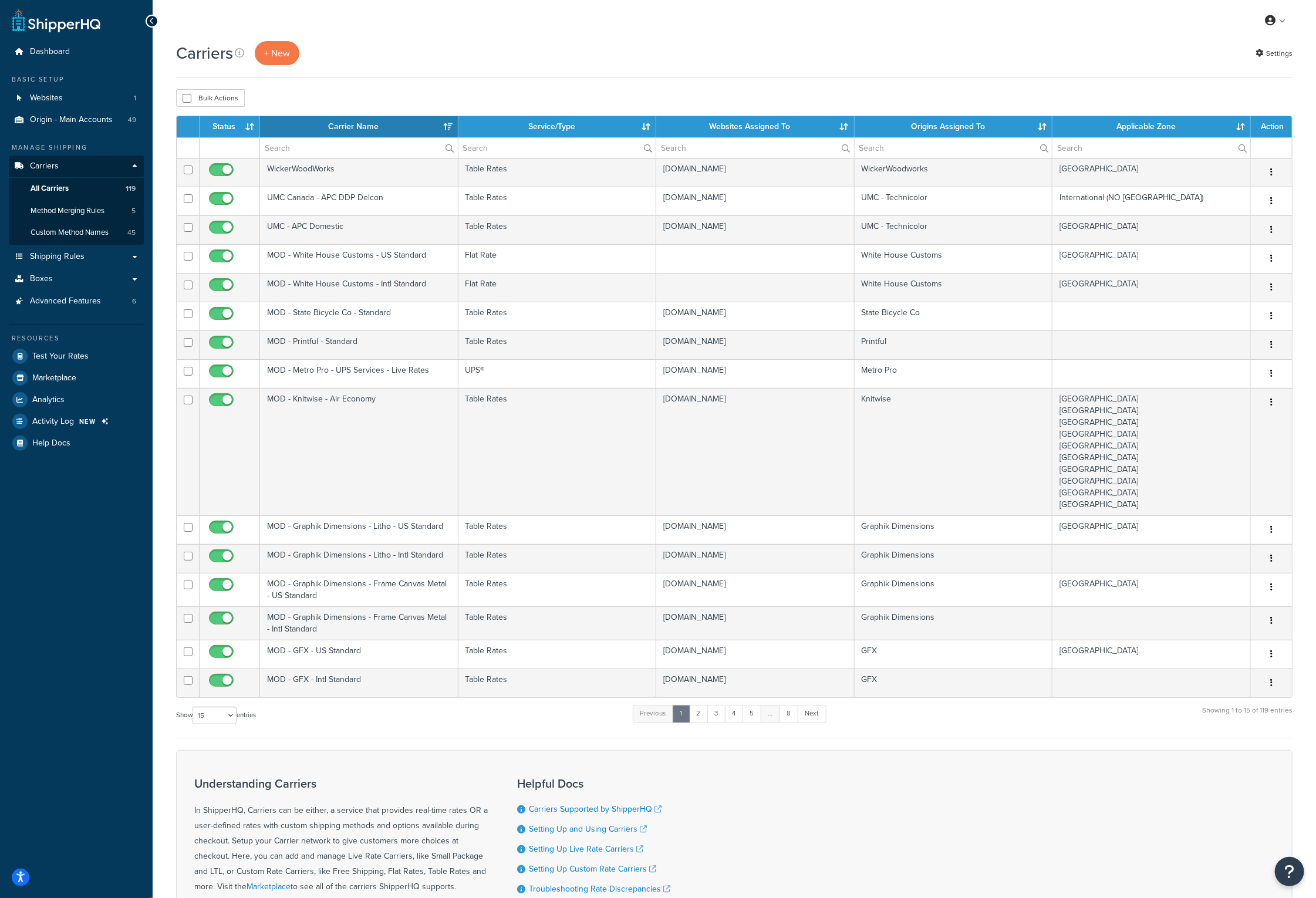
click at [359, 137] on th "Carrier Name" at bounding box center [359, 126] width 198 height 21
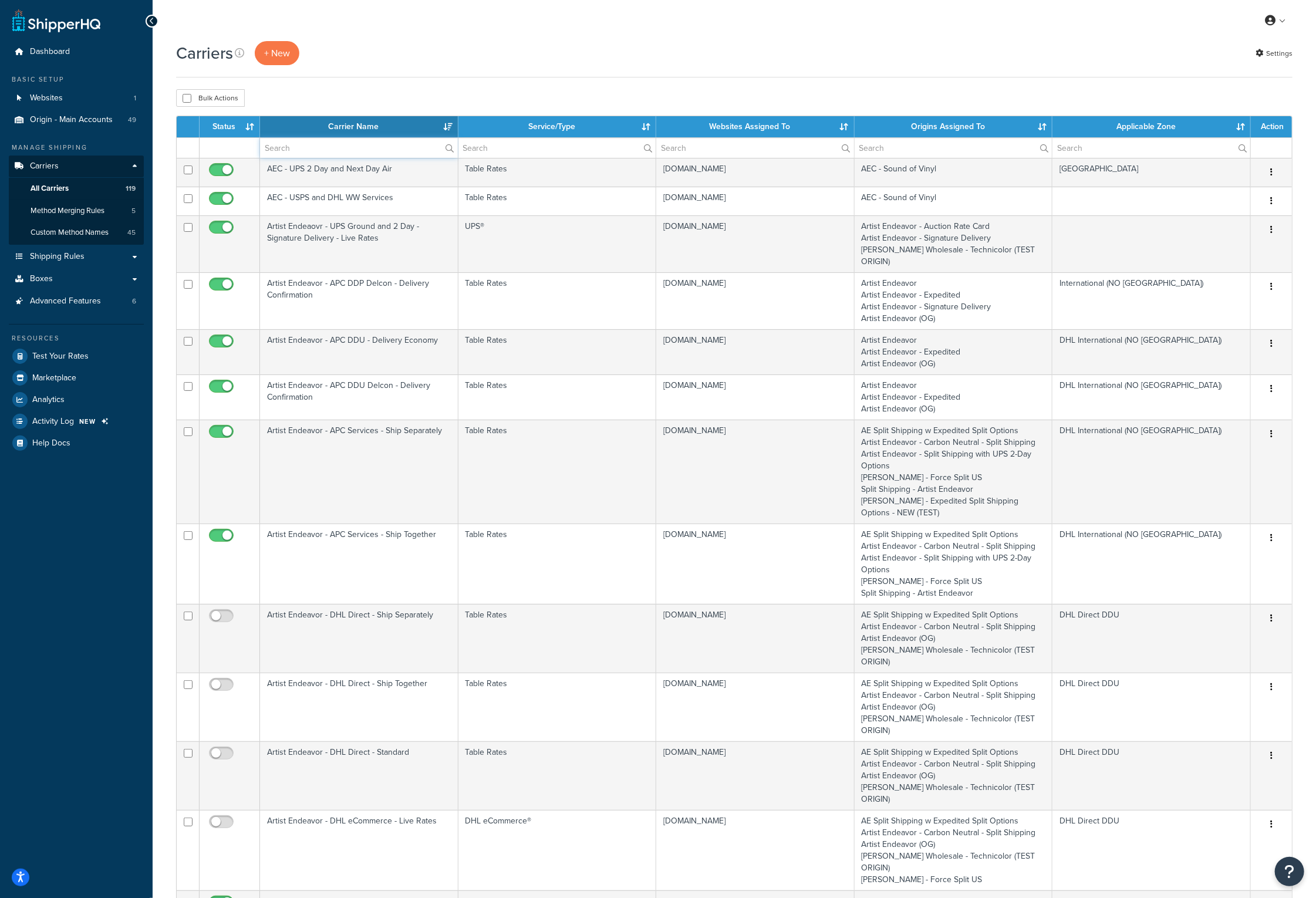
click at [352, 147] on input "text" at bounding box center [359, 147] width 198 height 20
type input "FedEx GE"
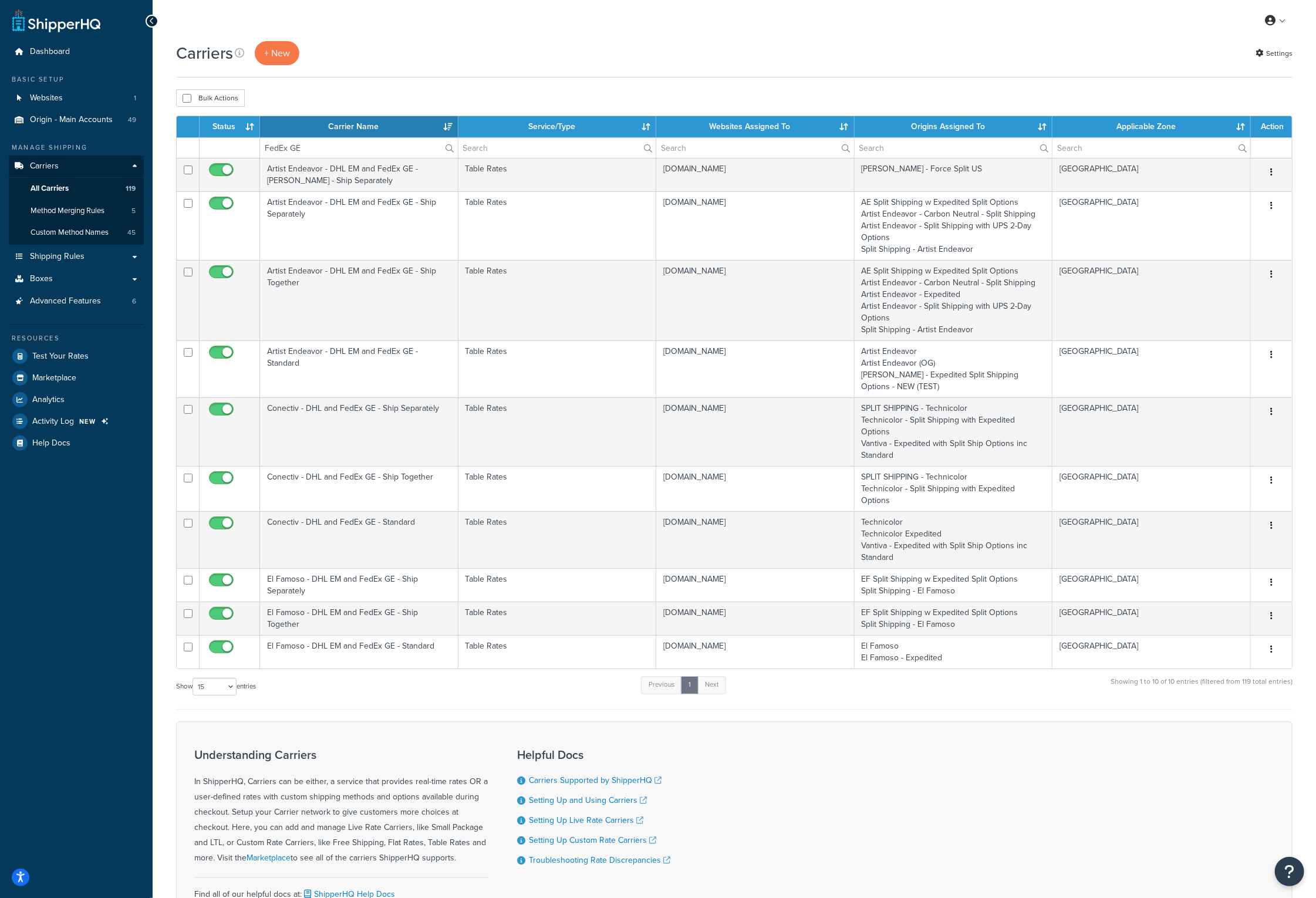
click at [370, 128] on th "Carrier Name" at bounding box center [359, 126] width 198 height 21
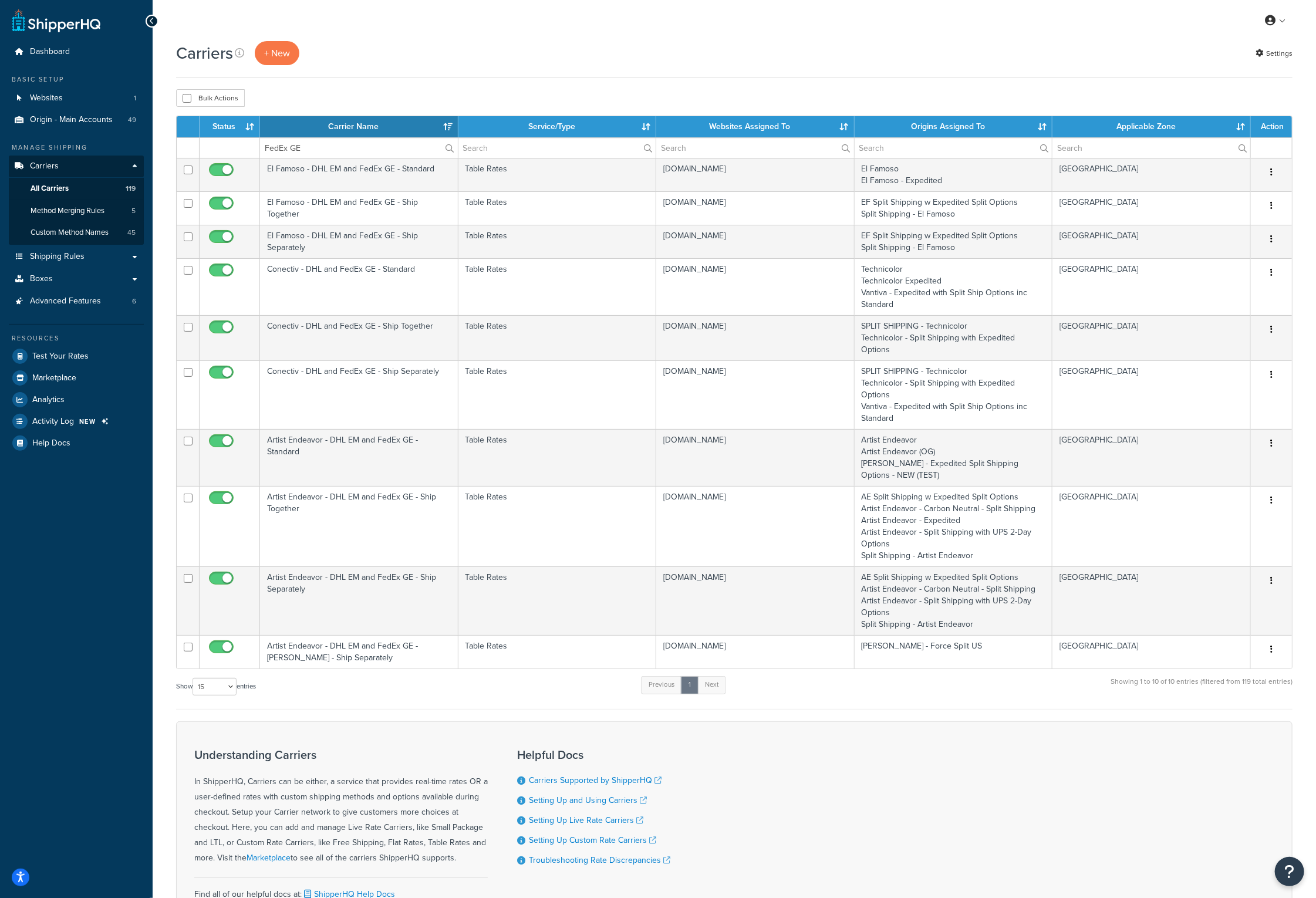
click at [372, 124] on th "Carrier Name" at bounding box center [359, 126] width 198 height 21
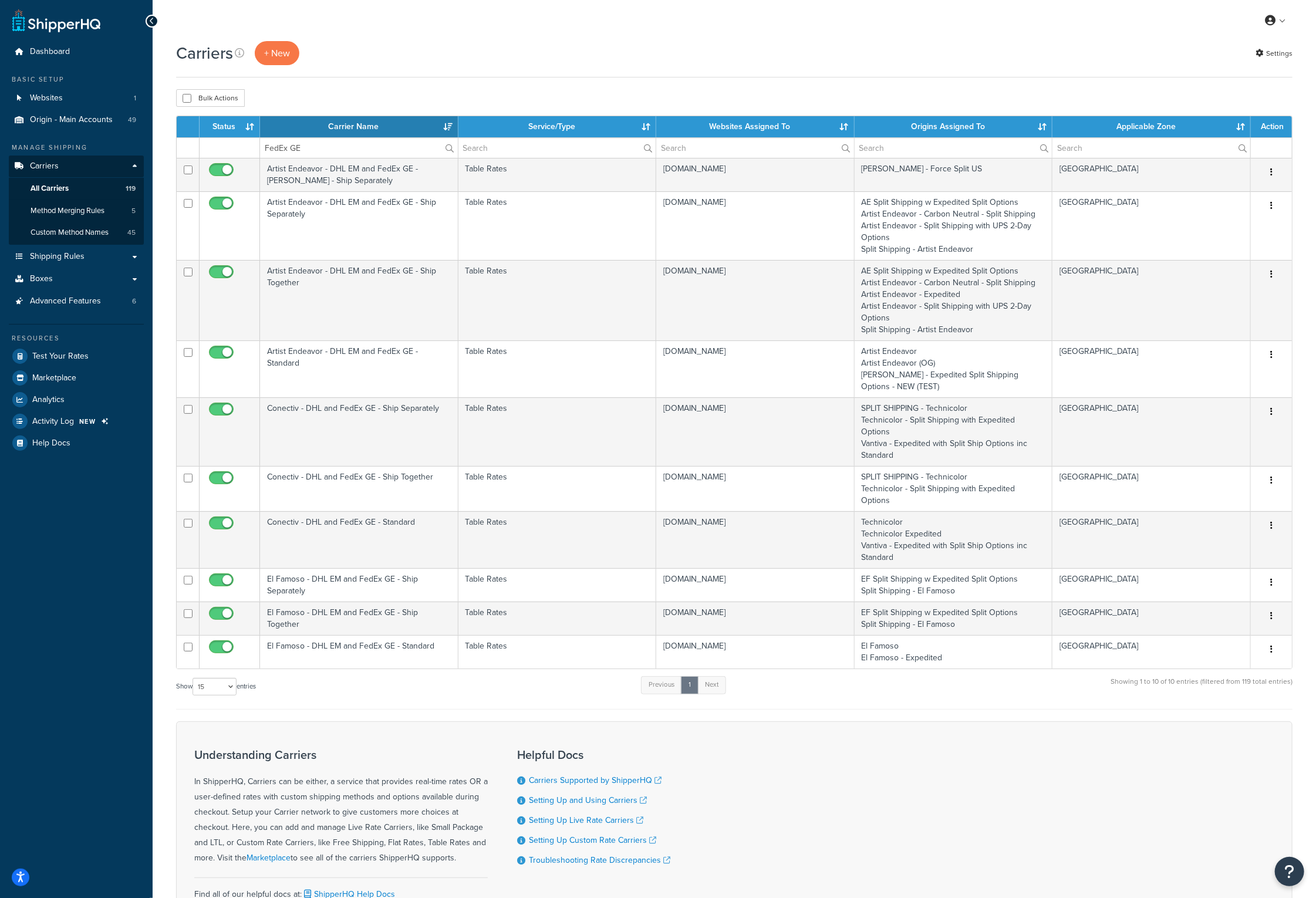
click at [1178, 71] on div "Carriers + New Settings" at bounding box center [734, 59] width 1116 height 37
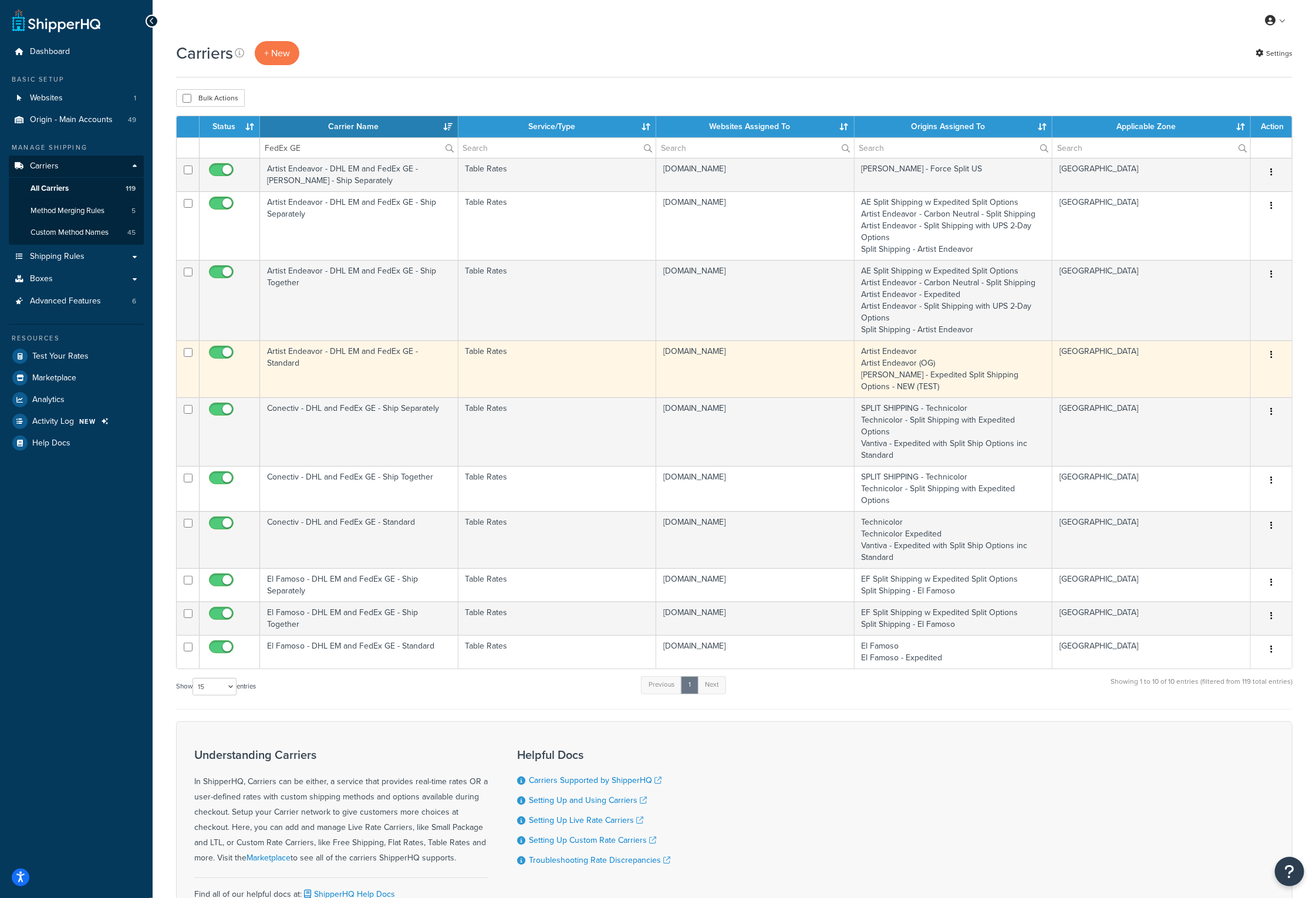
click at [376, 351] on td "Artist Endeavor - DHL EM and FedEx GE - Standard" at bounding box center [359, 369] width 198 height 57
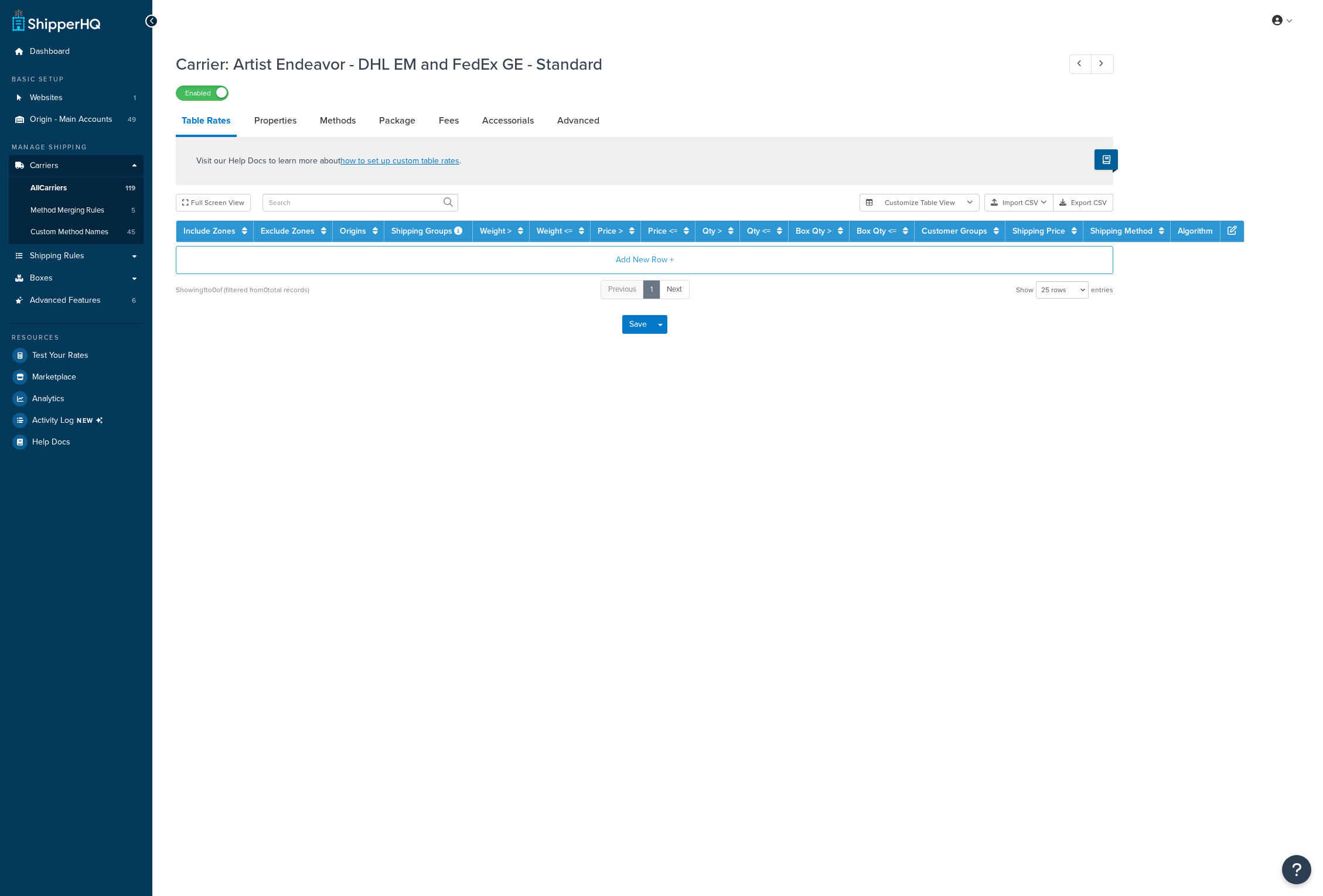
select select "25"
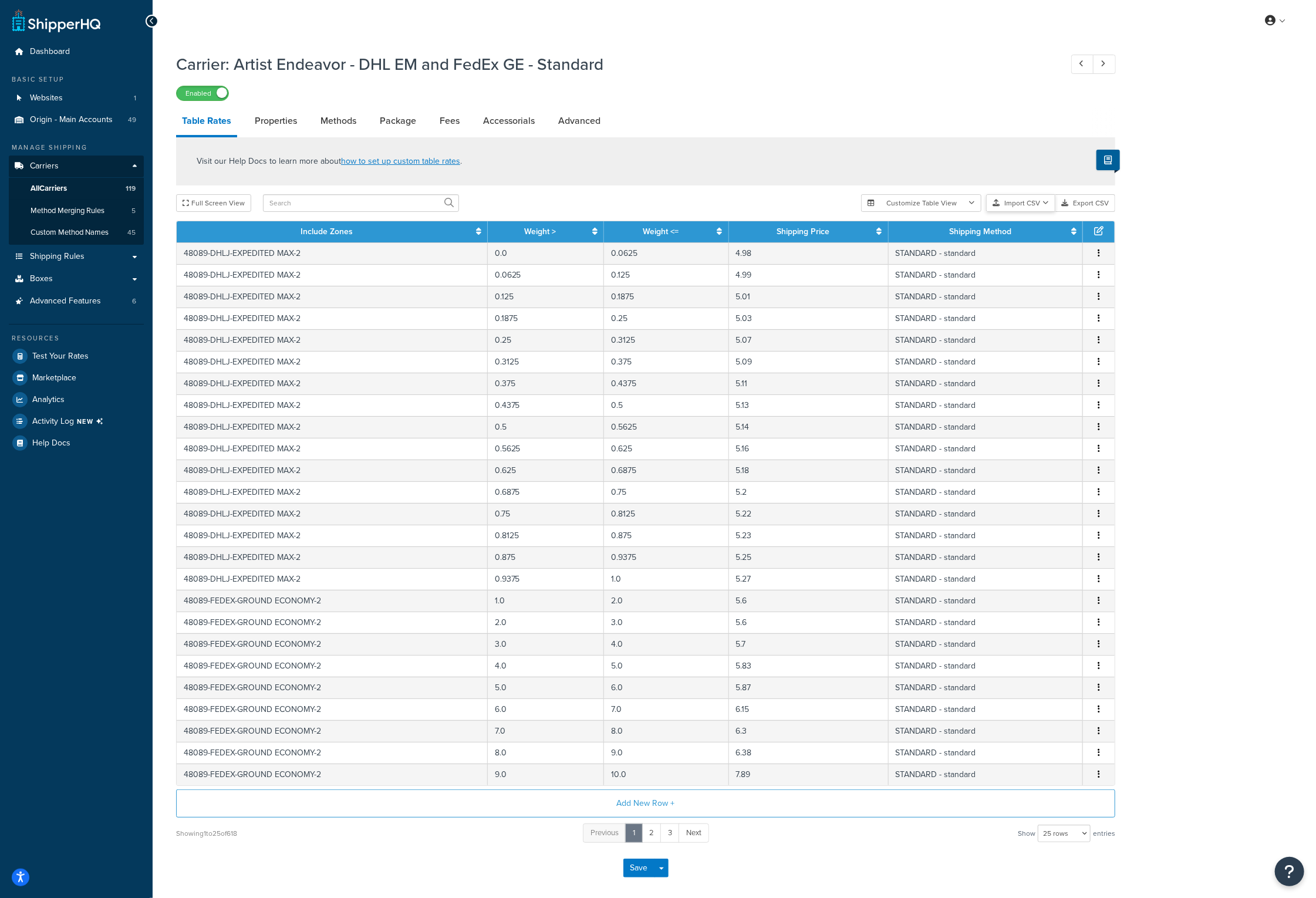
click at [1051, 200] on button "Import CSV" at bounding box center [1020, 203] width 69 height 18
click at [1044, 212] on div "Customize Table View Show all columns Show selected columns Import CSV Import a…" at bounding box center [988, 203] width 254 height 18
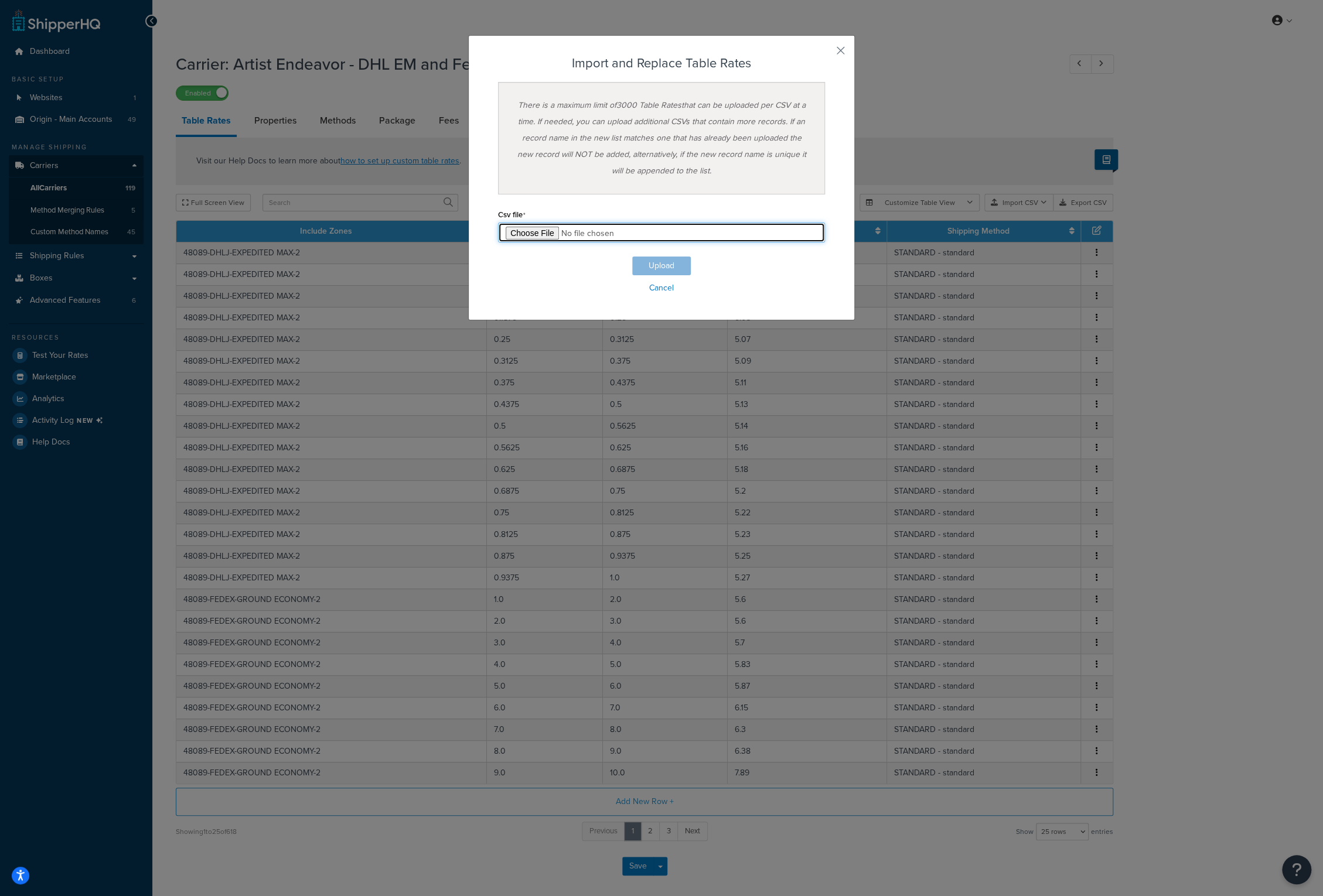
click at [545, 234] on input "file" at bounding box center [661, 232] width 327 height 20
type input "C:\fakepath\Artist Endeavor - DHL EM and FedEx GE - Standard_20251014.csv"
click at [658, 266] on button "Upload" at bounding box center [661, 266] width 59 height 19
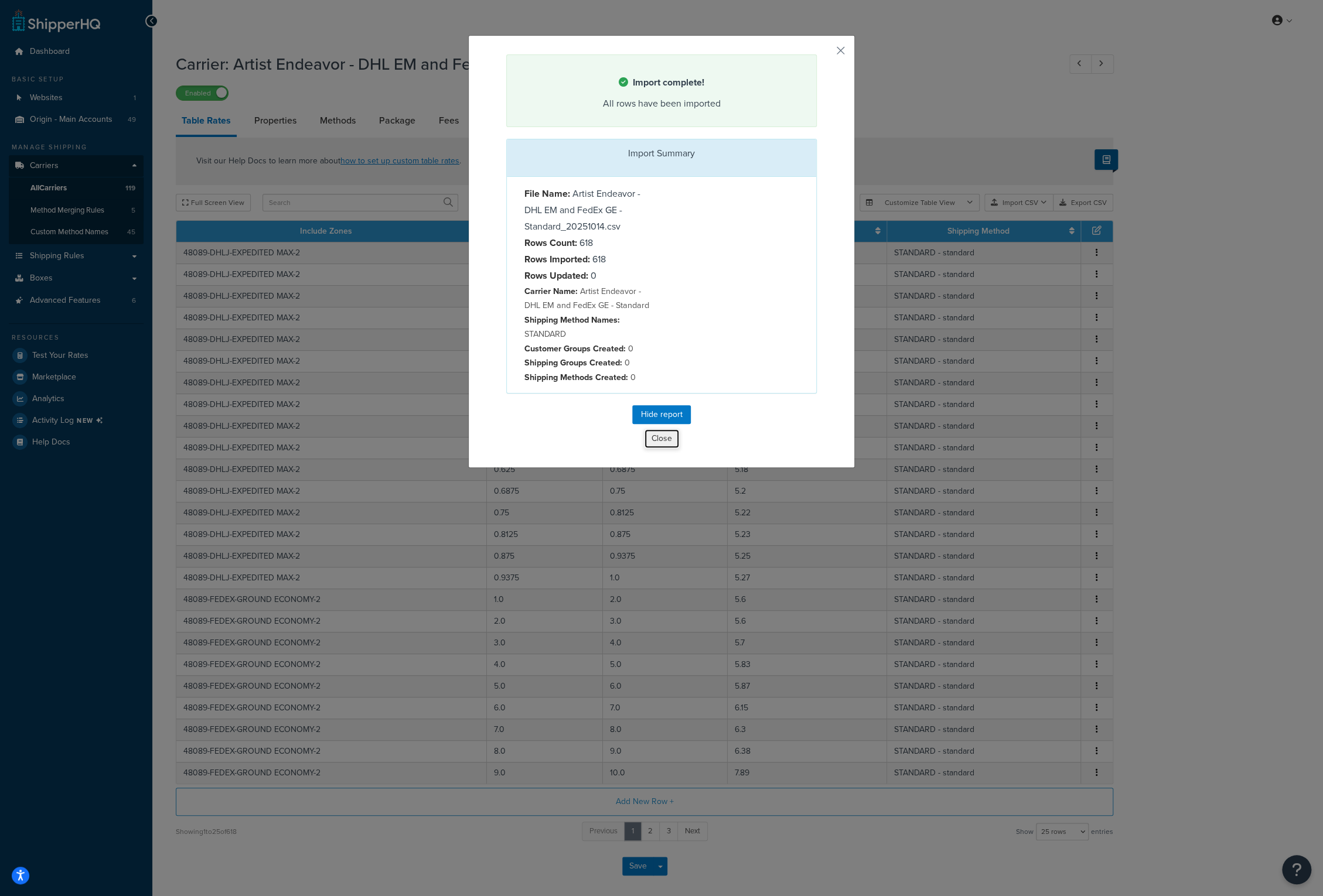
click at [656, 436] on button "Close" at bounding box center [661, 438] width 36 height 20
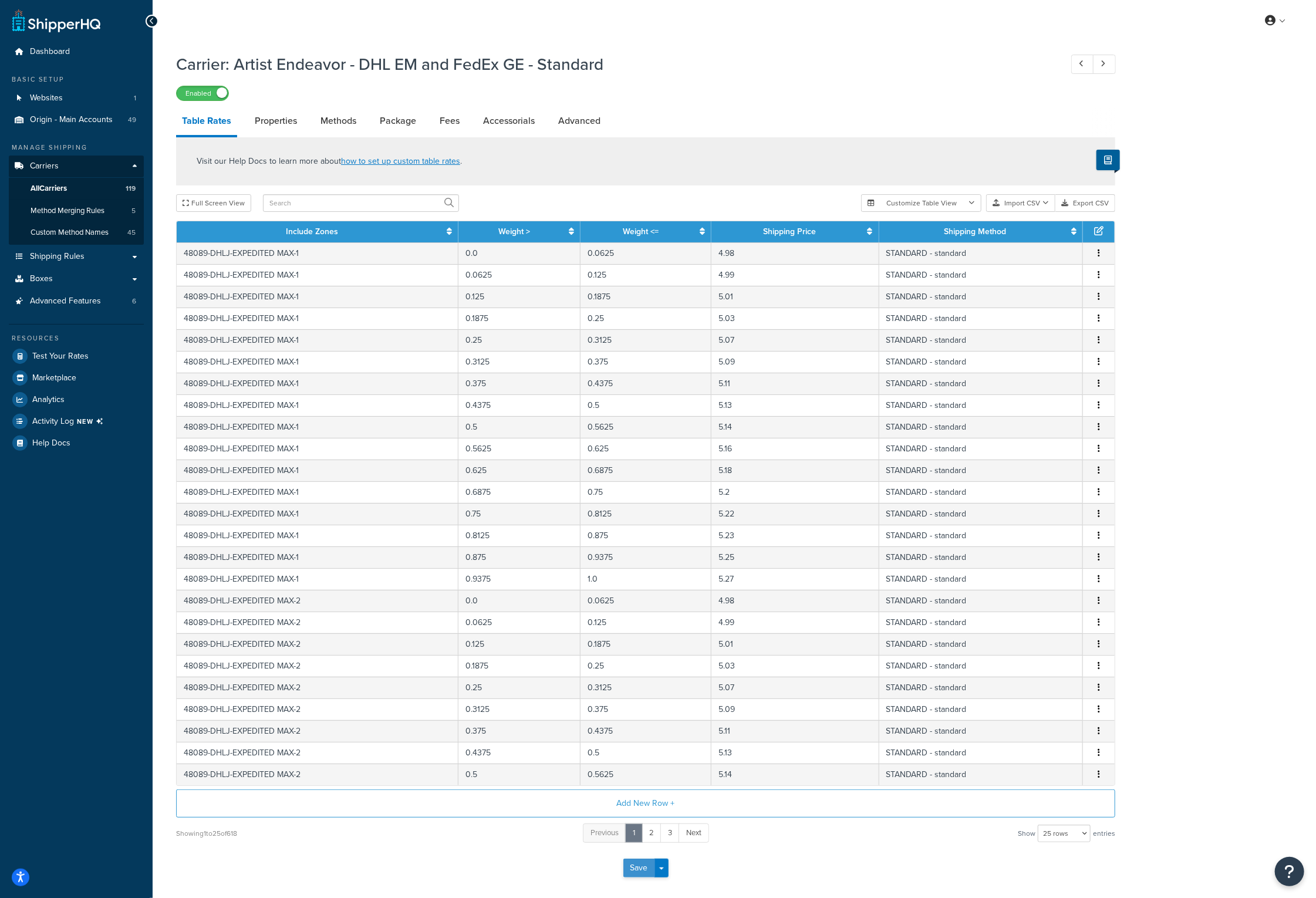
click at [636, 868] on button "Save" at bounding box center [639, 869] width 32 height 19
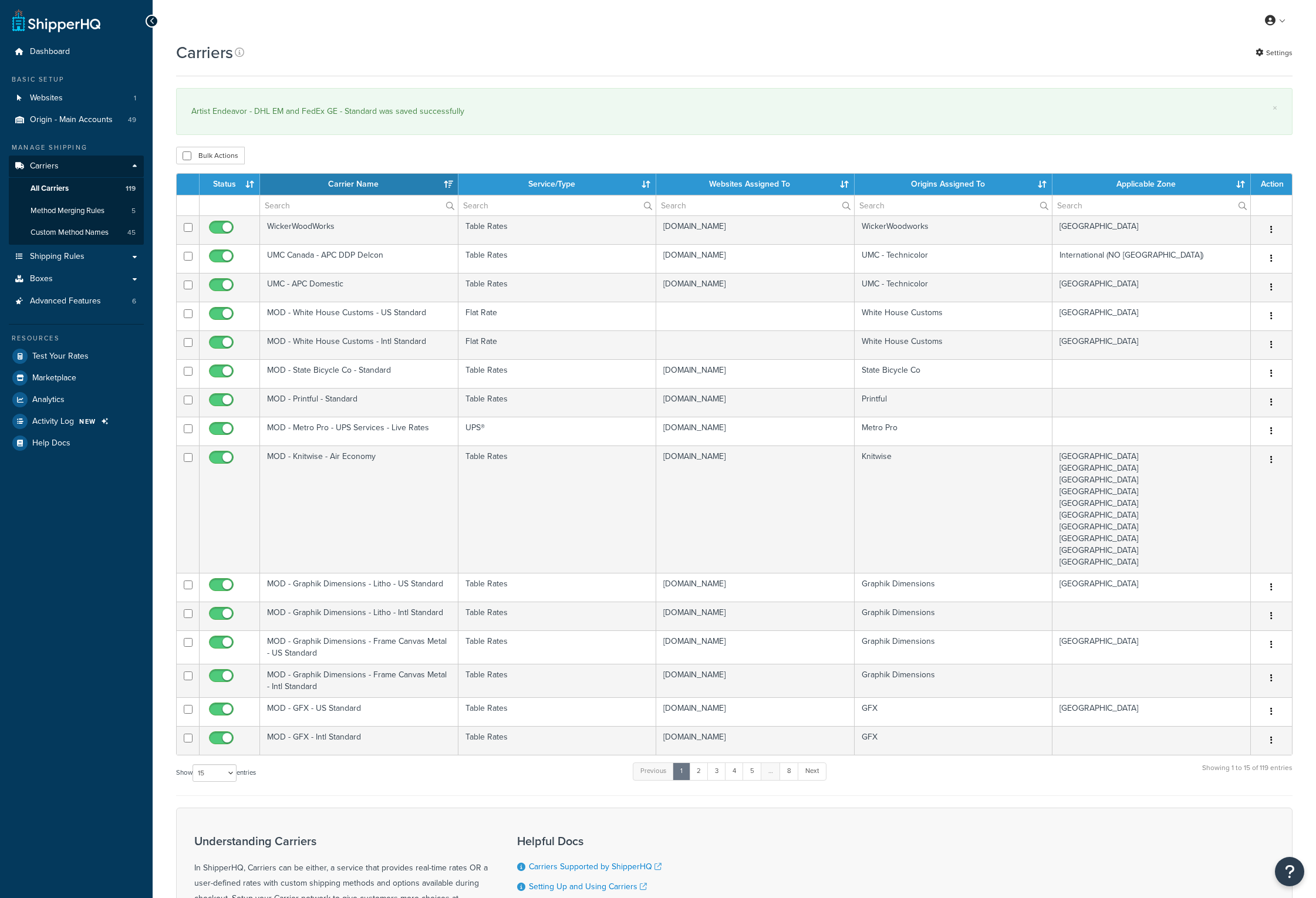
select select "15"
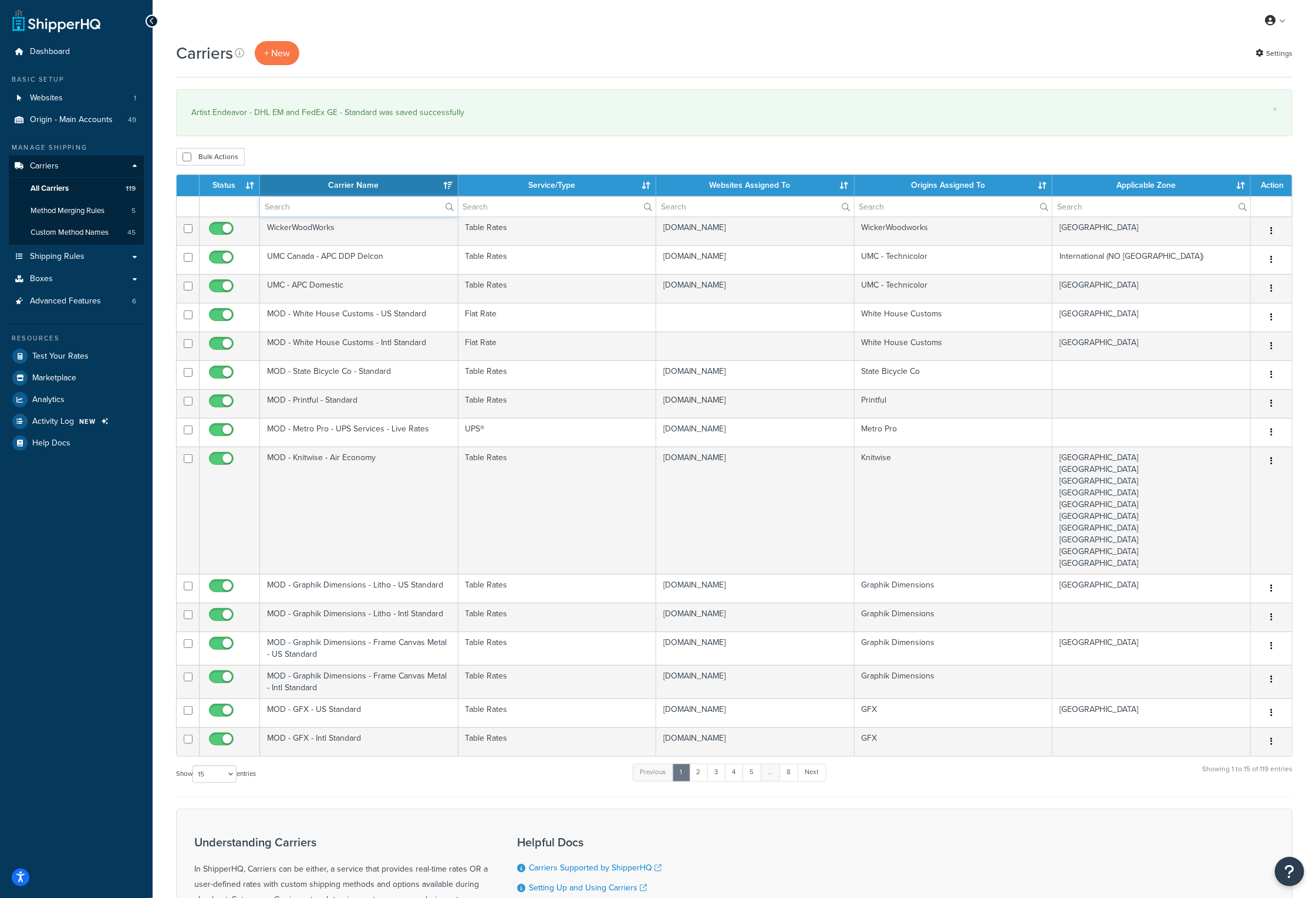
click at [315, 208] on input "text" at bounding box center [359, 206] width 198 height 20
type input "FedEx GE"
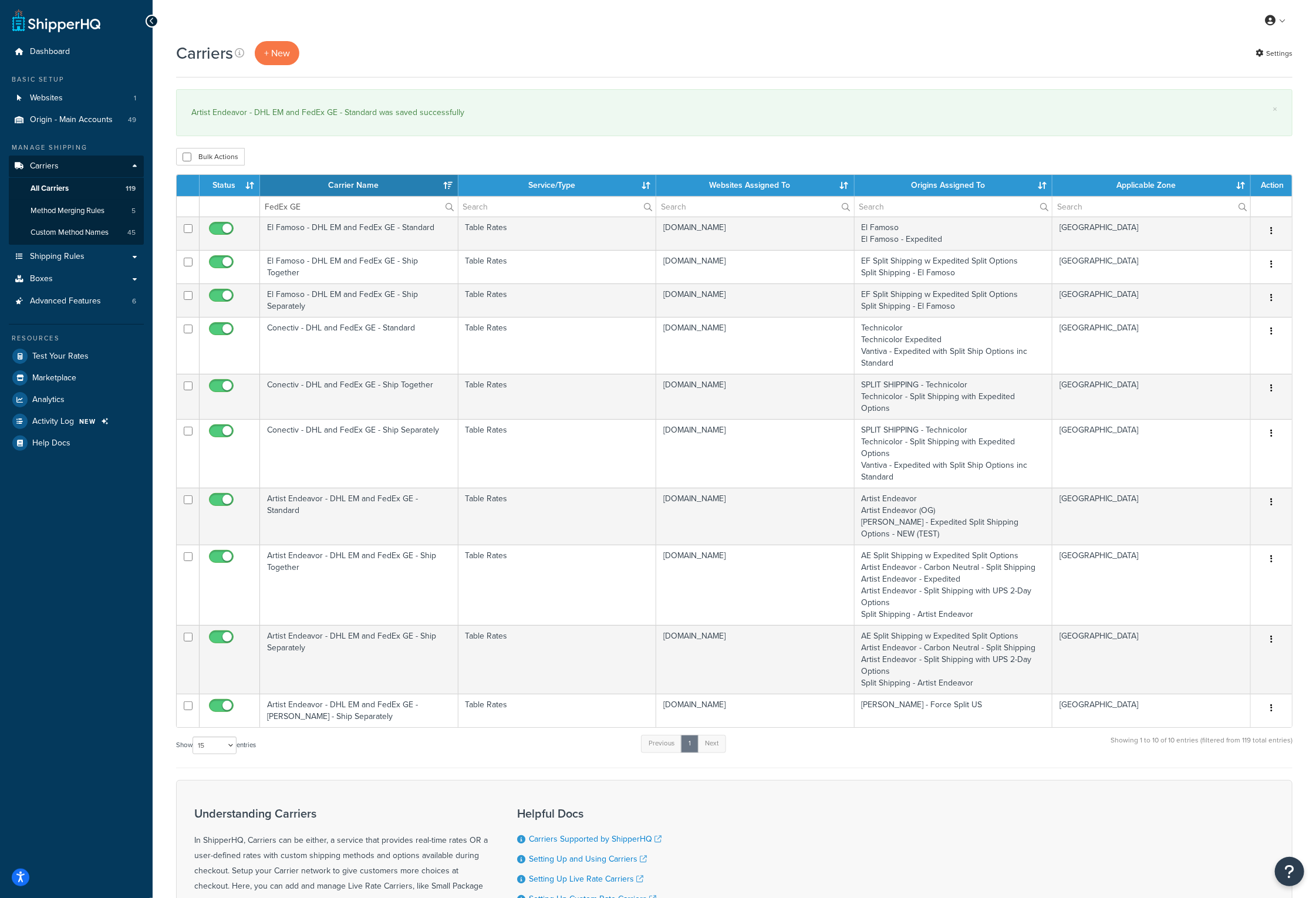
click at [319, 183] on th "Carrier Name" at bounding box center [359, 185] width 198 height 21
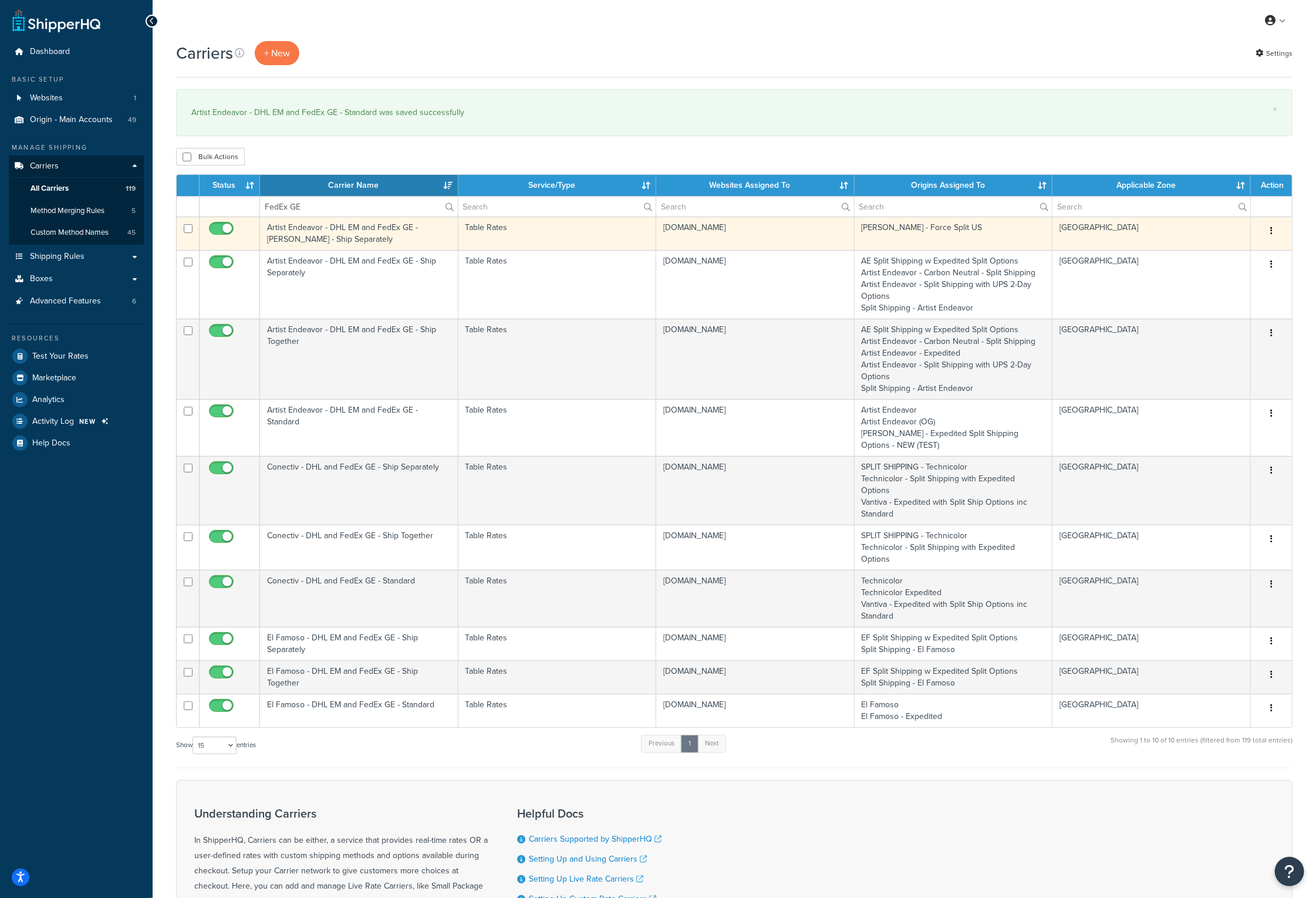
click at [314, 227] on td "Artist Endeavor - DHL EM and FedEx GE - Eminem - Ship Separately" at bounding box center [359, 233] width 198 height 34
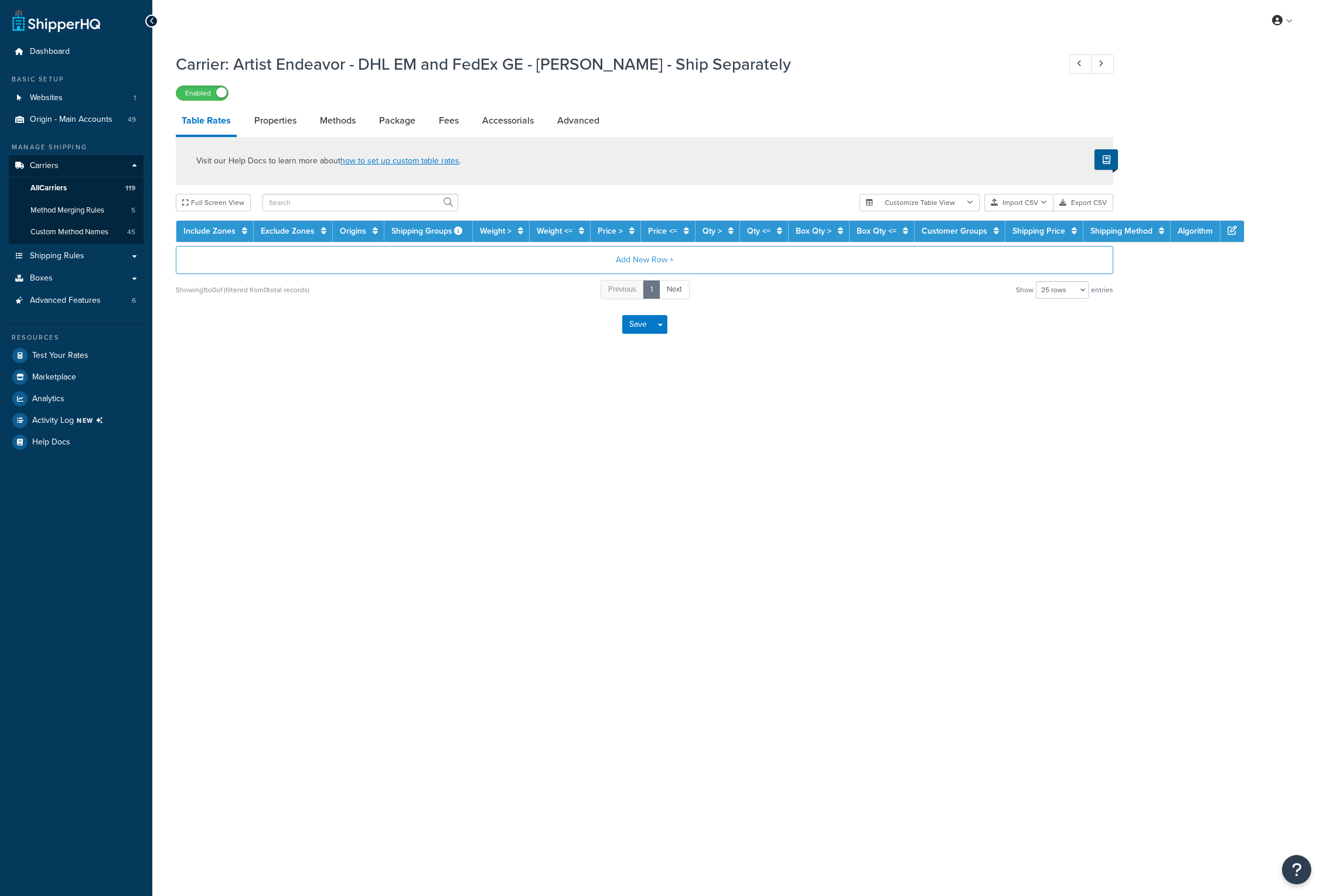
select select "25"
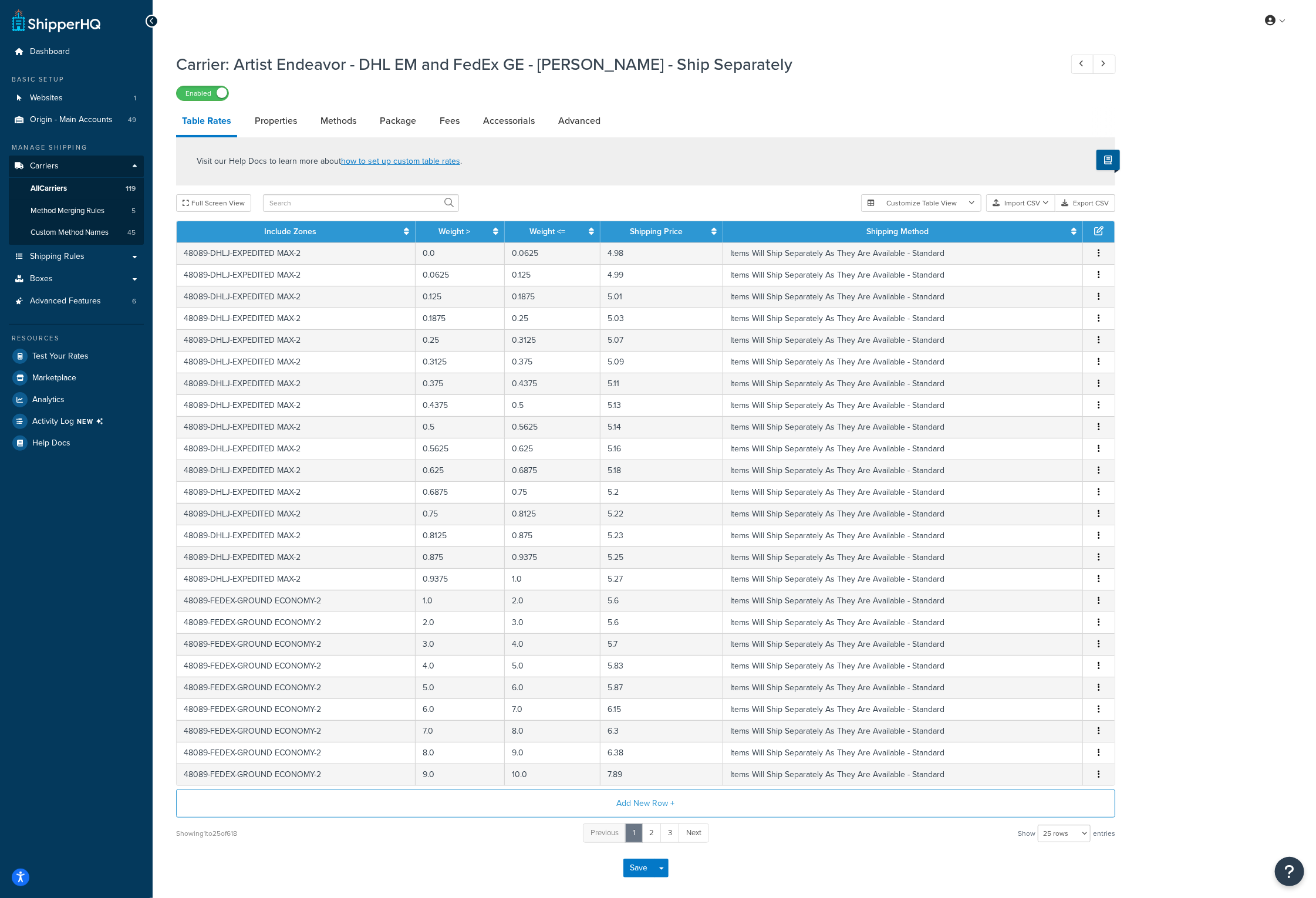
click at [888, 145] on div "Visit our Help Docs to learn more about how to set up custom table rates ." at bounding box center [646, 161] width 939 height 48
click at [1010, 204] on button "Import CSV" at bounding box center [1020, 203] width 69 height 18
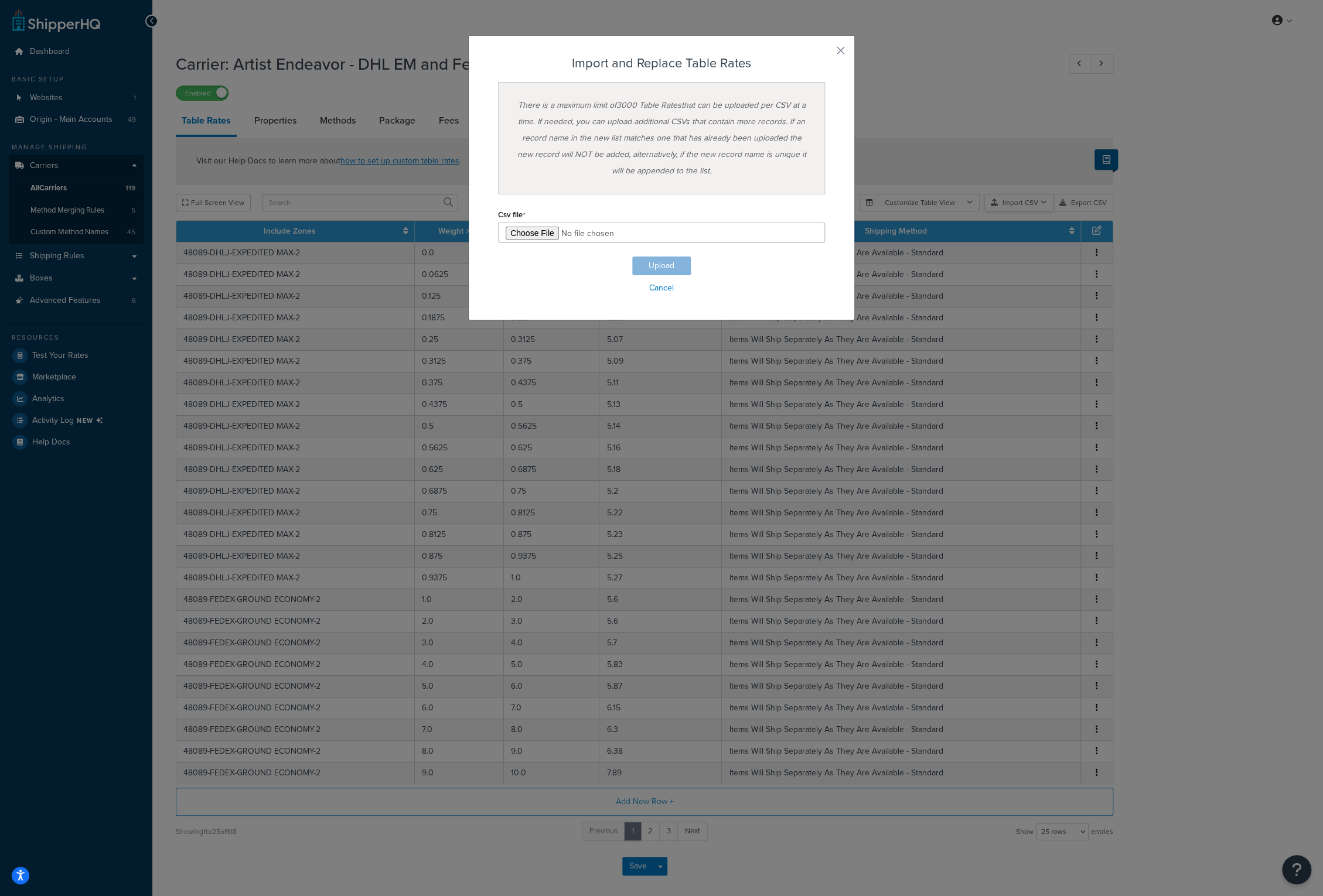
click at [1005, 212] on div "Customize Table View Show all columns Show selected columns Import CSV Import a…" at bounding box center [986, 203] width 253 height 18
click at [540, 231] on input "file" at bounding box center [661, 232] width 327 height 20
type input "C:\fakepath\Artist Endeavor - DHL EM and FedEx GE - Eminem - Ship Separately_10…"
click at [650, 263] on button "Upload" at bounding box center [661, 266] width 59 height 19
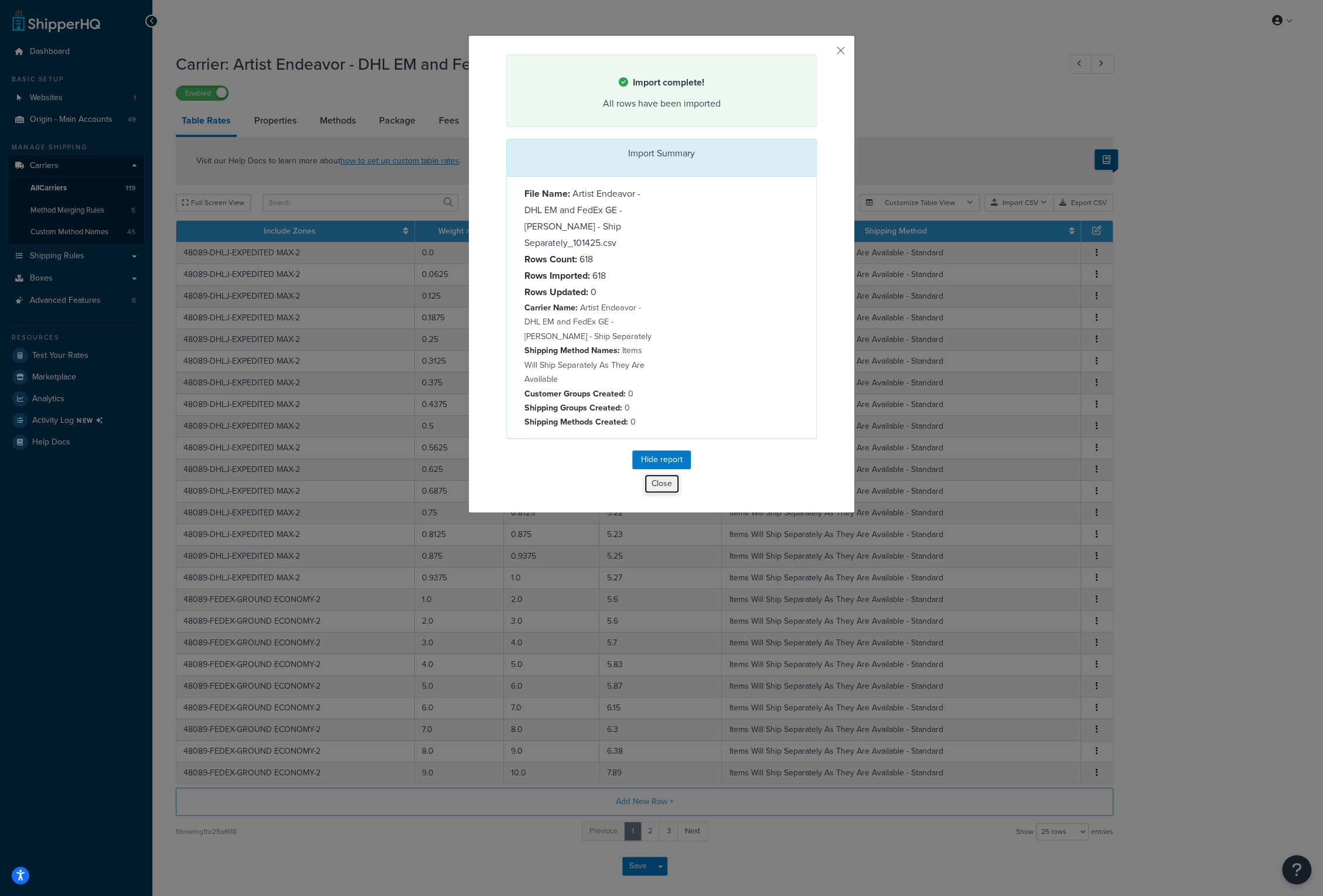
click at [657, 480] on button "Close" at bounding box center [661, 483] width 36 height 20
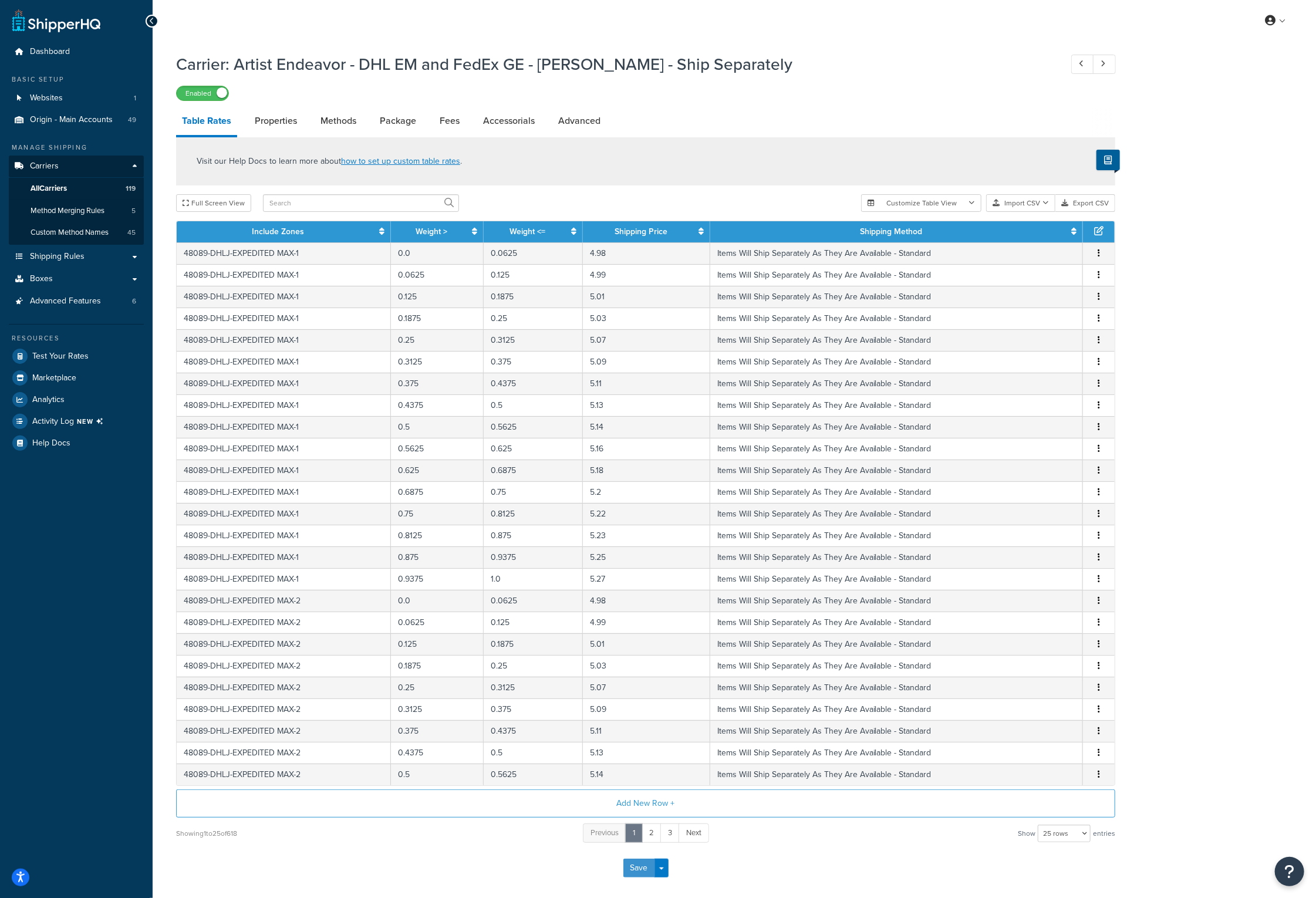
click at [635, 868] on button "Save" at bounding box center [639, 869] width 32 height 19
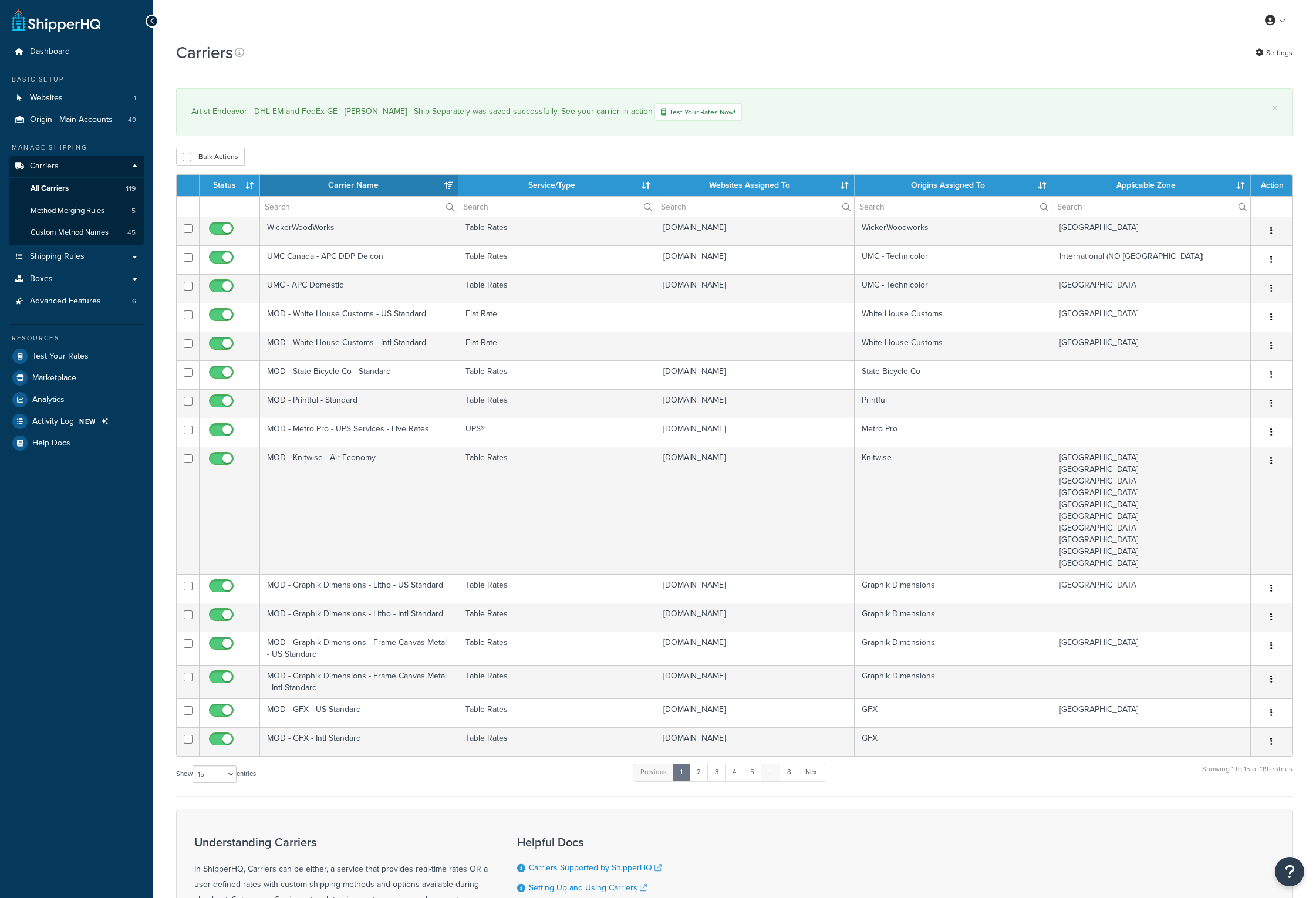
select select "15"
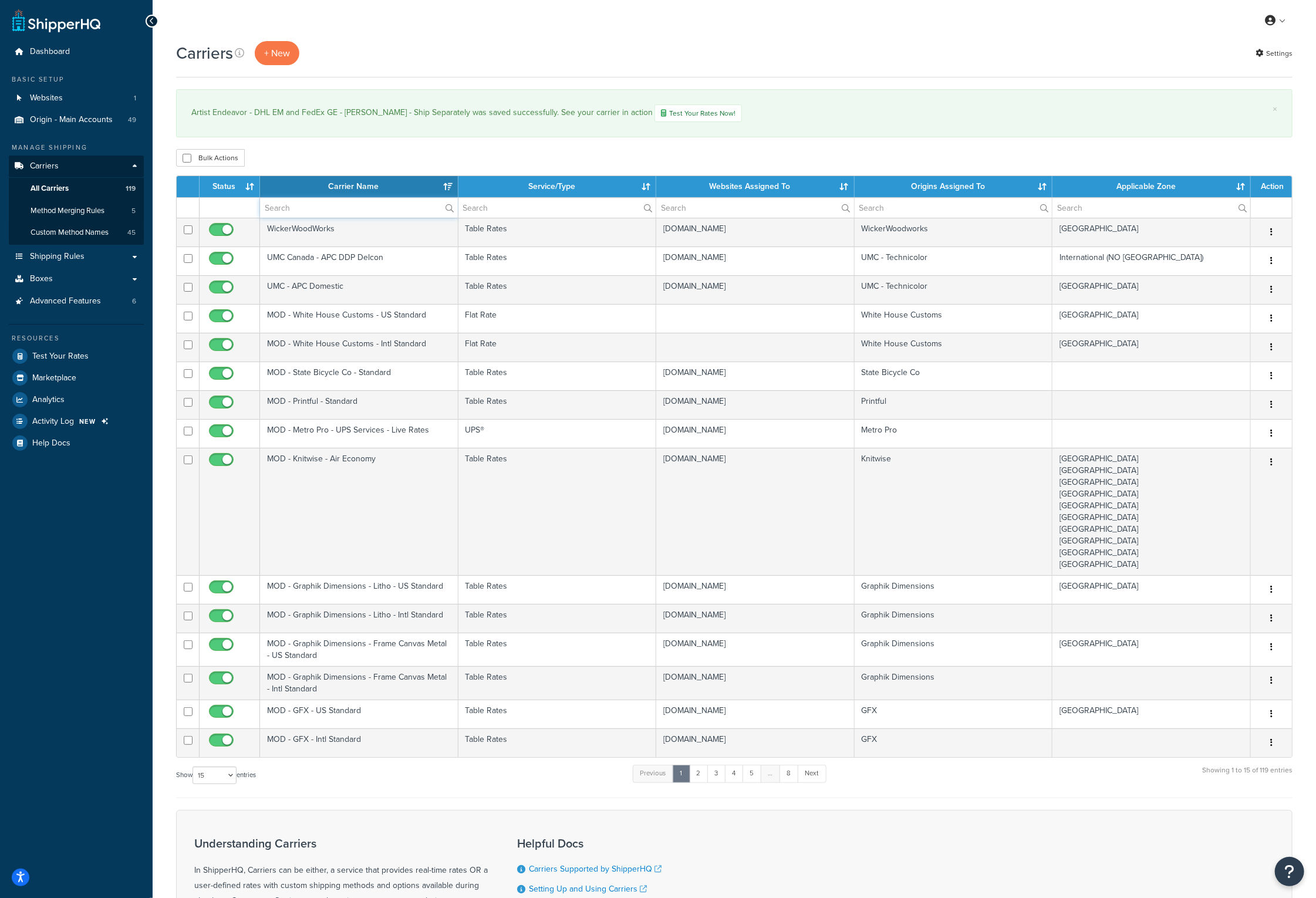
click at [315, 208] on input "text" at bounding box center [359, 208] width 198 height 20
type input "FedEx GE"
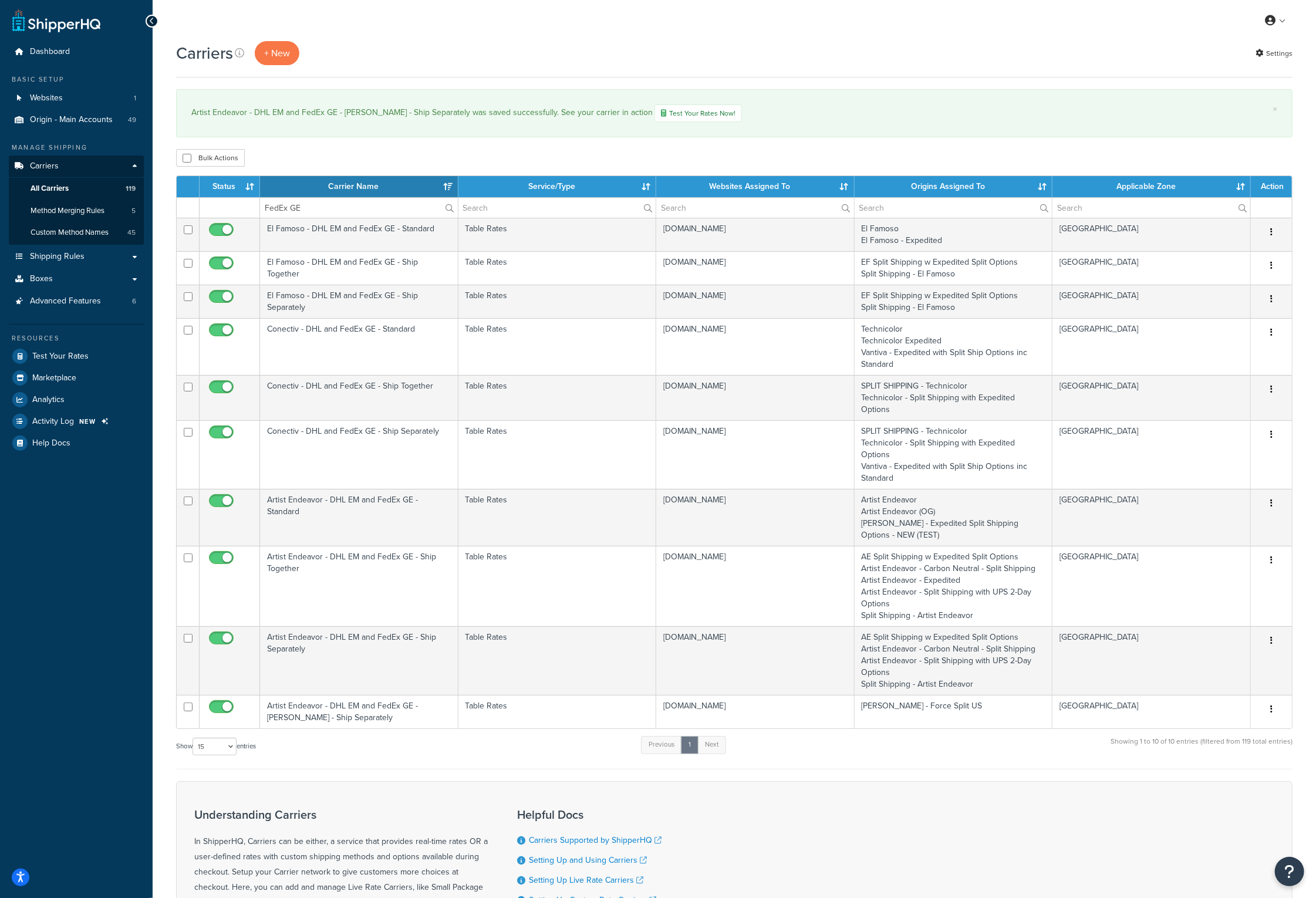
click at [335, 184] on th "Carrier Name" at bounding box center [359, 186] width 198 height 21
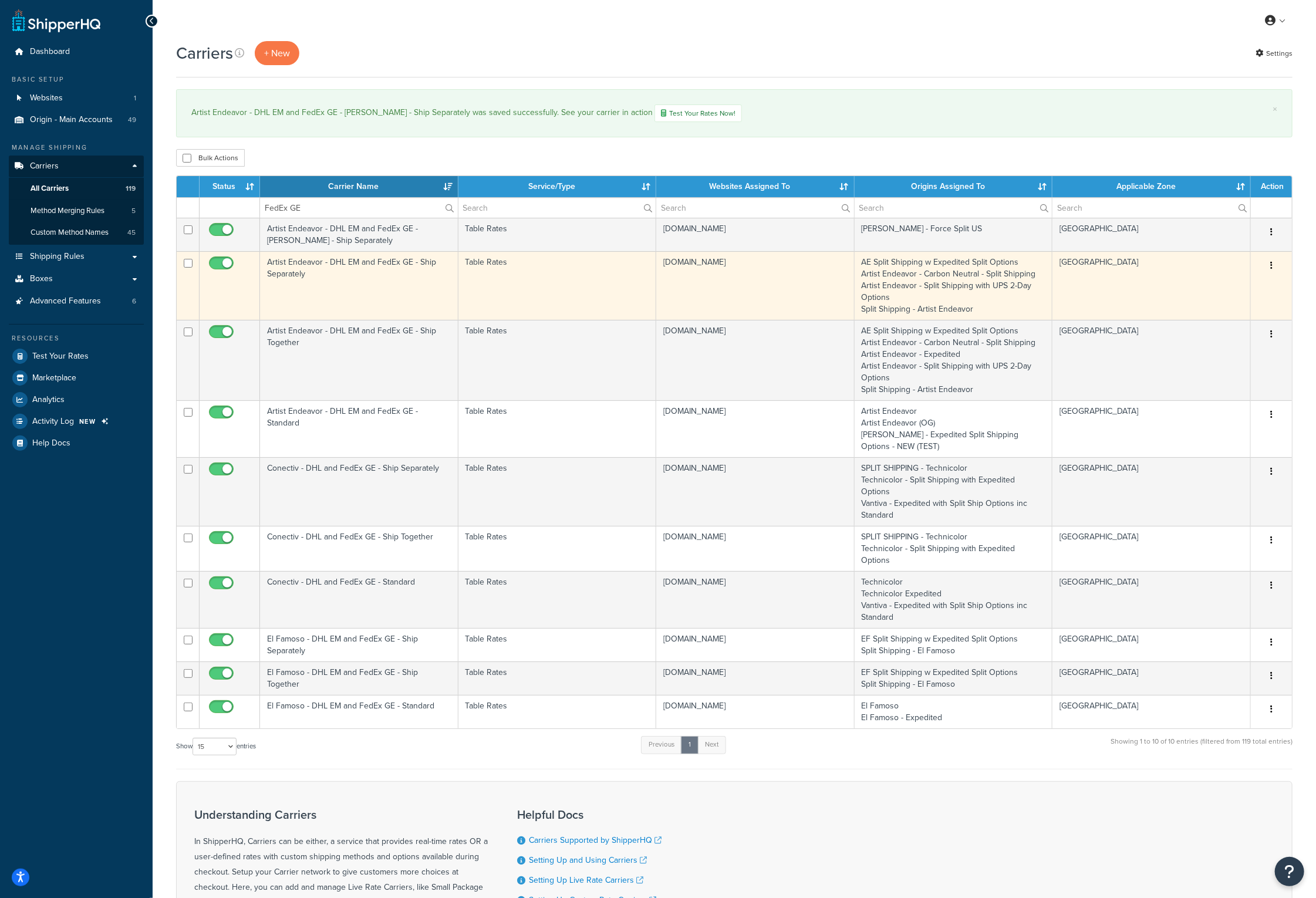
click at [321, 266] on td "Artist Endeavor - DHL EM and FedEx GE - Ship Separately" at bounding box center [359, 285] width 198 height 69
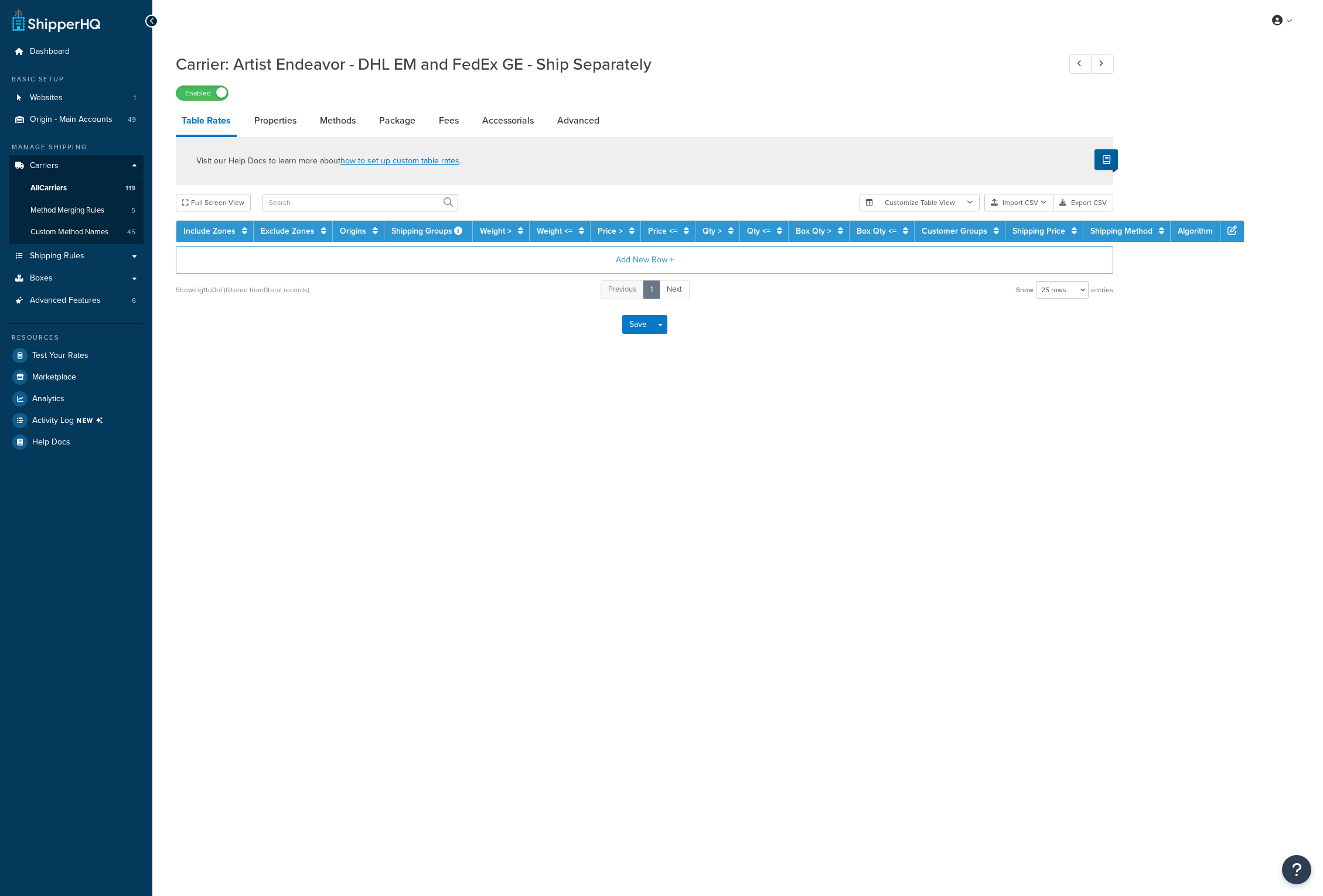
select select "25"
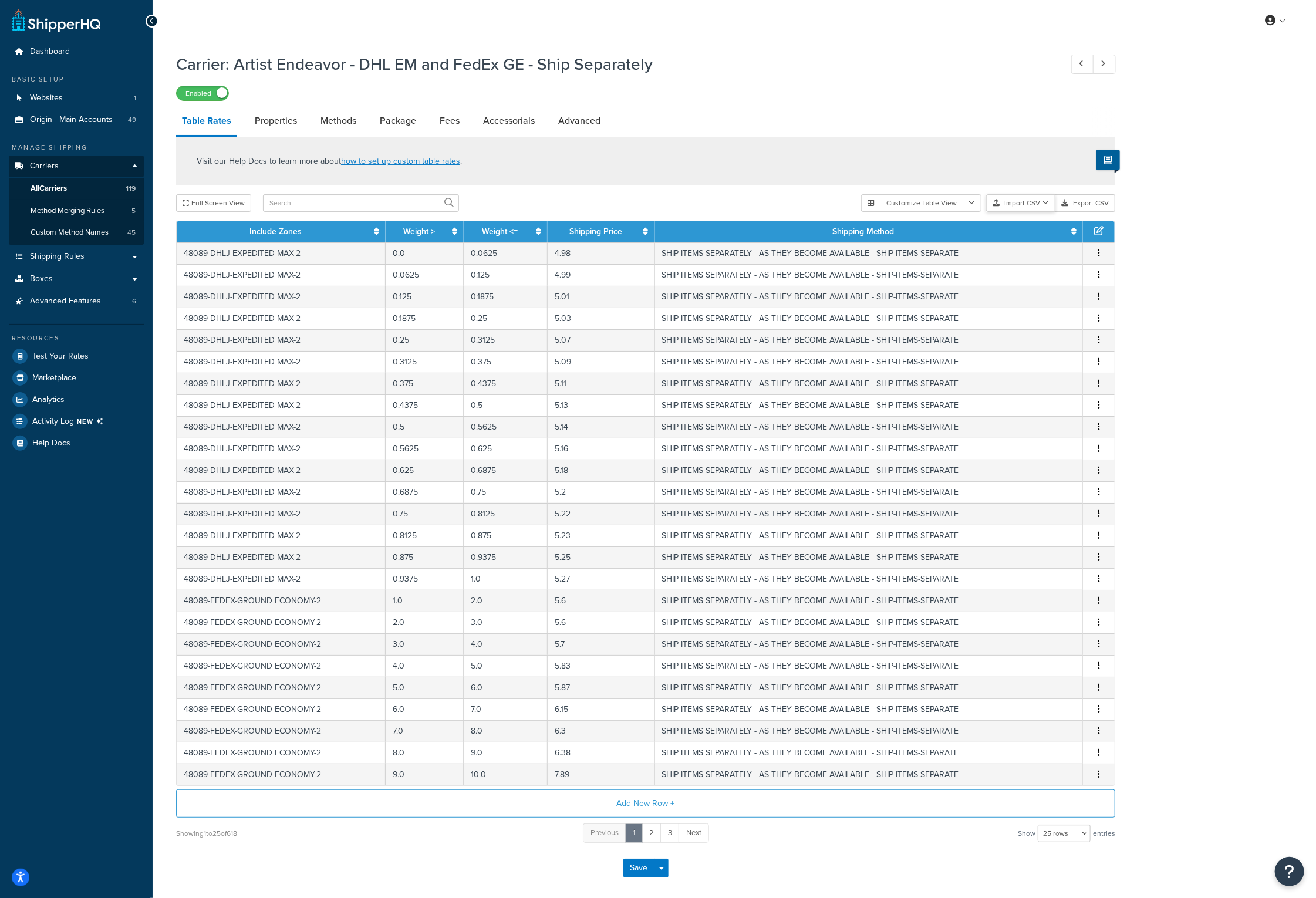
click at [1017, 205] on button "Import CSV" at bounding box center [1020, 203] width 69 height 18
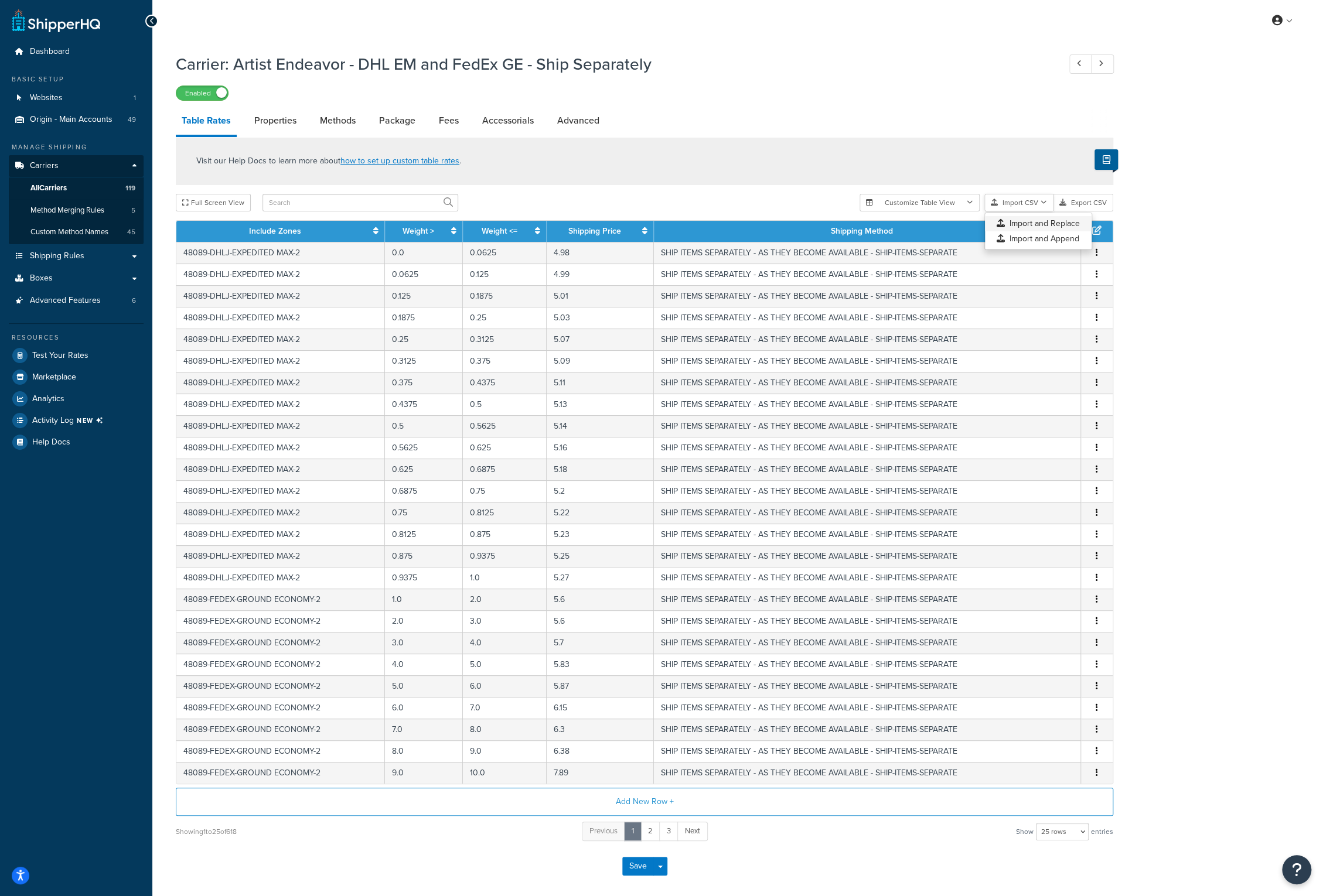
click at [1012, 212] on div "Customize Table View Show all columns Show selected columns Import CSV Import a…" at bounding box center [986, 203] width 253 height 18
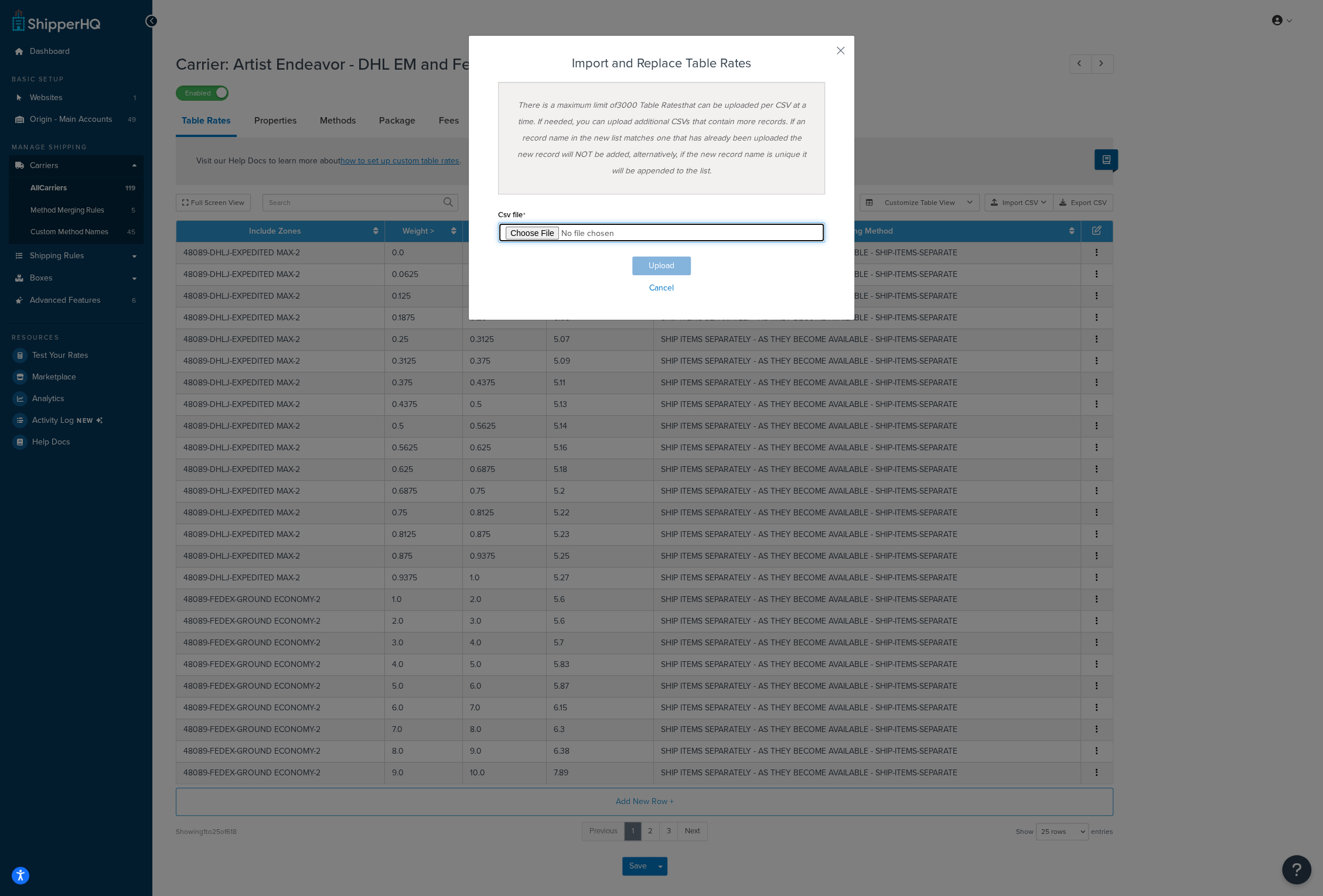
click at [535, 233] on input "file" at bounding box center [661, 232] width 327 height 20
type input "C:\fakepath\Artist Endeavor - DHL EM and FedEx GE - Ship Separately_101425.csv"
click at [650, 263] on button "Upload" at bounding box center [661, 266] width 59 height 19
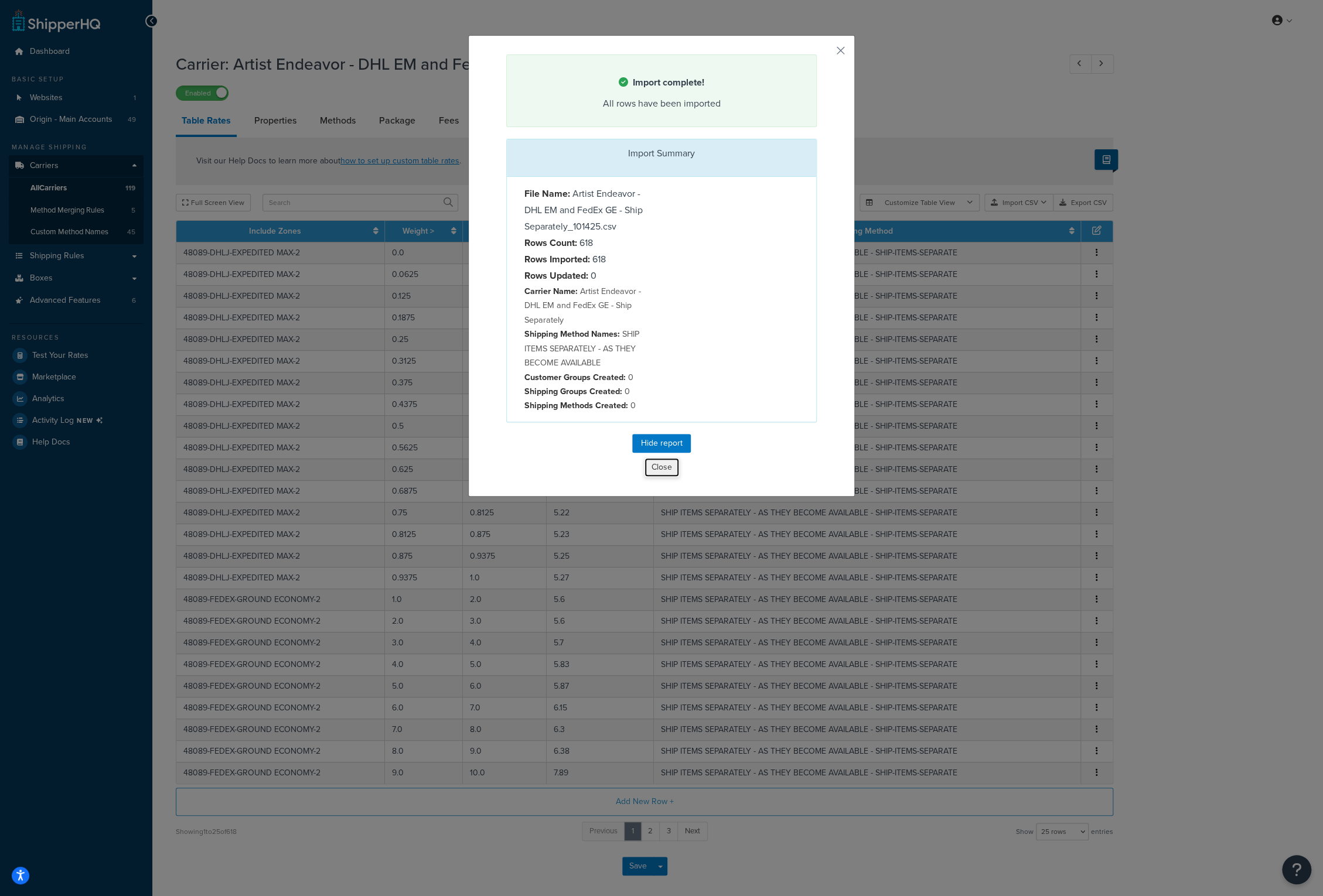
click at [655, 468] on button "Close" at bounding box center [661, 467] width 36 height 20
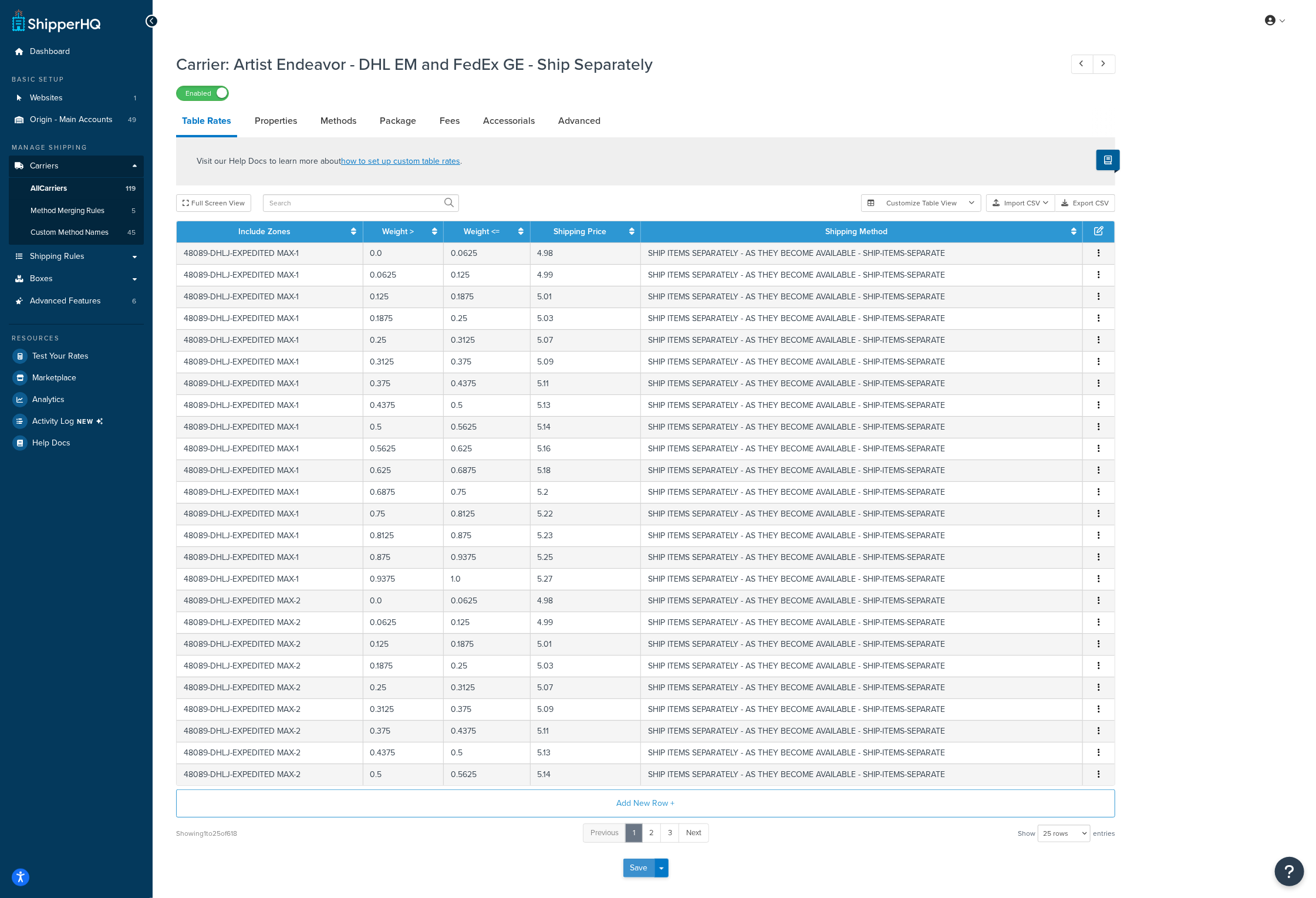
click at [644, 866] on button "Save" at bounding box center [639, 869] width 32 height 19
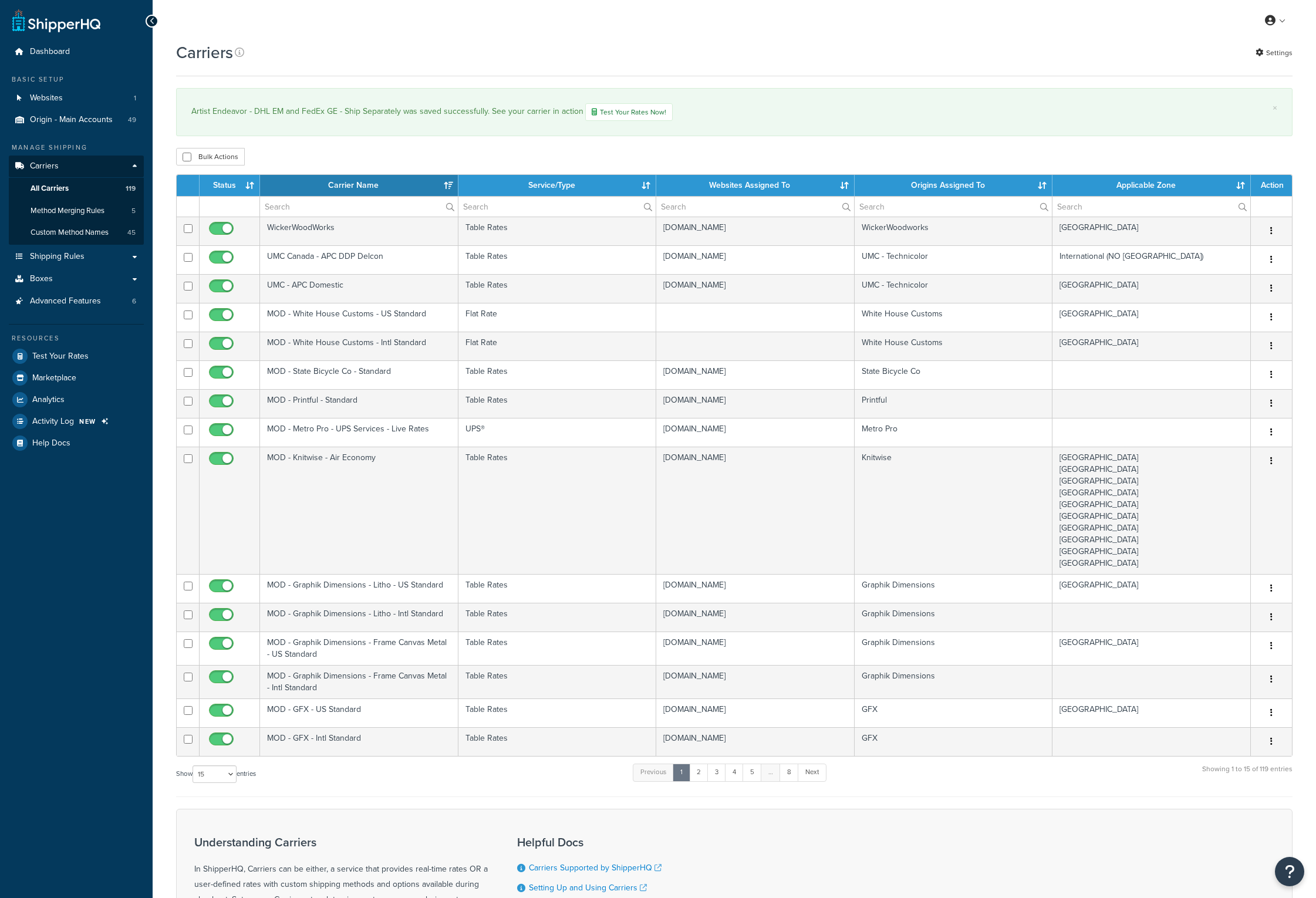
select select "15"
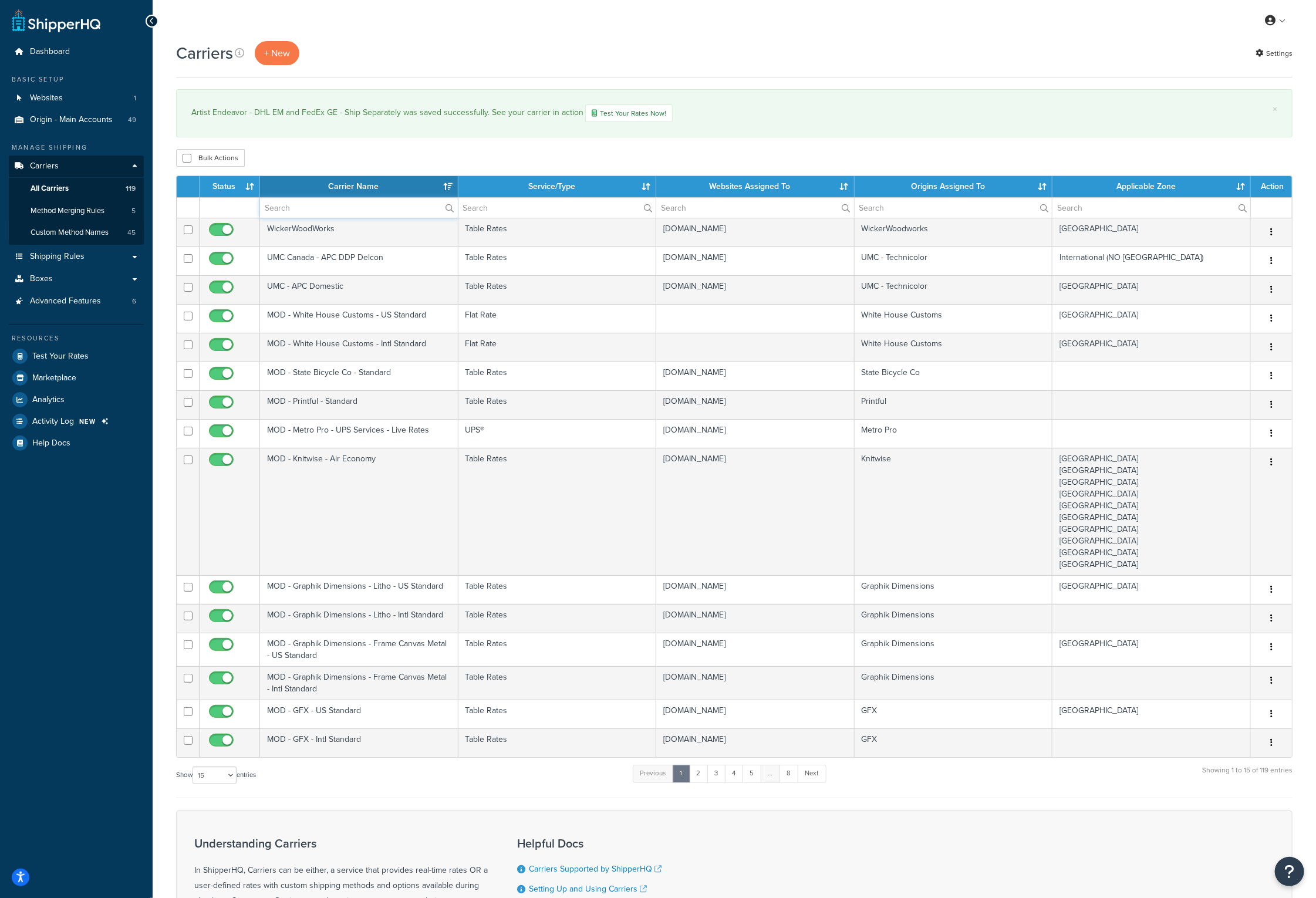
click at [301, 207] on input "text" at bounding box center [359, 208] width 198 height 20
type input "FedEx GE"
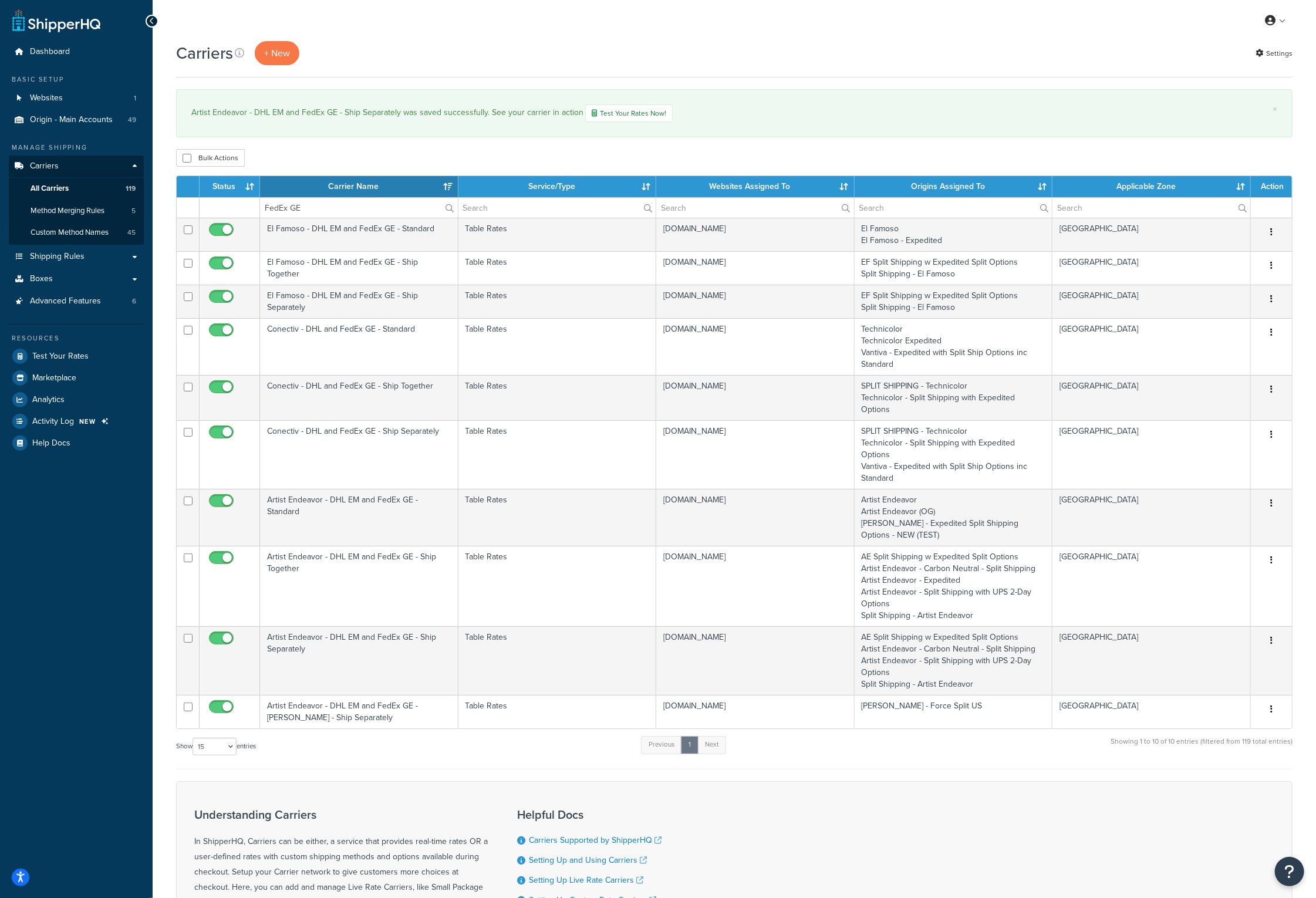
click at [322, 183] on th "Carrier Name" at bounding box center [359, 186] width 198 height 21
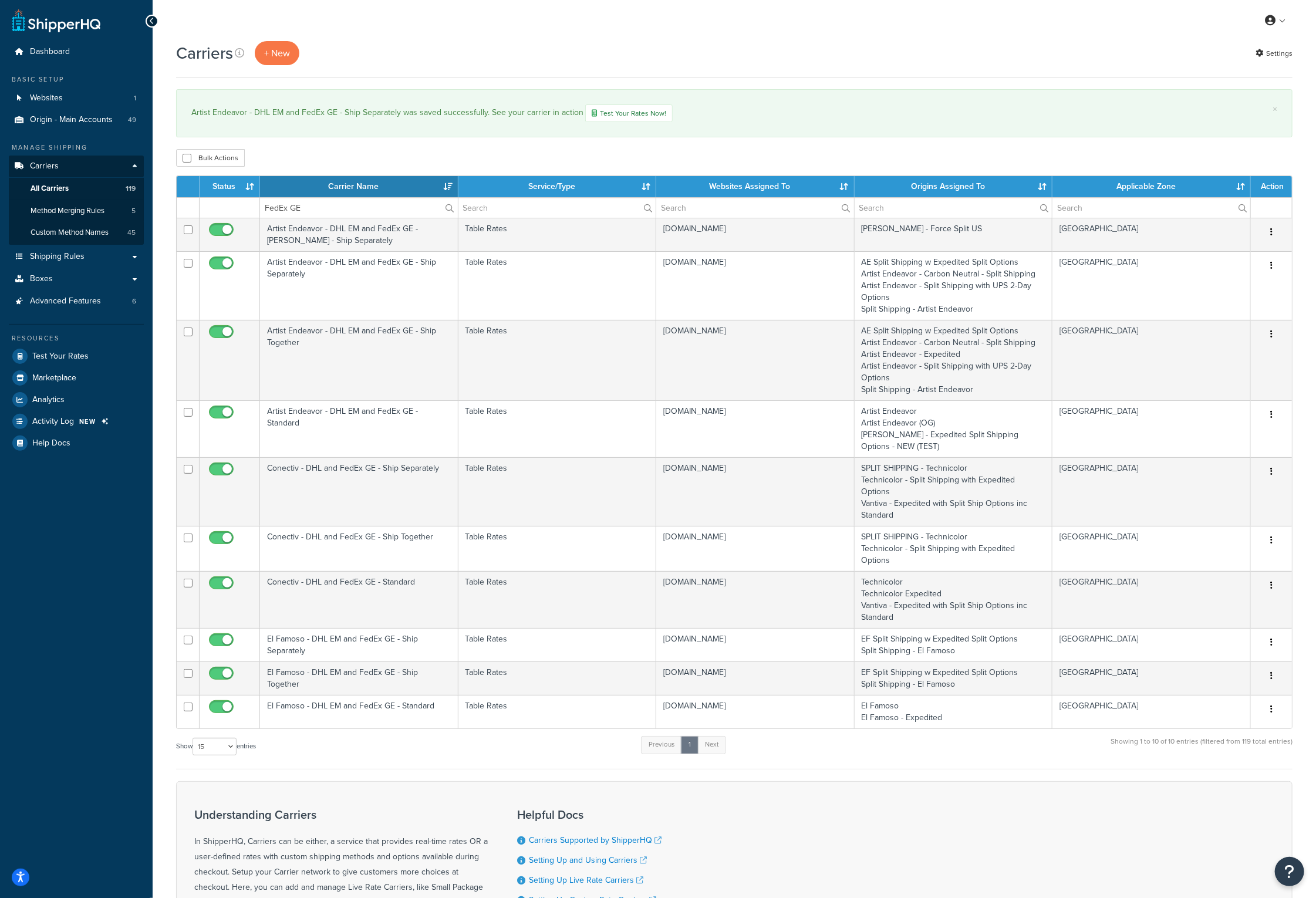
click at [841, 151] on div "Bulk Actions Duplicate Delete" at bounding box center [734, 158] width 1116 height 18
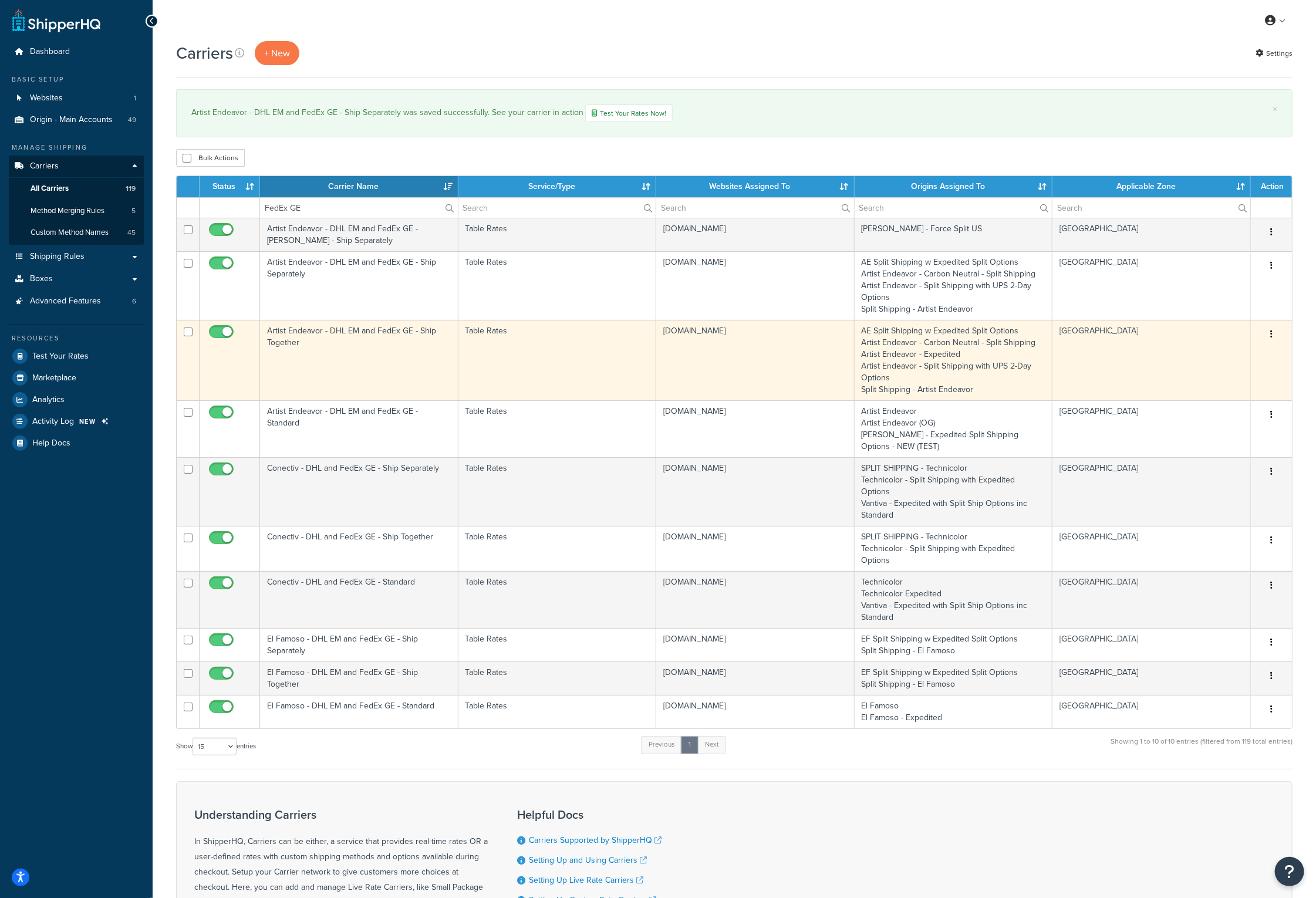
click at [318, 339] on td "Artist Endeavor - DHL EM and FedEx GE - Ship Together" at bounding box center [359, 360] width 198 height 81
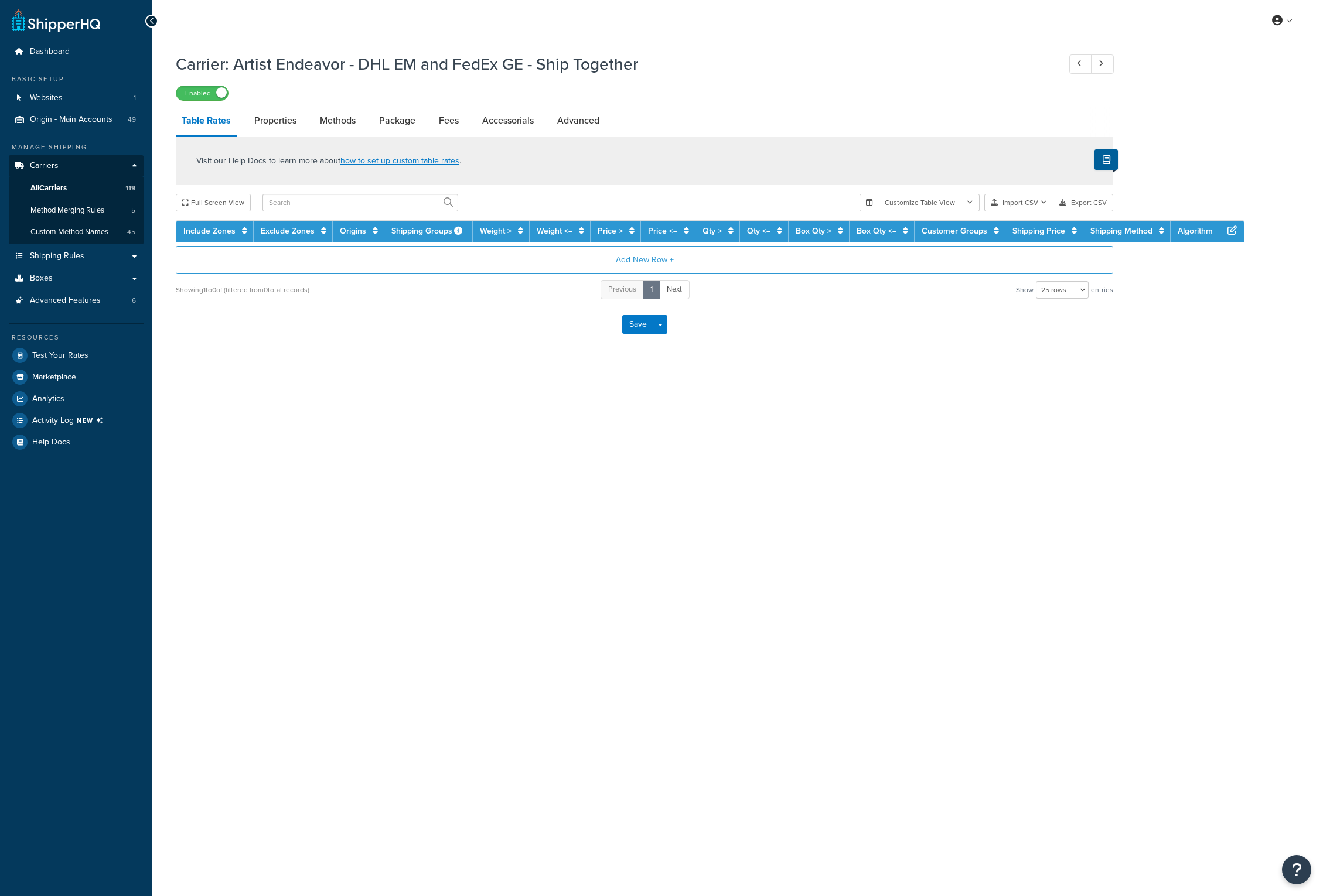
select select "25"
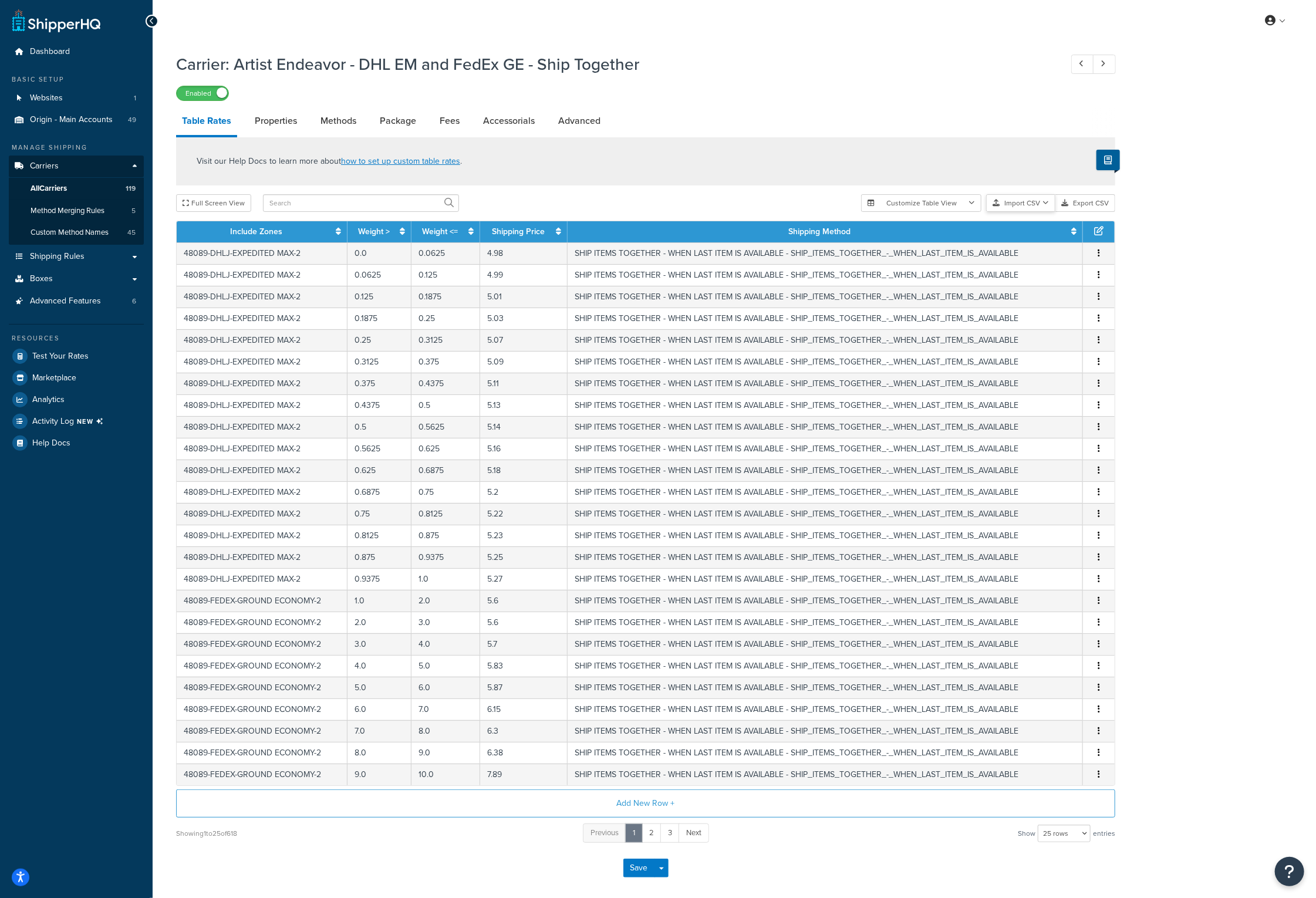
click at [1047, 204] on icon "button" at bounding box center [1045, 203] width 7 height 7
click at [1046, 212] on div "Customize Table View Show all columns Show selected columns Import CSV Import a…" at bounding box center [988, 203] width 254 height 18
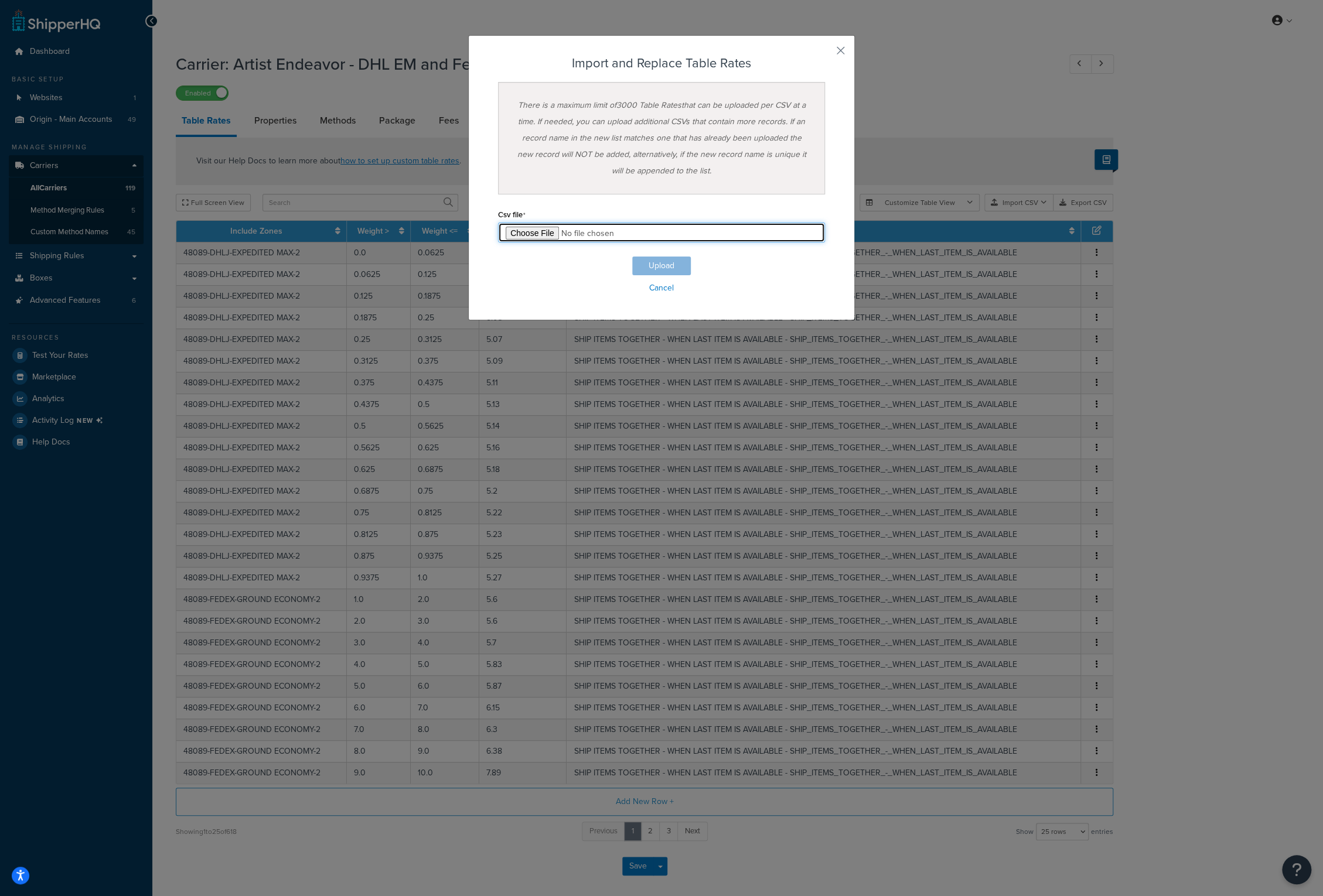
click at [527, 234] on input "file" at bounding box center [661, 232] width 327 height 20
type input "C:\fakepath\Artist Endeavor - DHL EM and FedEx GE - Ship Together_101425.csv"
click at [657, 266] on button "Upload" at bounding box center [661, 266] width 59 height 19
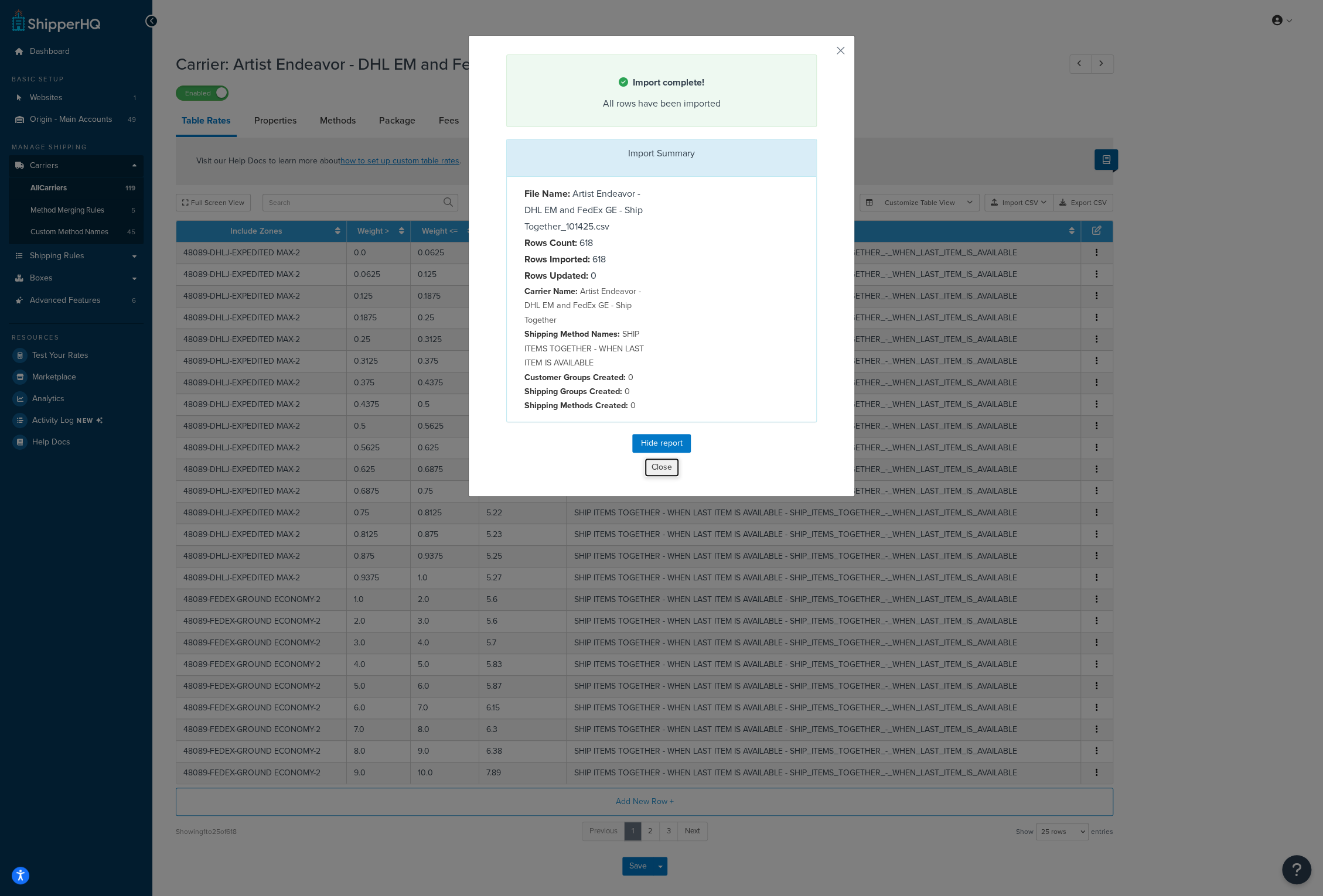
click at [652, 464] on button "Close" at bounding box center [661, 467] width 36 height 20
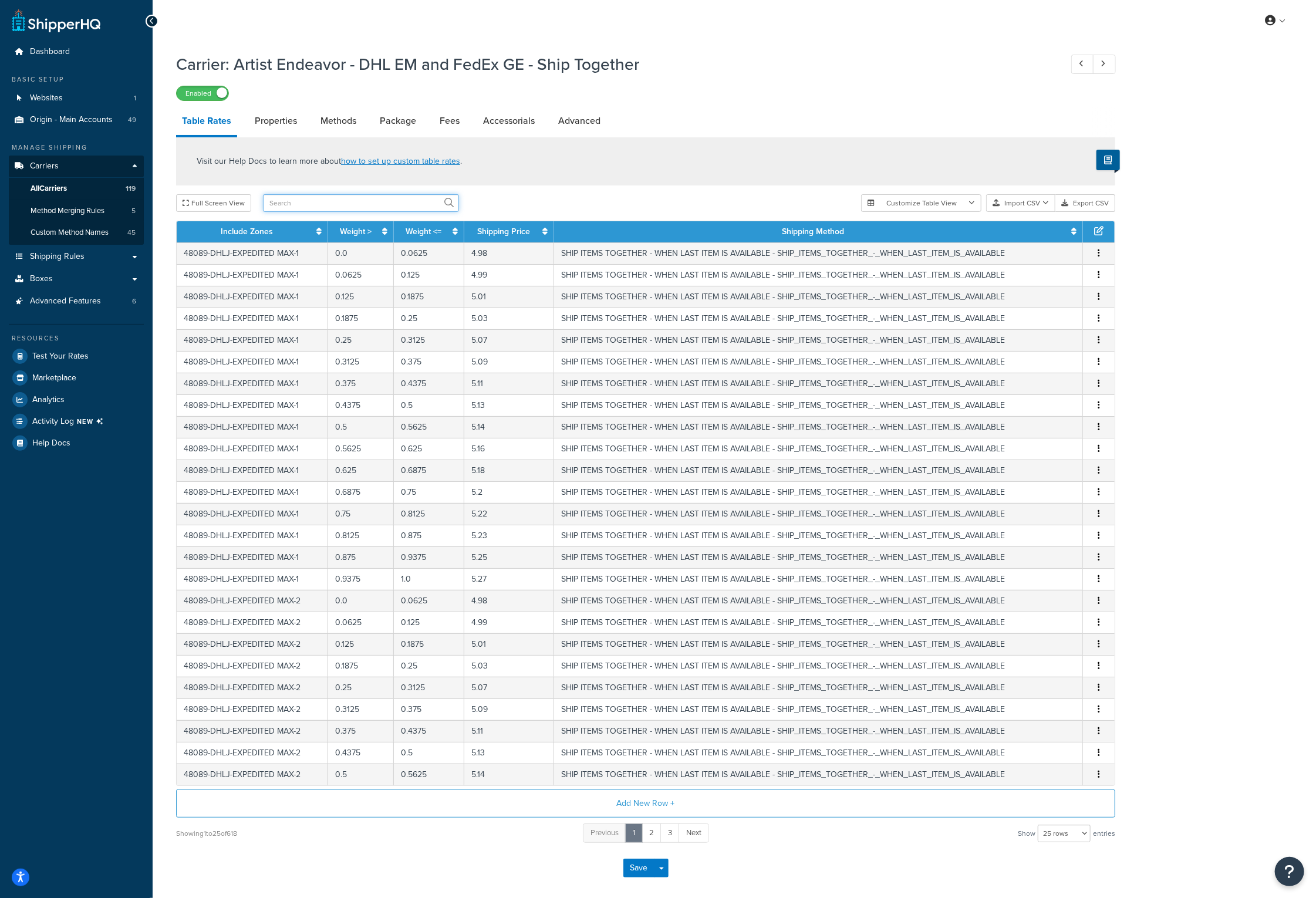
click at [359, 198] on input "text" at bounding box center [360, 203] width 196 height 18
type input "1.0"
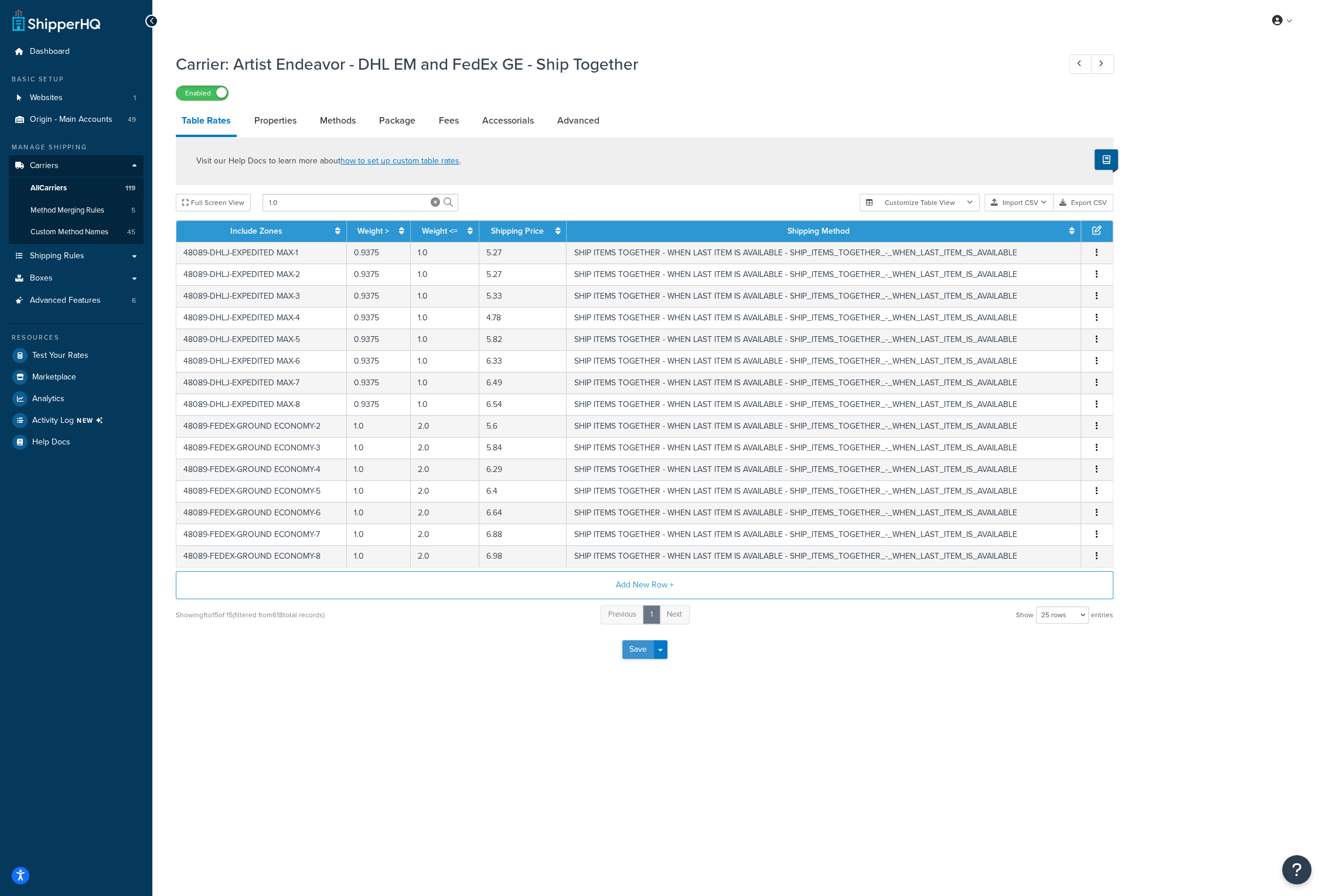
click at [643, 646] on button "Save" at bounding box center [638, 650] width 31 height 19
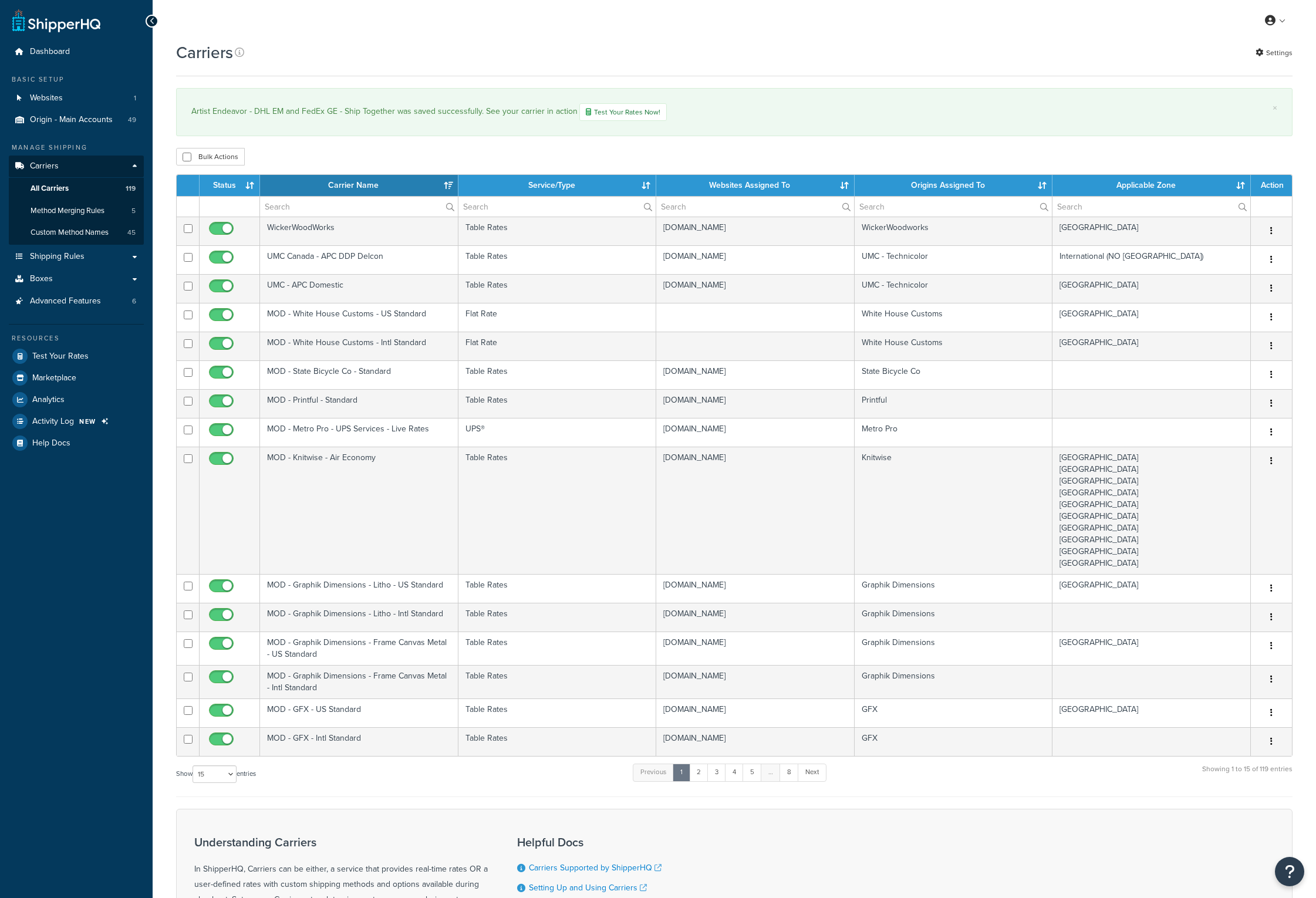
select select "15"
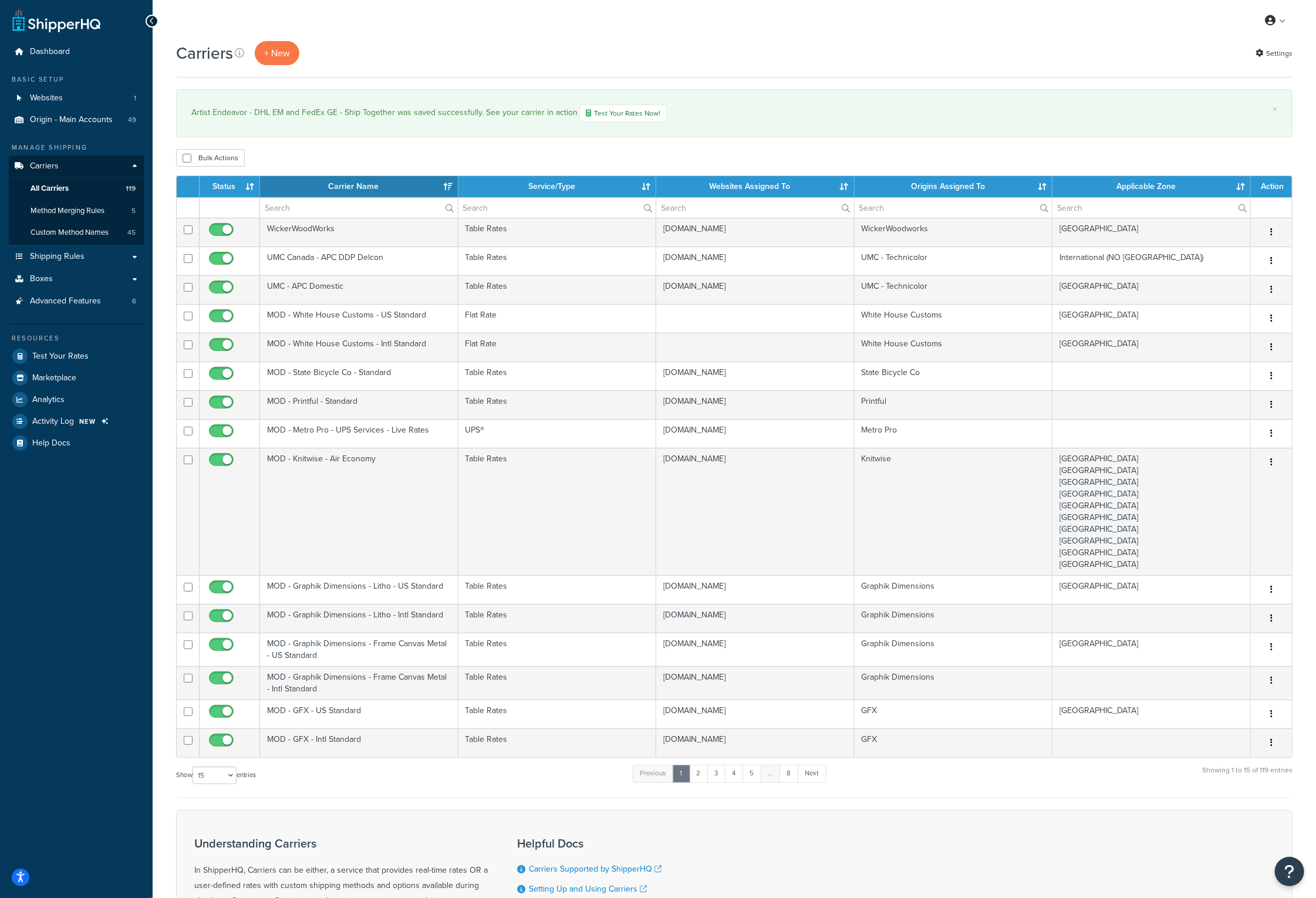
click at [856, 119] on div "Artist Endeavor - DHL EM and FedEx GE - Ship Together was saved successfully. S…" at bounding box center [734, 113] width 1086 height 18
click at [295, 204] on input "text" at bounding box center [359, 208] width 198 height 20
type input "FedEx GE"
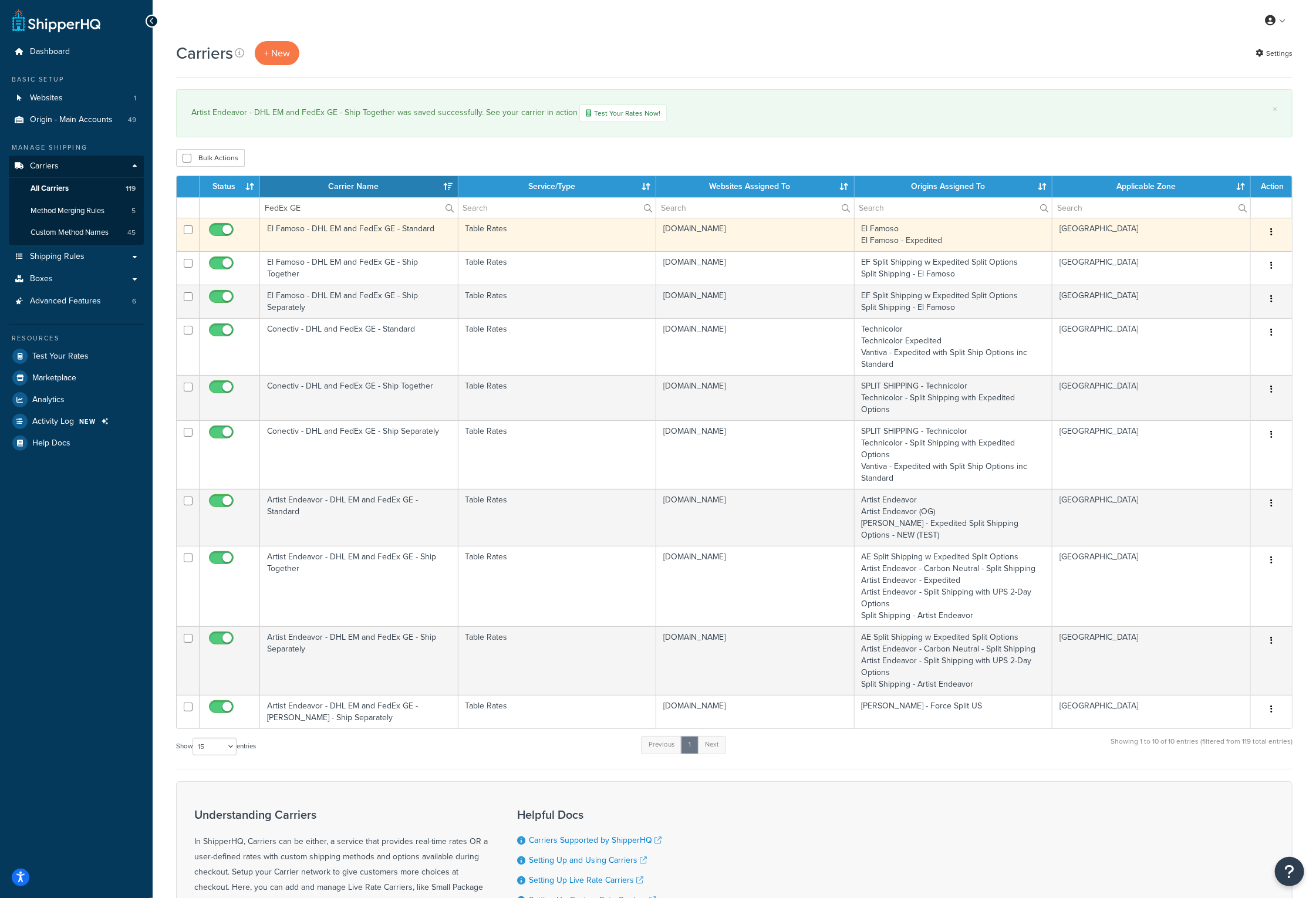
click at [337, 230] on td "El Famoso - DHL EM and FedEx GE - Standard" at bounding box center [359, 235] width 198 height 34
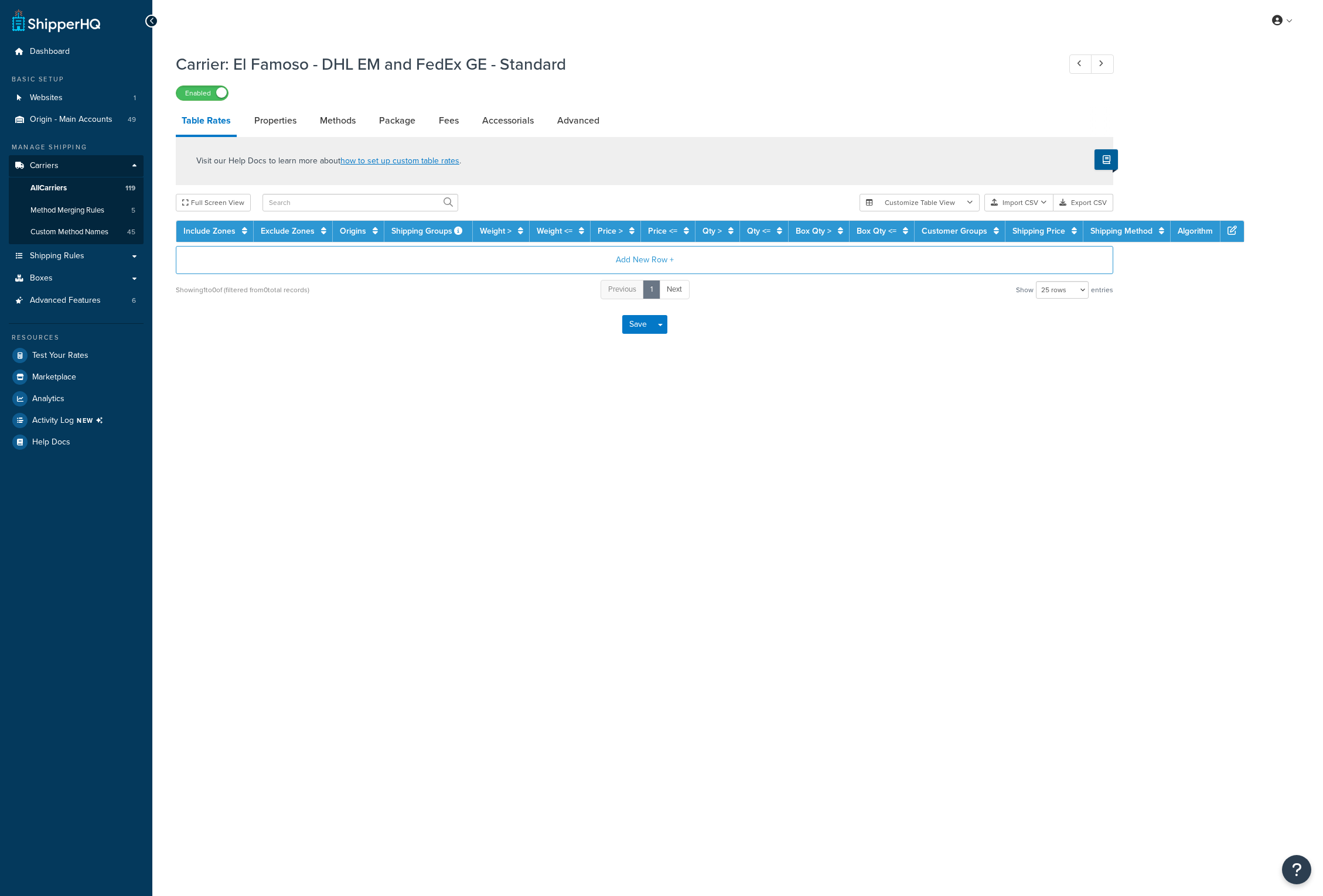
select select "25"
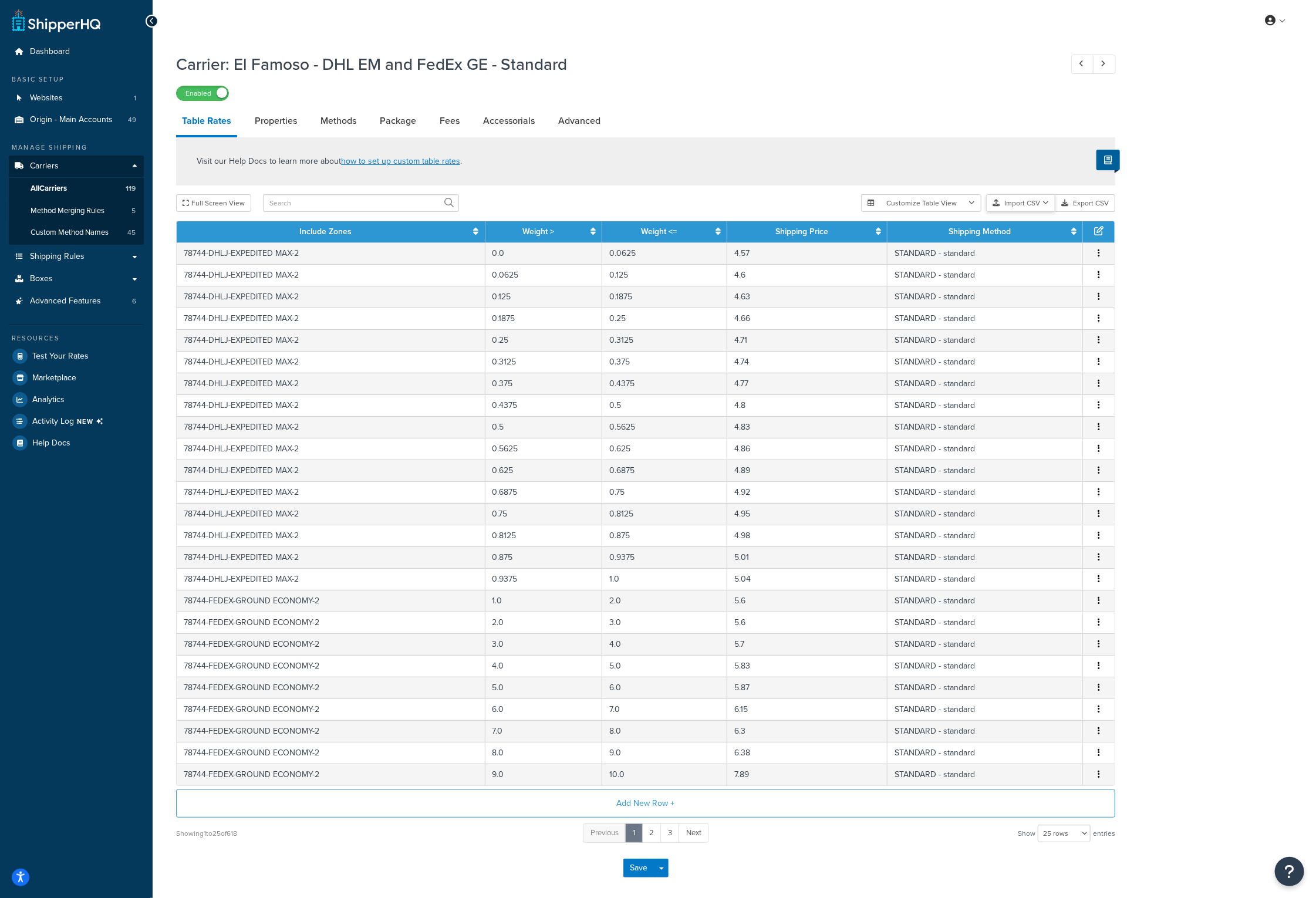
click at [1045, 205] on icon "button" at bounding box center [1045, 203] width 7 height 7
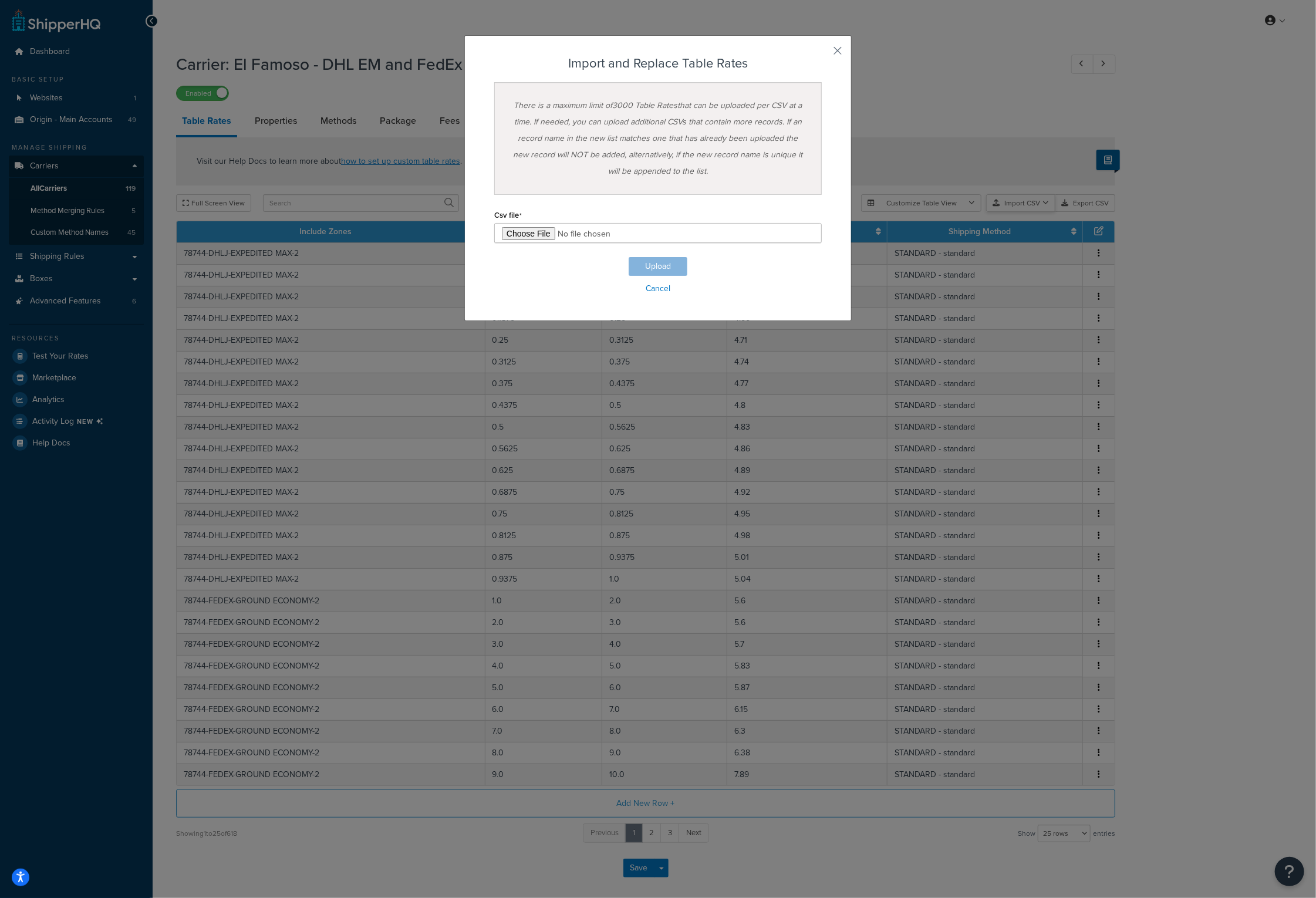
click at [1035, 212] on div "Customize Table View Show all columns Show selected columns Import CSV Import a…" at bounding box center [988, 203] width 254 height 18
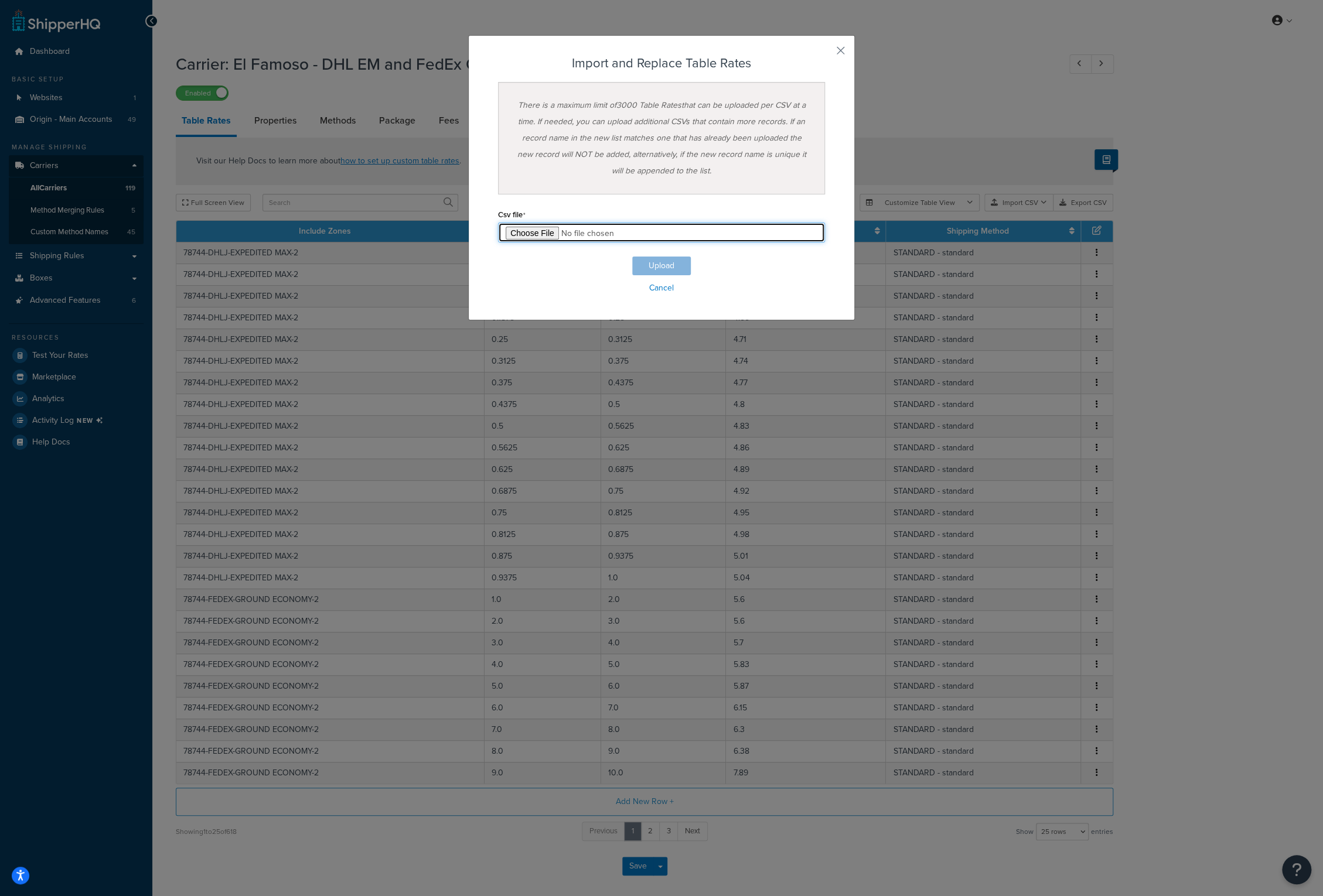
click at [537, 233] on input "file" at bounding box center [661, 232] width 327 height 20
type input "C:\fakepath\El Famoso - DHL EM and FedEx GE - Standard_101425.csv"
click at [649, 261] on button "Upload" at bounding box center [661, 266] width 59 height 19
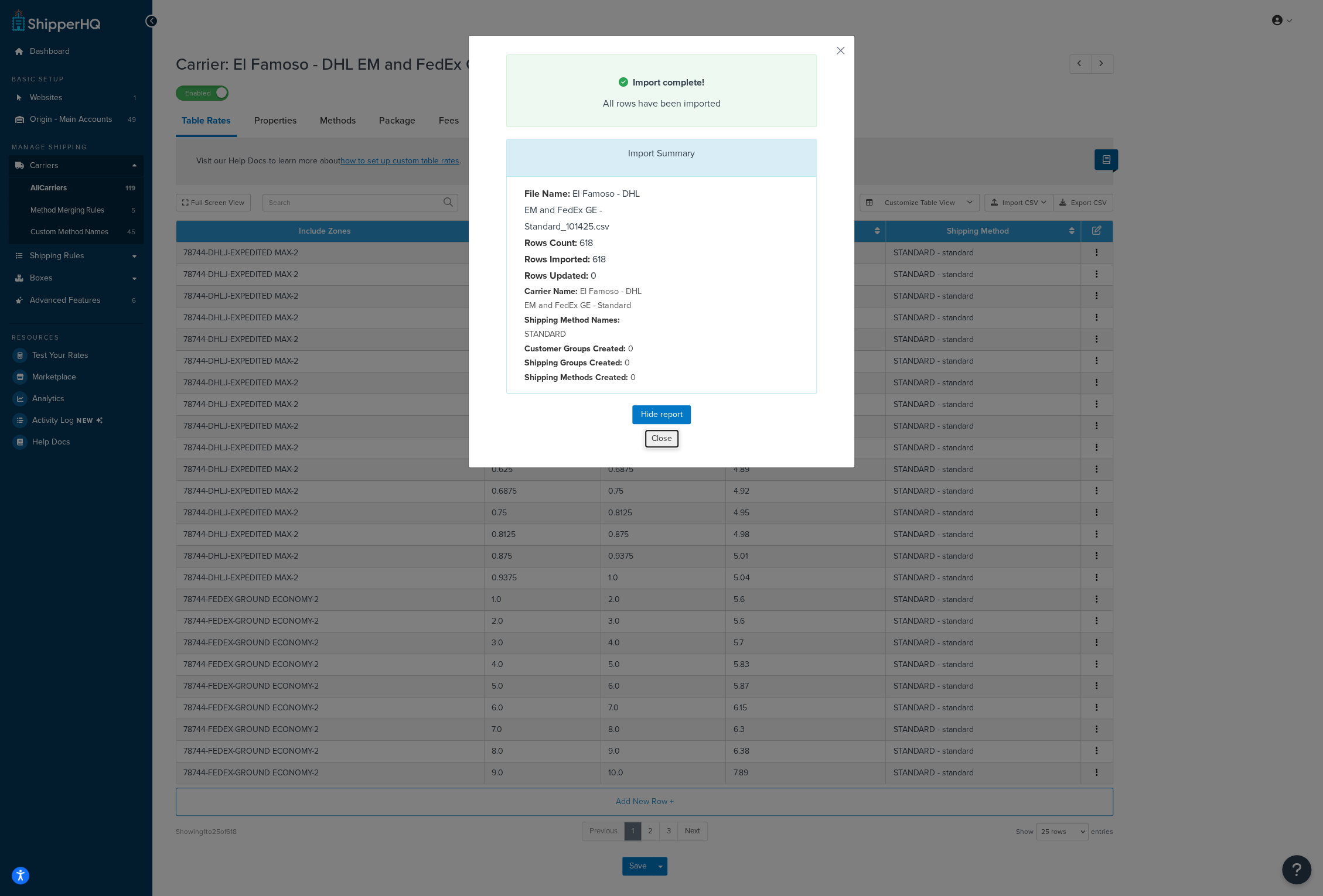
click at [660, 441] on button "Close" at bounding box center [661, 438] width 36 height 20
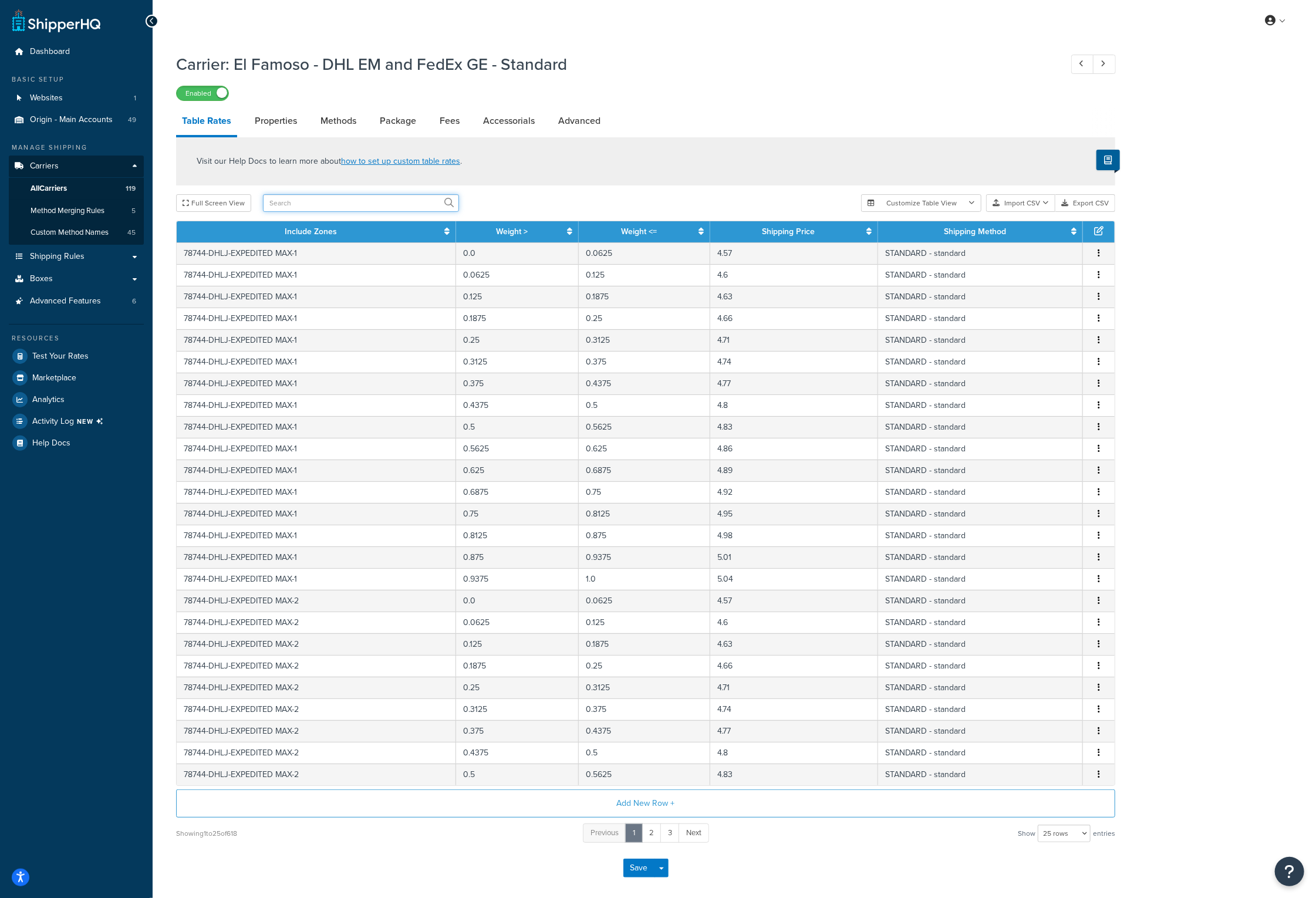
click at [309, 199] on input "text" at bounding box center [360, 203] width 196 height 18
type input "1.0"
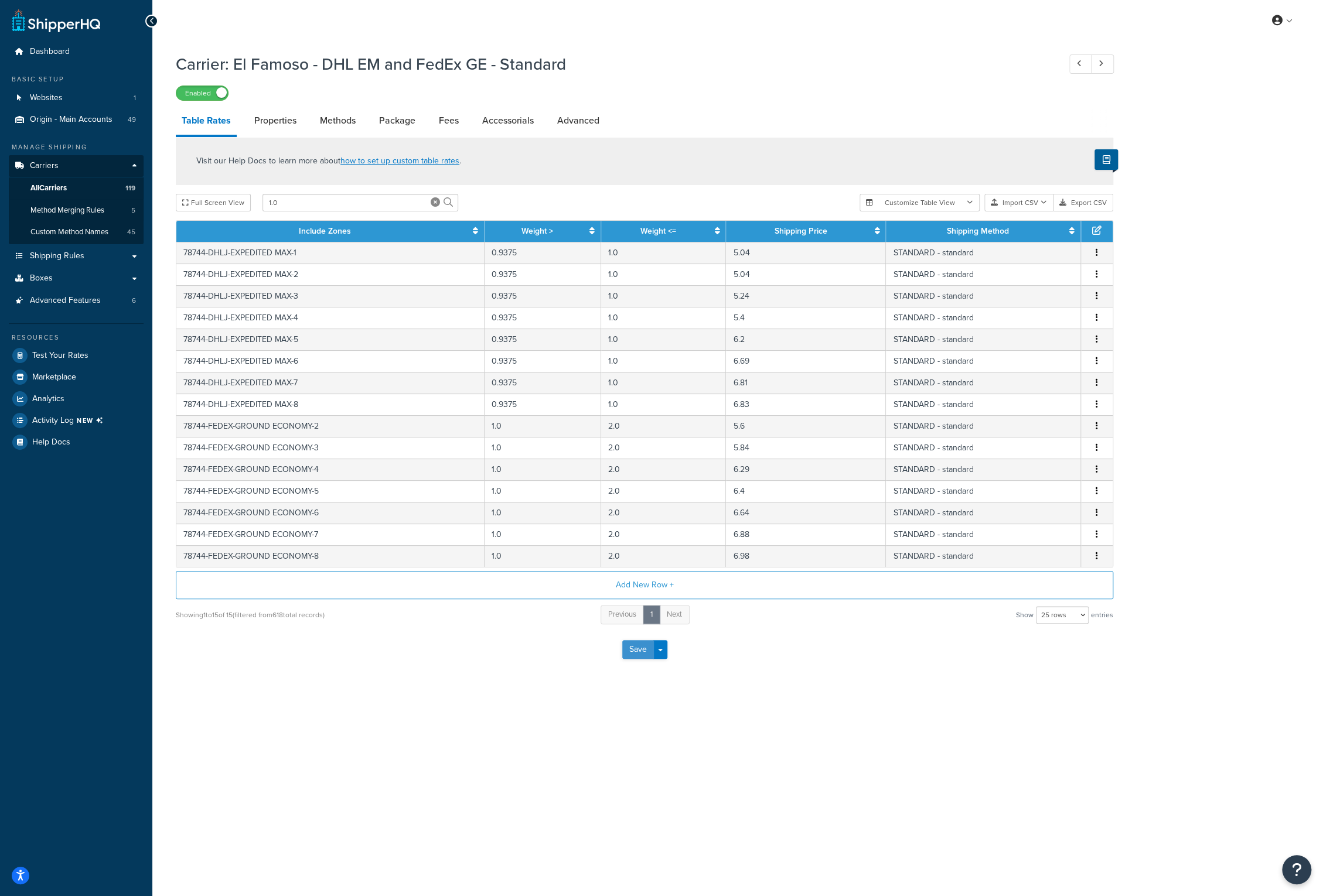
click at [641, 657] on button "Save" at bounding box center [638, 650] width 31 height 19
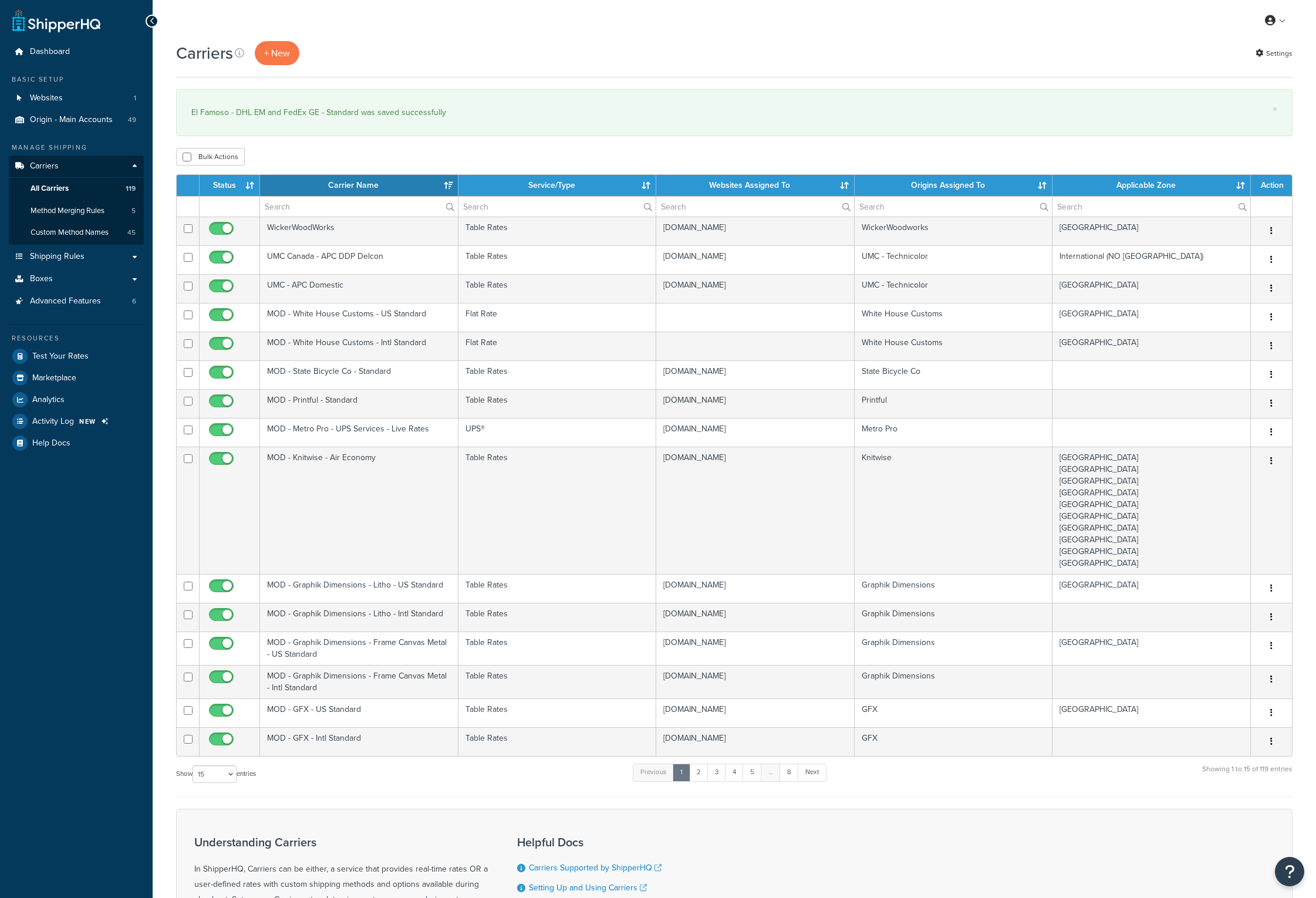
select select "15"
click at [926, 146] on div "Carriers + New Settings × El Famoso - DHL EM and FedEx GE - Standard was saved …" at bounding box center [734, 554] width 1163 height 1026
click at [342, 202] on input "text" at bounding box center [359, 206] width 198 height 20
type input "FedEx GE"
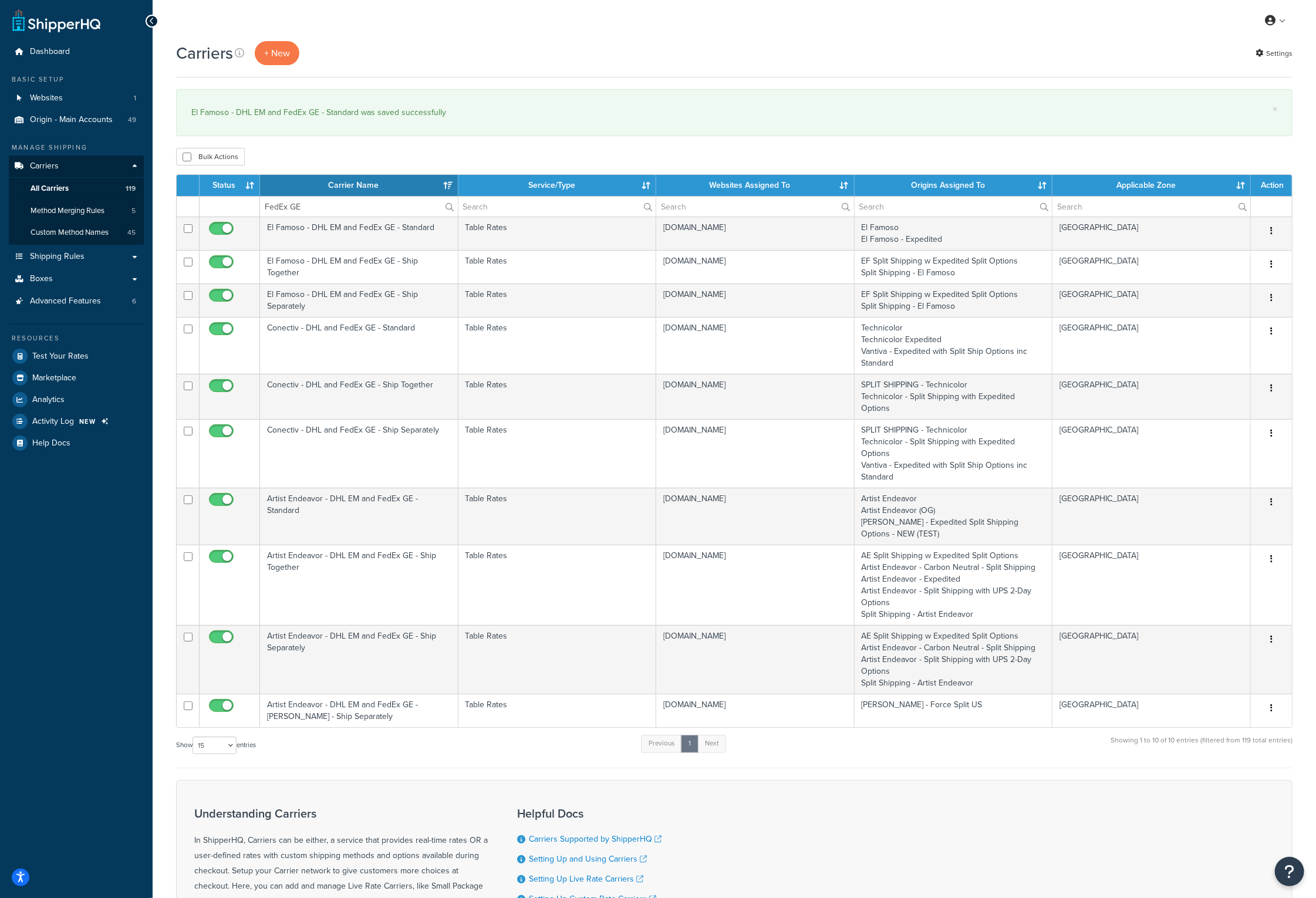
click at [326, 191] on th "Carrier Name" at bounding box center [359, 185] width 198 height 21
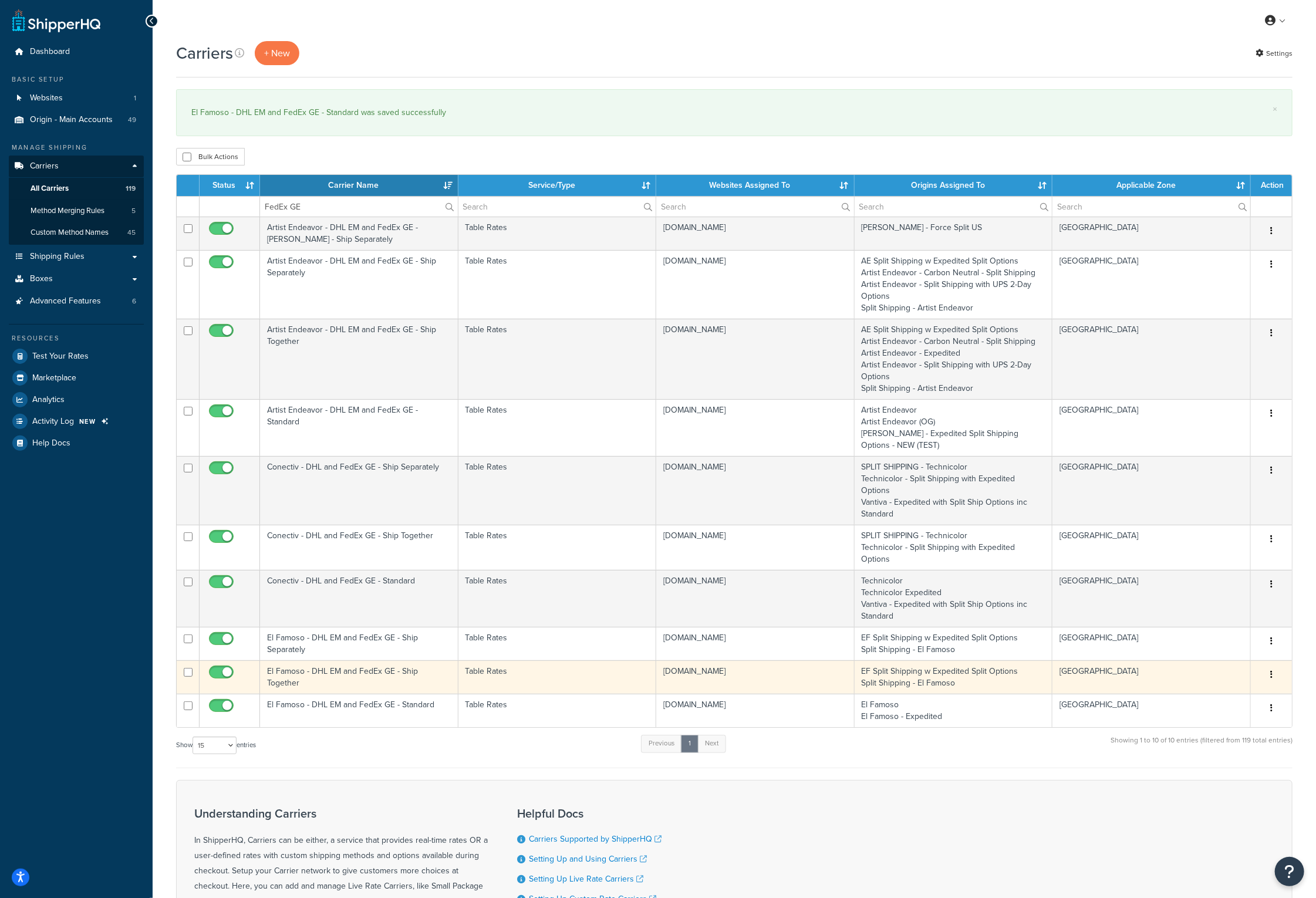
click at [338, 660] on td "El Famoso - DHL EM and FedEx GE - Ship Together" at bounding box center [359, 677] width 198 height 34
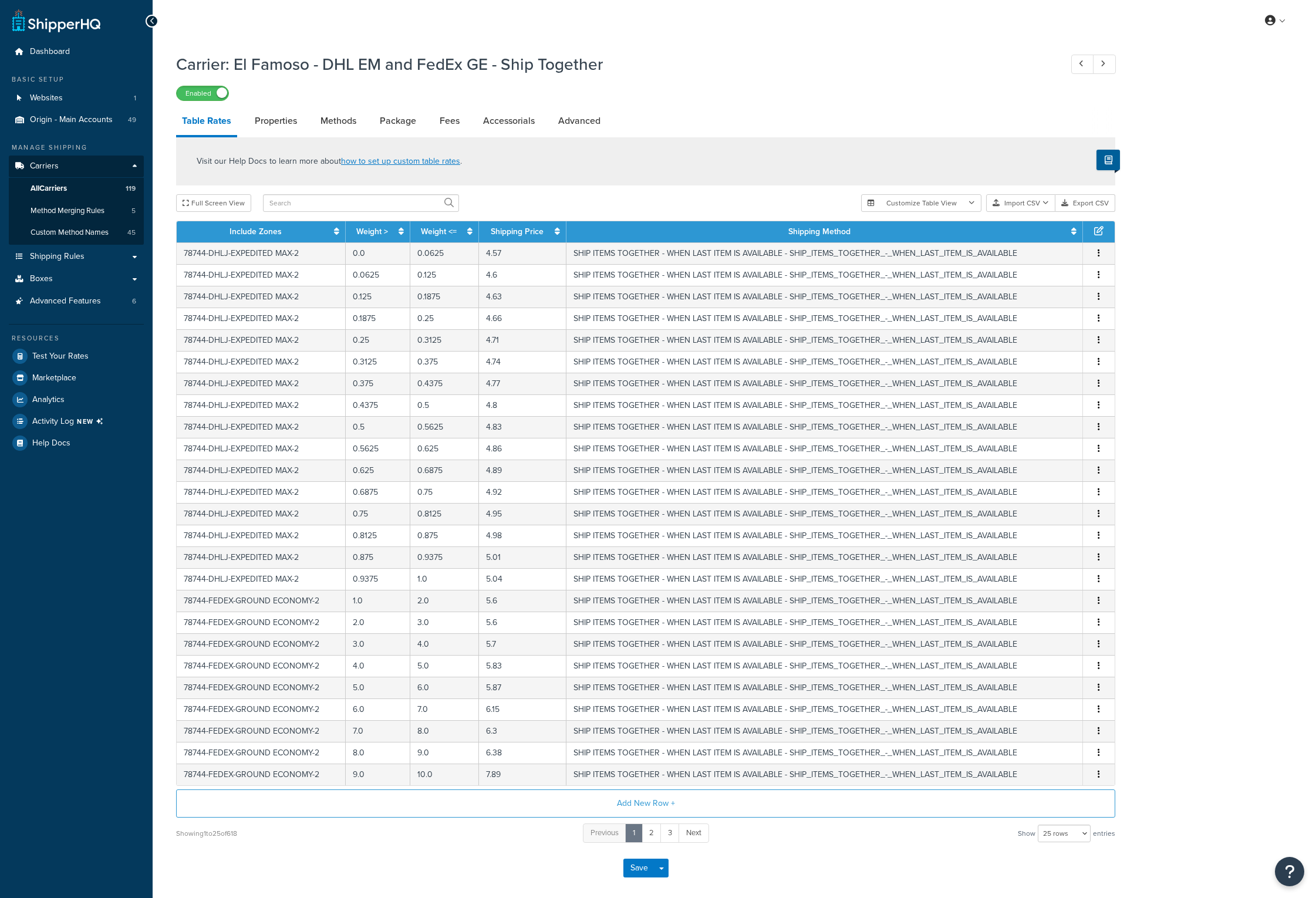
select select "25"
click at [1045, 207] on button "Import CSV" at bounding box center [1020, 203] width 69 height 18
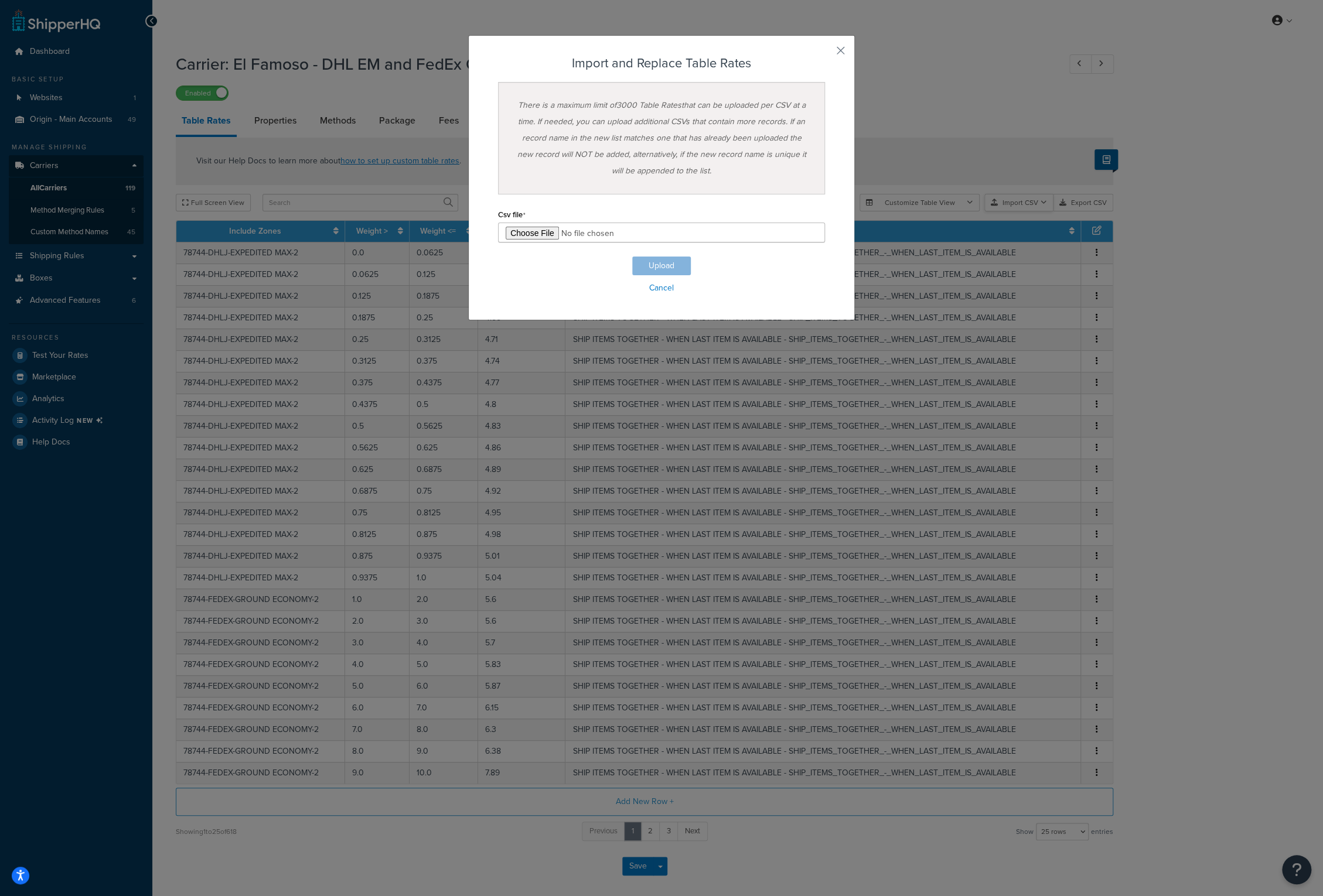
click at [1036, 212] on div "Customize Table View Show all columns Show selected columns Import CSV Import a…" at bounding box center [986, 203] width 253 height 18
click at [538, 233] on input "file" at bounding box center [661, 232] width 327 height 20
type input "C:\fakepath\El Famoso - DHL EM and FedEx GE - Ship Together_101425.csv"
click at [656, 264] on button "Upload" at bounding box center [661, 266] width 59 height 19
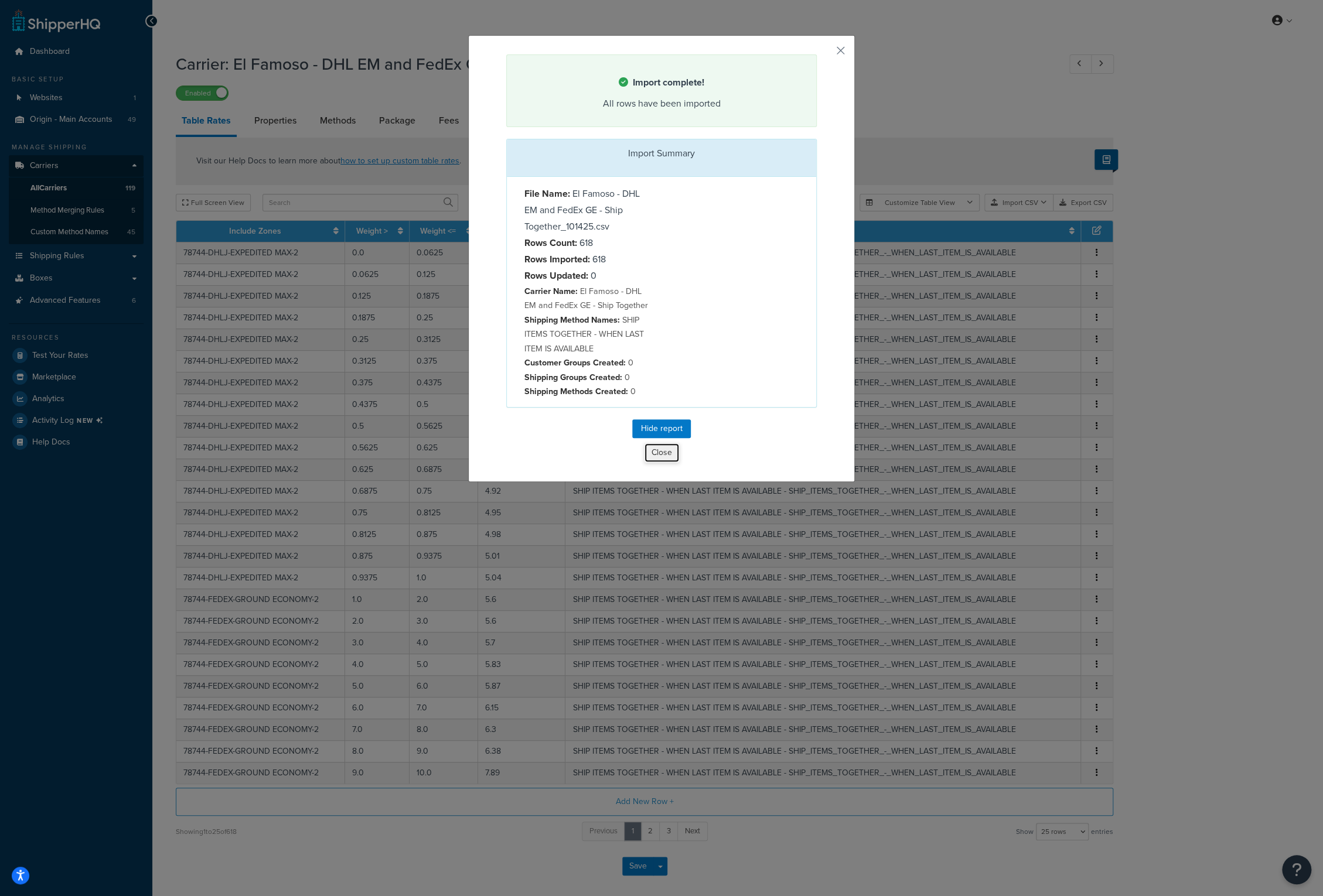
click at [646, 452] on button "Close" at bounding box center [661, 452] width 36 height 20
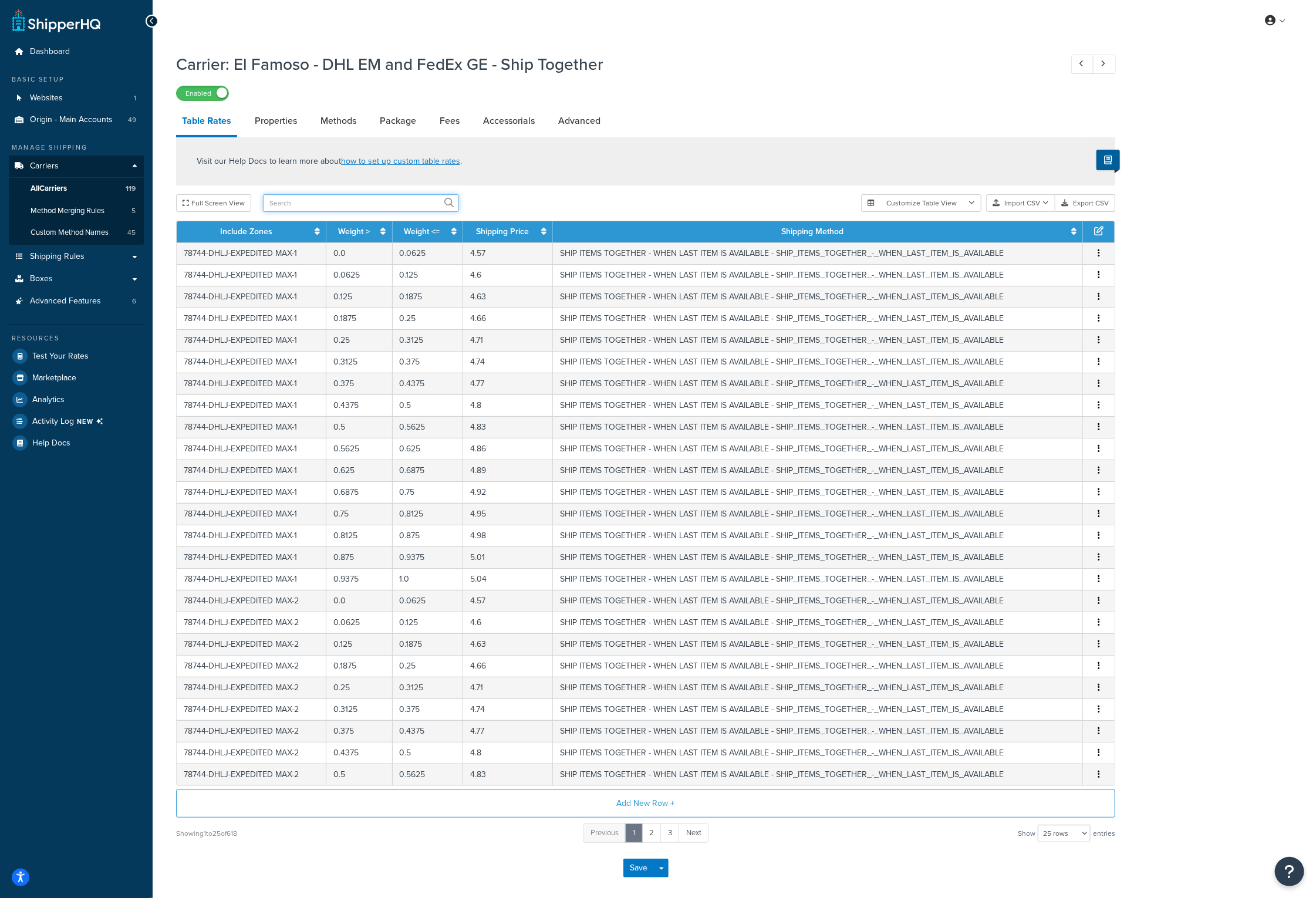
click at [271, 202] on input "text" at bounding box center [360, 203] width 196 height 18
type input "1.0"
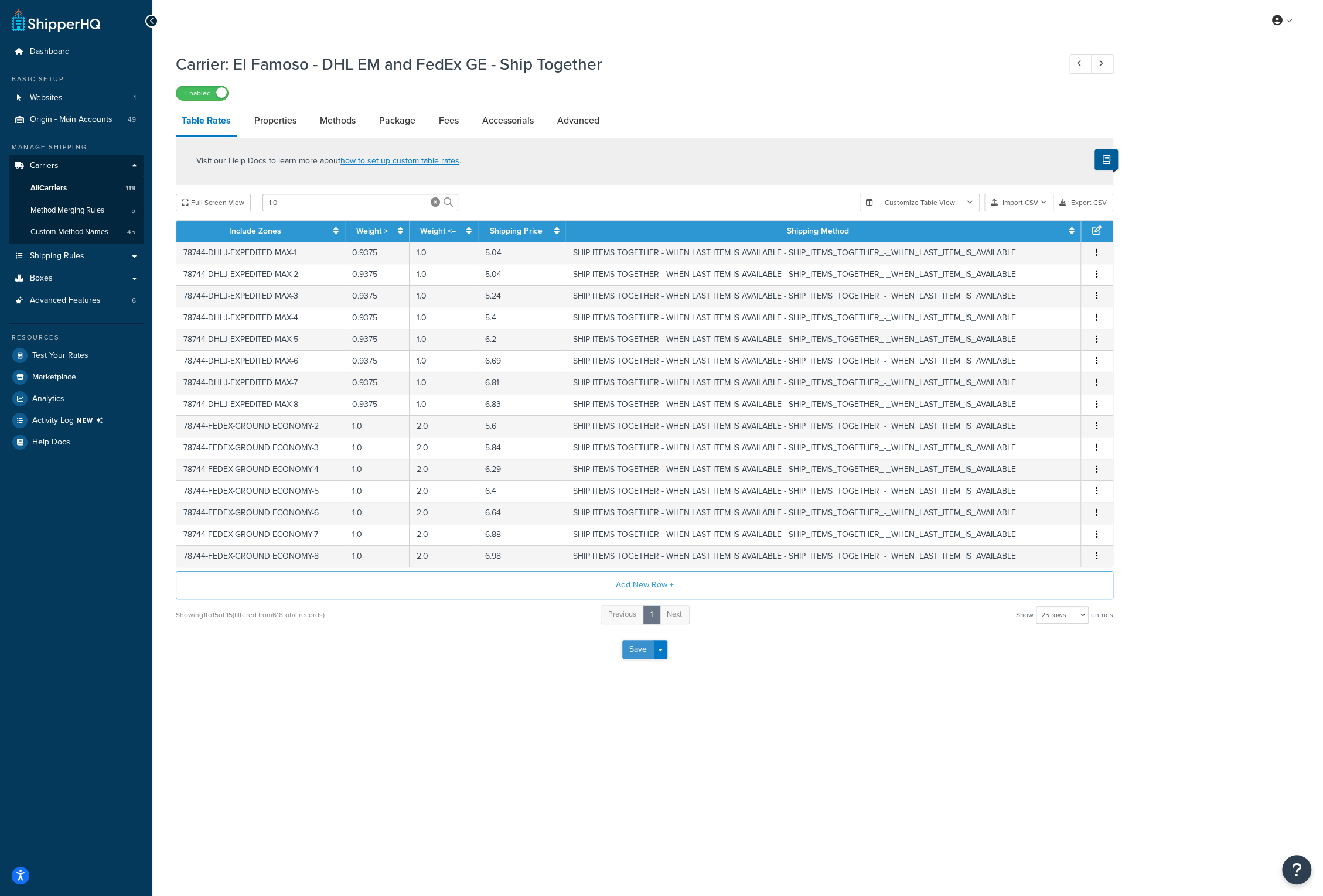
click at [646, 649] on button "Save" at bounding box center [638, 650] width 31 height 19
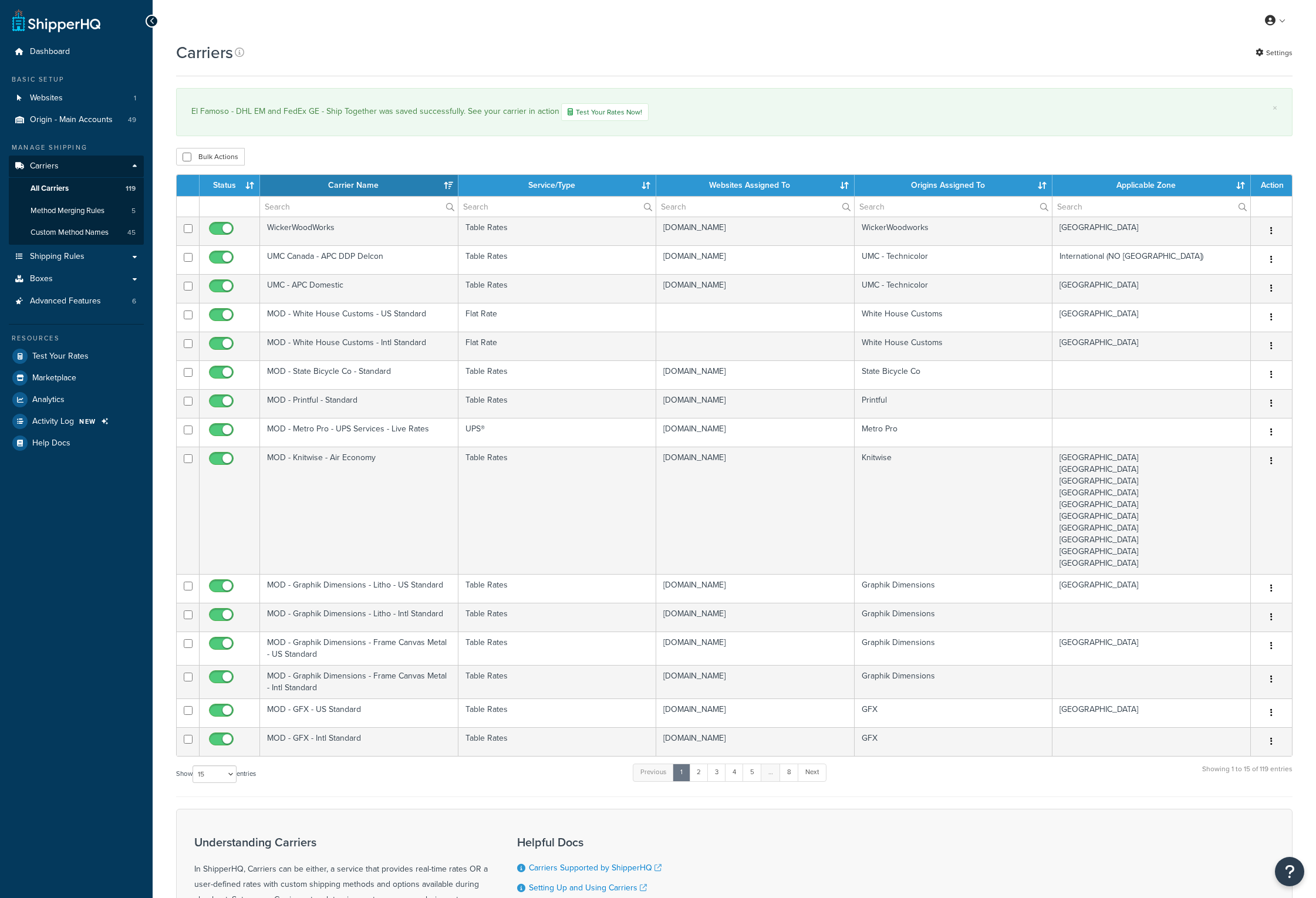
select select "15"
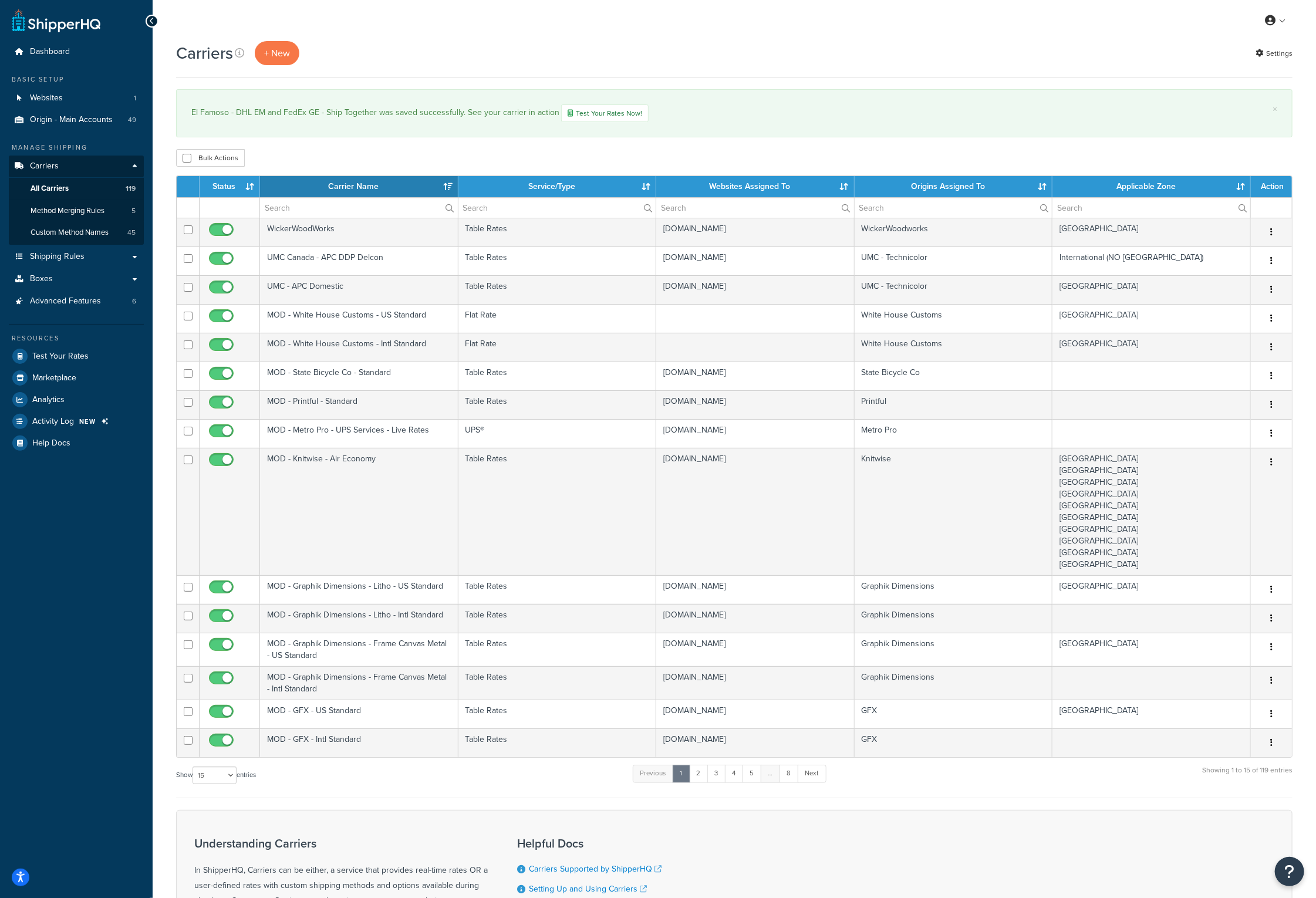
click at [847, 146] on div "Carriers + New Settings × El Famoso - DHL EM and FedEx GE - Ship Together was s…" at bounding box center [734, 554] width 1163 height 1026
click at [343, 209] on input "text" at bounding box center [359, 208] width 198 height 20
type input "FedEx GE"
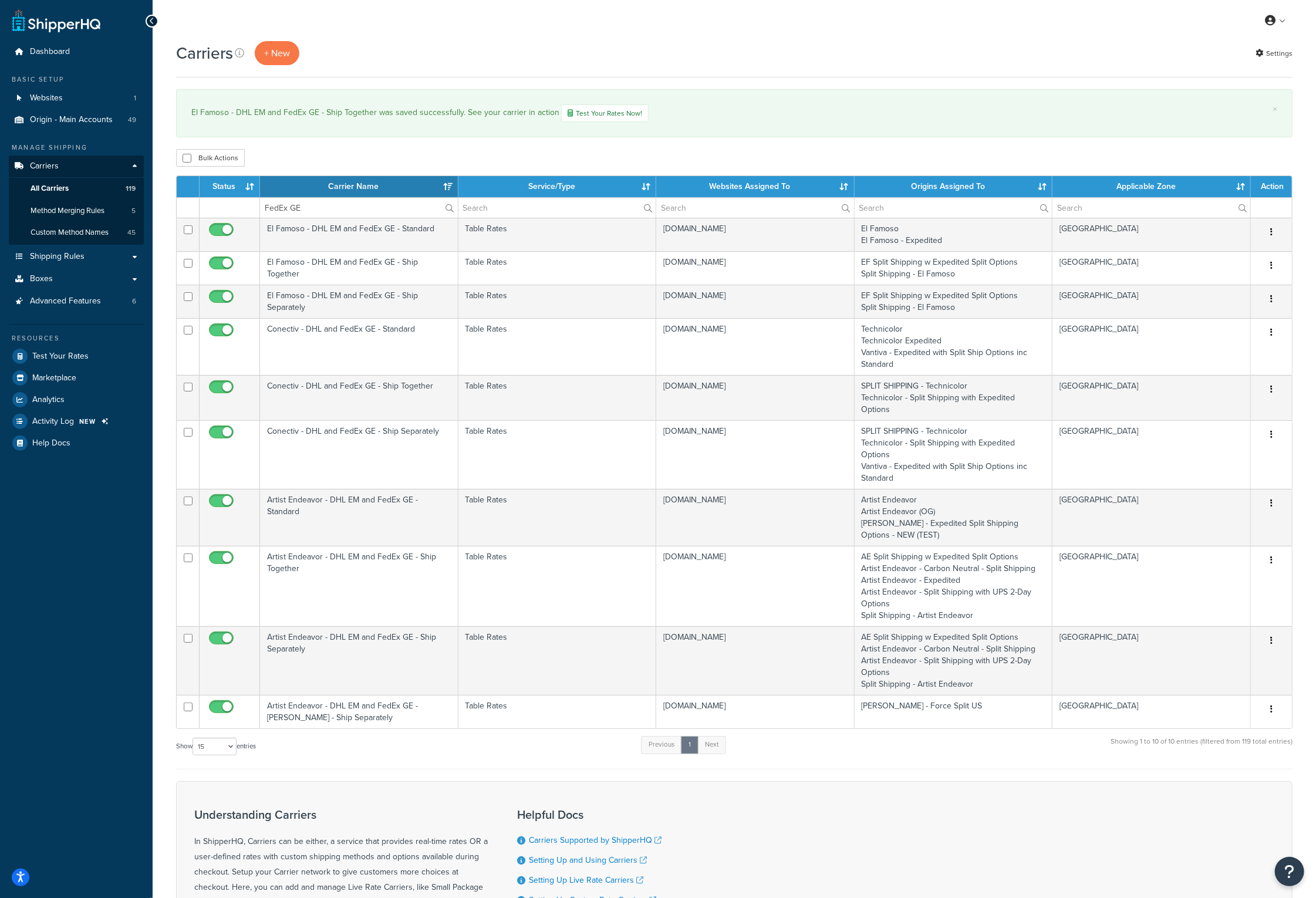
click at [308, 183] on th "Carrier Name" at bounding box center [359, 186] width 198 height 21
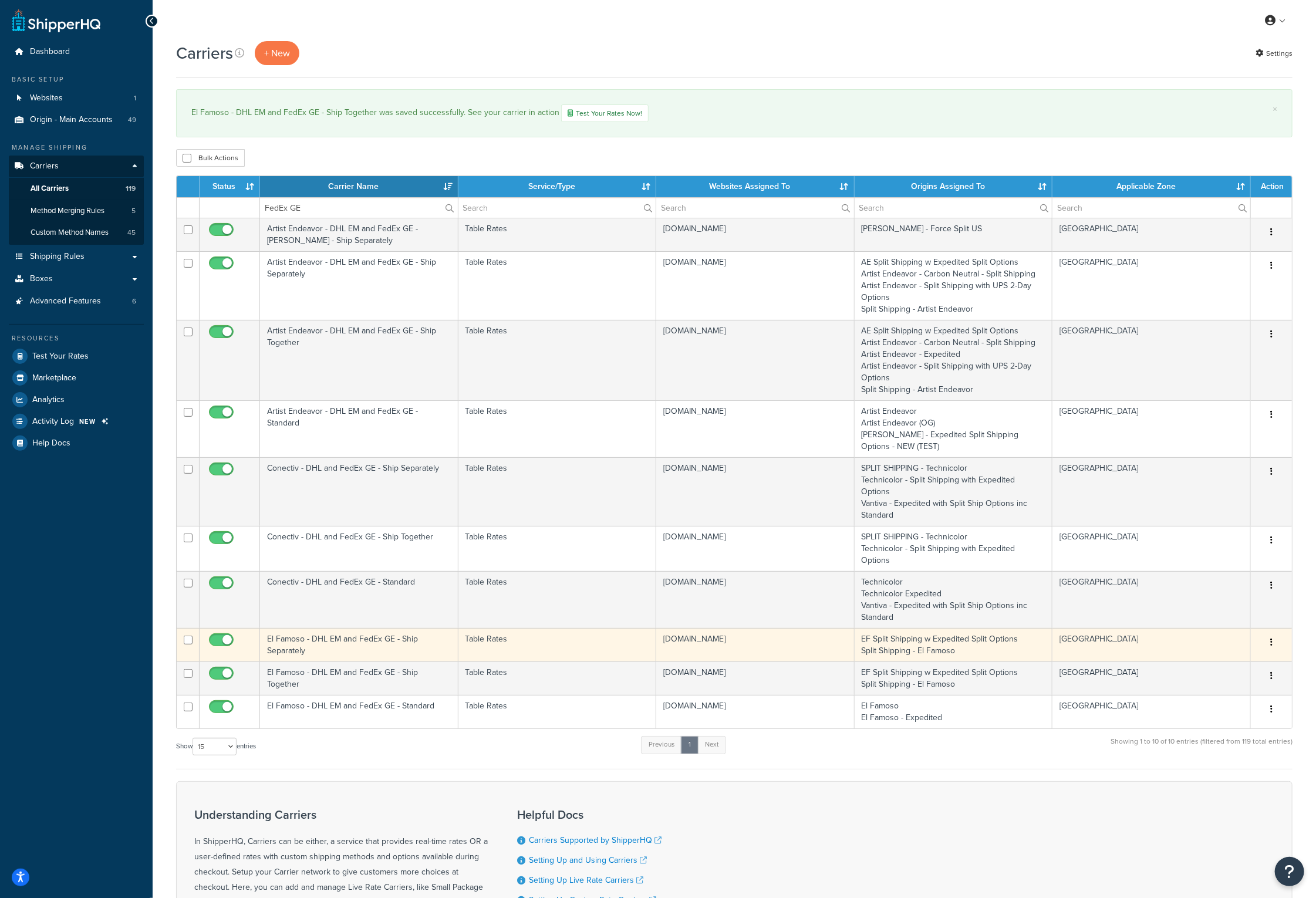
click at [302, 628] on td "El Famoso - DHL EM and FedEx GE - Ship Separately" at bounding box center [359, 645] width 198 height 34
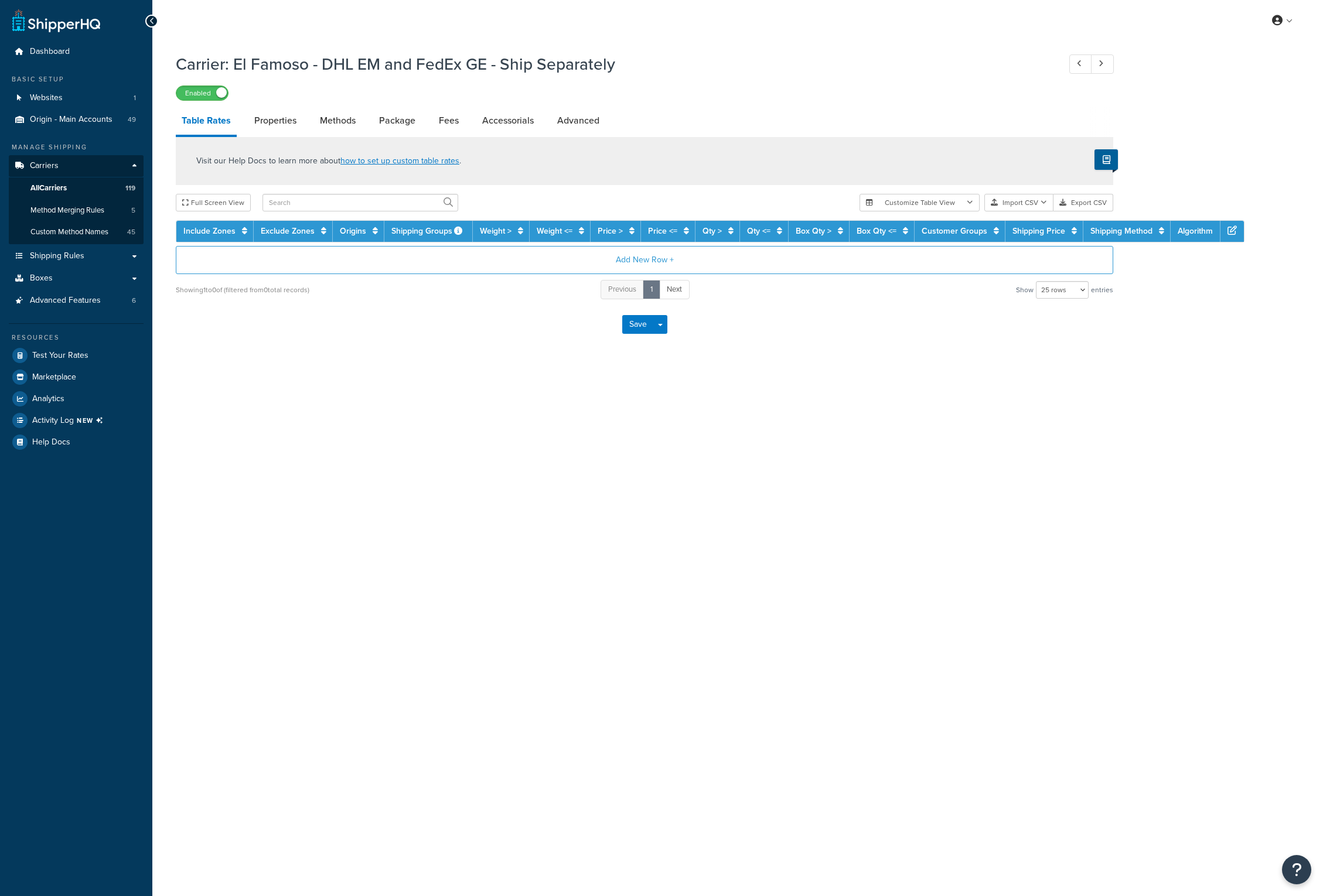
select select "25"
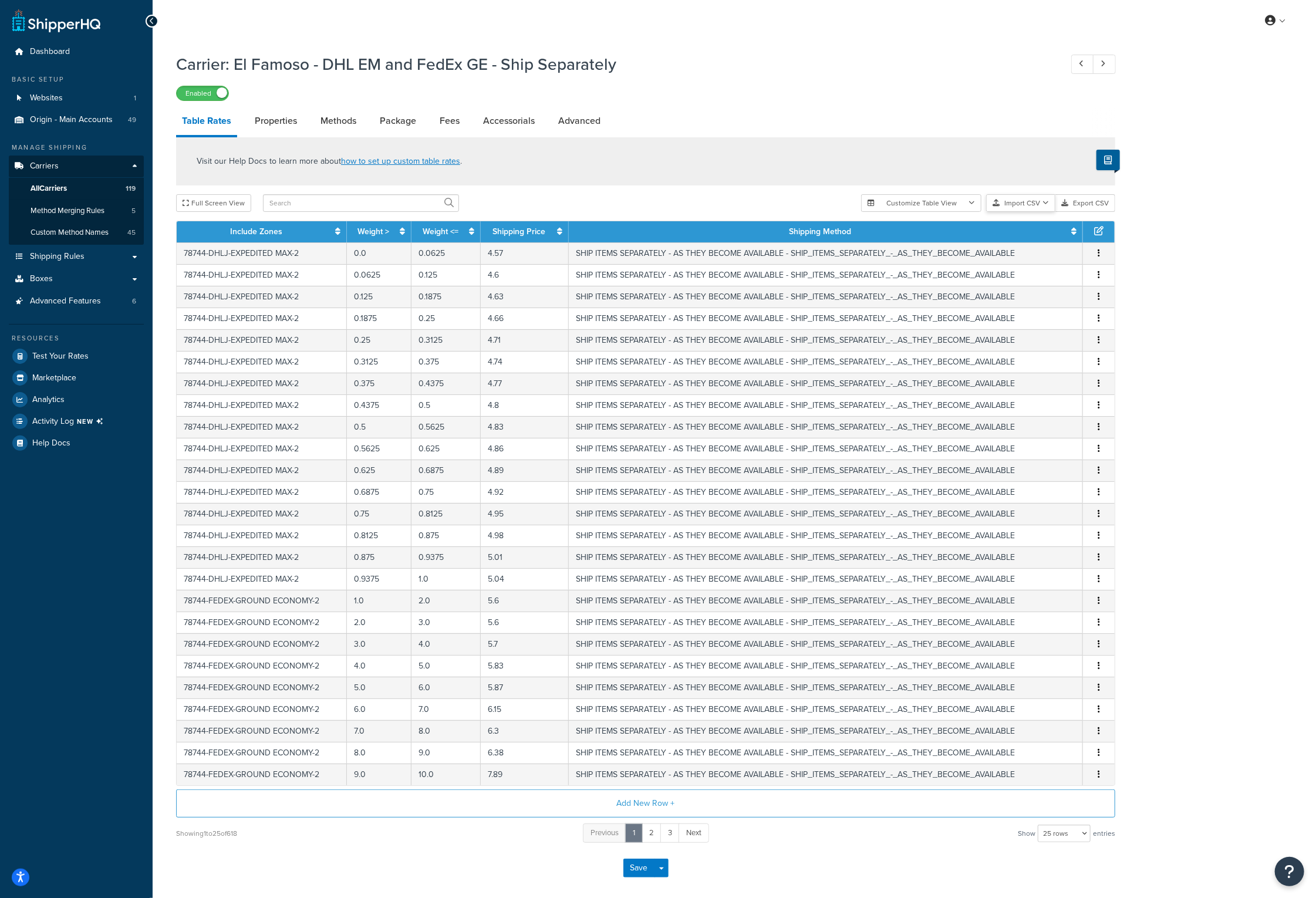
click at [1047, 206] on icon "button" at bounding box center [1045, 203] width 7 height 7
click at [1042, 212] on div "Customize Table View Show all columns Show selected columns Import CSV Import a…" at bounding box center [988, 203] width 254 height 18
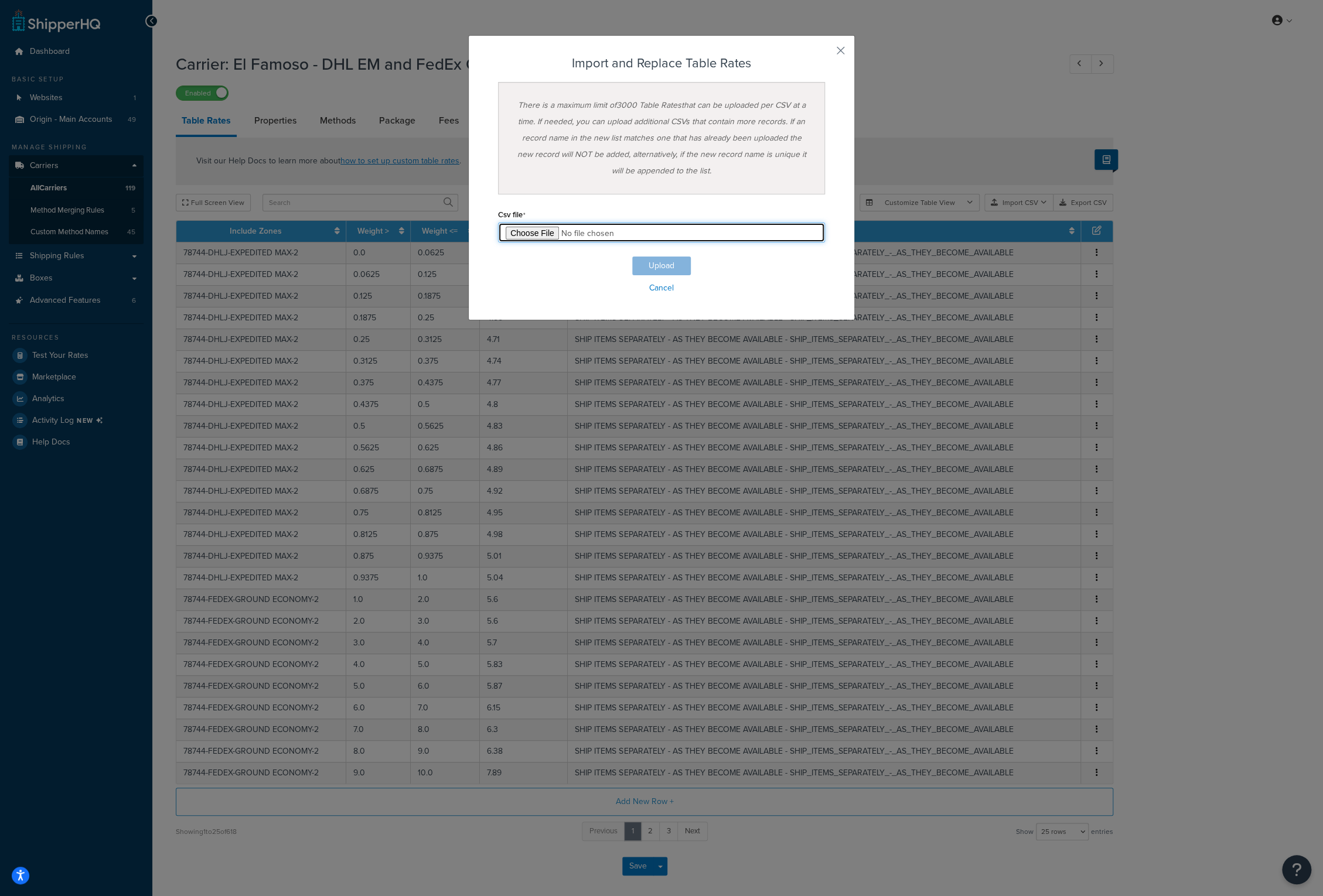
click at [530, 227] on input "file" at bounding box center [661, 232] width 327 height 20
type input "C:\fakepath\El Famoso - DHL EM and FedEx GE - Ship Separately_101425.csv"
click at [665, 262] on button "Upload" at bounding box center [661, 266] width 59 height 19
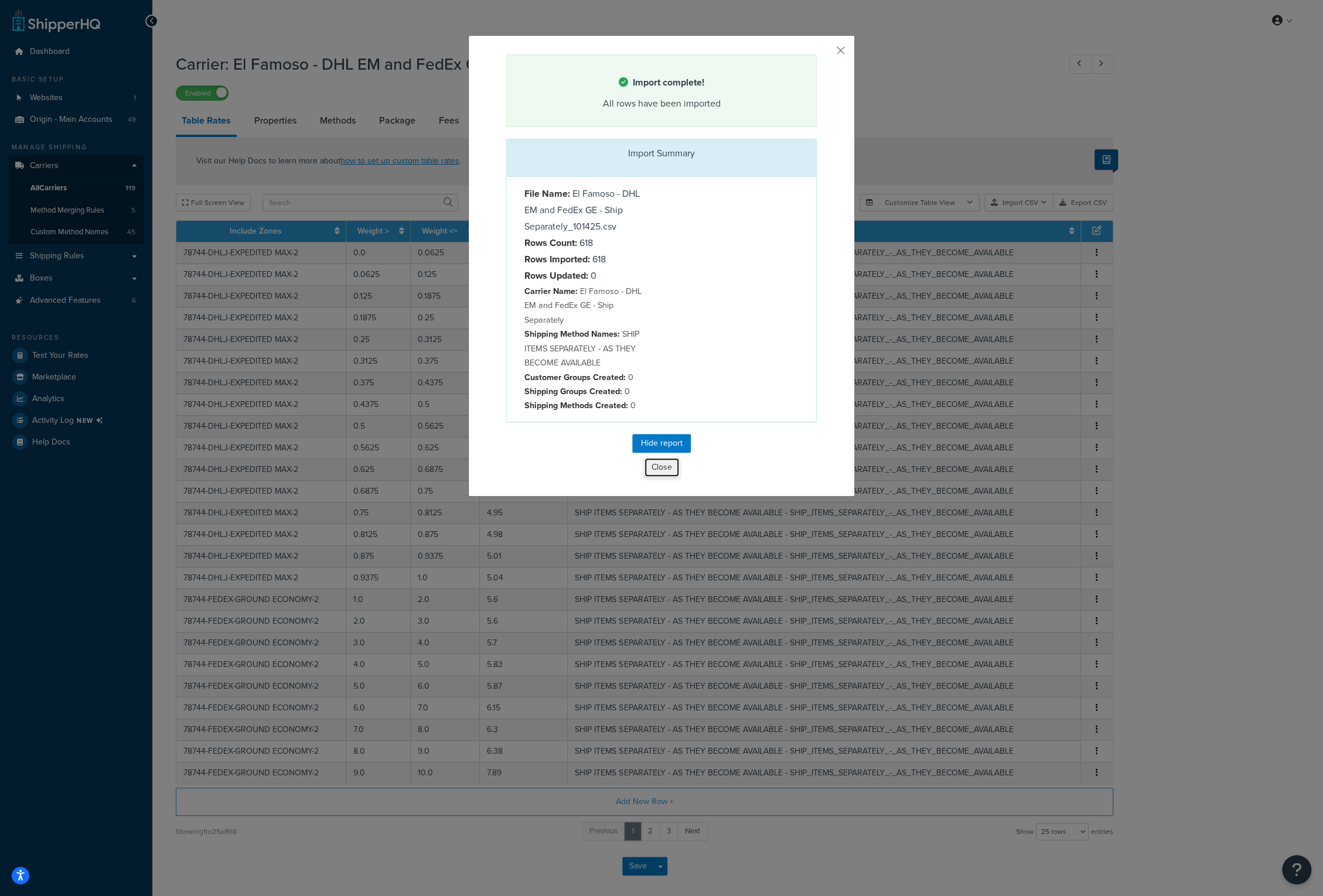
click at [649, 462] on button "Close" at bounding box center [661, 467] width 36 height 20
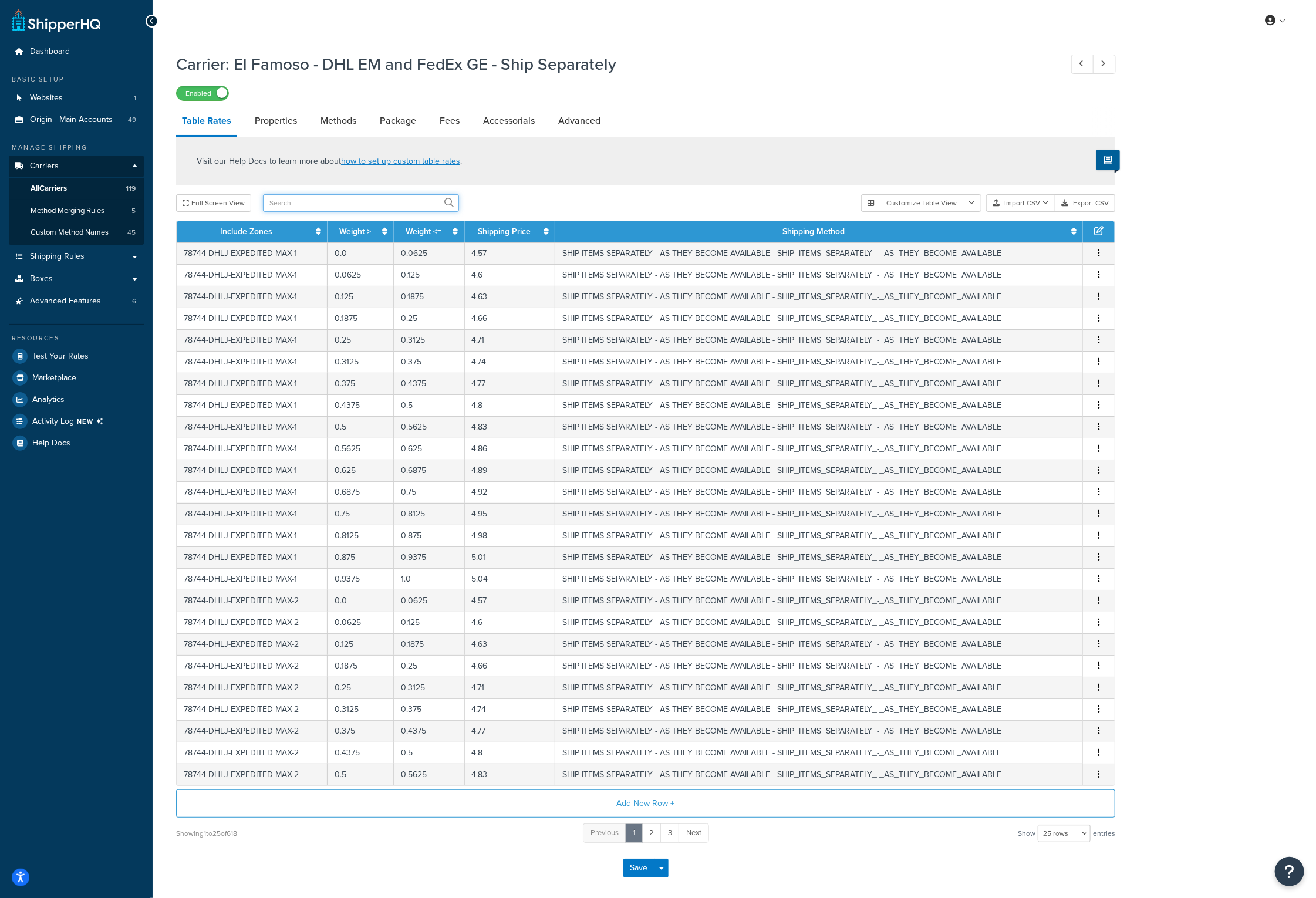
click at [303, 207] on input "text" at bounding box center [360, 203] width 196 height 18
type input "1.0"
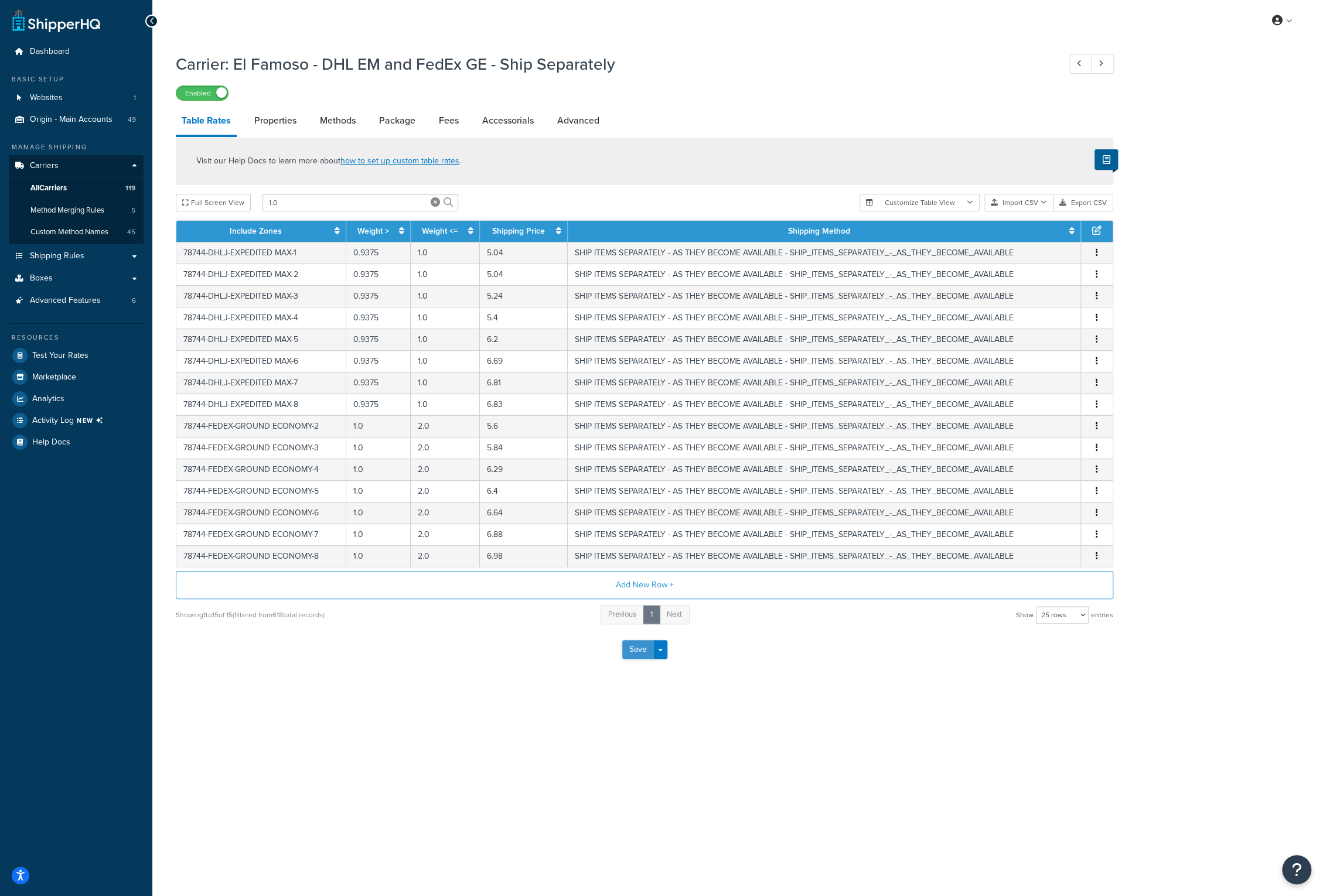
click at [633, 649] on button "Save" at bounding box center [638, 650] width 31 height 19
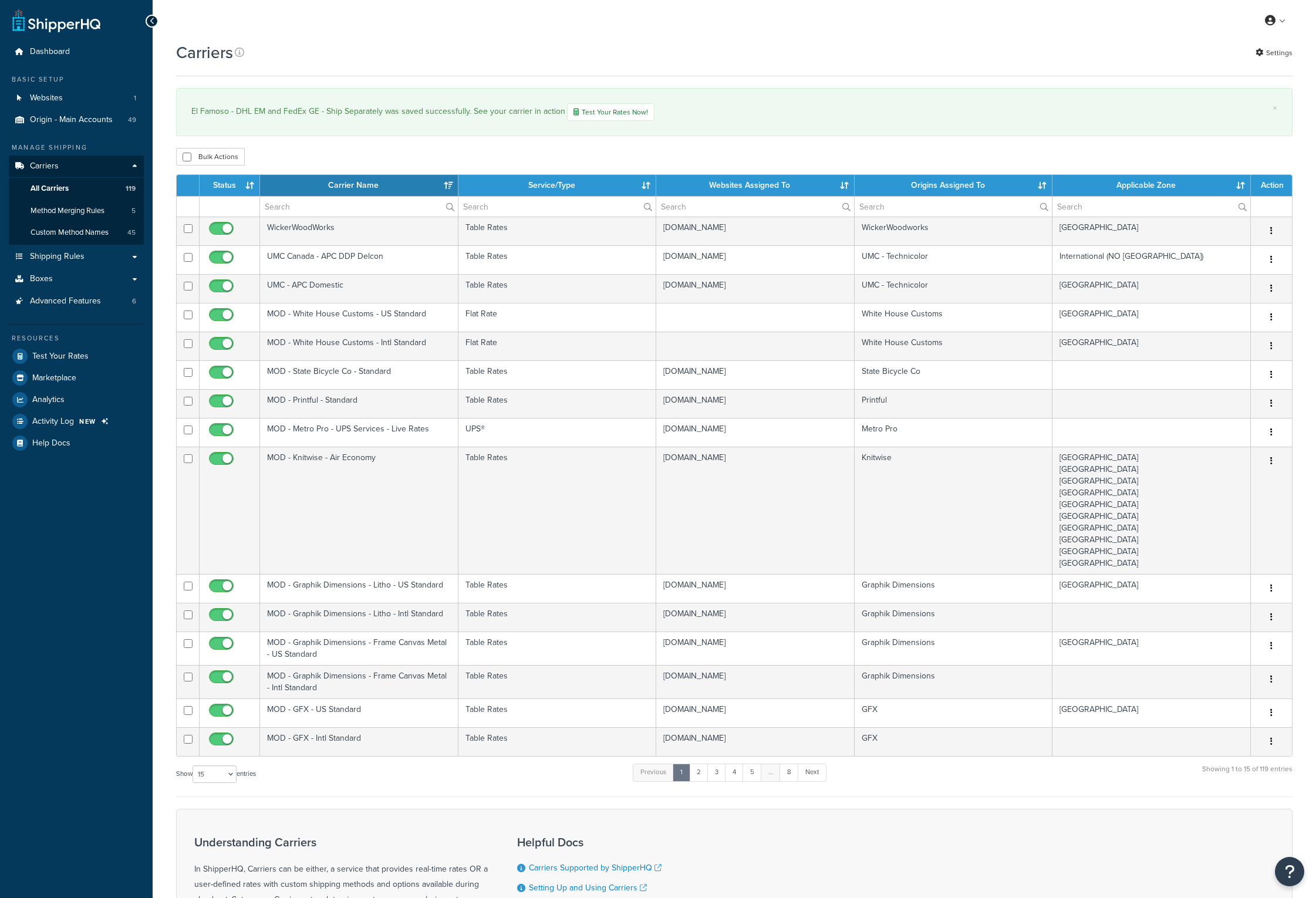
select select "15"
